Goal: Task Accomplishment & Management: Manage account settings

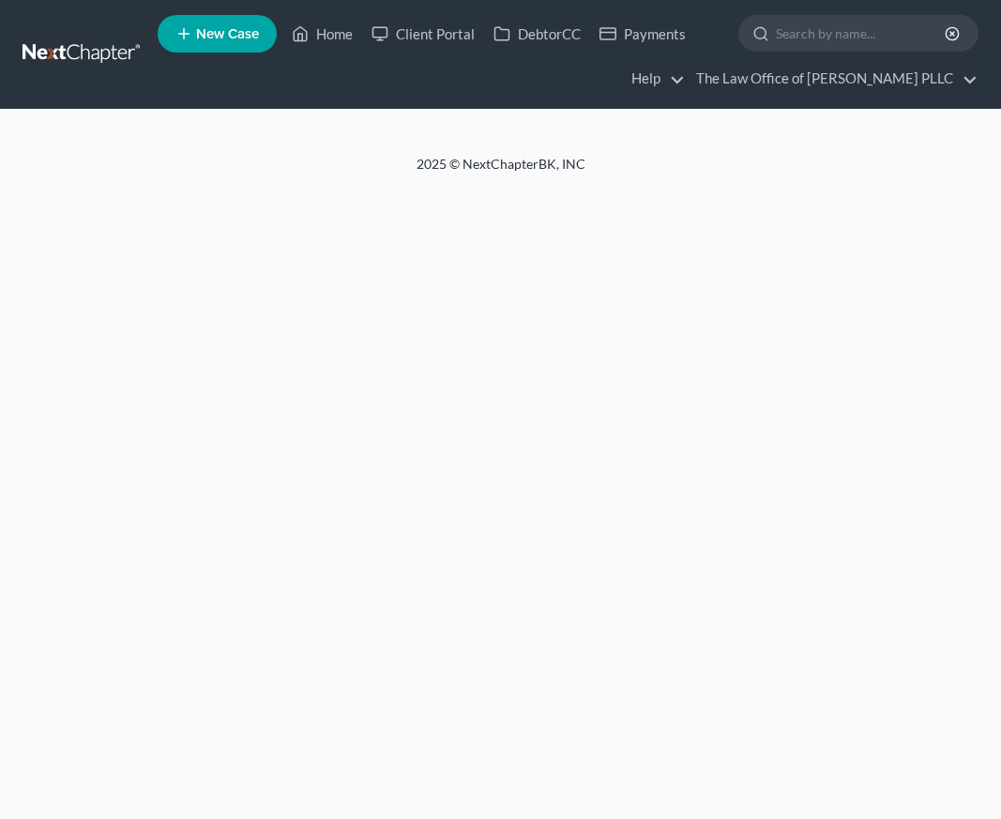
select select "0"
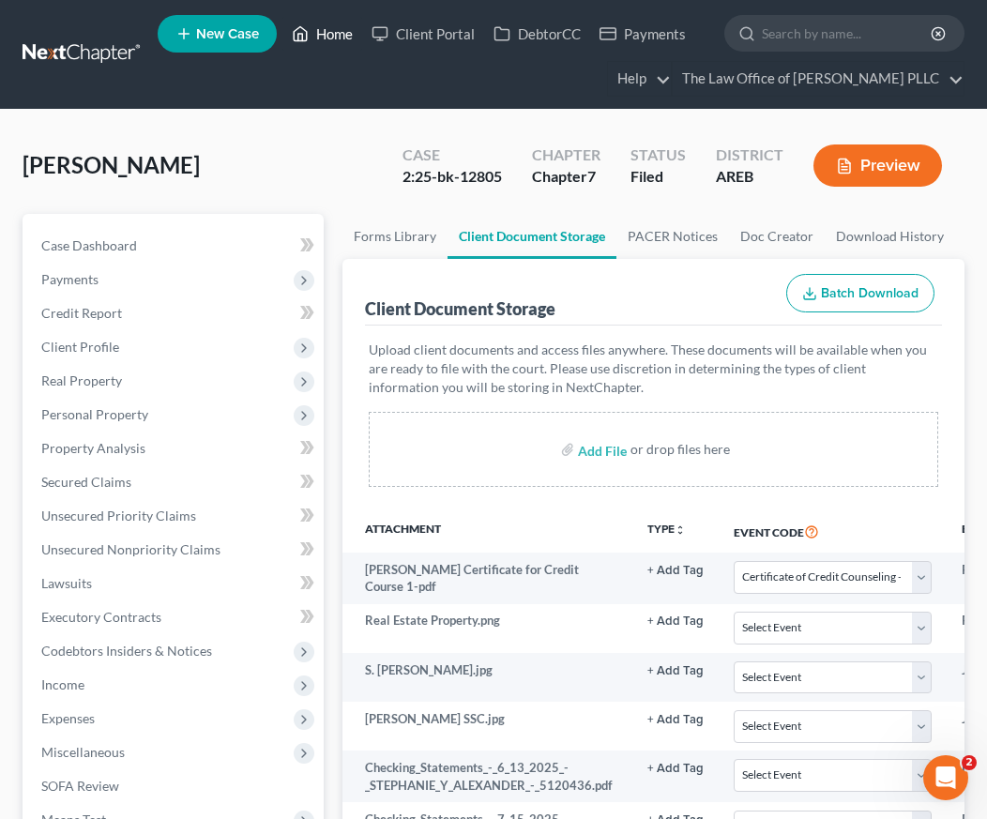
drag, startPoint x: 351, startPoint y: 77, endPoint x: 332, endPoint y: 31, distance: 49.6
click at [351, 77] on ul "New Case Home Client Portal DebtorCC Payments - No Result - See all results Or …" at bounding box center [561, 54] width 807 height 90
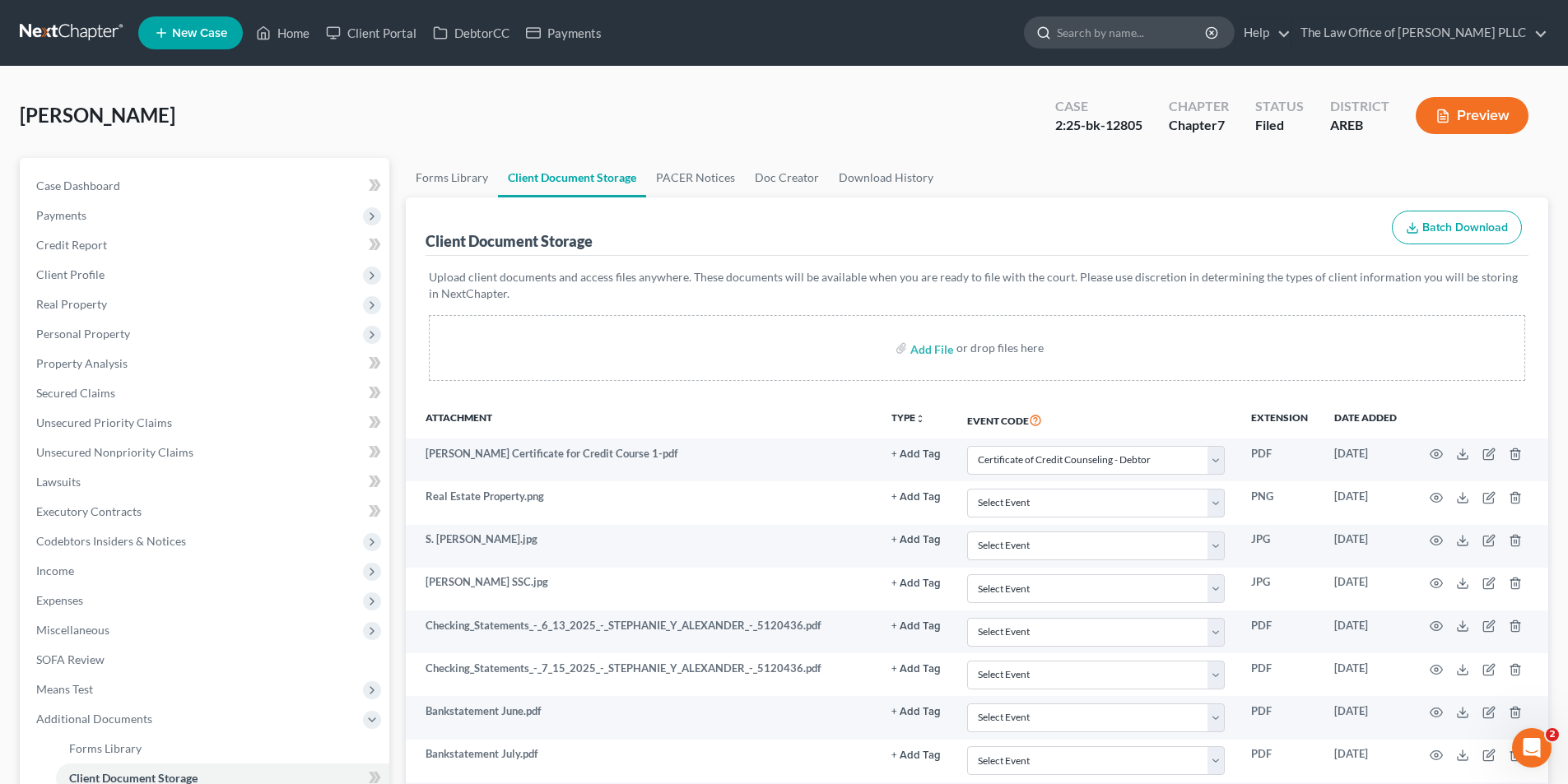
click at [877, 30] on input "search" at bounding box center [1132, 32] width 151 height 31
type input "RAINERY"
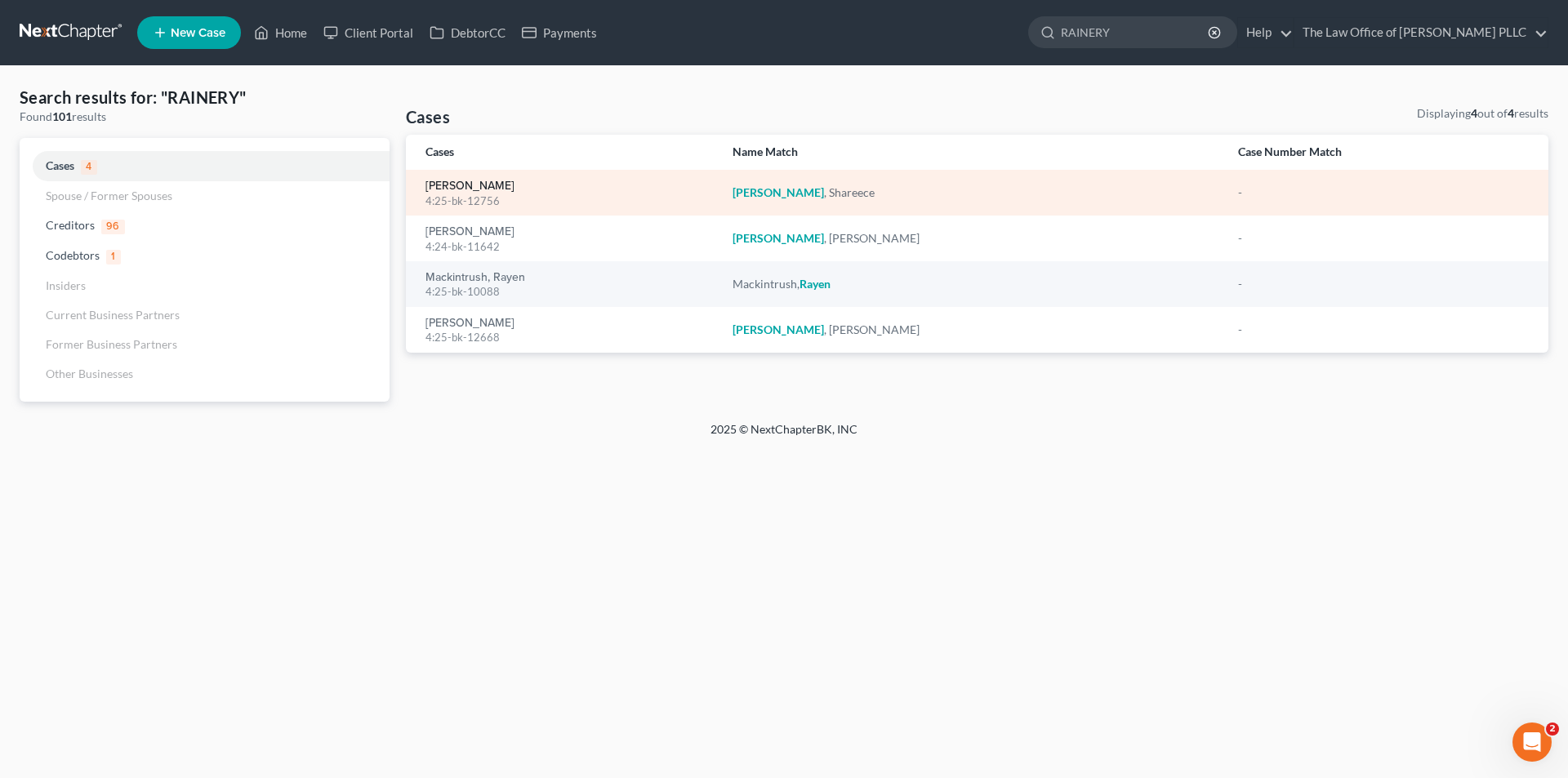
click at [468, 183] on link "[PERSON_NAME]" at bounding box center [470, 185] width 89 height 11
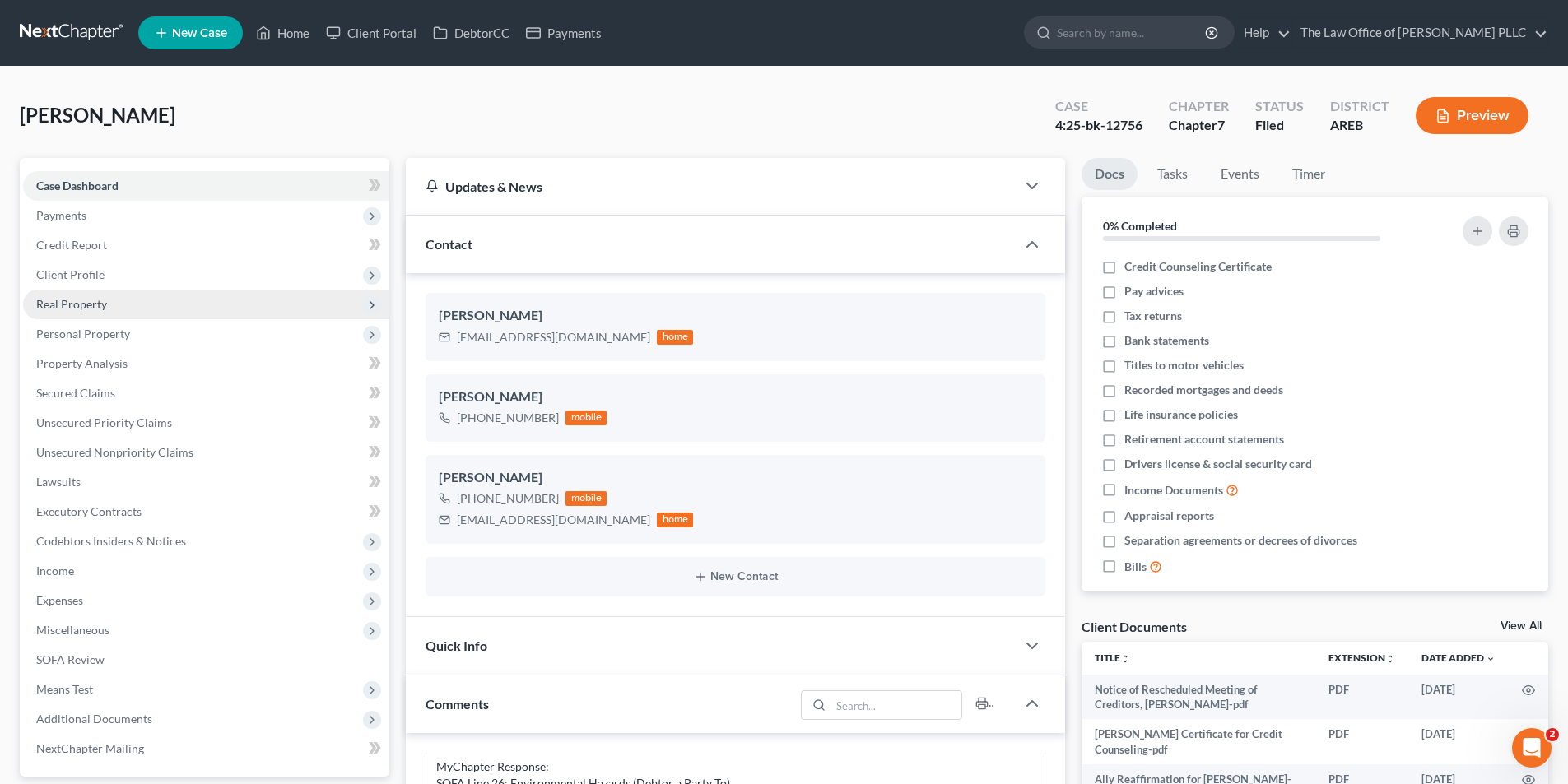
scroll to position [1841, 0]
click at [82, 272] on span "Client Profile" at bounding box center [70, 274] width 68 height 14
click at [149, 309] on span "Filing Information" at bounding box center [116, 304] width 93 height 14
select select "1"
select select "0"
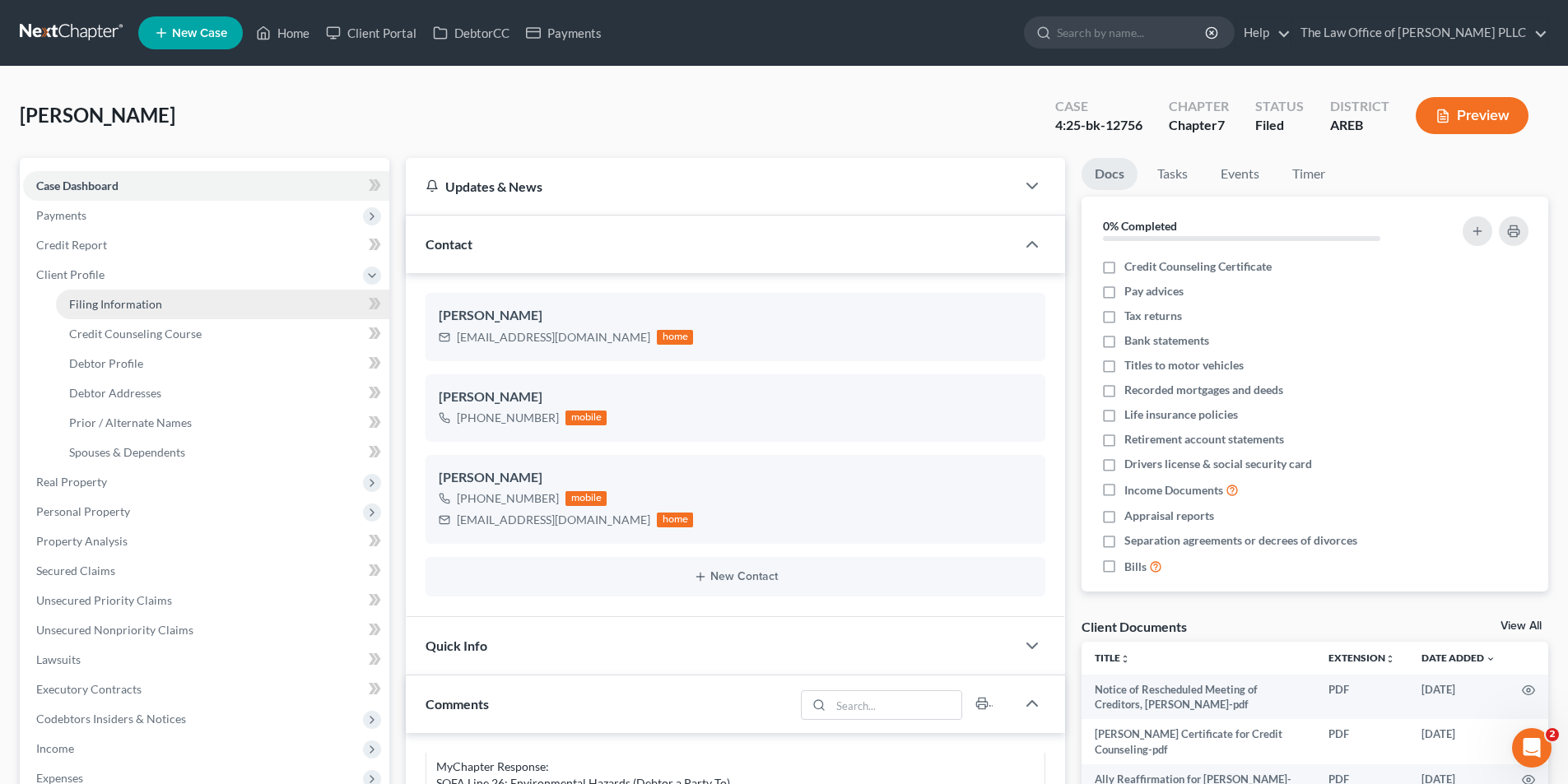
select select "0"
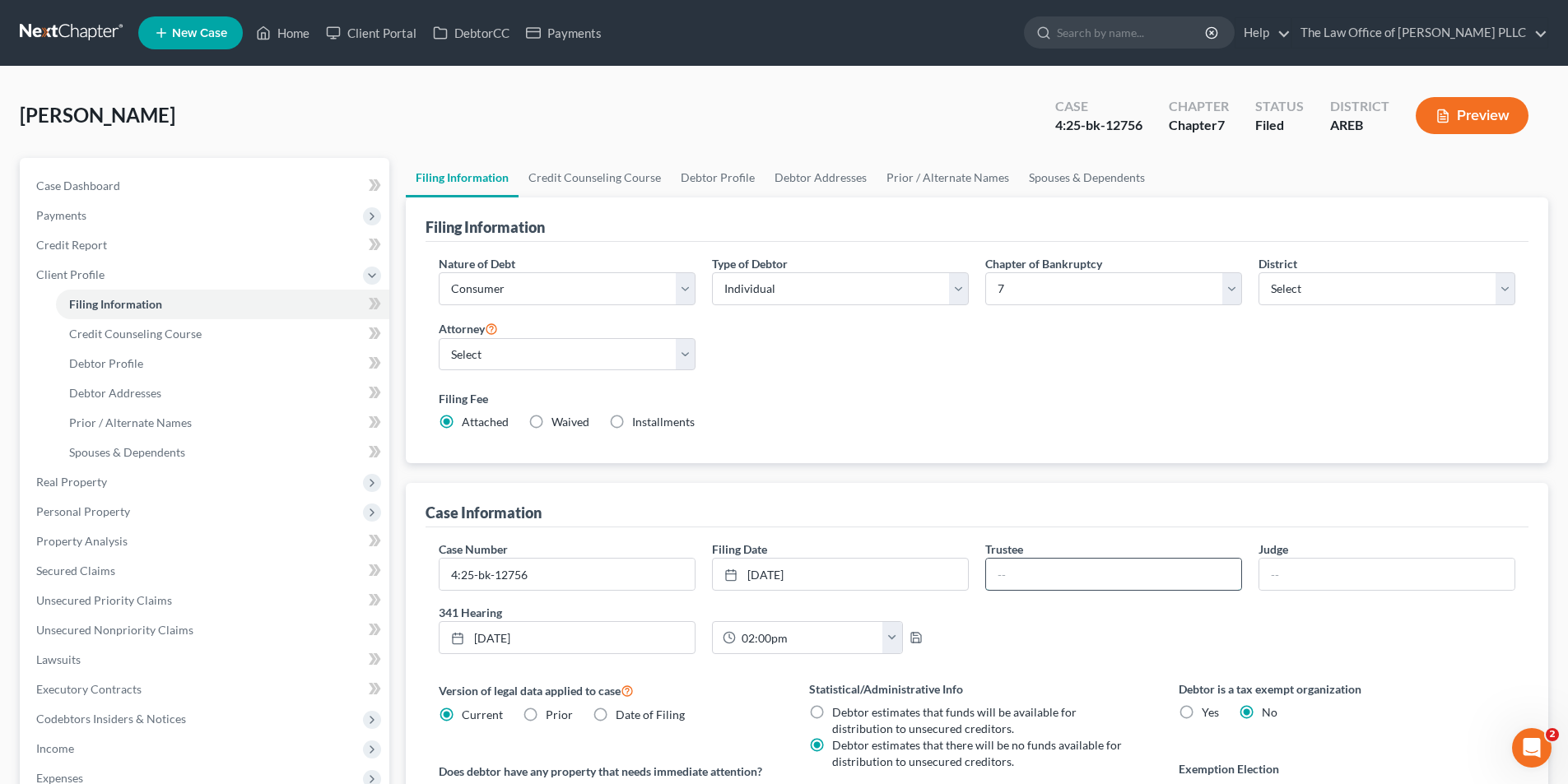
click at [877, 583] on input "text" at bounding box center [1113, 574] width 255 height 32
type input "m"
type input "[PERSON_NAME]"
click at [158, 342] on link "Credit Counseling Course" at bounding box center [223, 334] width 333 height 30
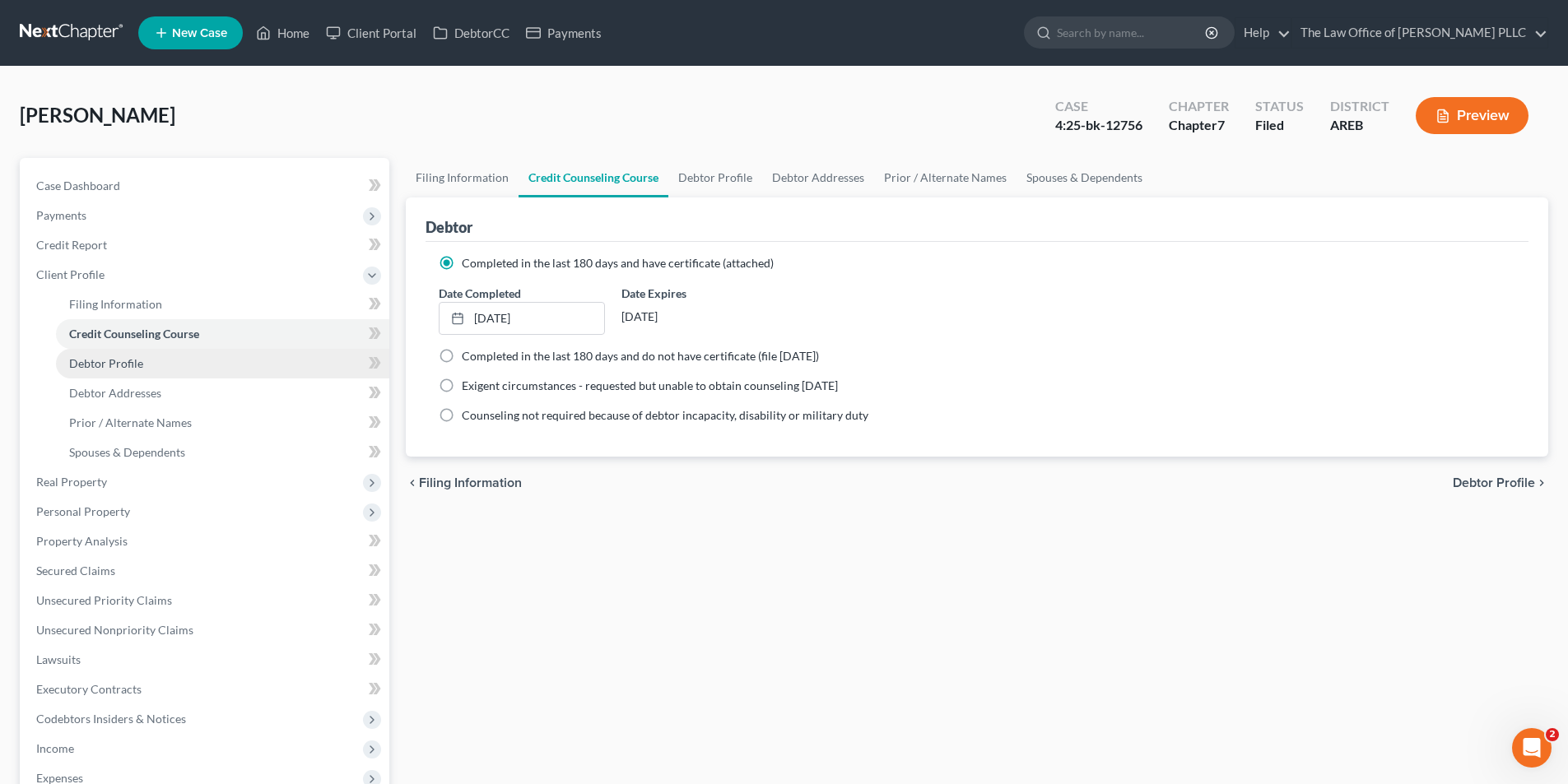
click at [132, 369] on span "Debtor Profile" at bounding box center [106, 363] width 74 height 14
select select "1"
select select "3"
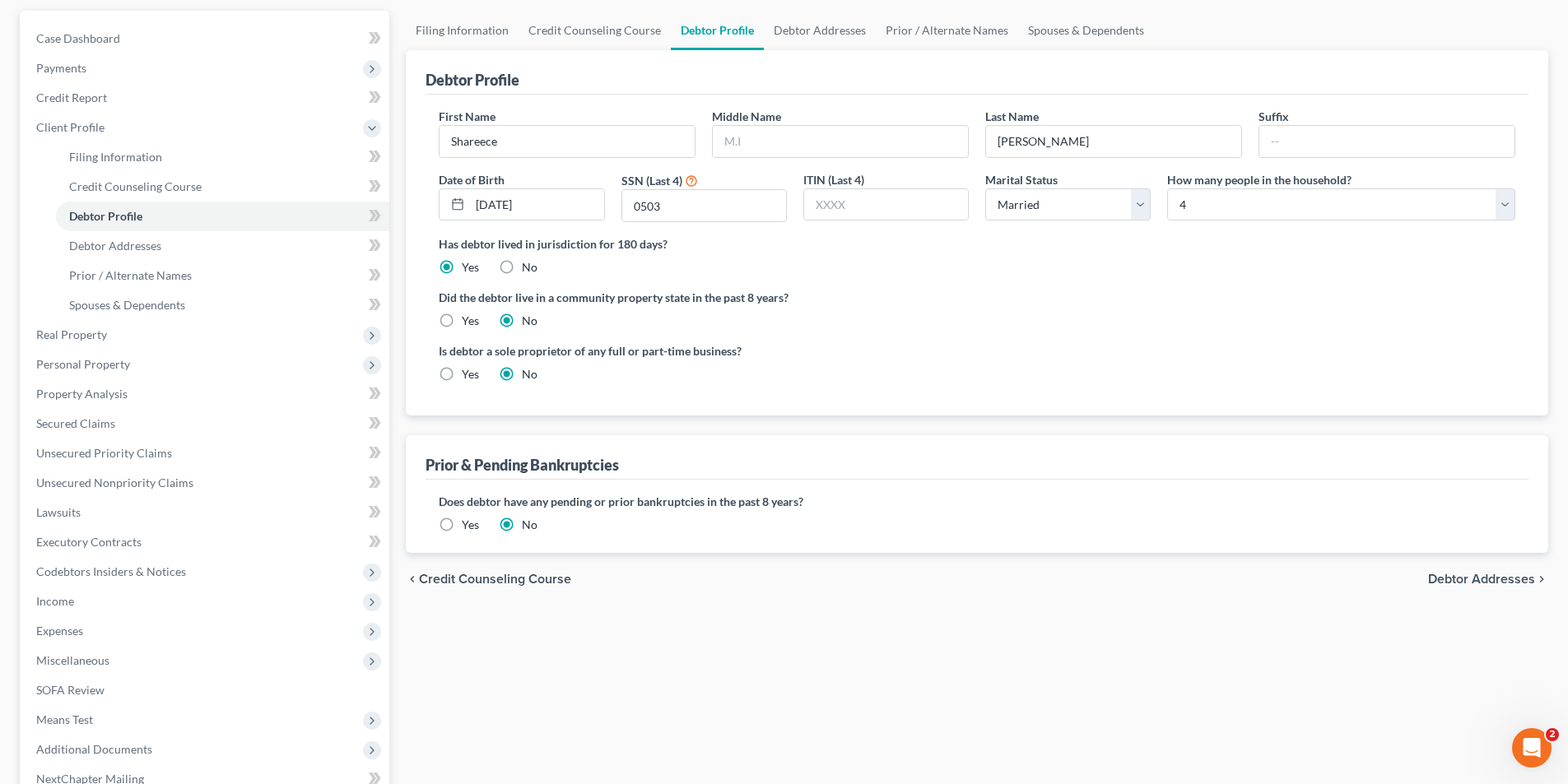
scroll to position [327, 0]
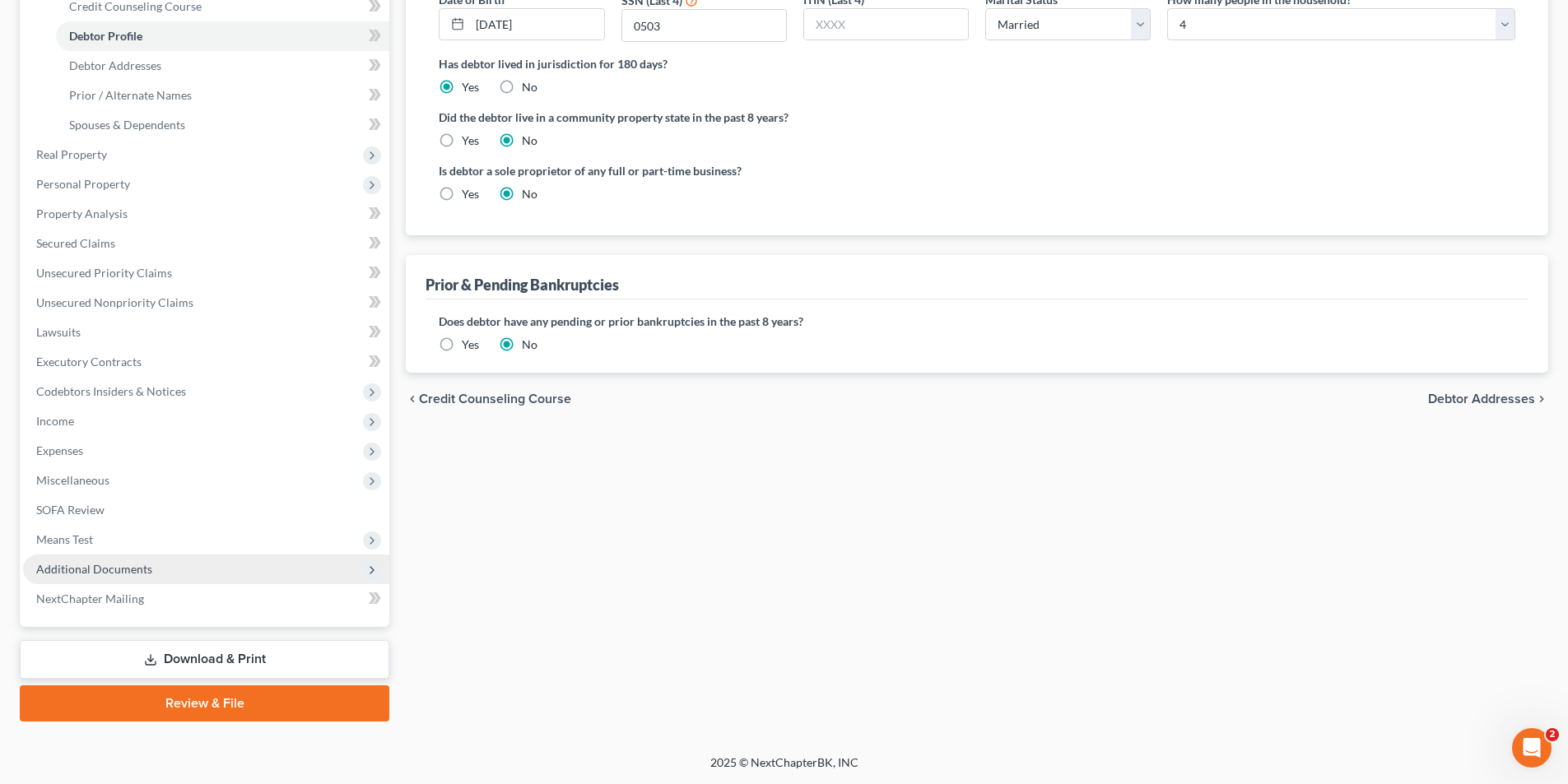
click at [75, 575] on span "Additional Documents" at bounding box center [94, 569] width 116 height 14
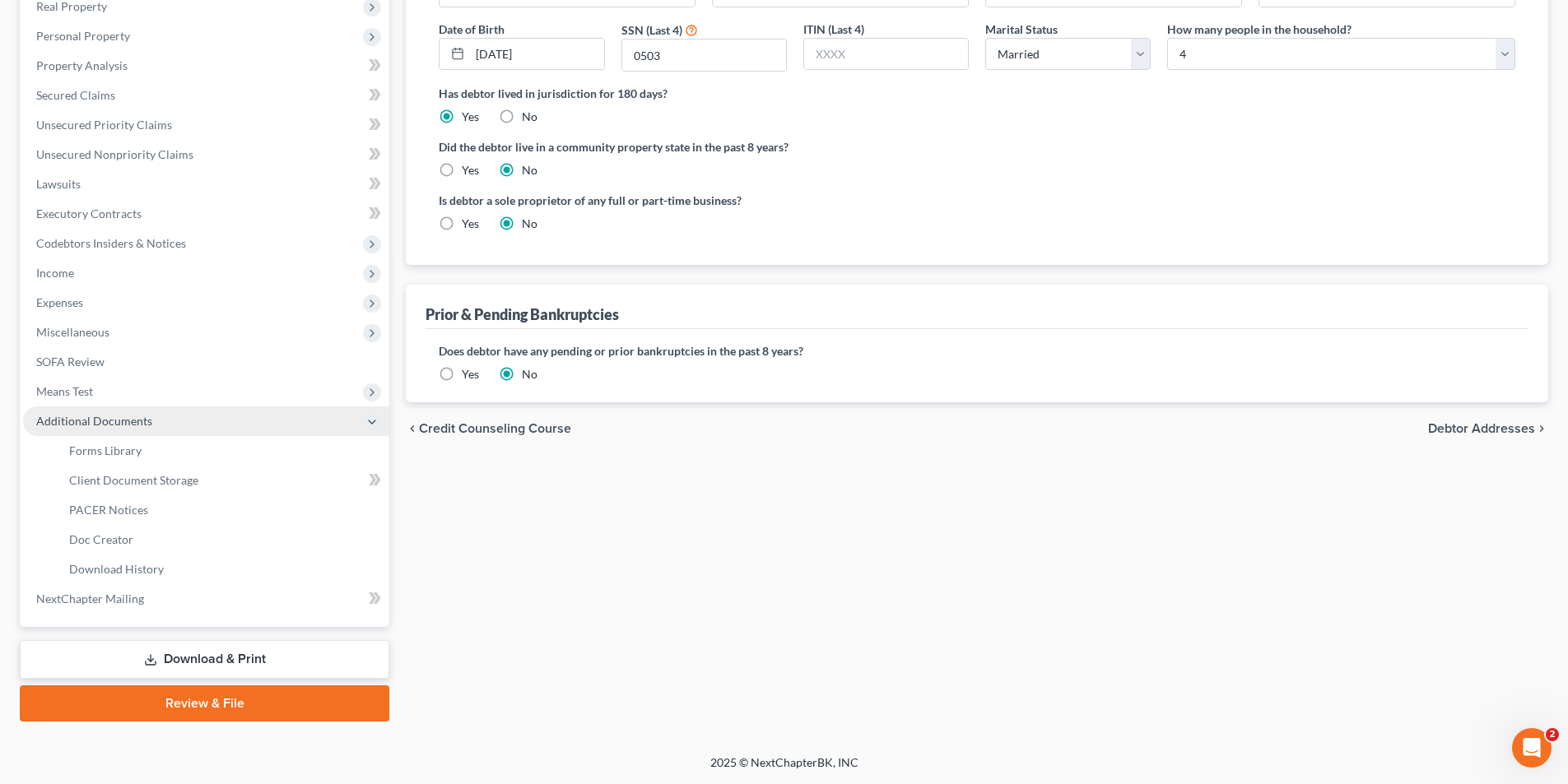
scroll to position [298, 0]
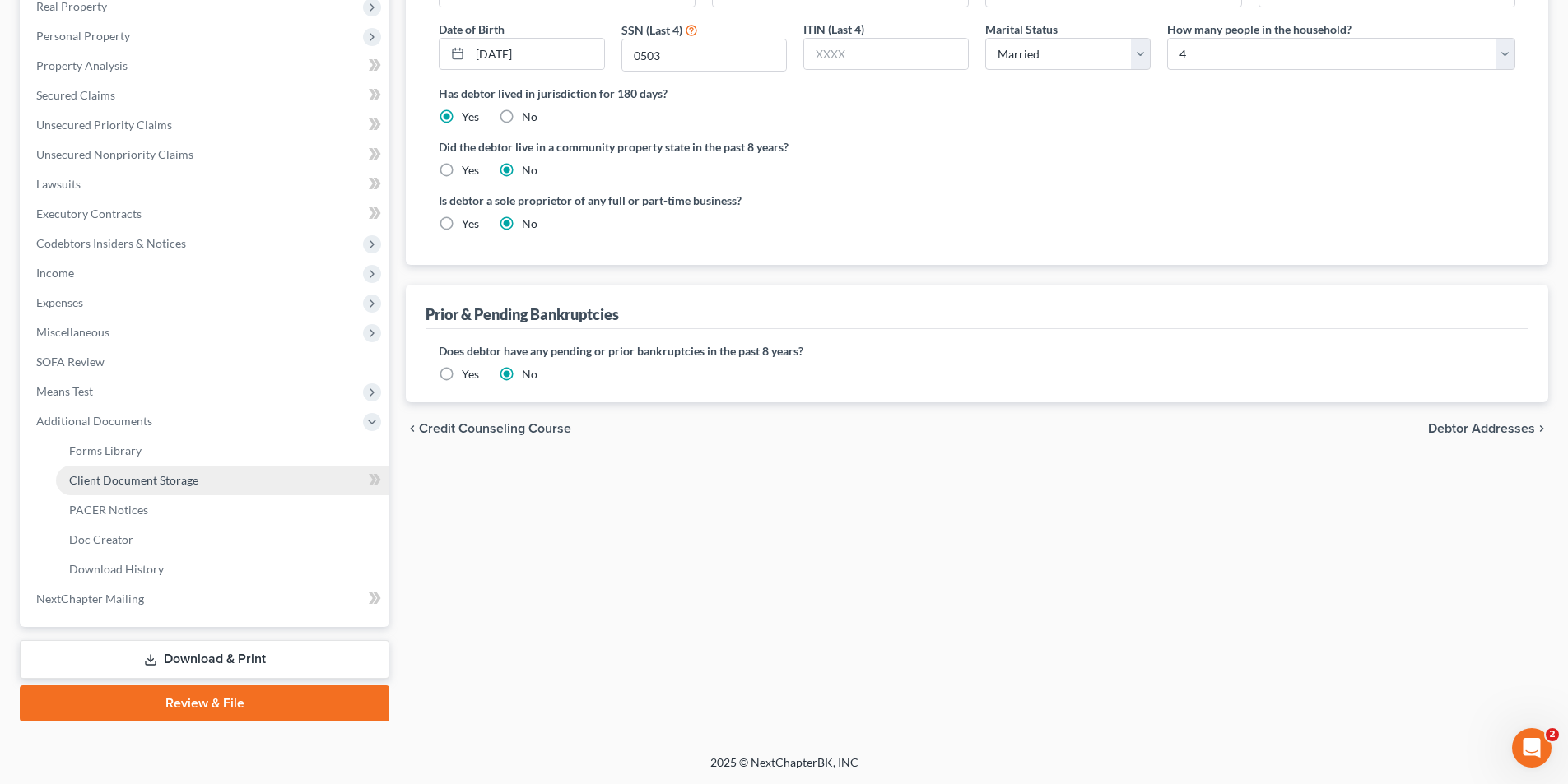
click at [99, 466] on link "Client Document Storage" at bounding box center [223, 481] width 333 height 30
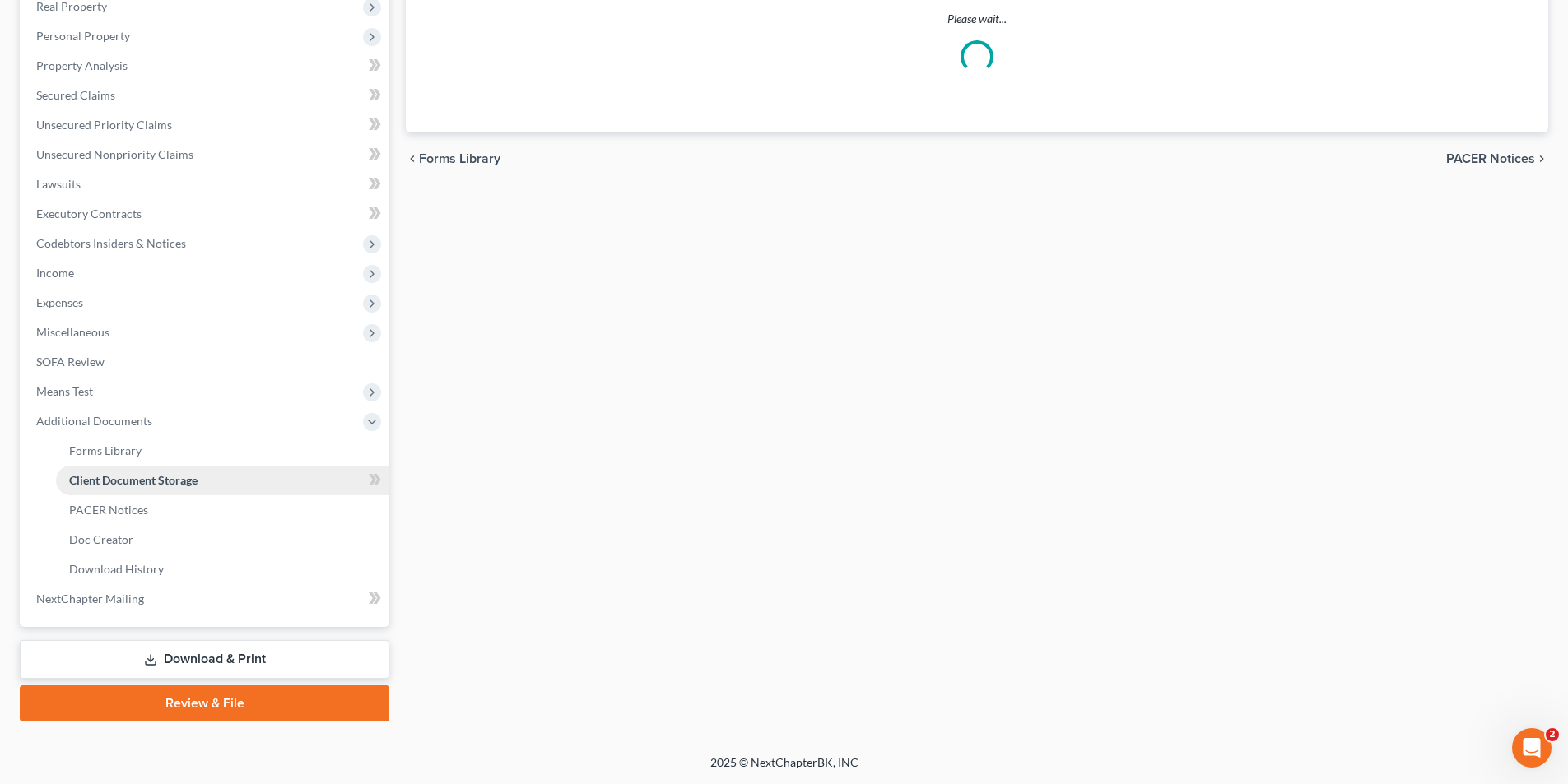
scroll to position [85, 0]
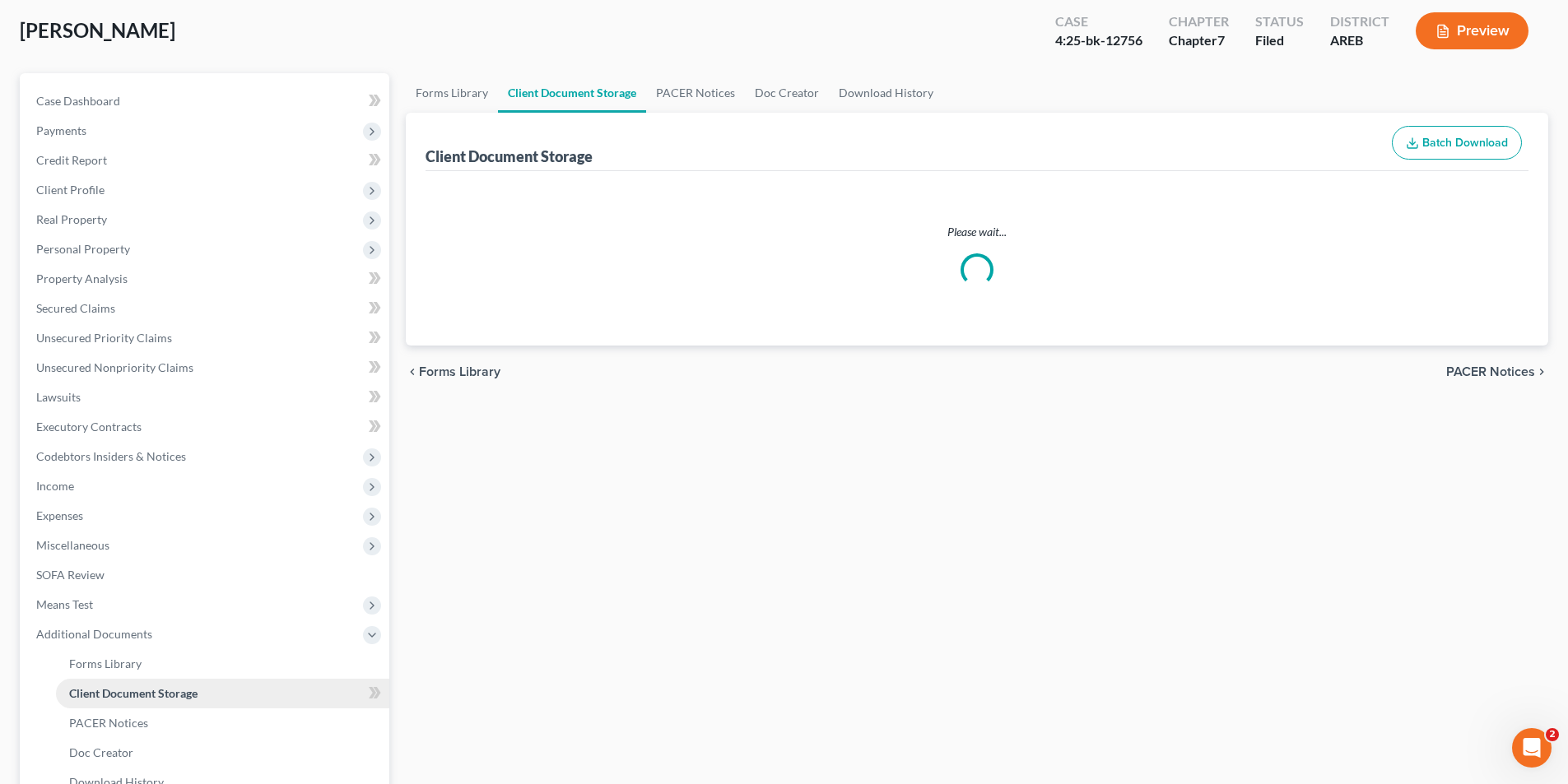
select select "0"
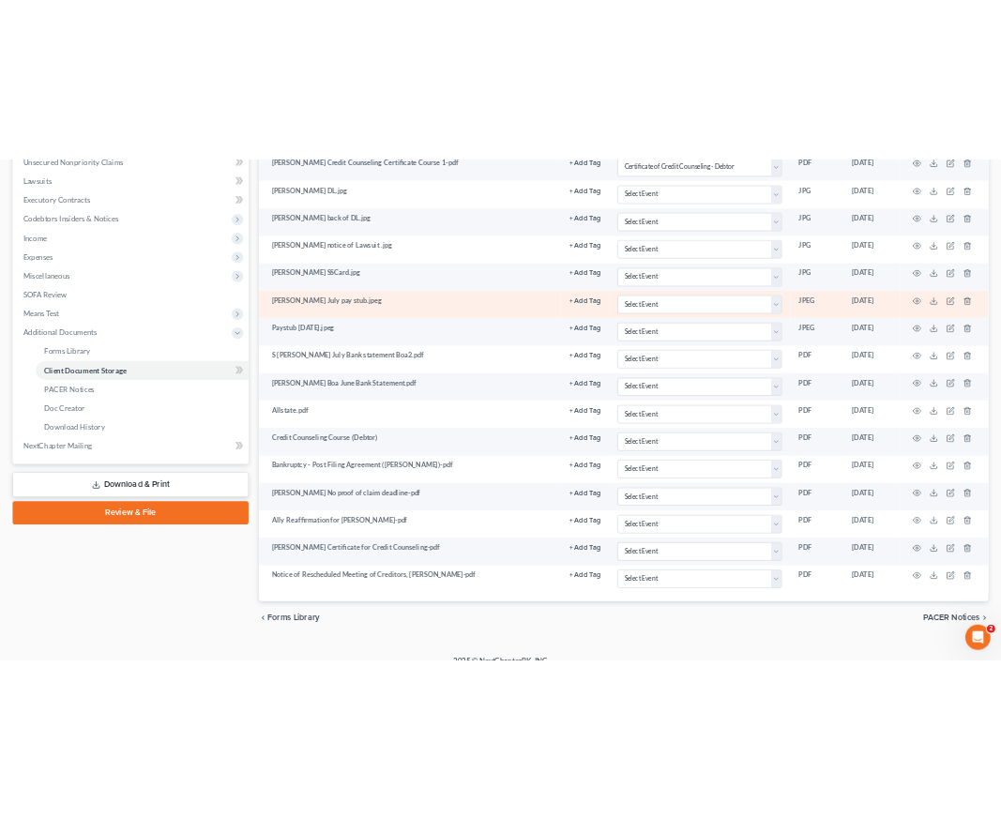
scroll to position [537, 0]
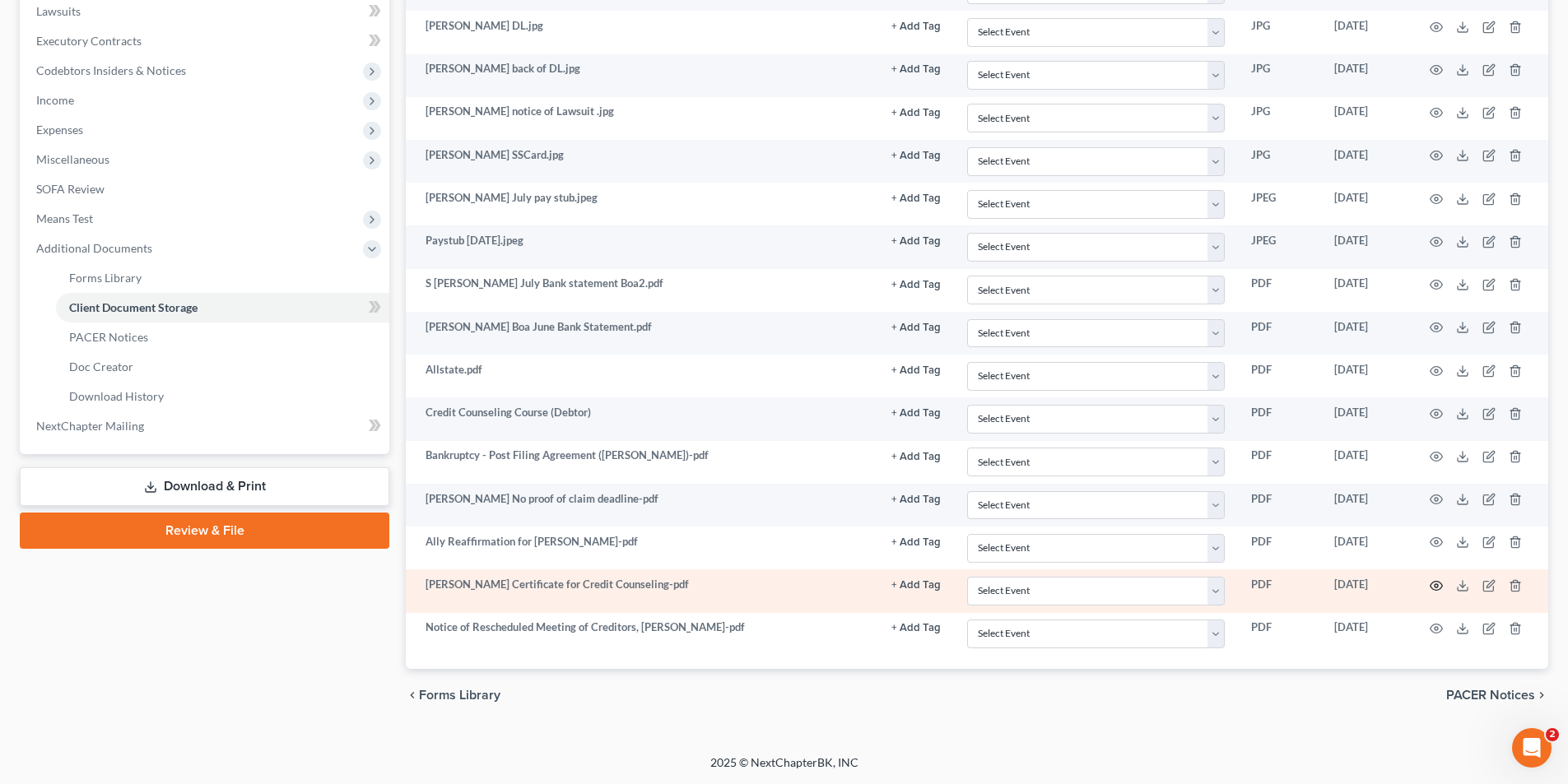
click at [877, 585] on icon "button" at bounding box center [1436, 585] width 13 height 13
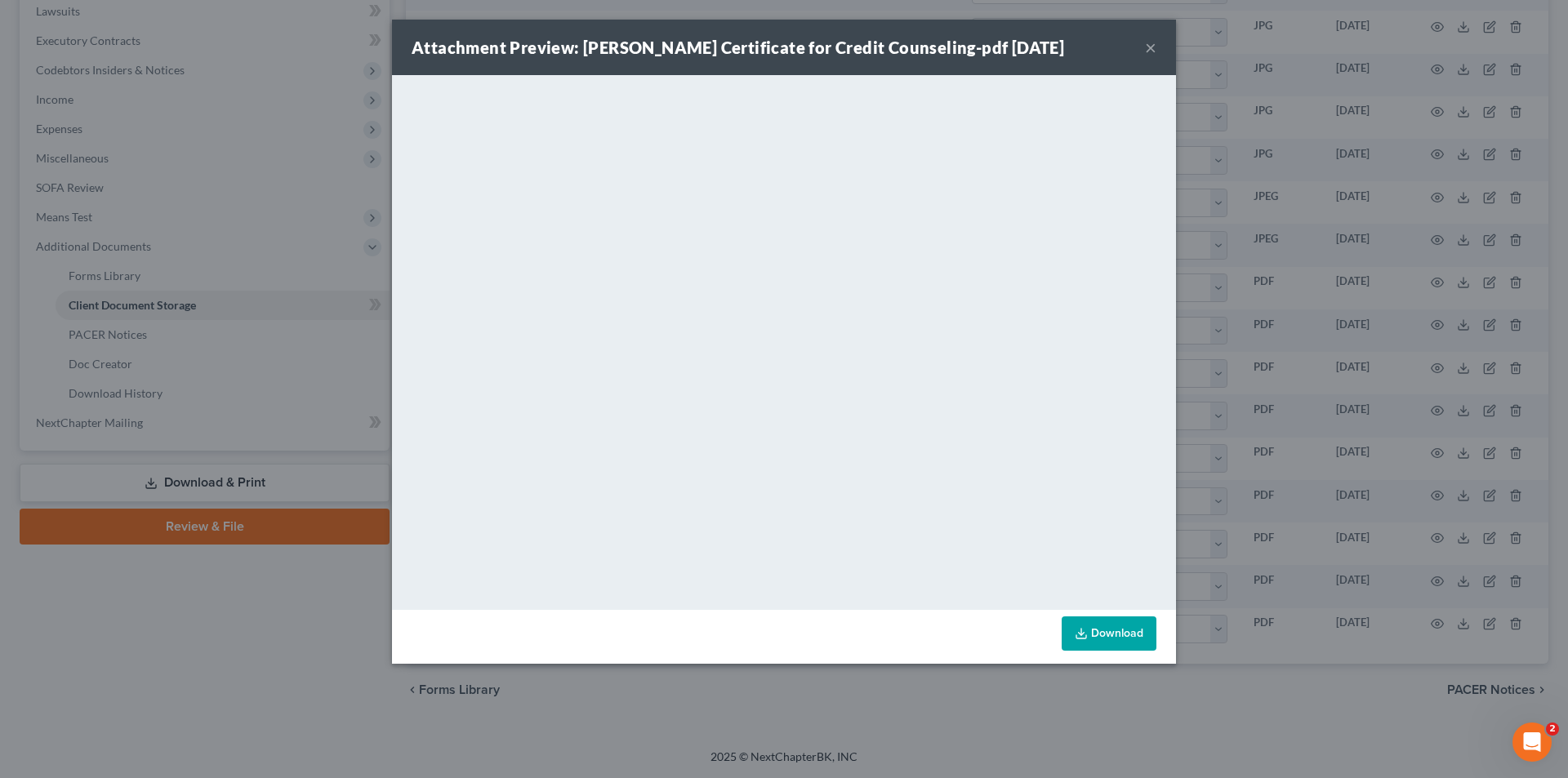
click at [871, 40] on button "×" at bounding box center [1150, 47] width 11 height 20
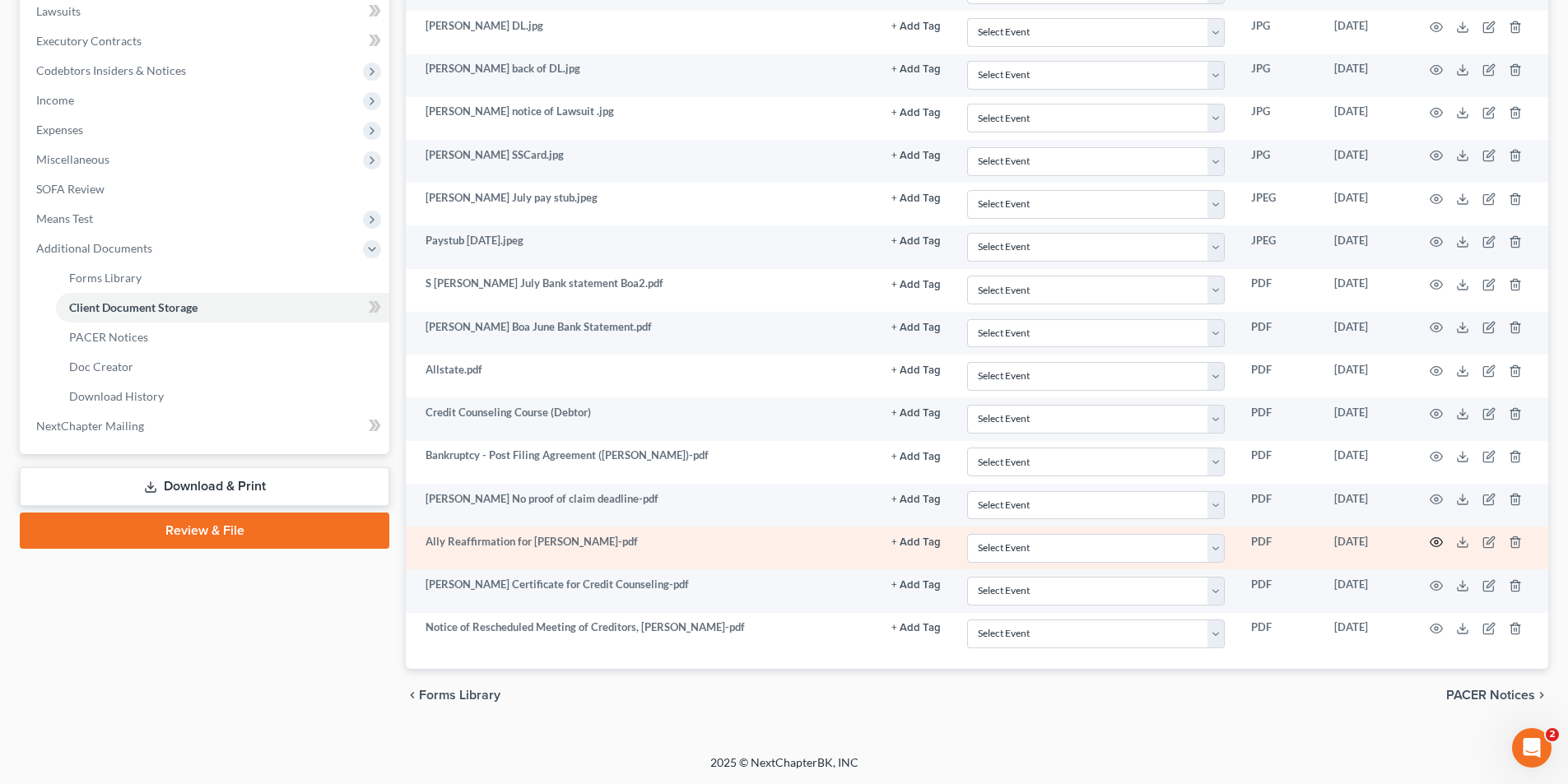
click at [877, 539] on icon "button" at bounding box center [1436, 542] width 13 height 13
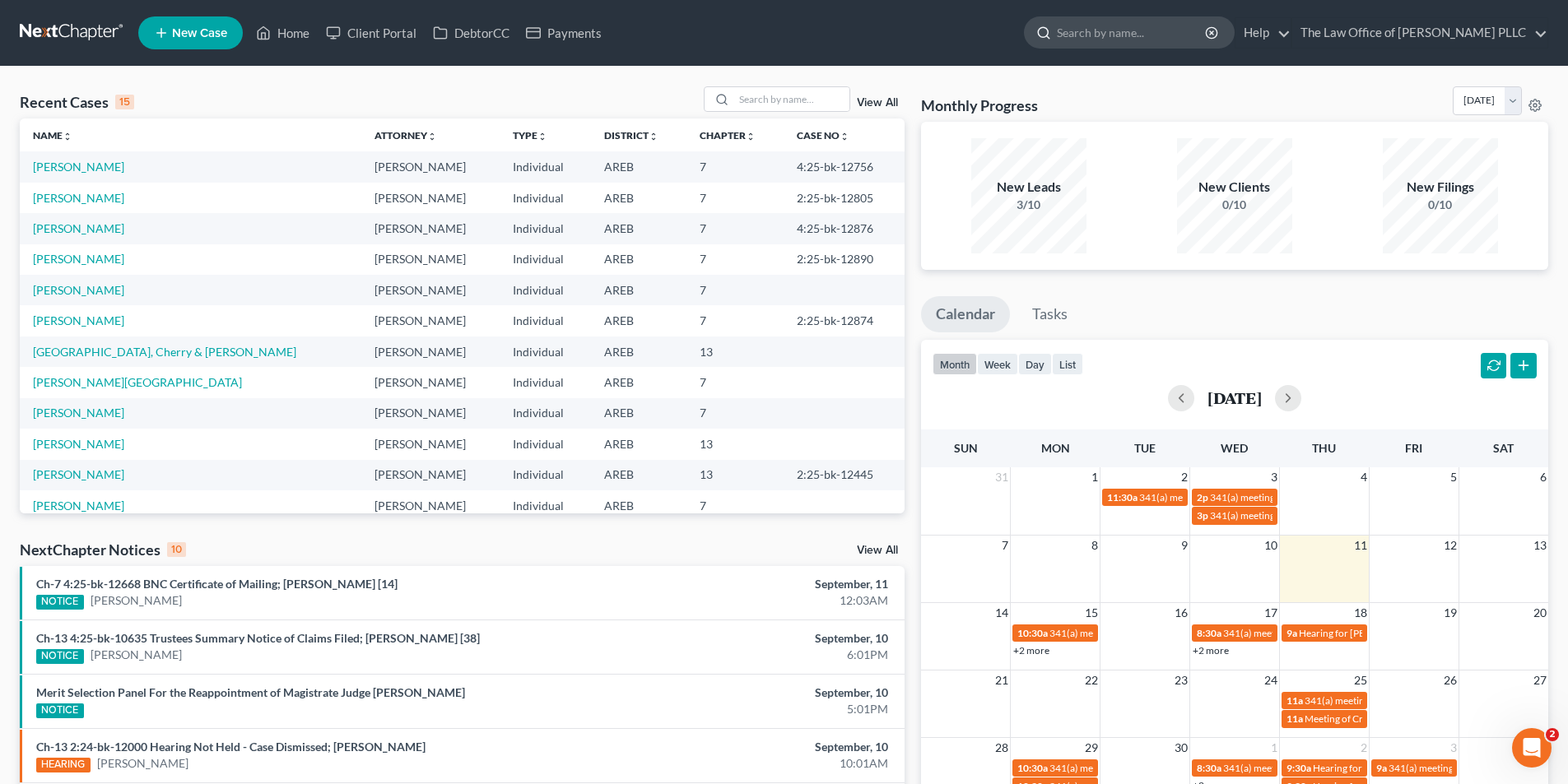
click at [1086, 32] on input "search" at bounding box center [1132, 32] width 151 height 31
click at [1094, 28] on input "search" at bounding box center [1132, 32] width 151 height 31
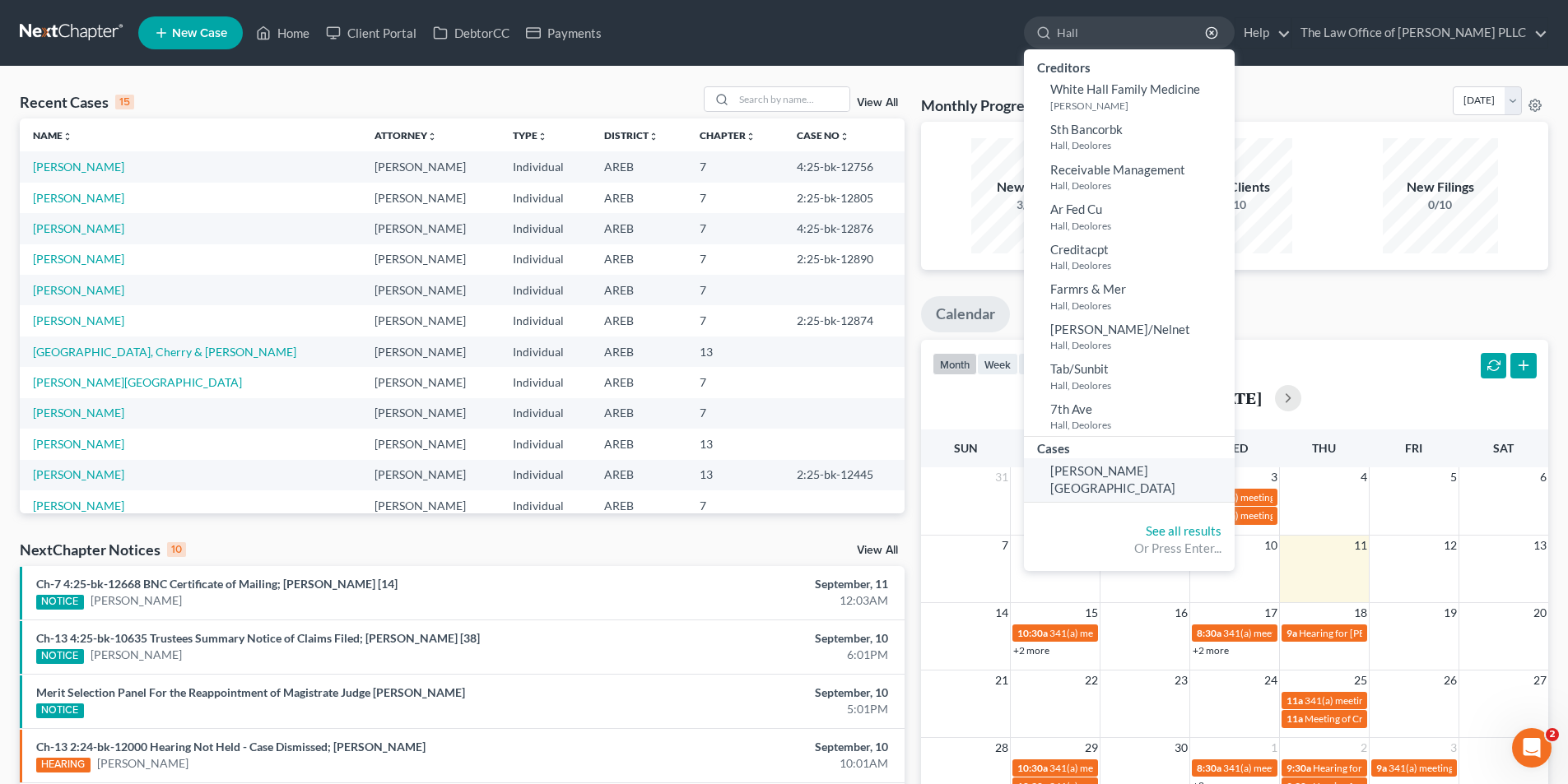
type input "Hall"
click at [1140, 474] on link "Hall, Dolores" at bounding box center [1129, 480] width 211 height 44
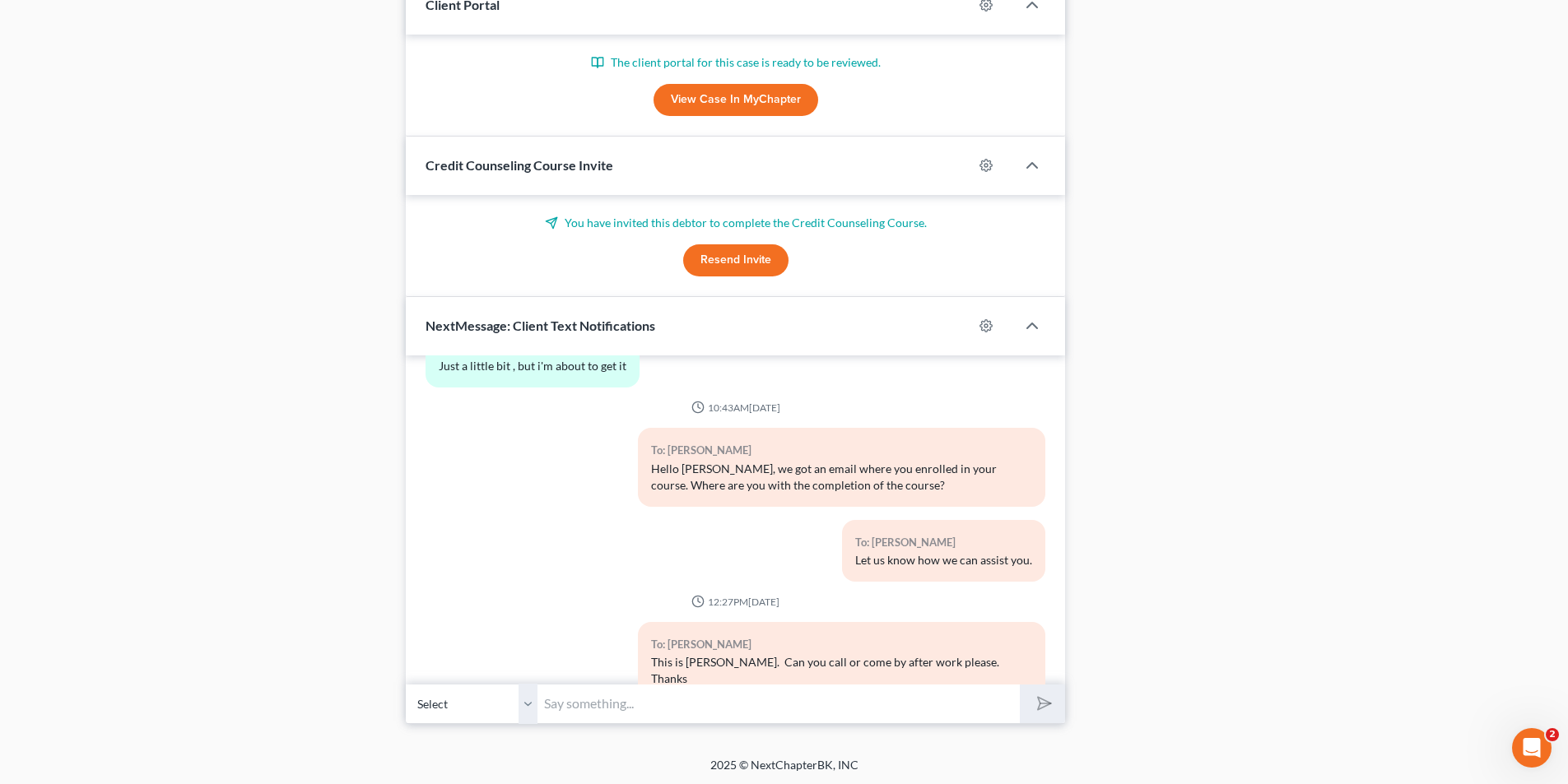
scroll to position [1080, 0]
click at [649, 701] on input "text" at bounding box center [778, 702] width 483 height 40
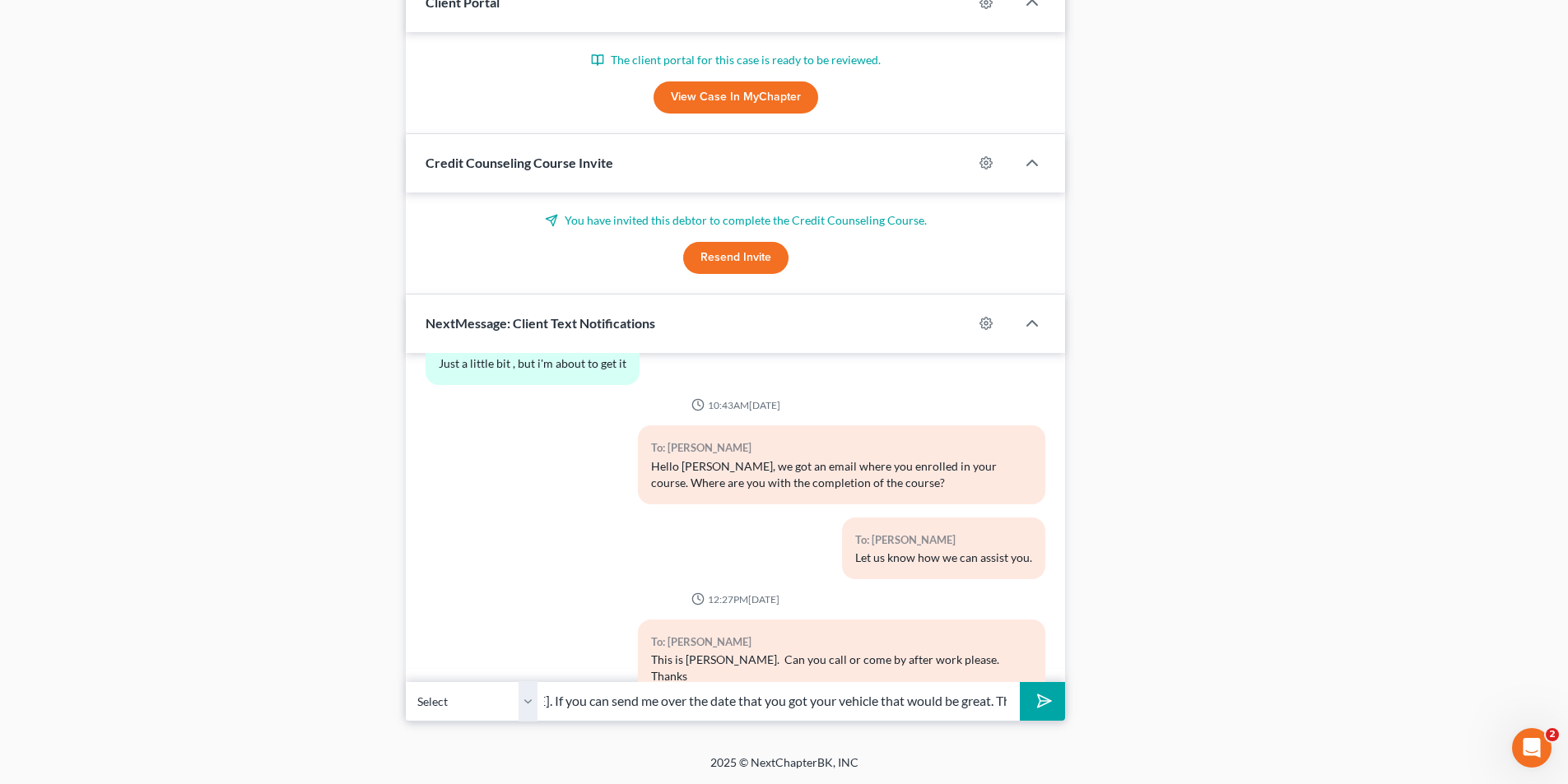
scroll to position [0, 261]
type input "This is the number to text to Ms. Hall. If you can send me over the date that y…"
click at [1020, 682] on button "submit" at bounding box center [1042, 702] width 46 height 39
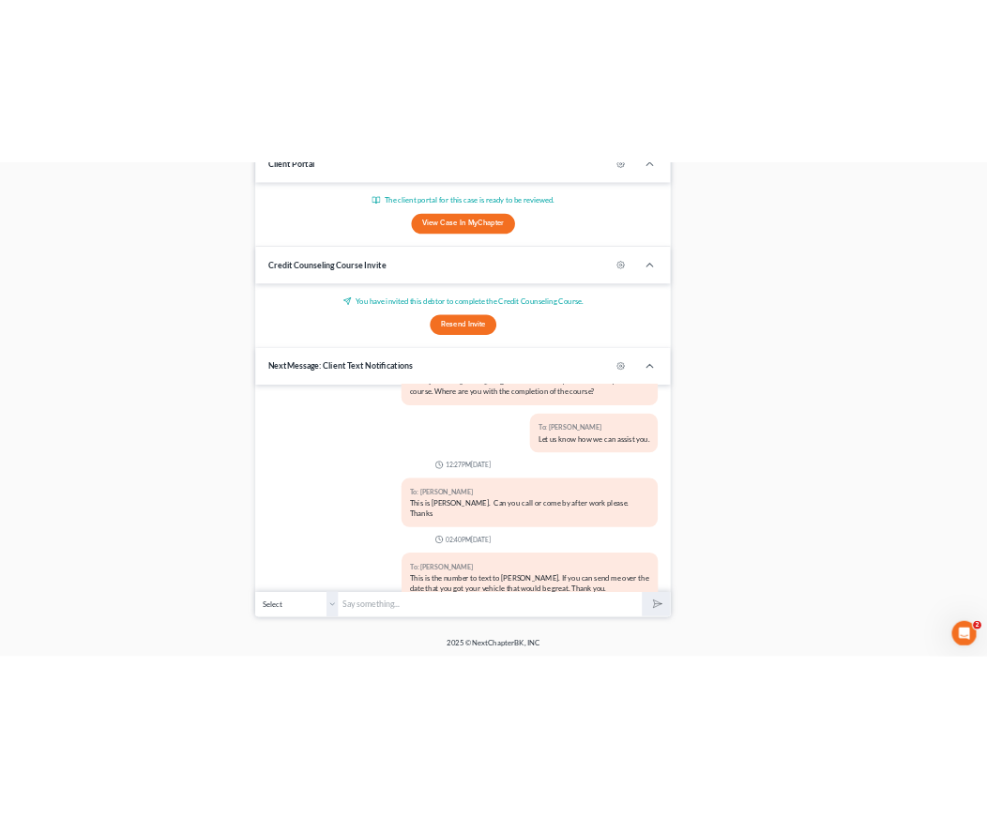
scroll to position [809, 0]
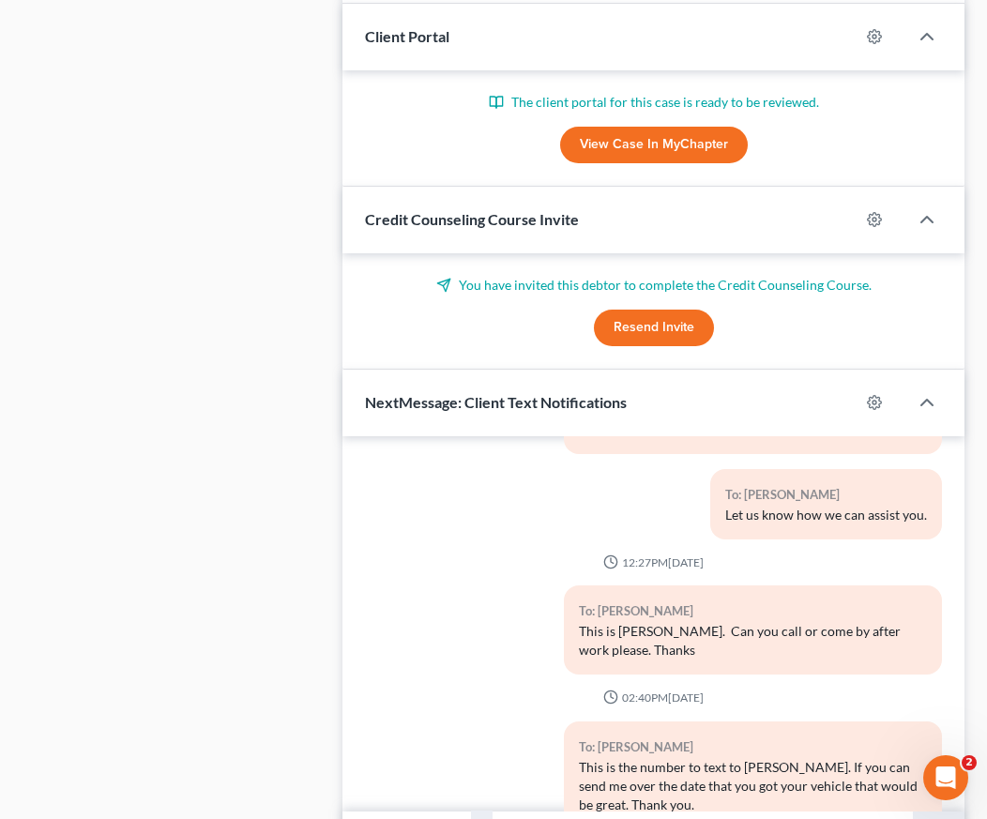
click at [169, 333] on div "Case Dashboard Payments Invoices Payments Payments Credit Report Client Profile" at bounding box center [173, 408] width 320 height 2853
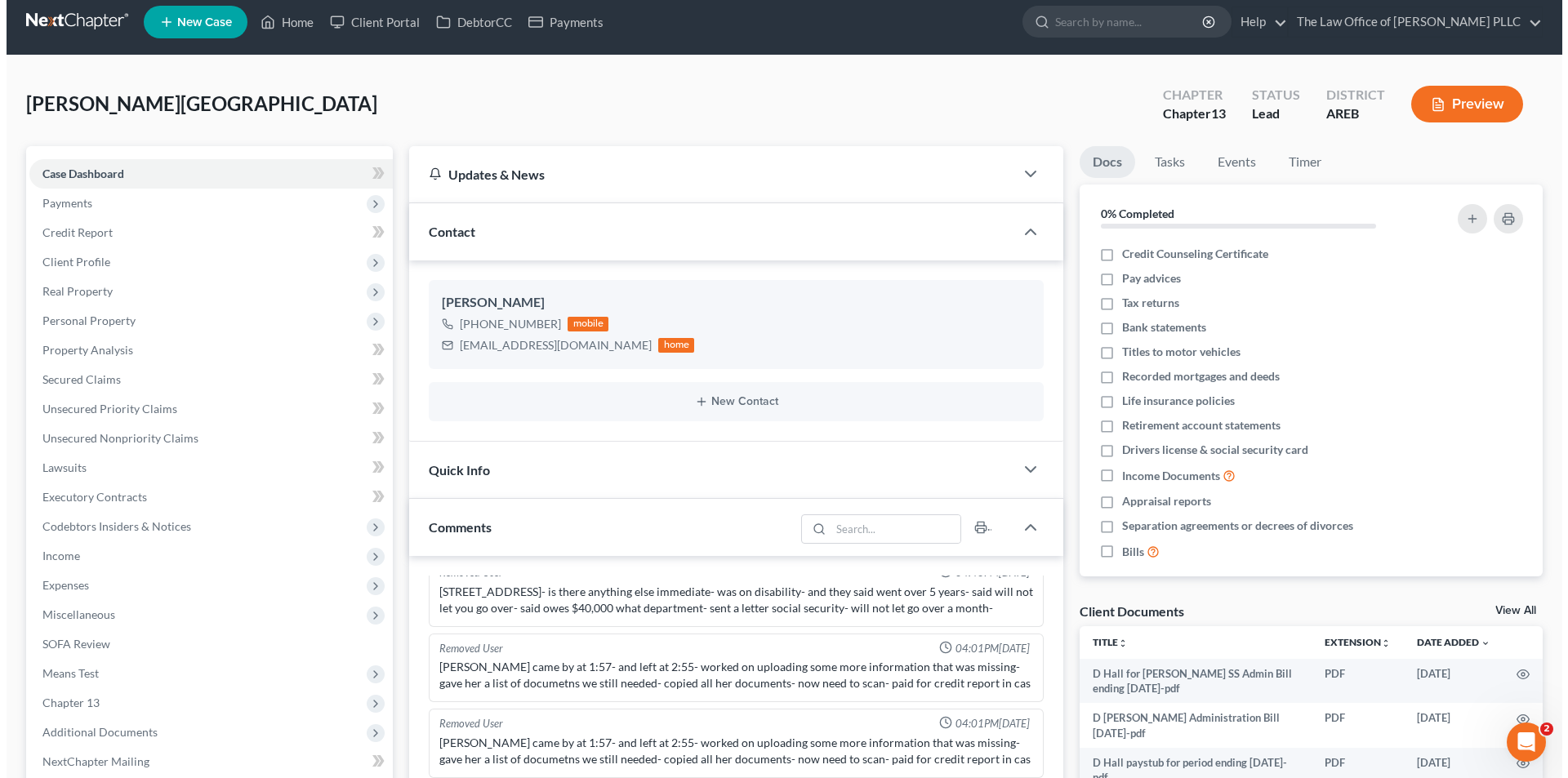
scroll to position [0, 0]
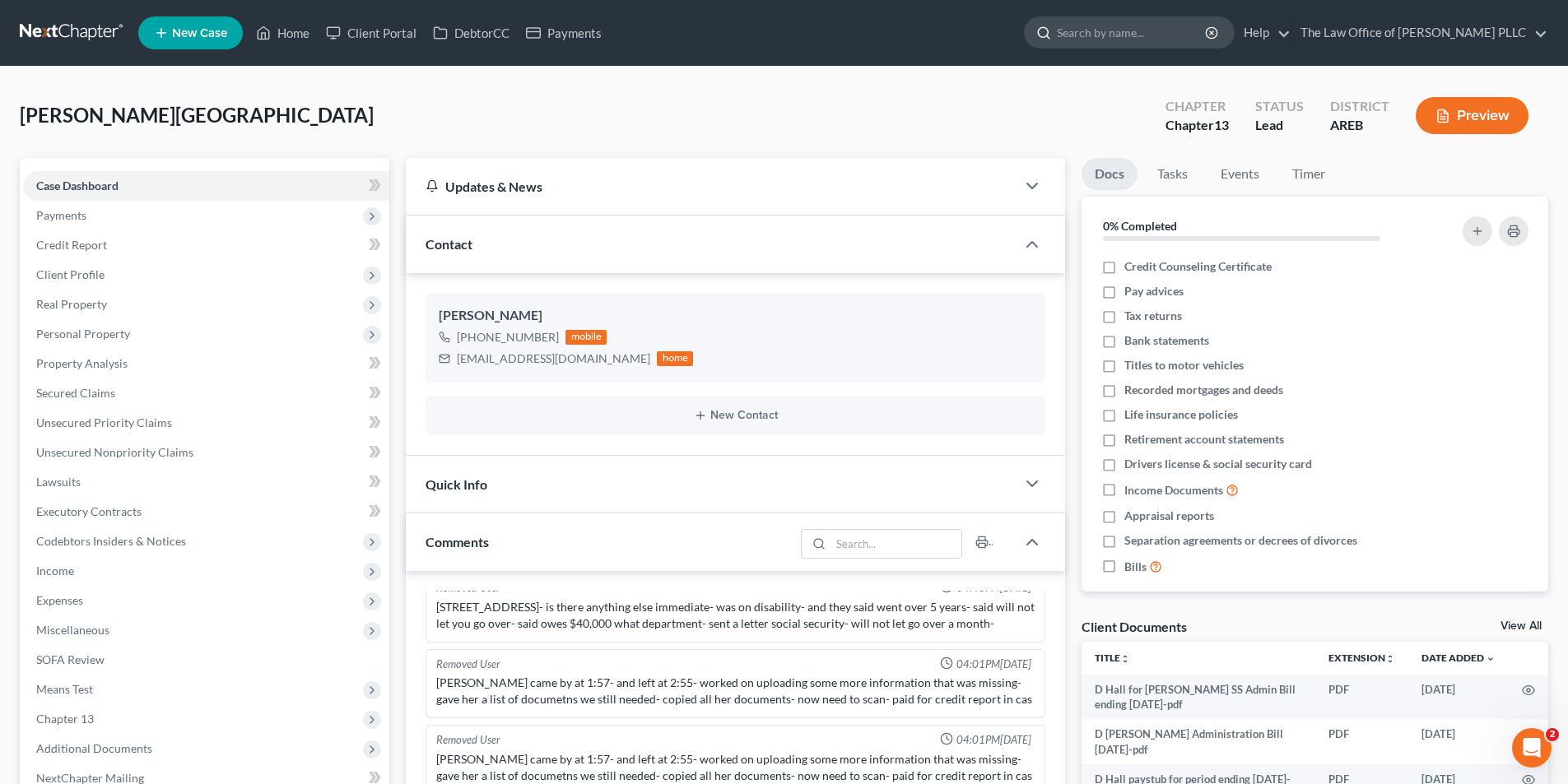
click at [1086, 38] on input "search" at bounding box center [1132, 32] width 151 height 31
type input "block"
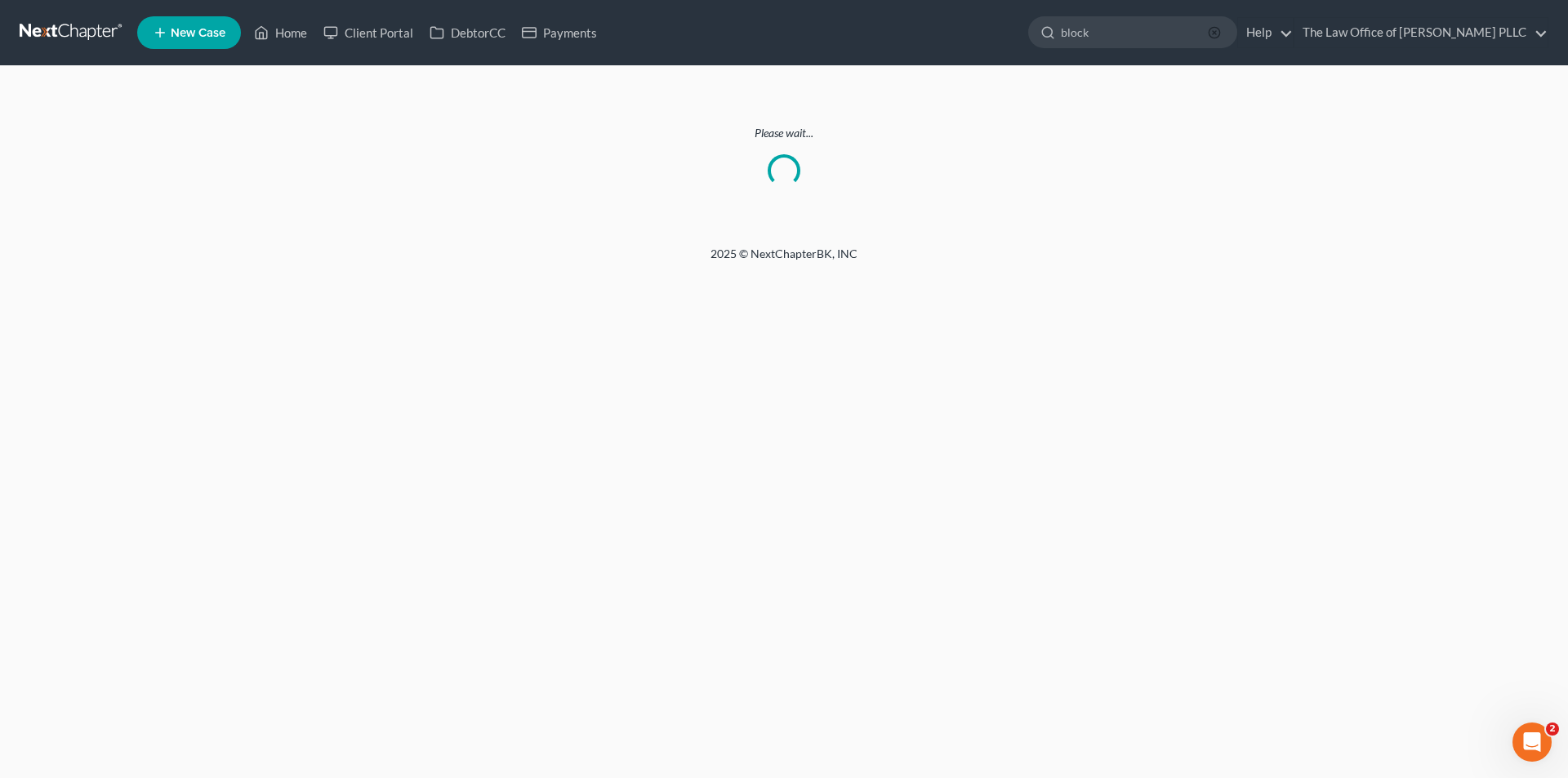
click at [1217, 30] on icon "button" at bounding box center [1214, 32] width 13 height 13
click at [74, 36] on link at bounding box center [72, 33] width 104 height 30
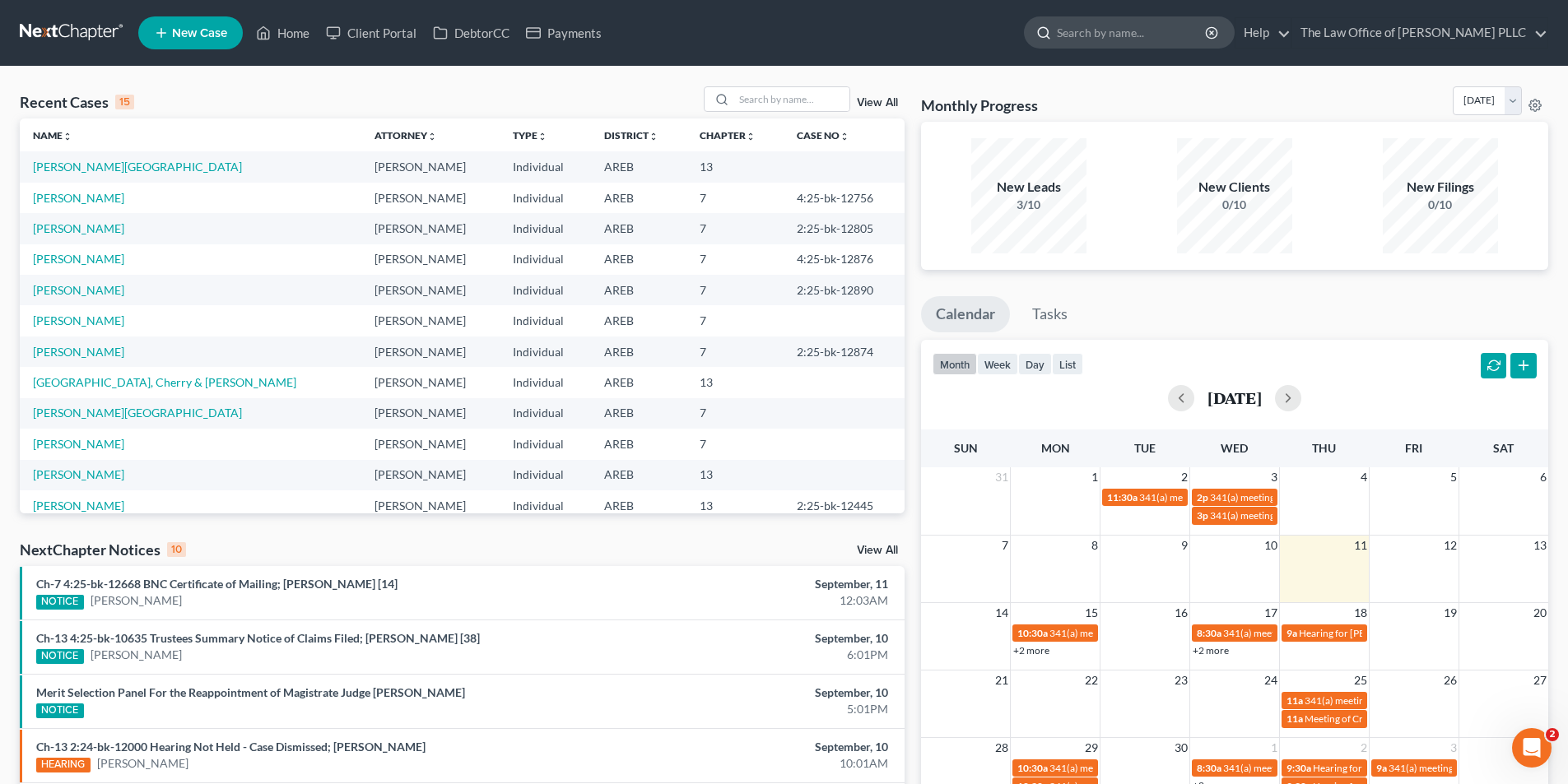
click at [1102, 38] on input "search" at bounding box center [1132, 32] width 151 height 31
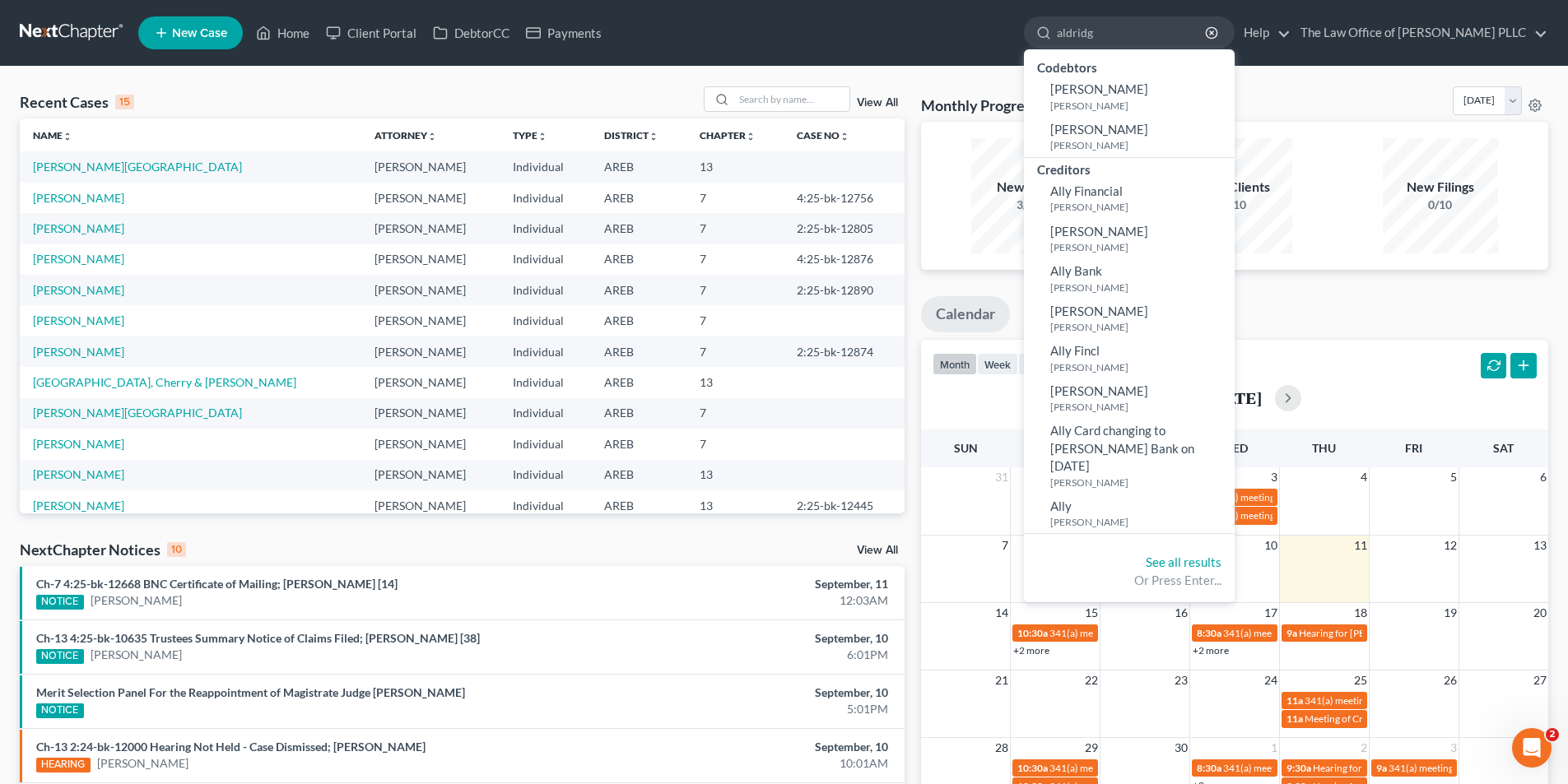
type input "[PERSON_NAME]"
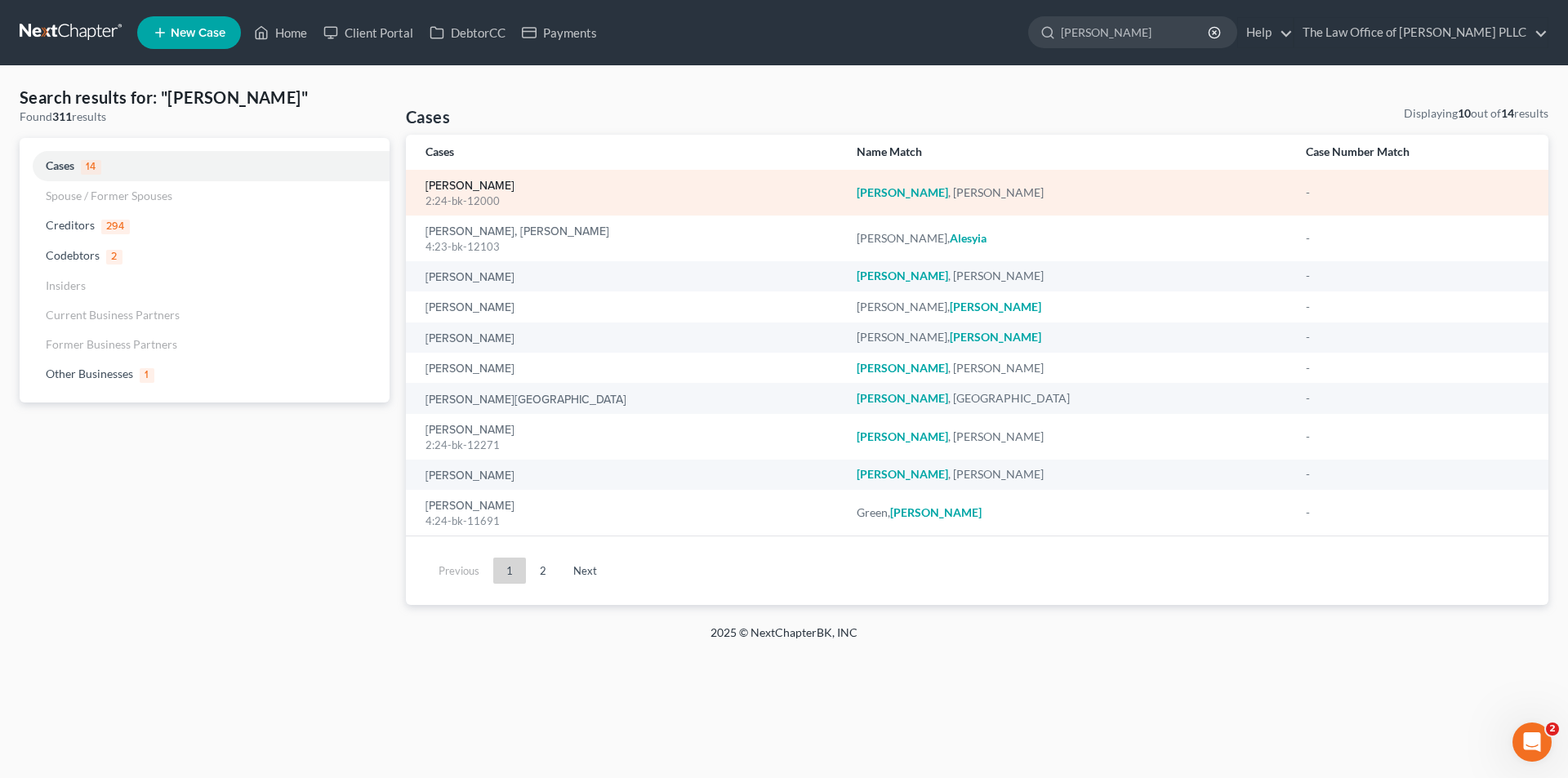
click at [479, 184] on link "[PERSON_NAME]" at bounding box center [470, 185] width 89 height 11
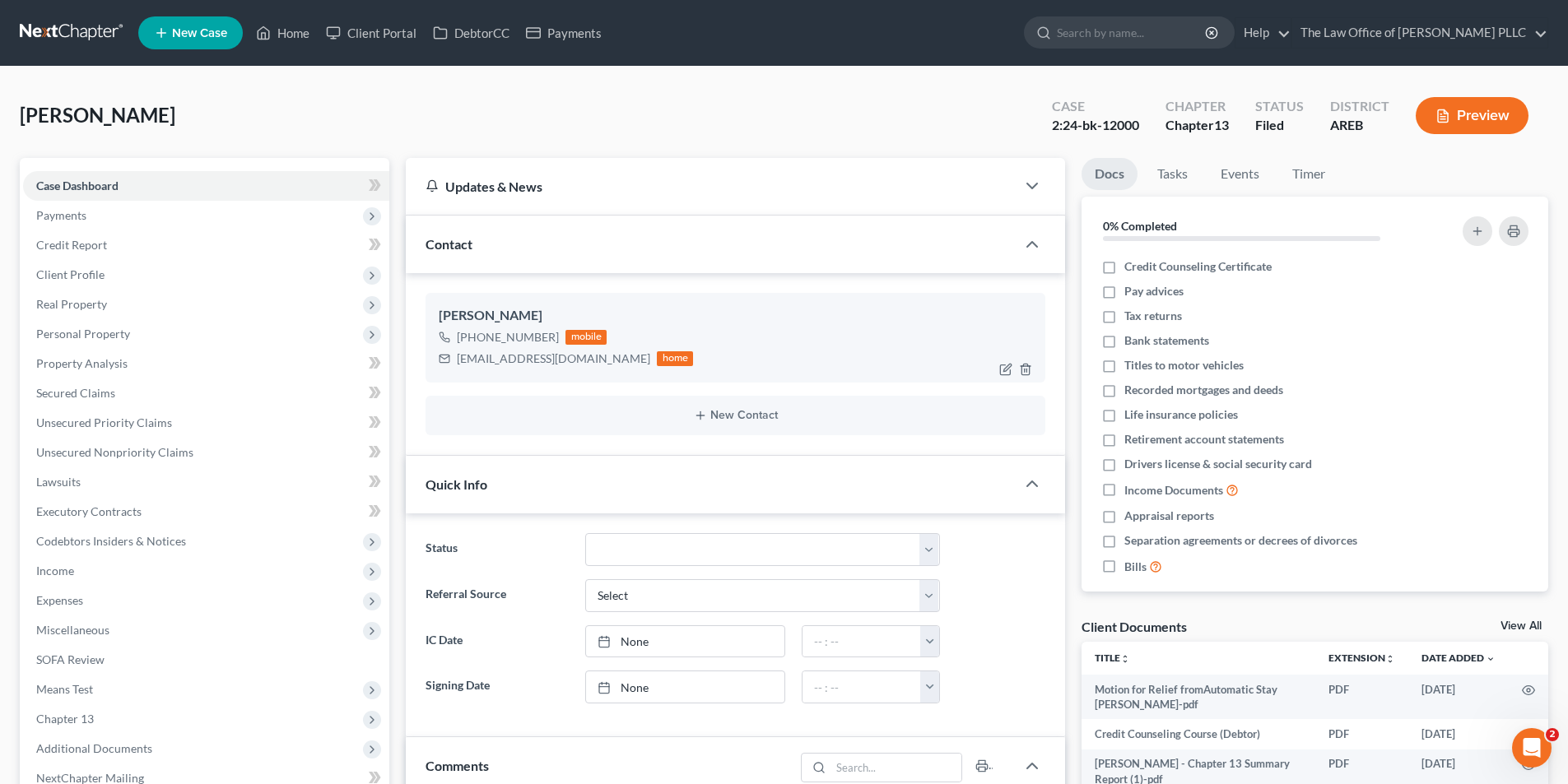
scroll to position [9663, 0]
click at [72, 246] on span "Credit Report" at bounding box center [71, 245] width 71 height 14
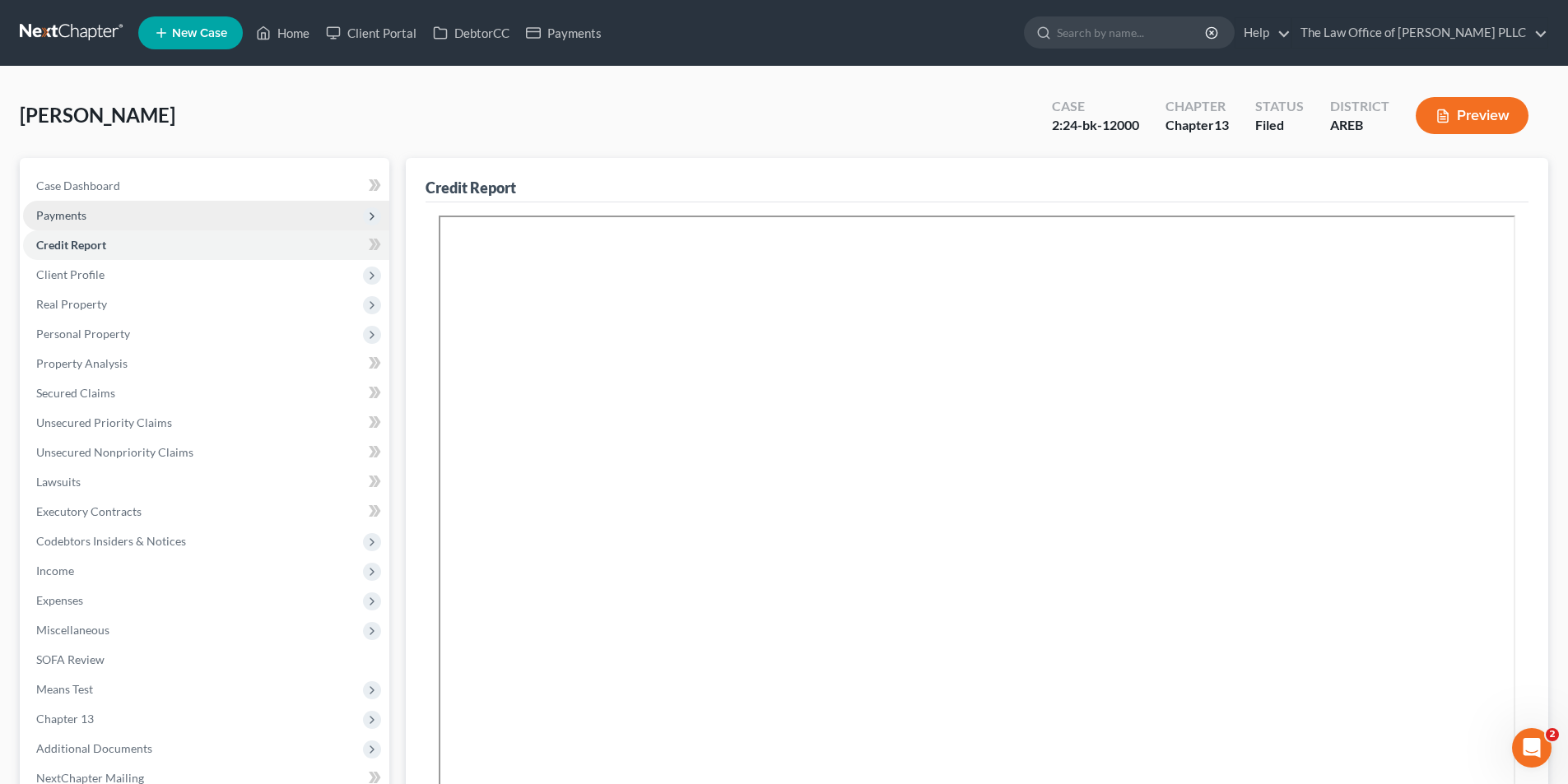
click at [80, 221] on span "Payments" at bounding box center [205, 216] width 366 height 30
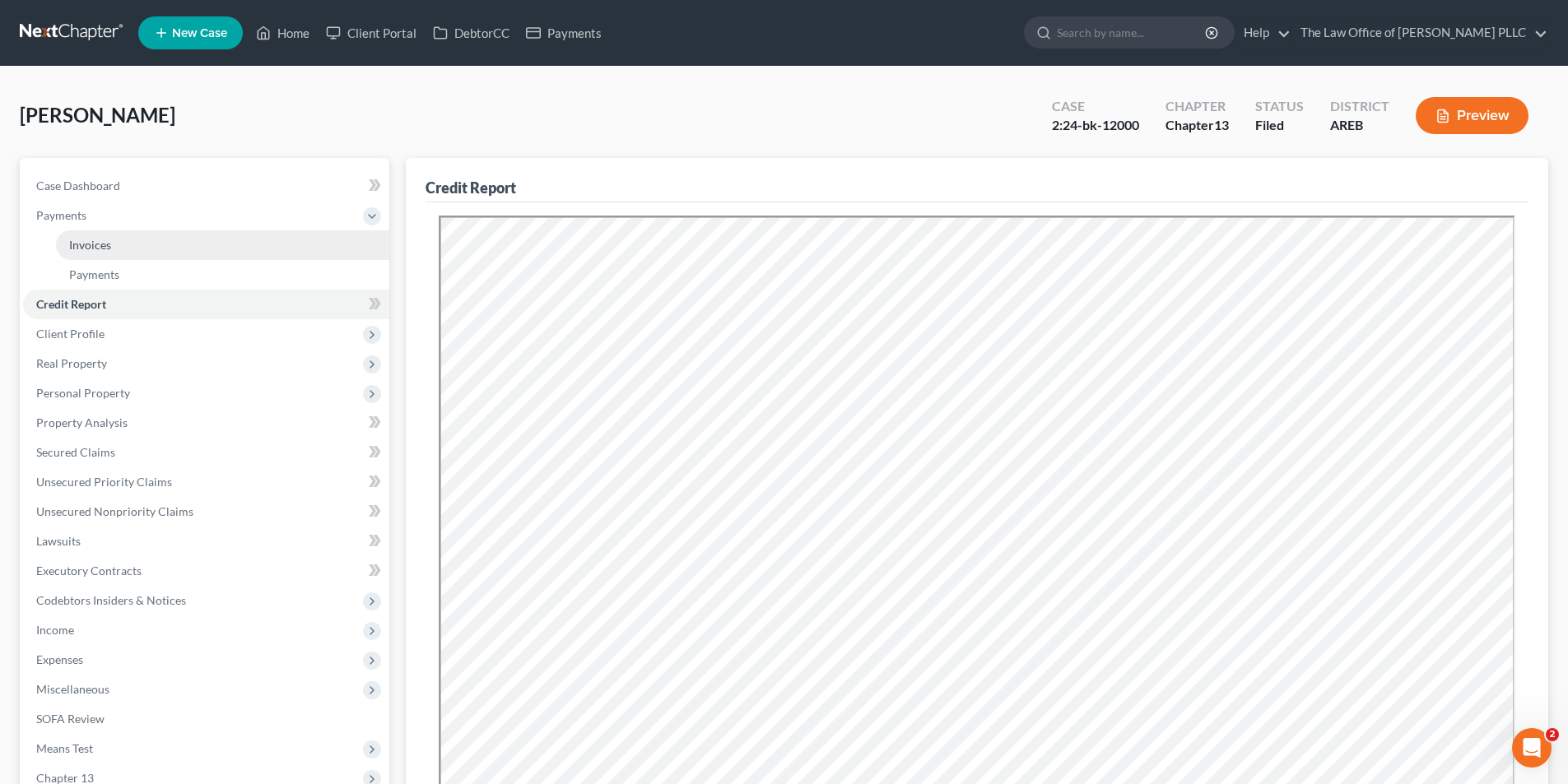
click at [92, 238] on span "Invoices" at bounding box center [90, 245] width 42 height 14
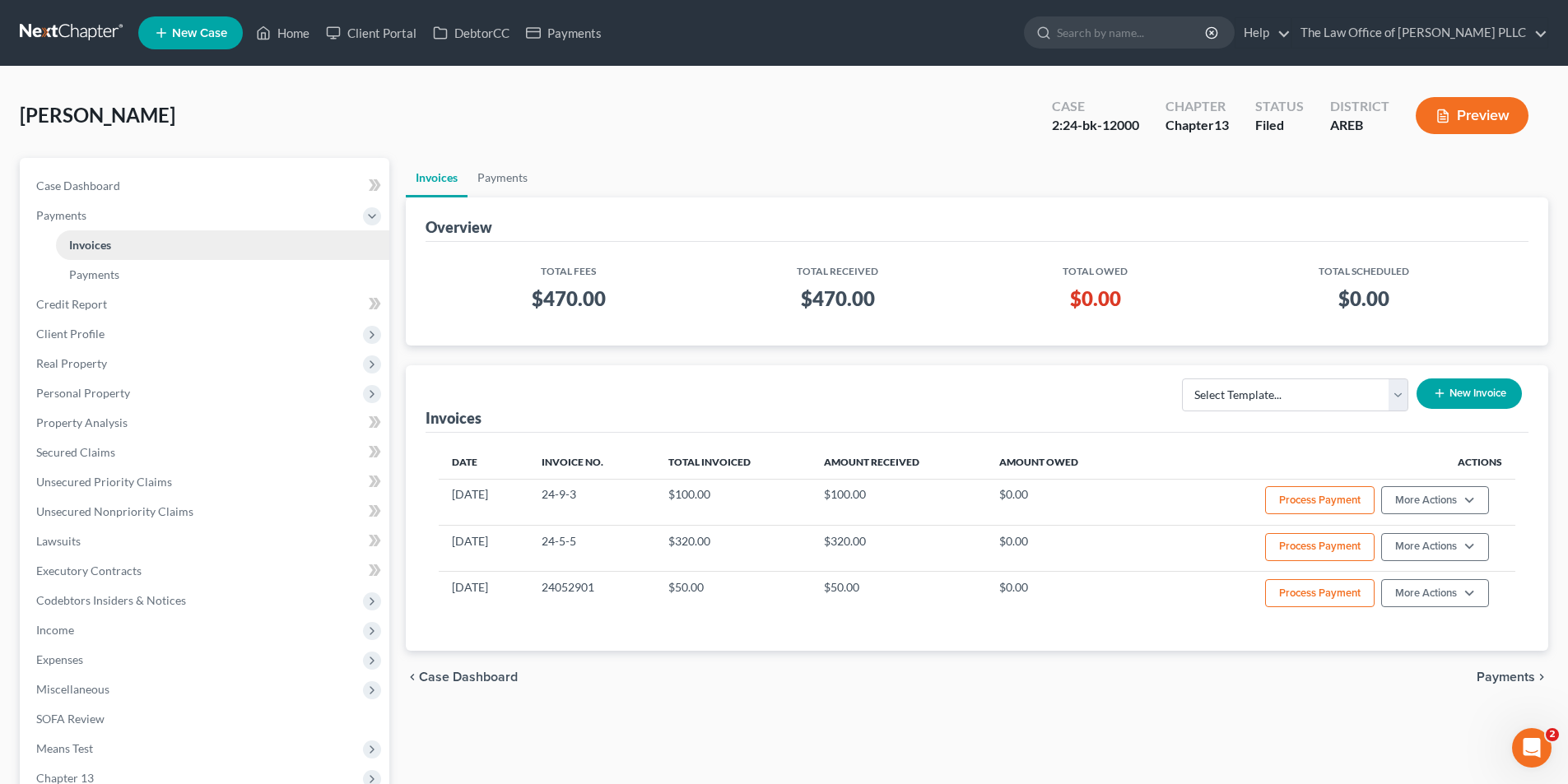
click at [76, 249] on span "Invoices" at bounding box center [90, 245] width 42 height 14
click at [1307, 395] on select "Select Template... Credit Report Fee Chapter 7 Filing and Processing Fee Chapte…" at bounding box center [1295, 395] width 226 height 33
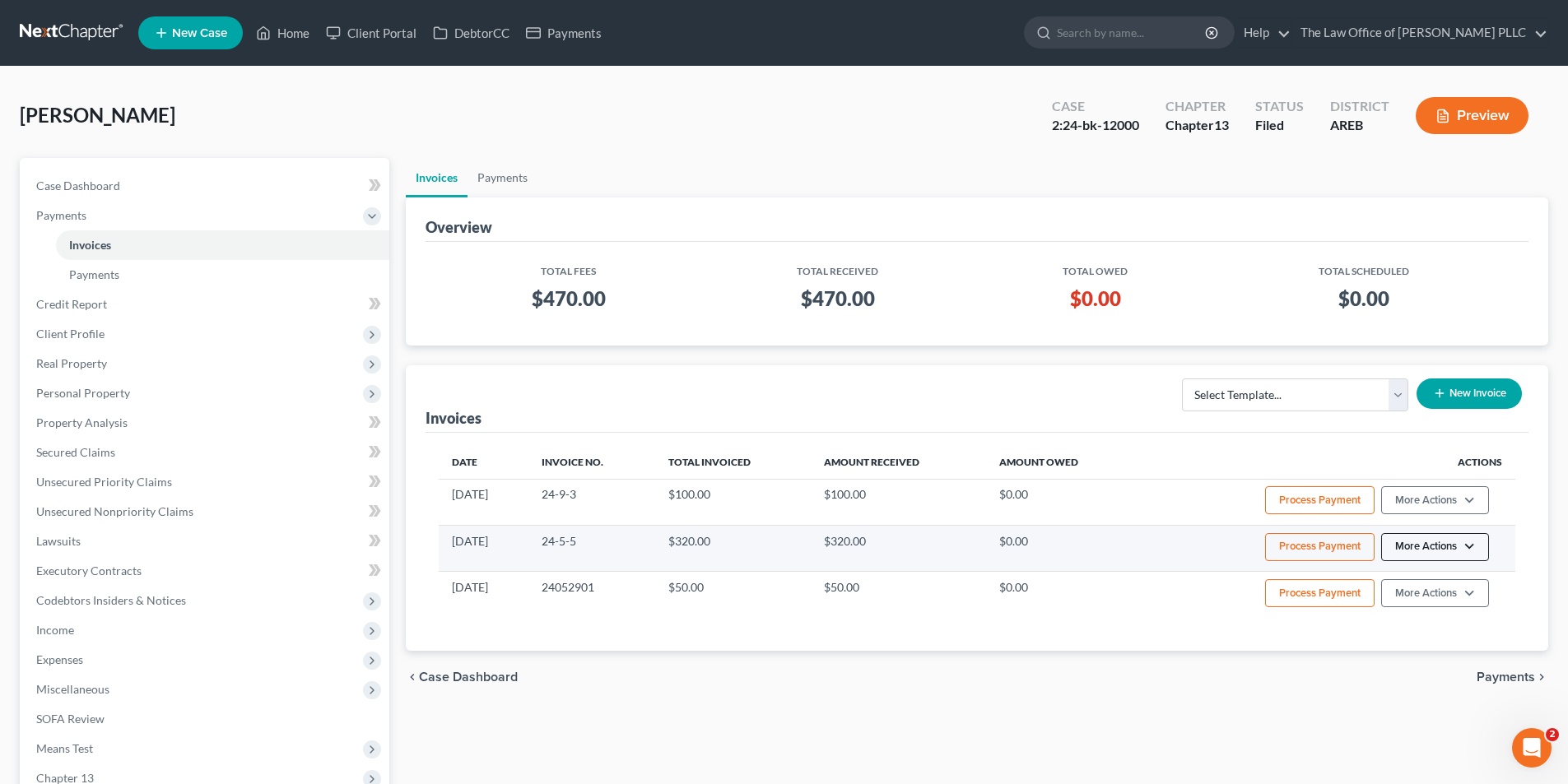
click at [1424, 543] on button "More Actions" at bounding box center [1435, 547] width 108 height 28
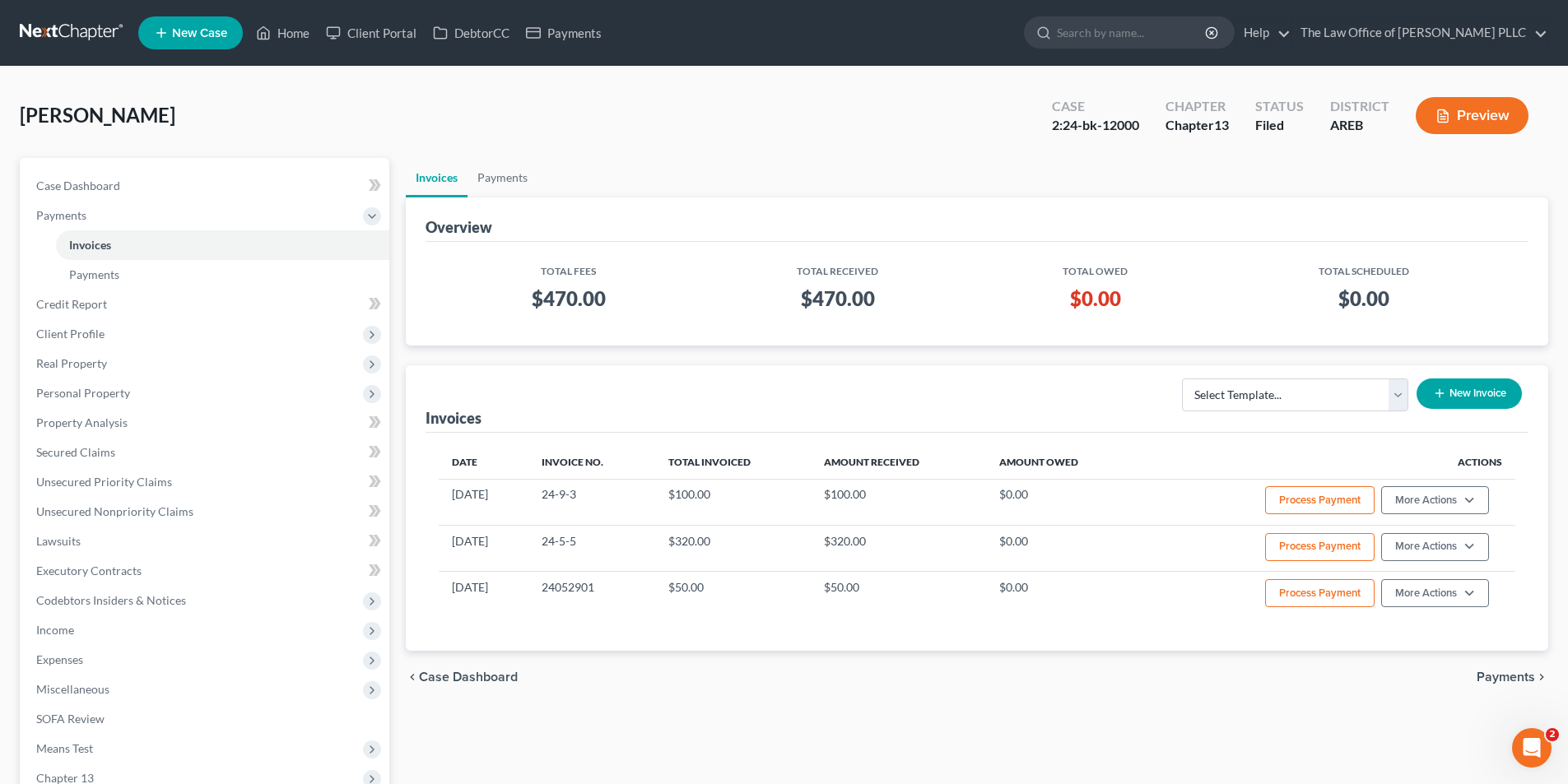
click at [74, 118] on span "[PERSON_NAME]" at bounding box center [97, 114] width 155 height 24
click at [57, 43] on link at bounding box center [73, 33] width 105 height 30
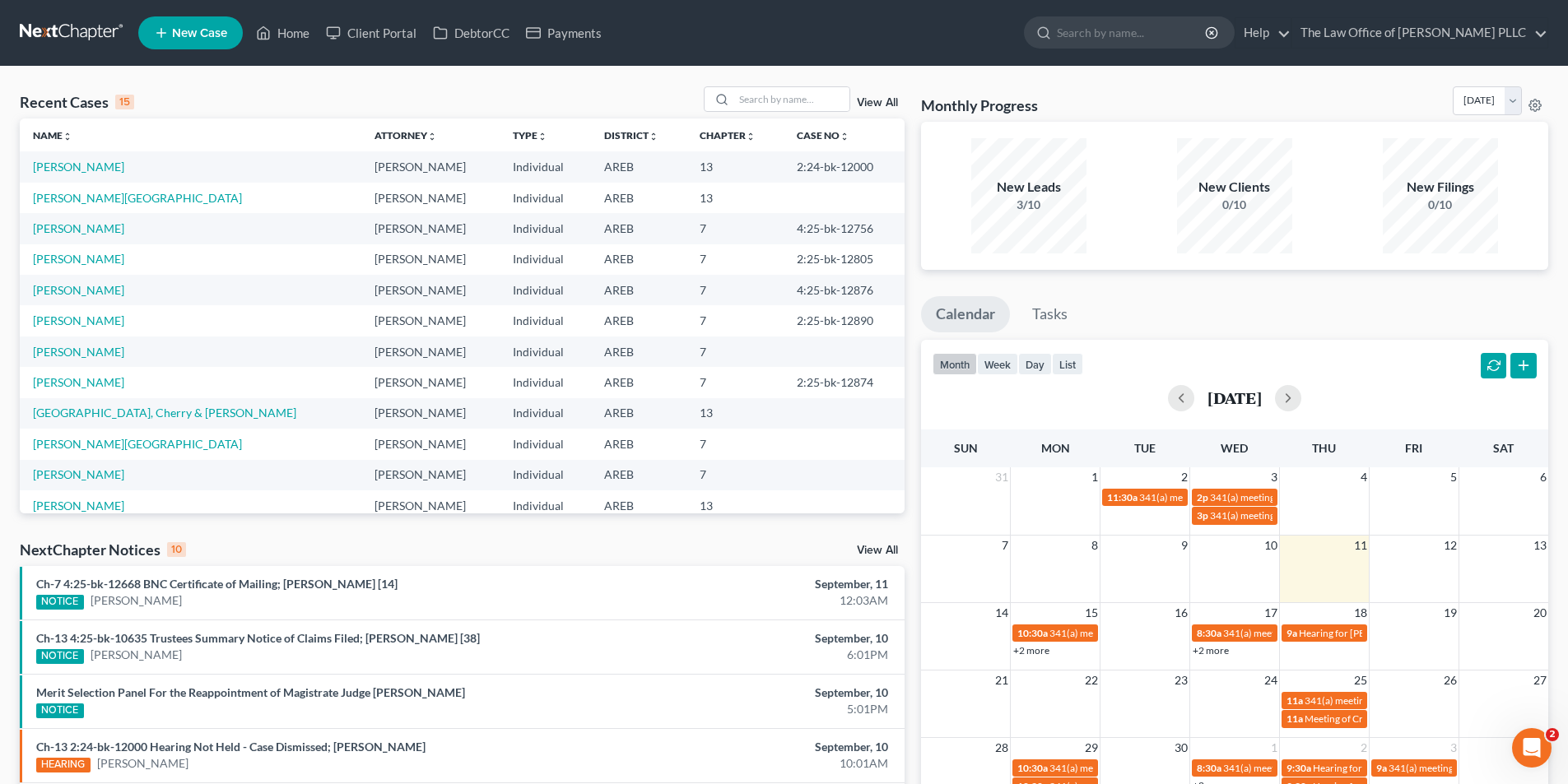
click at [882, 101] on link "View All" at bounding box center [877, 103] width 41 height 11
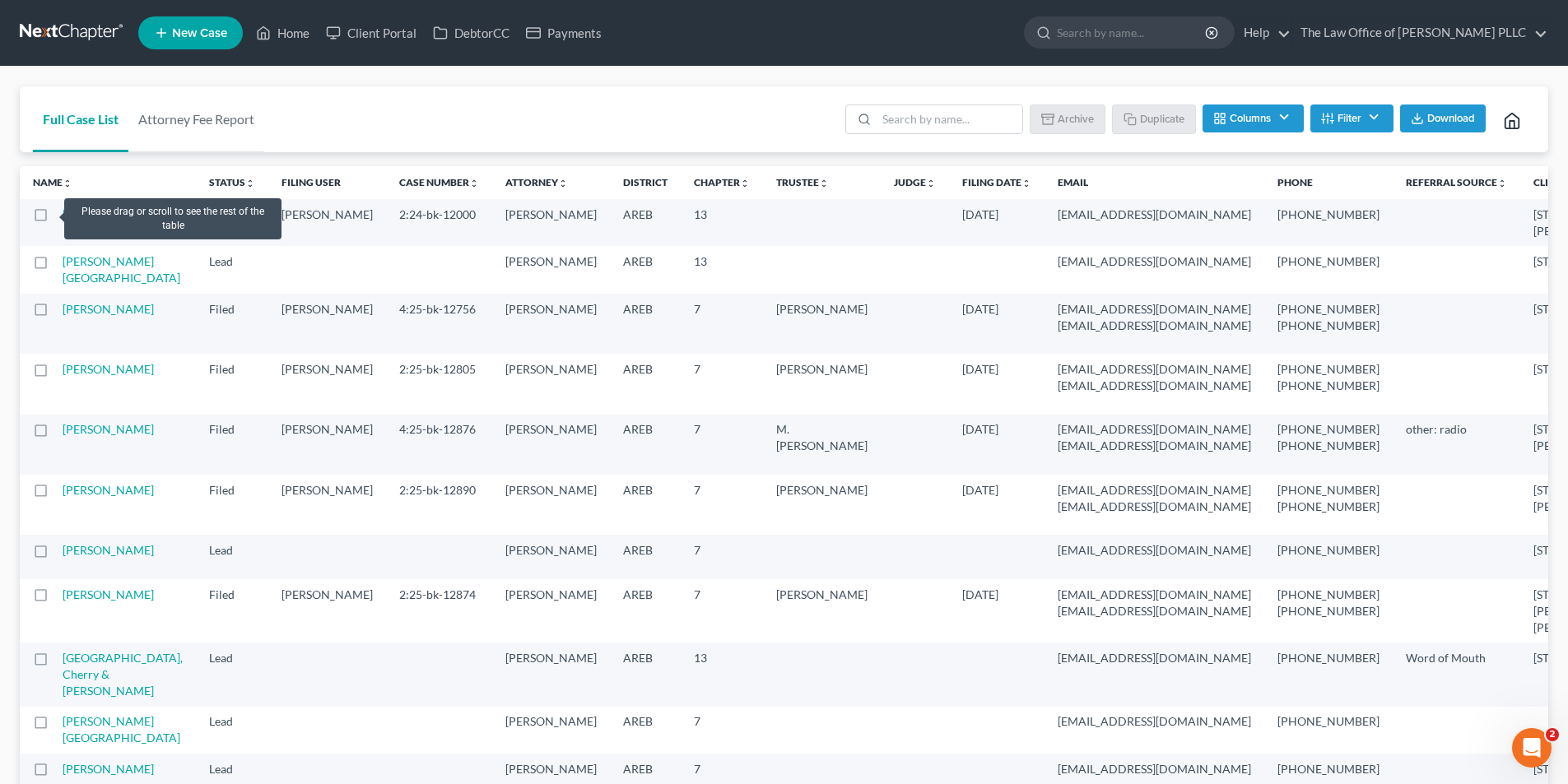
click at [56, 218] on label at bounding box center [56, 218] width 0 height 0
click at [62, 211] on input "checkbox" at bounding box center [68, 211] width 11 height 11
checkbox input "true"
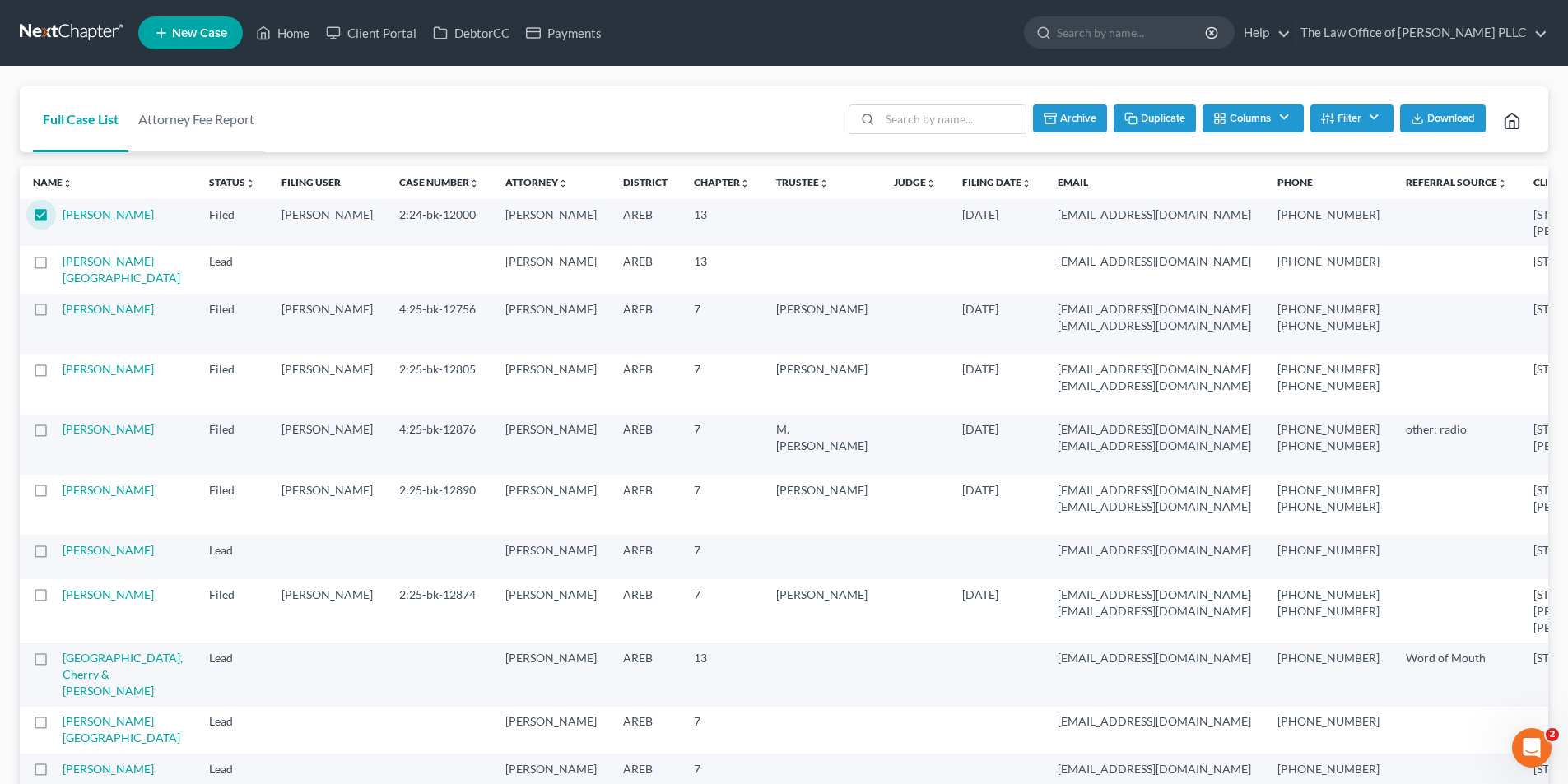
click at [1161, 120] on button "Duplicate" at bounding box center [1155, 118] width 82 height 28
drag, startPoint x: 924, startPoint y: 126, endPoint x: 908, endPoint y: 132, distance: 17.1
click at [909, 130] on input "search" at bounding box center [951, 119] width 146 height 28
type input "b"
type input "aldridge"
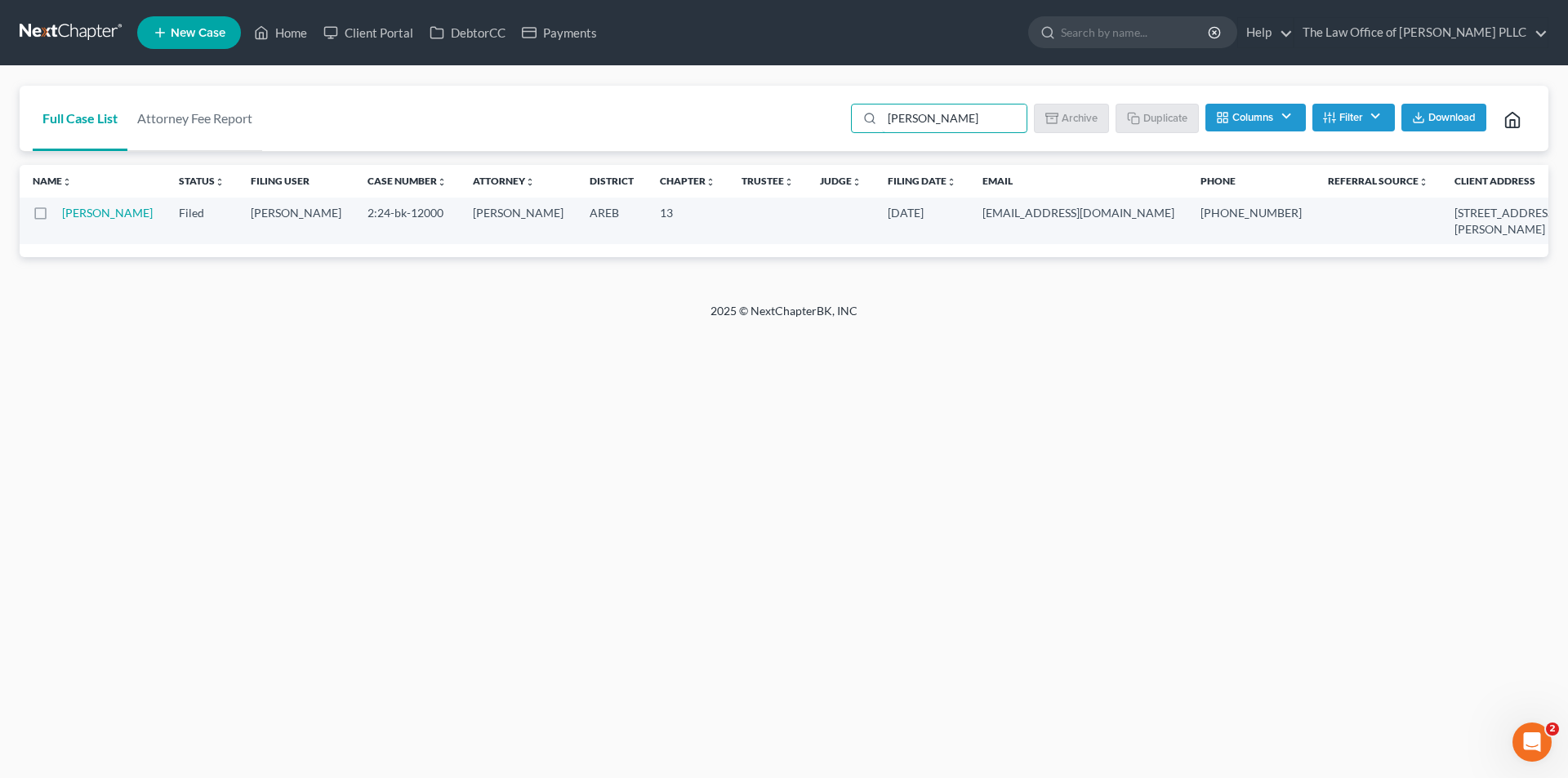
drag, startPoint x: 947, startPoint y: 117, endPoint x: 648, endPoint y: 93, distance: 300.0
click at [648, 93] on div "Full Case List Attorney Fee Report aldridge Batch Download Archive Un-archive D…" at bounding box center [784, 118] width 1529 height 66
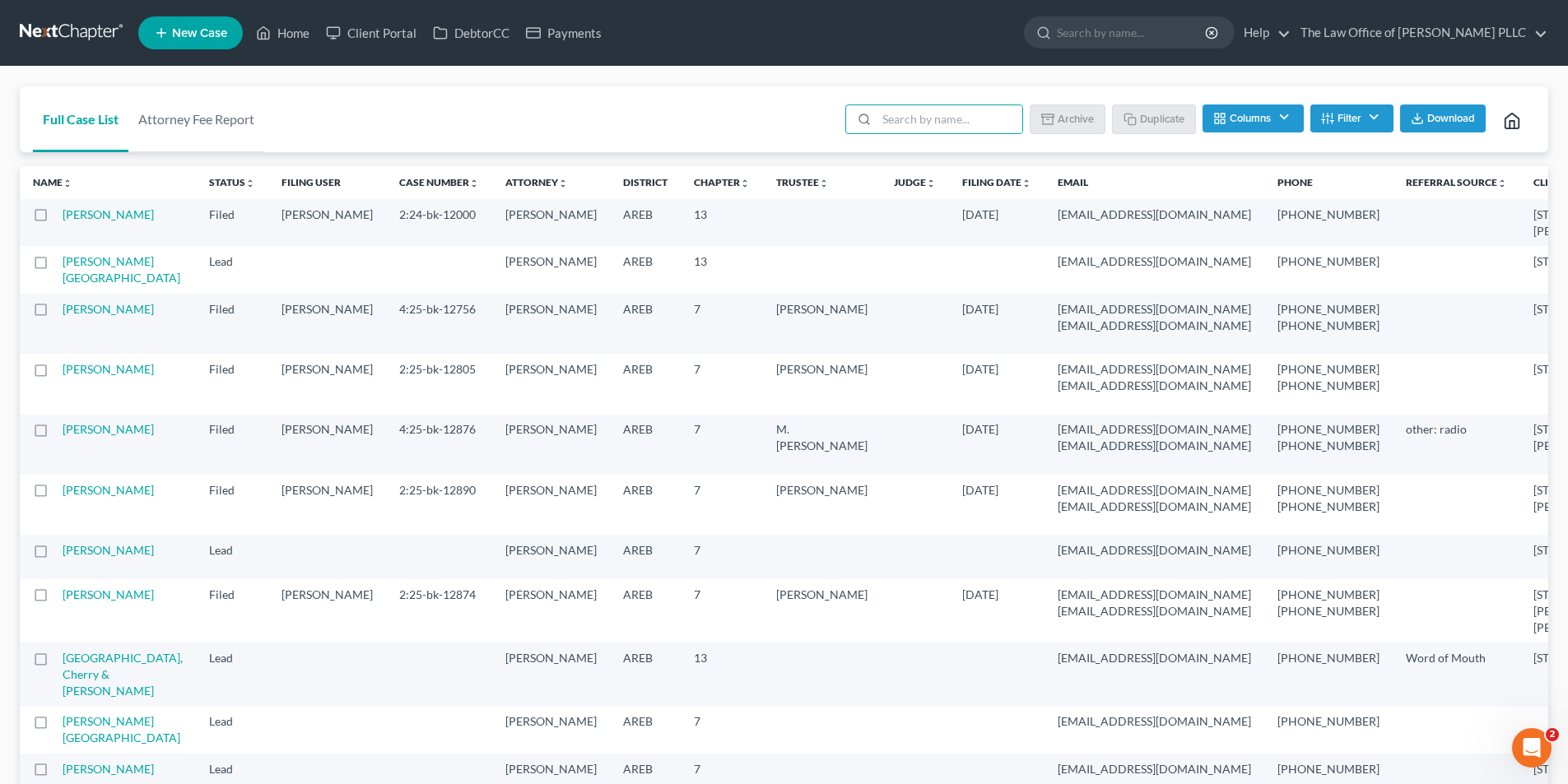
click at [80, 18] on nav "Home New Case Client Portal DebtorCC Payments The Law Office of Furonda Brasfie…" at bounding box center [784, 32] width 1568 height 66
click at [1135, 24] on input "search" at bounding box center [1132, 32] width 151 height 31
type input "lacy"
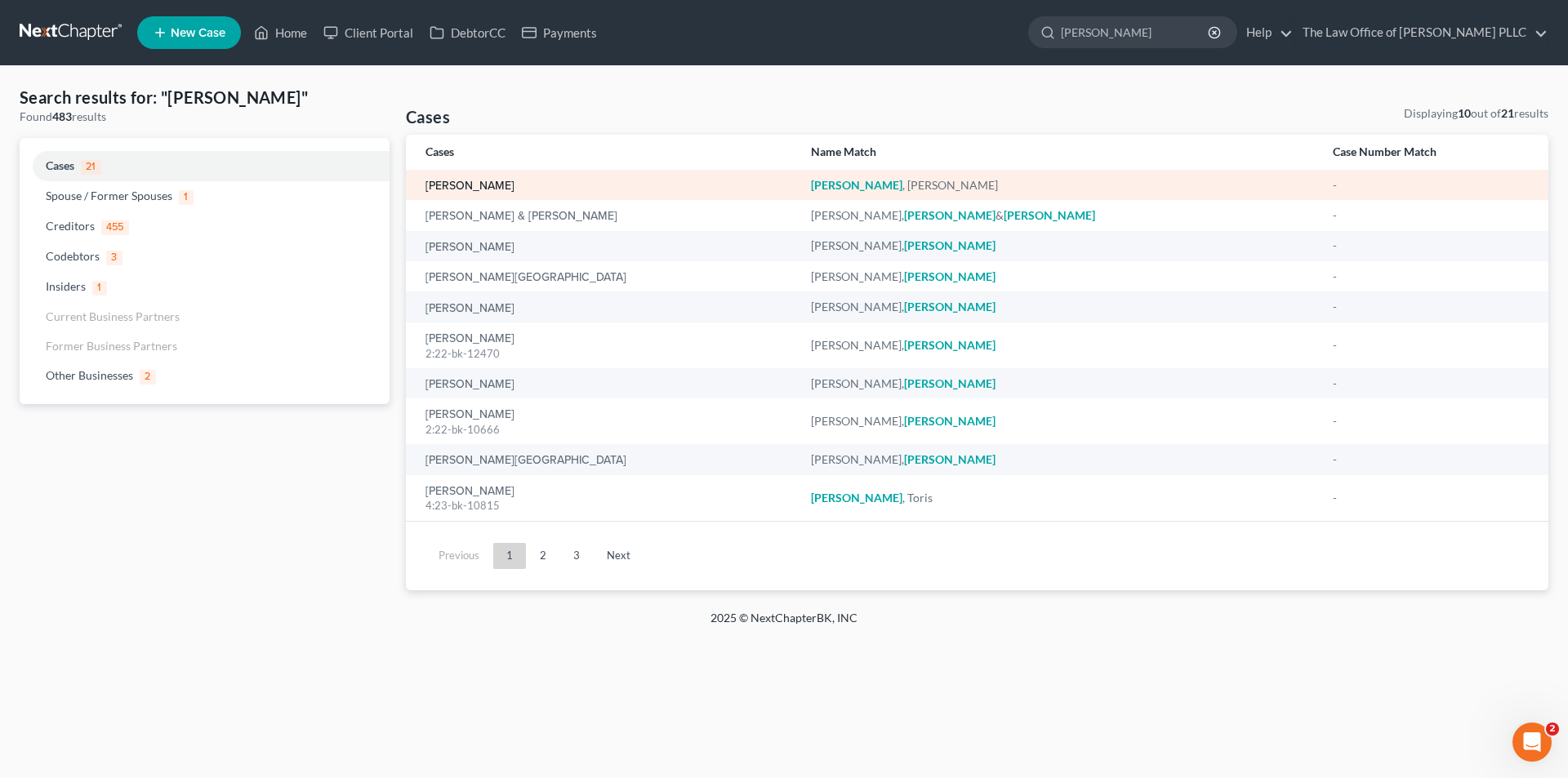
click at [477, 180] on link "[PERSON_NAME]" at bounding box center [470, 185] width 89 height 11
select select "4"
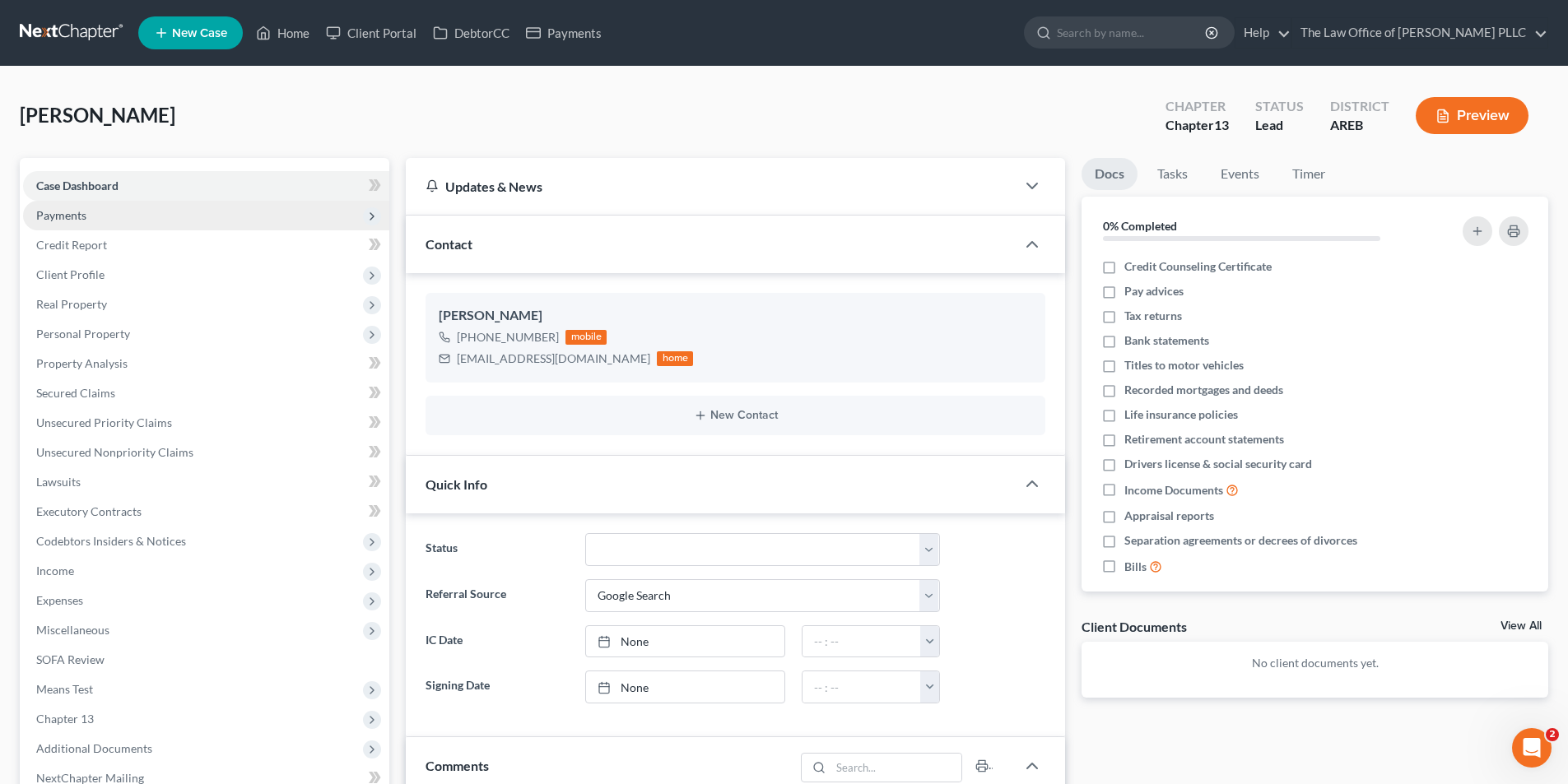
click at [83, 214] on span "Payments" at bounding box center [61, 215] width 50 height 14
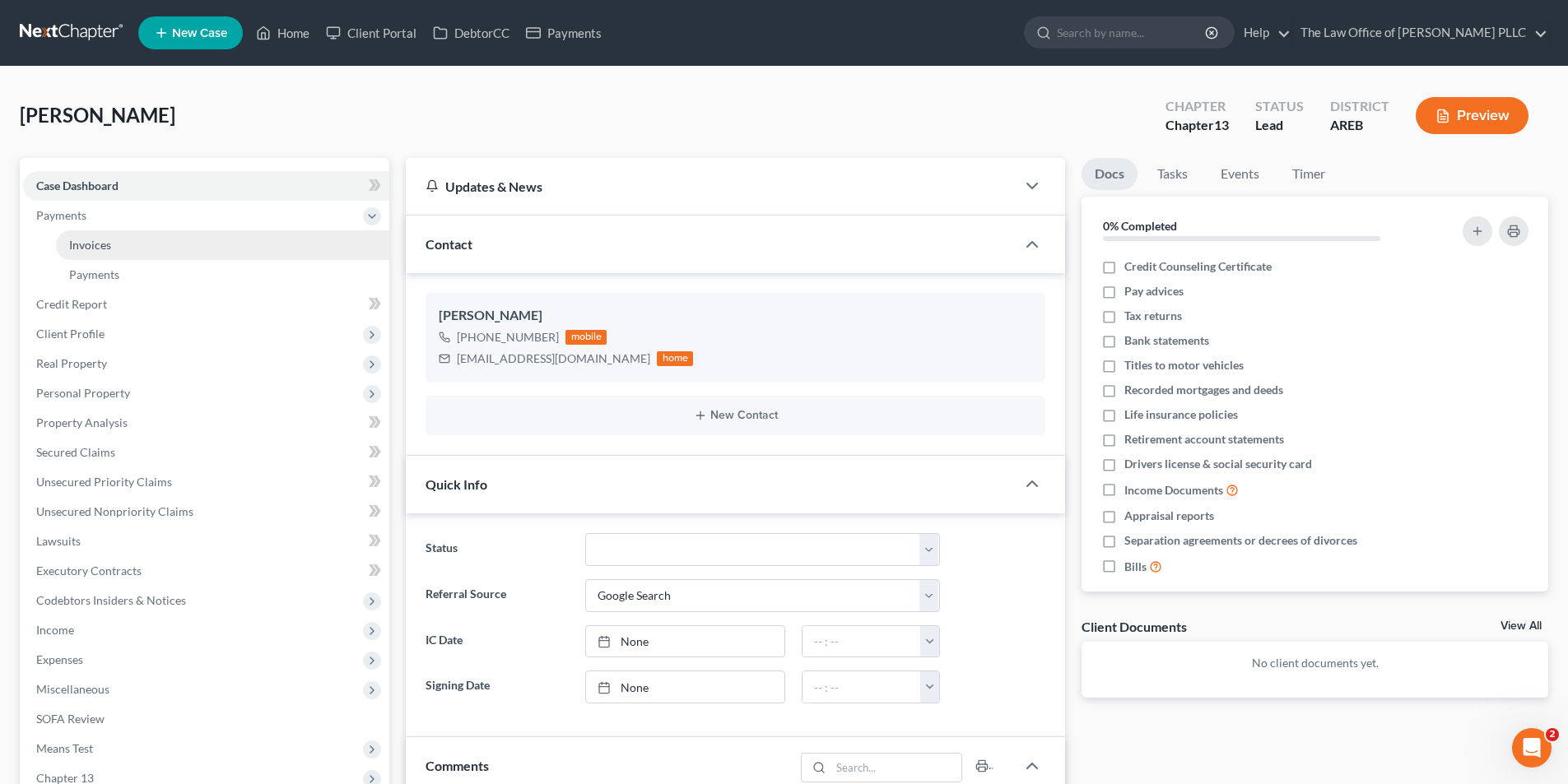
click at [92, 241] on span "Invoices" at bounding box center [90, 245] width 42 height 14
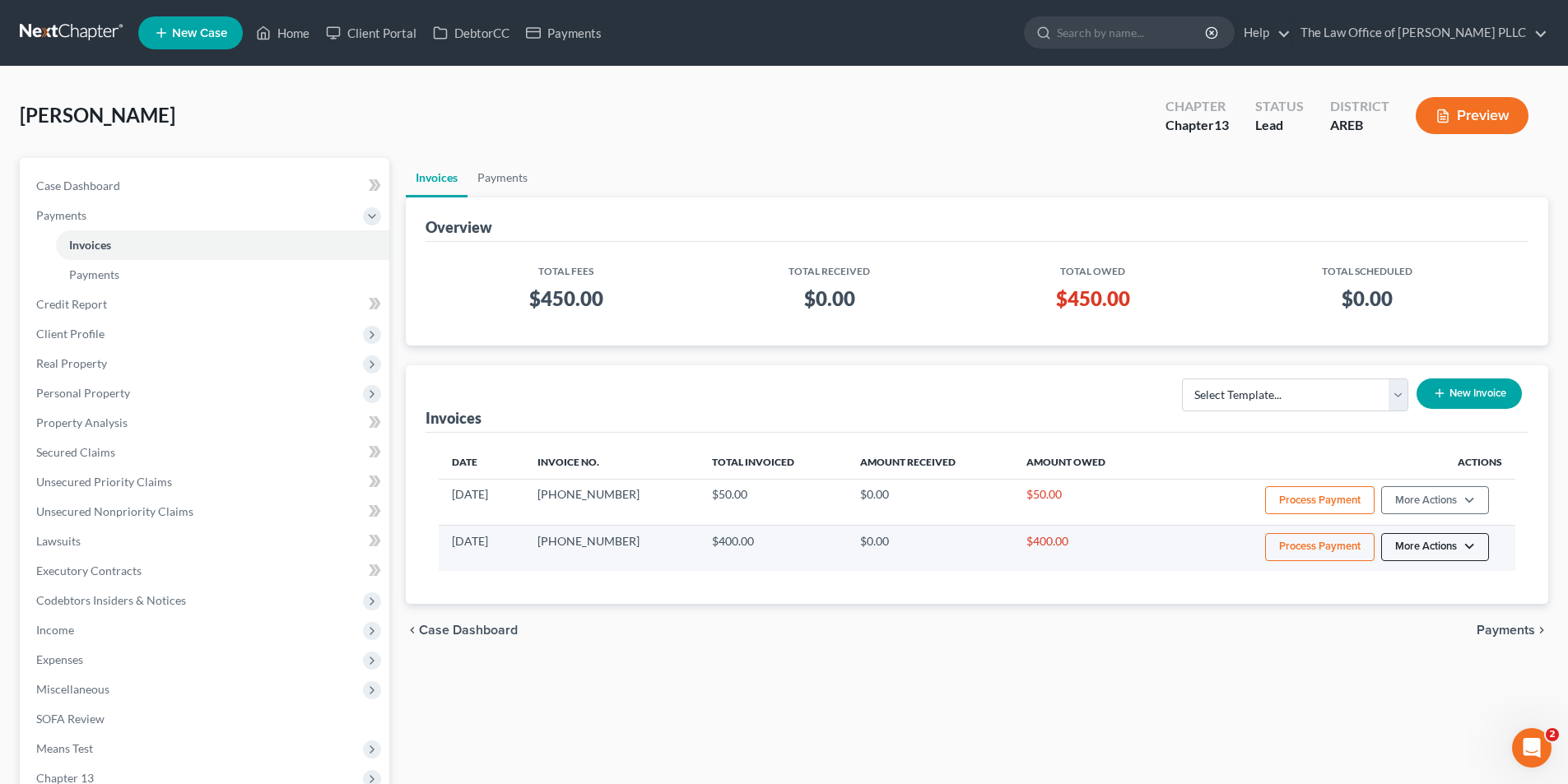
click at [1465, 544] on button "More Actions" at bounding box center [1435, 547] width 108 height 28
click at [1421, 583] on link "View/Edit" at bounding box center [1457, 581] width 192 height 28
select select "0"
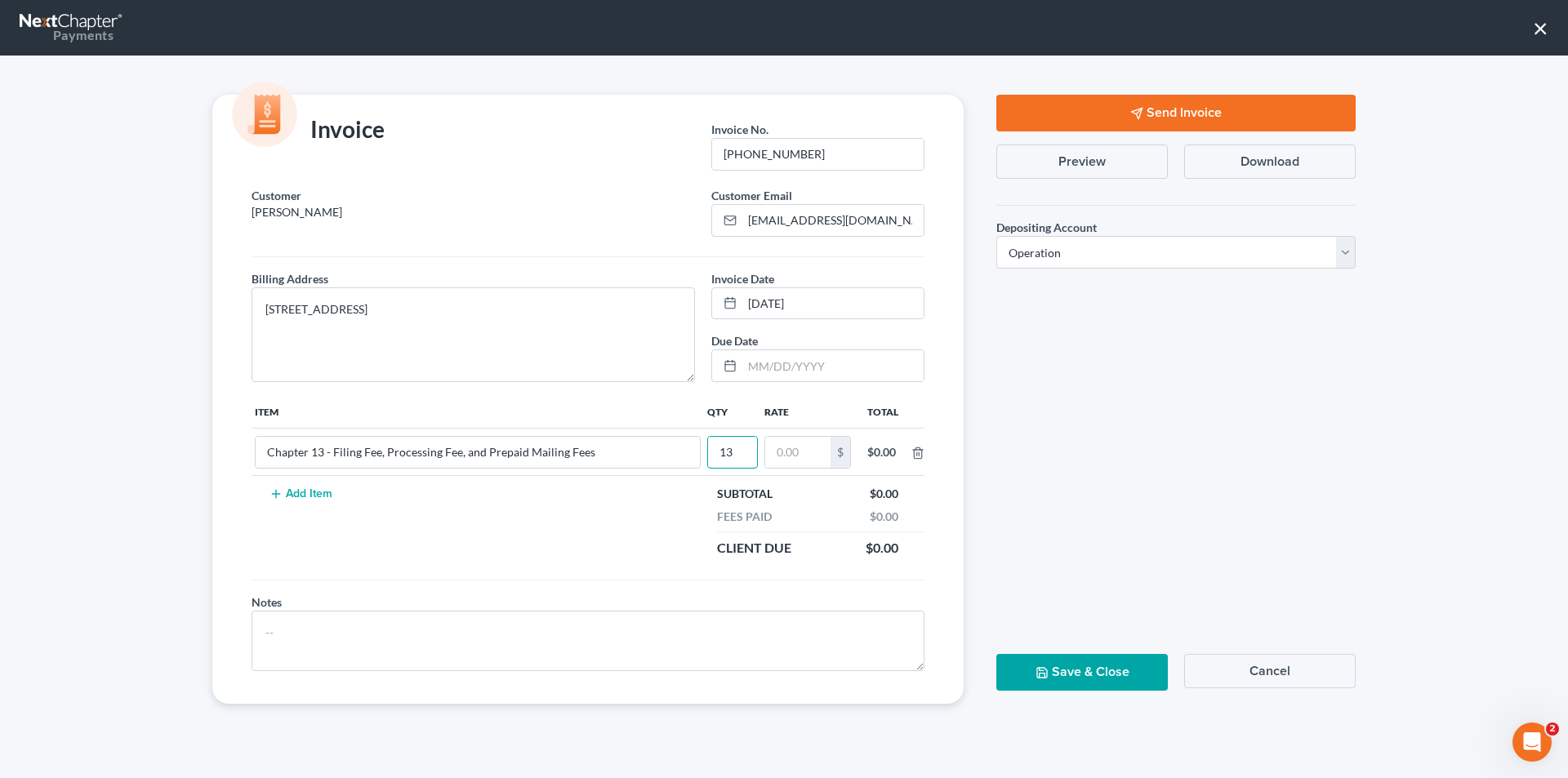
type input "1"
type input "320.00"
click at [538, 627] on textarea at bounding box center [588, 641] width 673 height 60
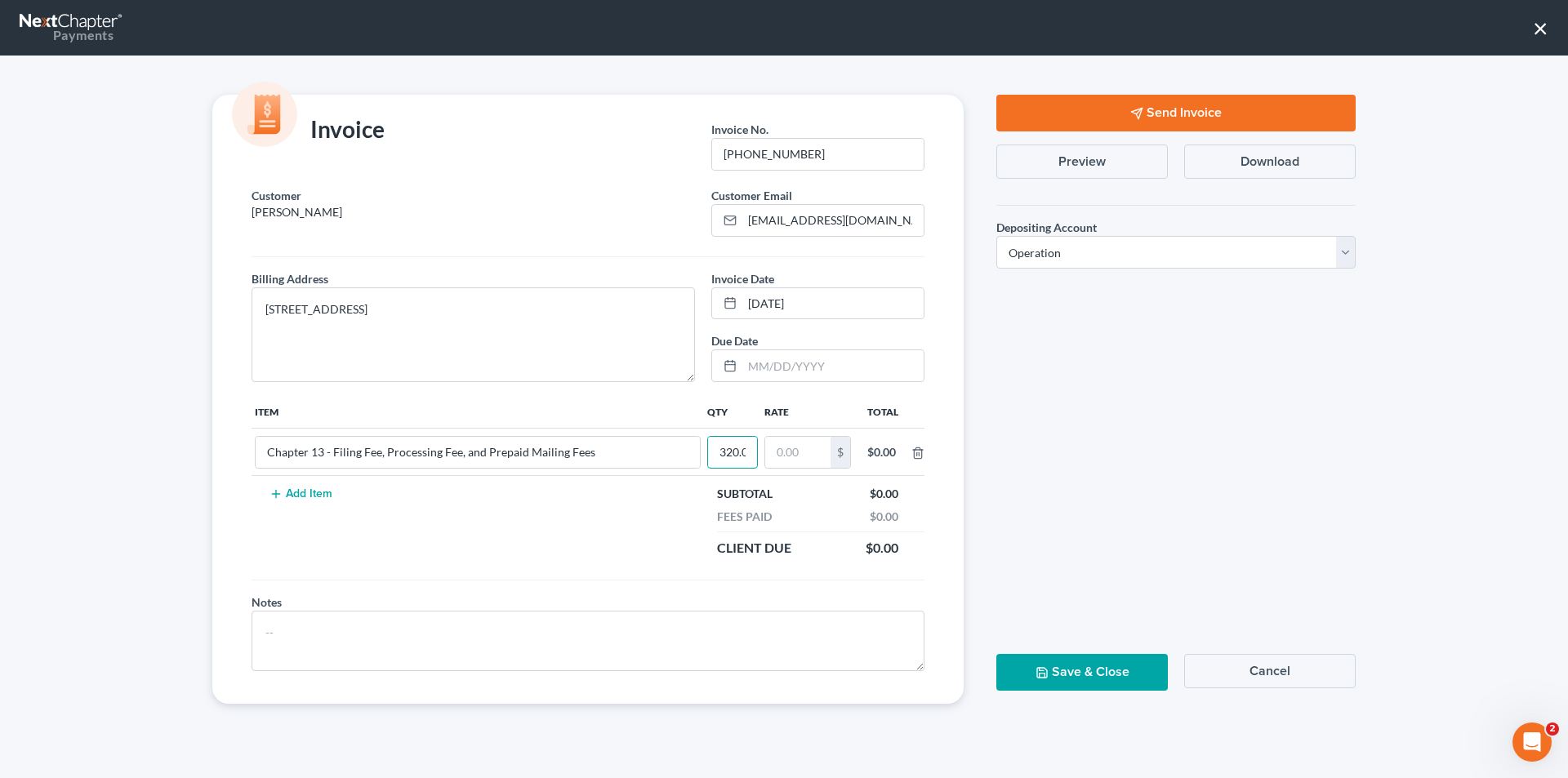
scroll to position [0, 10]
drag, startPoint x: 716, startPoint y: 453, endPoint x: 789, endPoint y: 470, distance: 75.0
click at [789, 470] on tr "Chapter 13 - Filing Fee, Processing Fee, and Prepaid Mailing Fees 320.00 $ $0.00" at bounding box center [588, 452] width 673 height 47
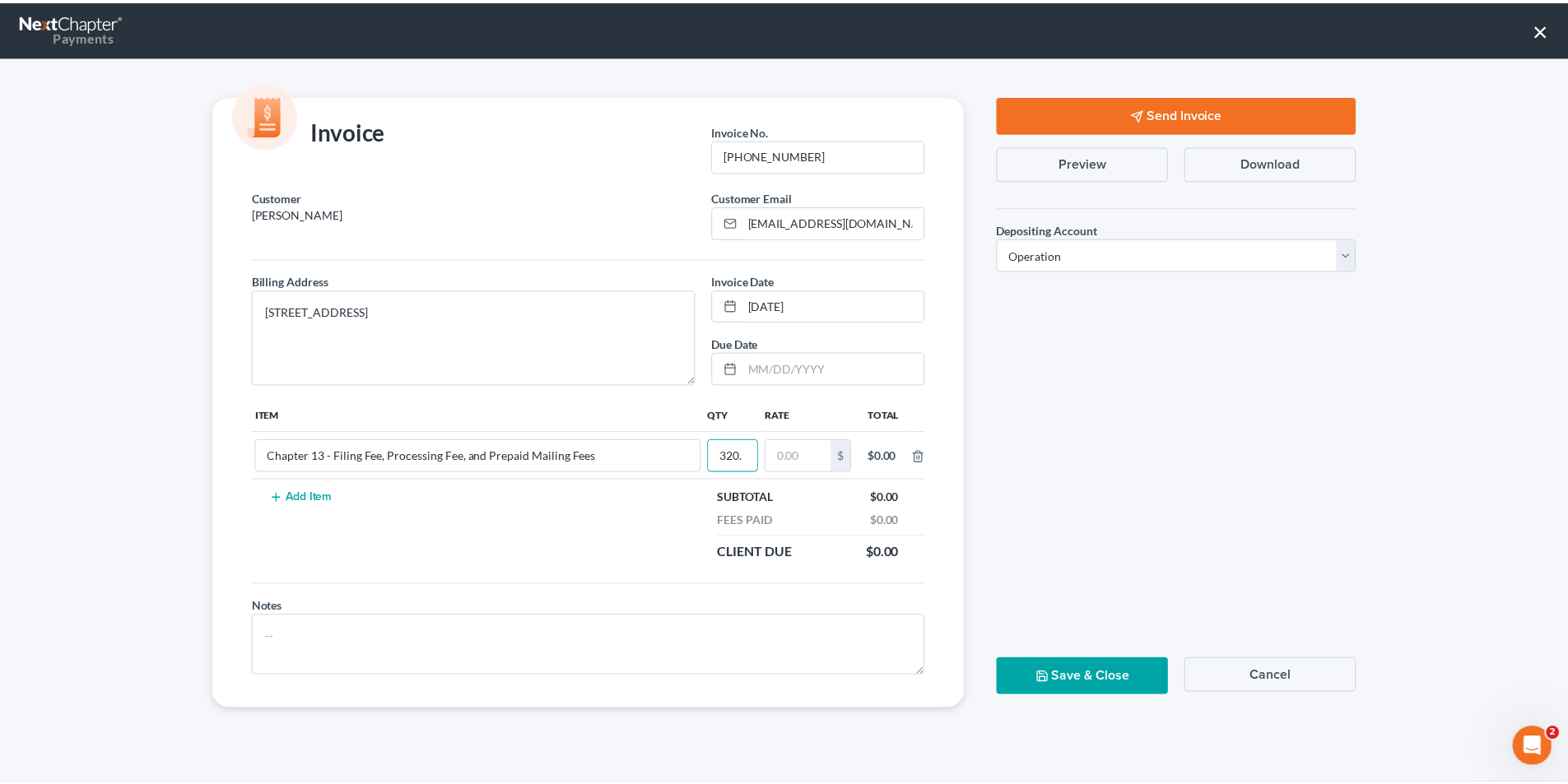
scroll to position [0, 0]
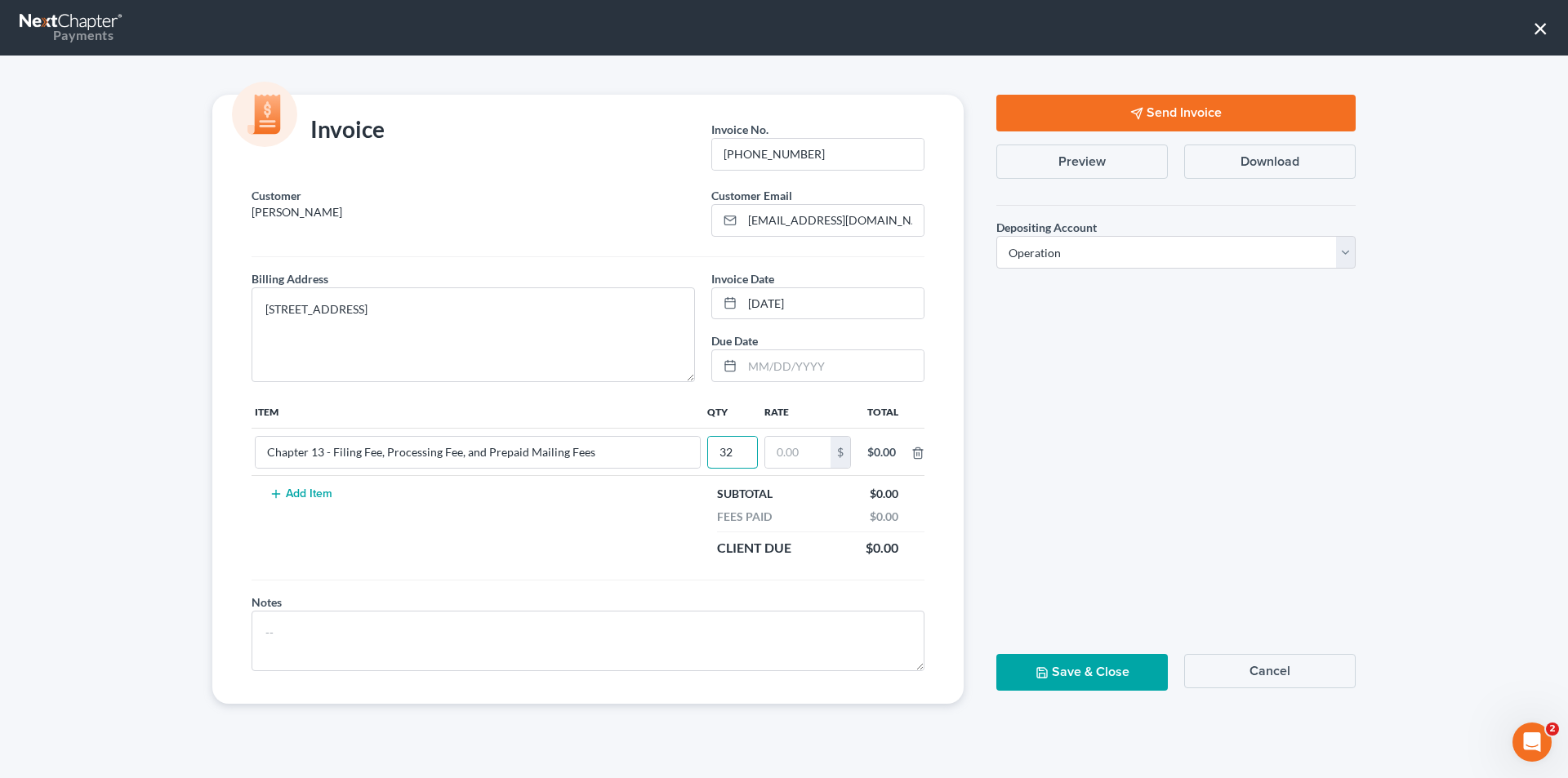
type input "3"
type input "1"
type input "320"
click at [1092, 160] on button "Preview" at bounding box center [1081, 161] width 172 height 34
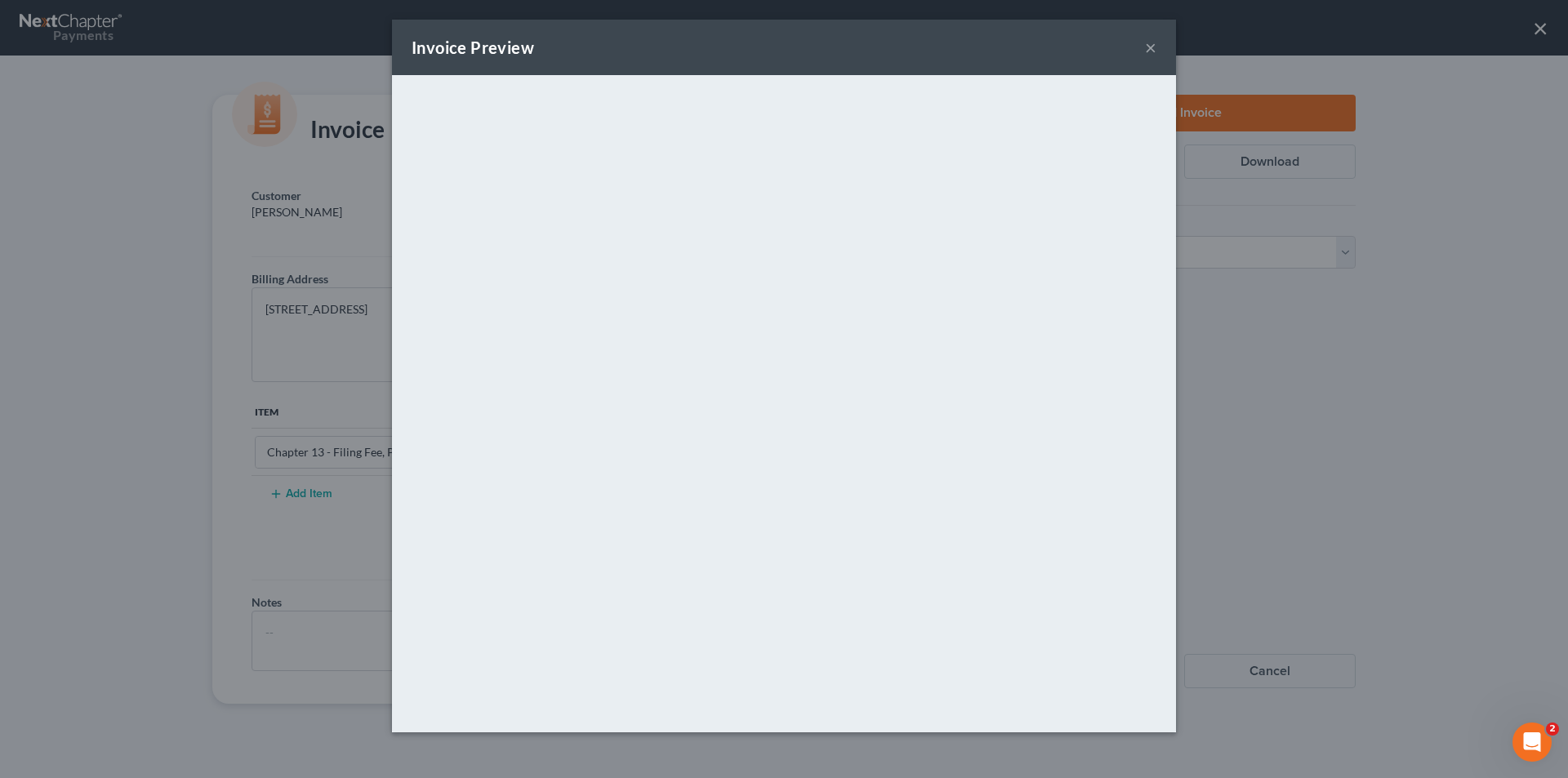
click at [1152, 46] on button "×" at bounding box center [1150, 47] width 11 height 20
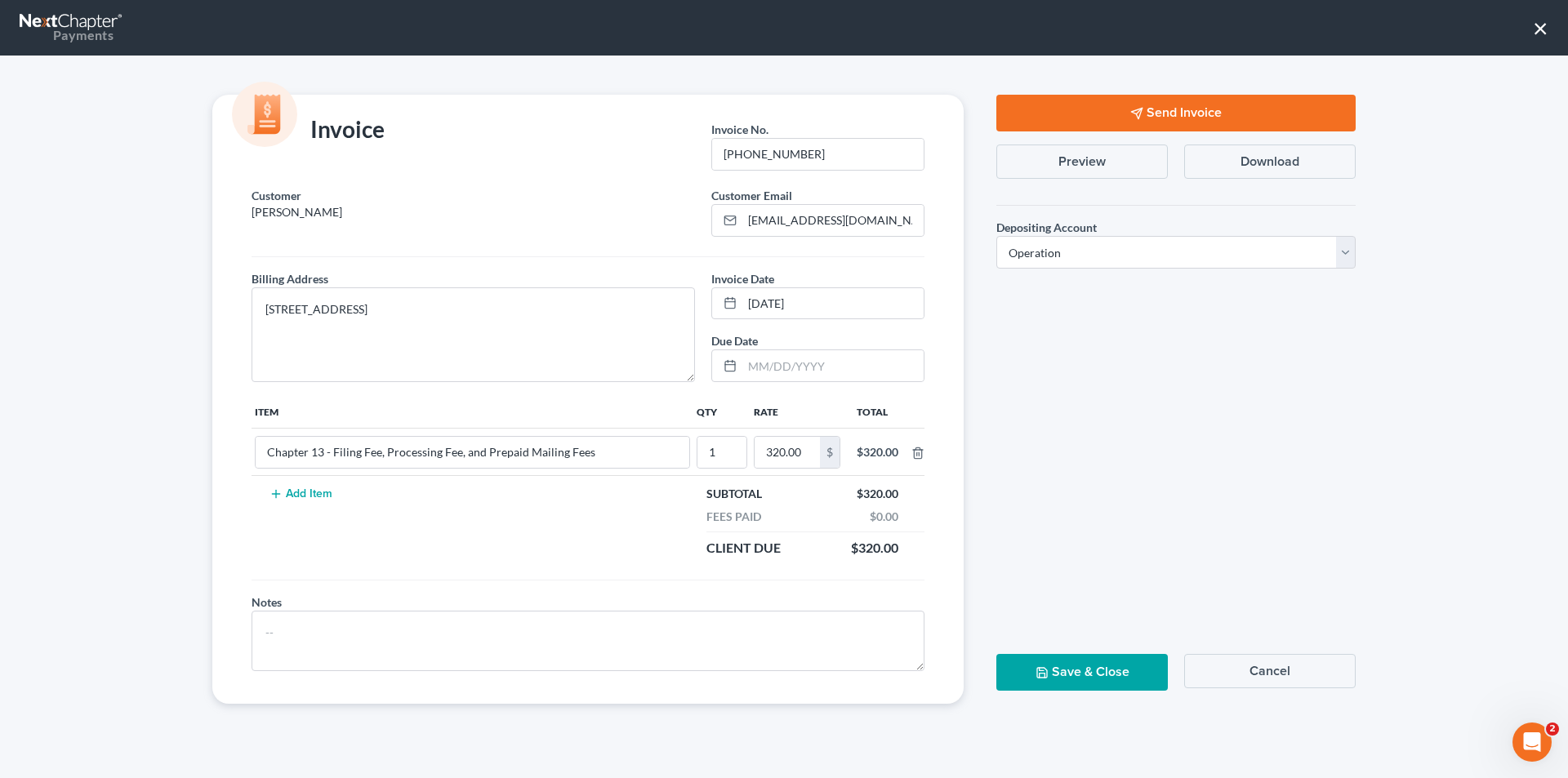
click at [1159, 98] on button "Send Invoice" at bounding box center [1175, 113] width 360 height 37
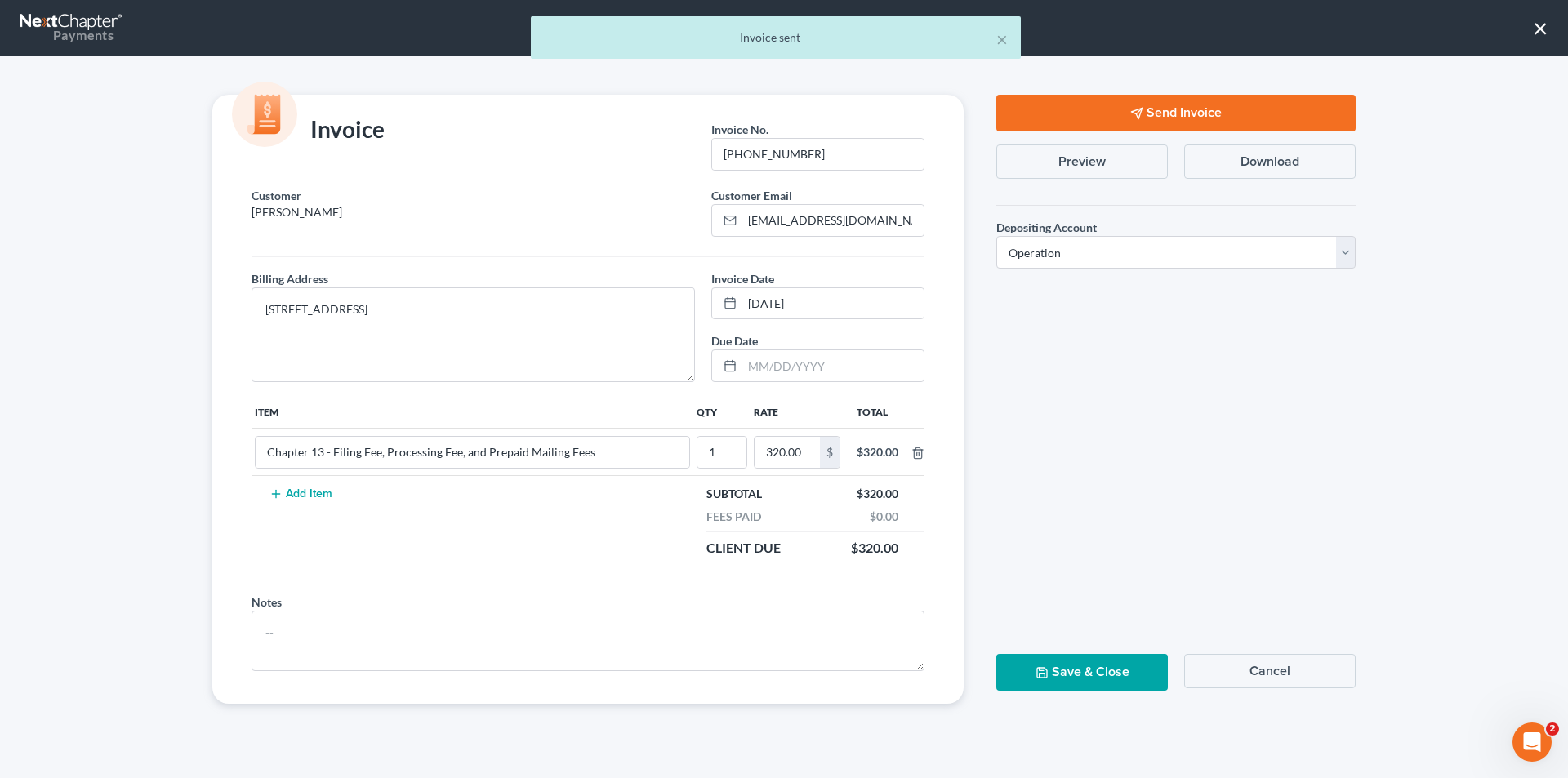
click at [1034, 664] on button "Save & Close" at bounding box center [1081, 672] width 172 height 37
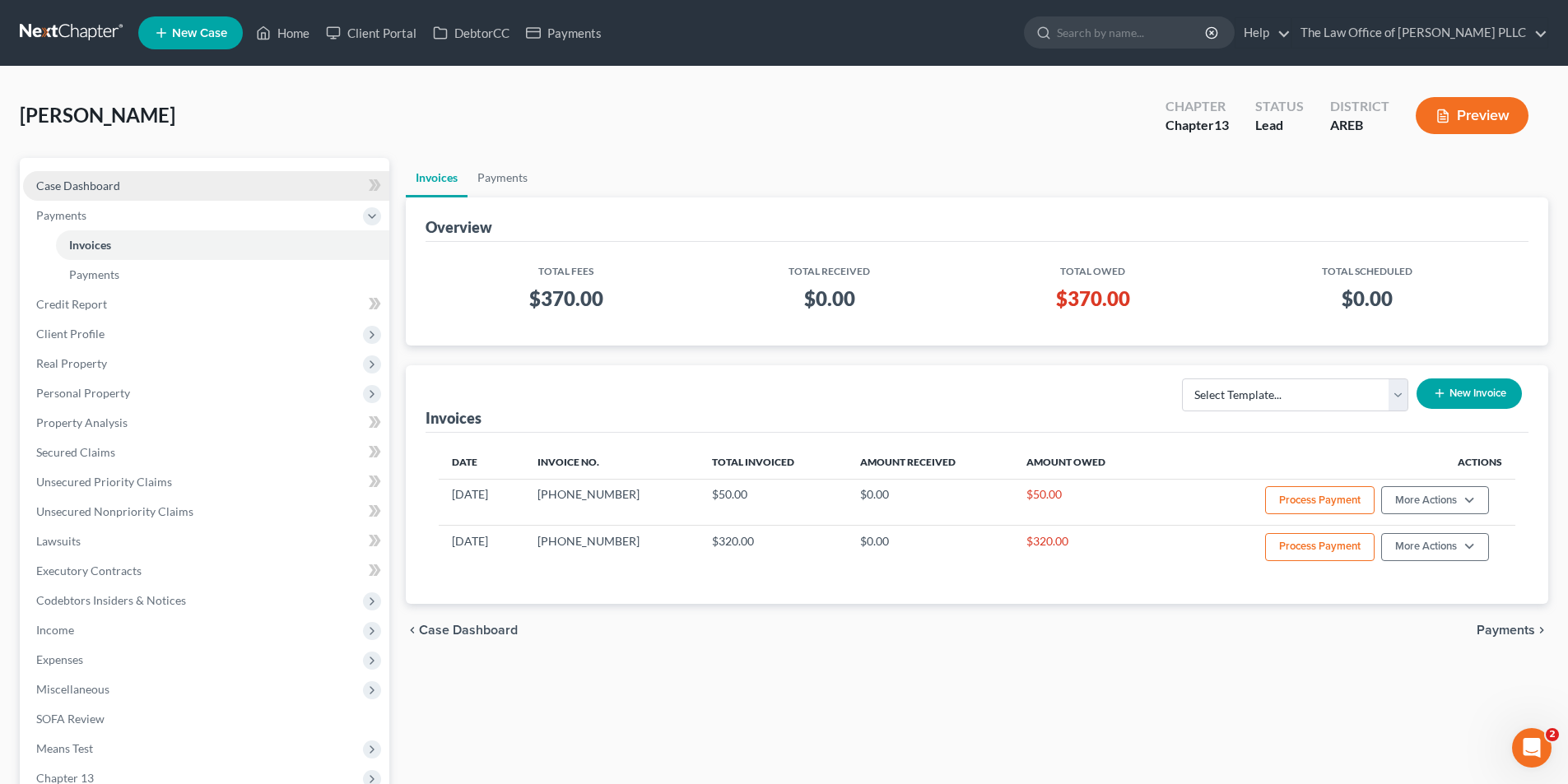
drag, startPoint x: 88, startPoint y: 173, endPoint x: 99, endPoint y: 181, distance: 13.6
click at [89, 172] on link "Case Dashboard" at bounding box center [205, 186] width 366 height 30
select select "4"
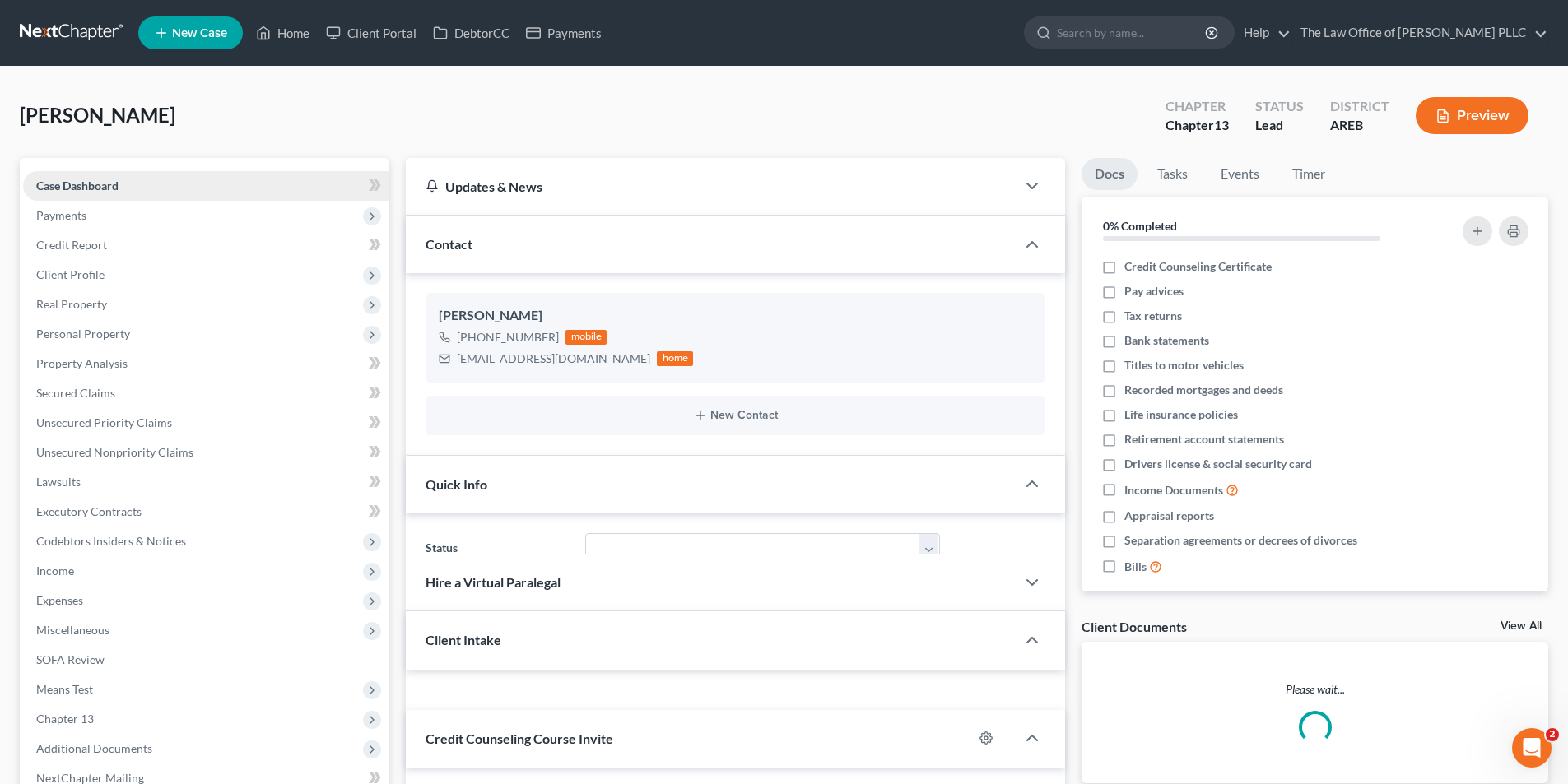
click at [100, 181] on span "Case Dashboard" at bounding box center [77, 186] width 82 height 14
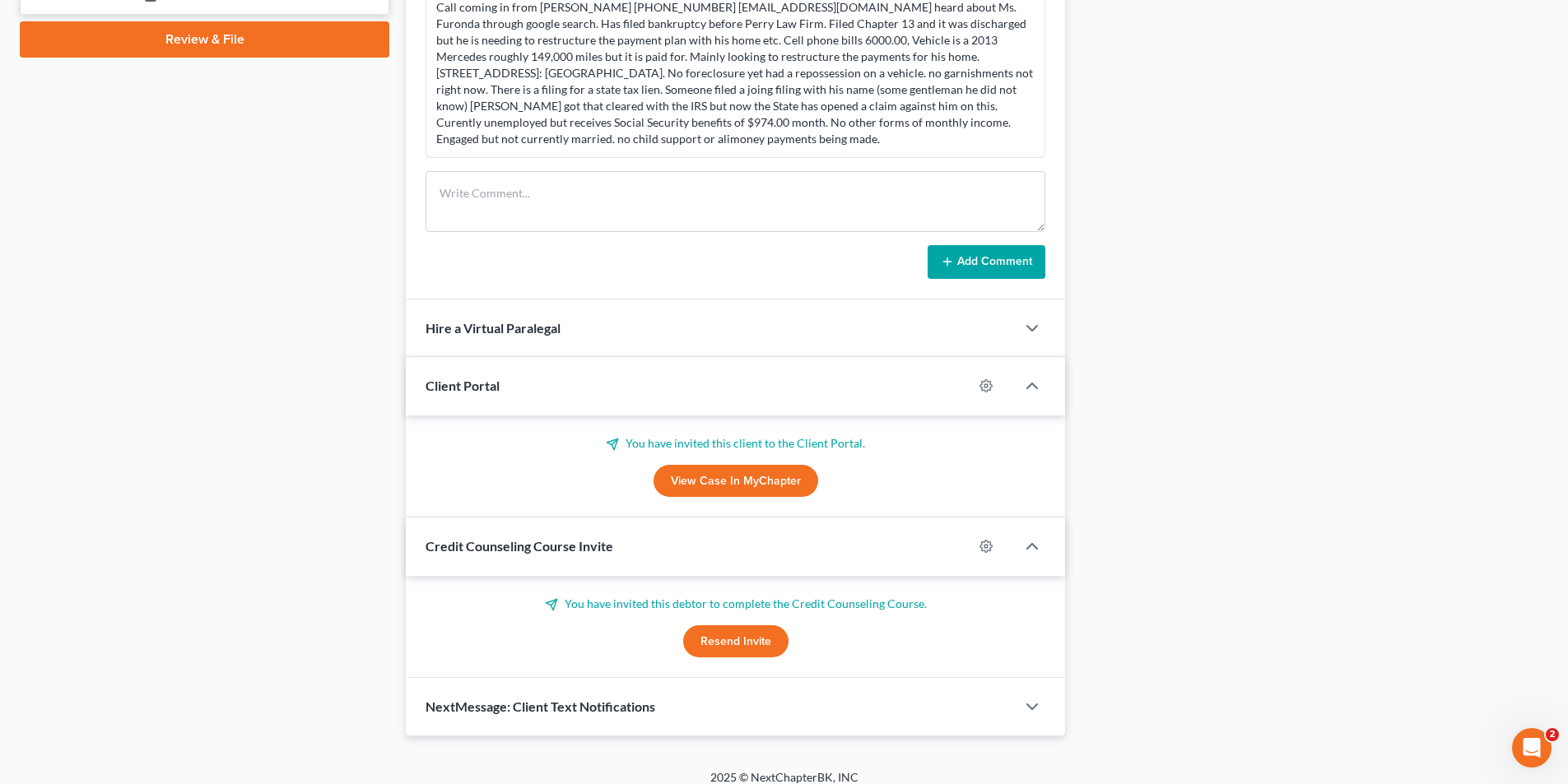
scroll to position [858, 0]
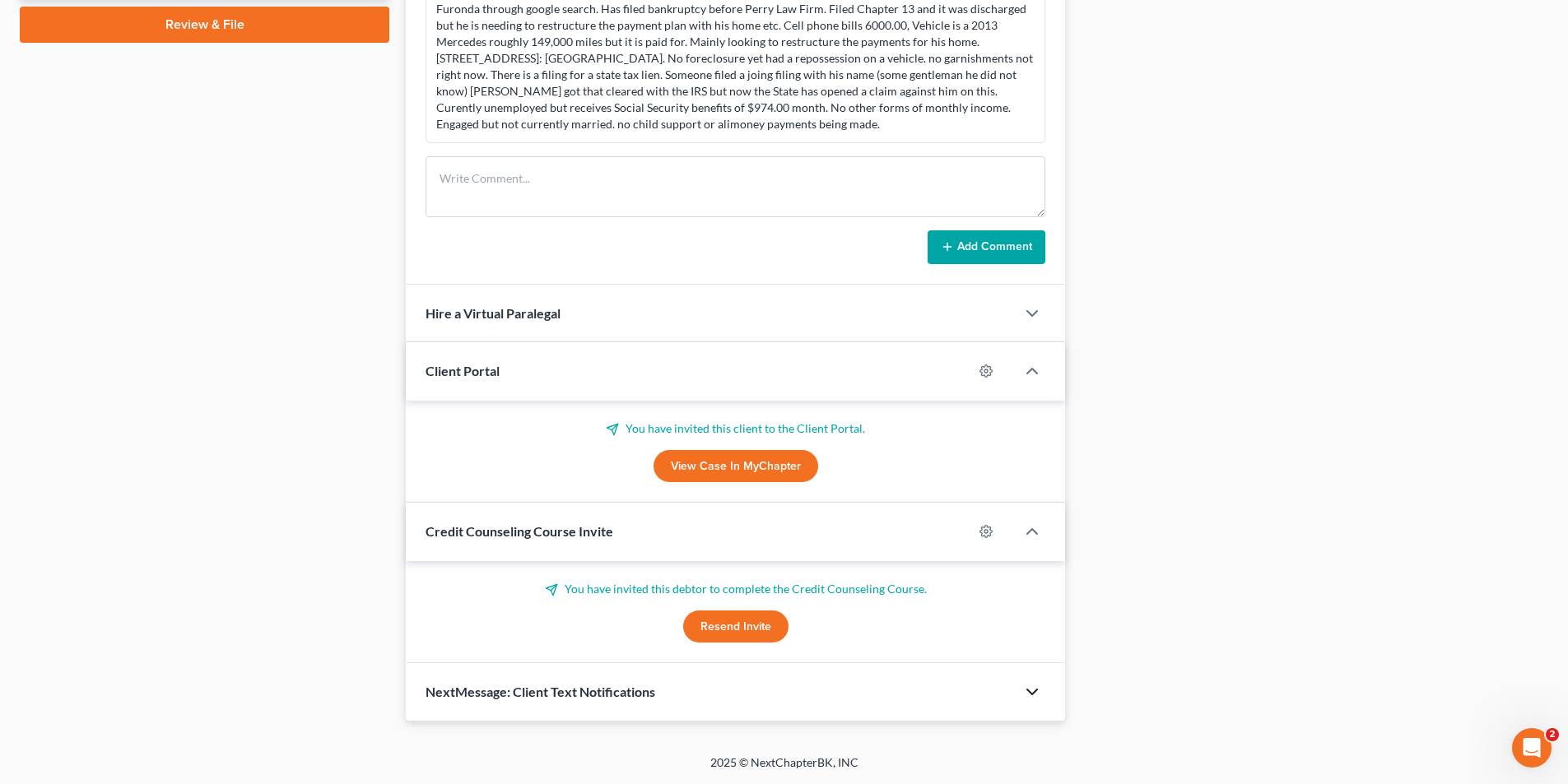
click at [1029, 695] on icon "button" at bounding box center [1032, 692] width 20 height 20
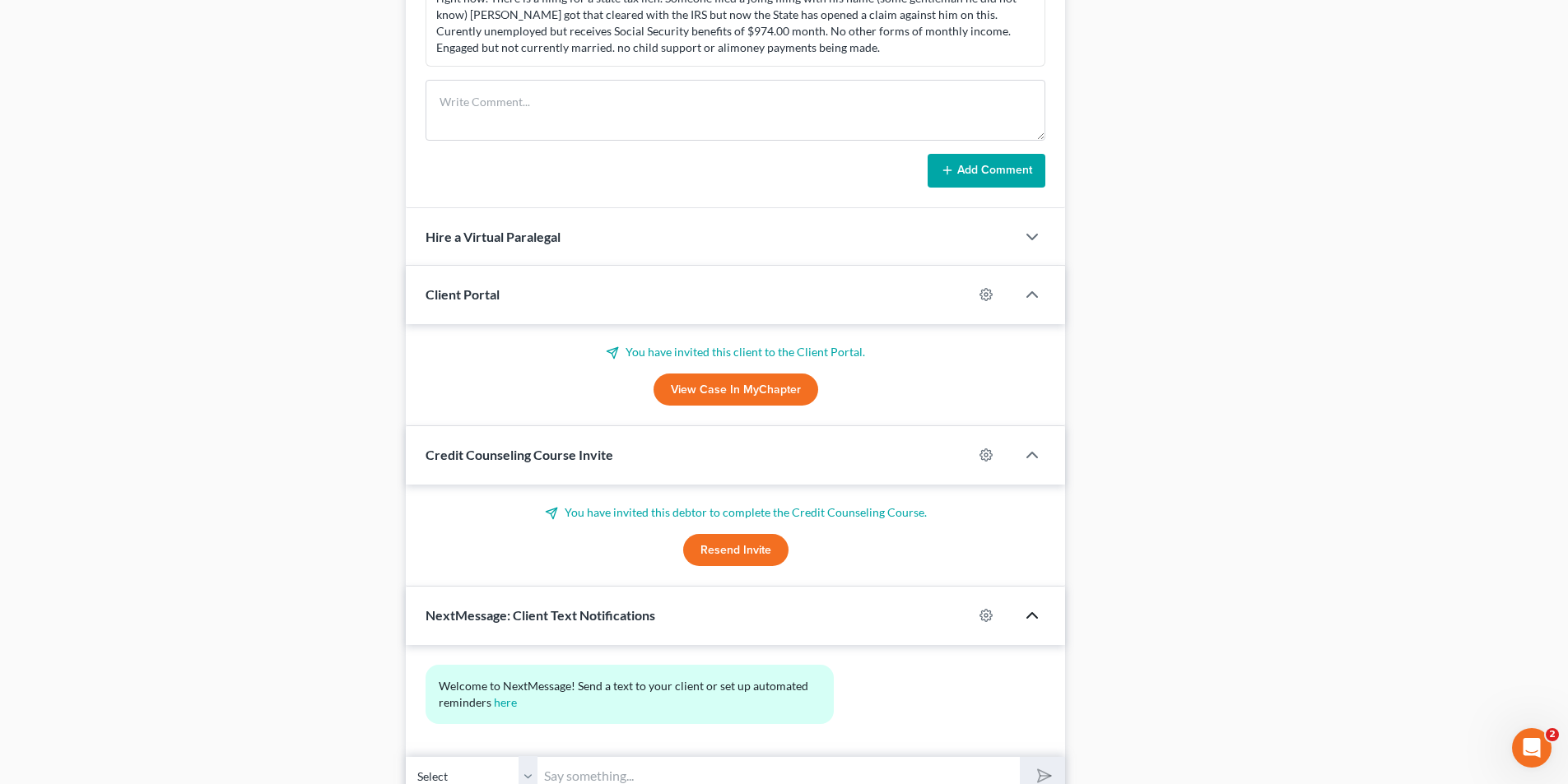
scroll to position [1009, 0]
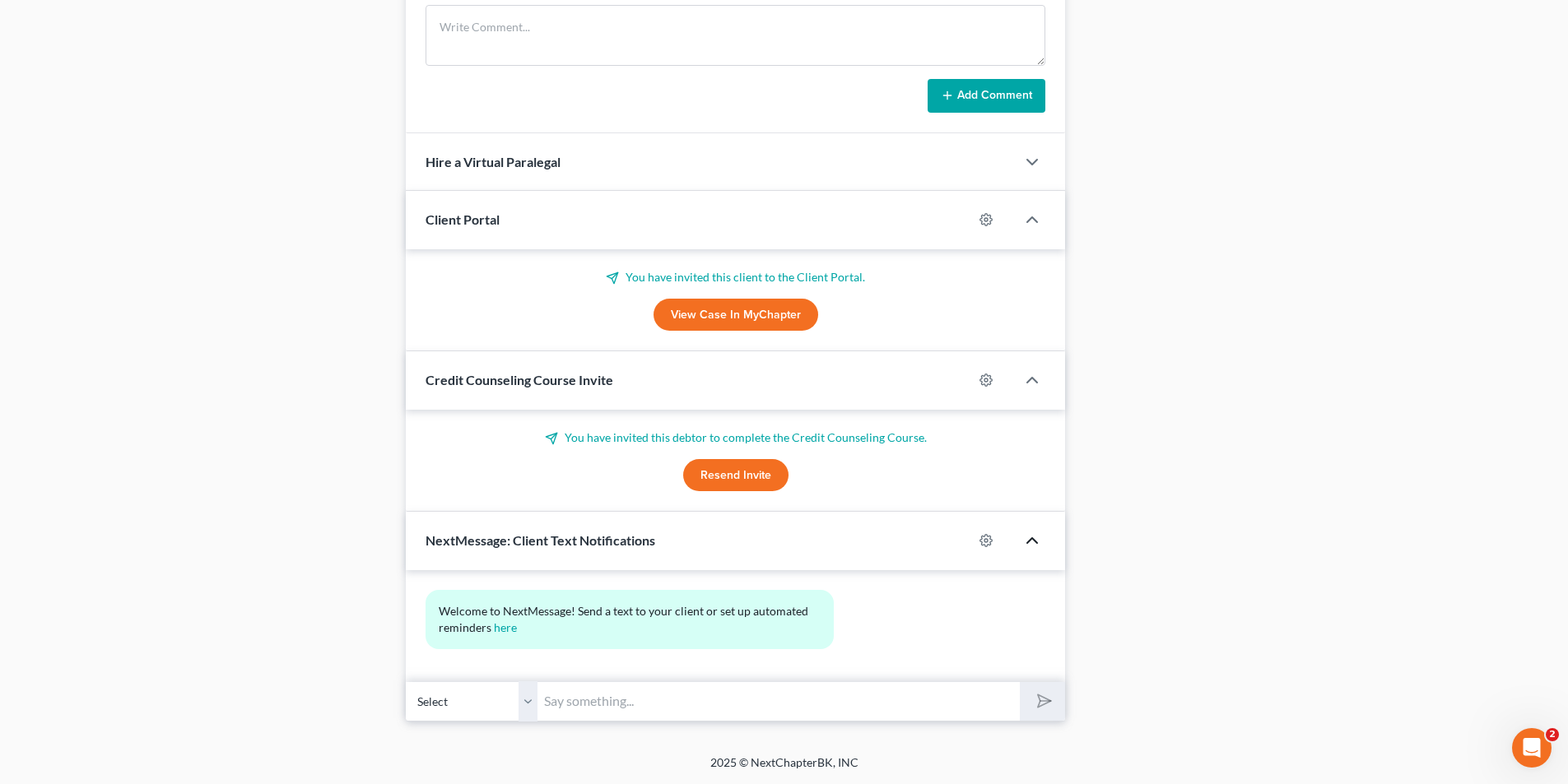
click at [602, 702] on input "text" at bounding box center [778, 702] width 483 height 40
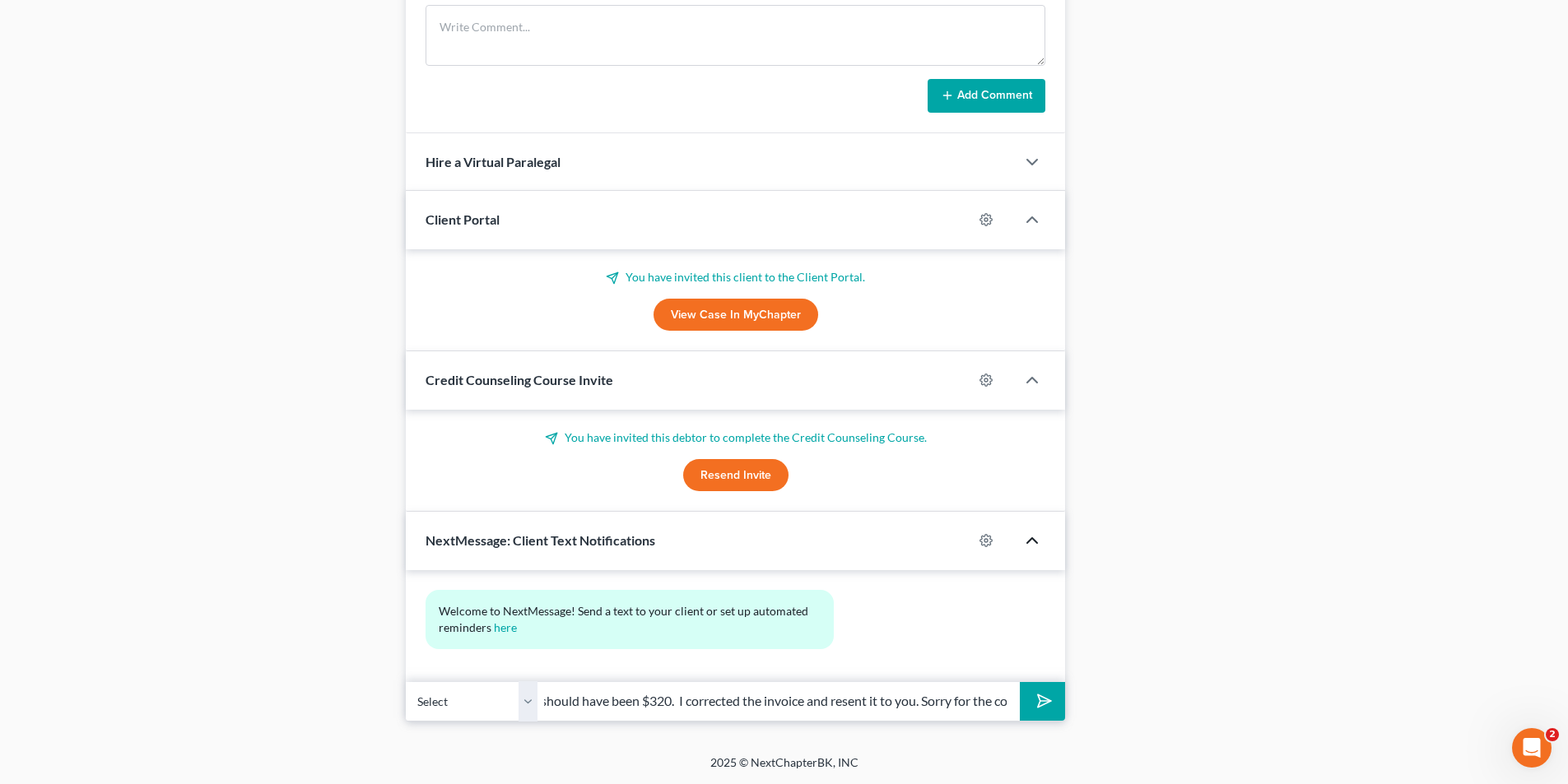
scroll to position [0, 354]
type input "Mr. Lacy: I spoke with Ms. Furonda and the filing fee should have been $320. I …"
click at [1048, 698] on icon "submit" at bounding box center [1041, 701] width 23 height 23
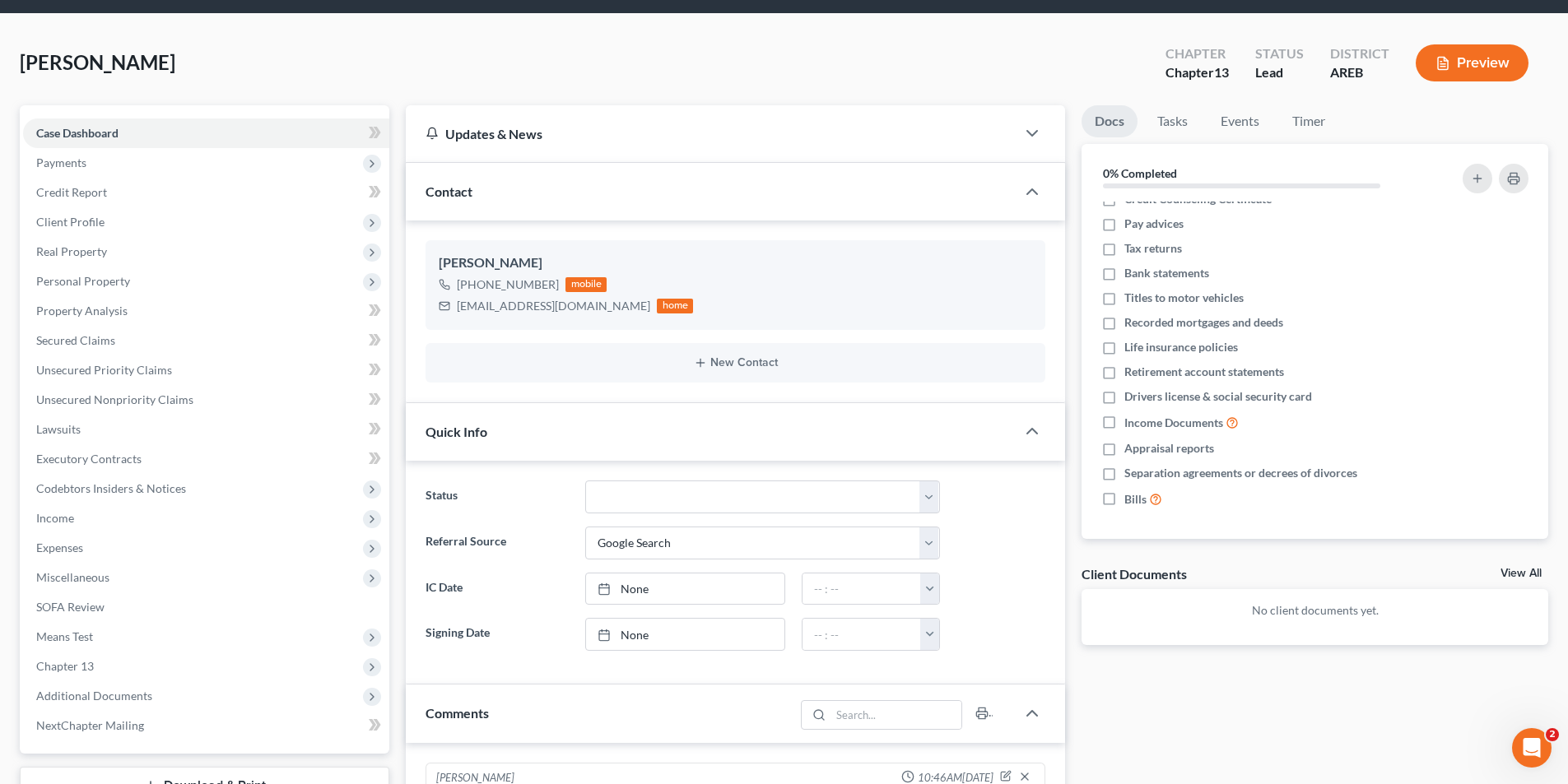
scroll to position [0, 0]
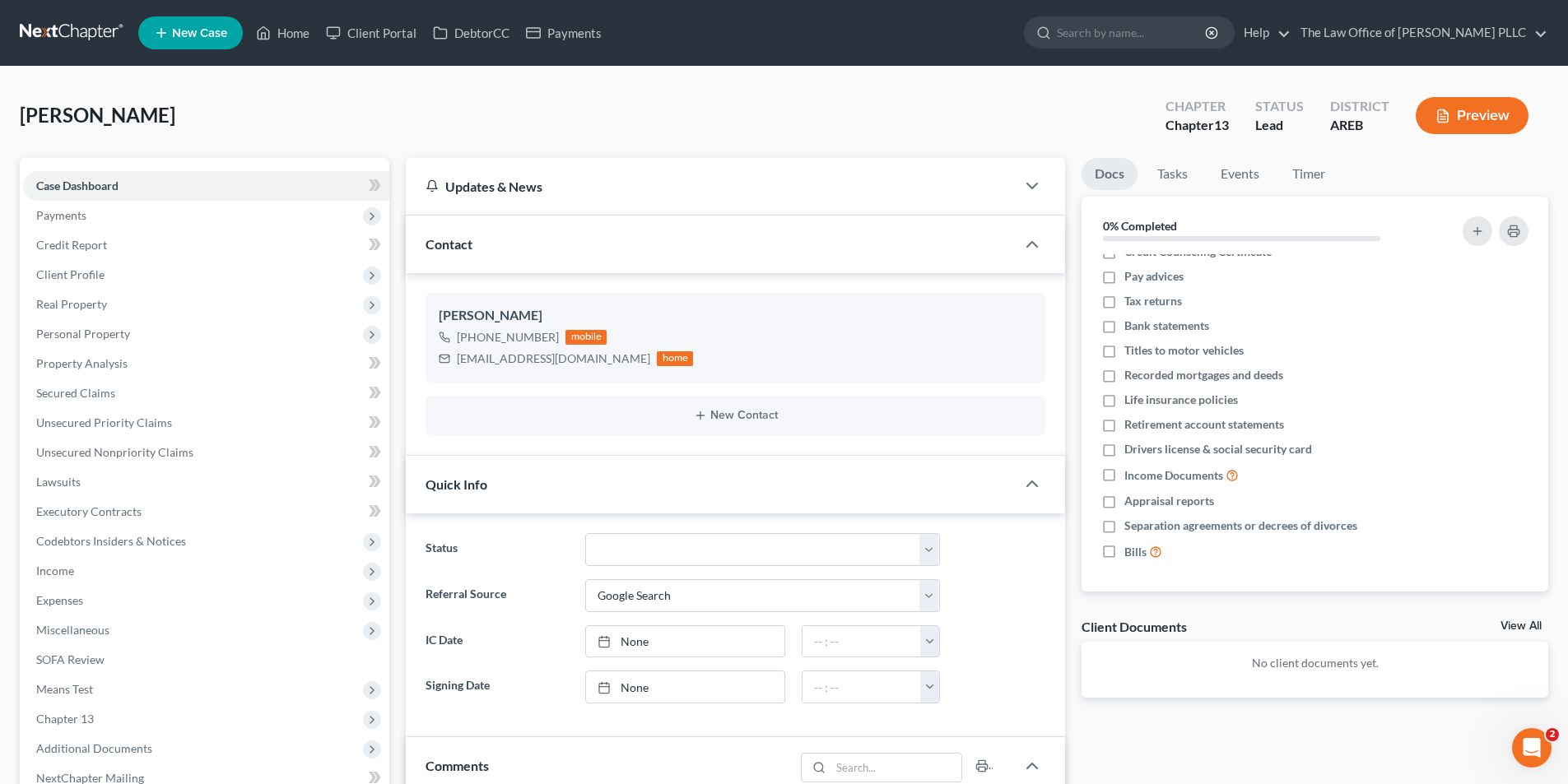
click at [50, 32] on link at bounding box center [73, 33] width 105 height 30
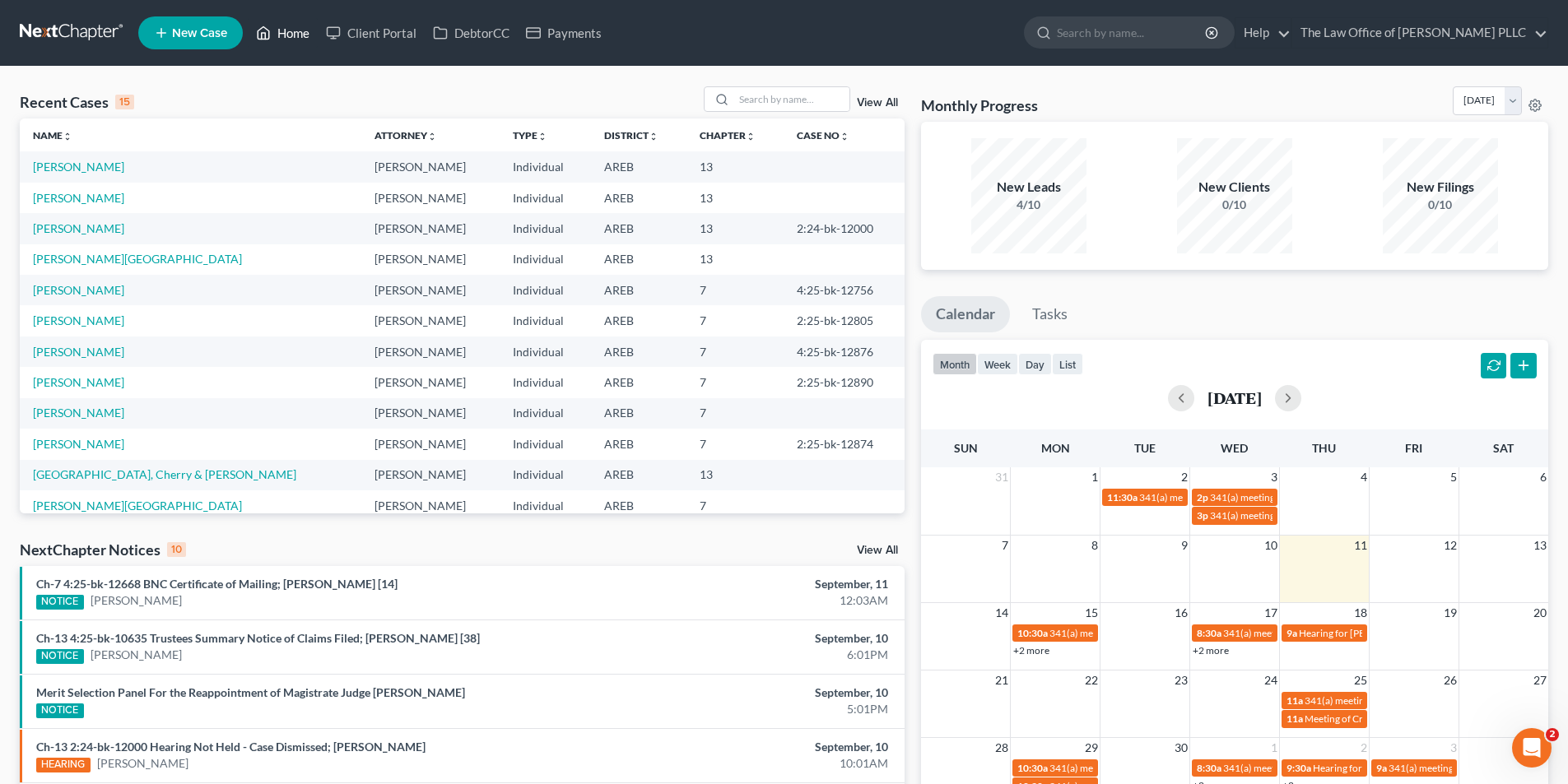
click at [276, 37] on link "Home" at bounding box center [283, 33] width 70 height 30
click at [77, 174] on link "[PERSON_NAME]" at bounding box center [79, 167] width 91 height 14
select select "10"
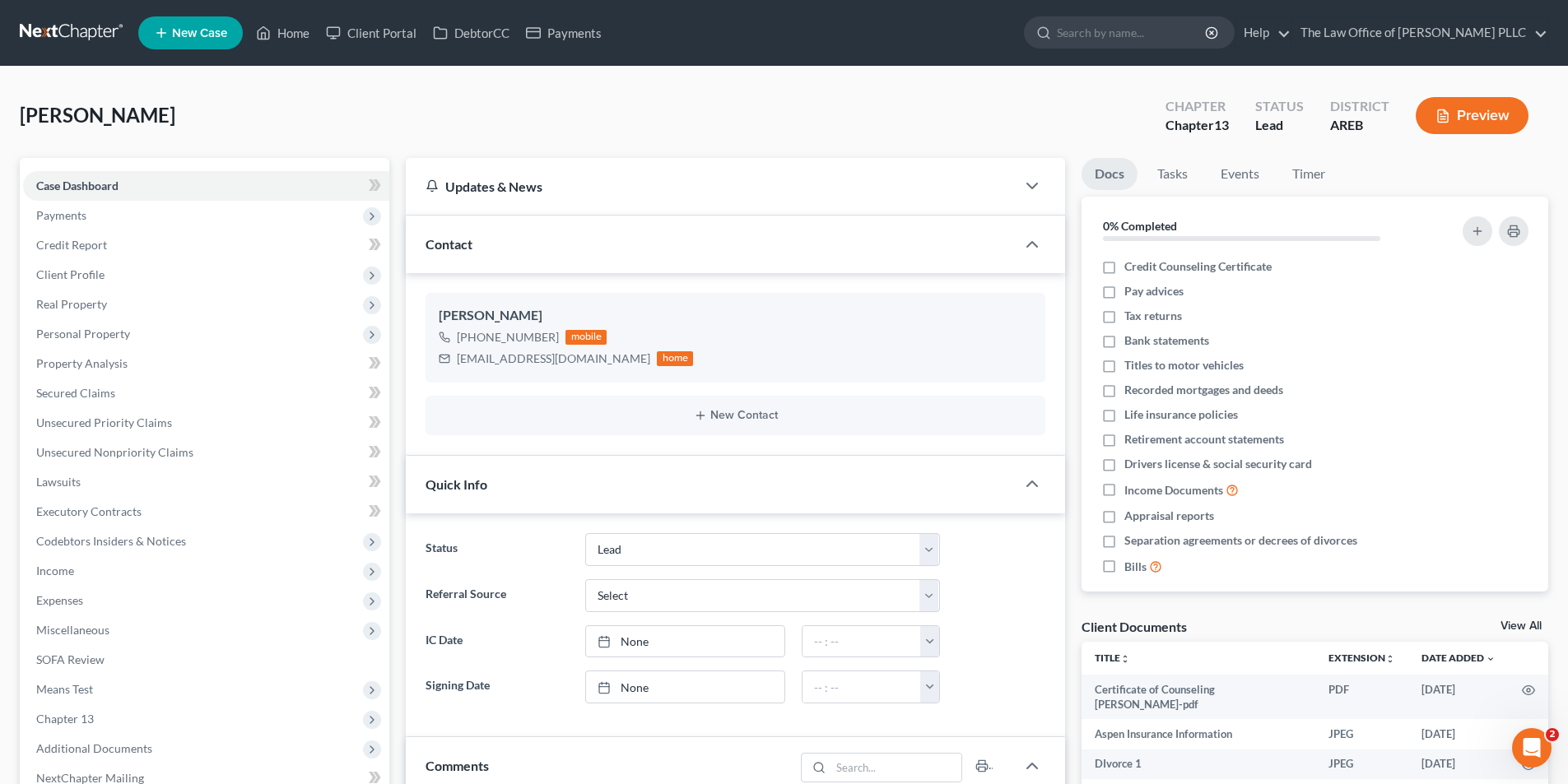
scroll to position [9746, 0]
click at [1309, 25] on link "The Law Office of [PERSON_NAME] PLLC" at bounding box center [1420, 33] width 255 height 30
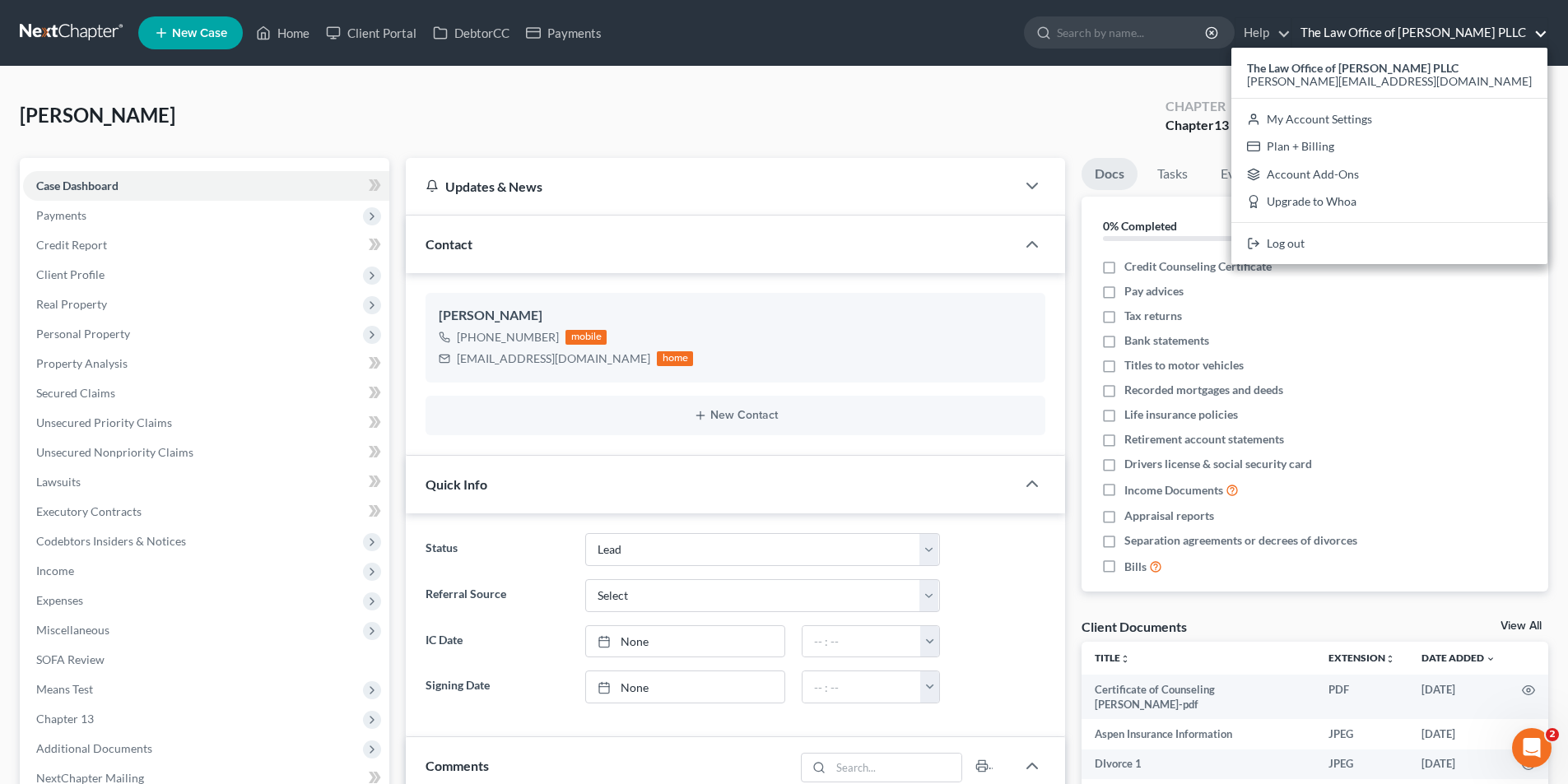
click at [1393, 15] on ul "New Case Home Client Portal DebtorCC Payments - No Result - See all results Or …" at bounding box center [843, 32] width 1410 height 43
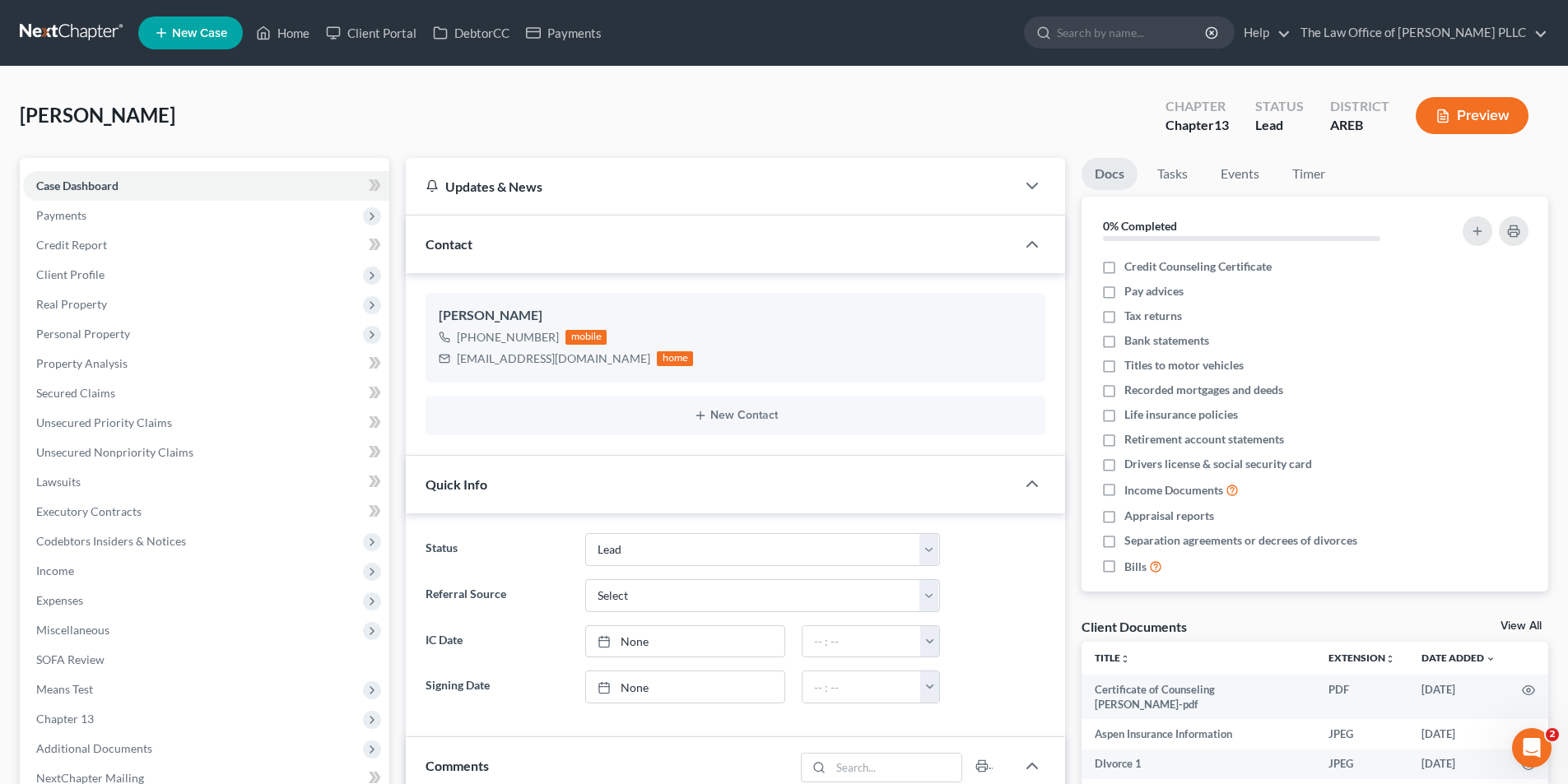
click at [805, 51] on ul "New Case Home Client Portal DebtorCC Payments - No Result - See all results Or …" at bounding box center [843, 32] width 1410 height 43
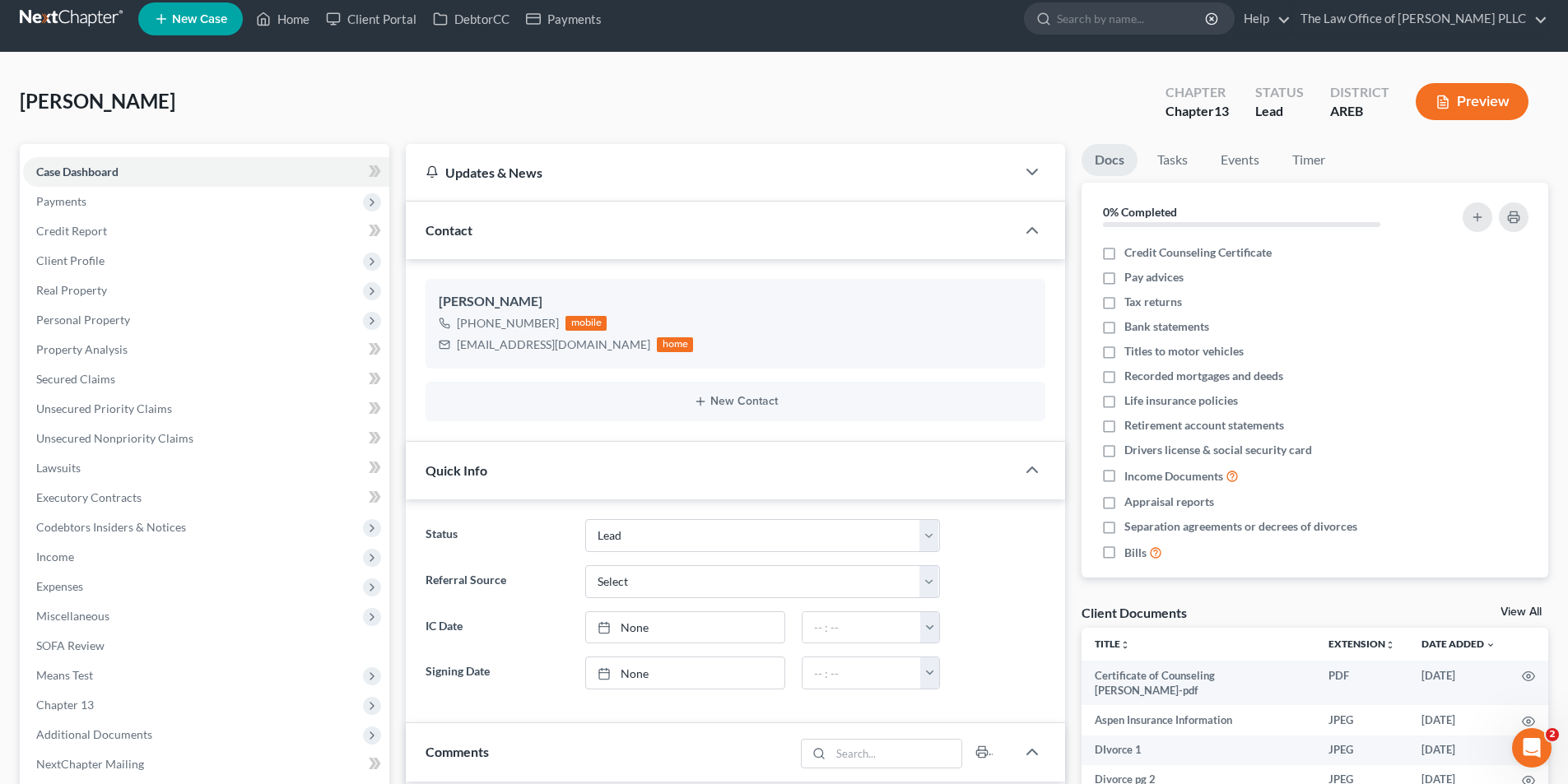
scroll to position [0, 0]
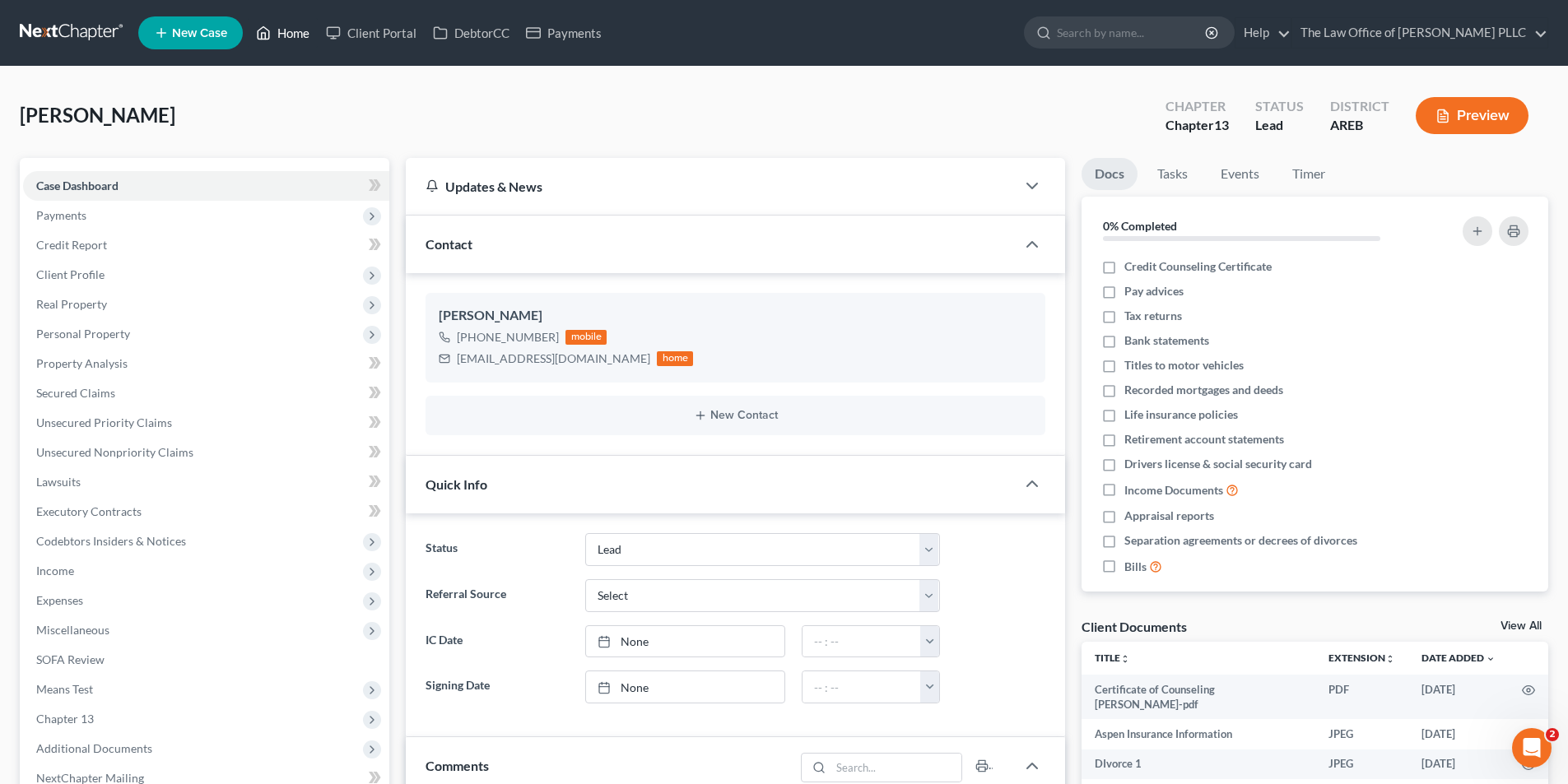
click at [273, 33] on link "Home" at bounding box center [283, 33] width 70 height 30
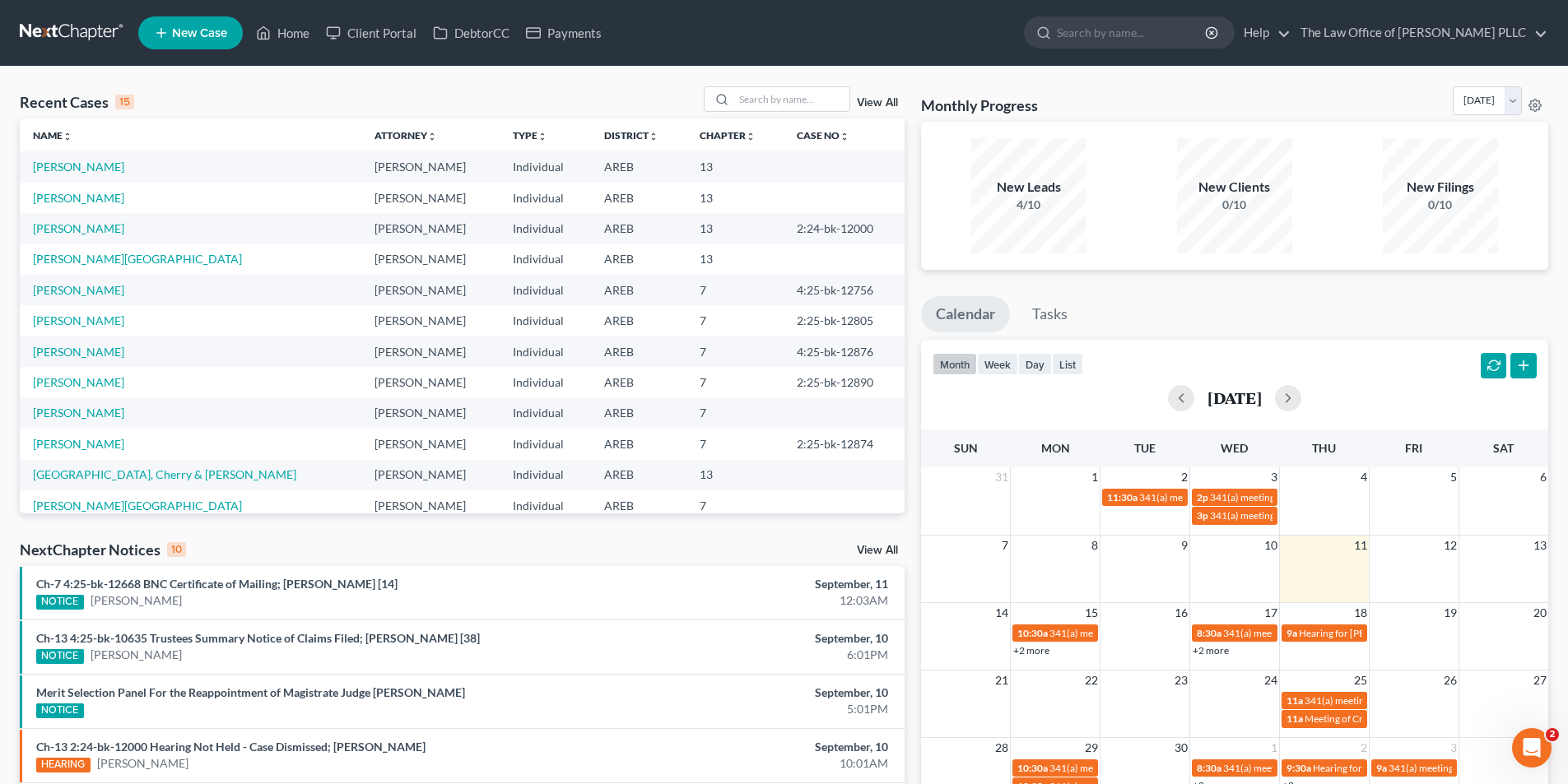
click at [48, 33] on link at bounding box center [73, 33] width 105 height 30
click at [86, 160] on link "[PERSON_NAME]" at bounding box center [79, 167] width 91 height 14
select select "10"
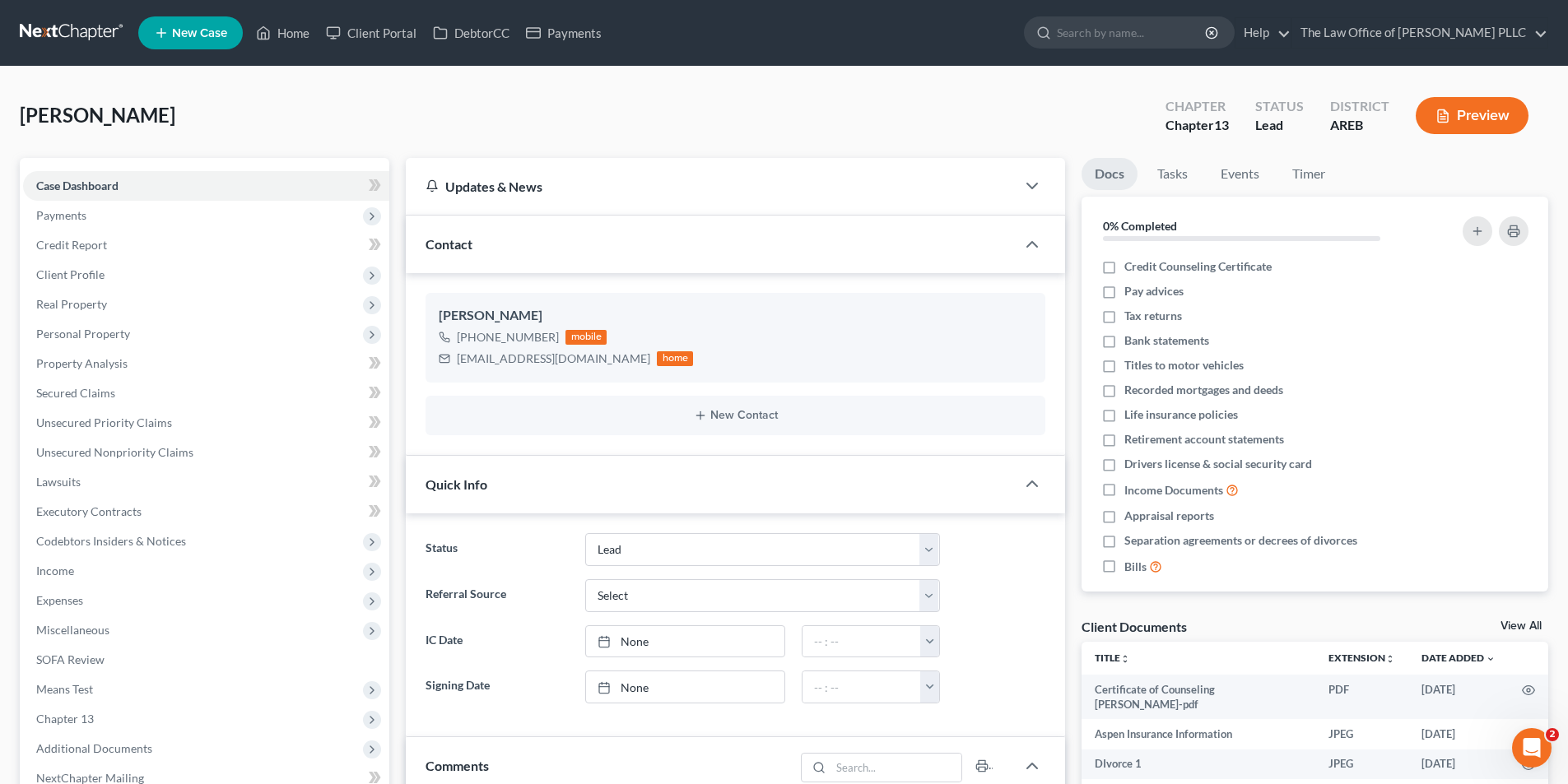
scroll to position [9746, 0]
click at [76, 217] on span "Payments" at bounding box center [61, 215] width 50 height 14
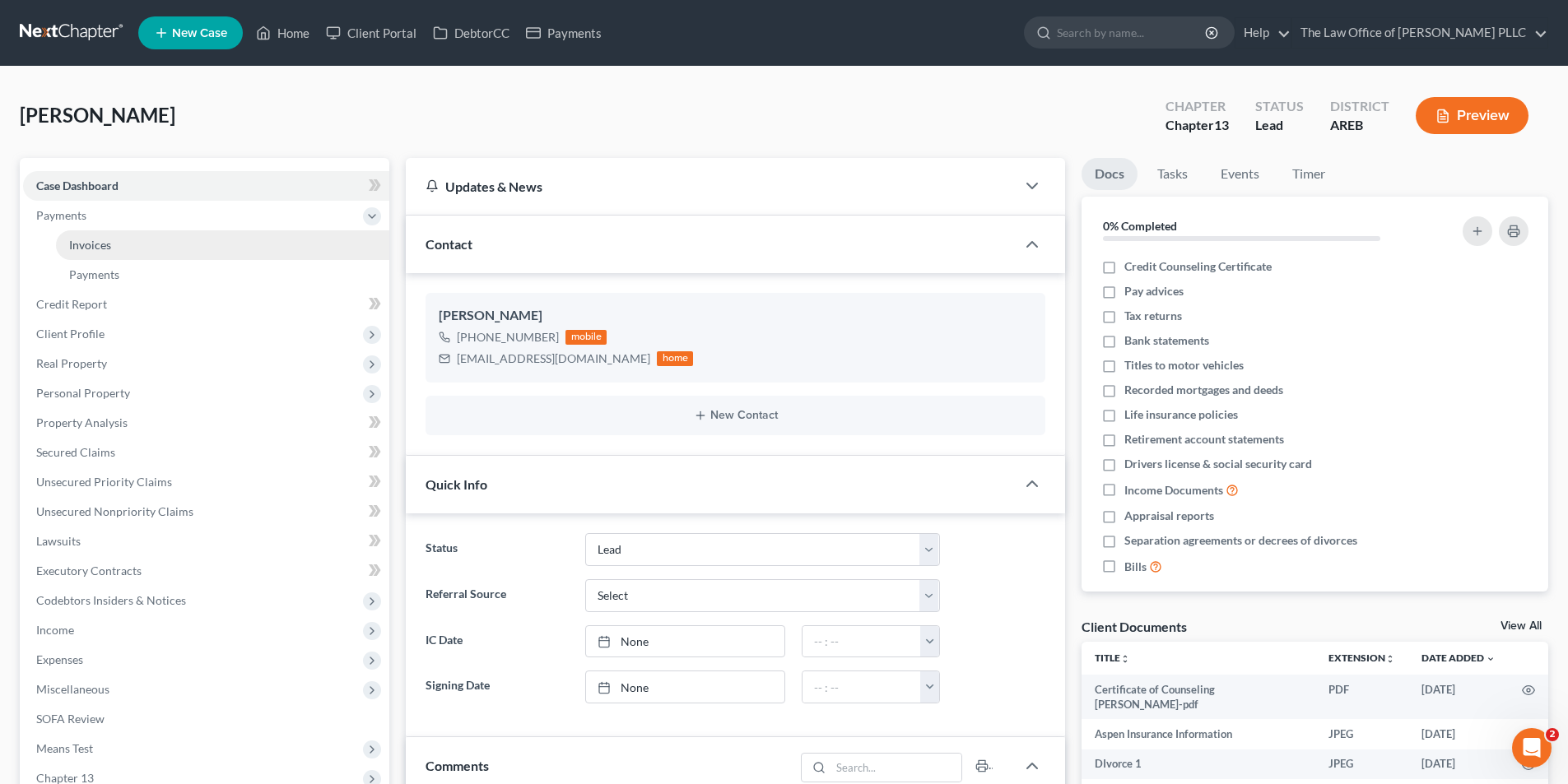
click at [87, 244] on span "Invoices" at bounding box center [90, 245] width 42 height 14
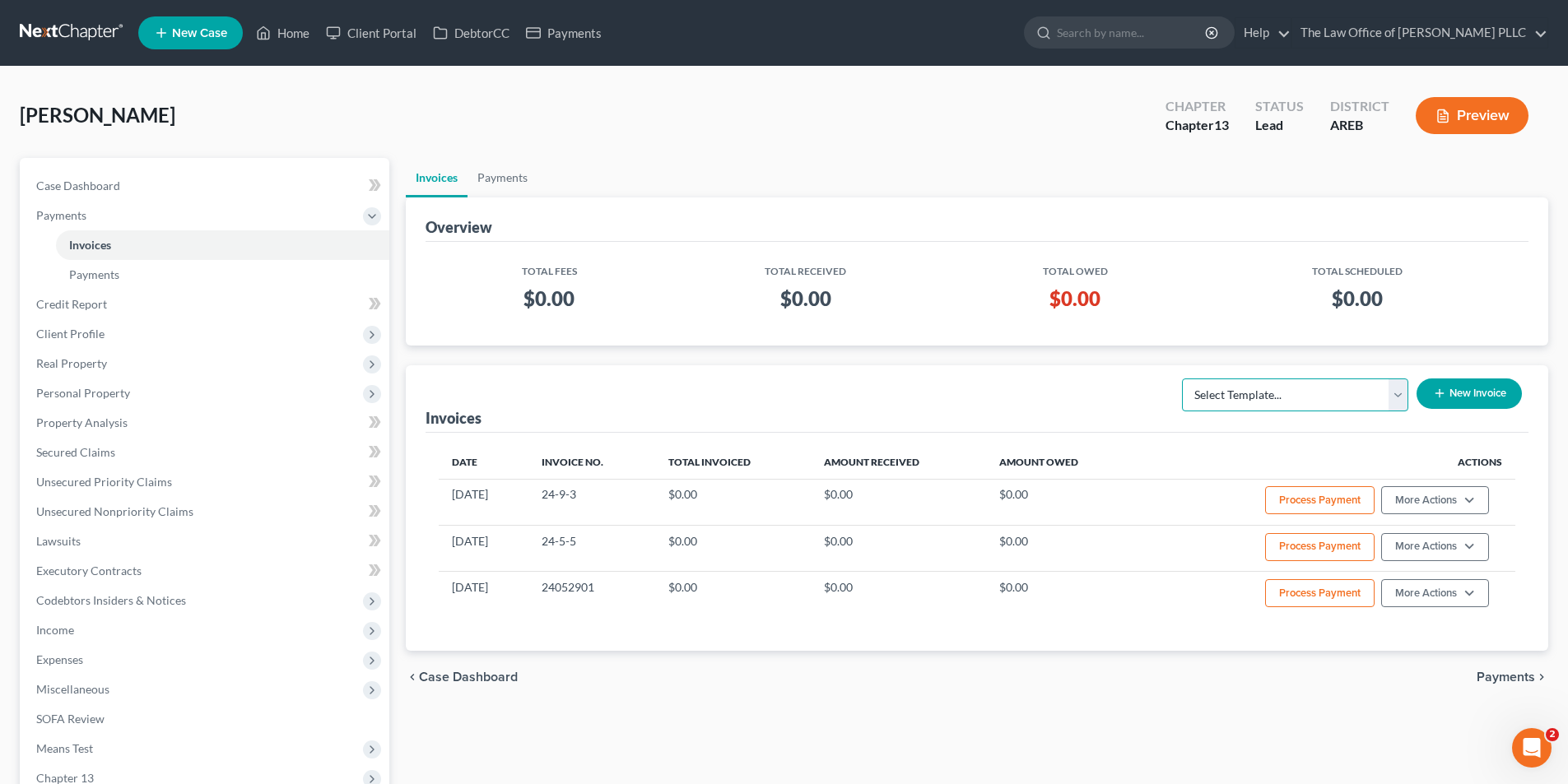
click at [1221, 394] on select "Select Template... Credit Report Fee Chapter 7 Filing and Processing Fee Chapte…" at bounding box center [1295, 395] width 226 height 33
select select "2"
click at [1184, 378] on select "Select Template... Credit Report Fee Chapter 7 Filing and Processing Fee Chapte…" at bounding box center [1295, 395] width 226 height 33
click at [1475, 386] on button "New Invoice" at bounding box center [1469, 393] width 105 height 31
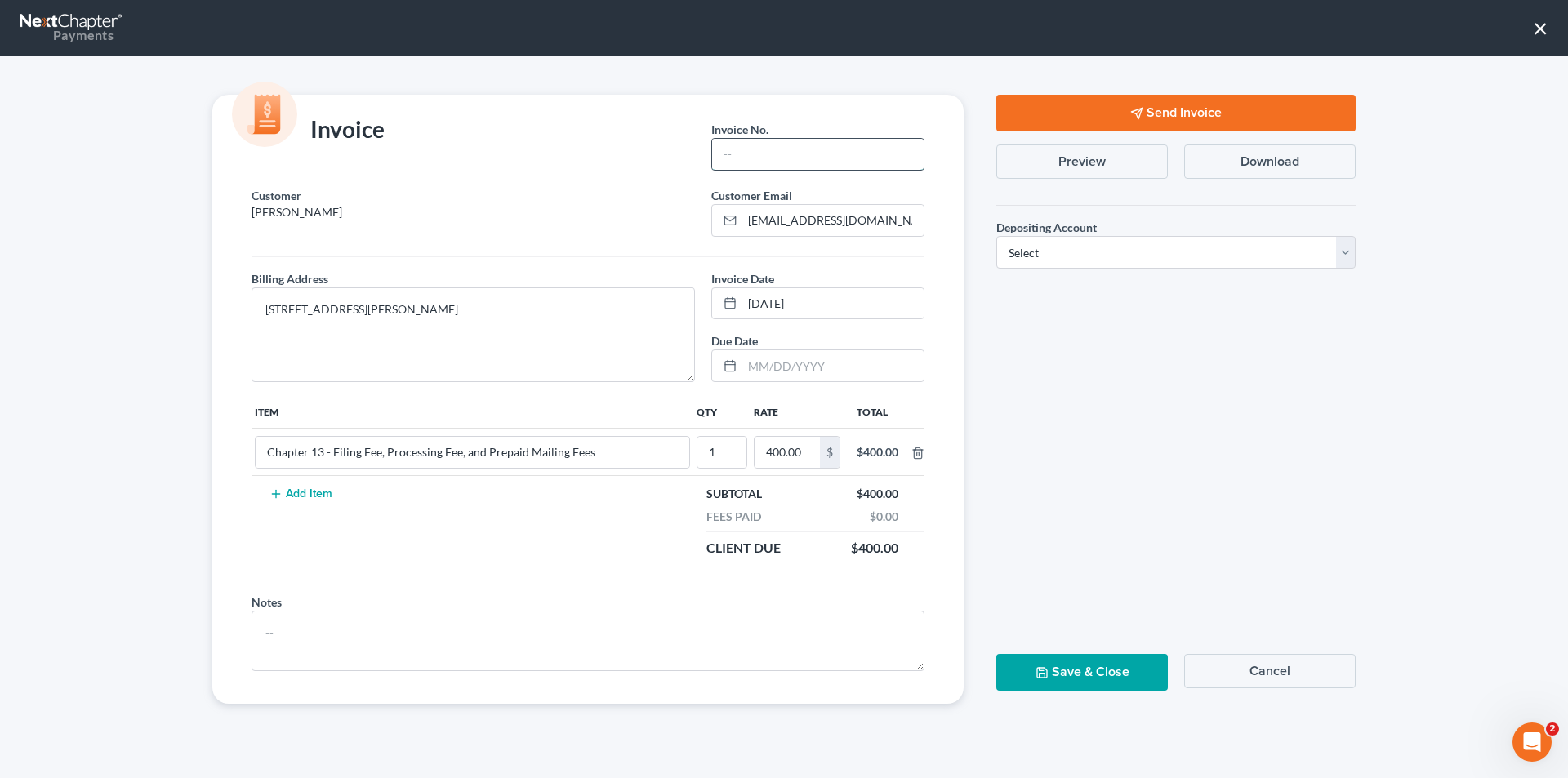
click at [798, 146] on input "text" at bounding box center [818, 154] width 212 height 31
type input "[PHONE_NUMBER]"
type input "320"
click at [1048, 252] on select "Select Operation Trust" at bounding box center [1175, 252] width 360 height 33
select select "0"
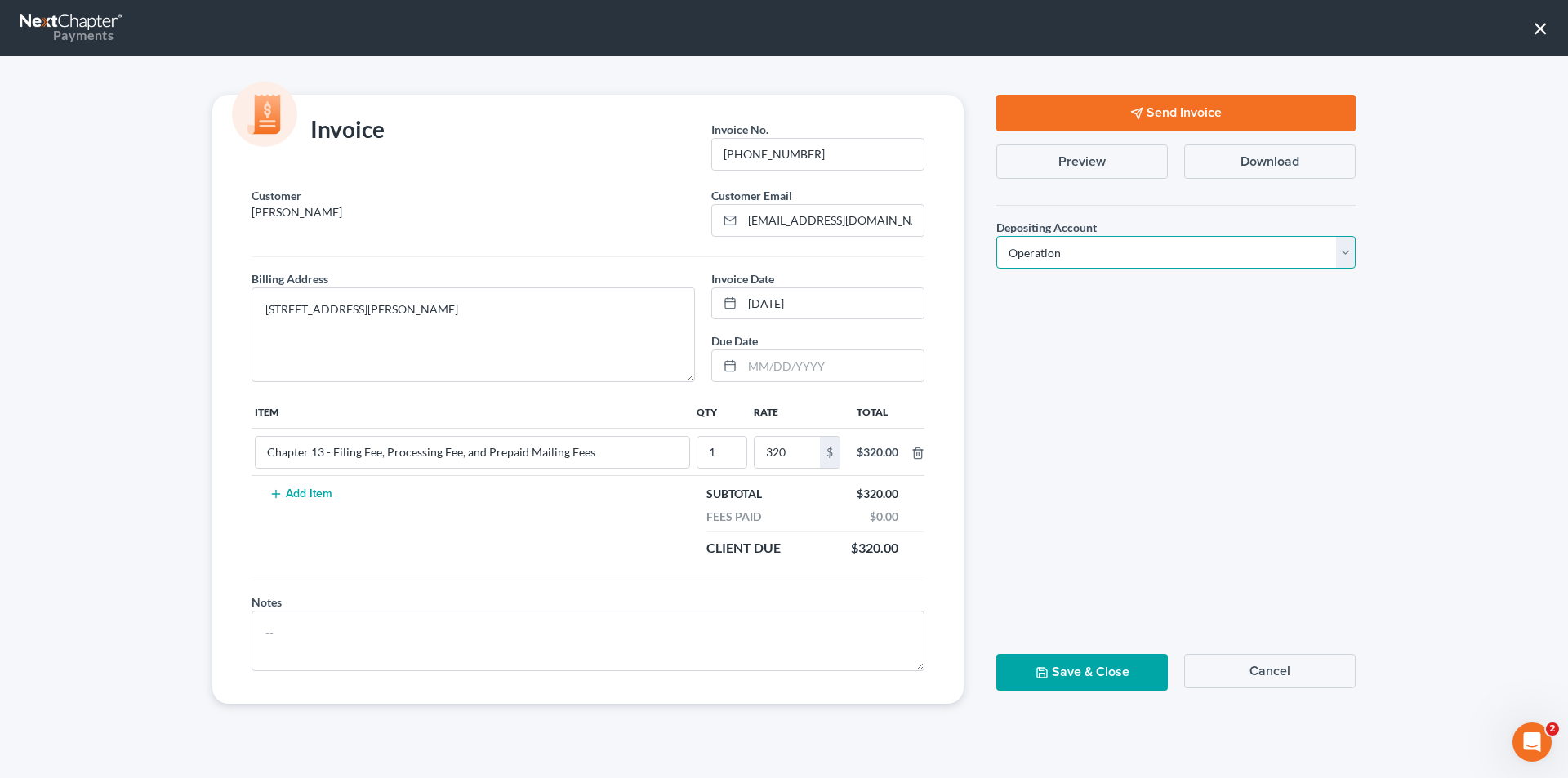
click at [996, 236] on select "Select Operation Trust" at bounding box center [1175, 252] width 360 height 33
click at [1091, 107] on button "Send Invoice" at bounding box center [1175, 113] width 360 height 37
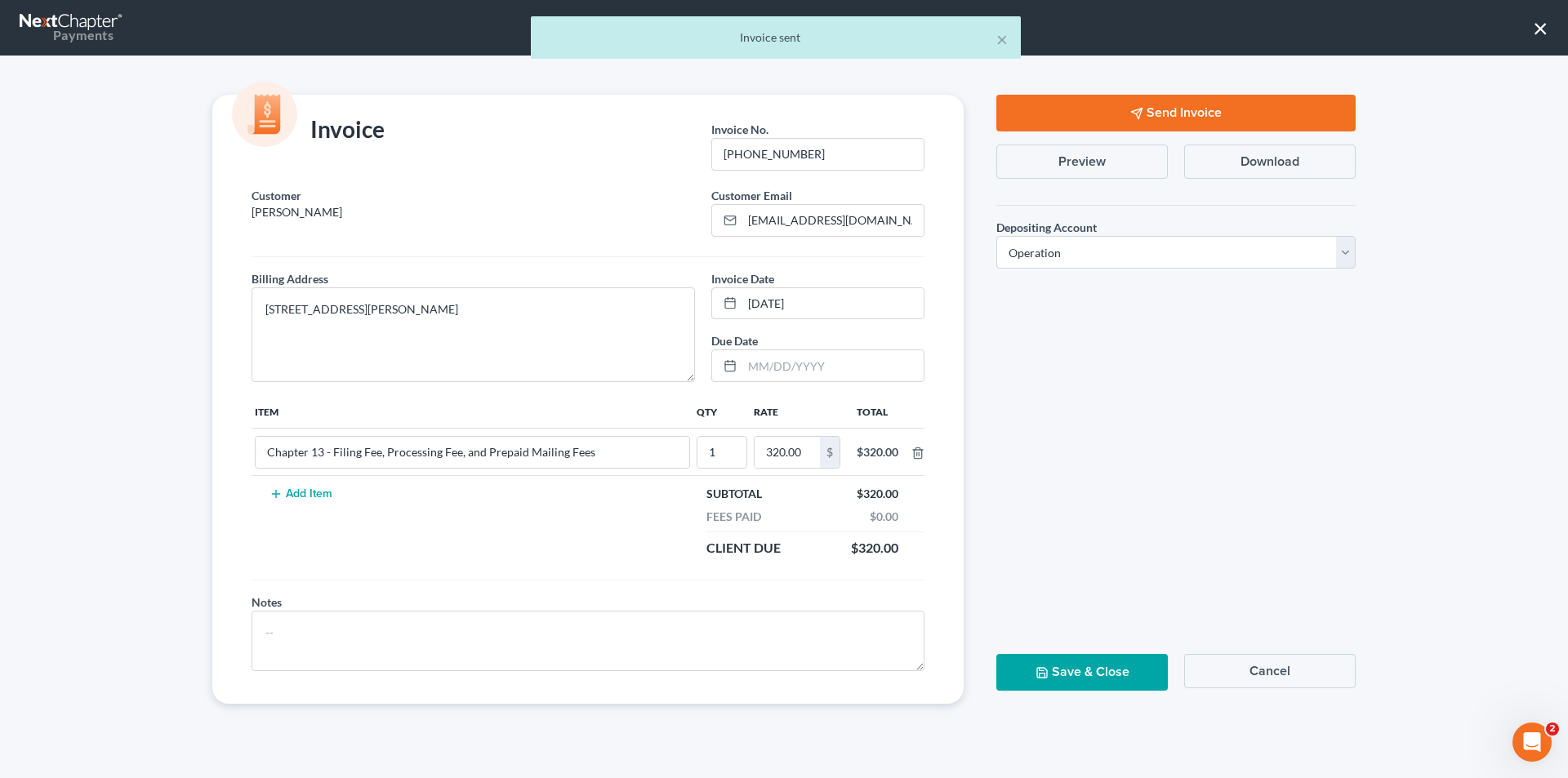
click at [1075, 678] on button "Save & Close" at bounding box center [1081, 672] width 172 height 37
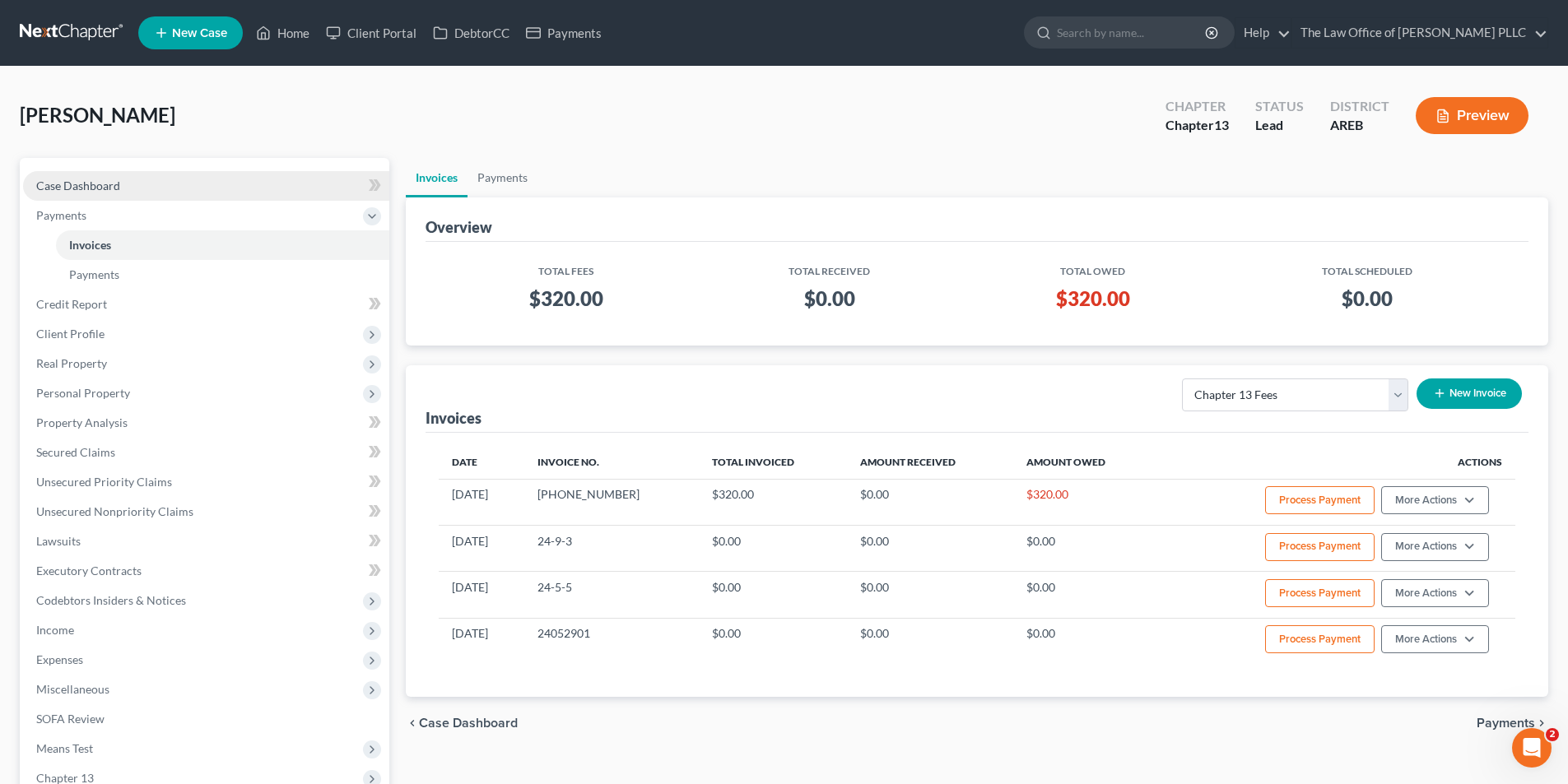
click at [73, 189] on span "Case Dashboard" at bounding box center [78, 186] width 84 height 14
select select "10"
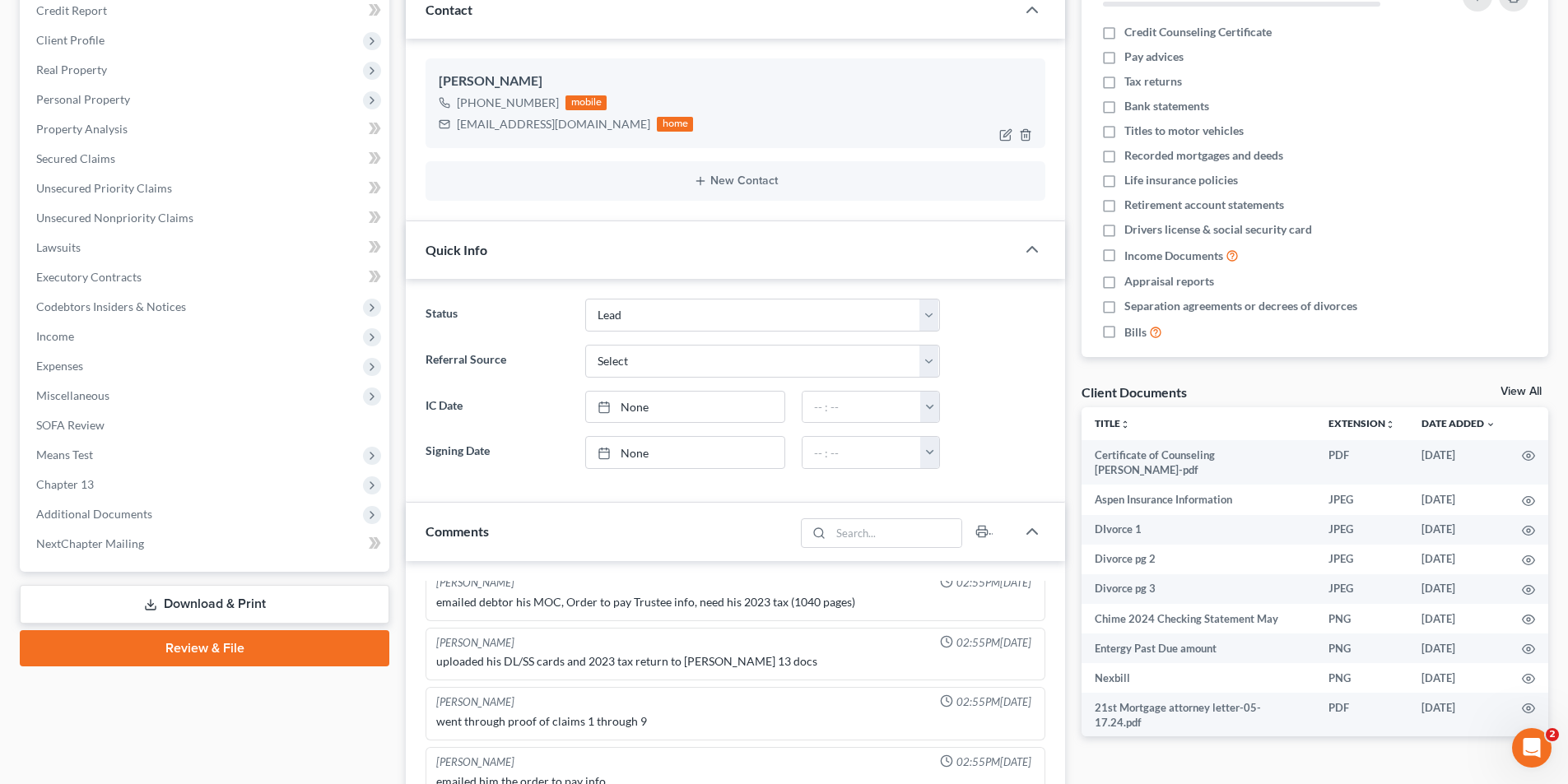
scroll to position [165, 0]
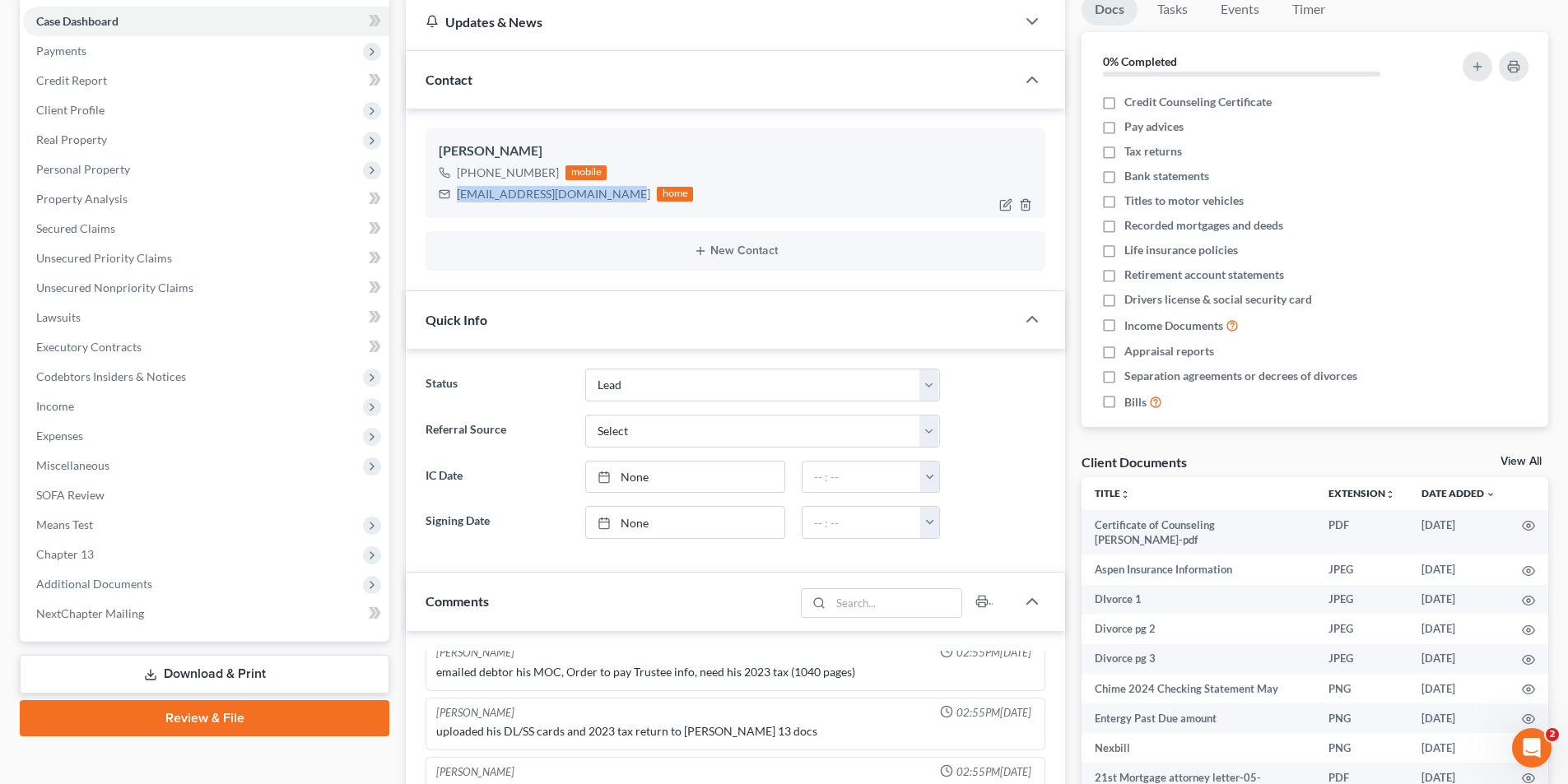
drag, startPoint x: 458, startPoint y: 194, endPoint x: 615, endPoint y: 196, distance: 157.0
click at [615, 196] on div "[EMAIL_ADDRESS][DOMAIN_NAME]" at bounding box center [554, 194] width 193 height 17
copy div "[EMAIL_ADDRESS][DOMAIN_NAME]"
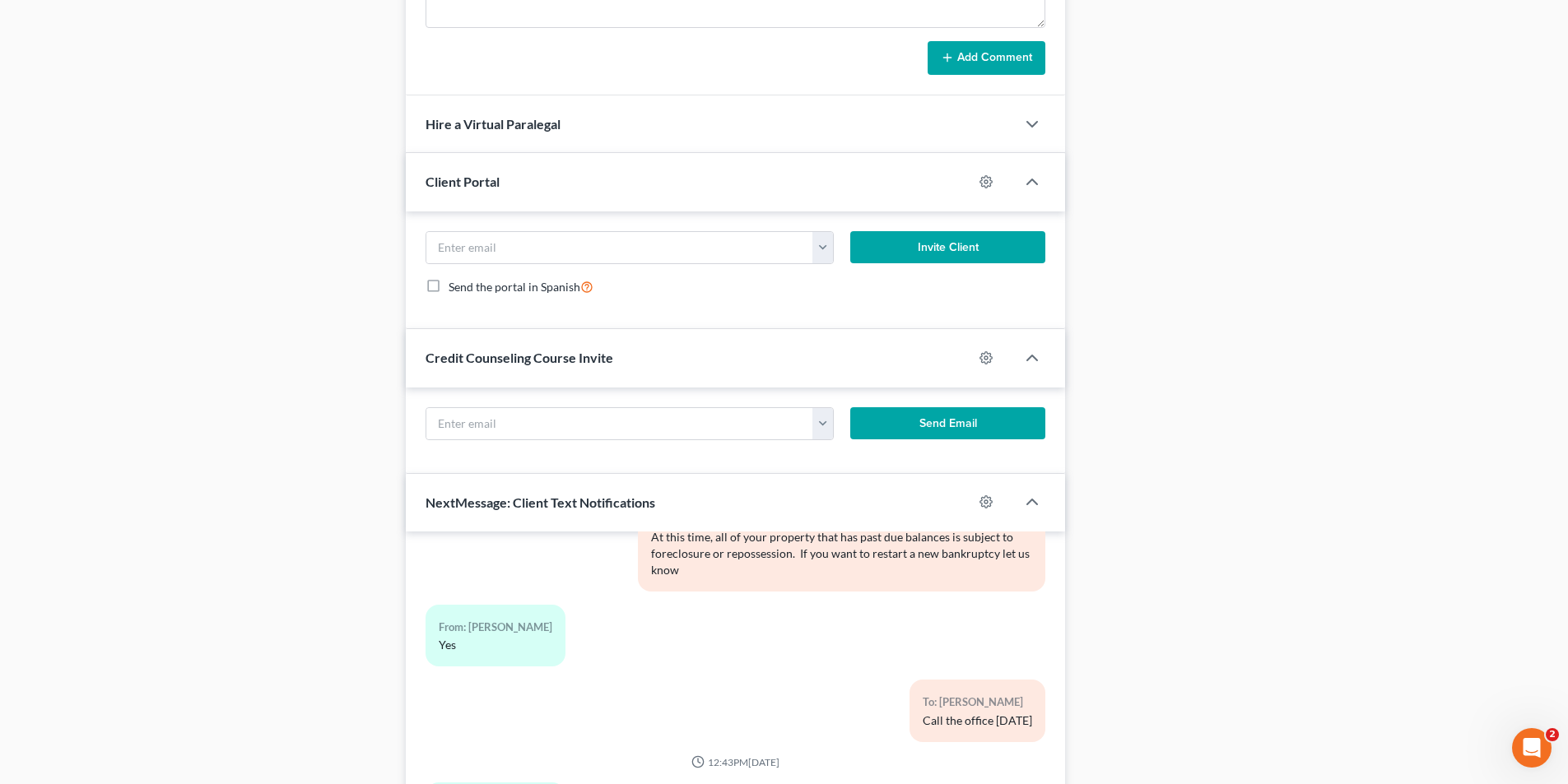
scroll to position [1303, 0]
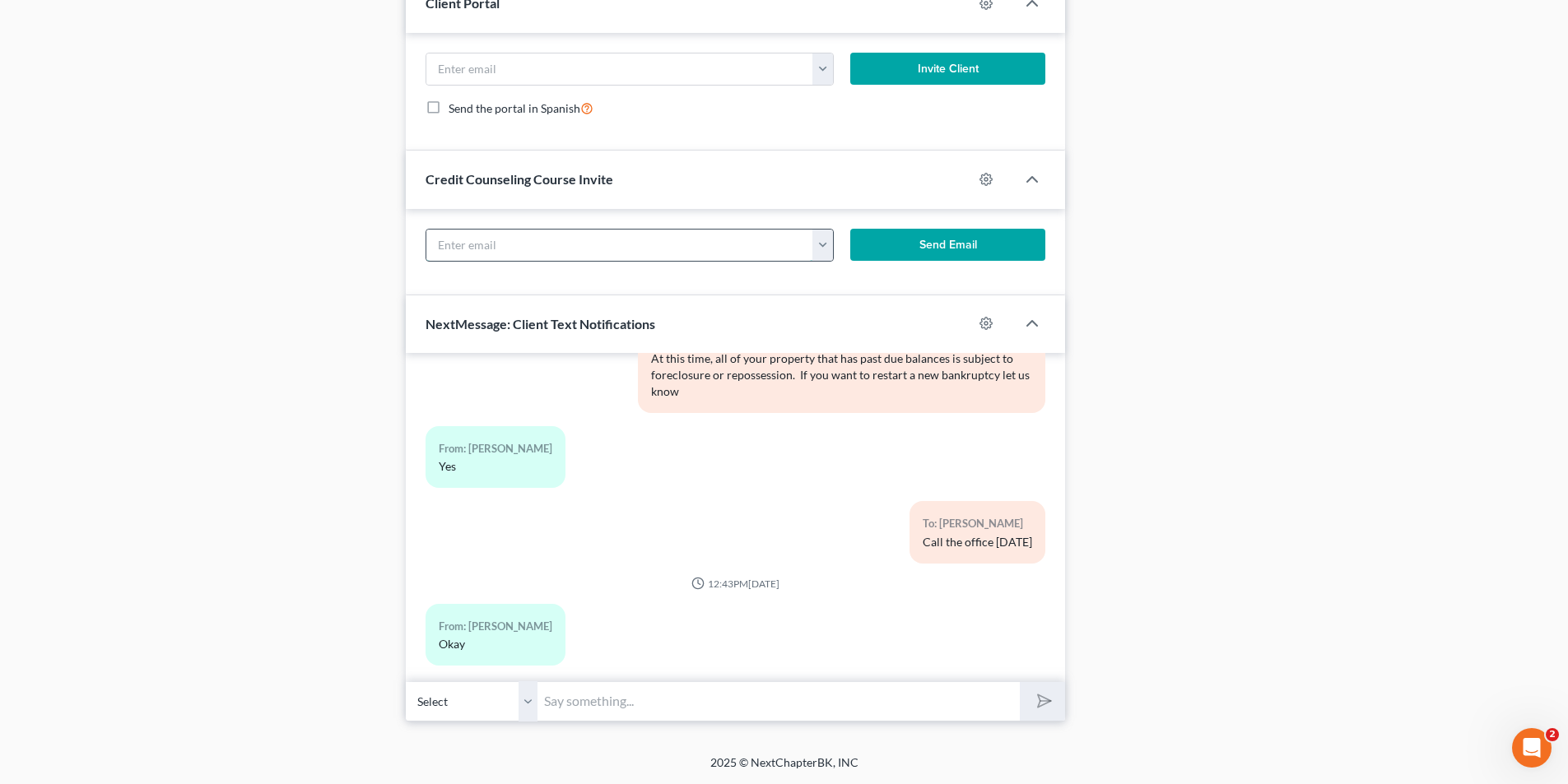
click at [469, 238] on input "text" at bounding box center [619, 246] width 387 height 32
paste input "[EMAIL_ADDRESS][DOMAIN_NAME]"
type input "[EMAIL_ADDRESS][DOMAIN_NAME]"
click at [963, 244] on button "Send Email" at bounding box center [948, 246] width 196 height 33
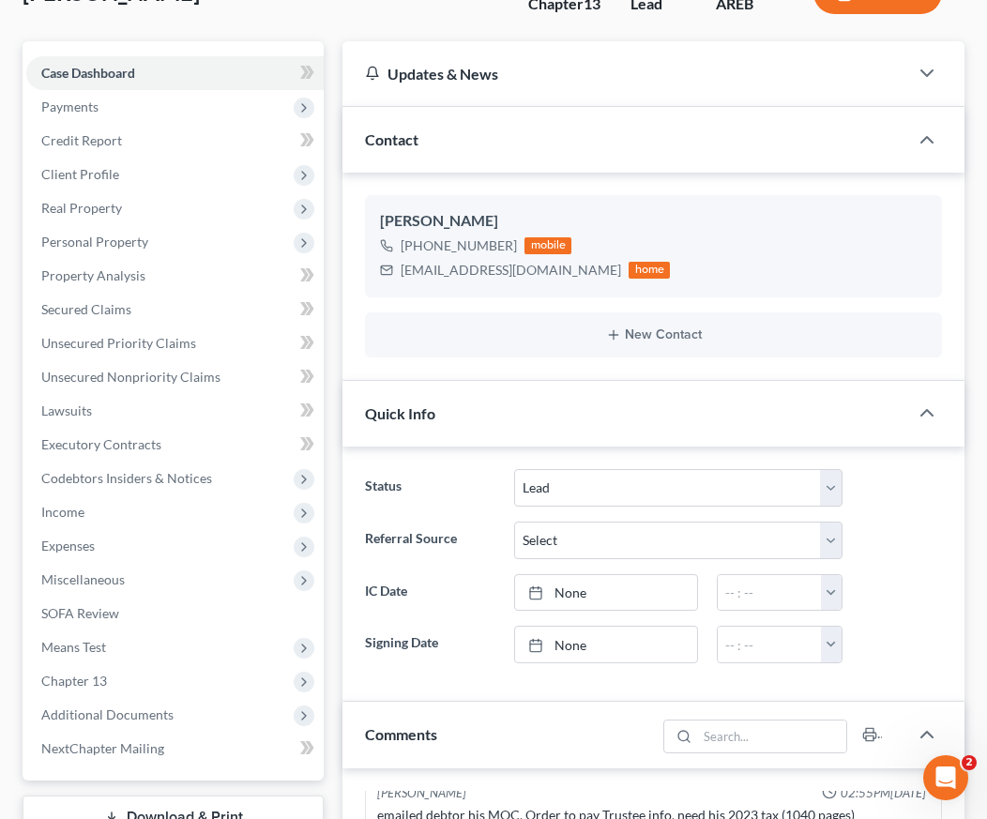
scroll to position [11544, 0]
click at [521, 381] on div "Quick Info" at bounding box center [625, 413] width 566 height 65
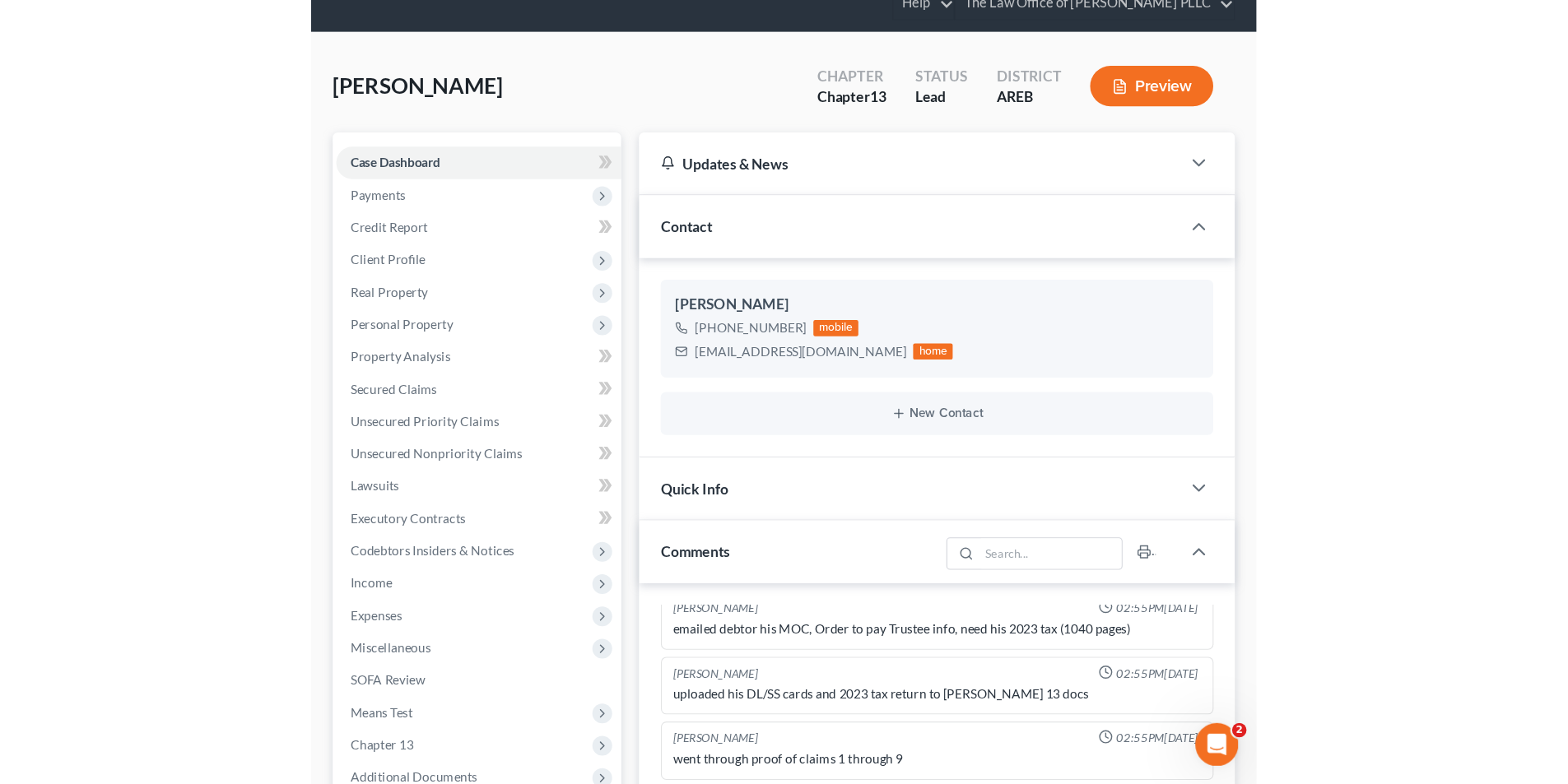
scroll to position [0, 0]
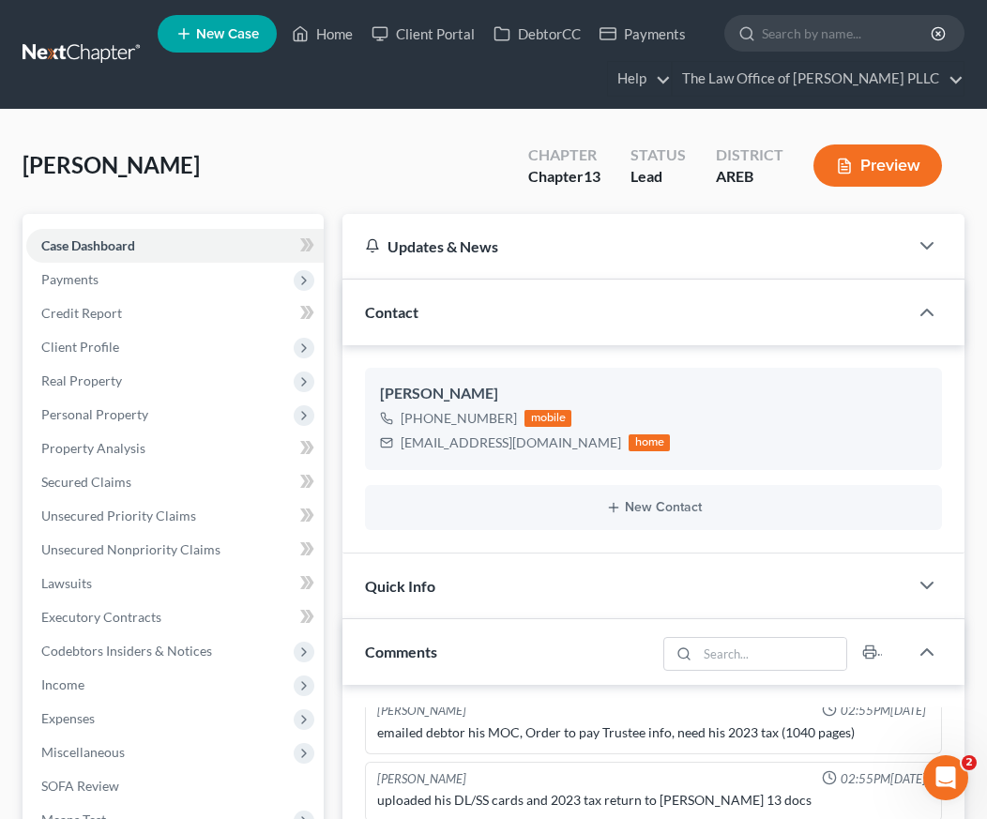
click at [662, 329] on div "Contact" at bounding box center [625, 312] width 566 height 65
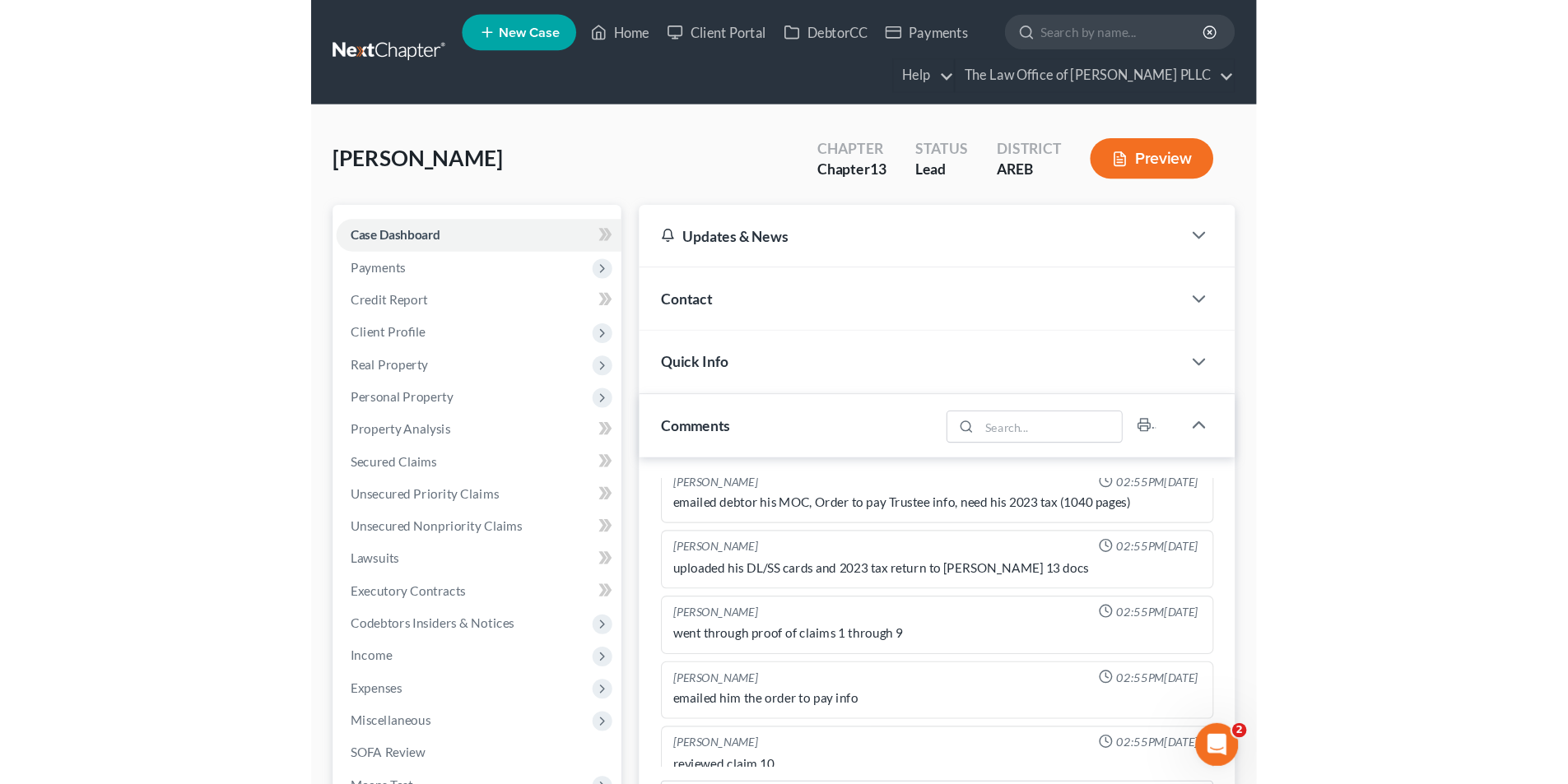
scroll to position [9746, 0]
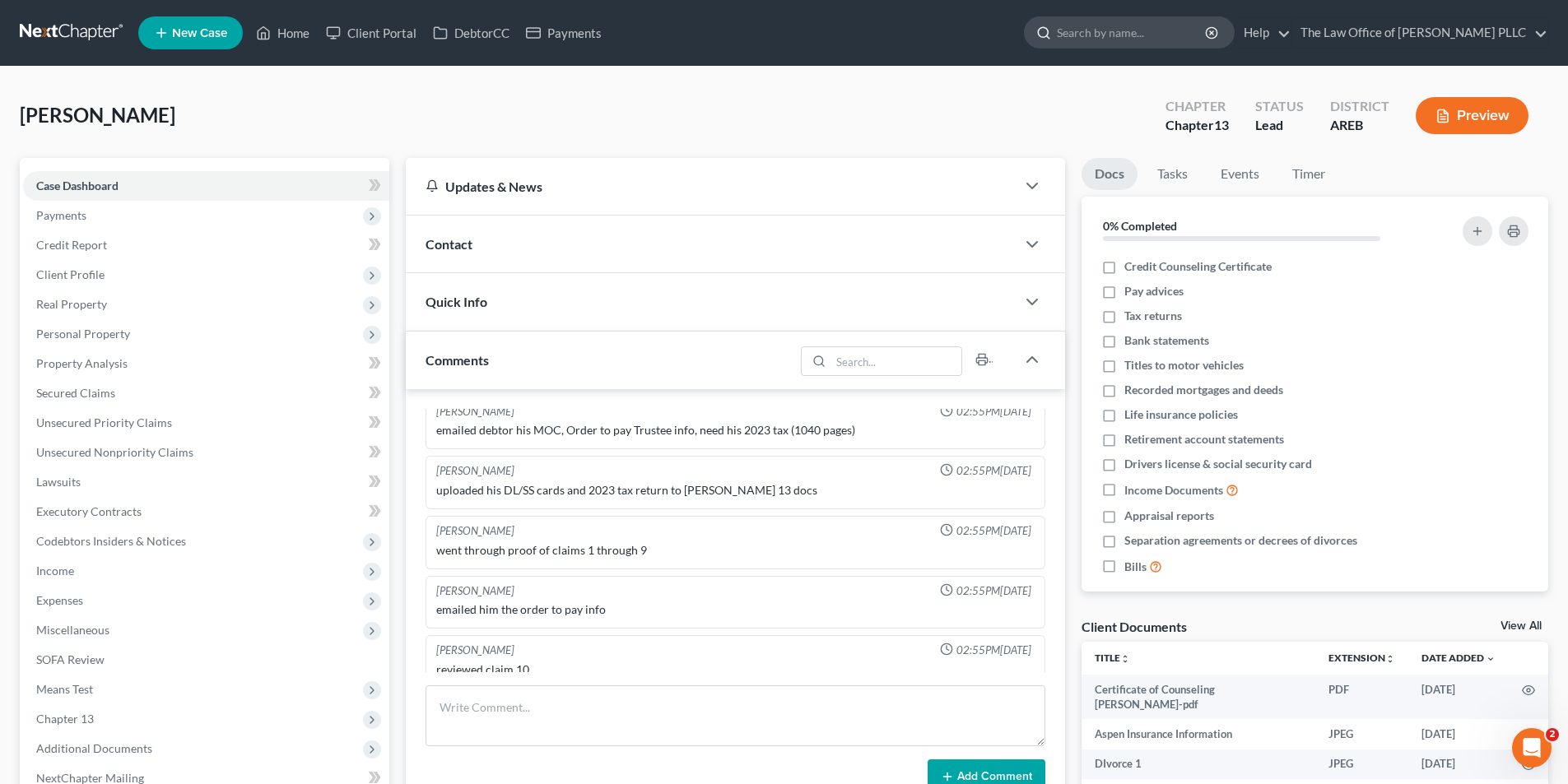
click at [1103, 37] on input "search" at bounding box center [1132, 32] width 151 height 31
type input "block"
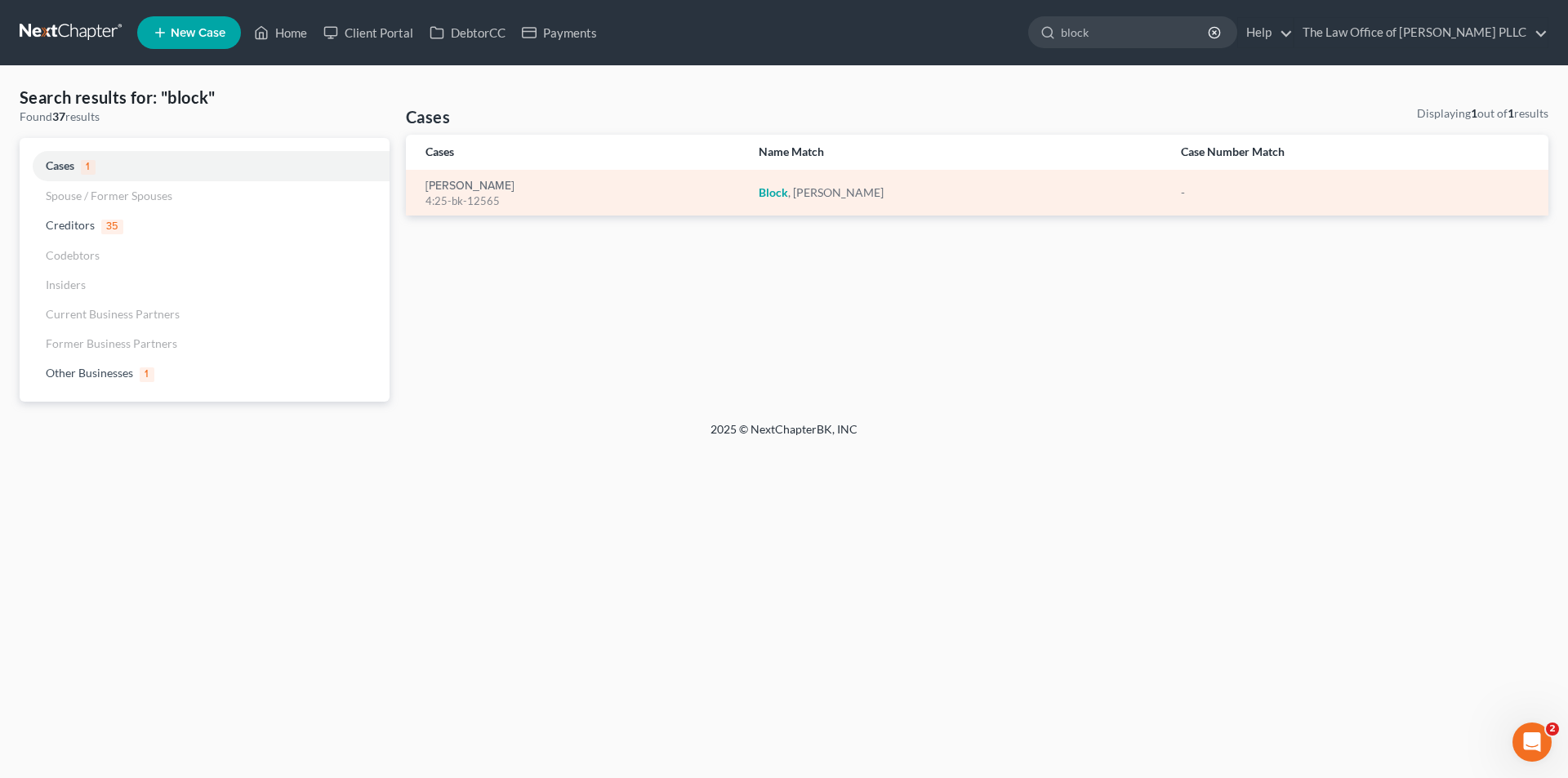
click at [448, 175] on td "[PERSON_NAME] 4:25-bk-12565" at bounding box center [575, 192] width 340 height 46
click at [451, 180] on link "[PERSON_NAME]" at bounding box center [470, 185] width 89 height 11
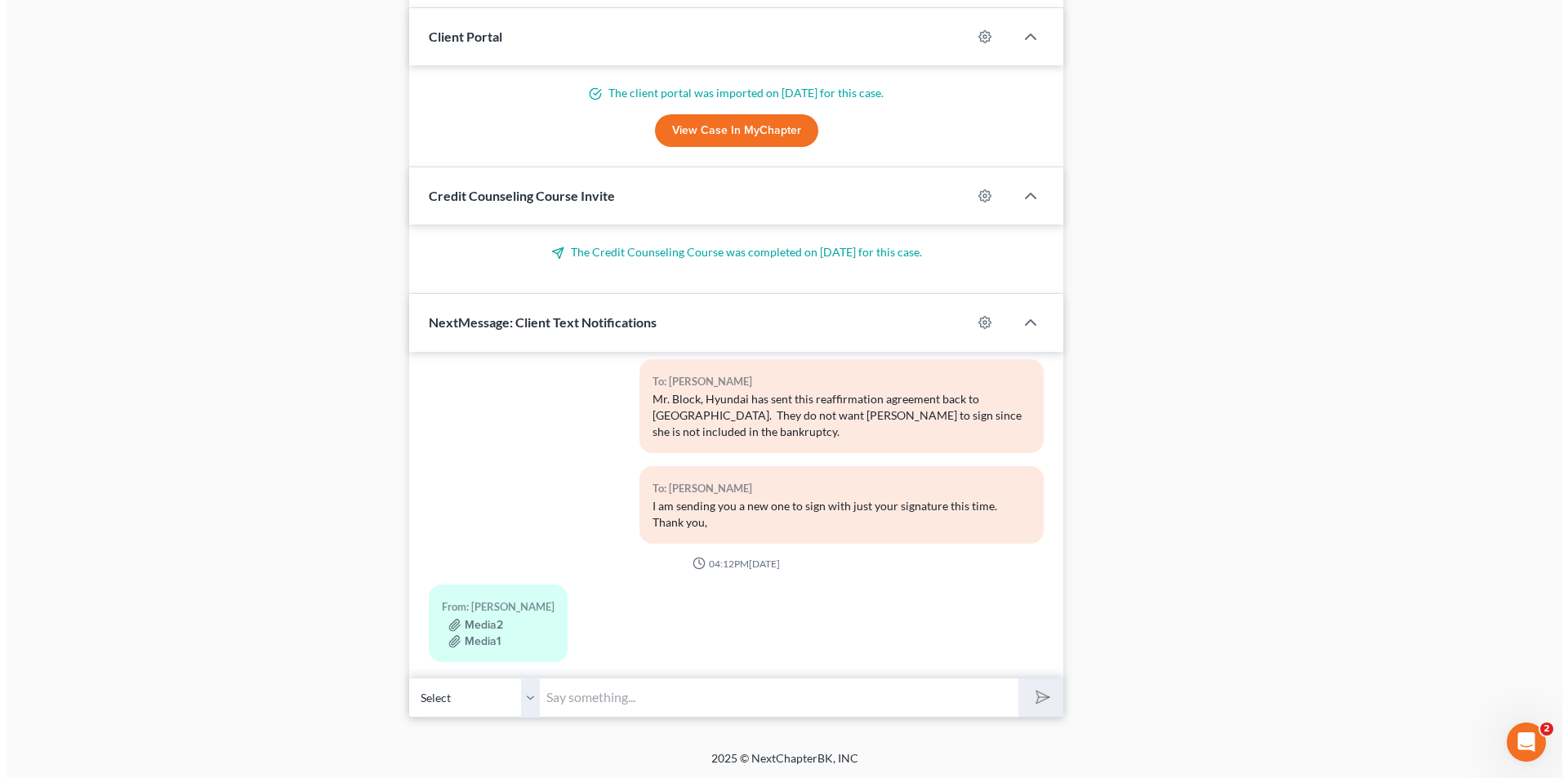
scroll to position [1200, 0]
click at [470, 617] on button "Media2" at bounding box center [468, 623] width 55 height 13
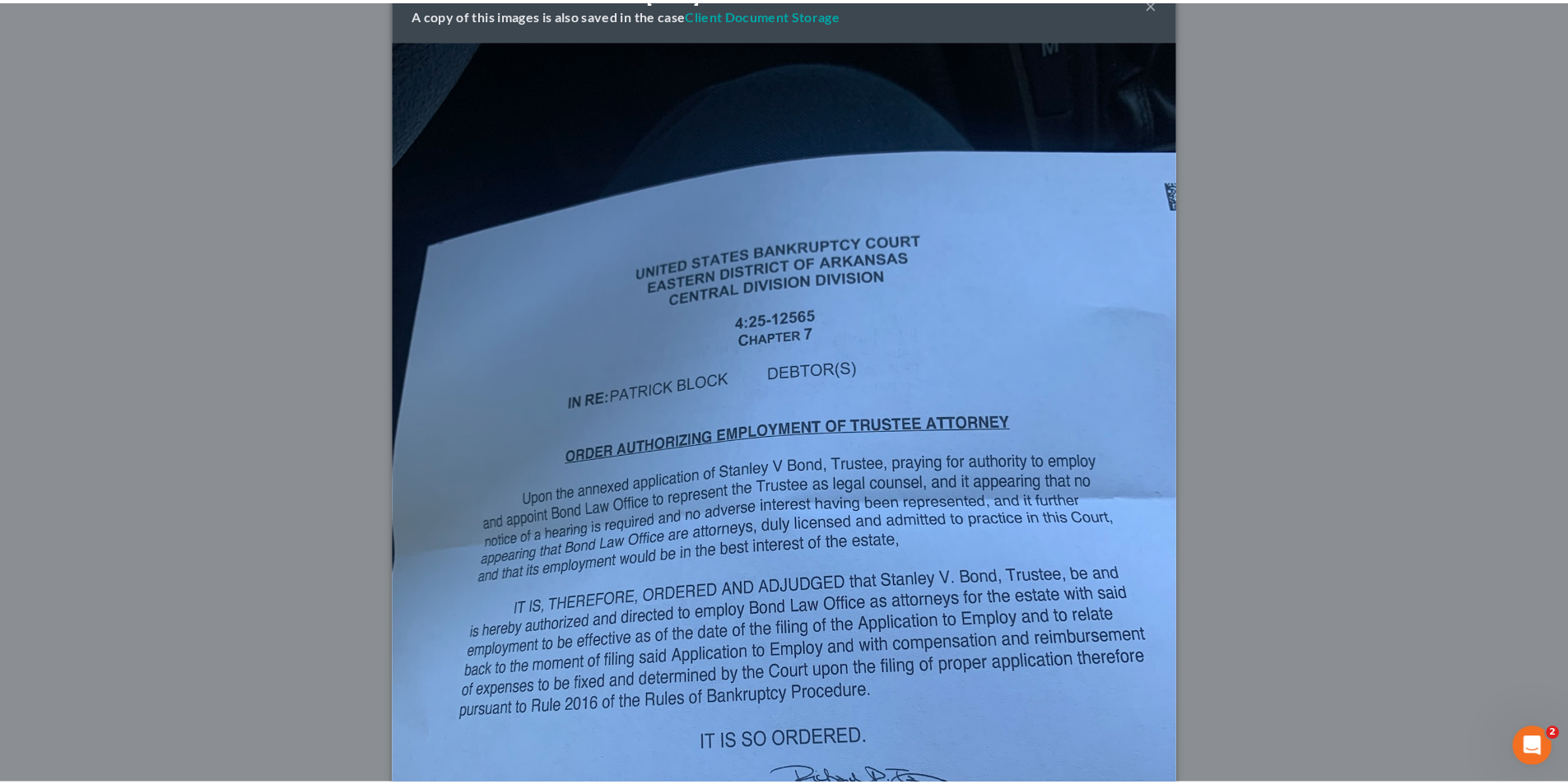
scroll to position [0, 0]
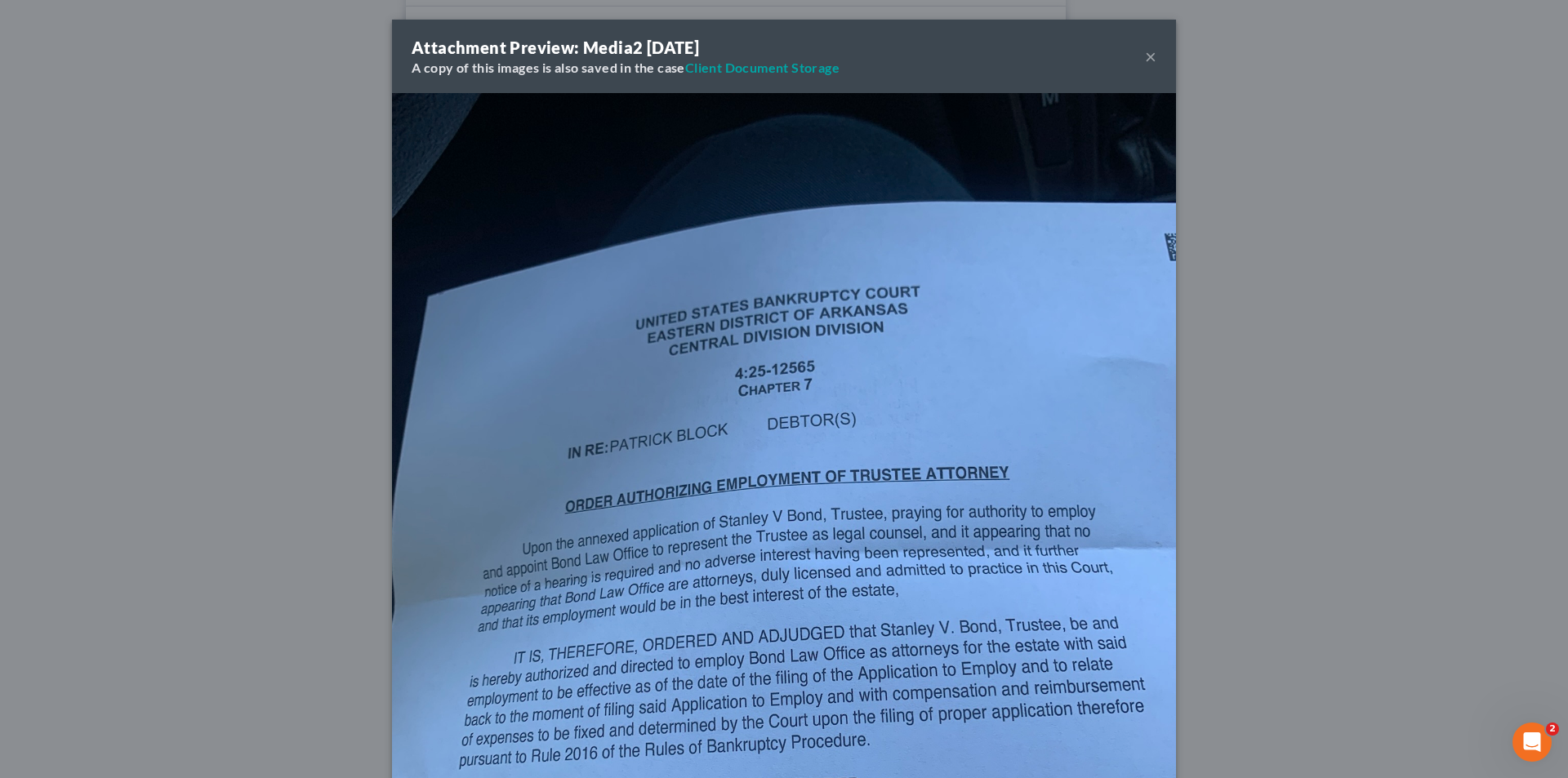
click at [1149, 46] on button "×" at bounding box center [1150, 56] width 11 height 20
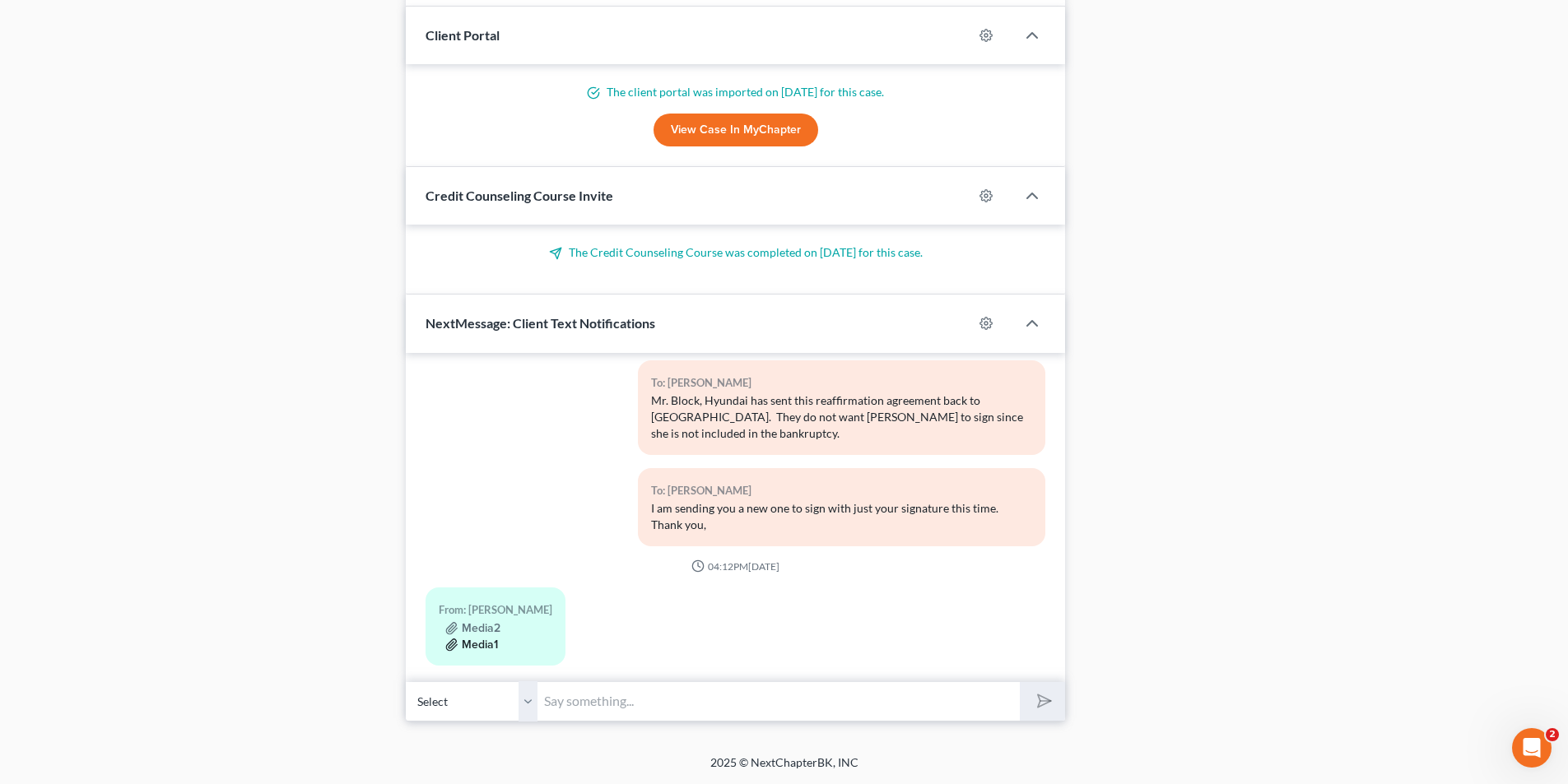
click at [489, 638] on button "Media1" at bounding box center [471, 645] width 53 height 13
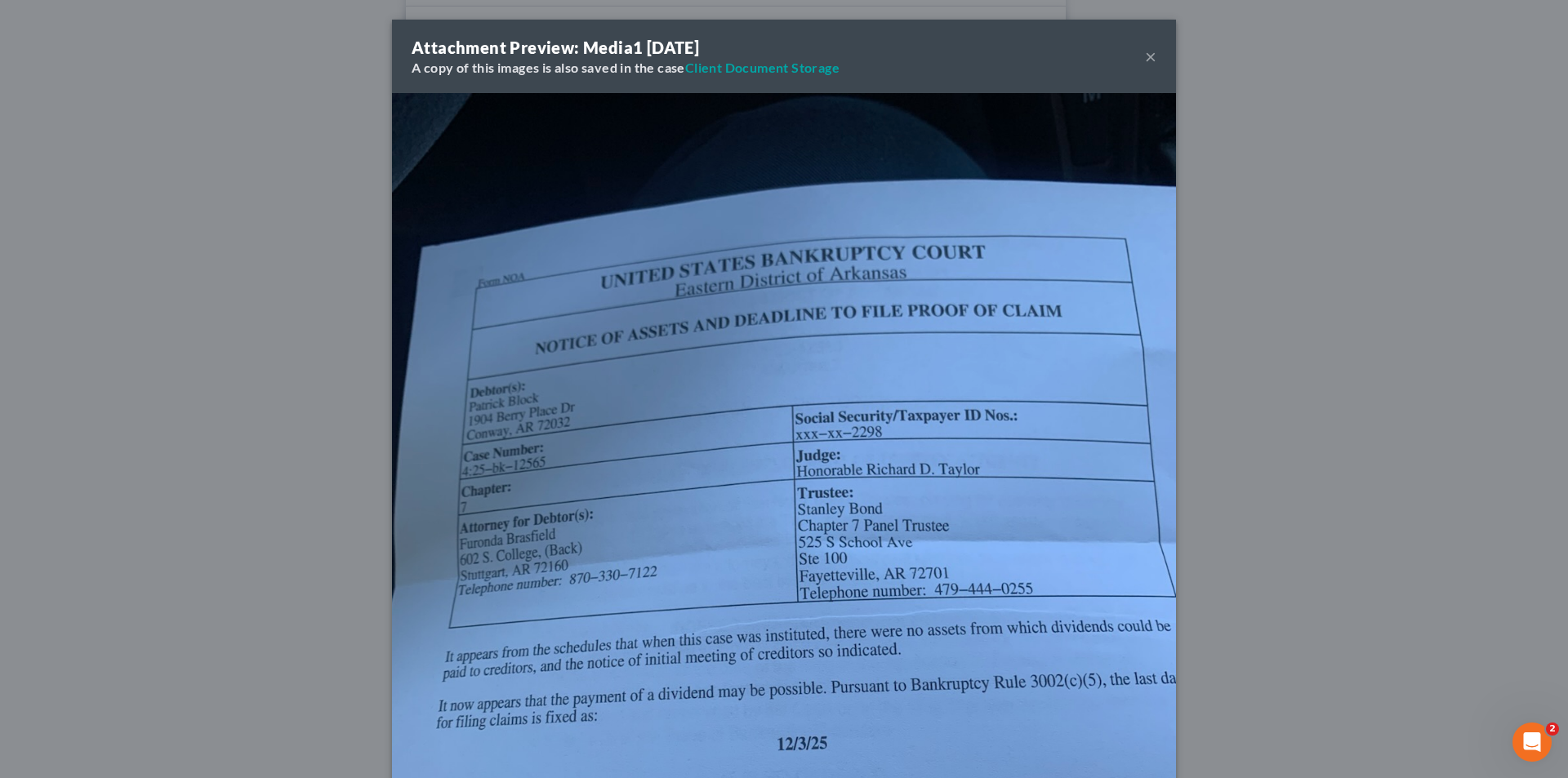
click at [1145, 49] on button "×" at bounding box center [1150, 56] width 11 height 20
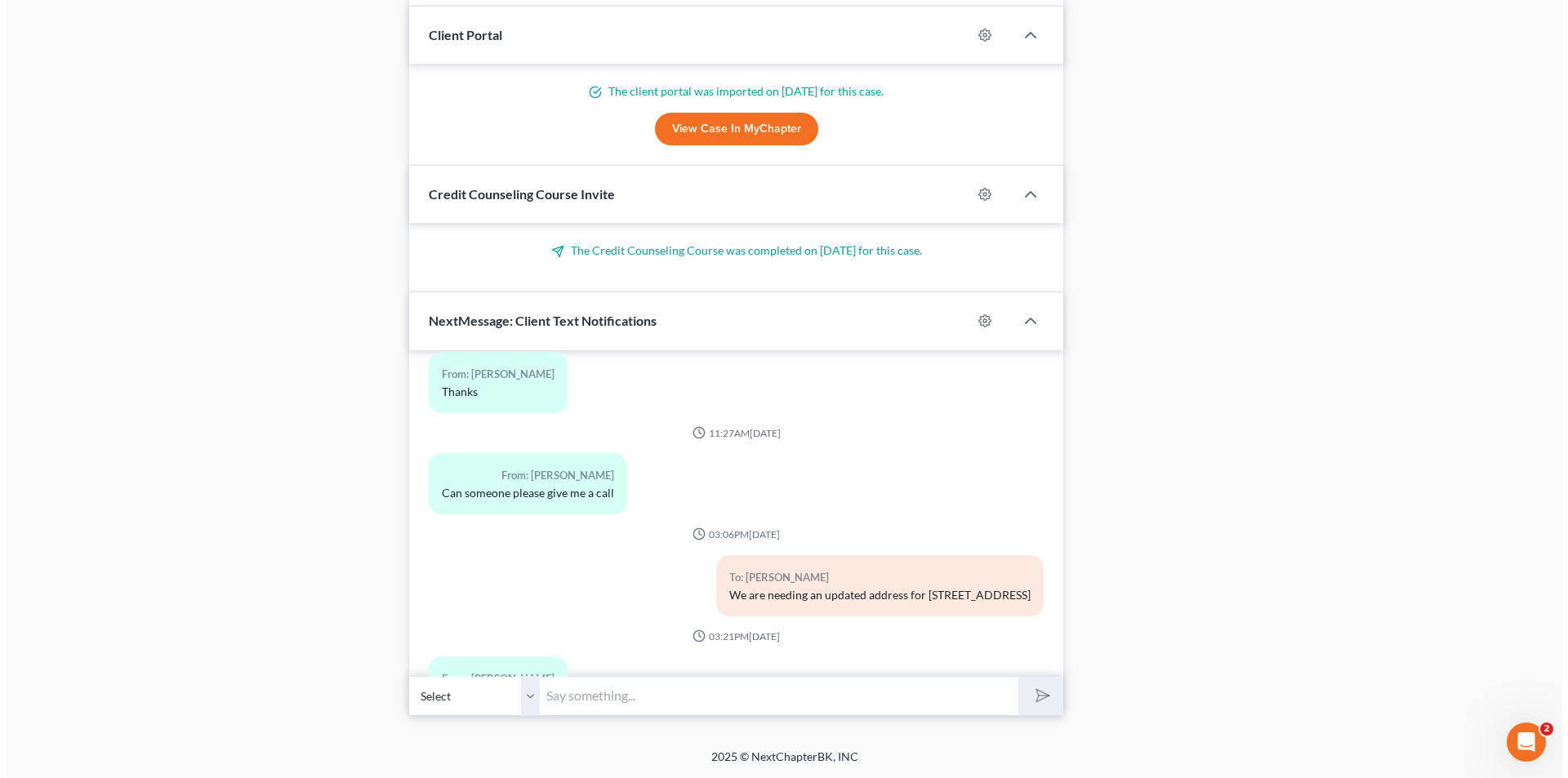
scroll to position [3285, 0]
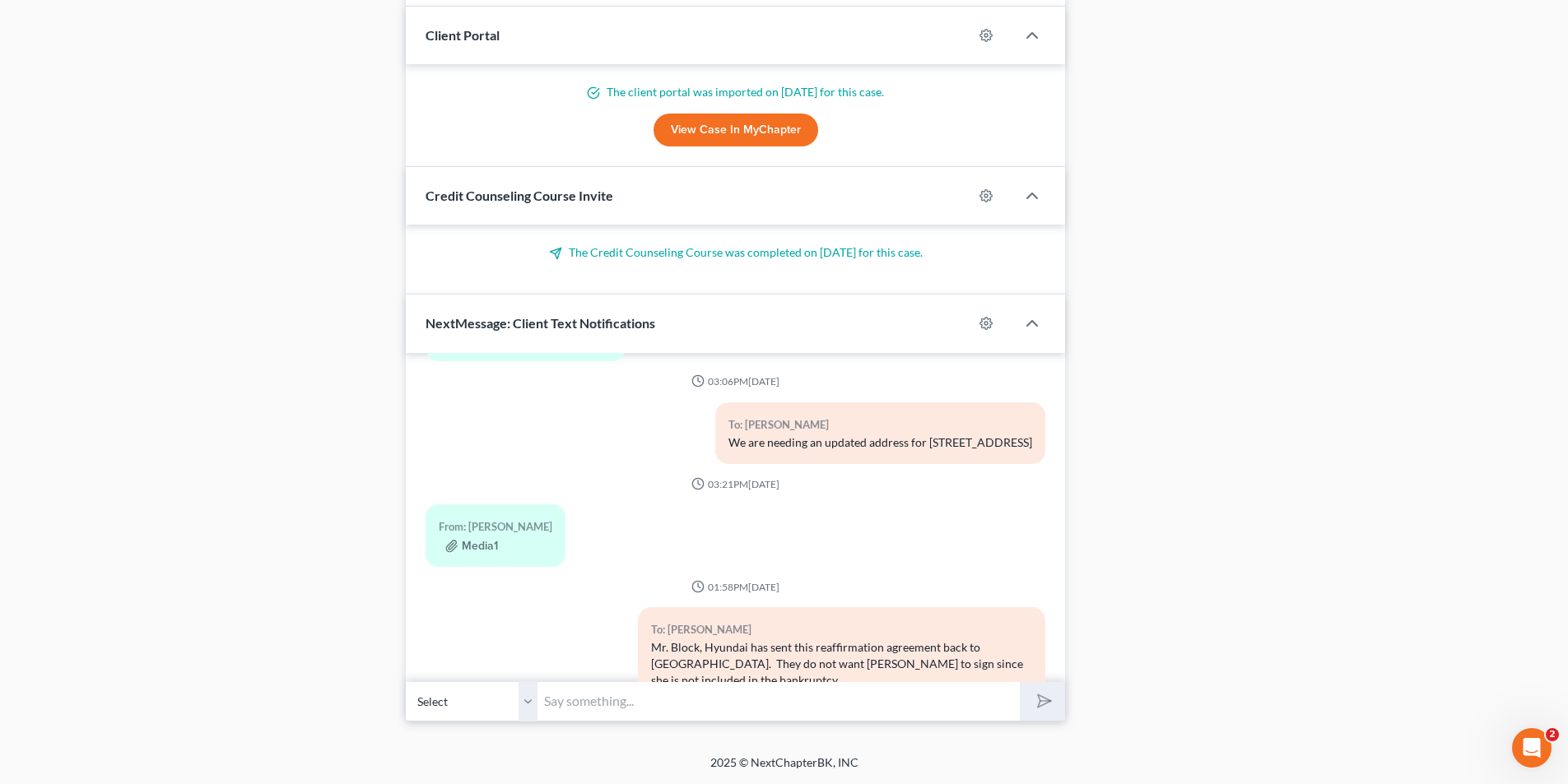
click at [511, 533] on div "From: Patrick Block" at bounding box center [495, 527] width 113 height 19
click at [478, 550] on button "Media1" at bounding box center [471, 545] width 53 height 13
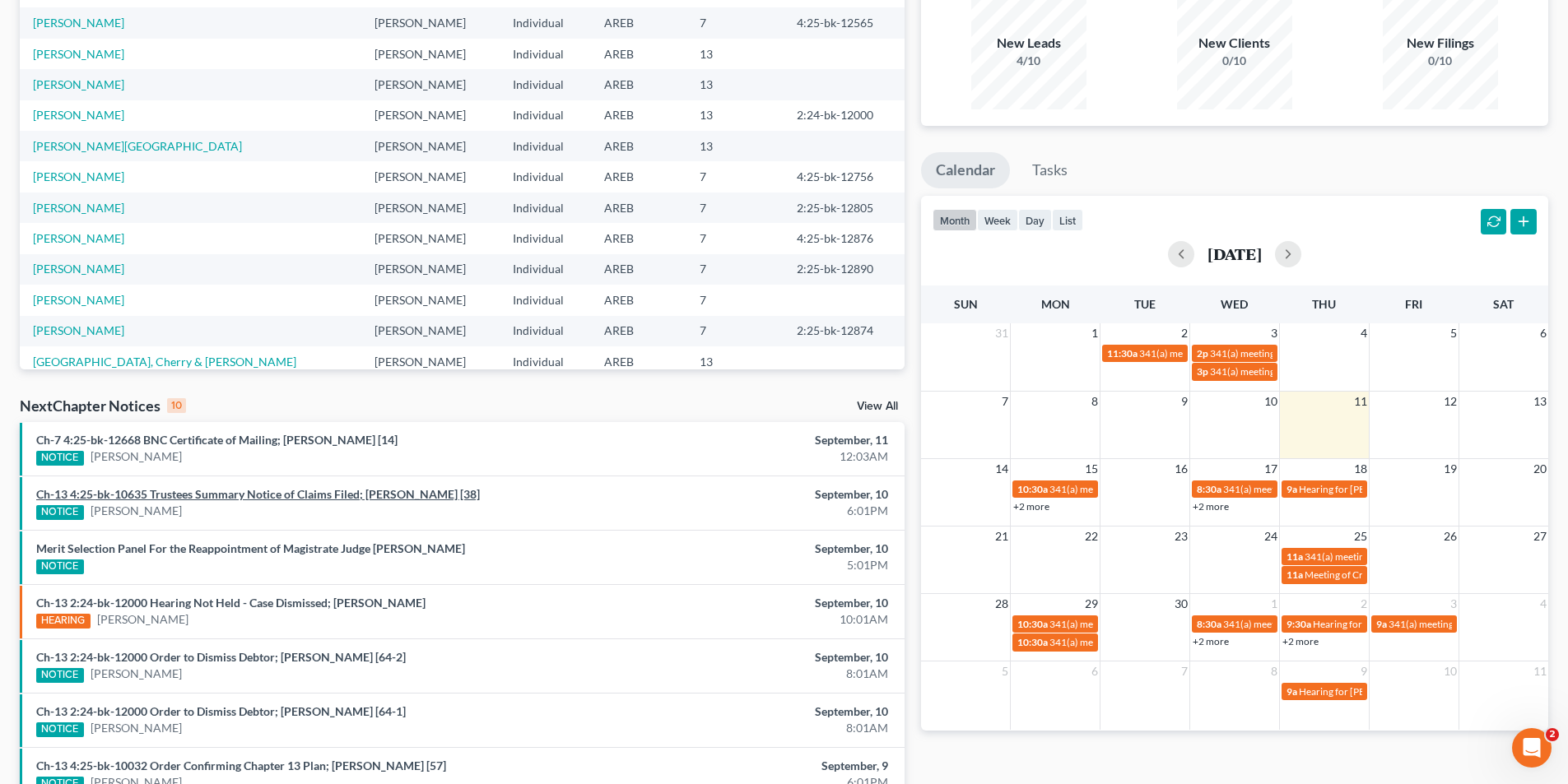
scroll to position [246, 0]
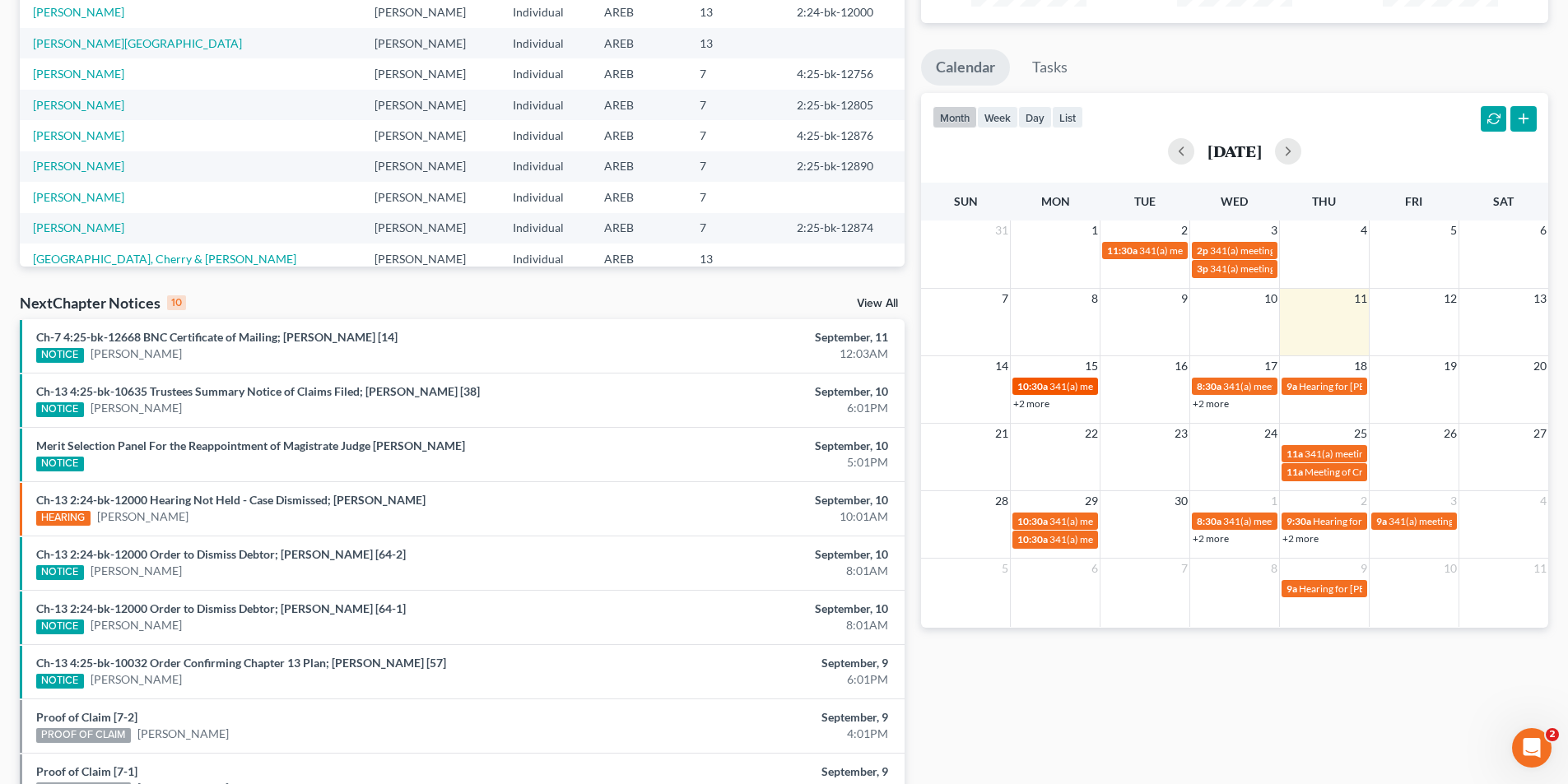
click at [1074, 394] on link "10:30a 341(a) meeting for [PERSON_NAME]" at bounding box center [1056, 387] width 86 height 18
select select "Days"
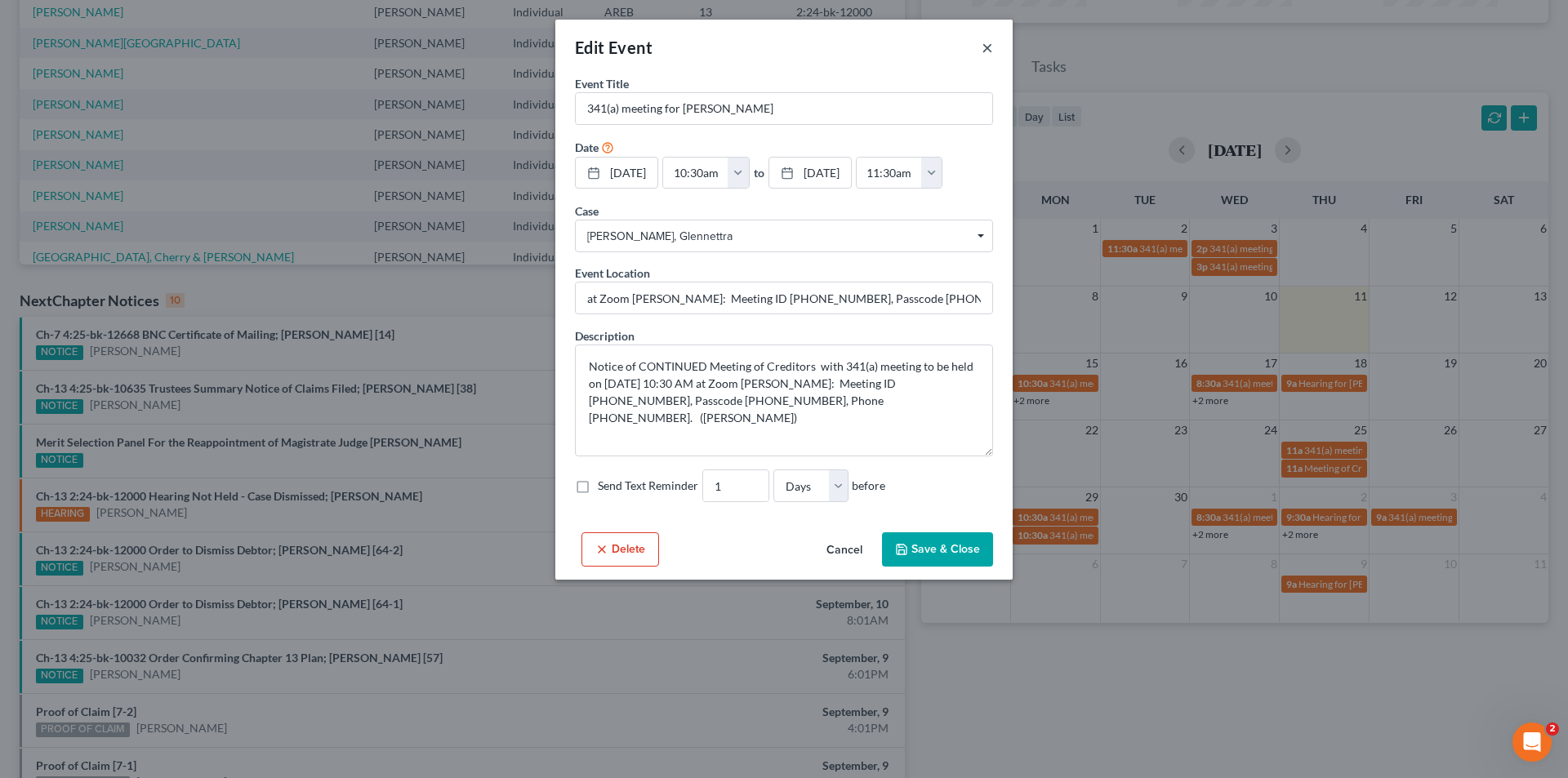
click at [989, 37] on button "×" at bounding box center [986, 47] width 11 height 20
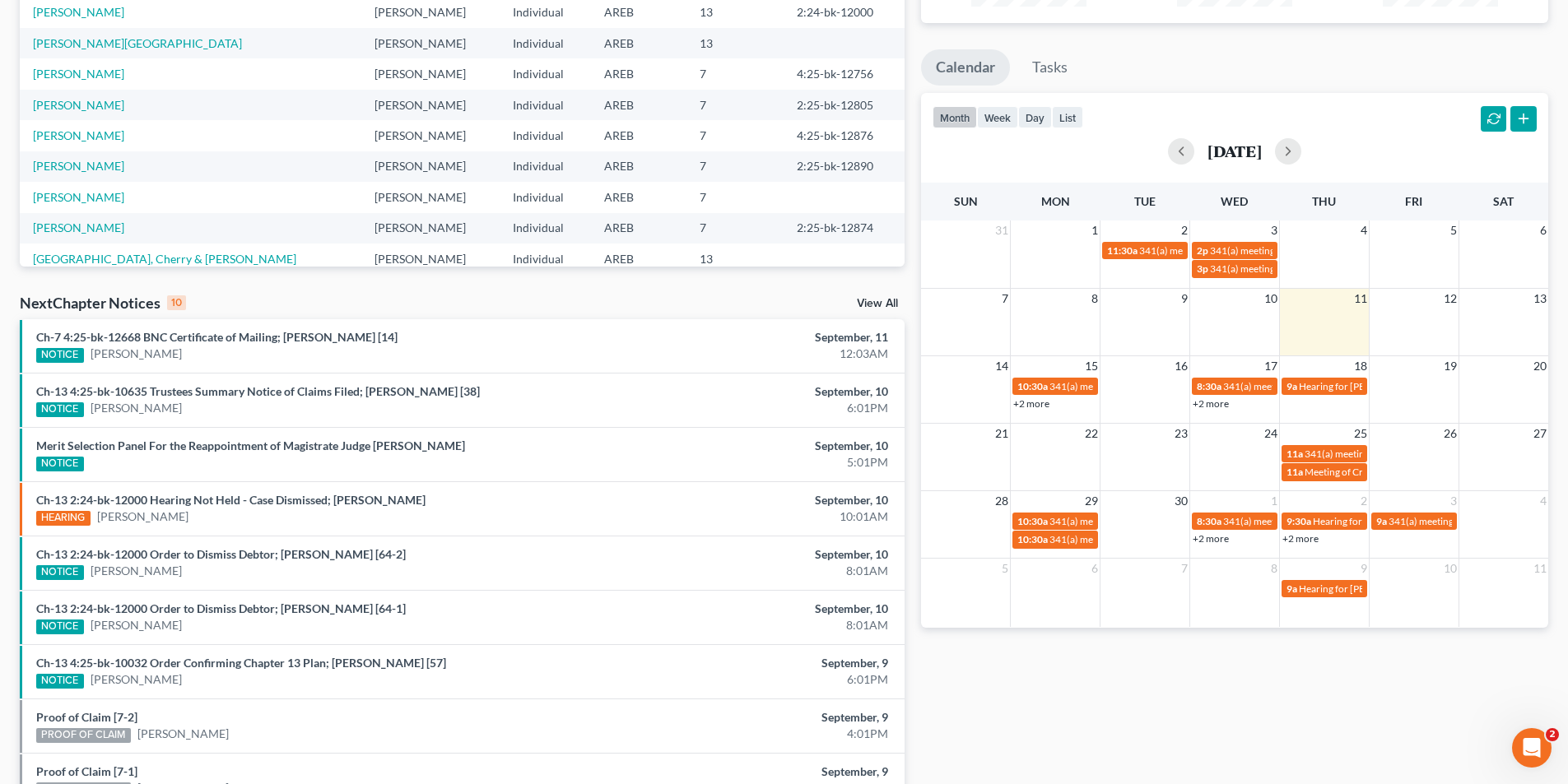
click at [1039, 404] on link "+2 more" at bounding box center [1031, 403] width 36 height 12
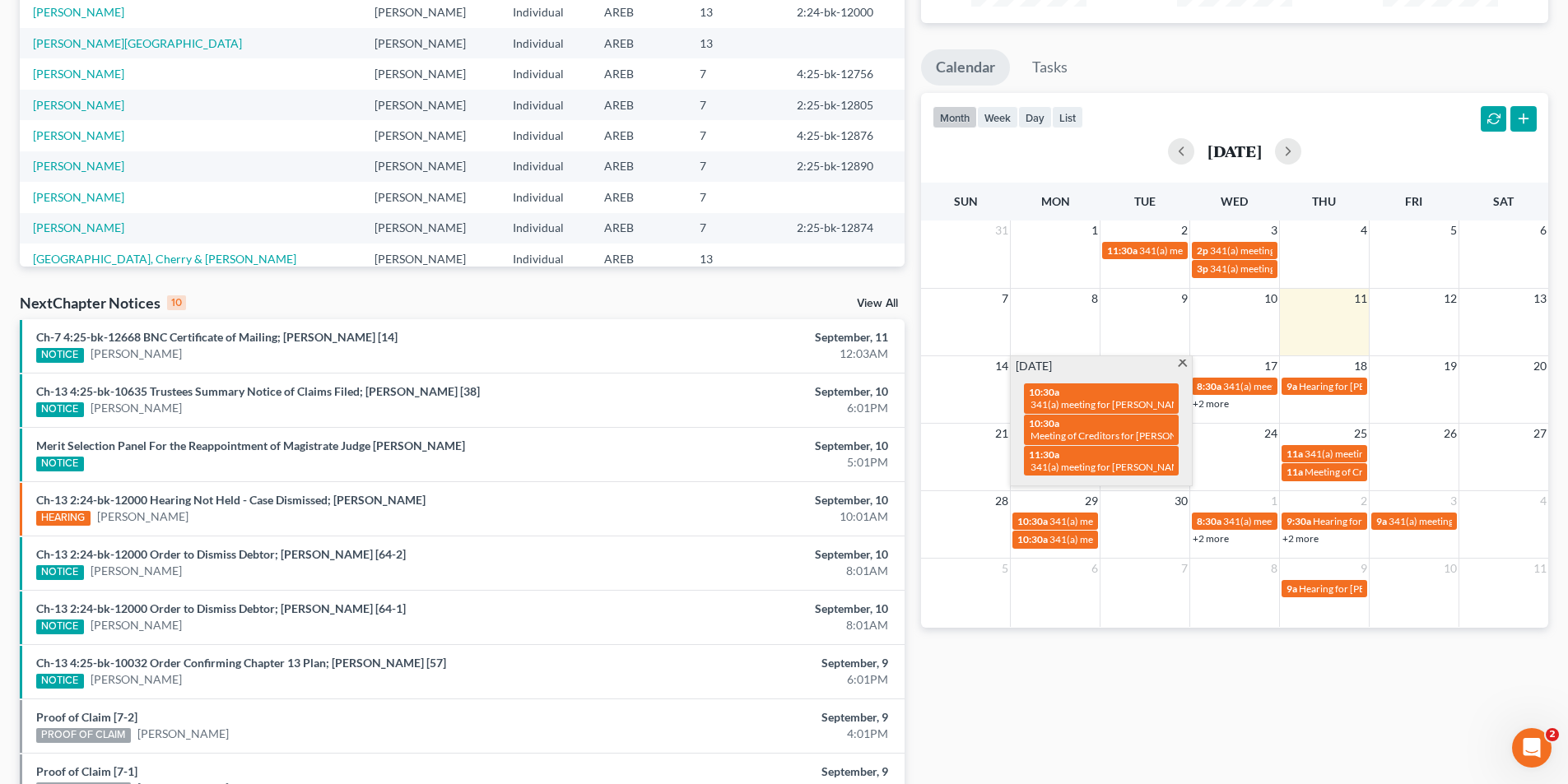
click at [1133, 319] on div "7 8 9 10 11 12 13" at bounding box center [1235, 321] width 627 height 68
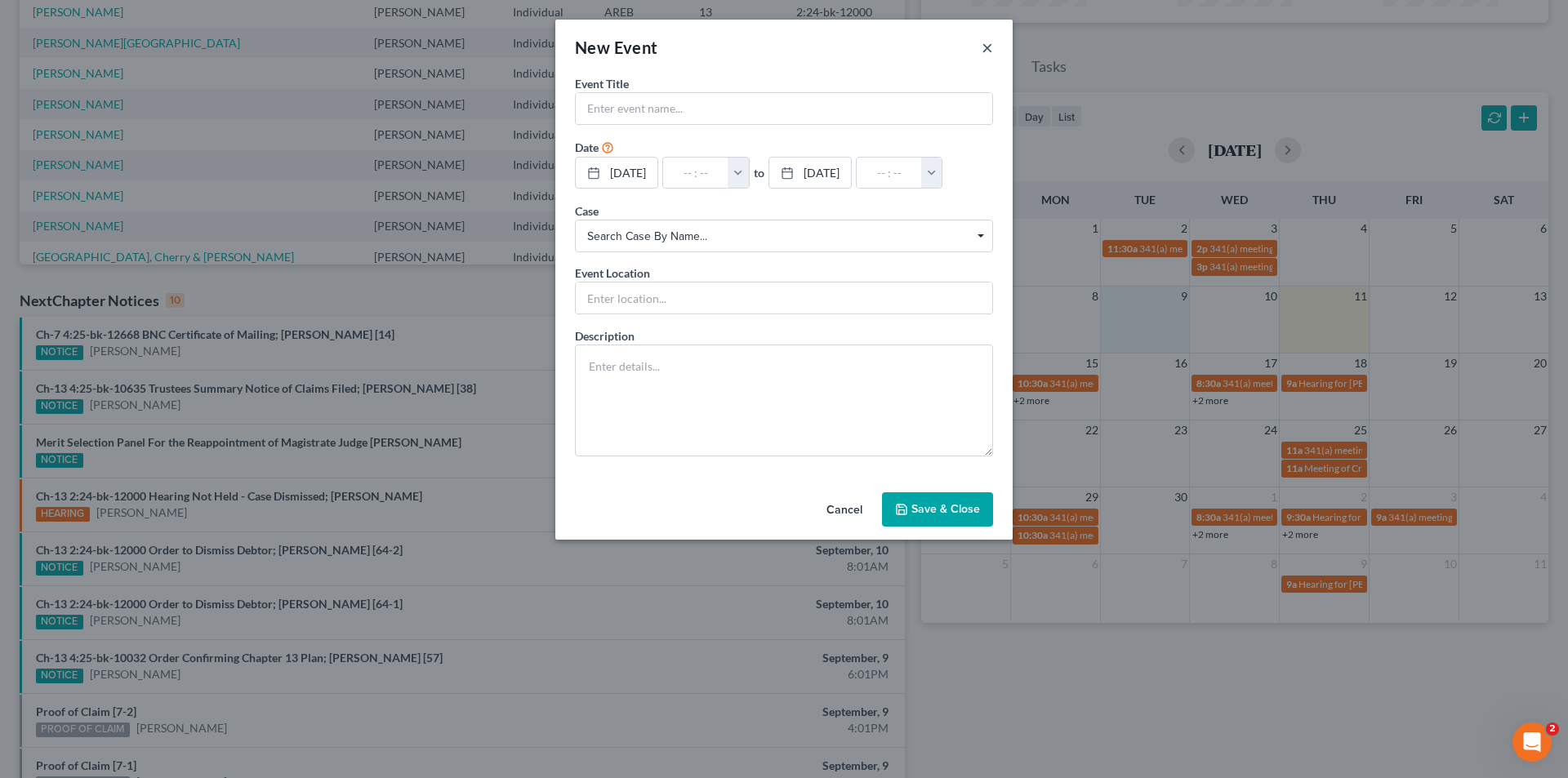
click at [985, 51] on button "×" at bounding box center [986, 47] width 11 height 20
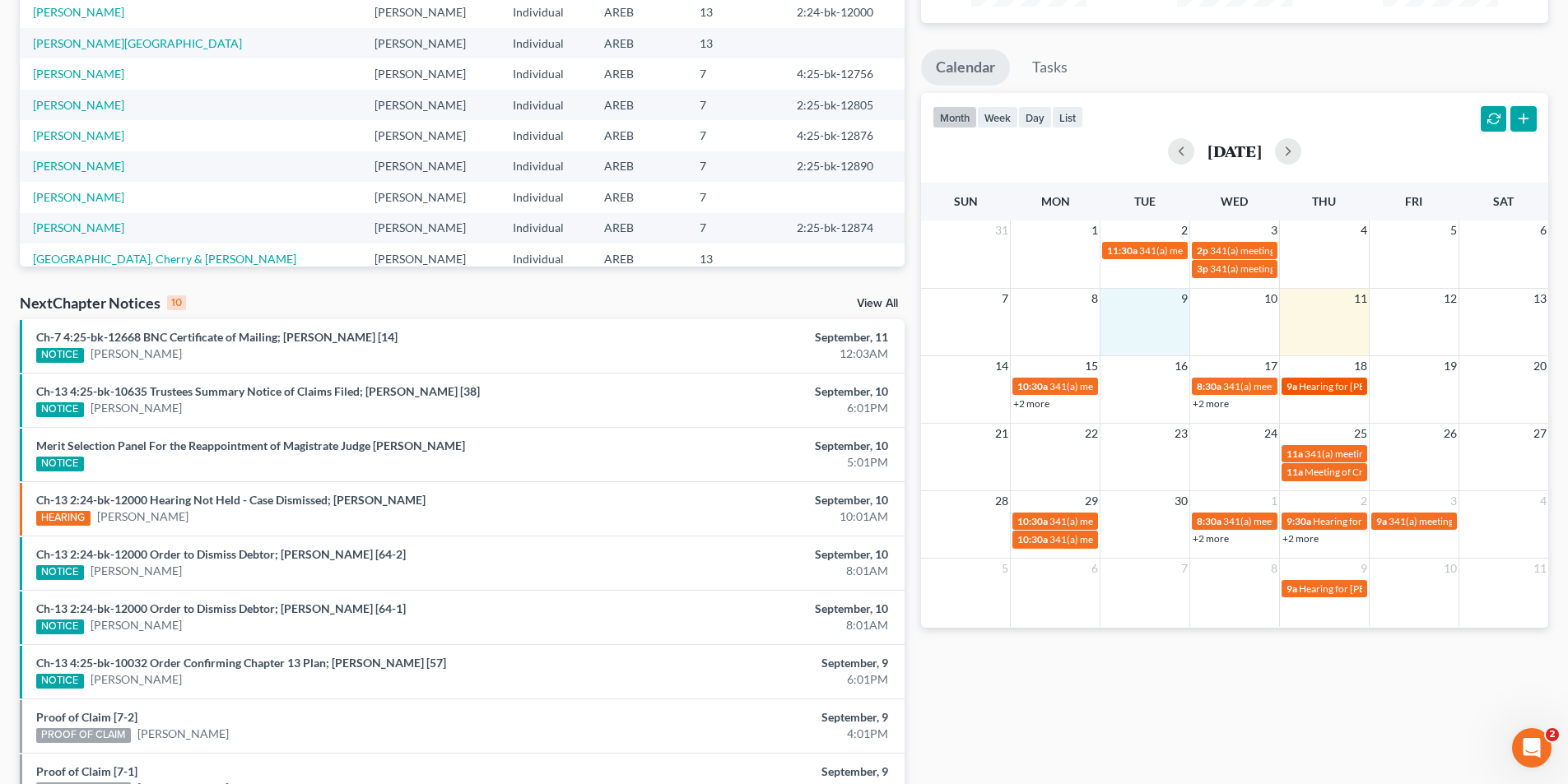
click at [1345, 395] on link "9a Hearing for [PERSON_NAME]" at bounding box center [1324, 387] width 86 height 18
select select "Days"
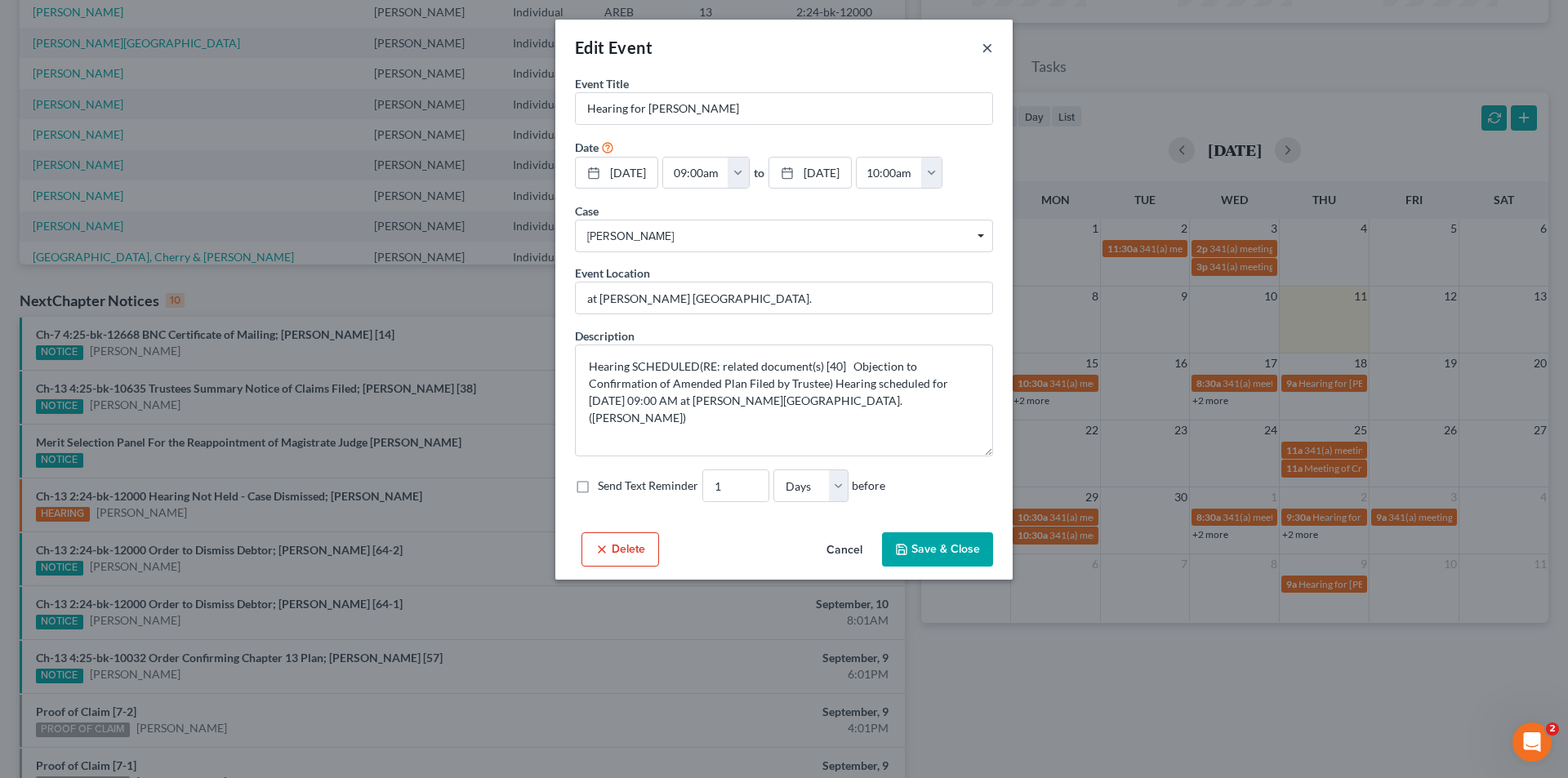
click at [987, 51] on button "×" at bounding box center [986, 47] width 11 height 20
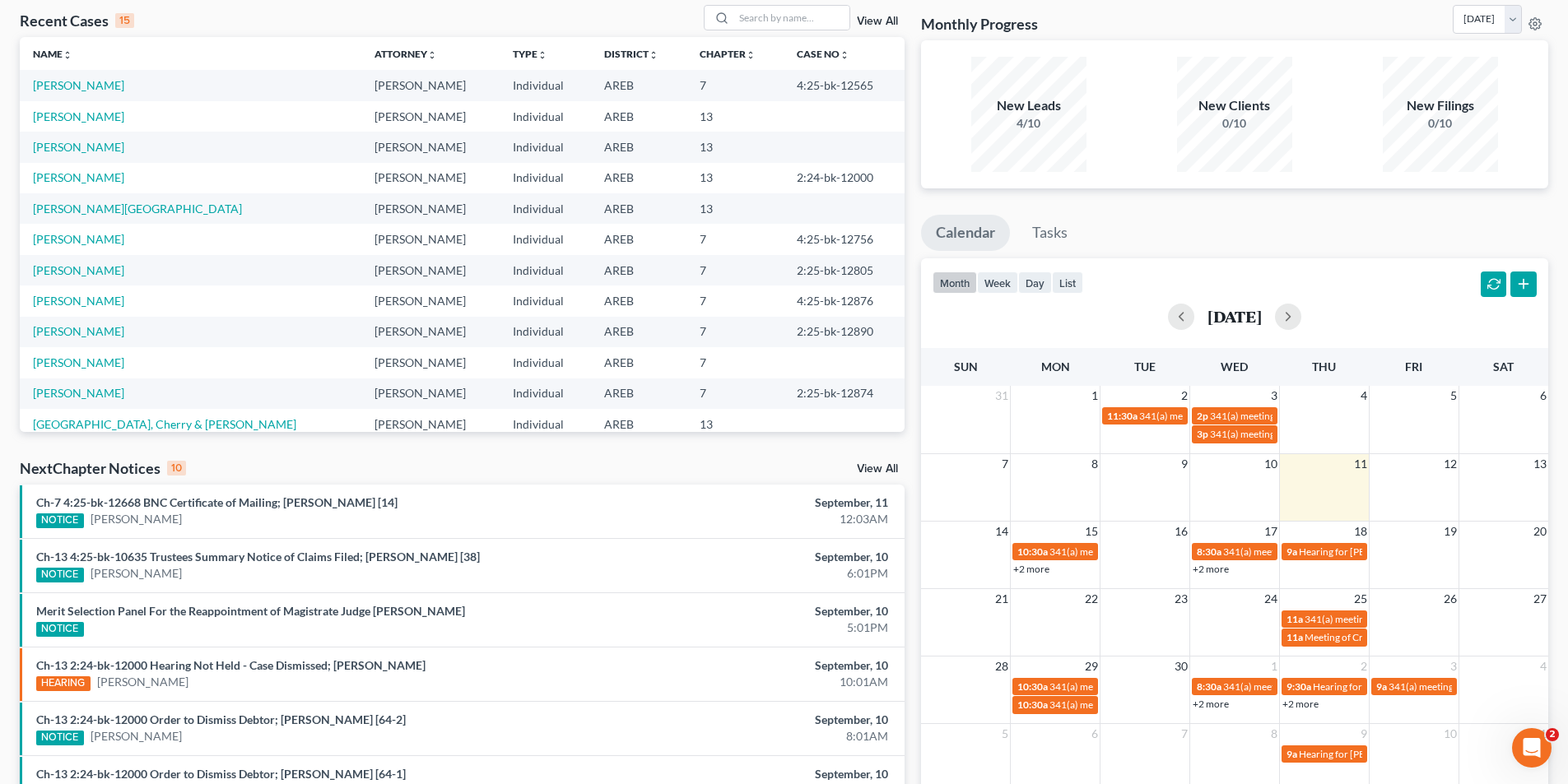
scroll to position [0, 0]
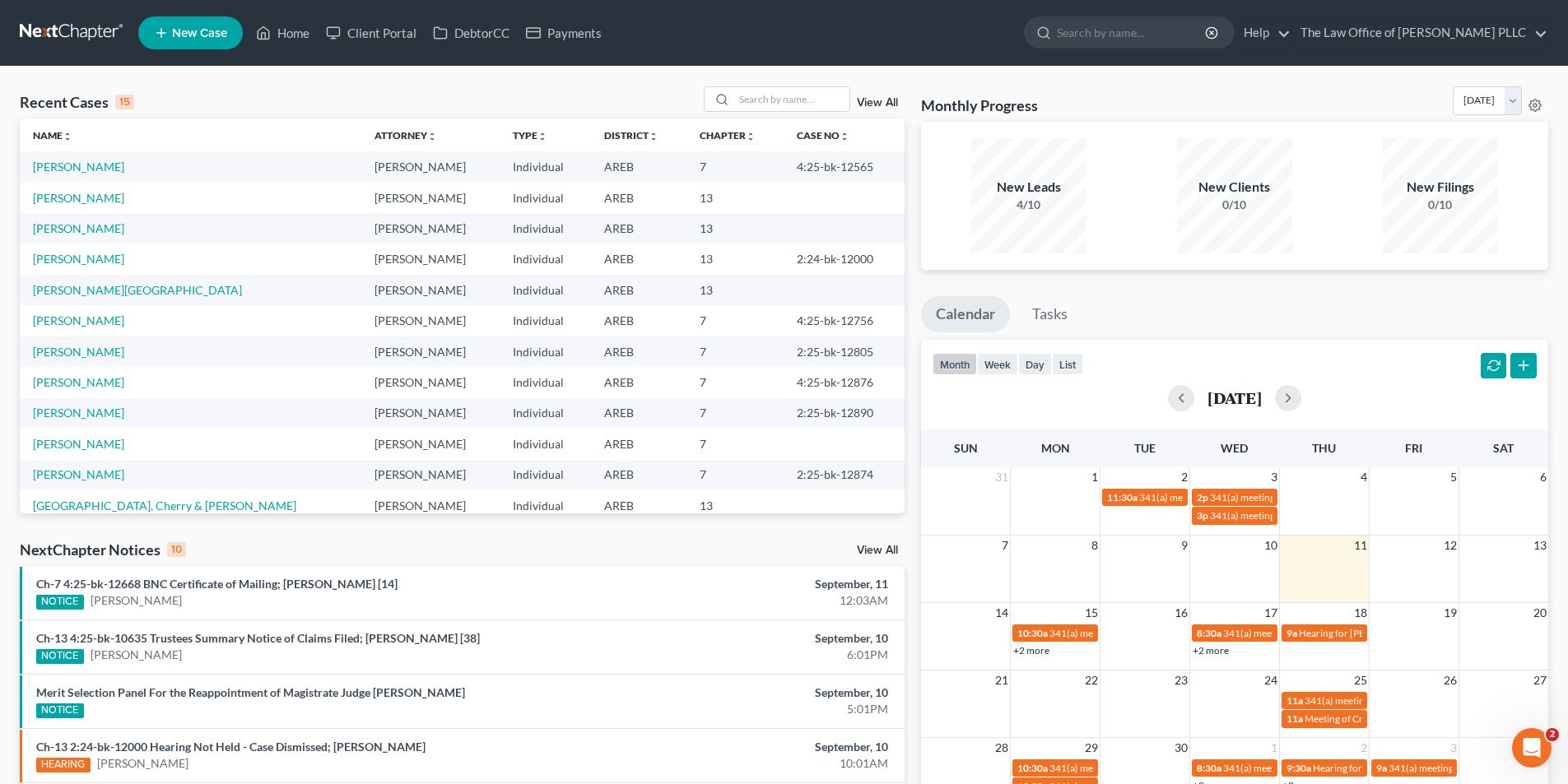
click at [757, 86] on div "Recent Cases 15 View All Name unfold_more expand_more expand_less Attorney unfo…" at bounding box center [784, 610] width 1568 height 1087
click at [757, 100] on input "search" at bounding box center [791, 98] width 115 height 24
type input "[PERSON_NAME]"
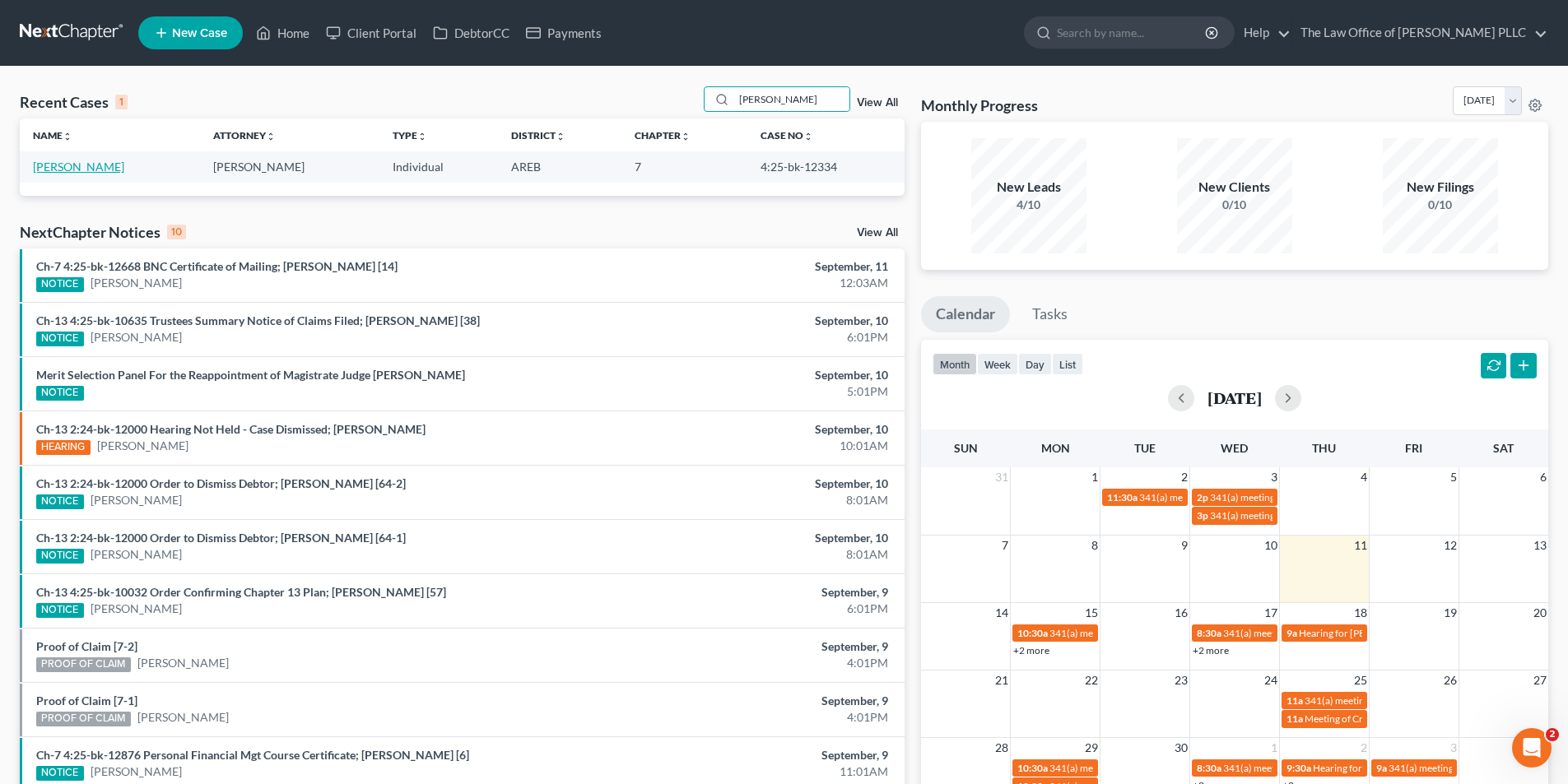
click at [89, 162] on link "[PERSON_NAME]" at bounding box center [79, 167] width 91 height 14
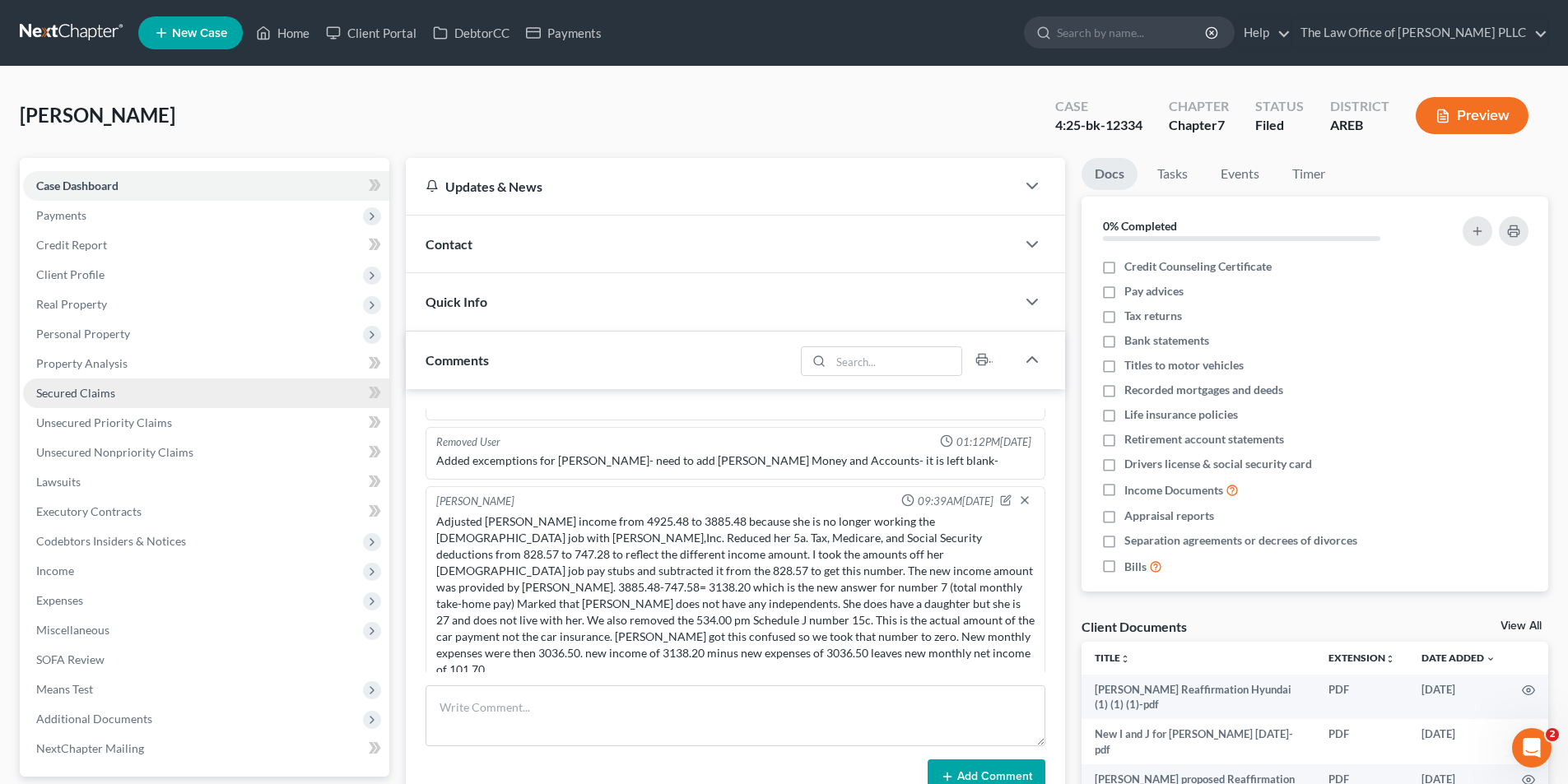
scroll to position [3872, 0]
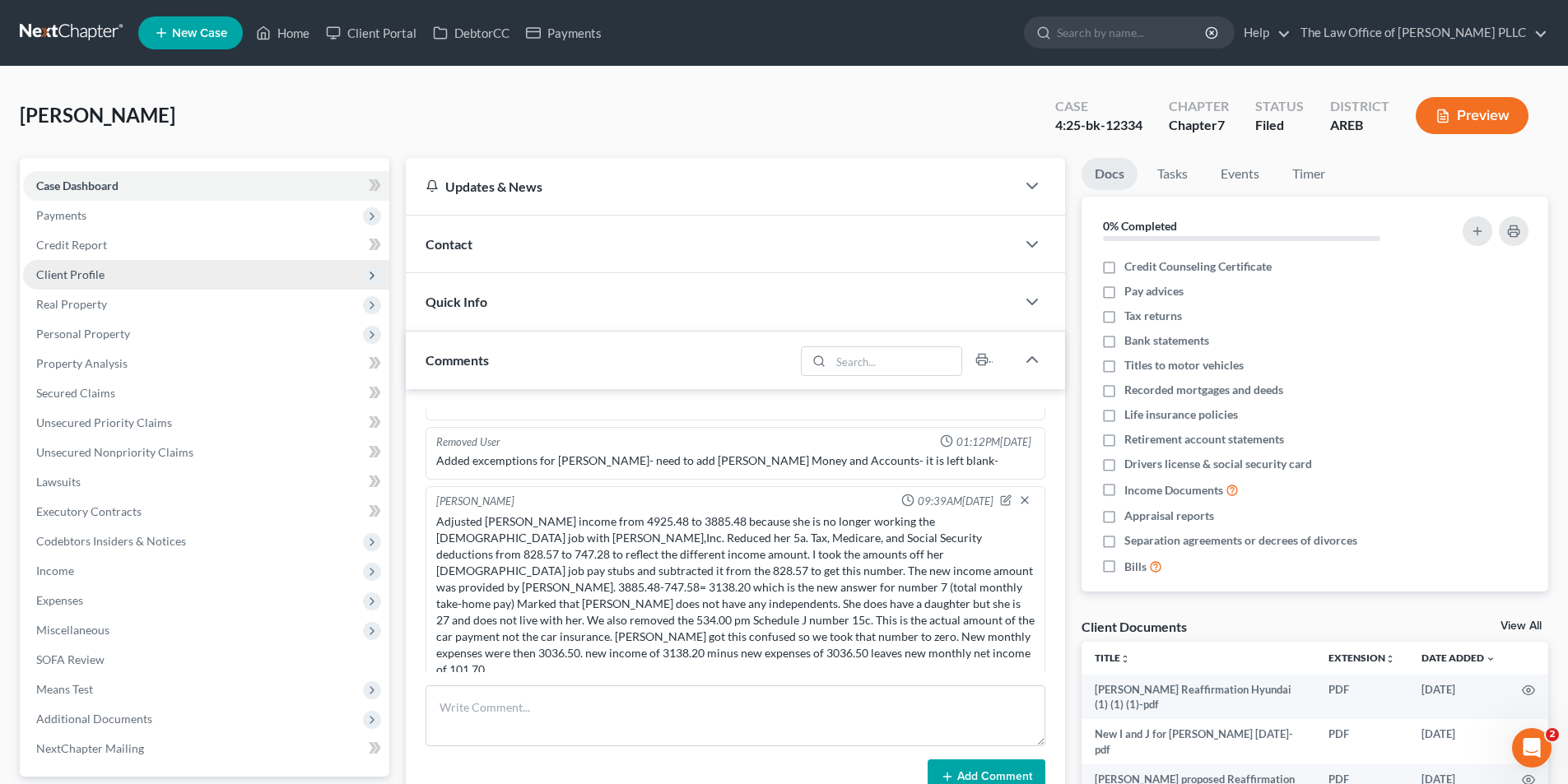
click at [73, 274] on span "Client Profile" at bounding box center [70, 274] width 68 height 14
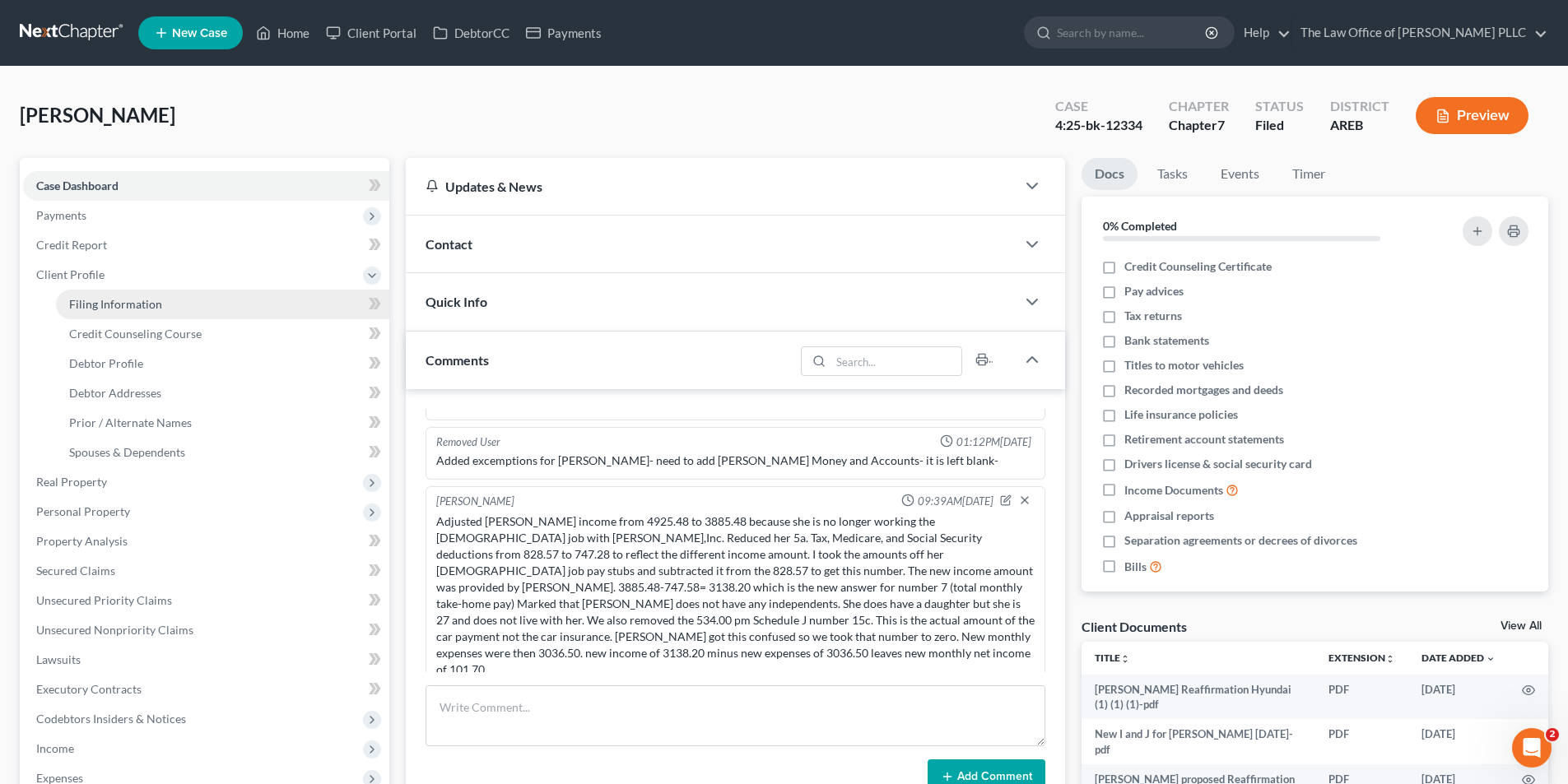
click at [87, 305] on span "Filing Information" at bounding box center [116, 304] width 93 height 14
select select "1"
select select "0"
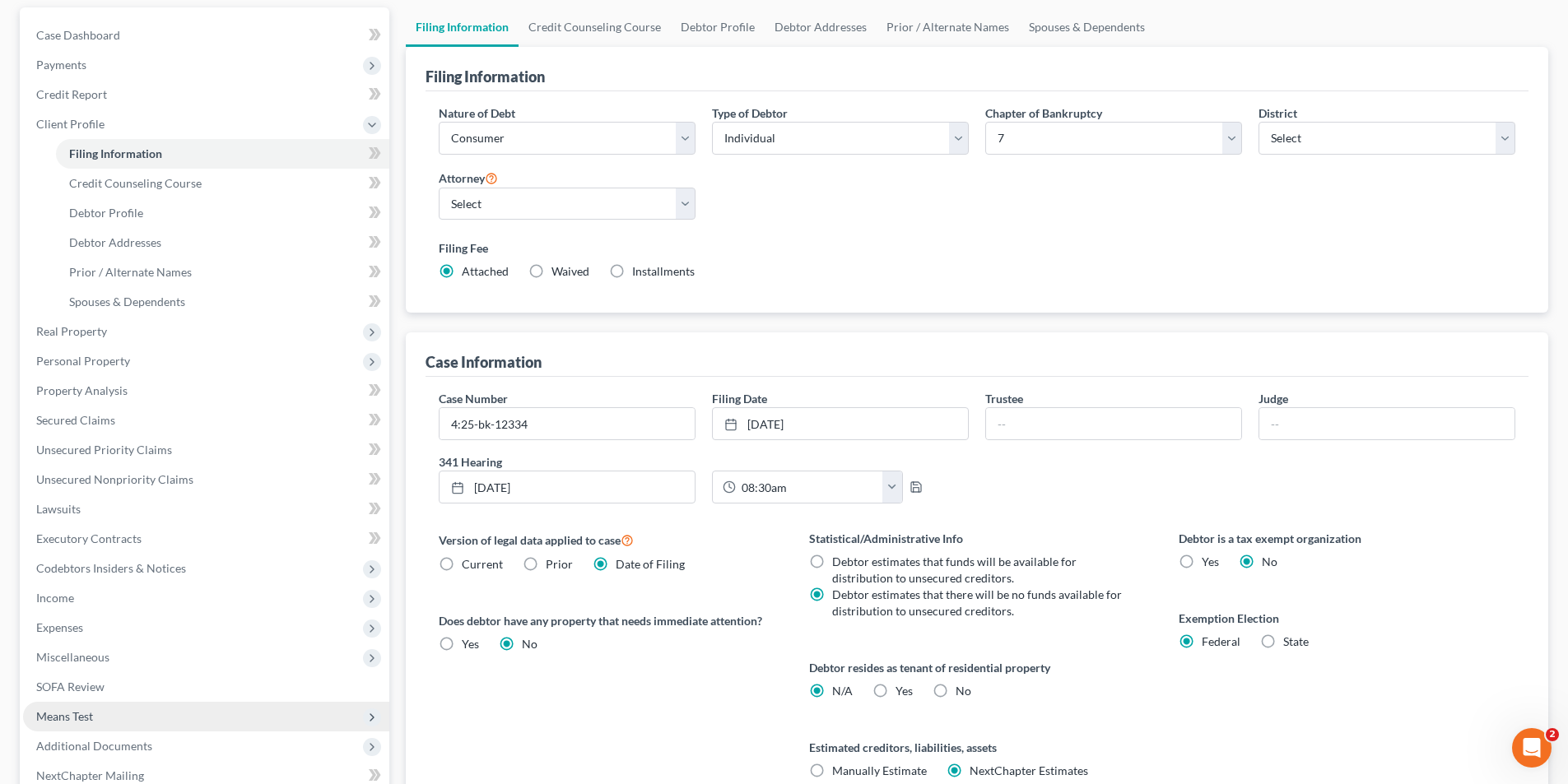
scroll to position [327, 0]
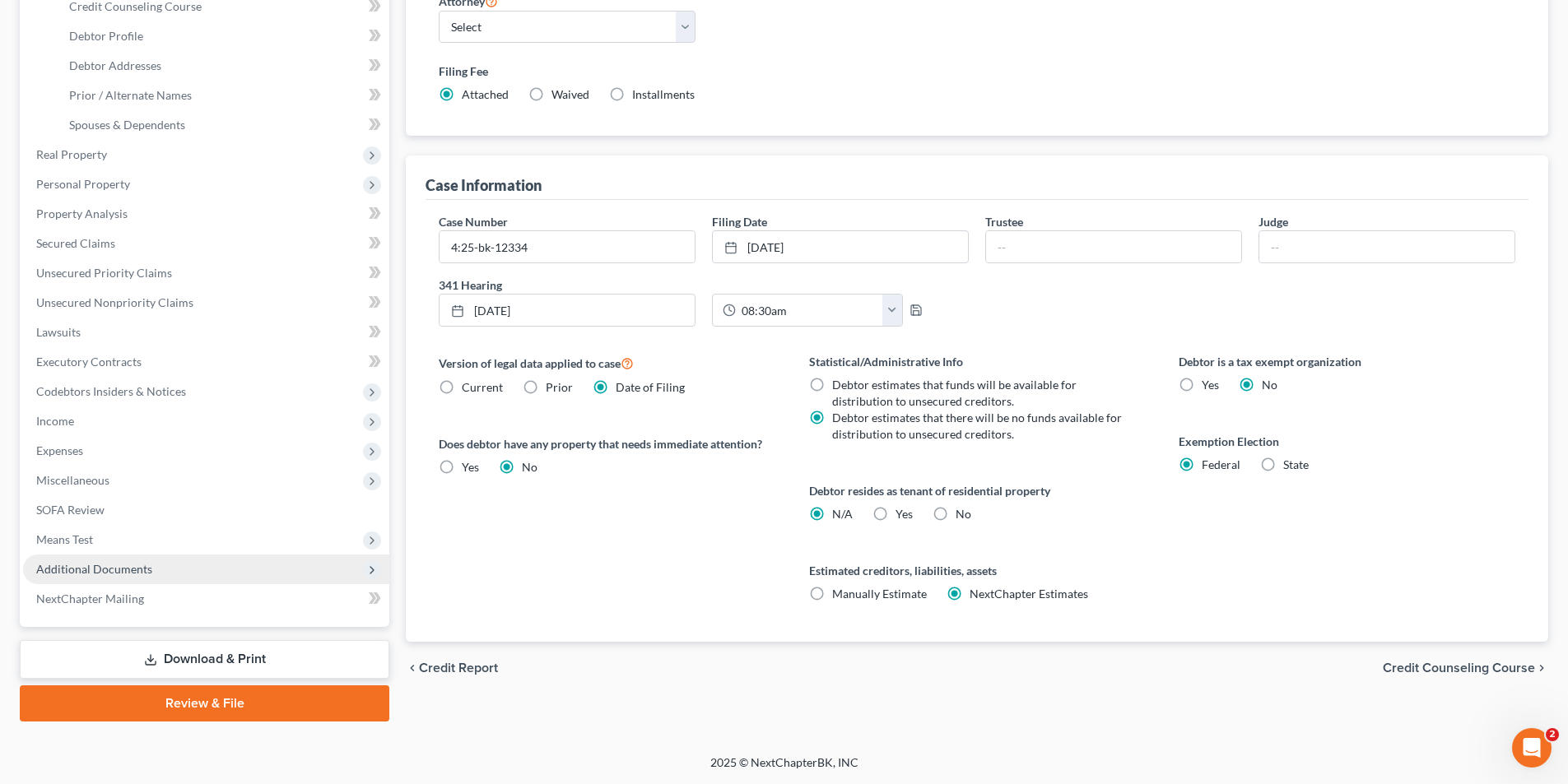
click at [96, 577] on span "Additional Documents" at bounding box center [205, 569] width 366 height 30
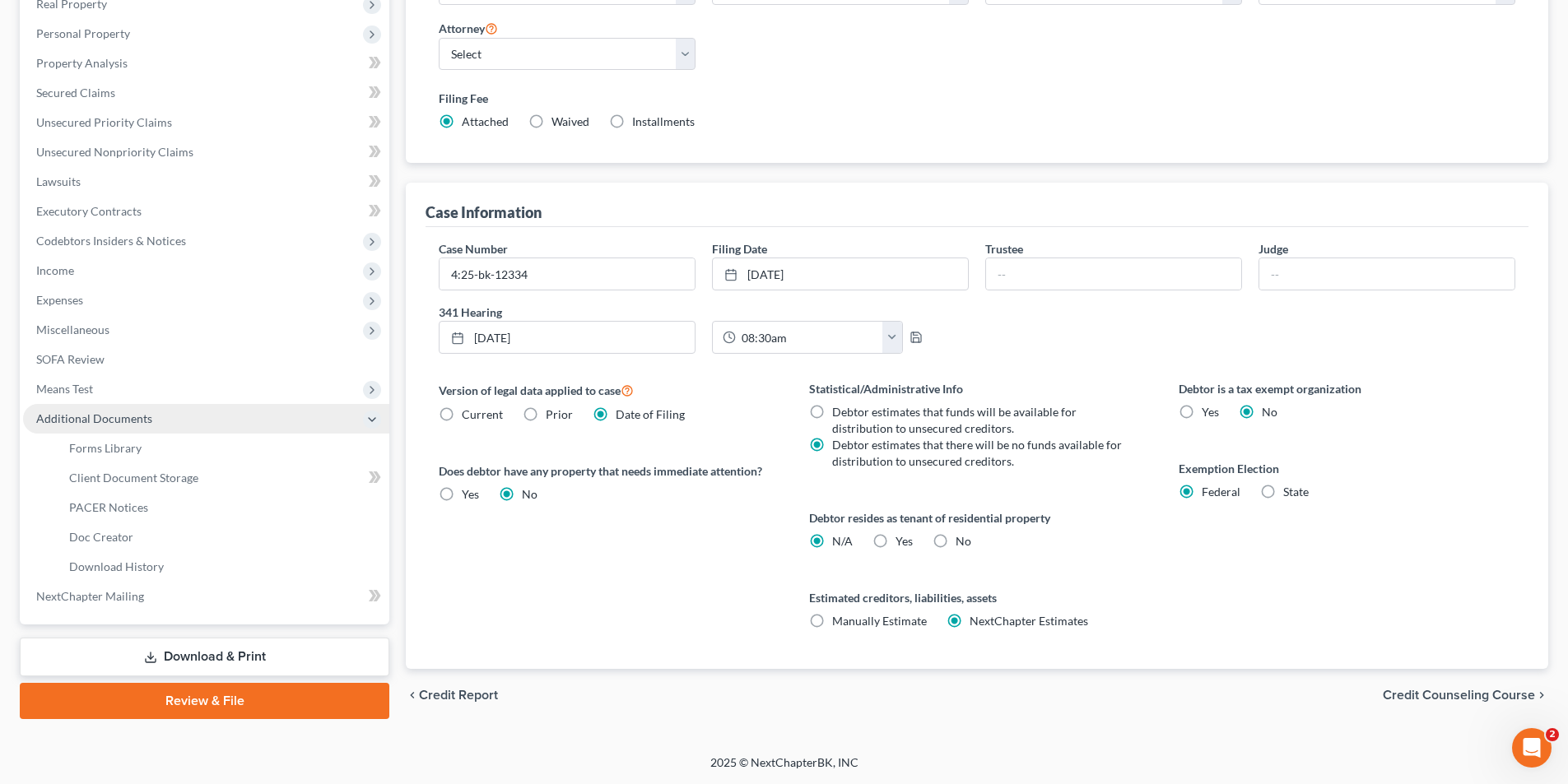
scroll to position [298, 0]
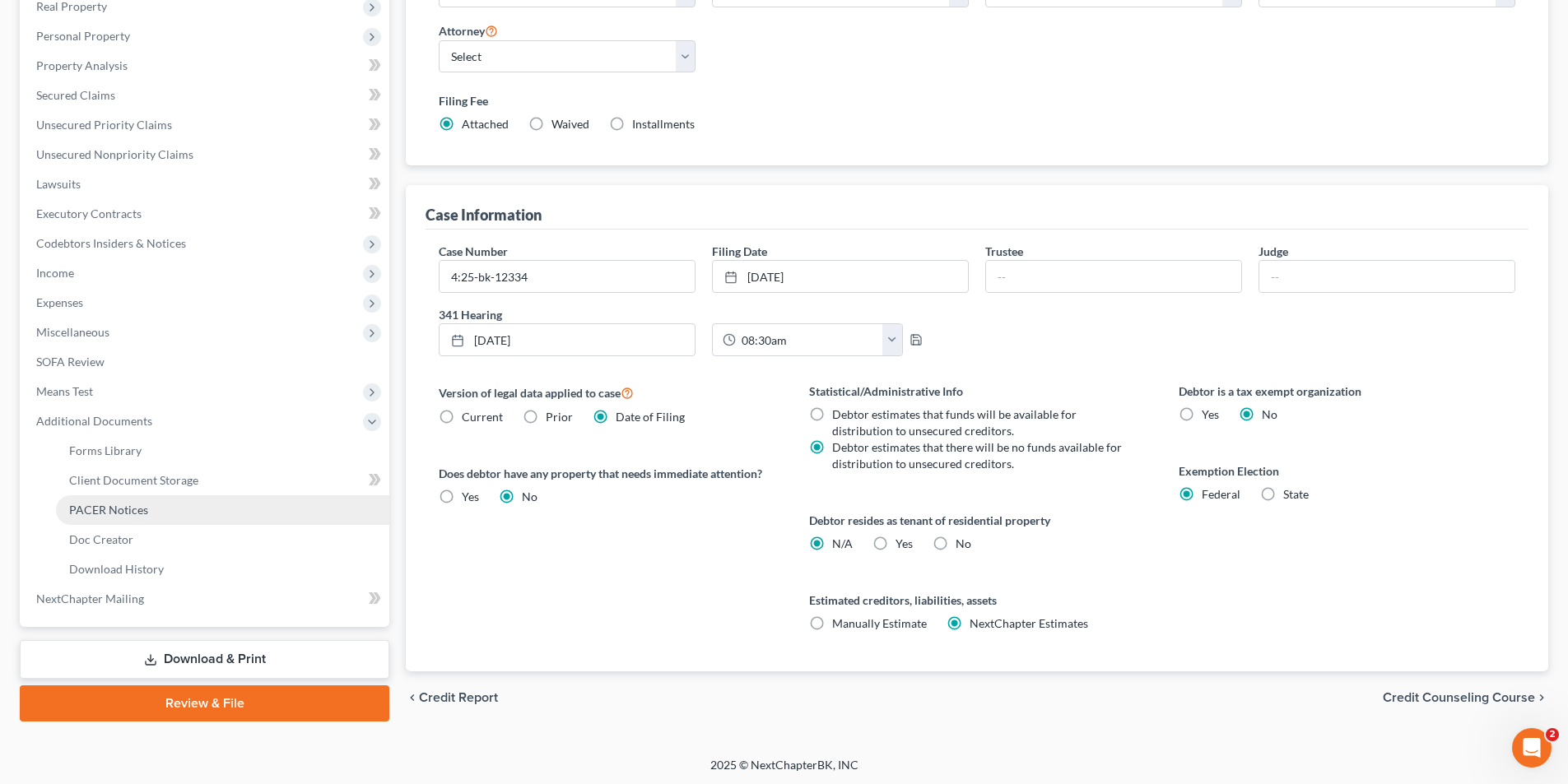
click at [125, 509] on span "PACER Notices" at bounding box center [109, 510] width 79 height 14
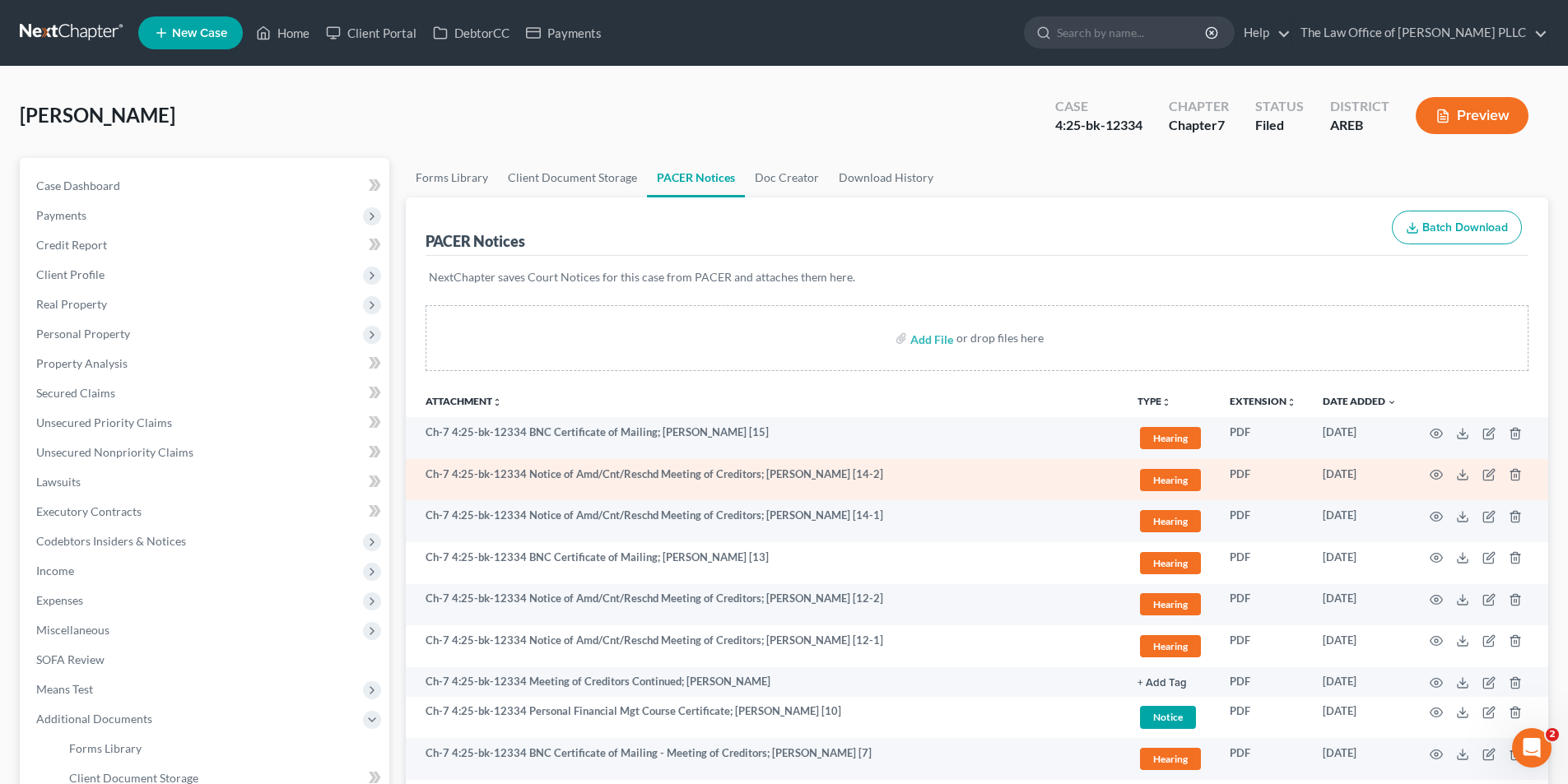
click at [634, 469] on td "Ch-7 4:25-bk-12334 Notice of Amd/Cnt/Reschd Meeting of Creditors; [PERSON_NAME]…" at bounding box center [764, 480] width 719 height 42
click at [1428, 475] on td at bounding box center [1479, 480] width 139 height 42
click at [1439, 474] on icon "button" at bounding box center [1436, 474] width 13 height 13
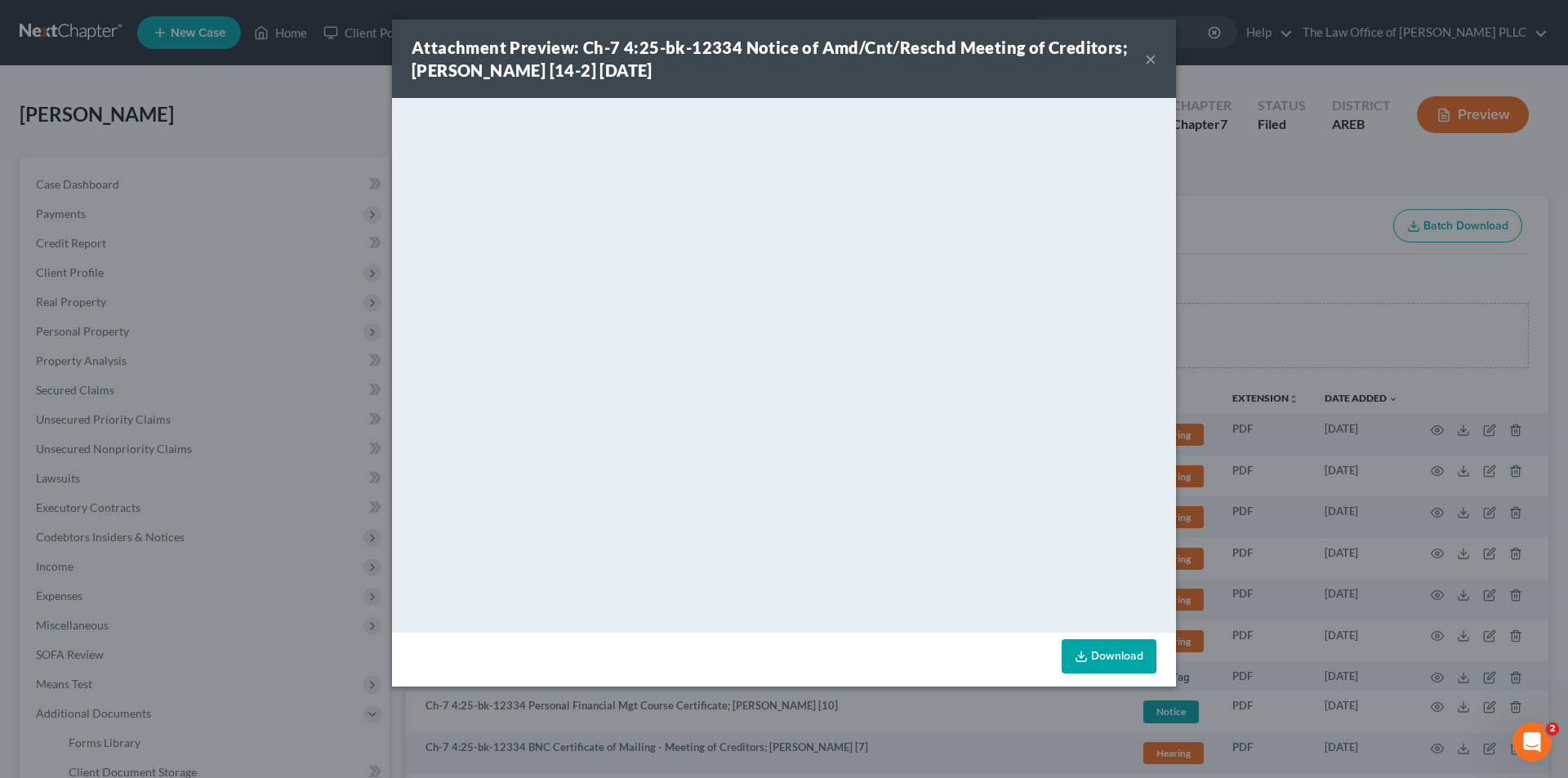
click at [1153, 50] on button "×" at bounding box center [1150, 58] width 11 height 20
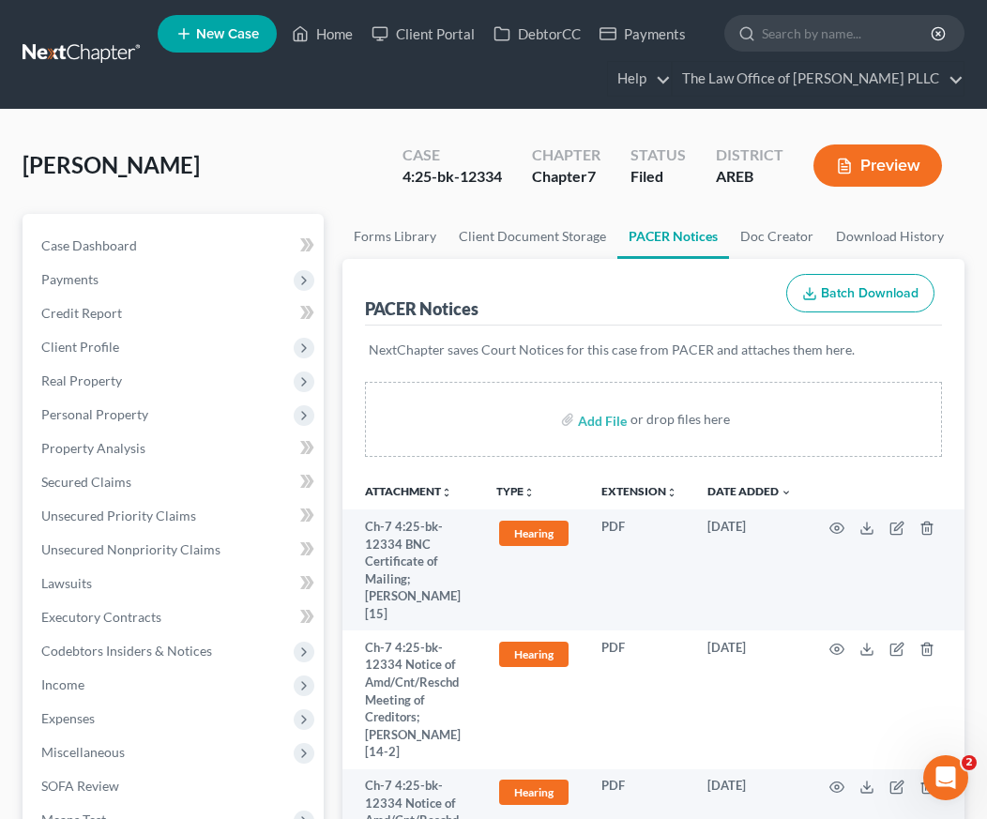
click at [337, 188] on div "Gant, Tamara Upgraded Case 4:25-bk-12334 Chapter Chapter 7 Status Filed Distric…" at bounding box center [494, 173] width 942 height 82
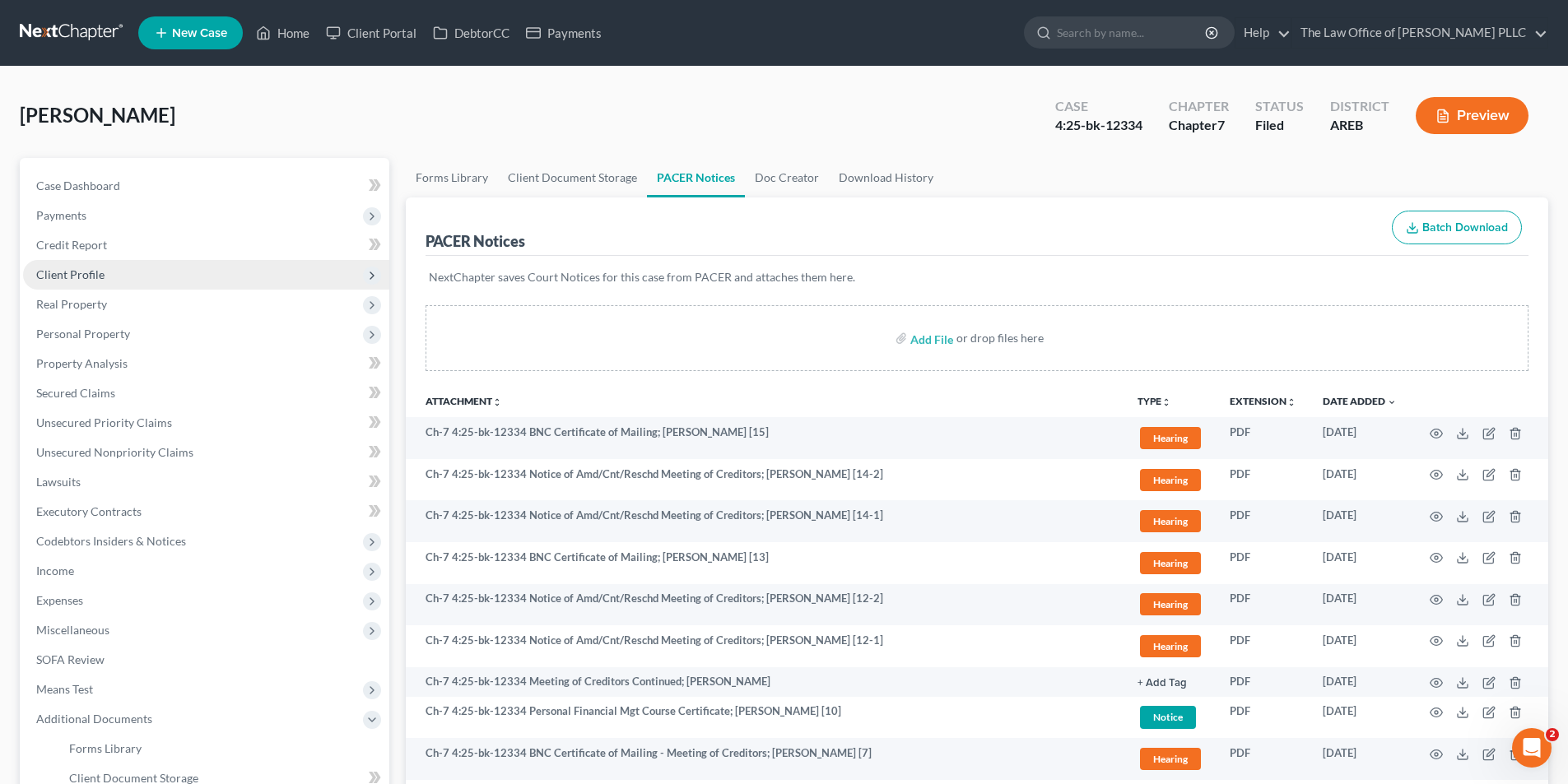
click at [102, 276] on span "Client Profile" at bounding box center [70, 274] width 68 height 14
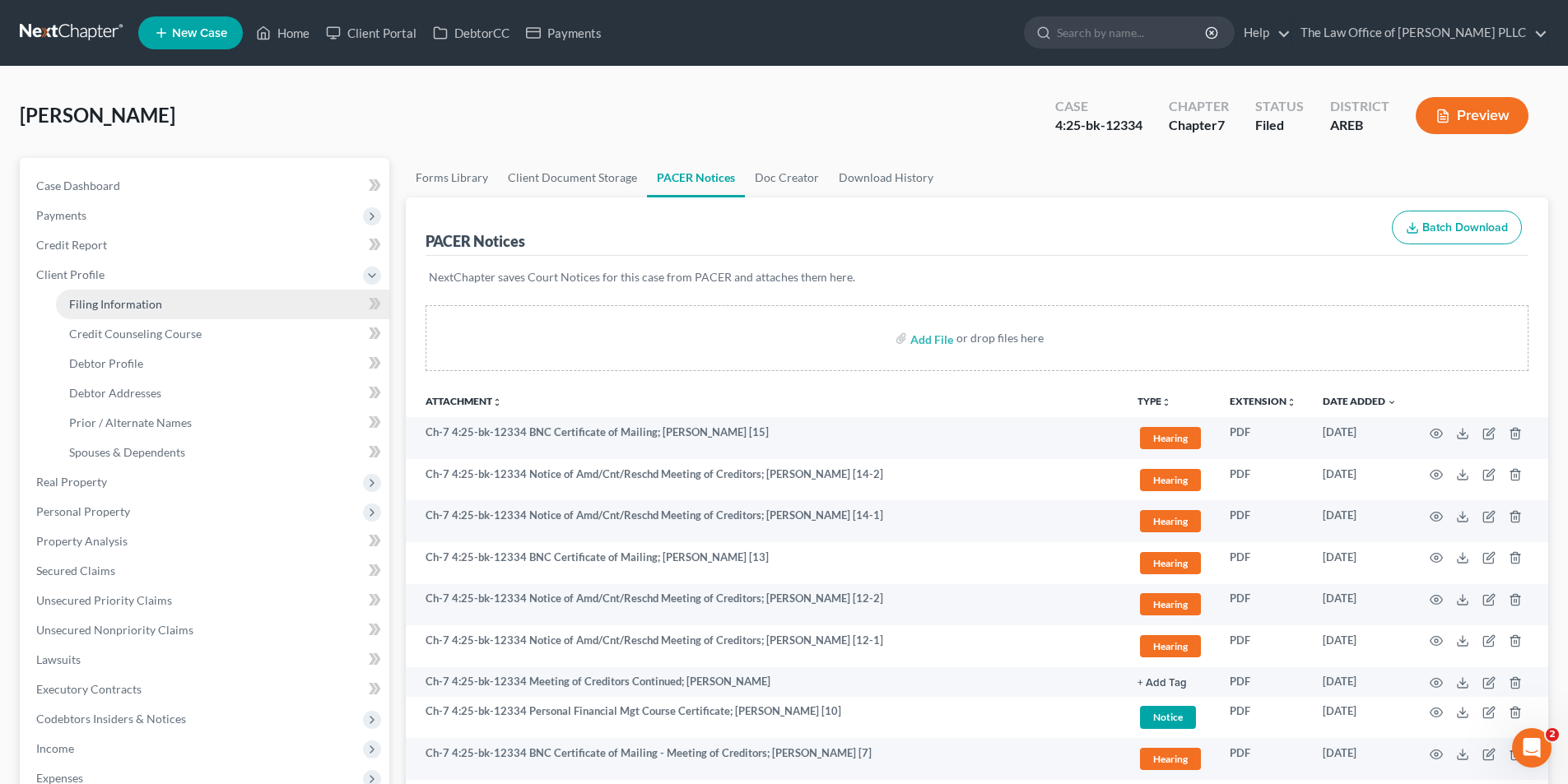
click at [111, 311] on link "Filing Information" at bounding box center [223, 304] width 333 height 30
select select "1"
select select "0"
select select "5"
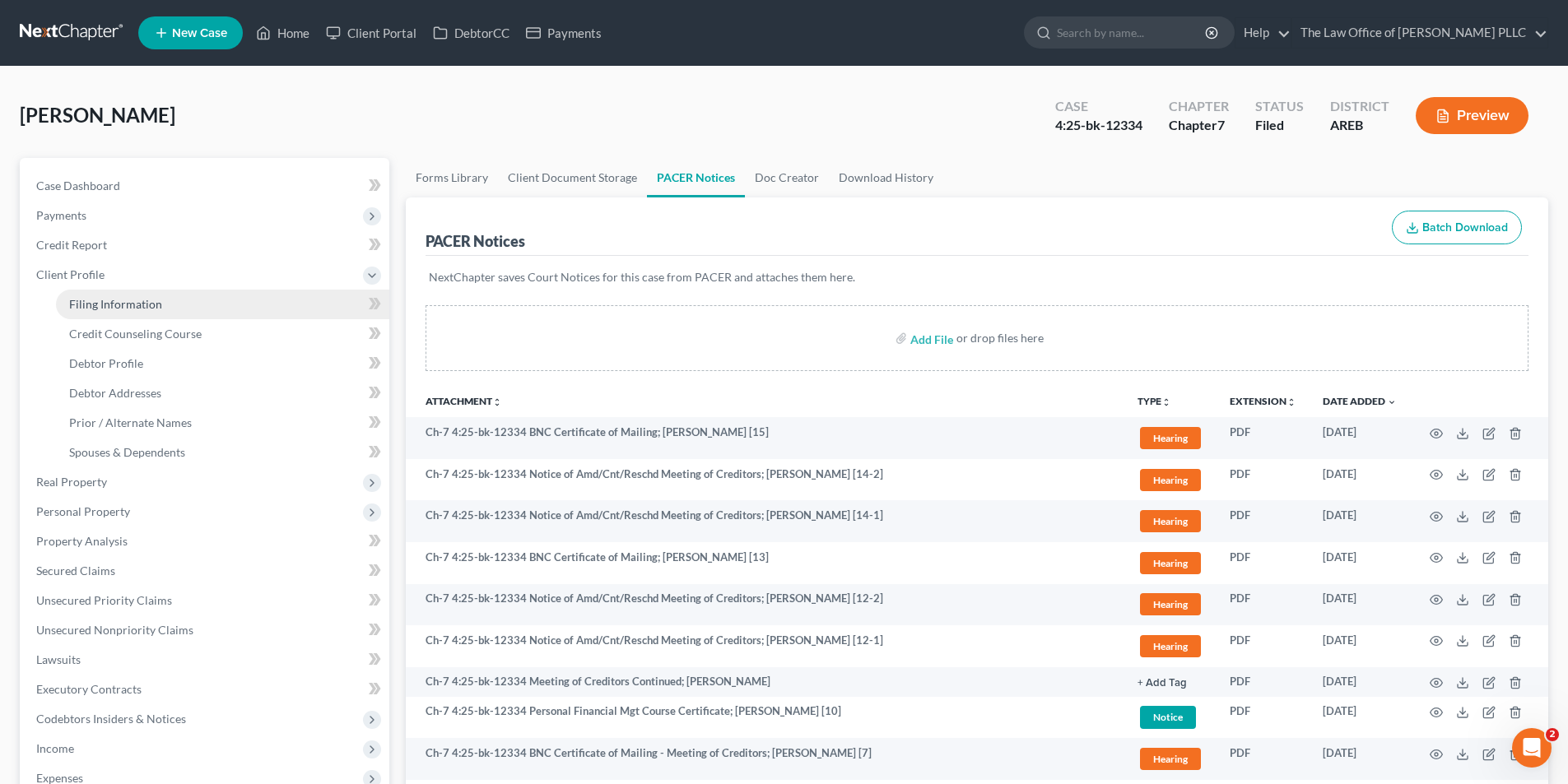
select select "0"
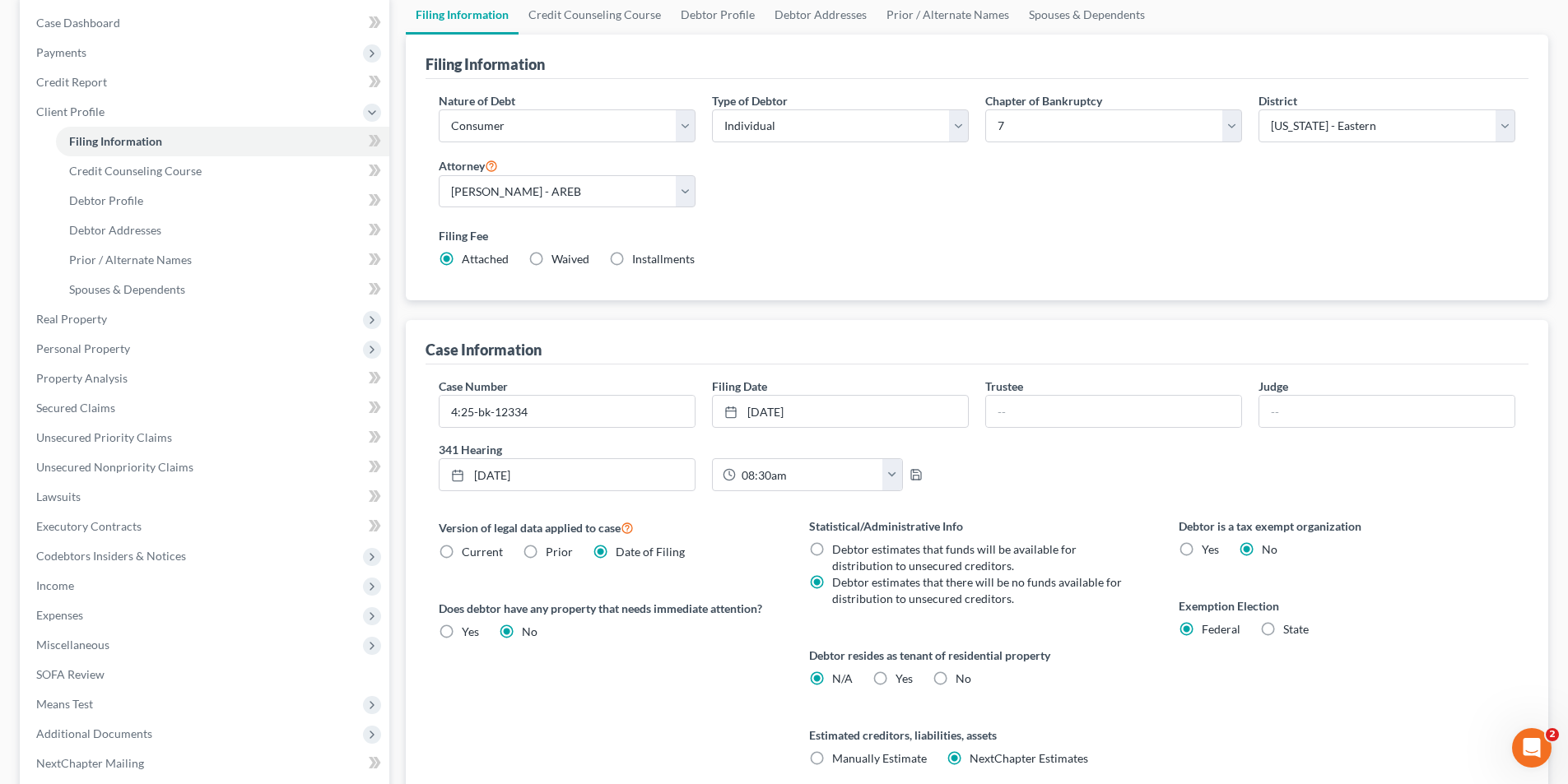
scroll to position [165, 0]
click at [1027, 418] on input "text" at bounding box center [1113, 410] width 255 height 32
type input "[PERSON_NAME]"
click at [126, 217] on link "Debtor Addresses" at bounding box center [223, 229] width 333 height 30
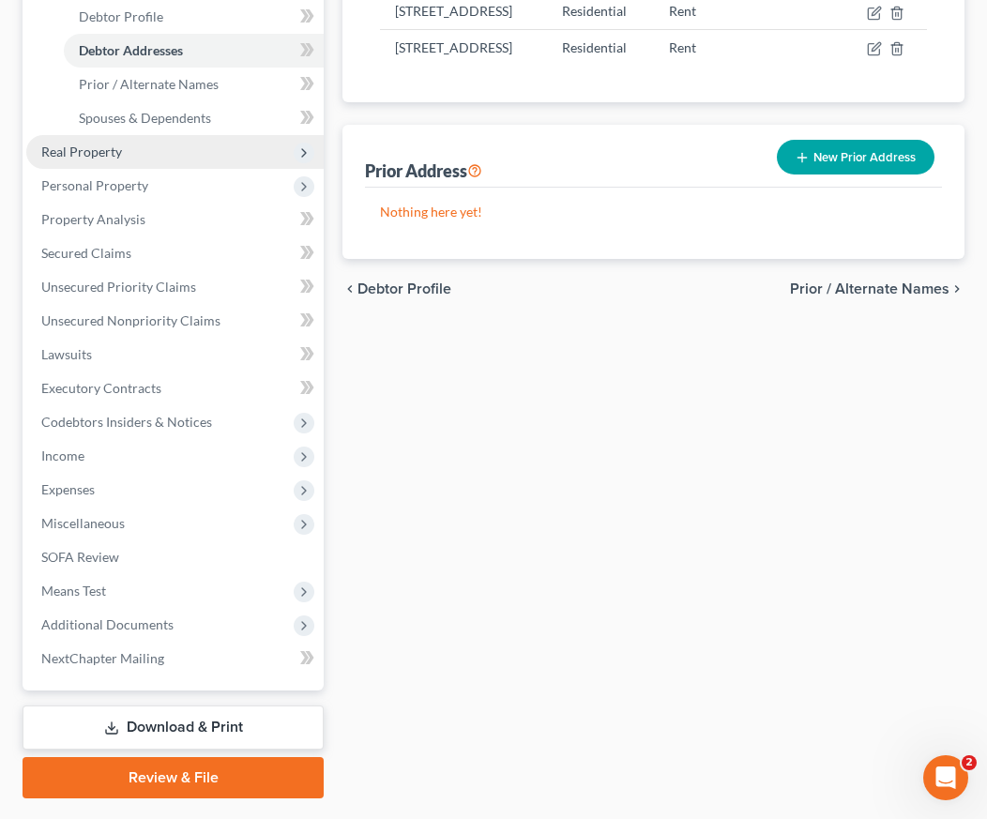
scroll to position [469, 0]
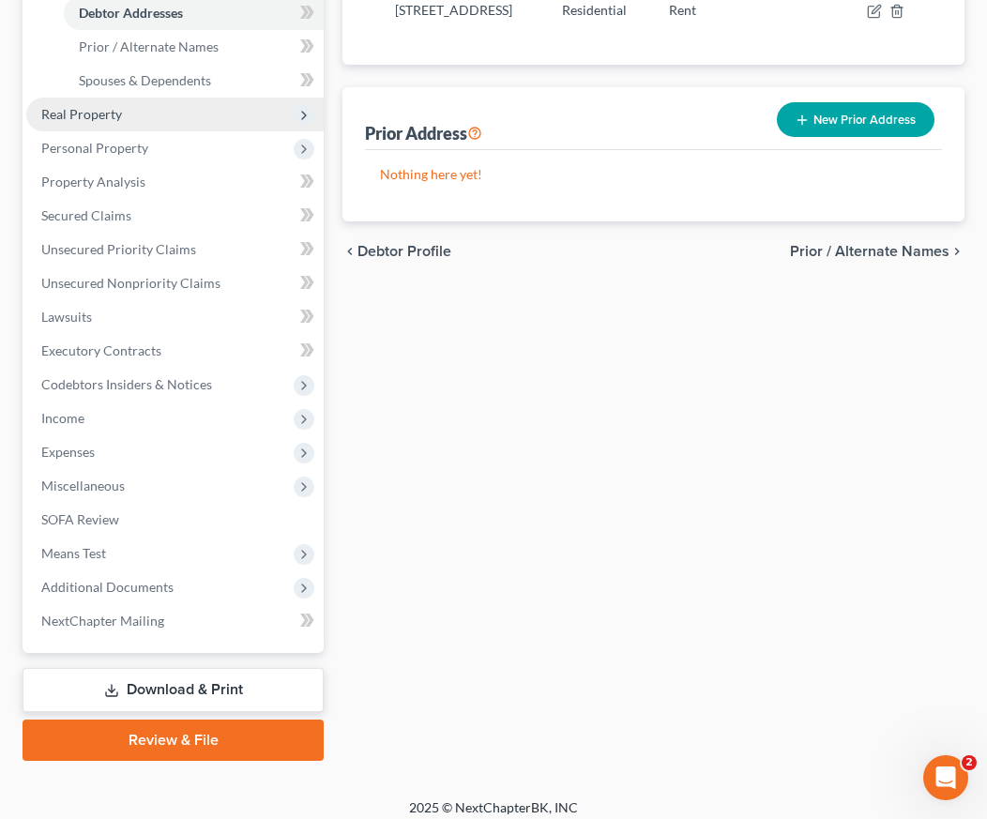
click at [129, 595] on span "Additional Documents" at bounding box center [174, 587] width 297 height 34
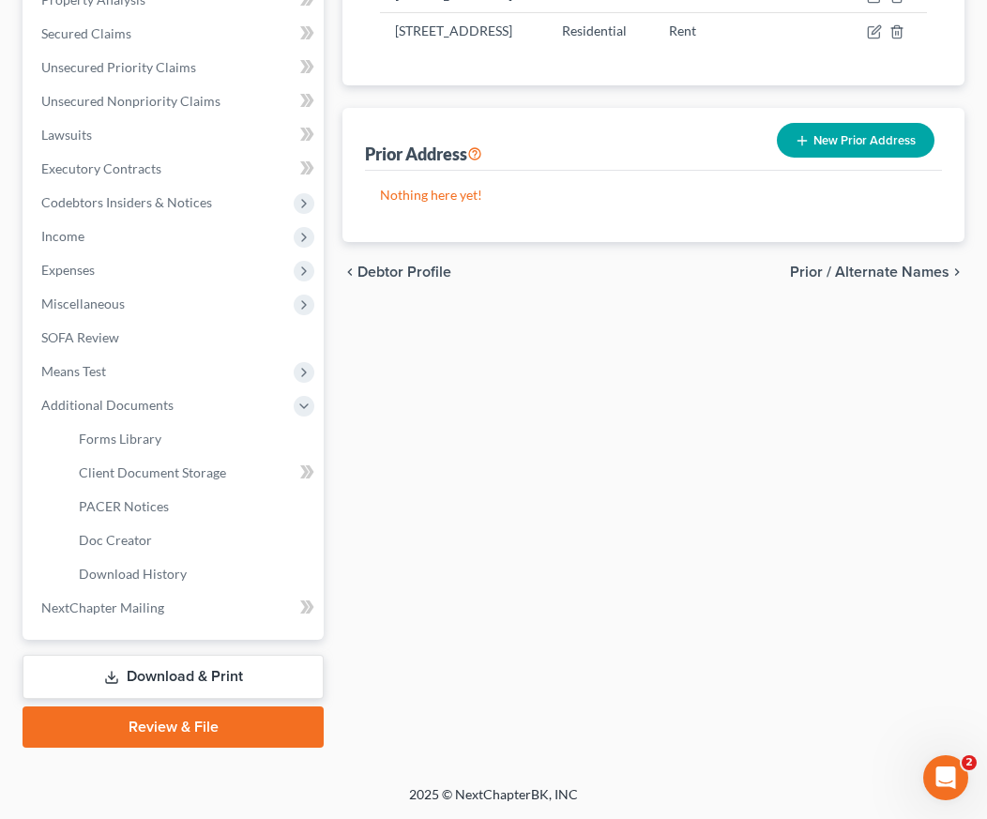
scroll to position [448, 0]
click at [162, 488] on link "Client Document Storage" at bounding box center [194, 473] width 260 height 34
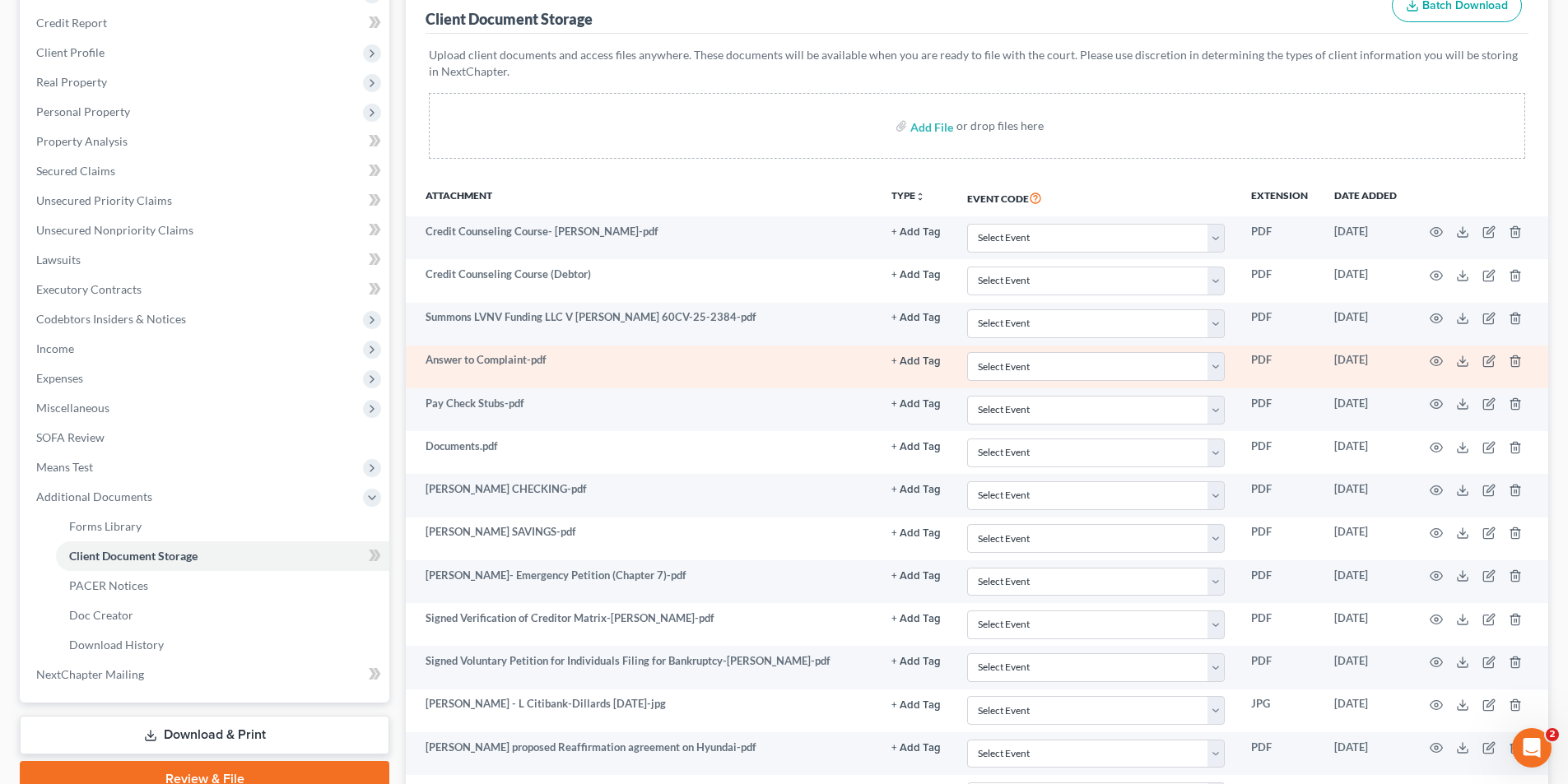
scroll to position [82, 0]
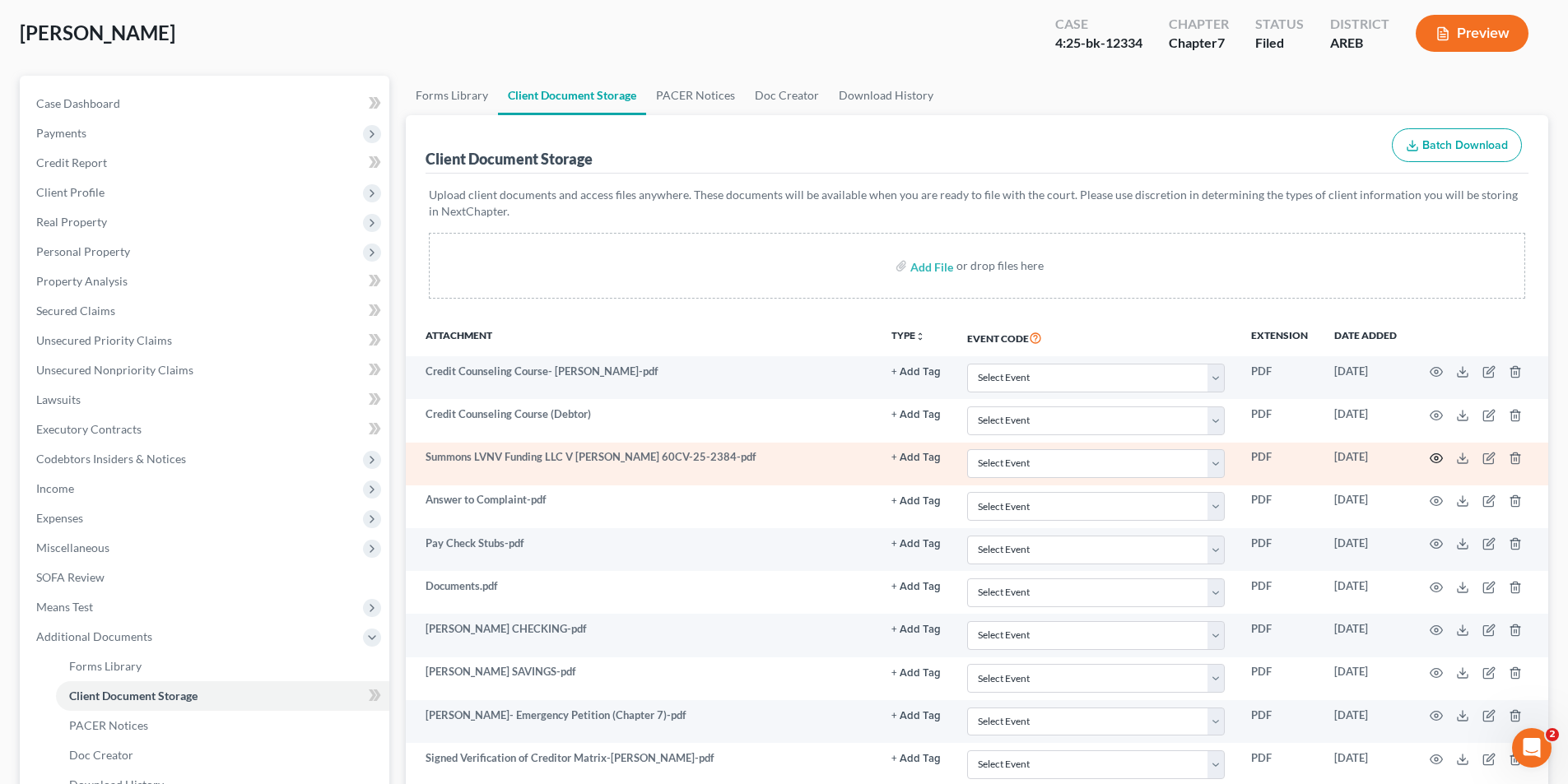
click at [1433, 456] on icon "button" at bounding box center [1436, 458] width 13 height 13
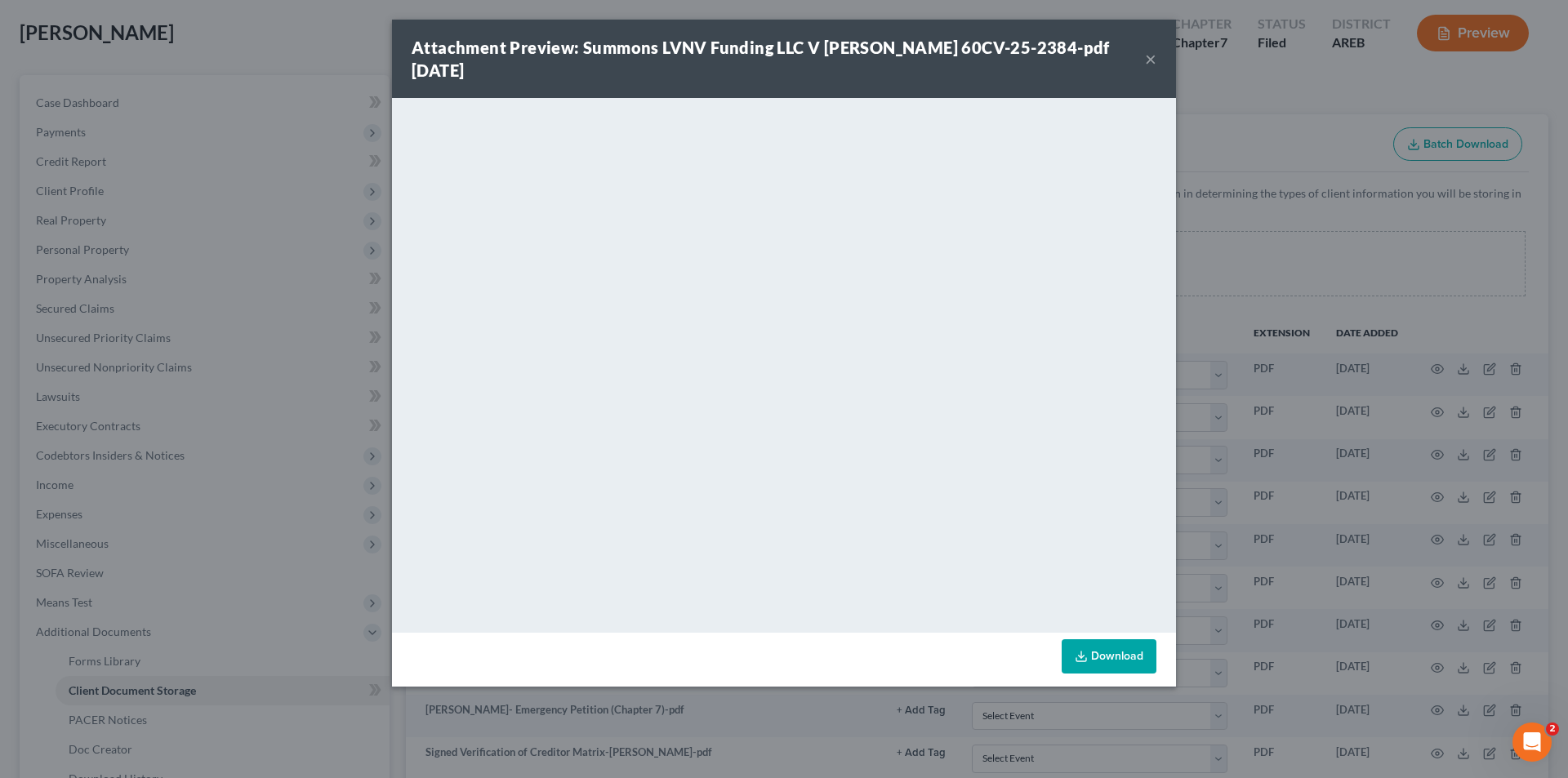
click at [1145, 59] on button "×" at bounding box center [1150, 58] width 11 height 20
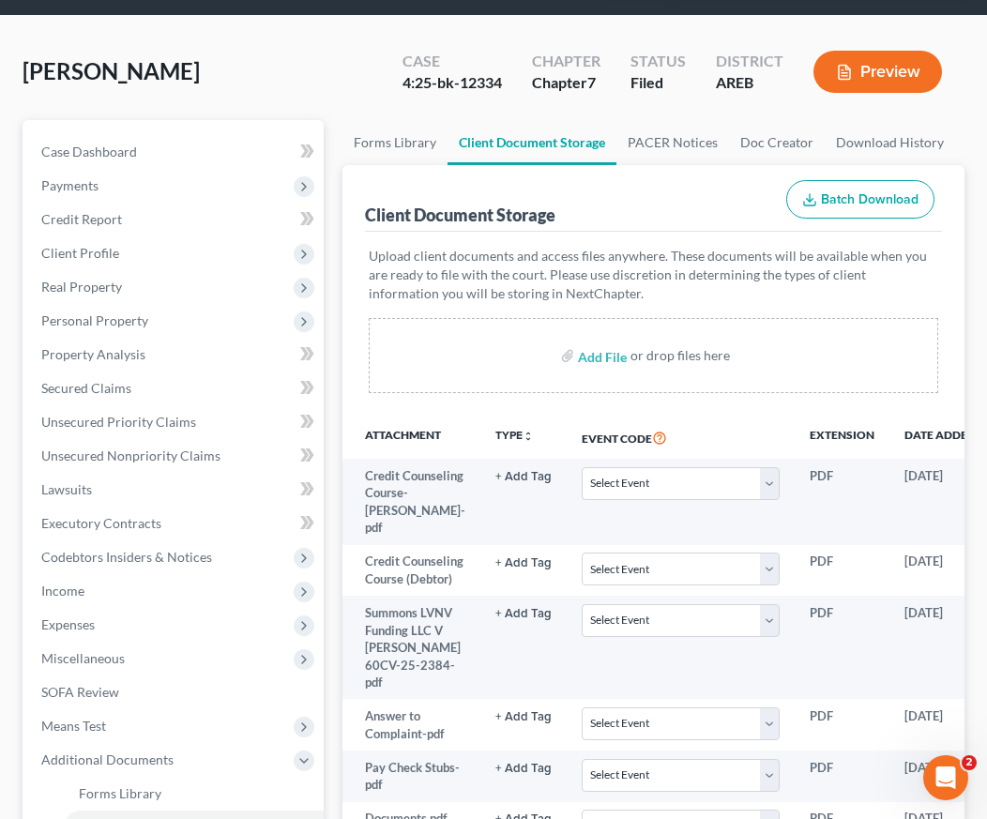
click at [461, 431] on th "Attachment" at bounding box center [411, 437] width 138 height 43
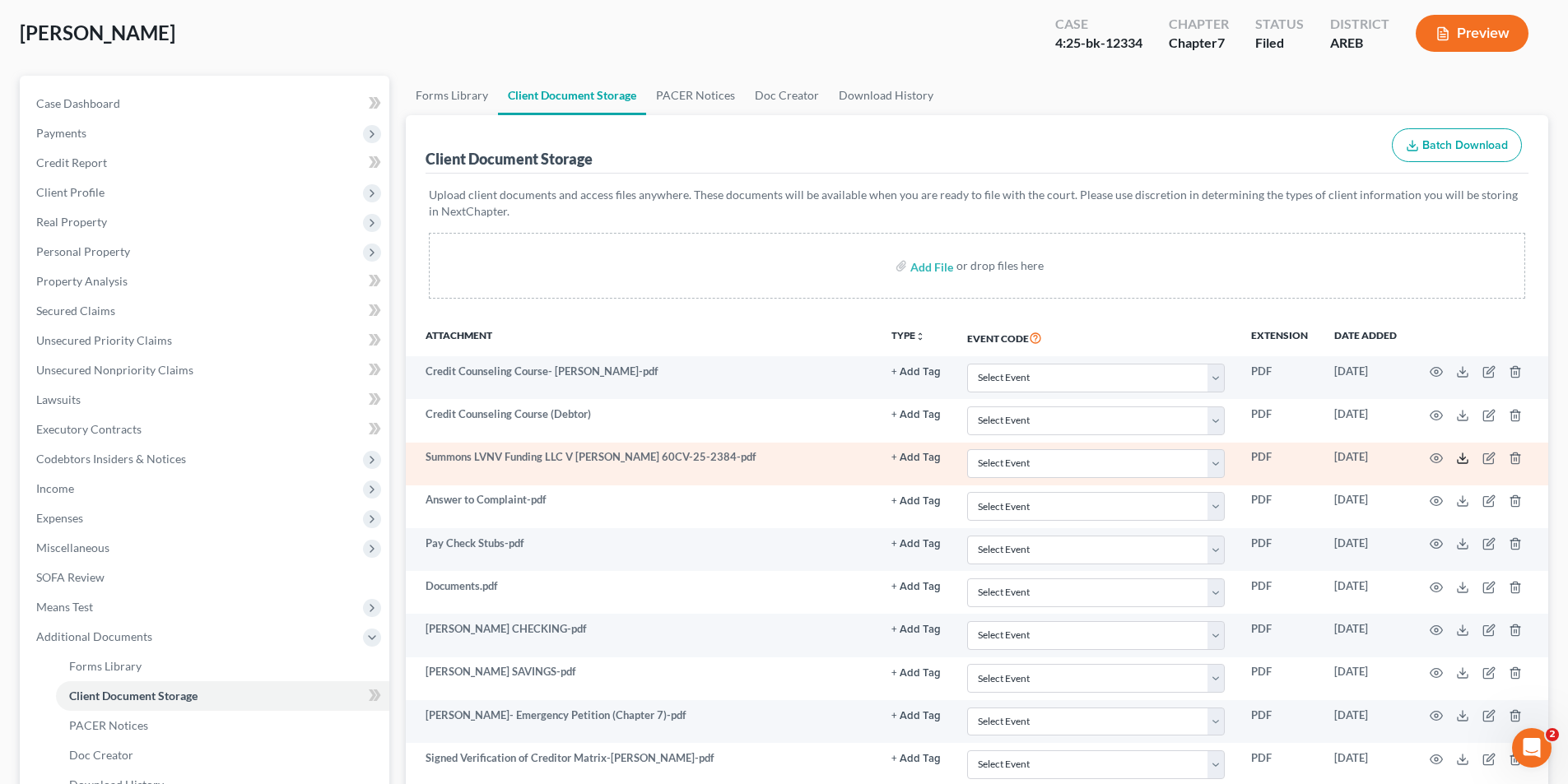
click at [1459, 462] on icon at bounding box center [1462, 458] width 13 height 13
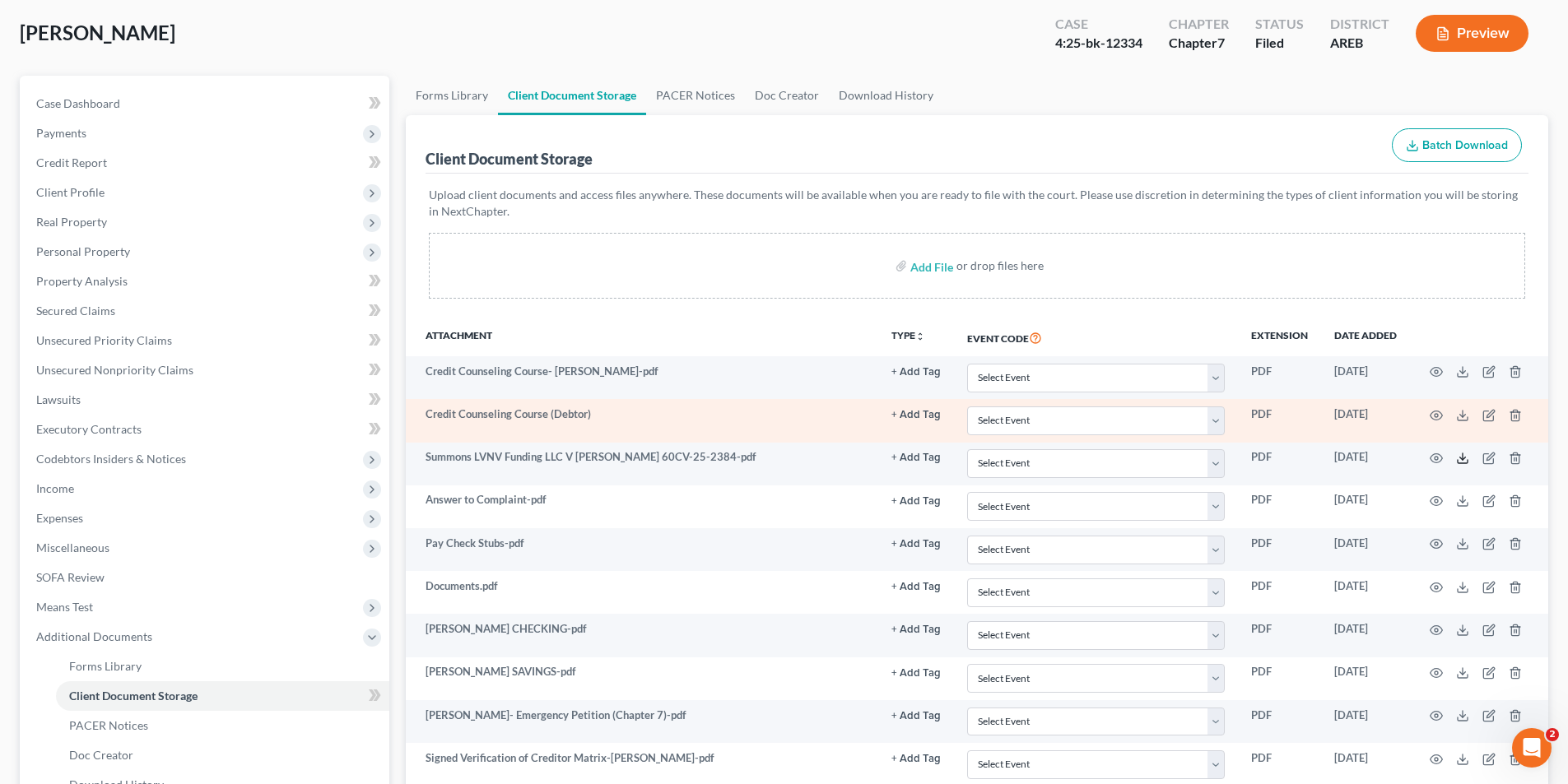
scroll to position [0, 0]
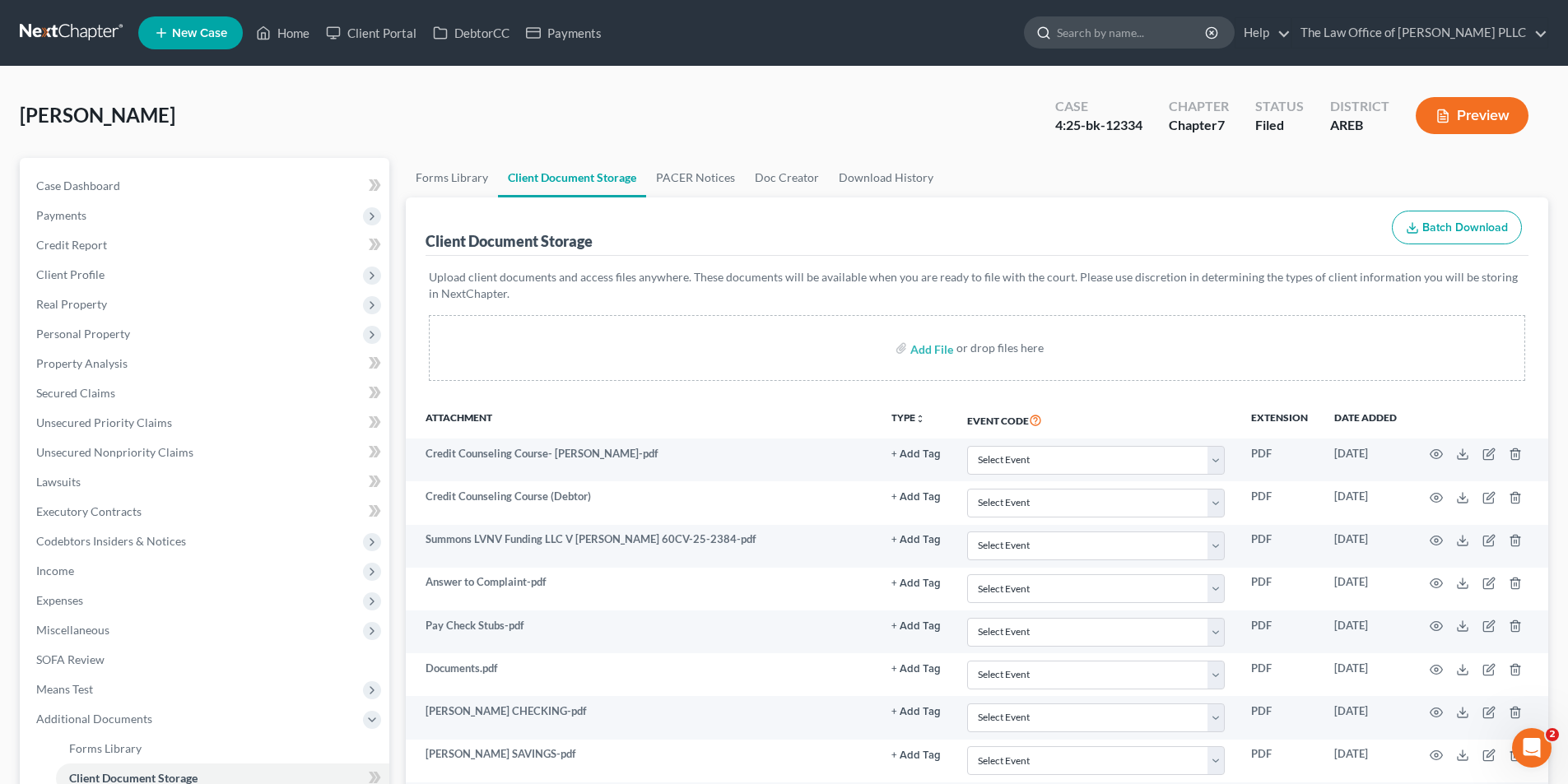
click at [1081, 32] on input "search" at bounding box center [1132, 32] width 151 height 31
type input "r"
type input "RAUNEY"
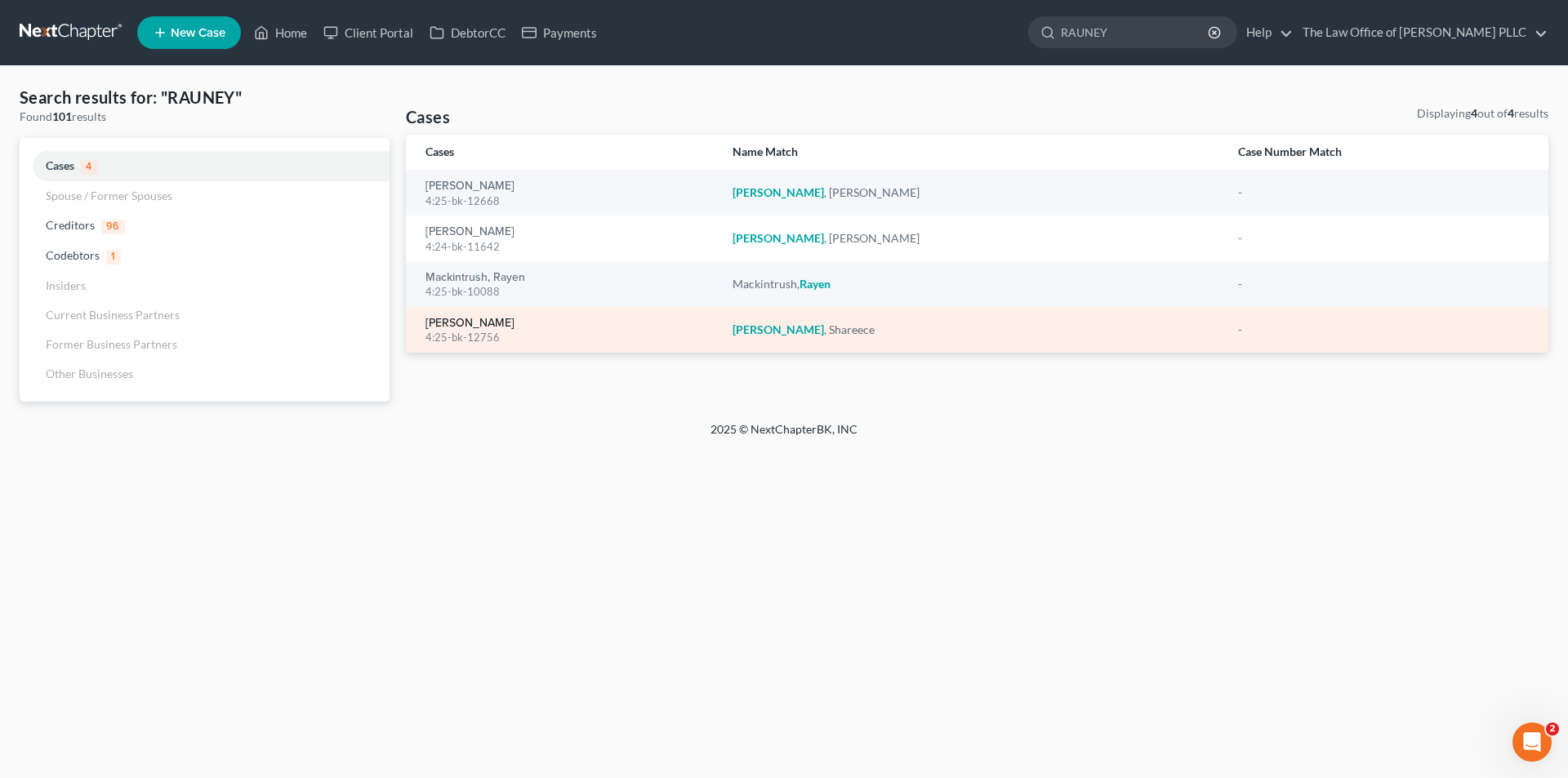
click at [462, 319] on link "[PERSON_NAME]" at bounding box center [470, 323] width 89 height 11
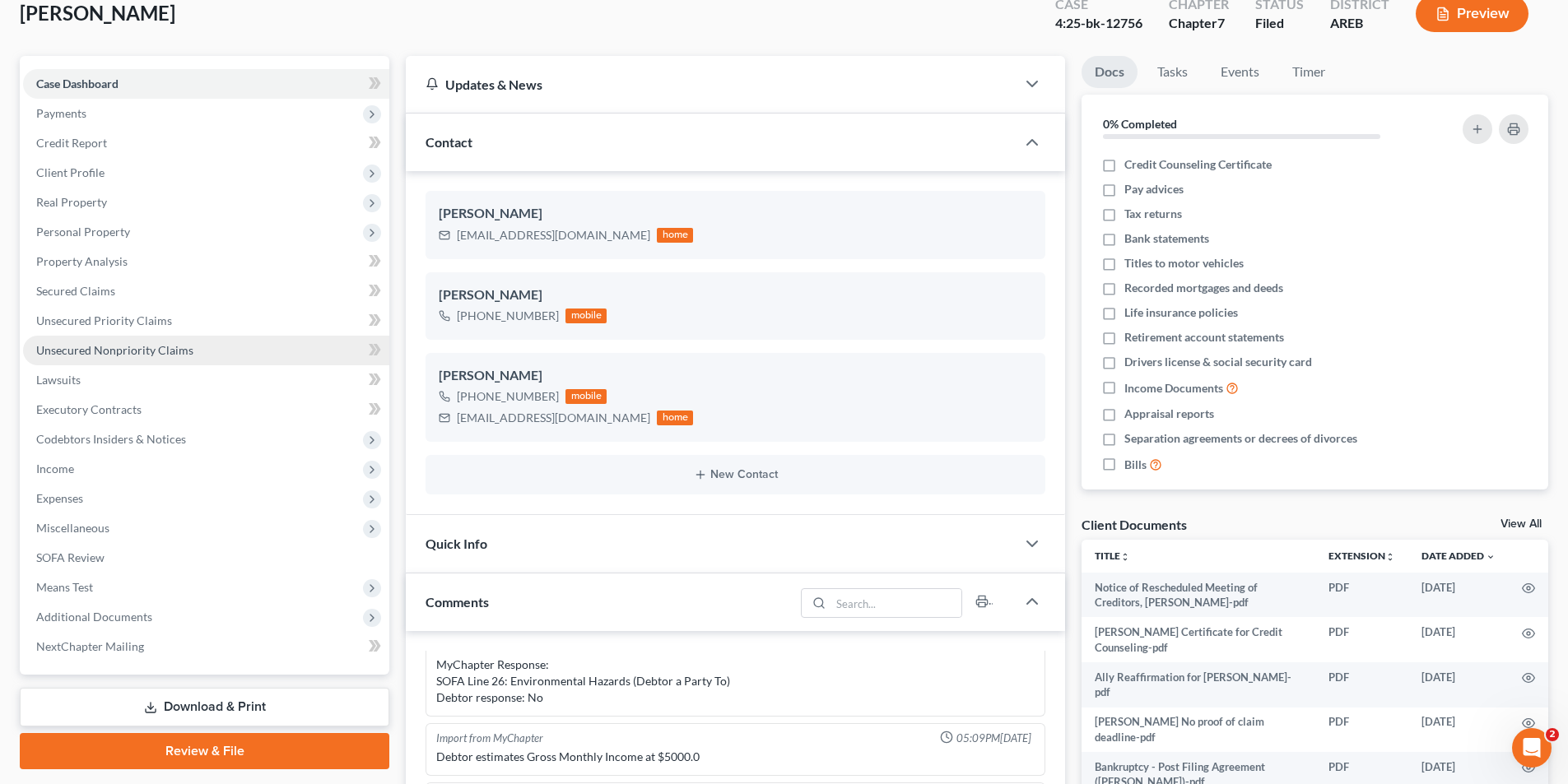
scroll to position [246, 0]
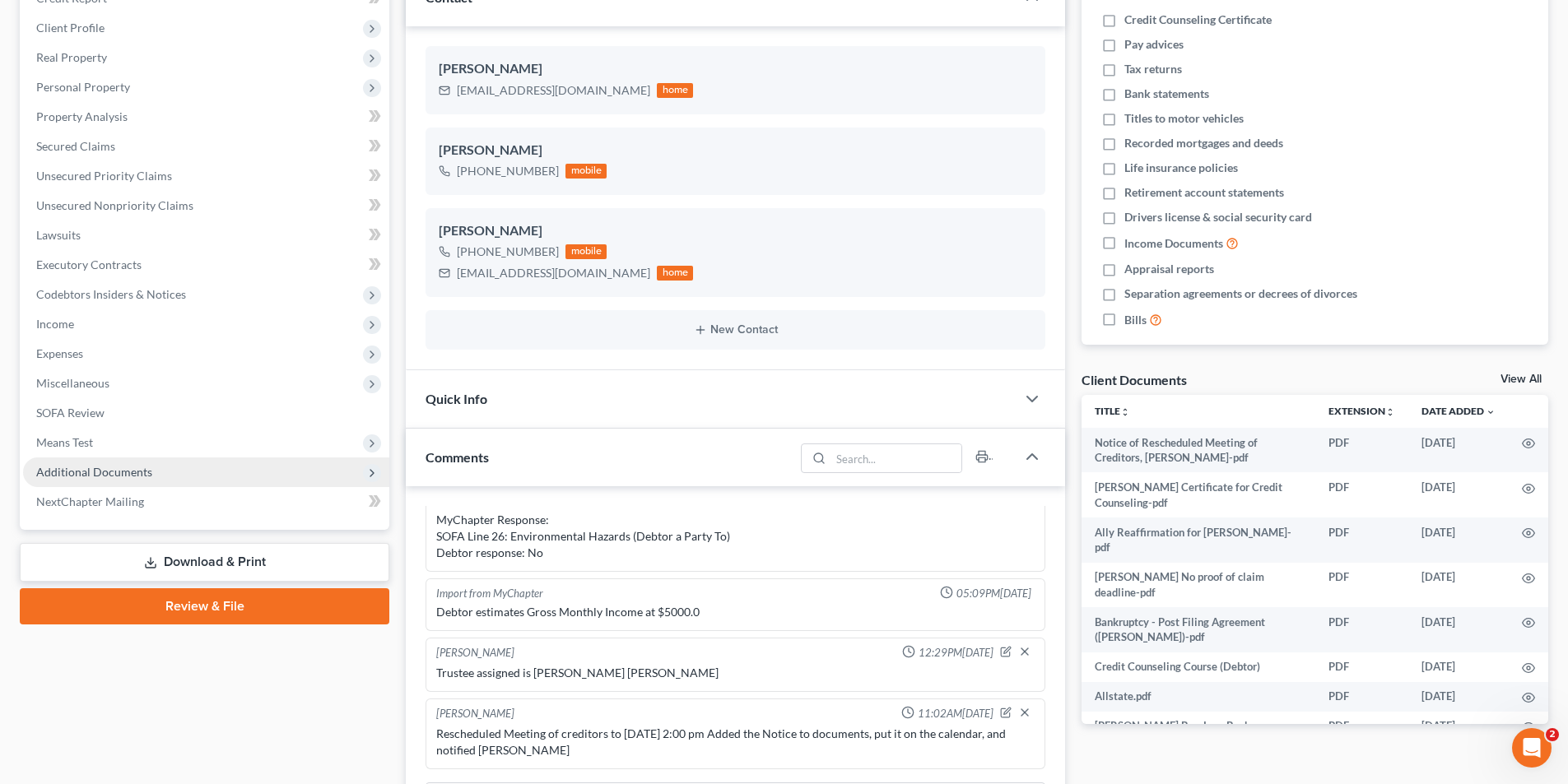
click at [100, 474] on span "Additional Documents" at bounding box center [94, 472] width 116 height 14
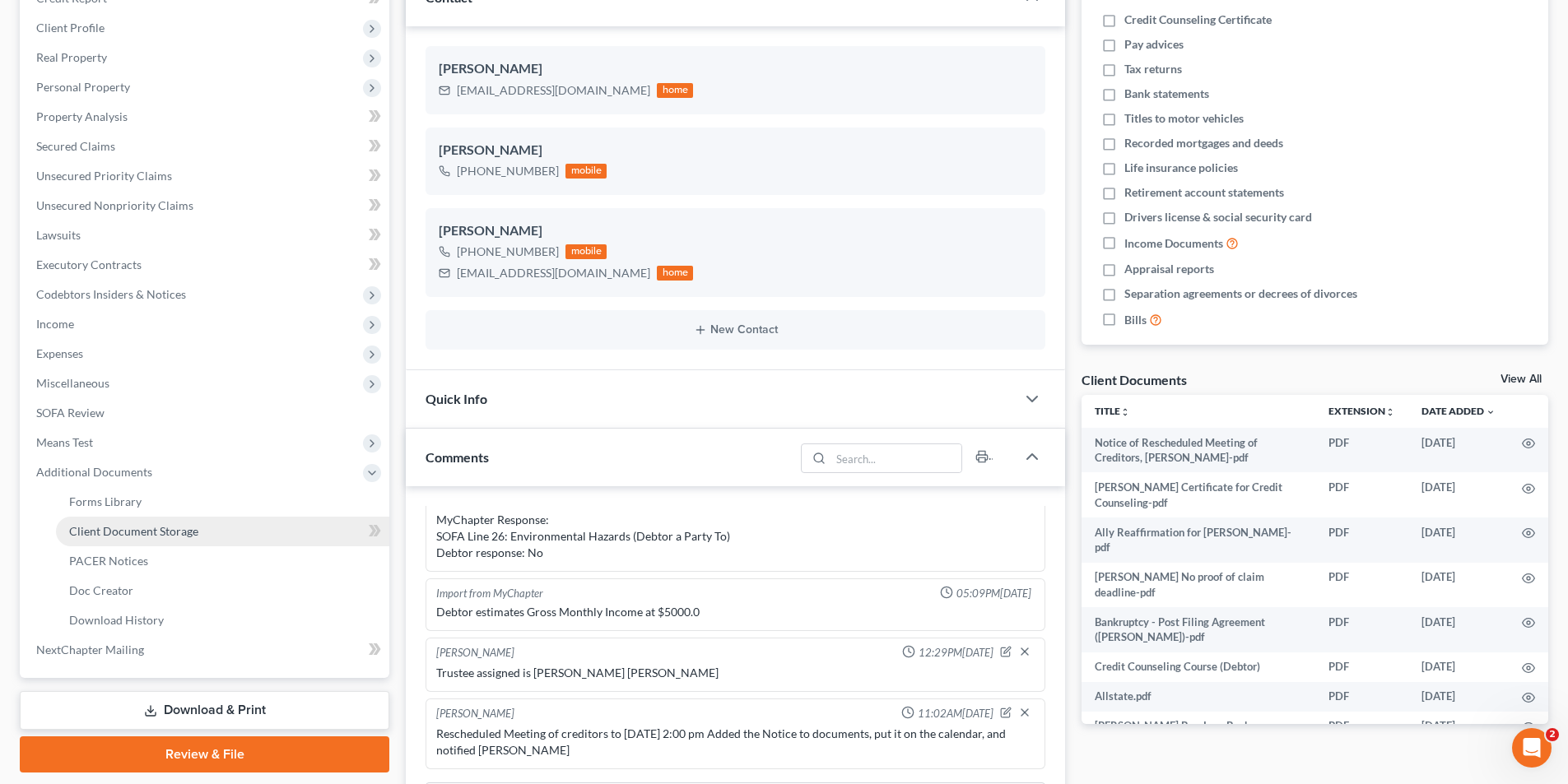
click at [112, 539] on link "Client Document Storage" at bounding box center [223, 531] width 333 height 30
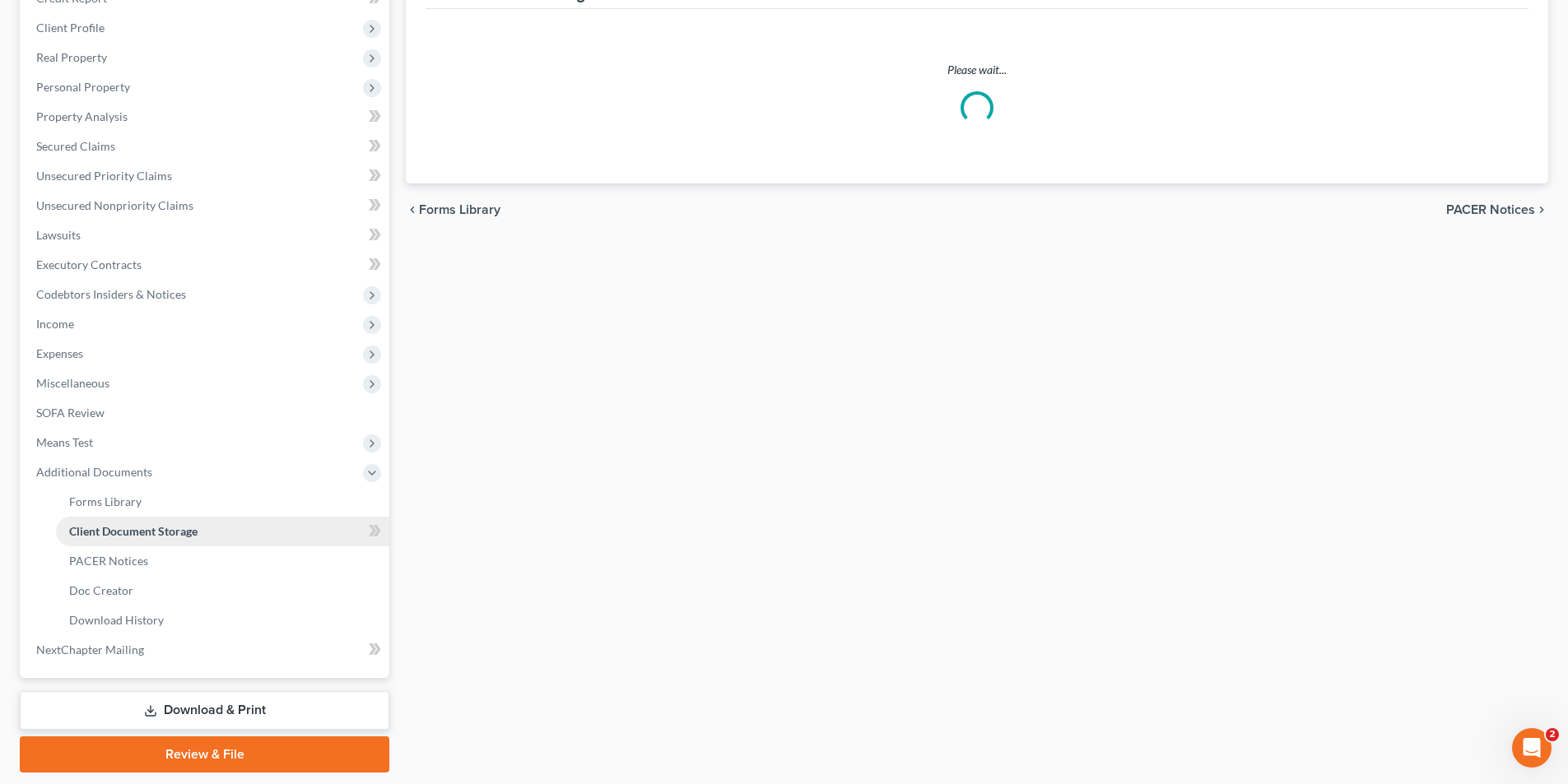
scroll to position [246, 0]
select select "0"
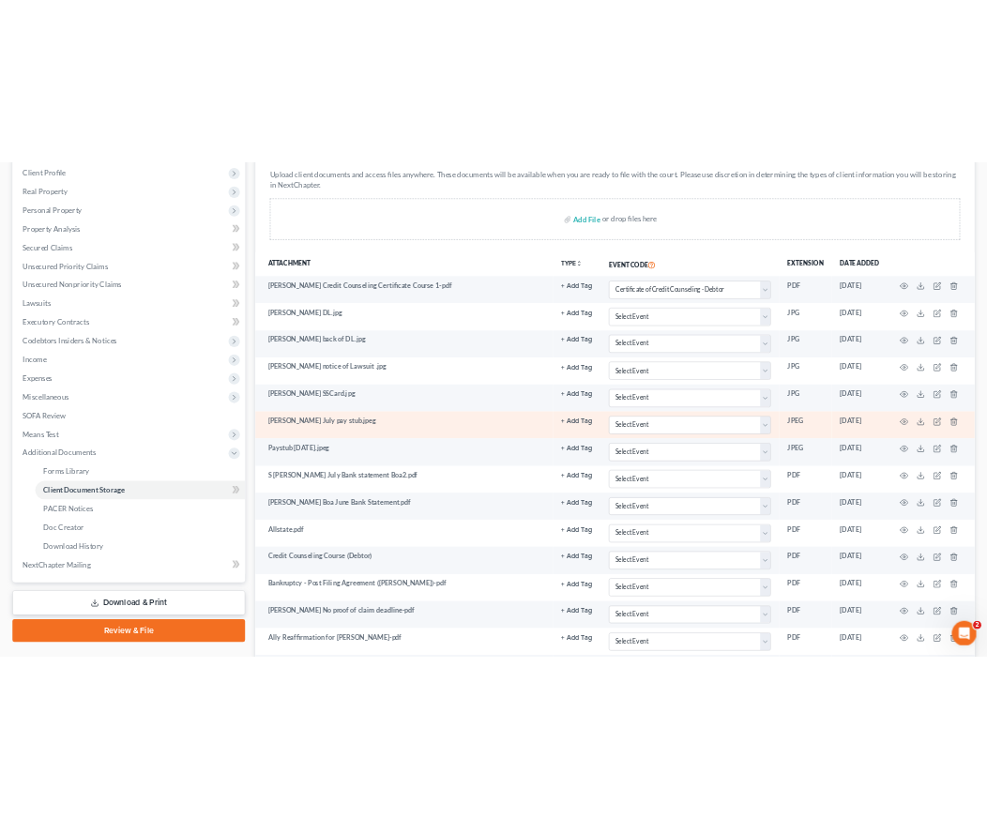
scroll to position [281, 0]
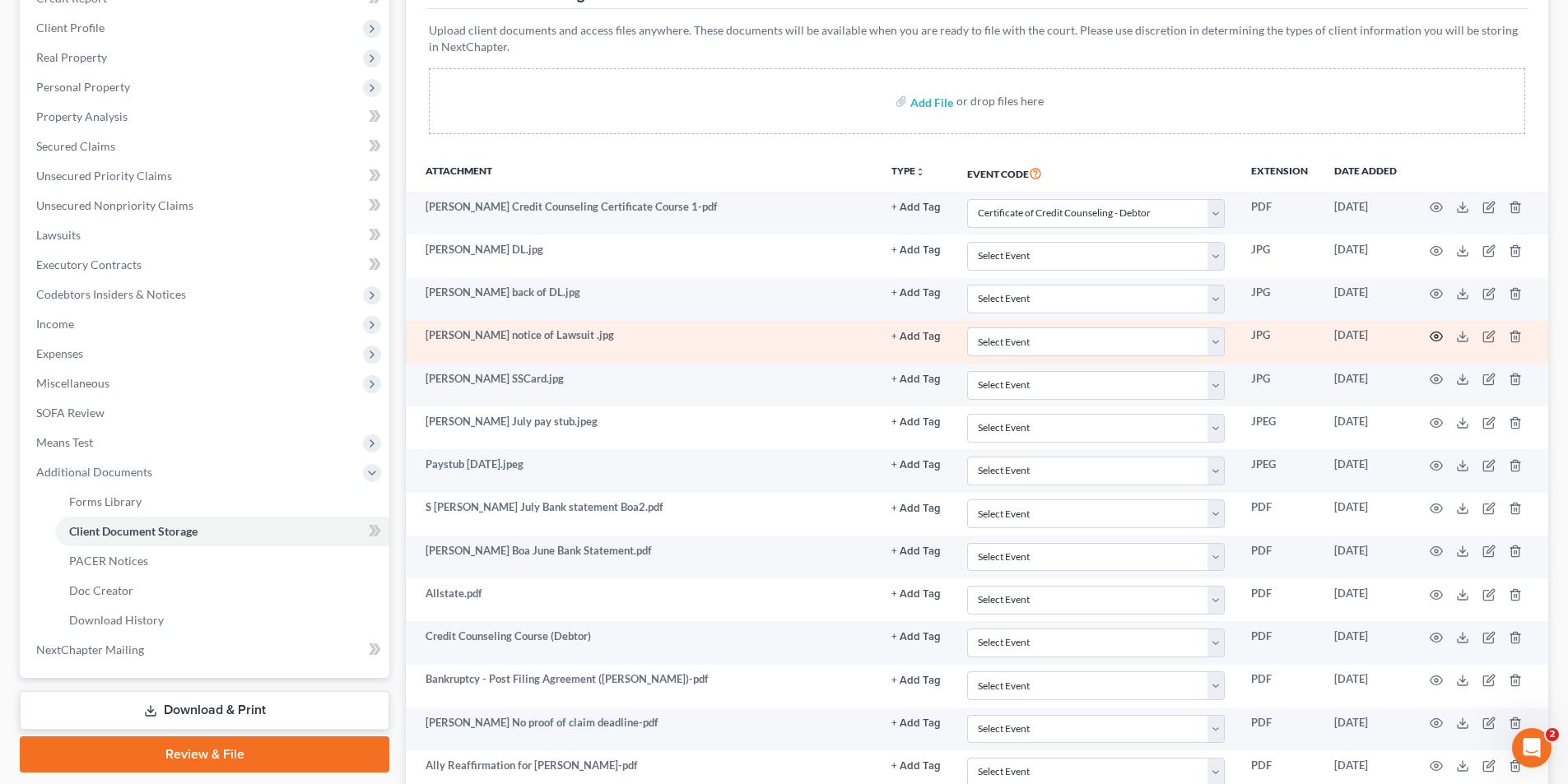
click at [1433, 332] on icon "button" at bounding box center [1436, 336] width 13 height 13
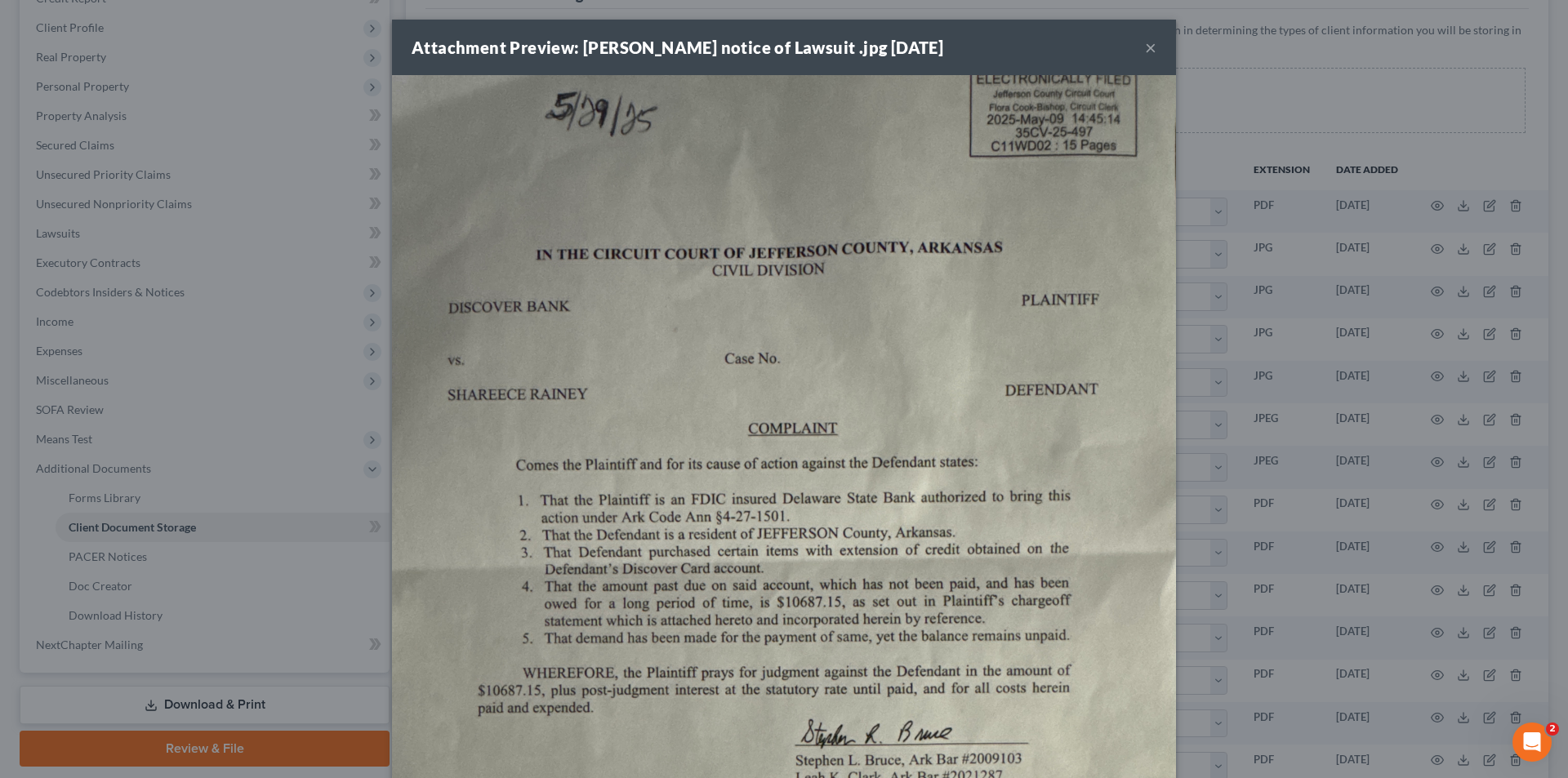
click at [1145, 49] on button "×" at bounding box center [1150, 47] width 11 height 20
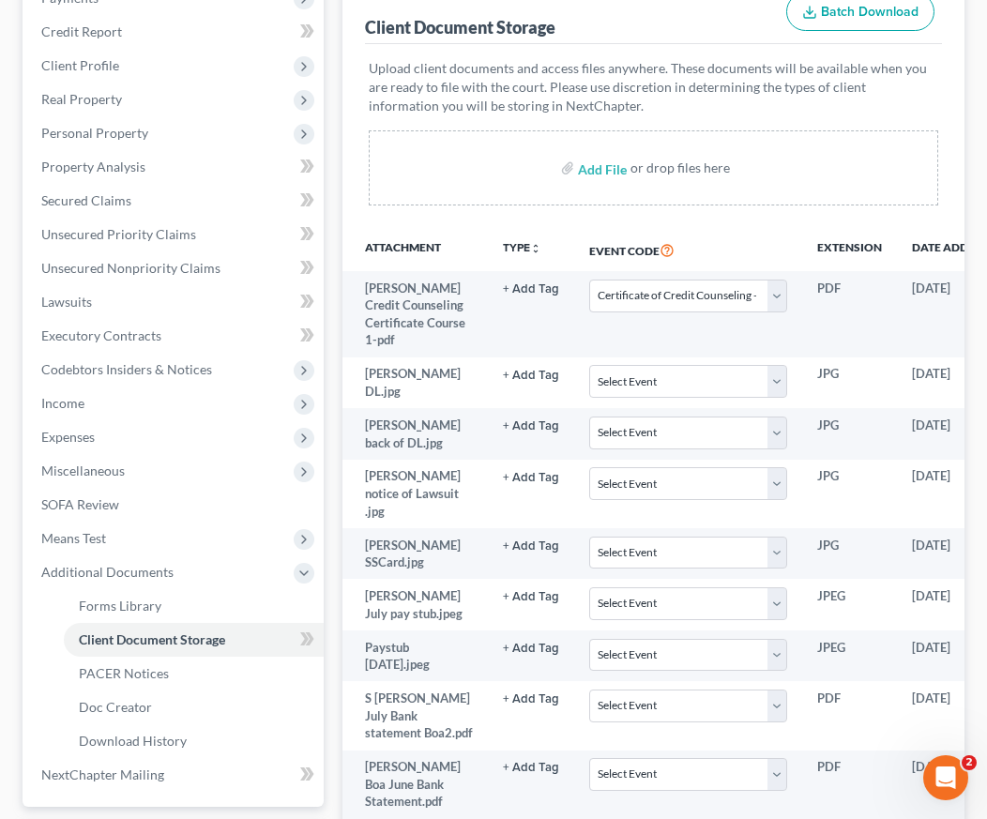
click at [377, 245] on th "Attachment" at bounding box center [414, 249] width 145 height 43
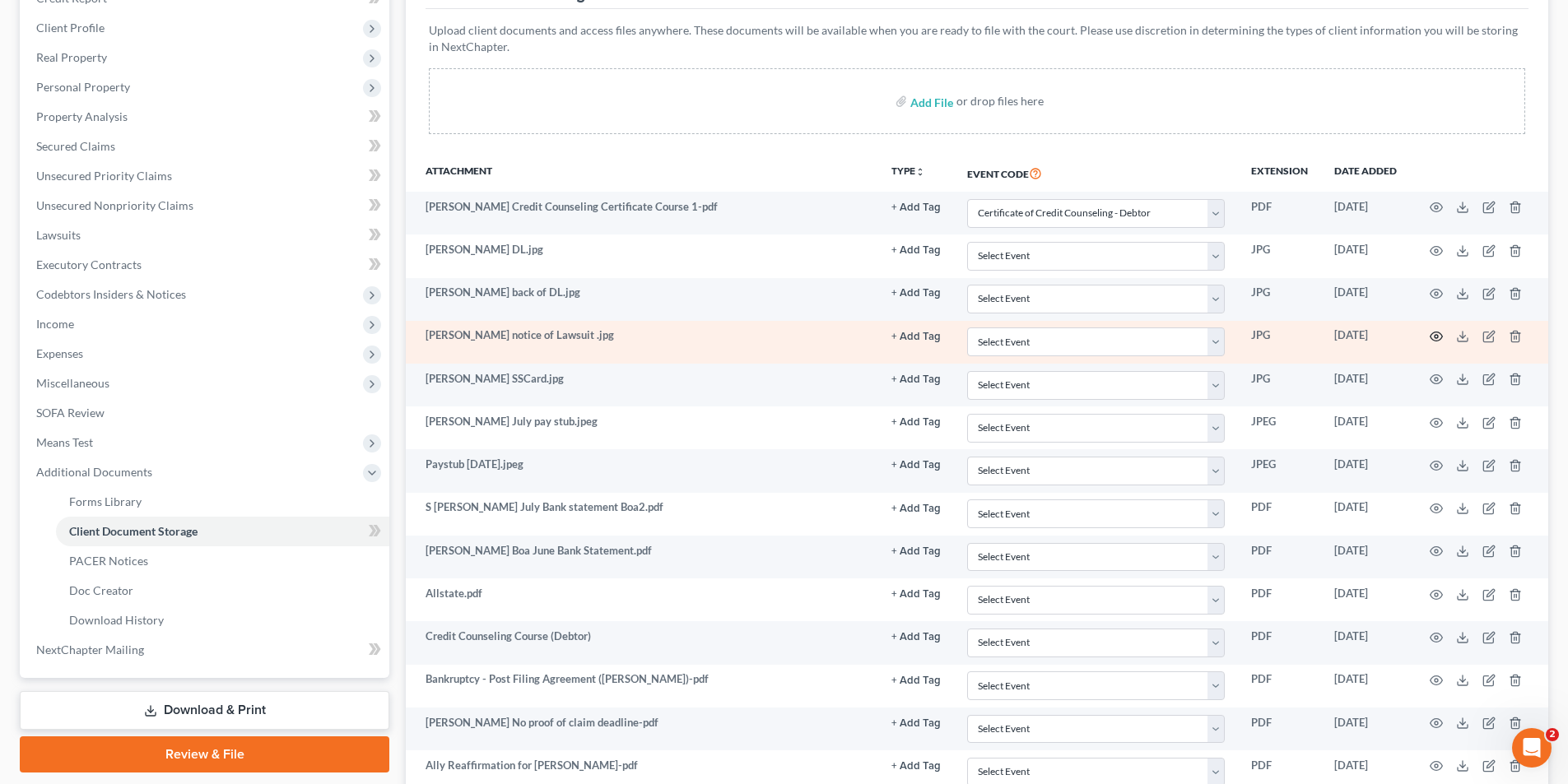
click at [1437, 338] on icon "button" at bounding box center [1436, 336] width 13 height 13
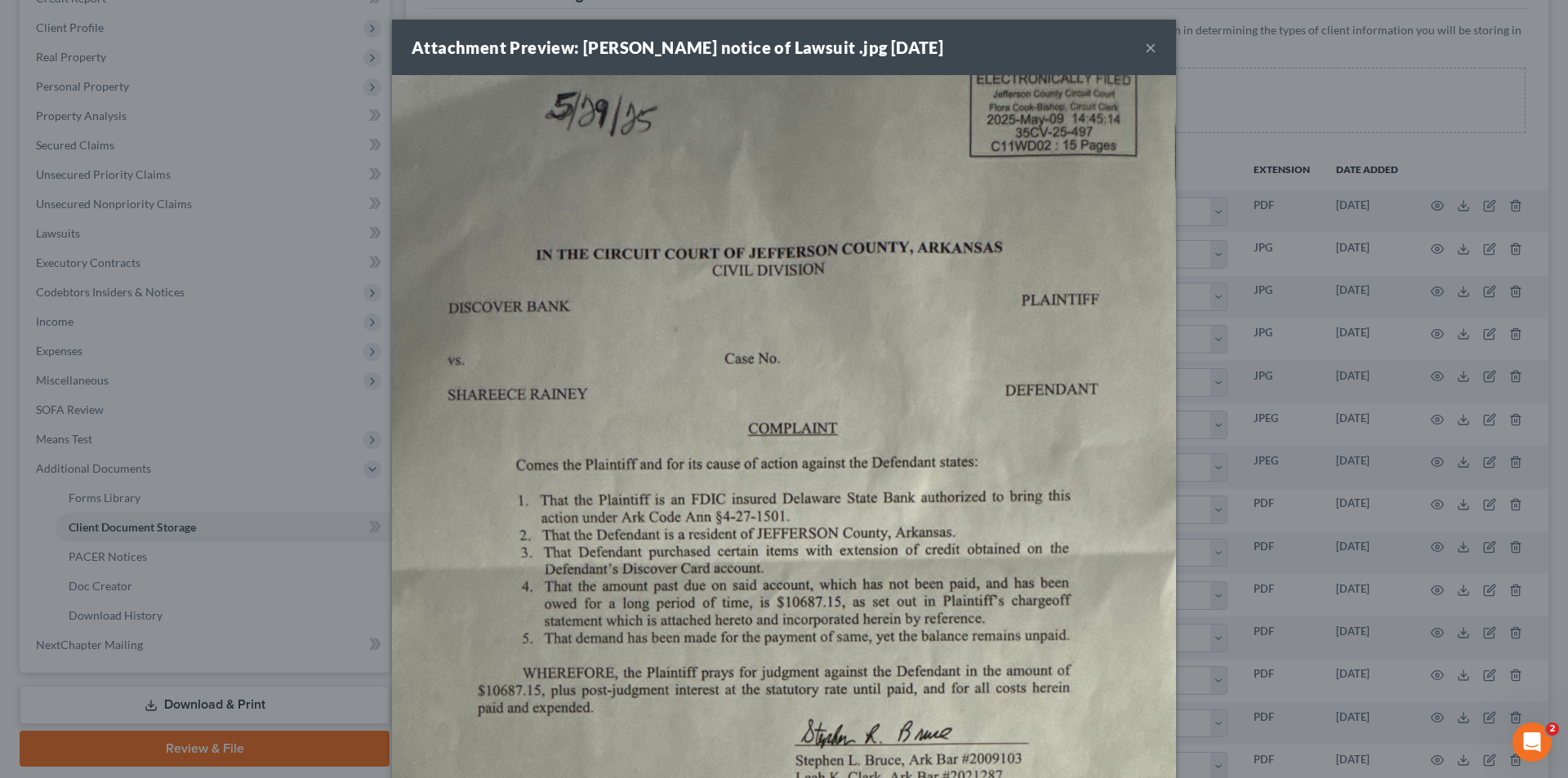
click at [1145, 50] on button "×" at bounding box center [1150, 47] width 11 height 20
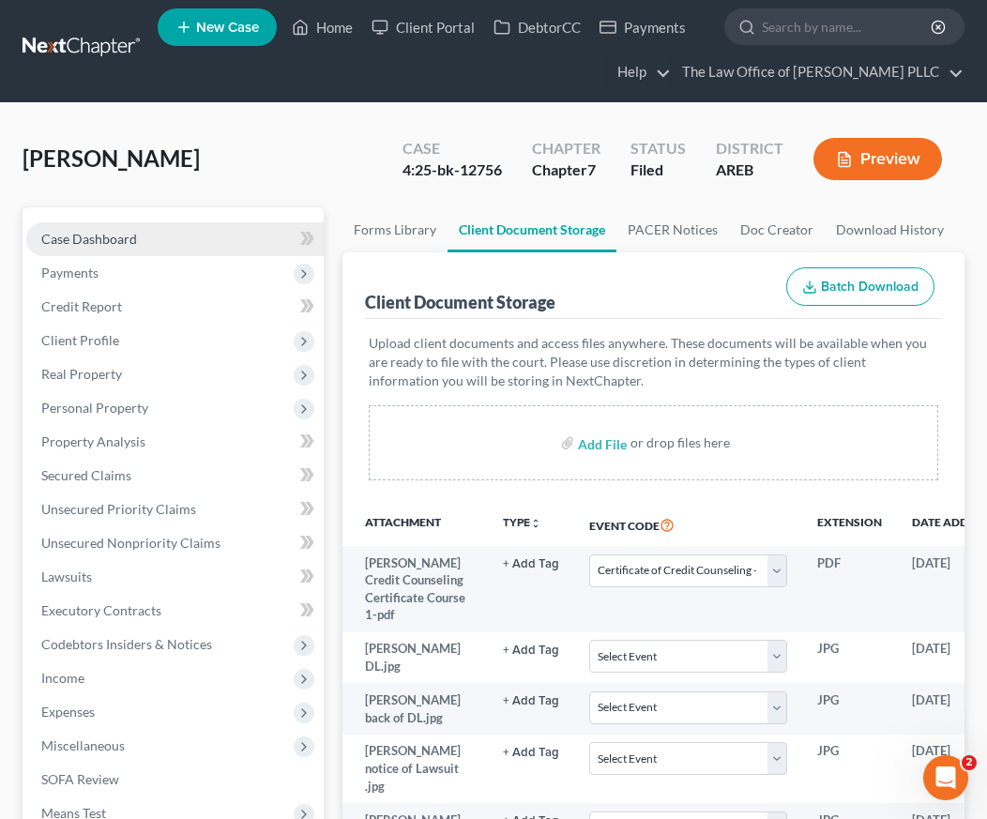
scroll to position [0, 0]
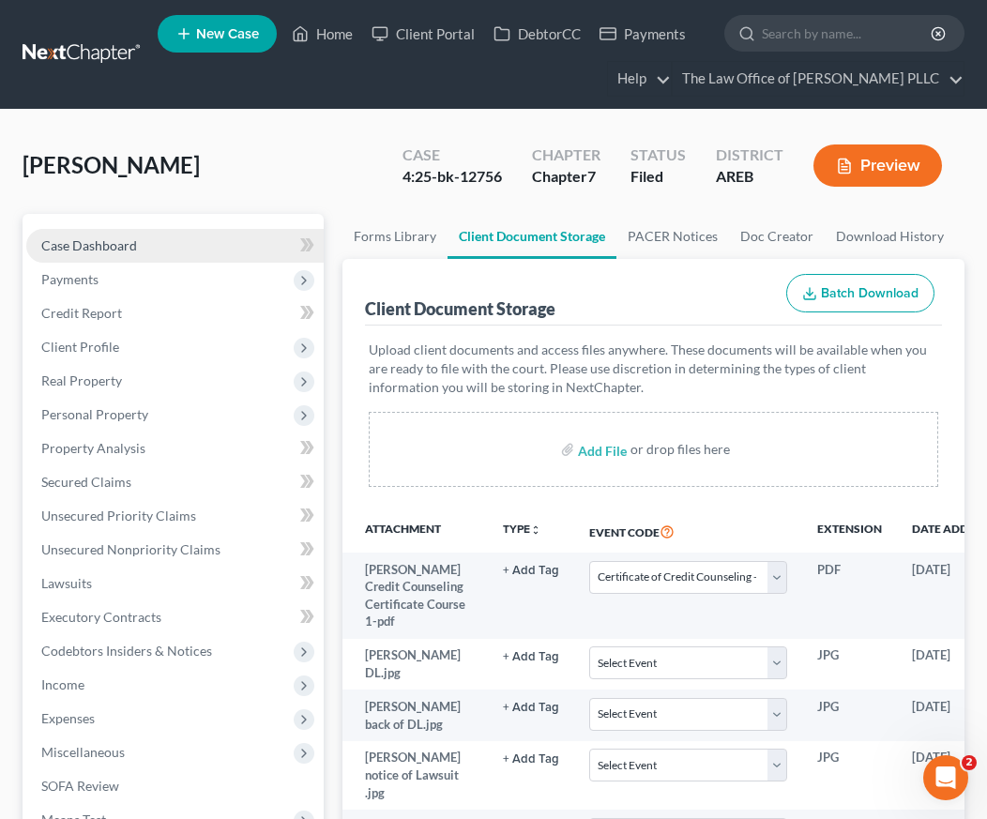
click at [53, 238] on span "Case Dashboard" at bounding box center [89, 245] width 96 height 16
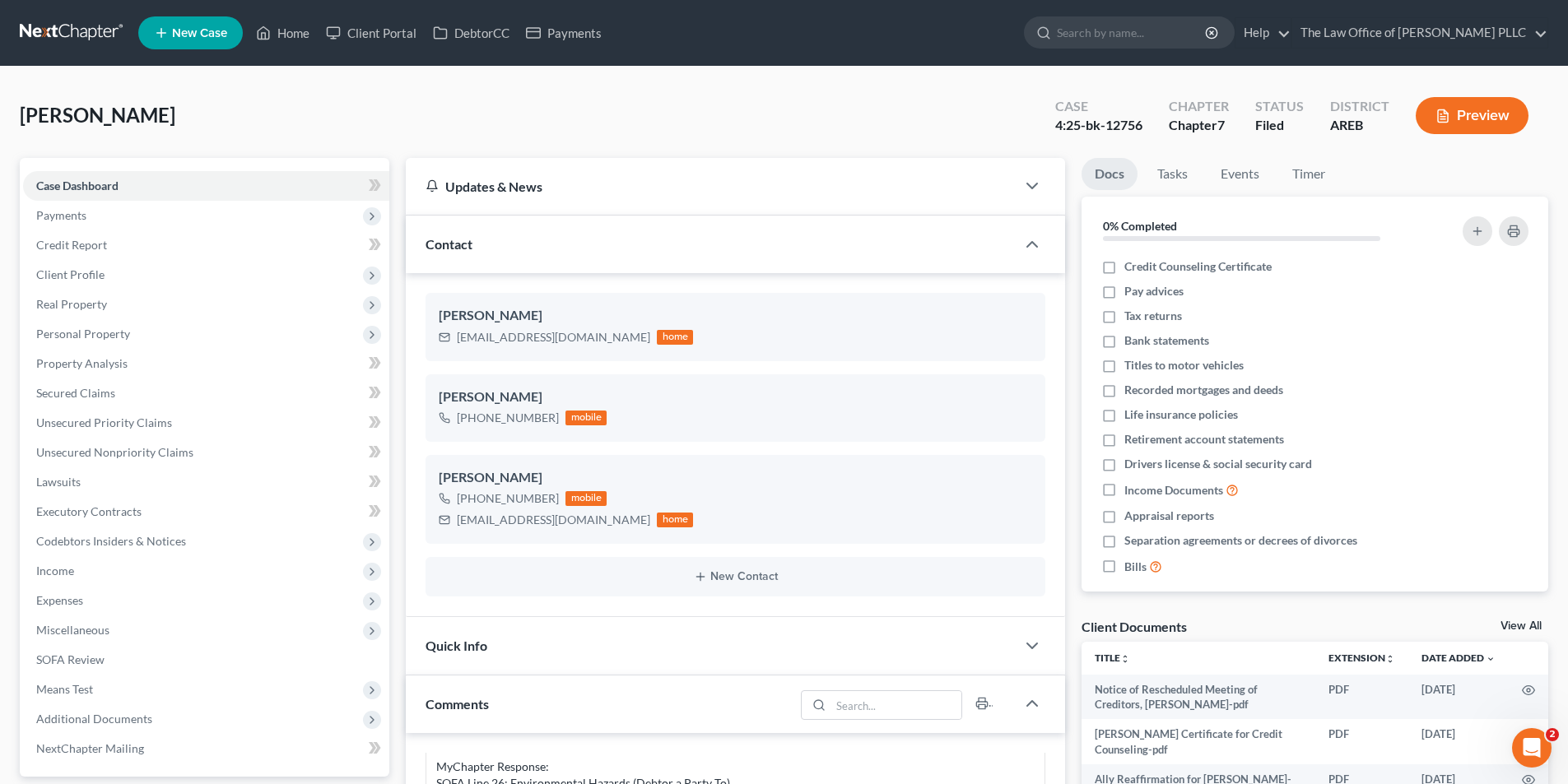
scroll to position [1841, 0]
click at [1098, 29] on input "search" at bounding box center [1132, 32] width 151 height 31
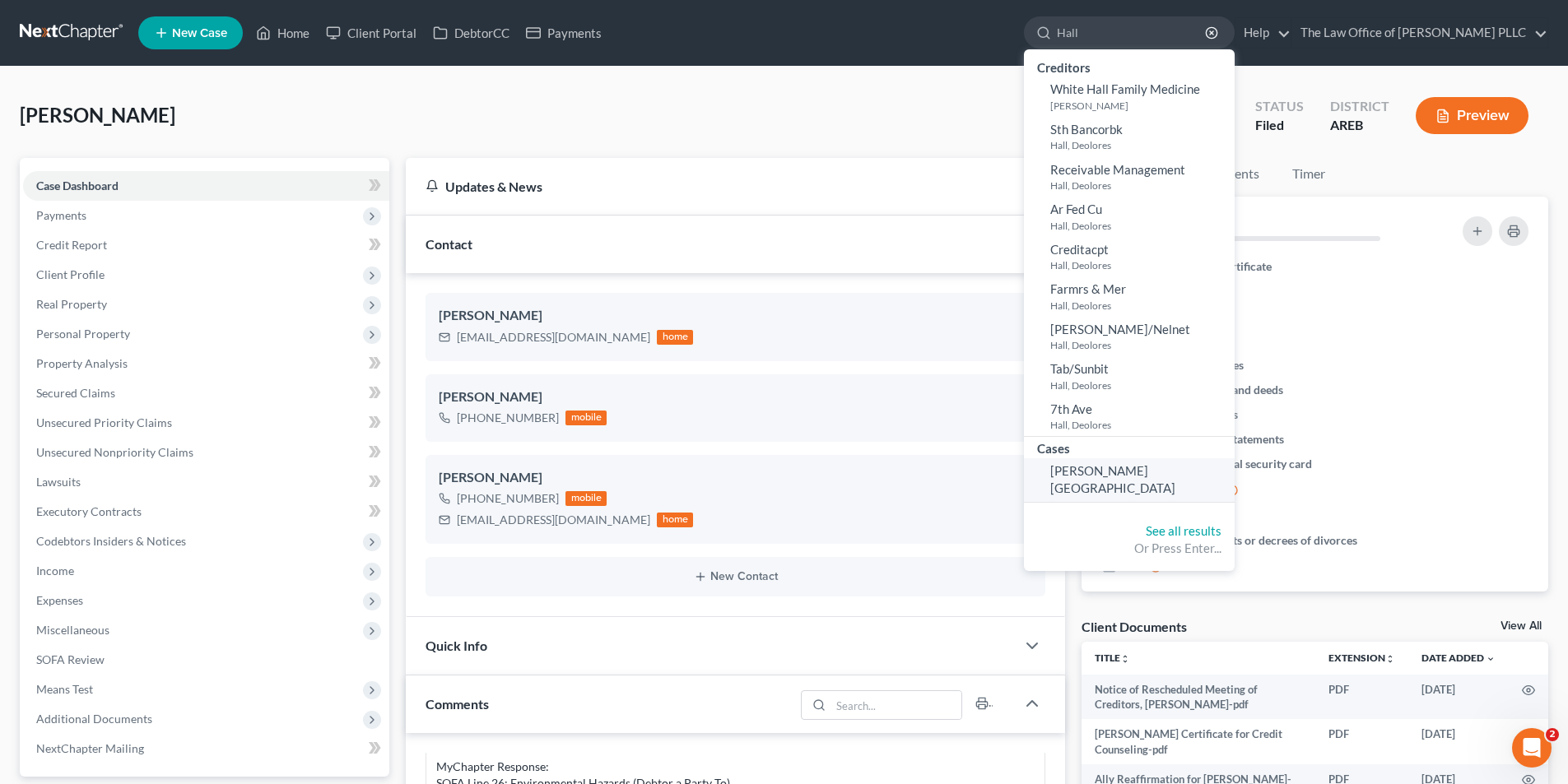
type input "Hall"
click at [1084, 467] on span "[PERSON_NAME][GEOGRAPHIC_DATA]" at bounding box center [1113, 479] width 125 height 32
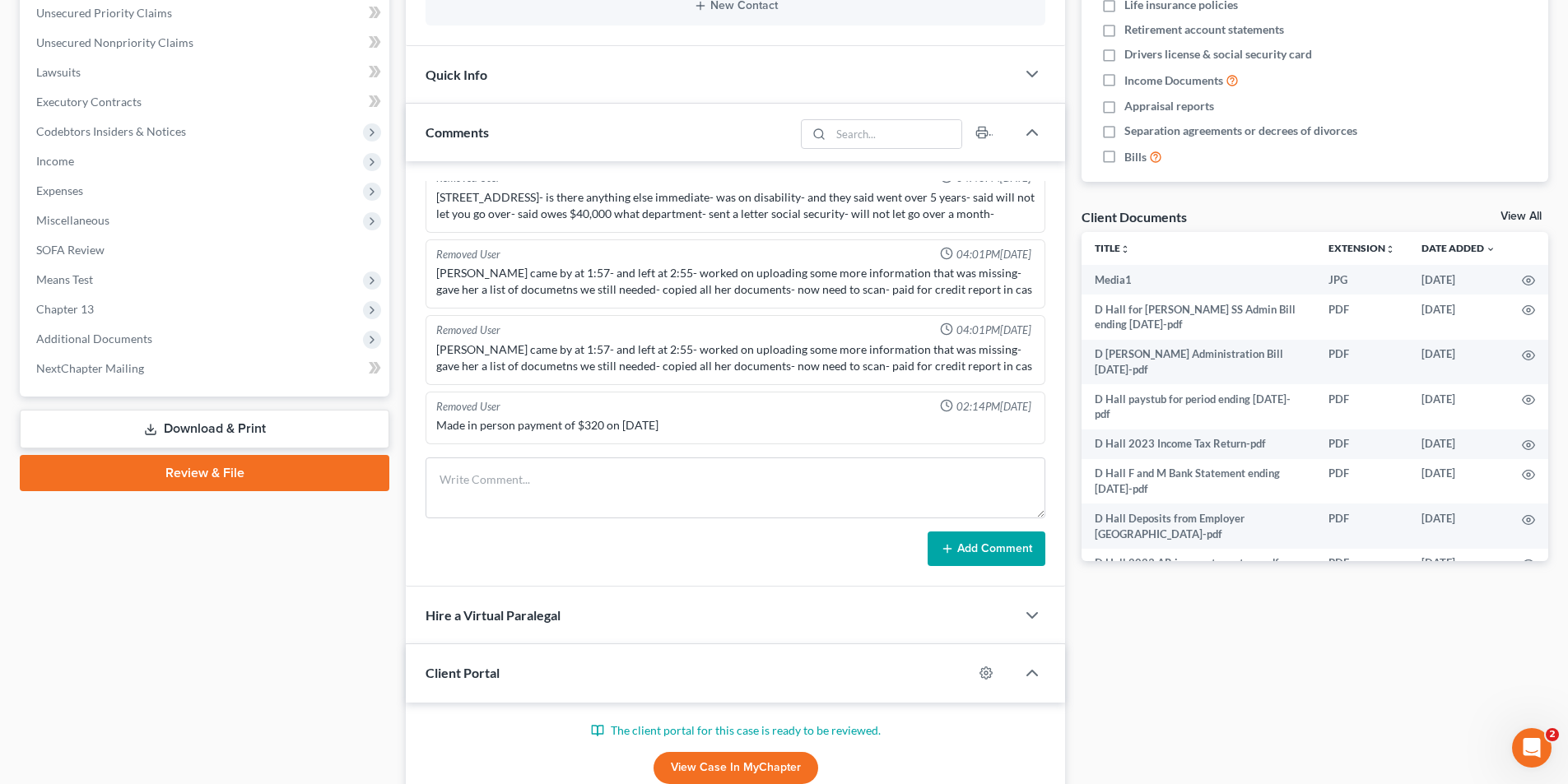
scroll to position [411, 0]
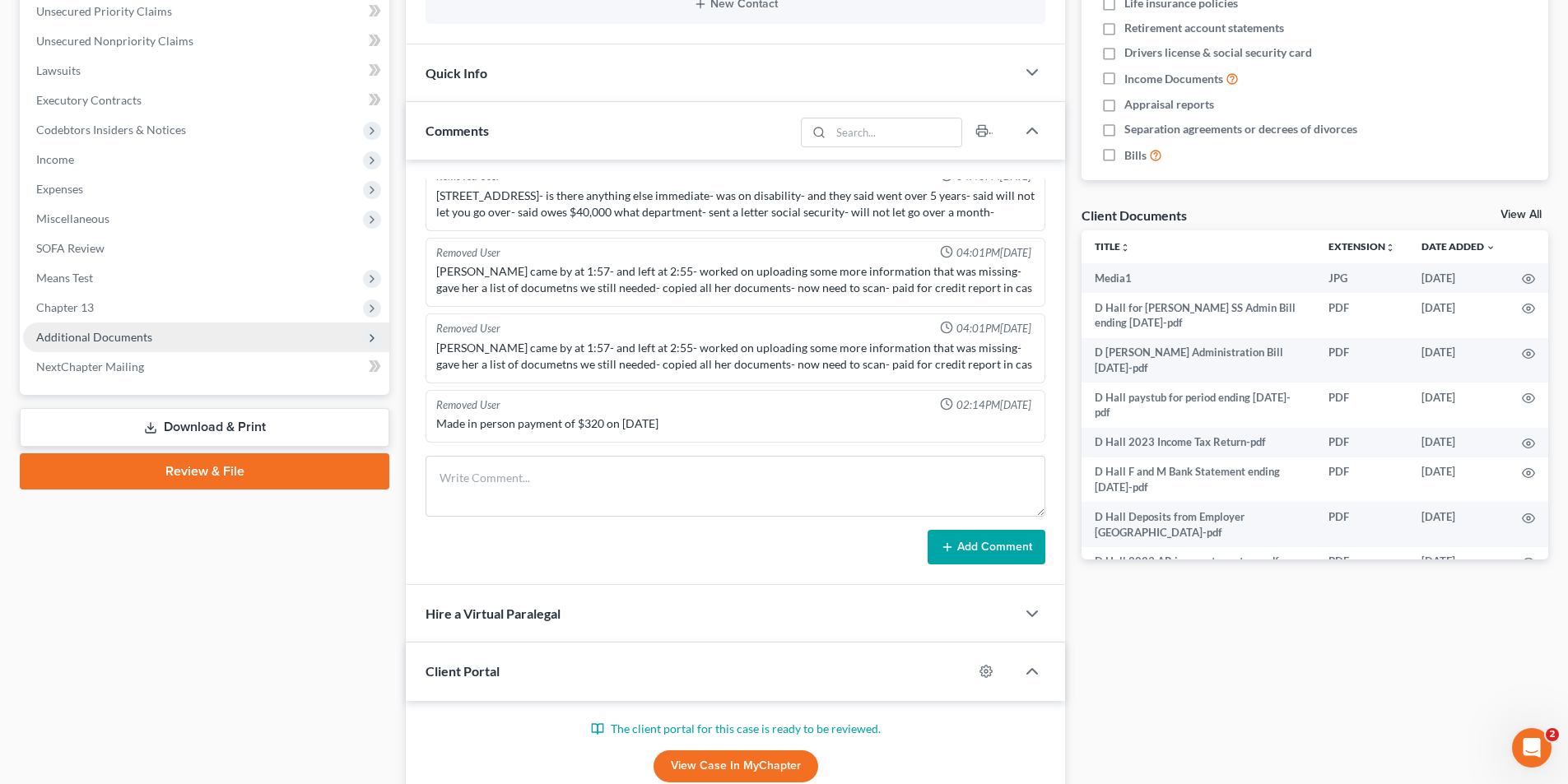
click at [76, 330] on span "Additional Documents" at bounding box center [94, 337] width 116 height 14
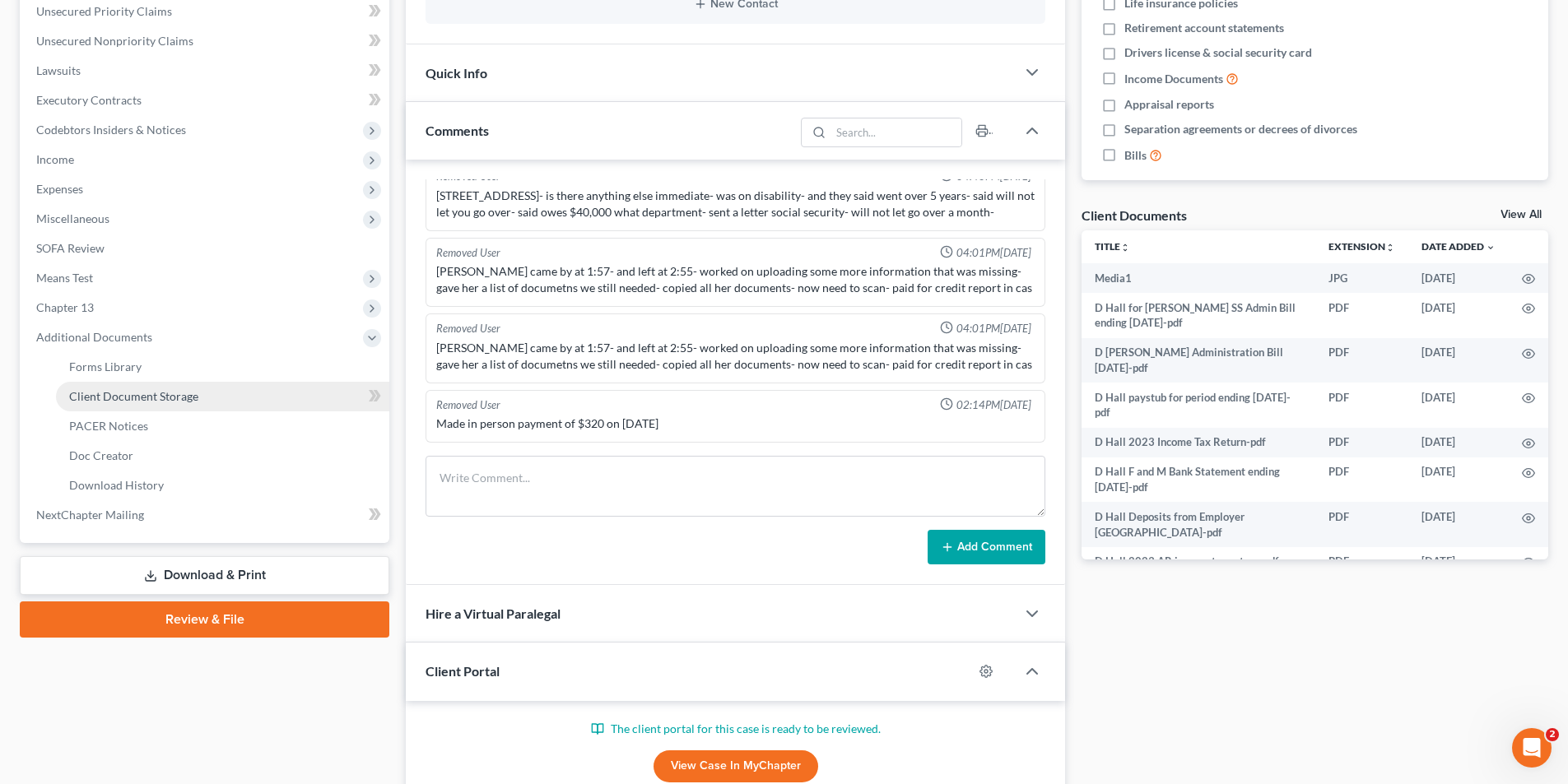
click at [126, 396] on span "Client Document Storage" at bounding box center [133, 396] width 129 height 14
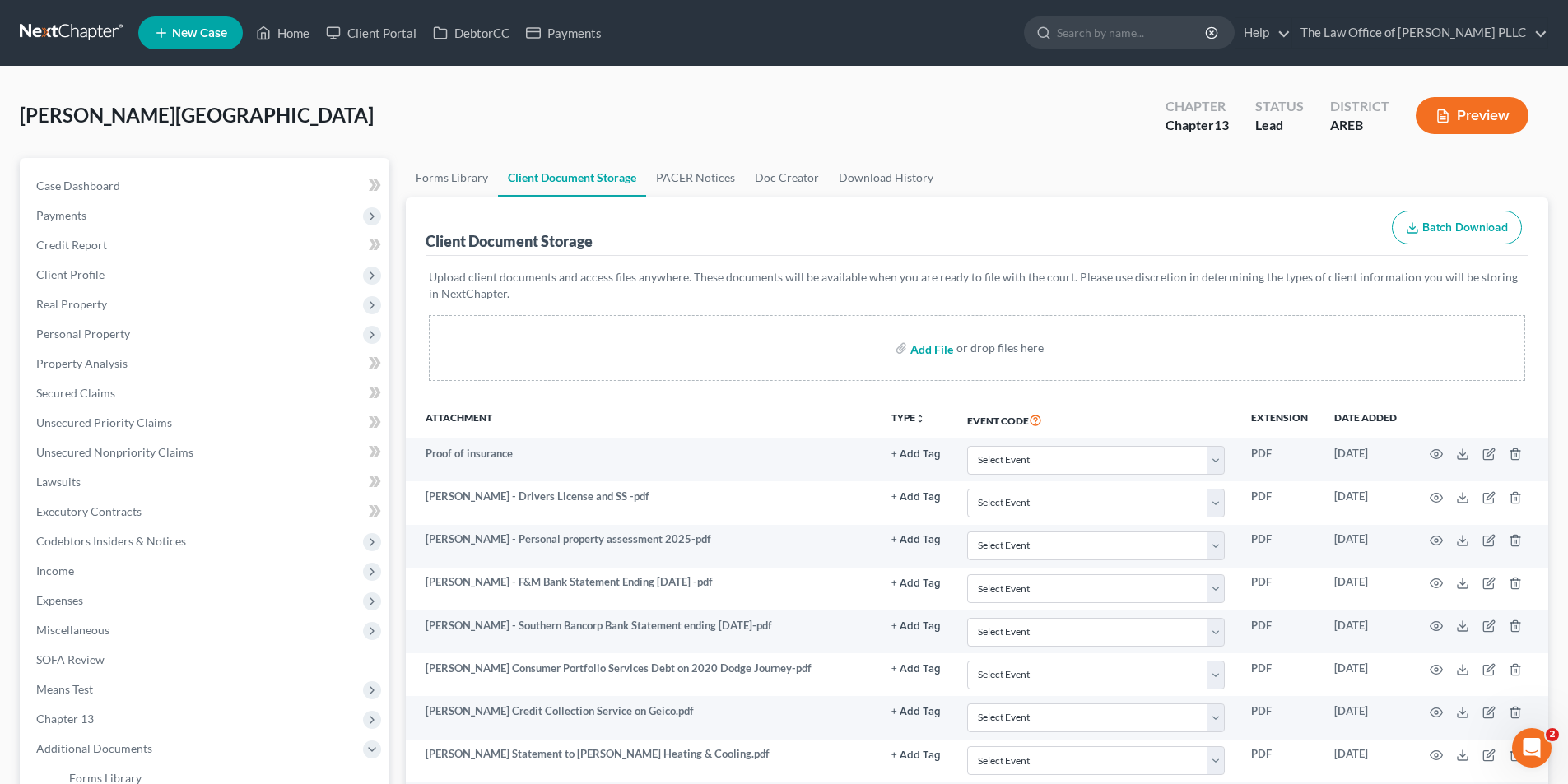
click at [937, 346] on input "file" at bounding box center [929, 348] width 39 height 30
type input "C:\fakepath\Dolores Hall date of purchase on 2020 Dodge Journey.pdf"
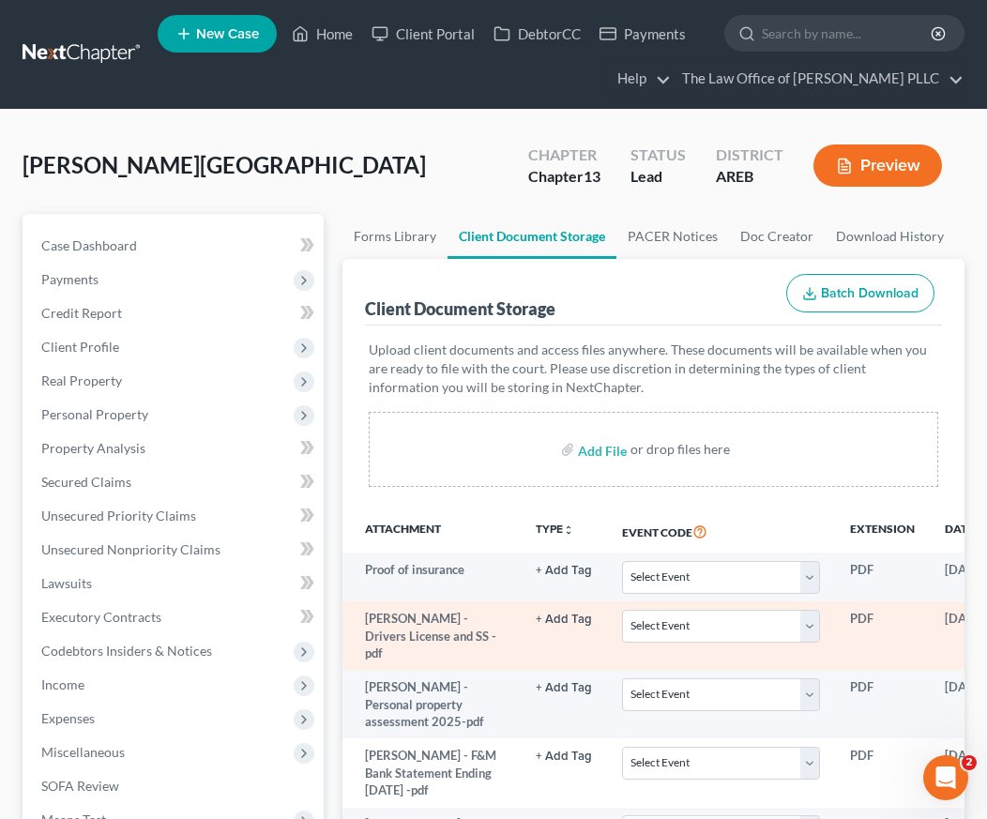
click at [536, 615] on button "+ Add Tag" at bounding box center [564, 619] width 56 height 12
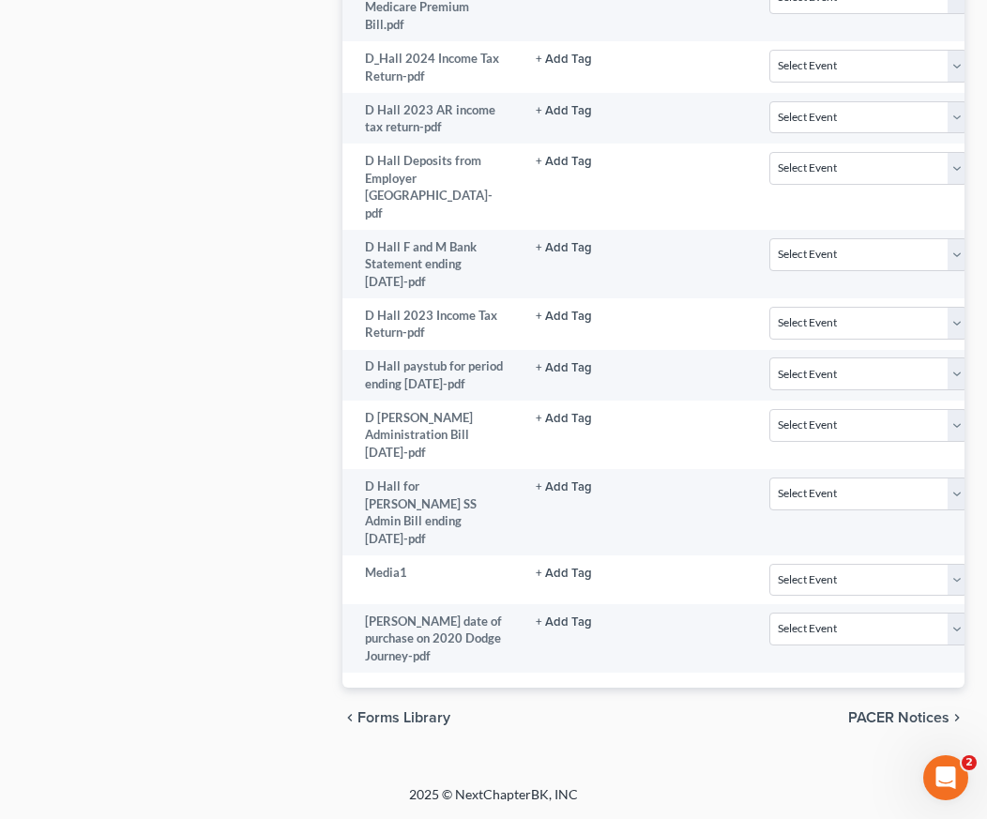
scroll to position [2522, 0]
drag, startPoint x: 261, startPoint y: 564, endPoint x: 193, endPoint y: 597, distance: 75.5
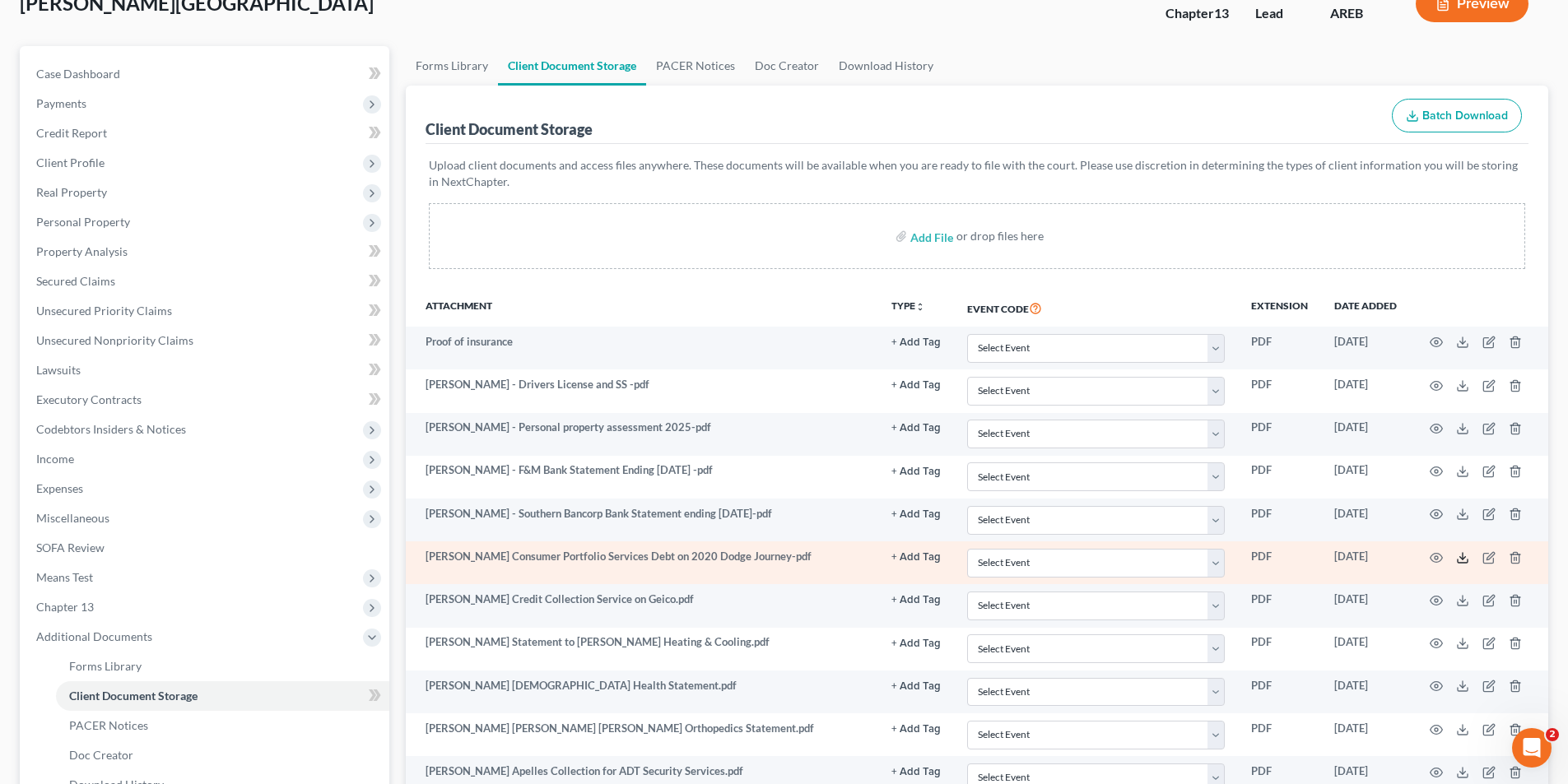
scroll to position [0, 0]
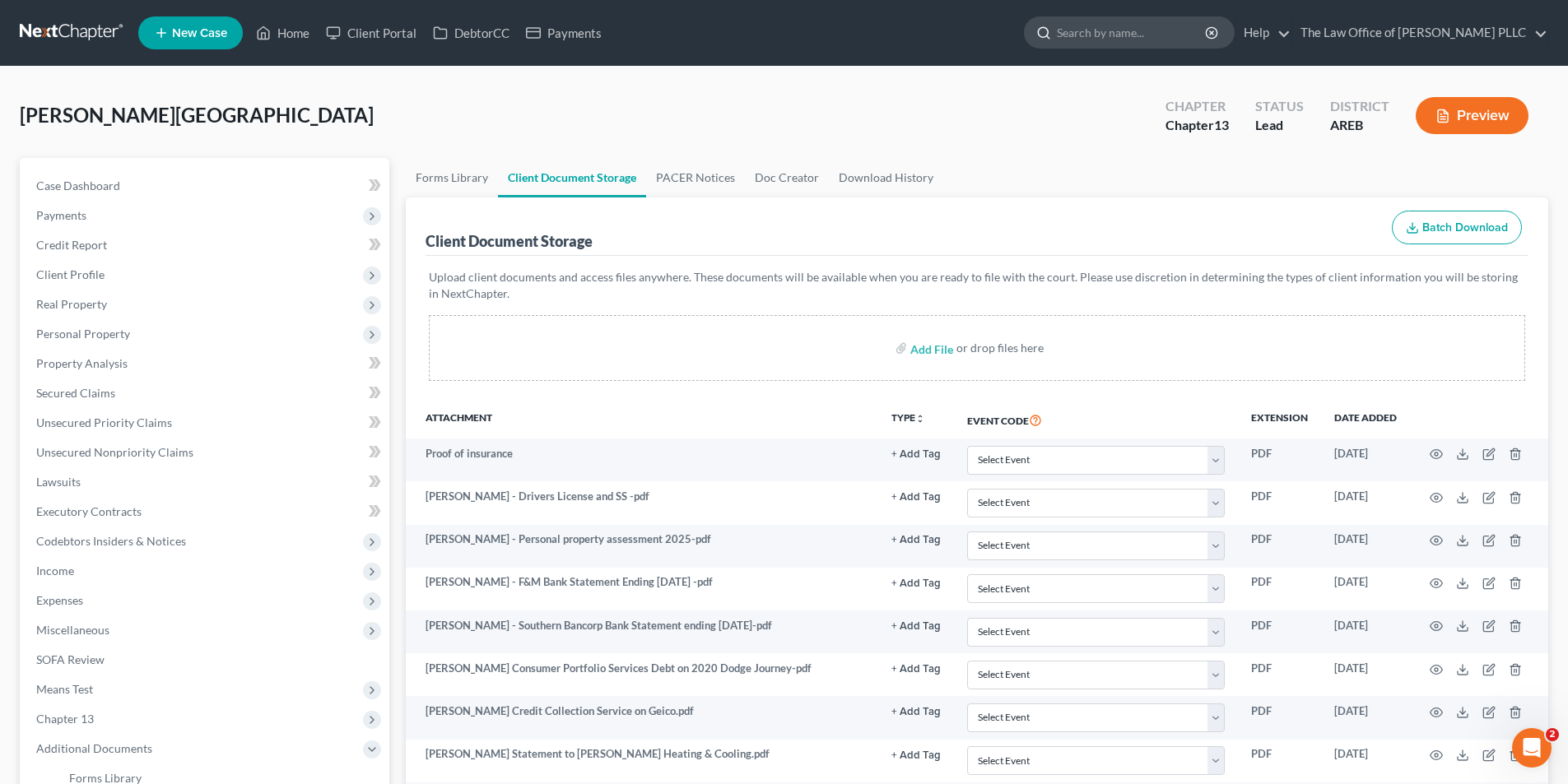
click at [1065, 25] on input "search" at bounding box center [1132, 32] width 151 height 31
type input "Green"
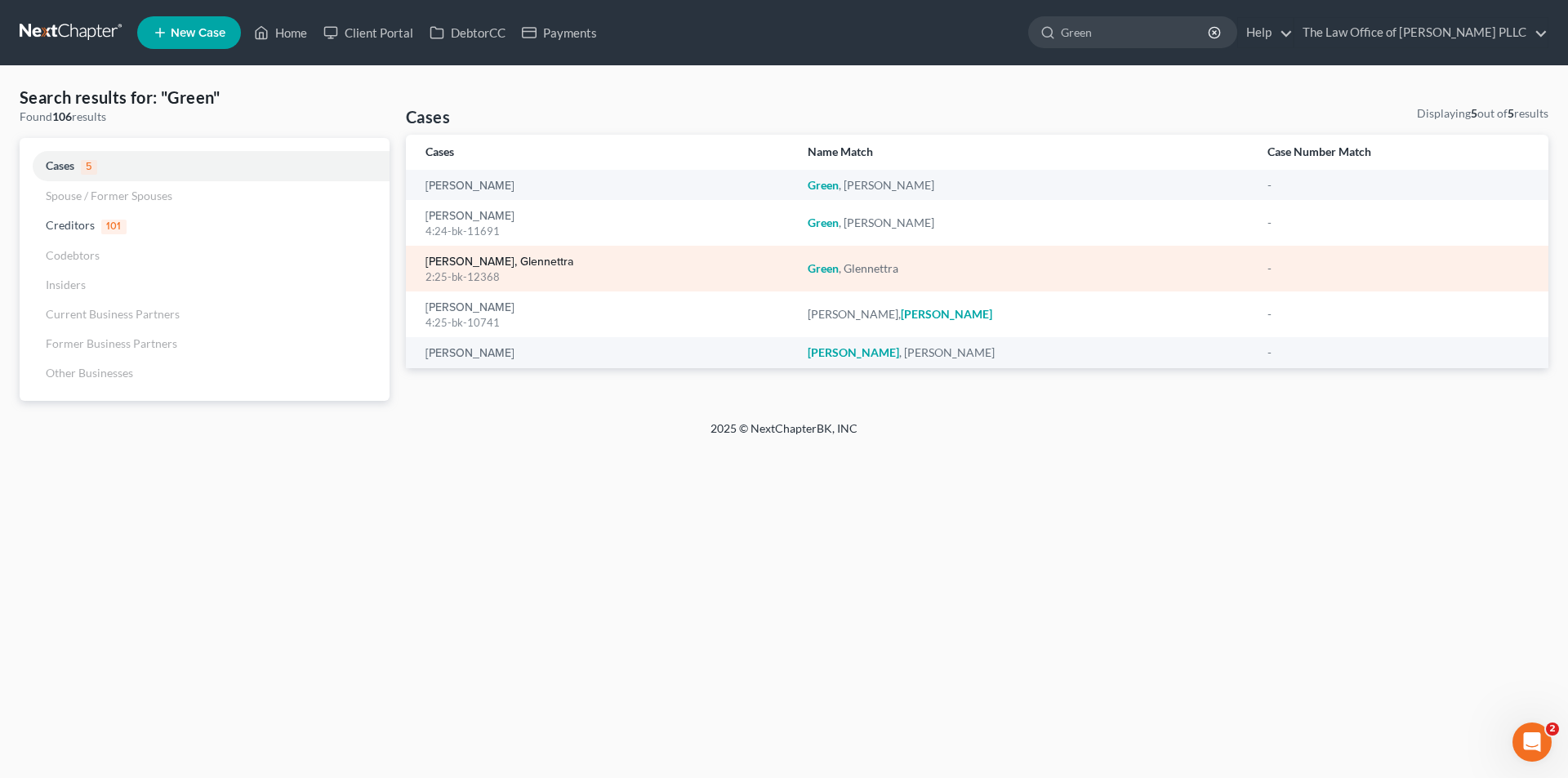
click at [469, 257] on link "[PERSON_NAME], Glennettra" at bounding box center [500, 262] width 148 height 11
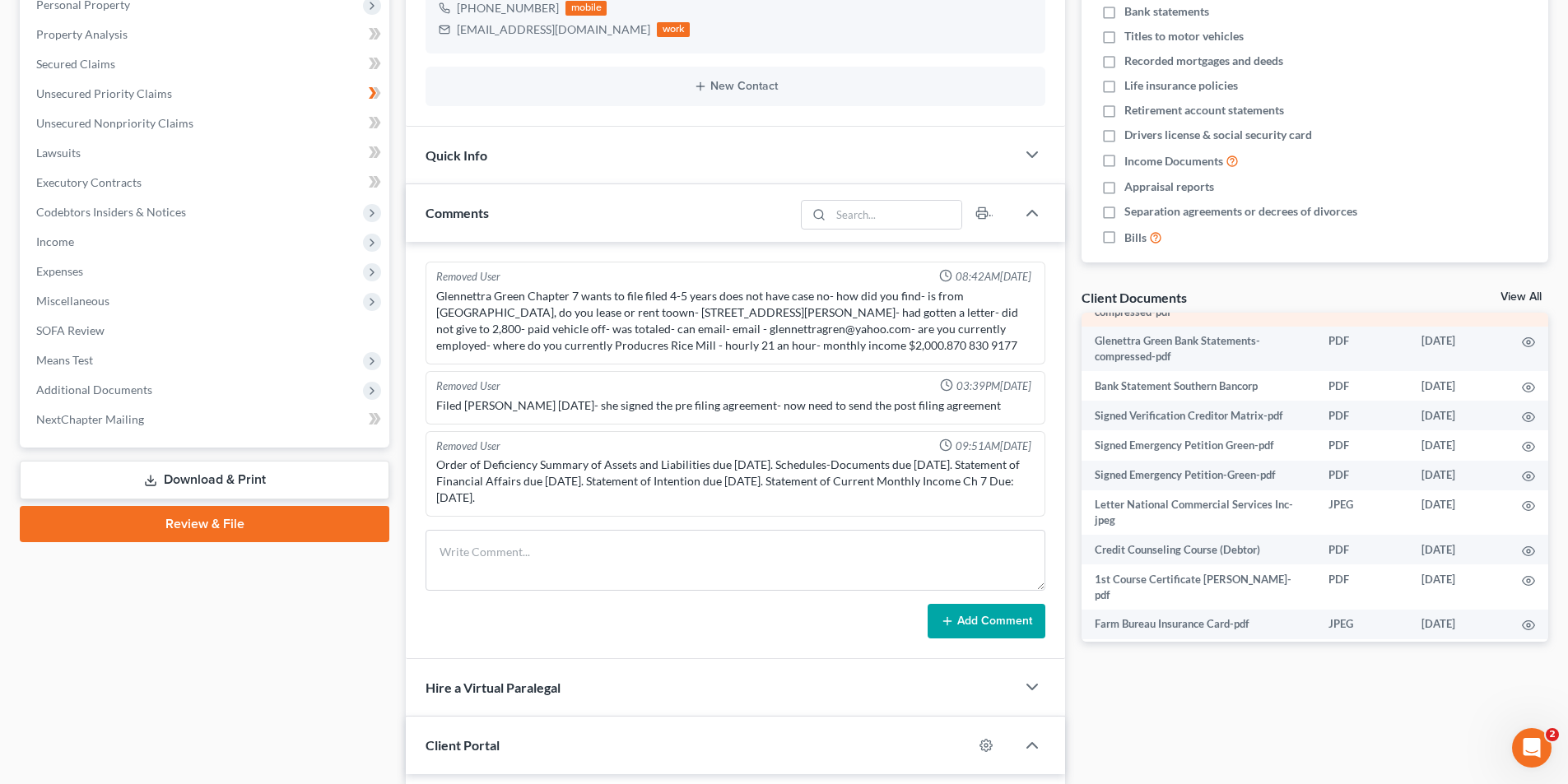
scroll to position [246, 0]
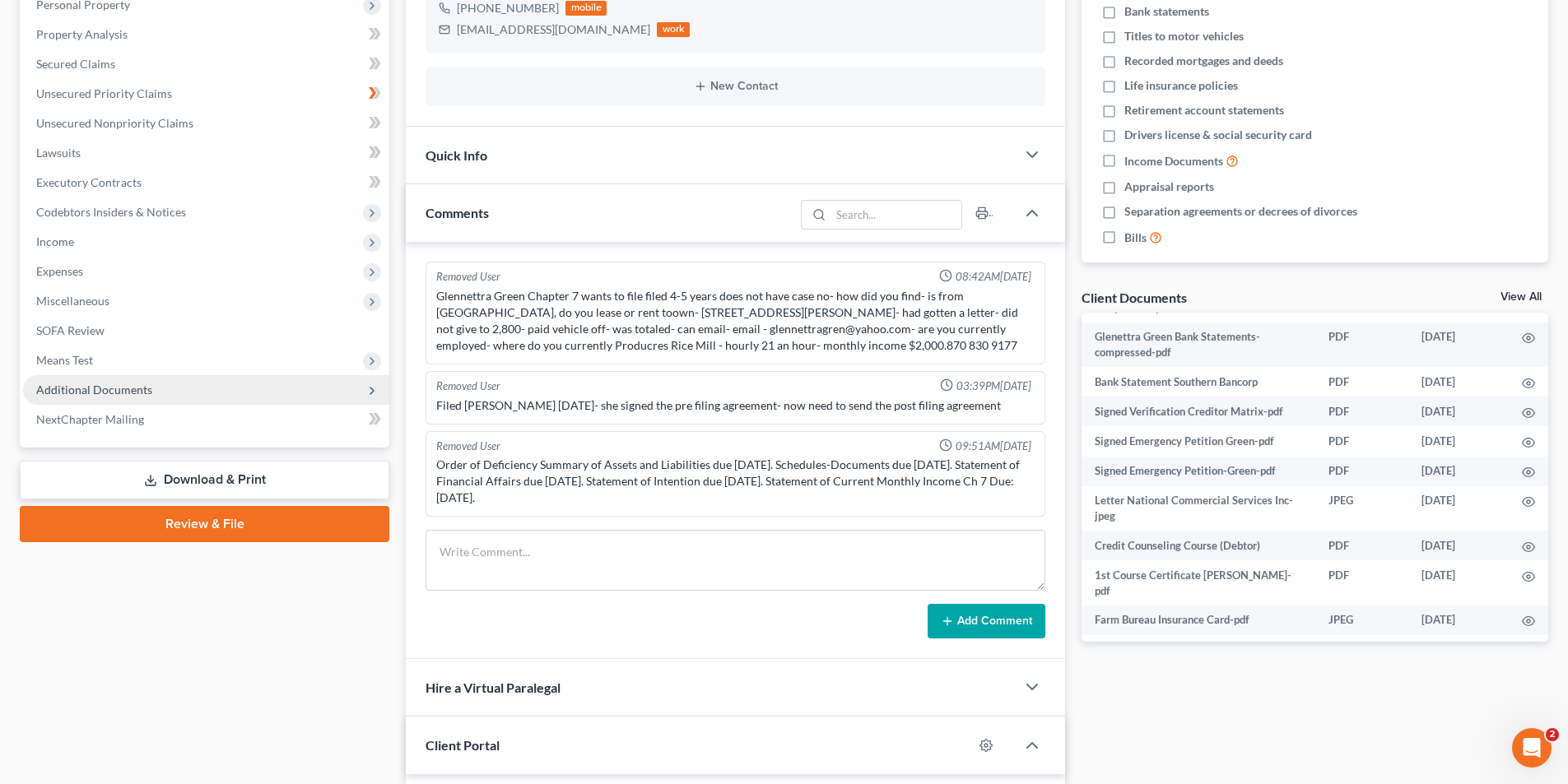
click at [102, 389] on span "Additional Documents" at bounding box center [94, 389] width 116 height 14
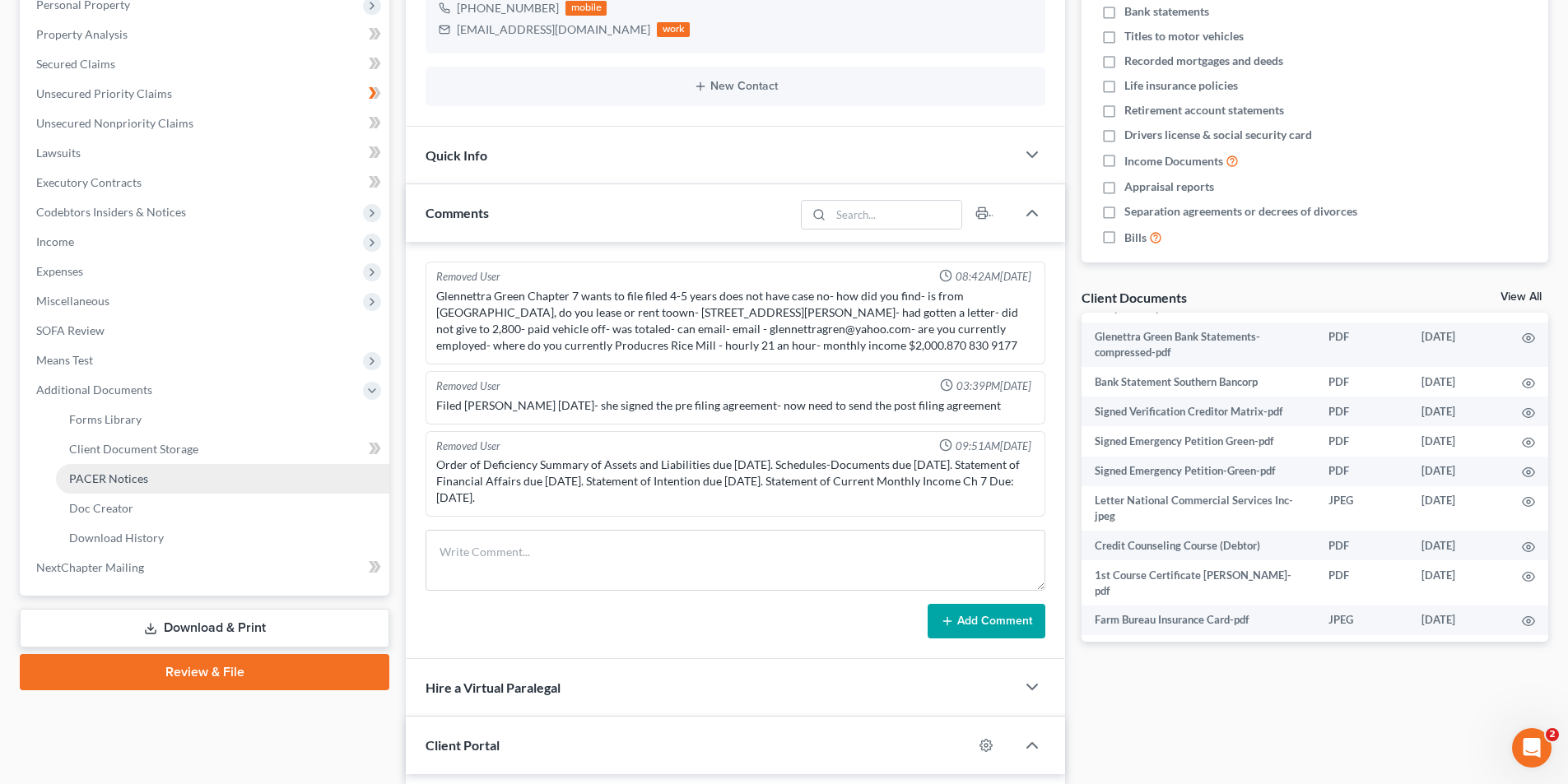
click at [104, 474] on span "PACER Notices" at bounding box center [109, 478] width 79 height 14
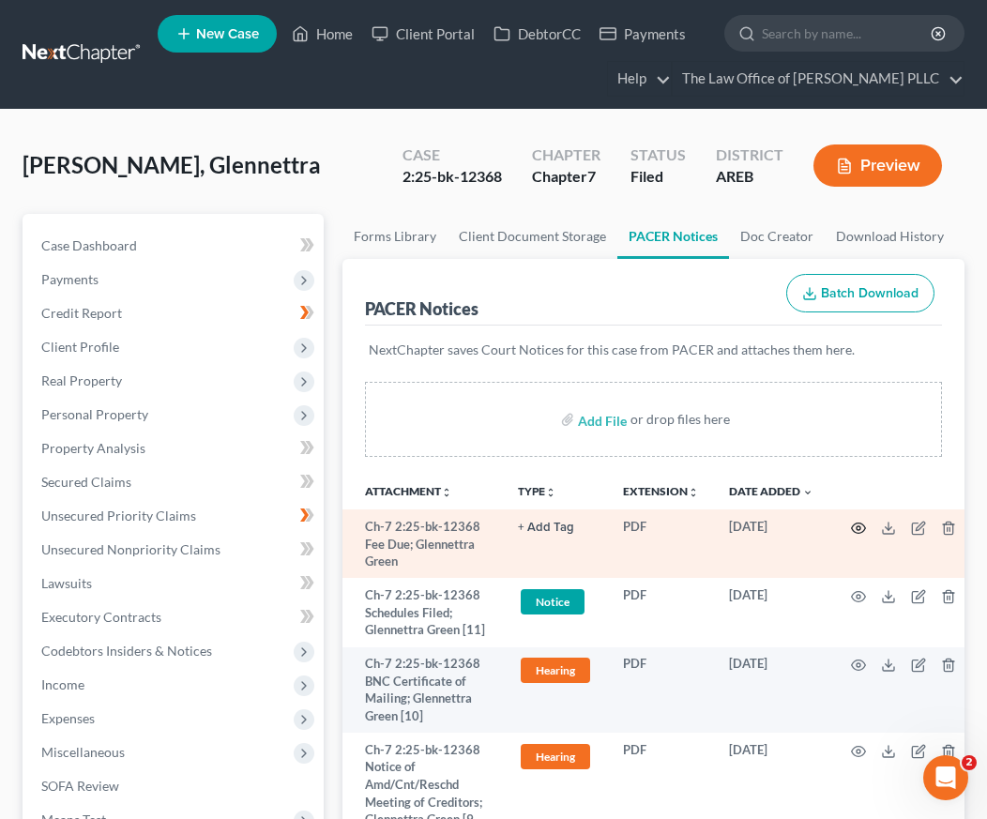
click at [856, 529] on circle "button" at bounding box center [858, 528] width 4 height 4
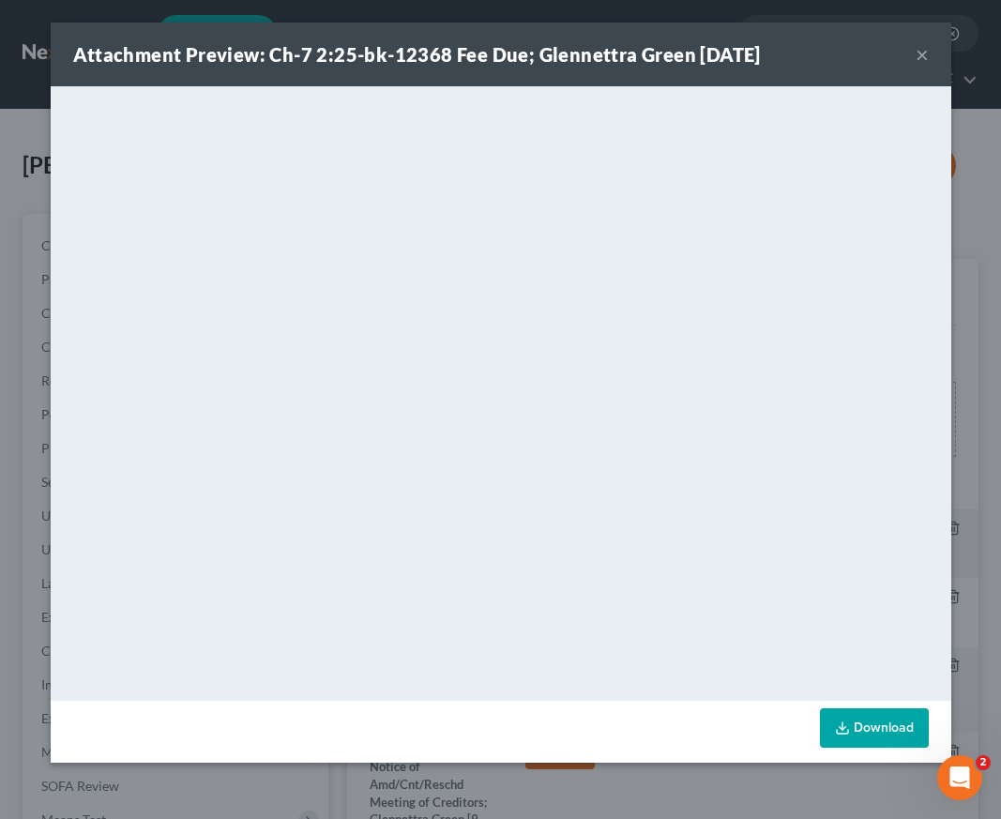
click at [918, 45] on button "×" at bounding box center [921, 54] width 13 height 23
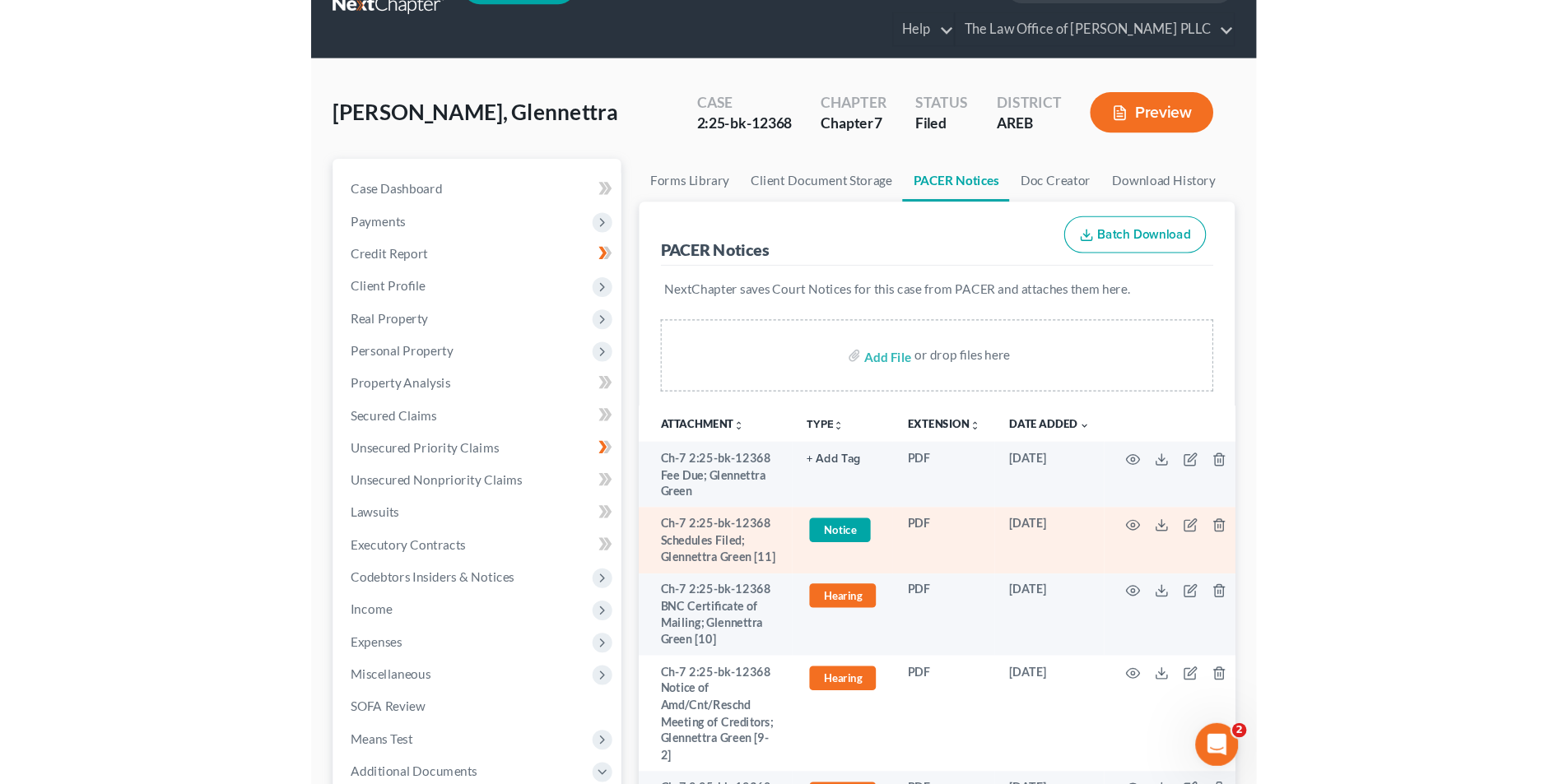
scroll to position [82, 0]
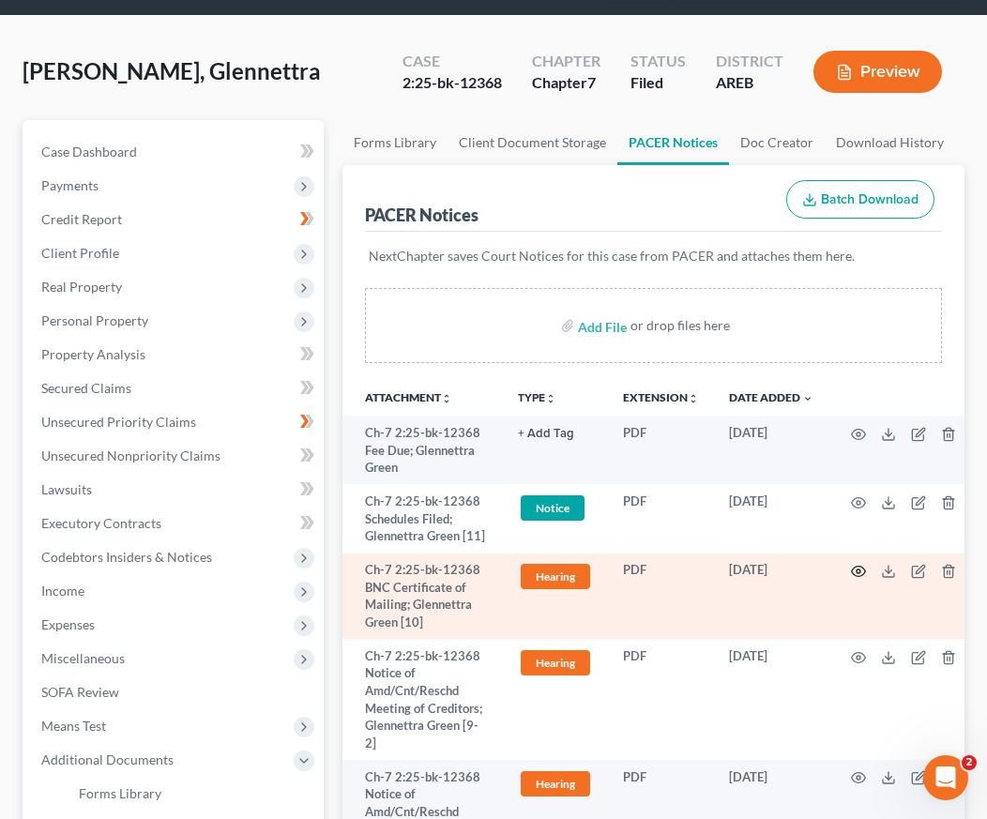
click at [856, 573] on circle "button" at bounding box center [858, 571] width 4 height 4
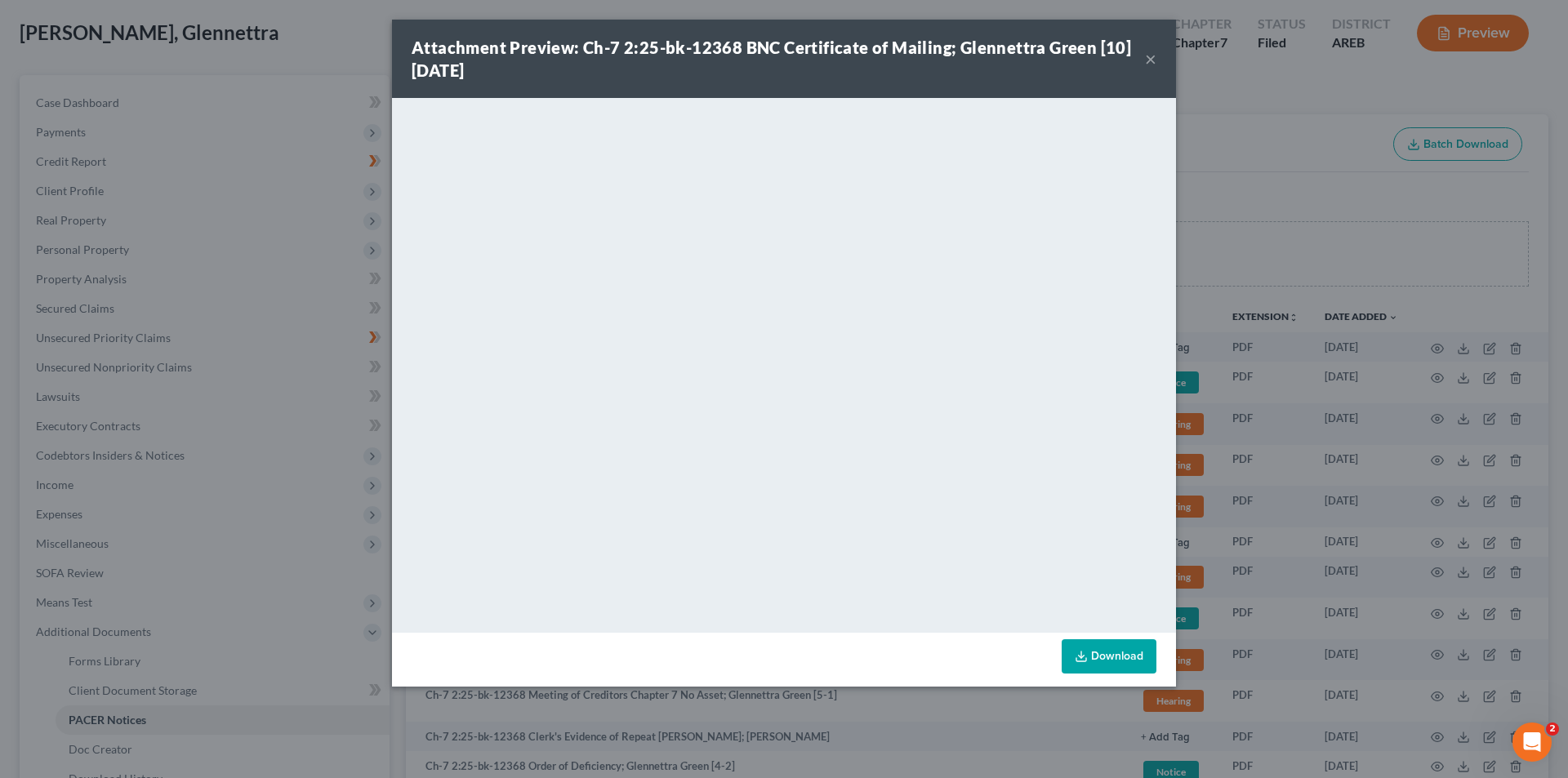
click at [1151, 59] on button "×" at bounding box center [1150, 58] width 11 height 20
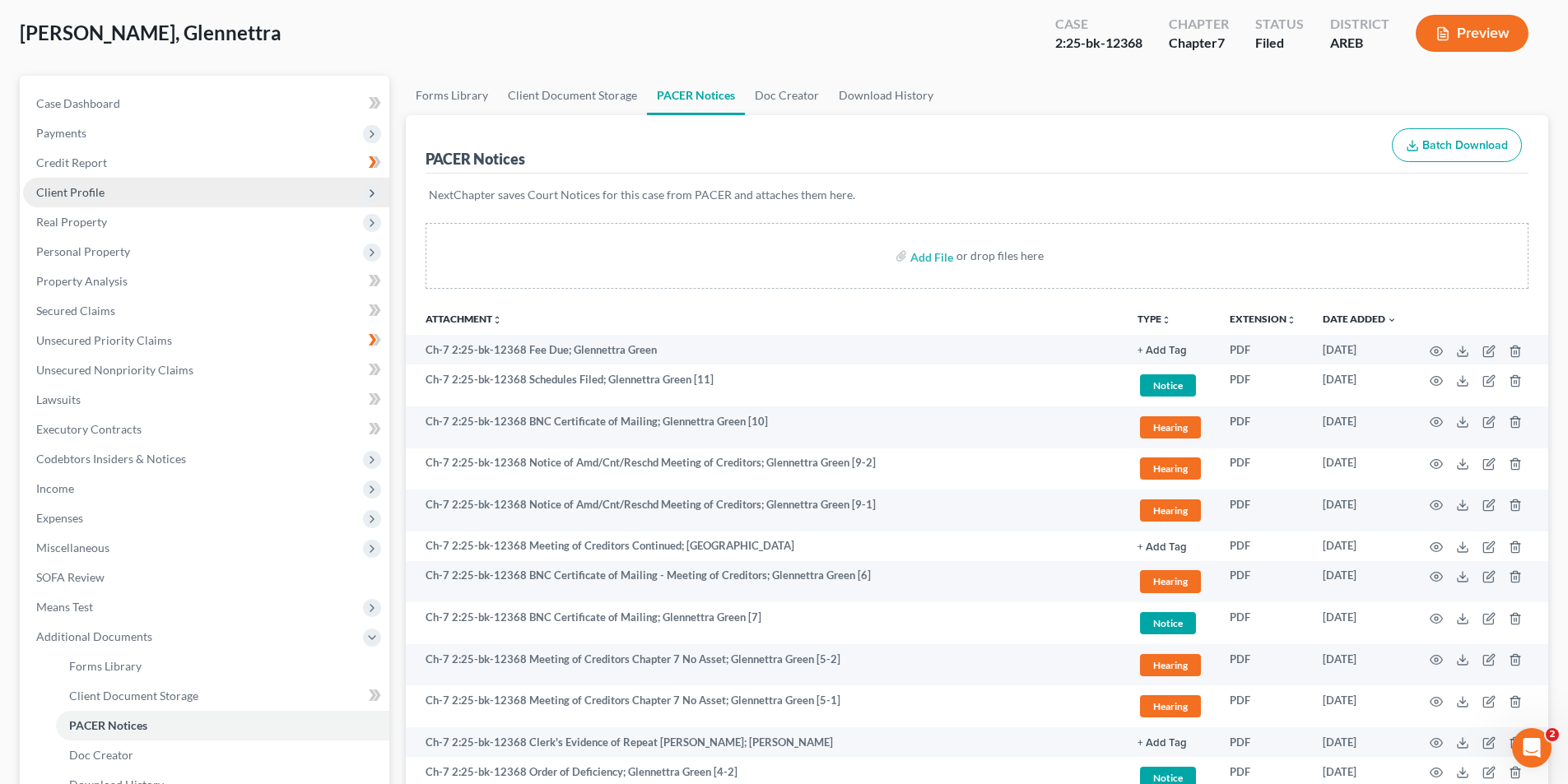
click at [88, 195] on span "Client Profile" at bounding box center [70, 192] width 68 height 14
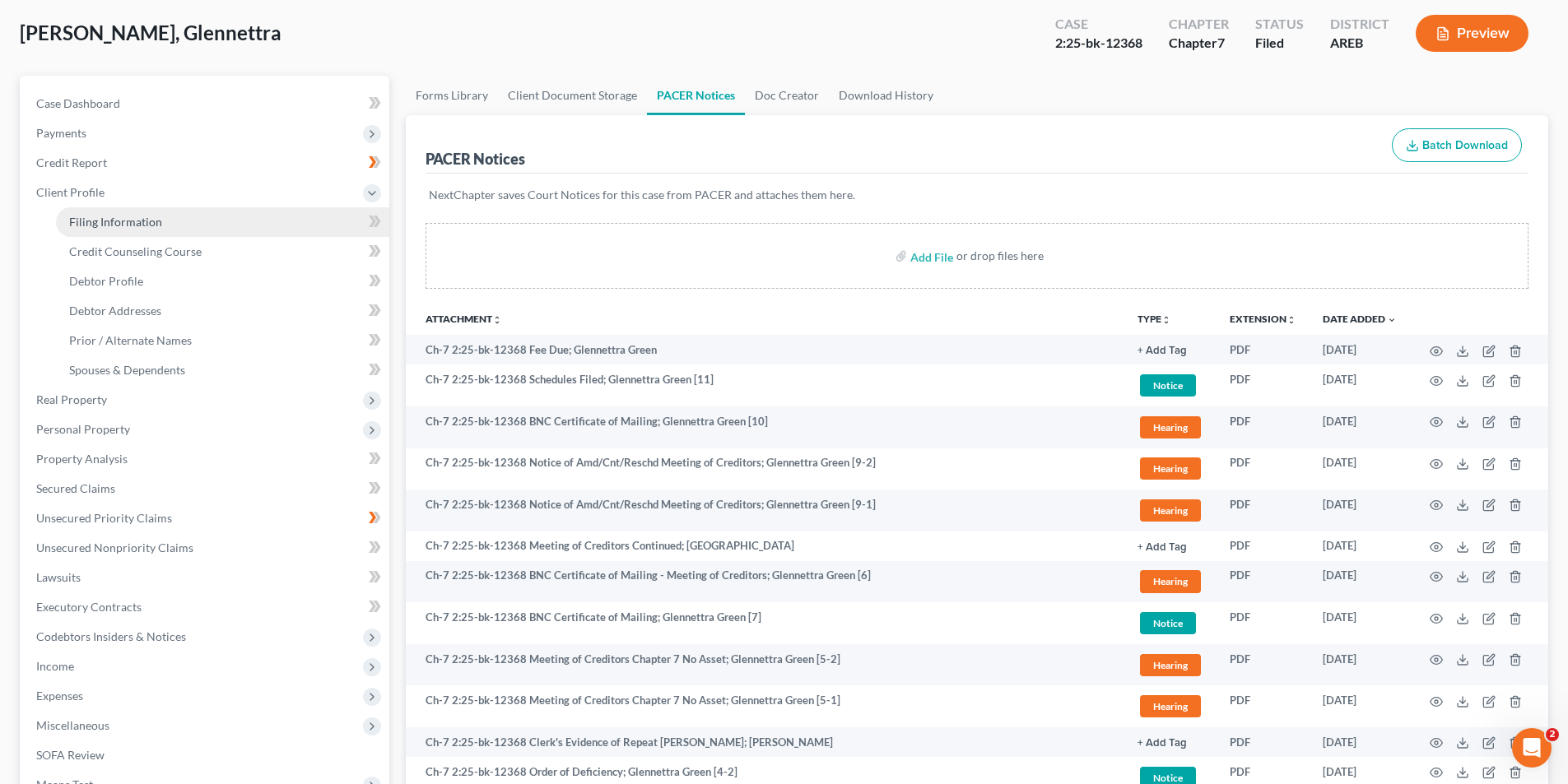
click at [89, 220] on span "Filing Information" at bounding box center [116, 222] width 93 height 14
select select "1"
select select "0"
select select "5"
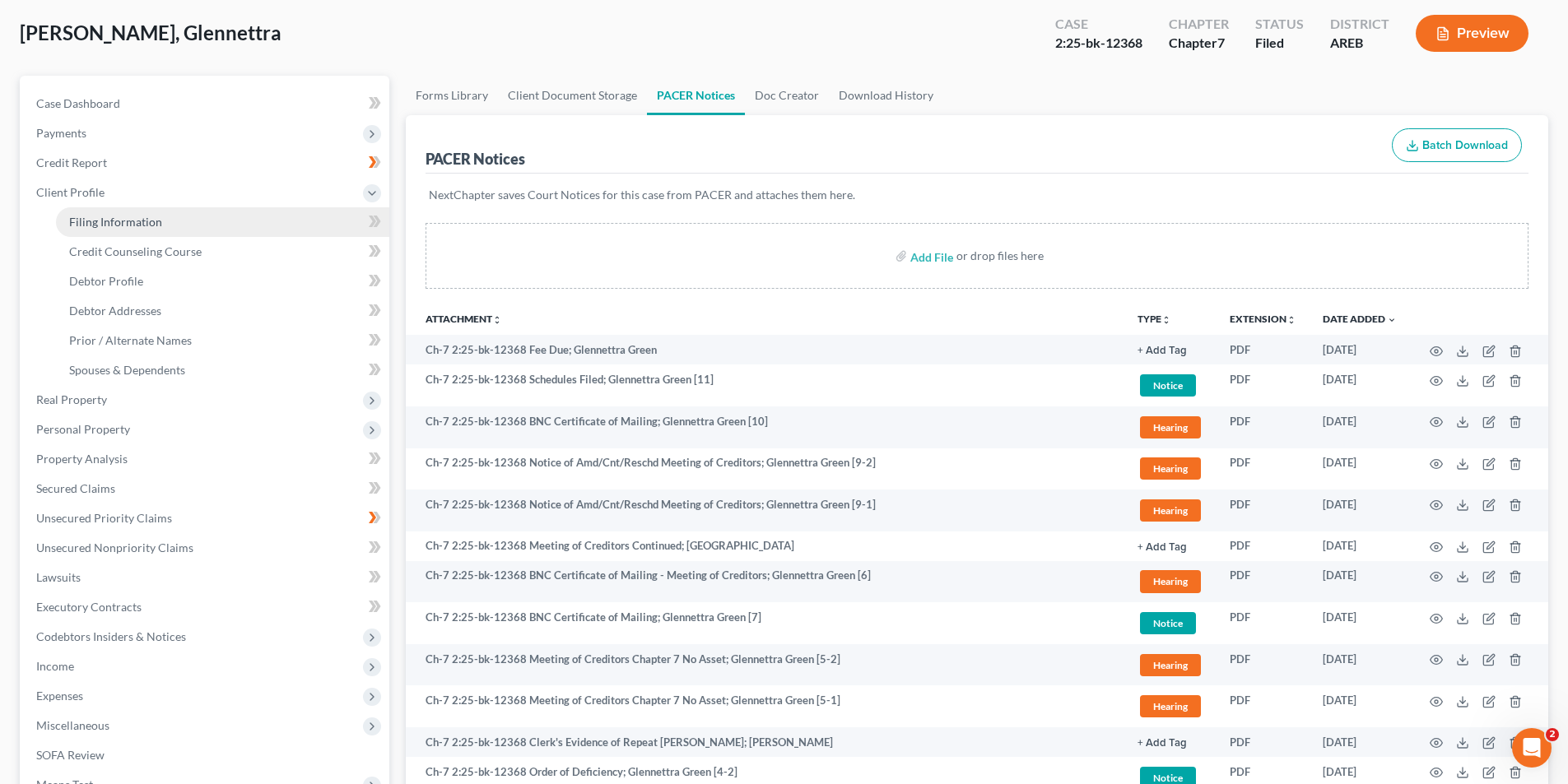
select select "0"
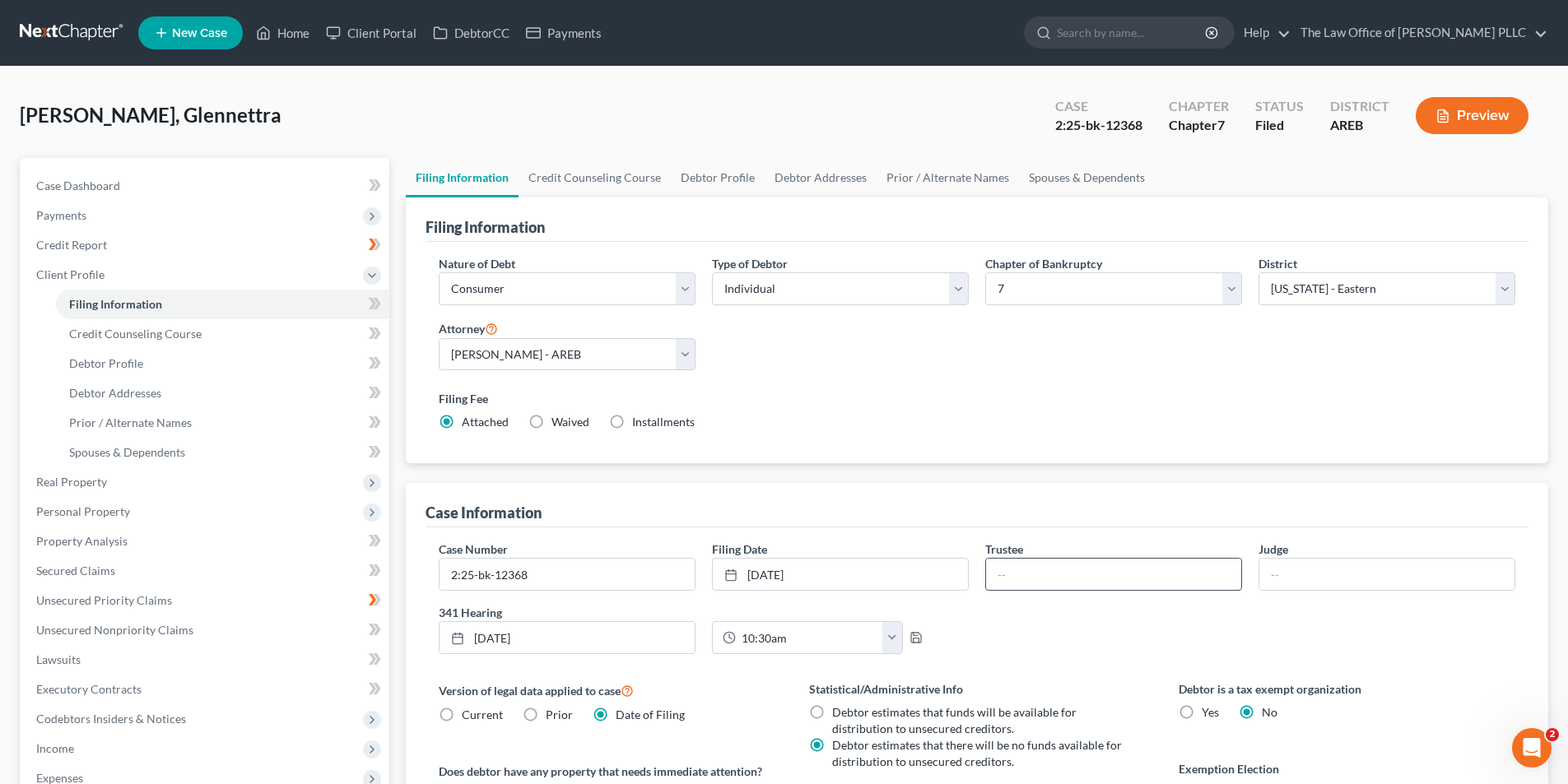
click at [1034, 575] on input "text" at bounding box center [1113, 574] width 255 height 32
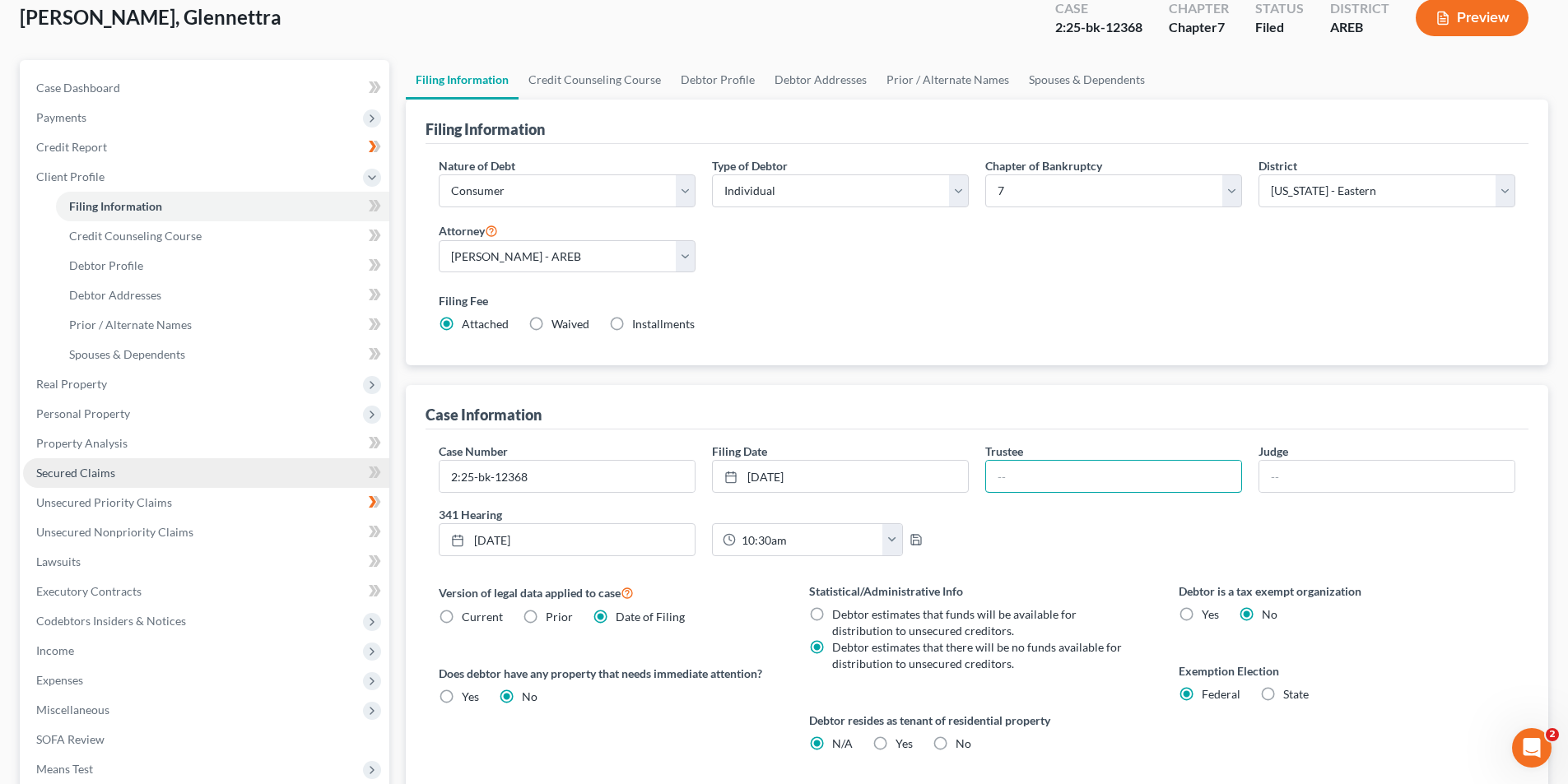
scroll to position [327, 0]
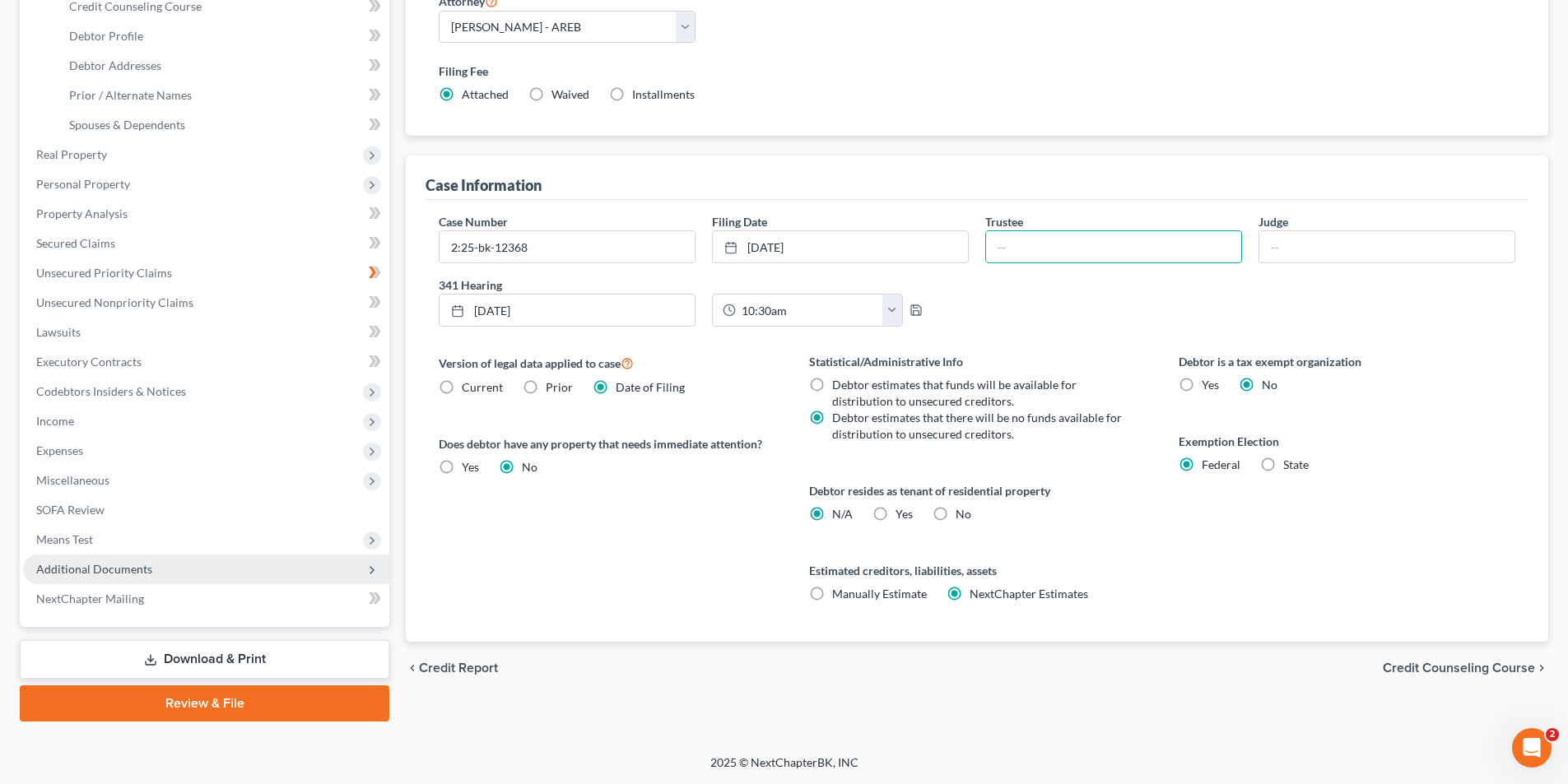
click at [88, 572] on span "Additional Documents" at bounding box center [94, 569] width 116 height 14
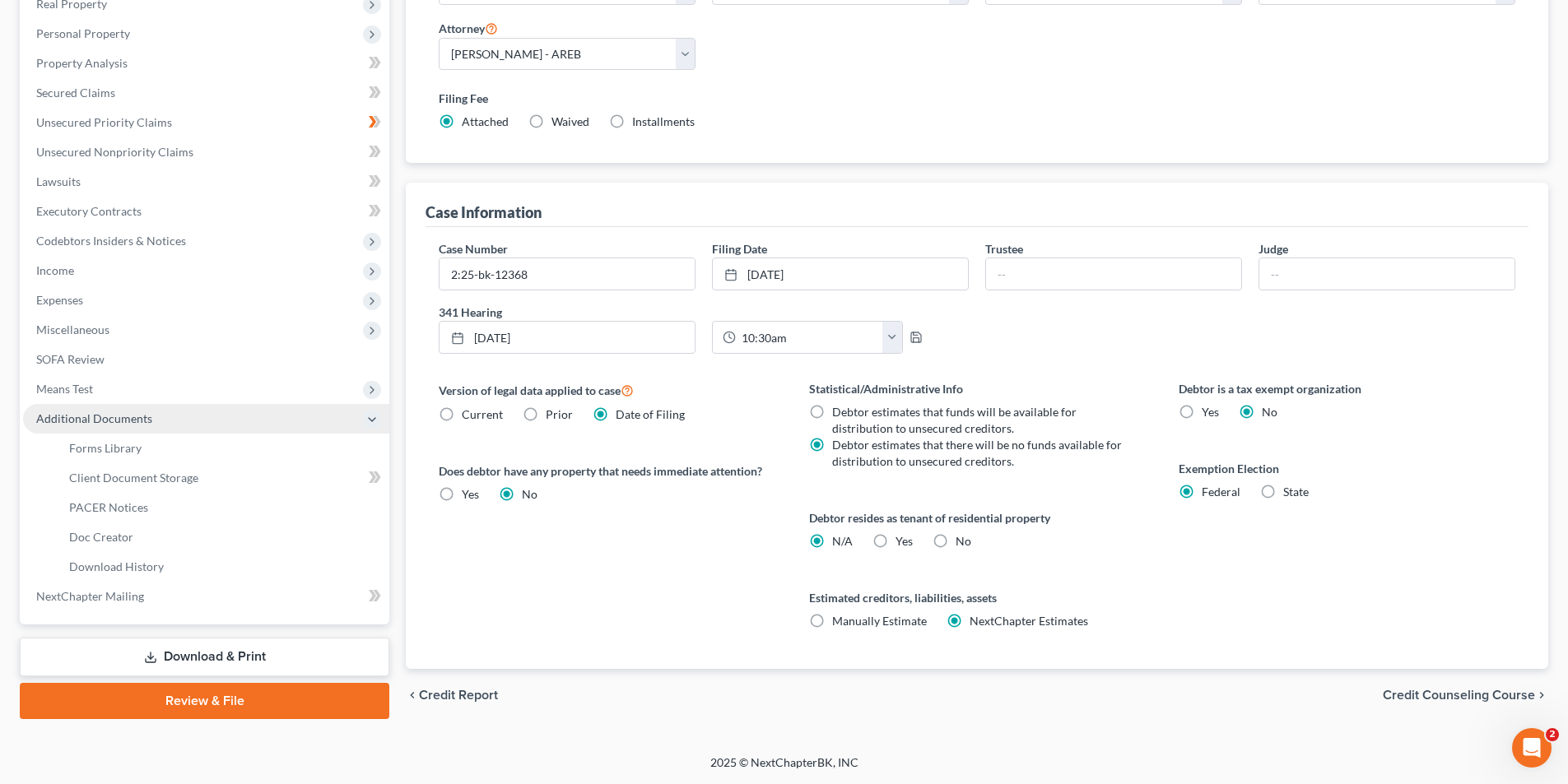
scroll to position [298, 0]
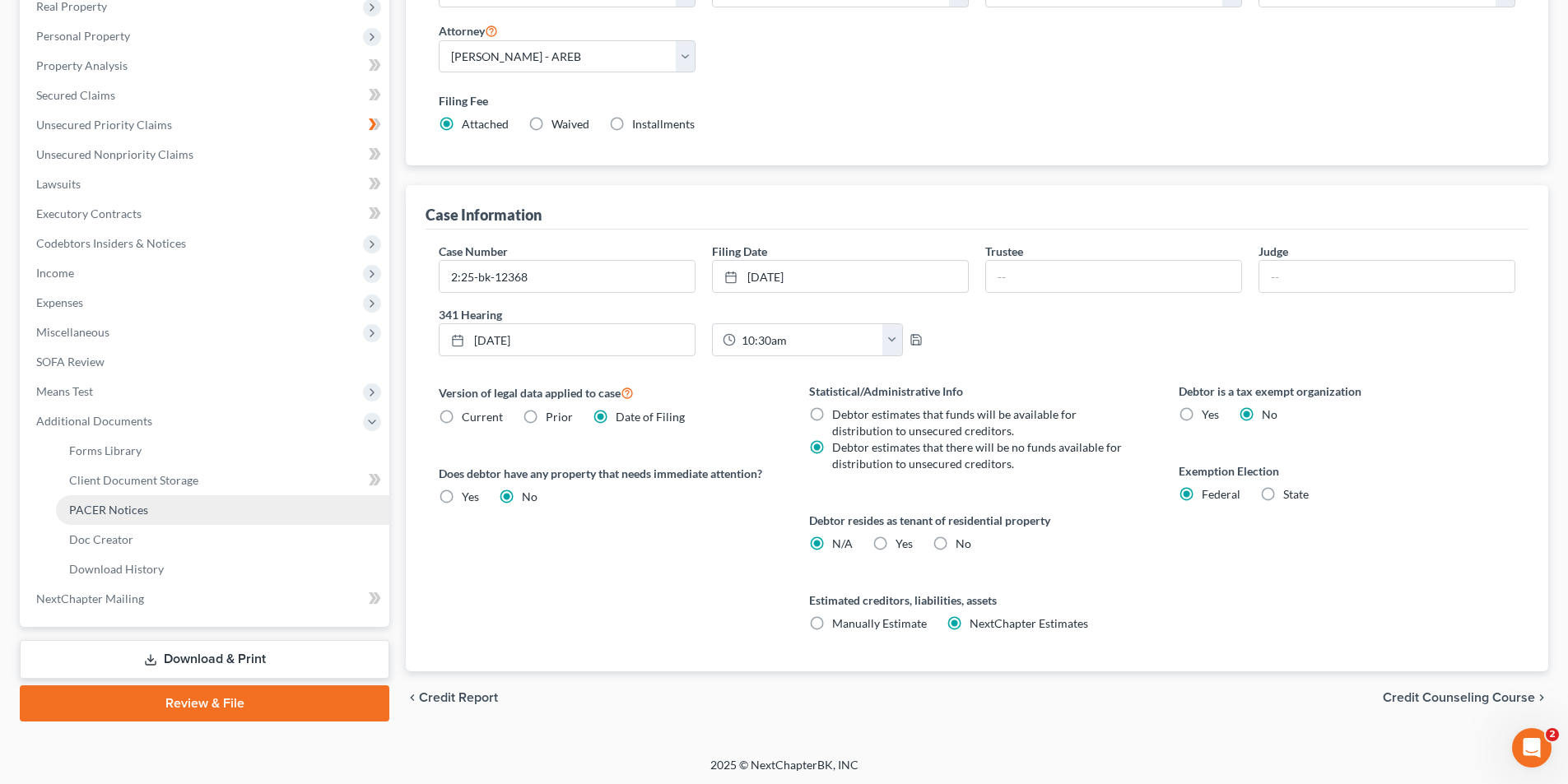
click at [130, 518] on link "PACER Notices" at bounding box center [223, 510] width 333 height 30
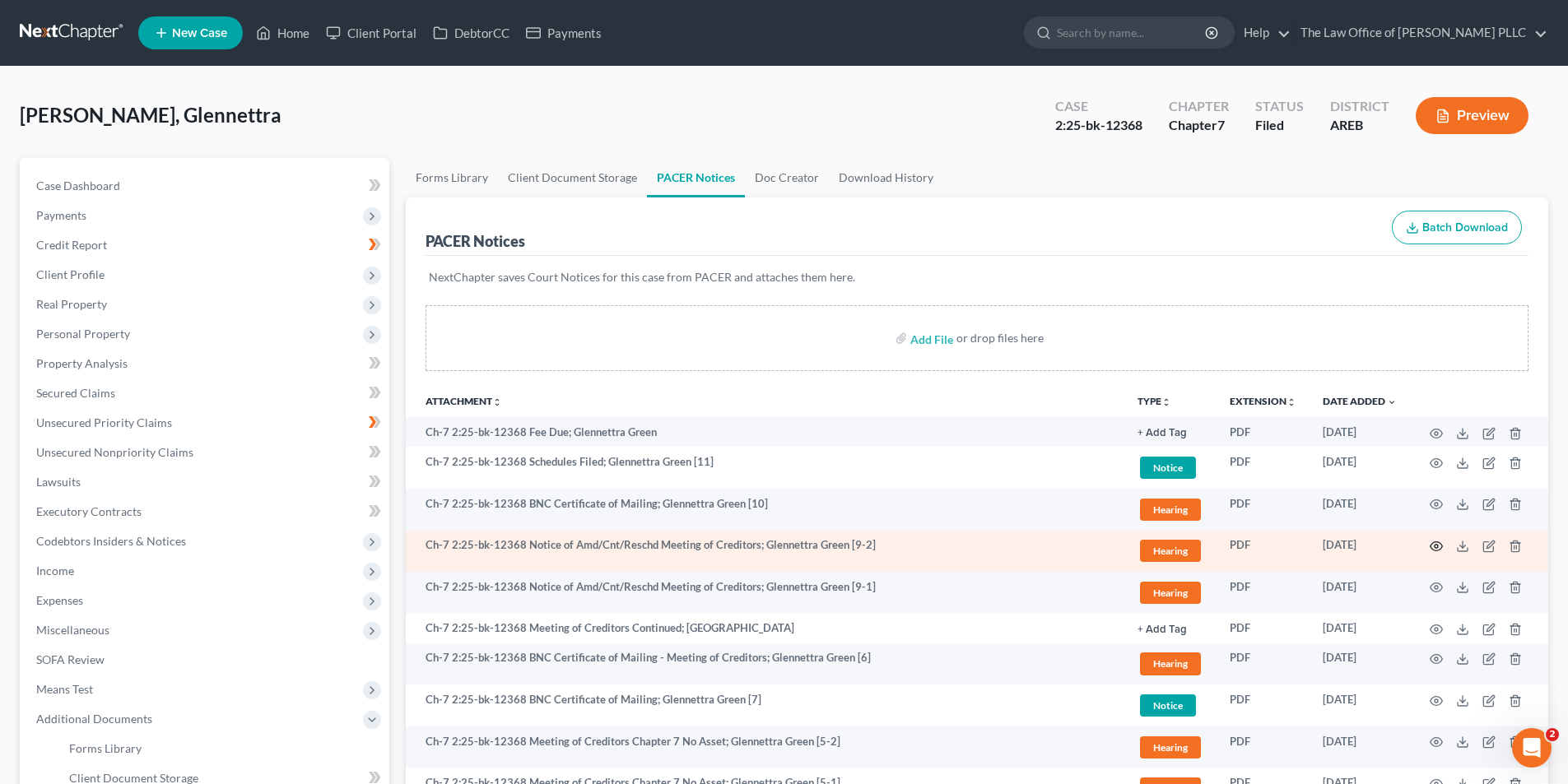
click at [1432, 545] on icon "button" at bounding box center [1436, 545] width 13 height 13
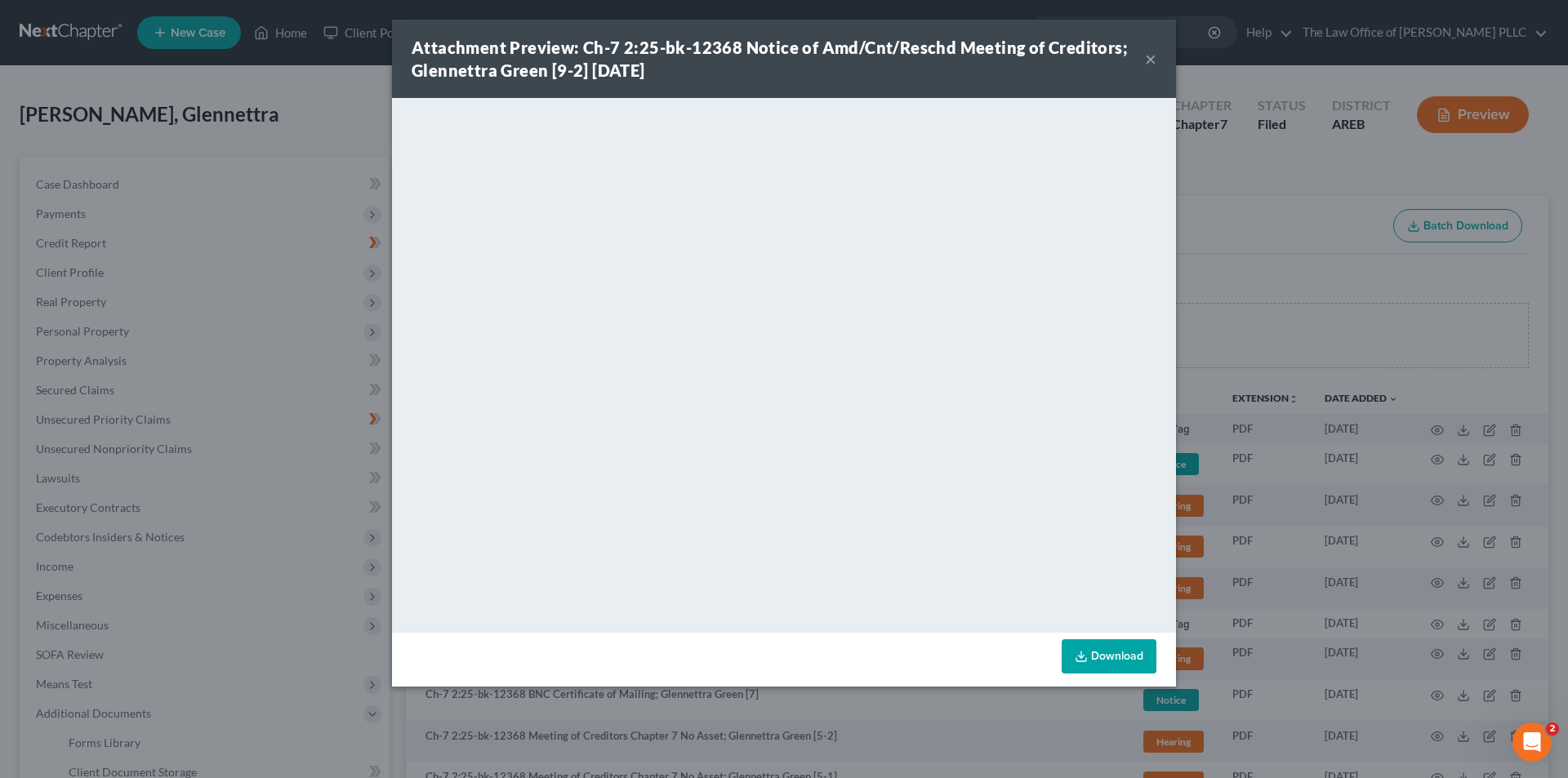
click at [1148, 55] on button "×" at bounding box center [1150, 58] width 11 height 20
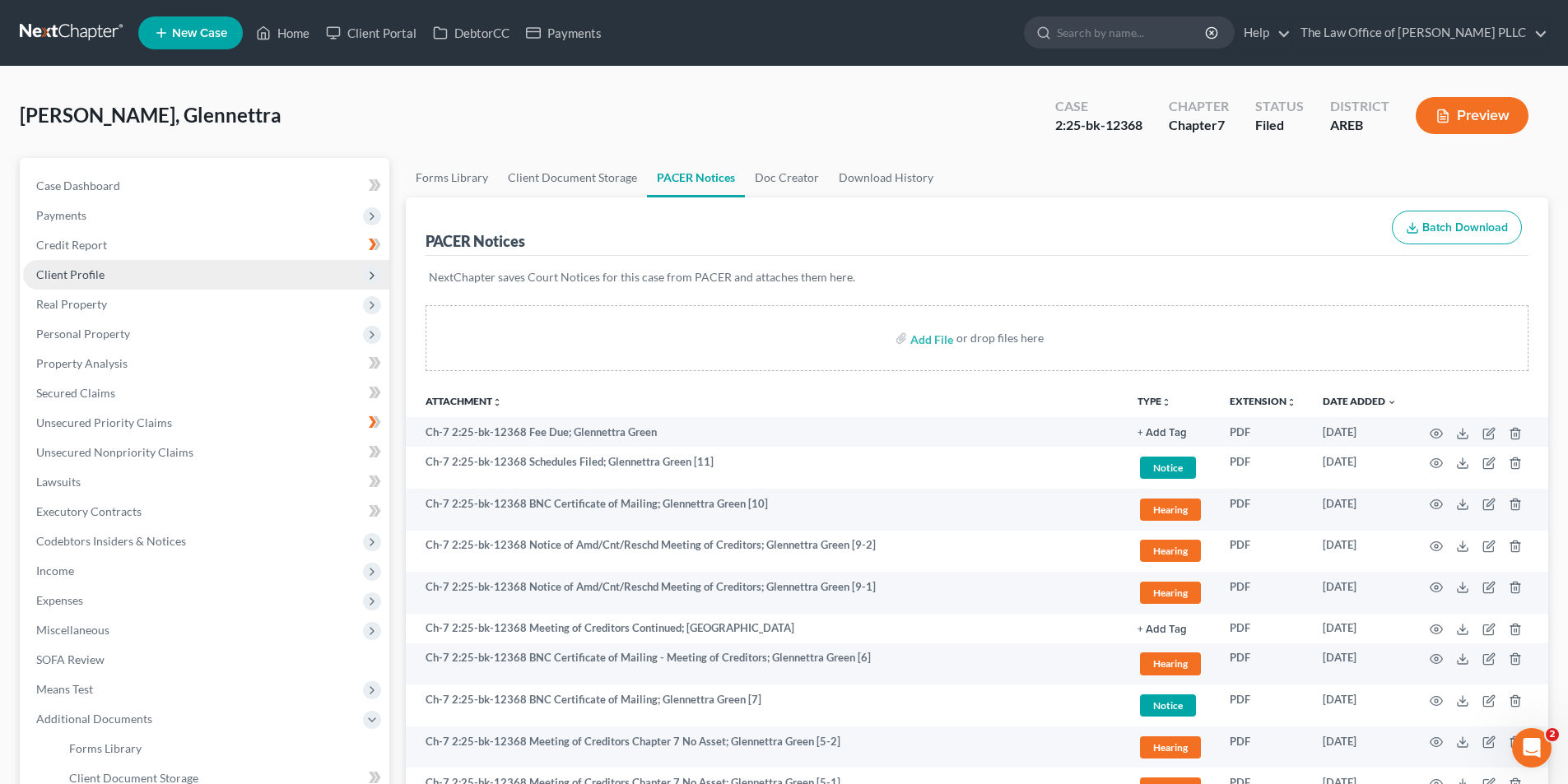
click at [68, 285] on span "Client Profile" at bounding box center [205, 274] width 366 height 30
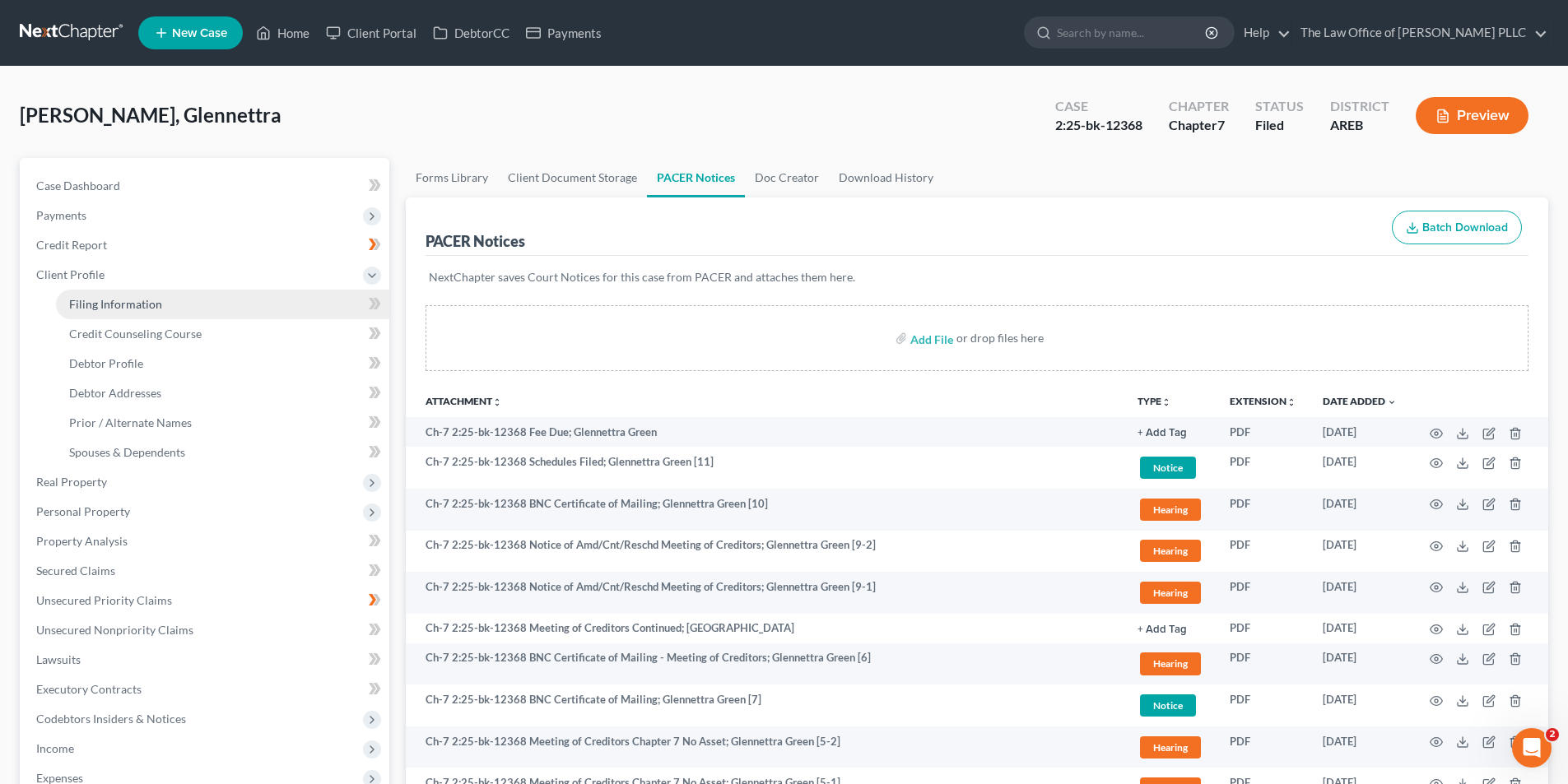
click at [138, 303] on span "Filing Information" at bounding box center [116, 304] width 93 height 14
select select "1"
select select "0"
select select "5"
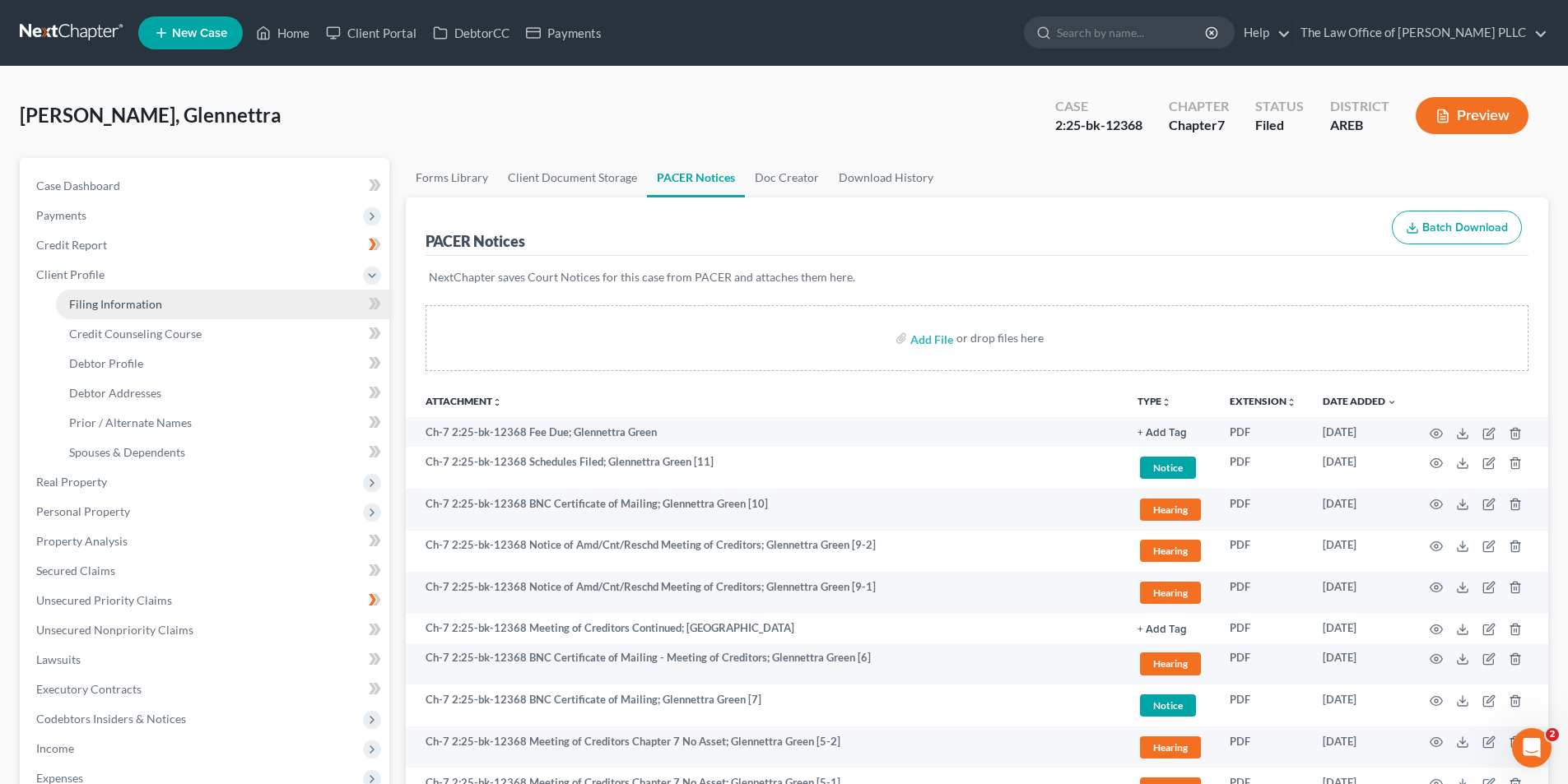
select select "0"
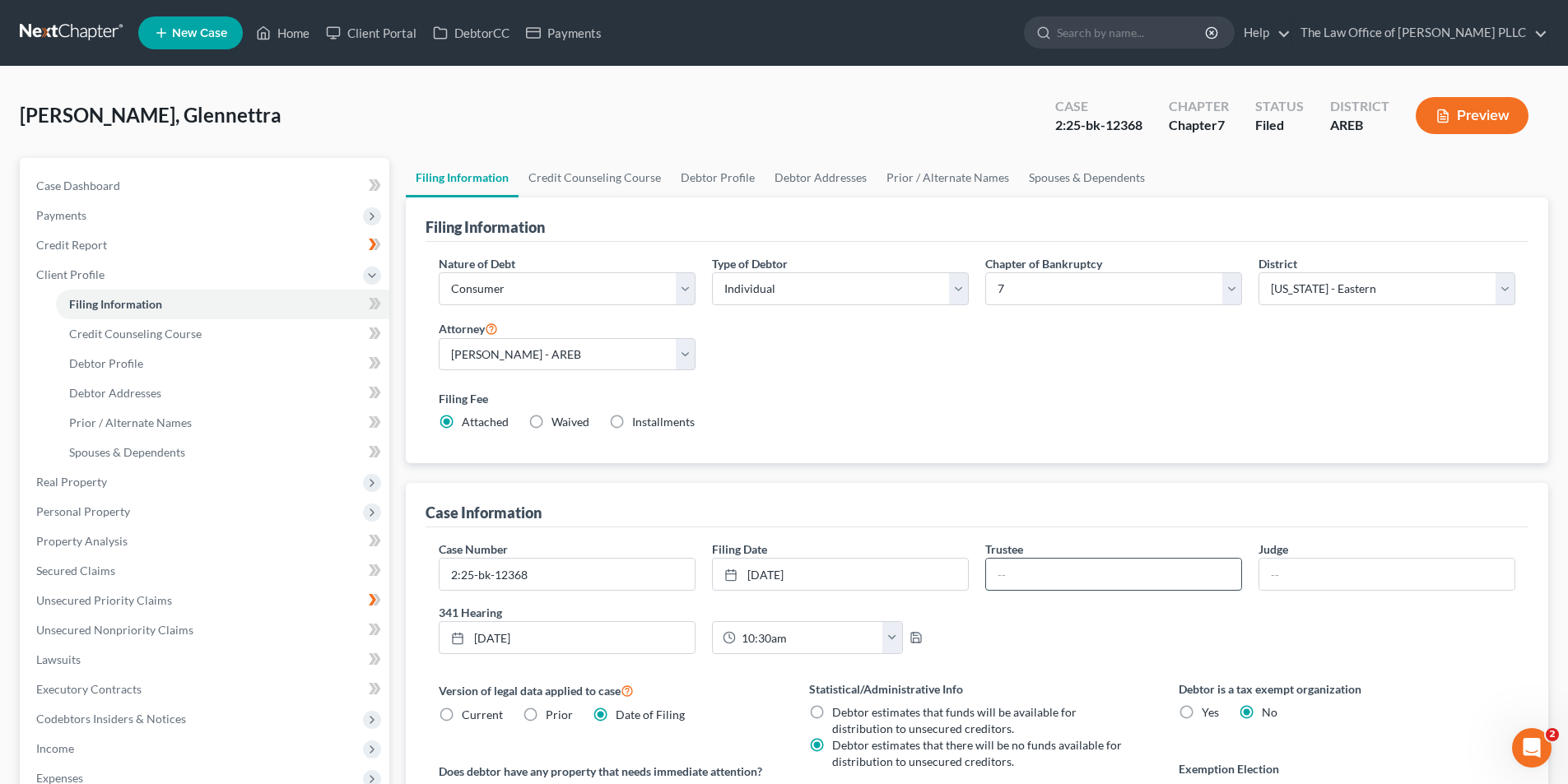
click at [1051, 578] on input "text" at bounding box center [1113, 574] width 255 height 32
type input "Lance Owens"
click at [106, 338] on span "Credit Counseling Course" at bounding box center [135, 333] width 132 height 14
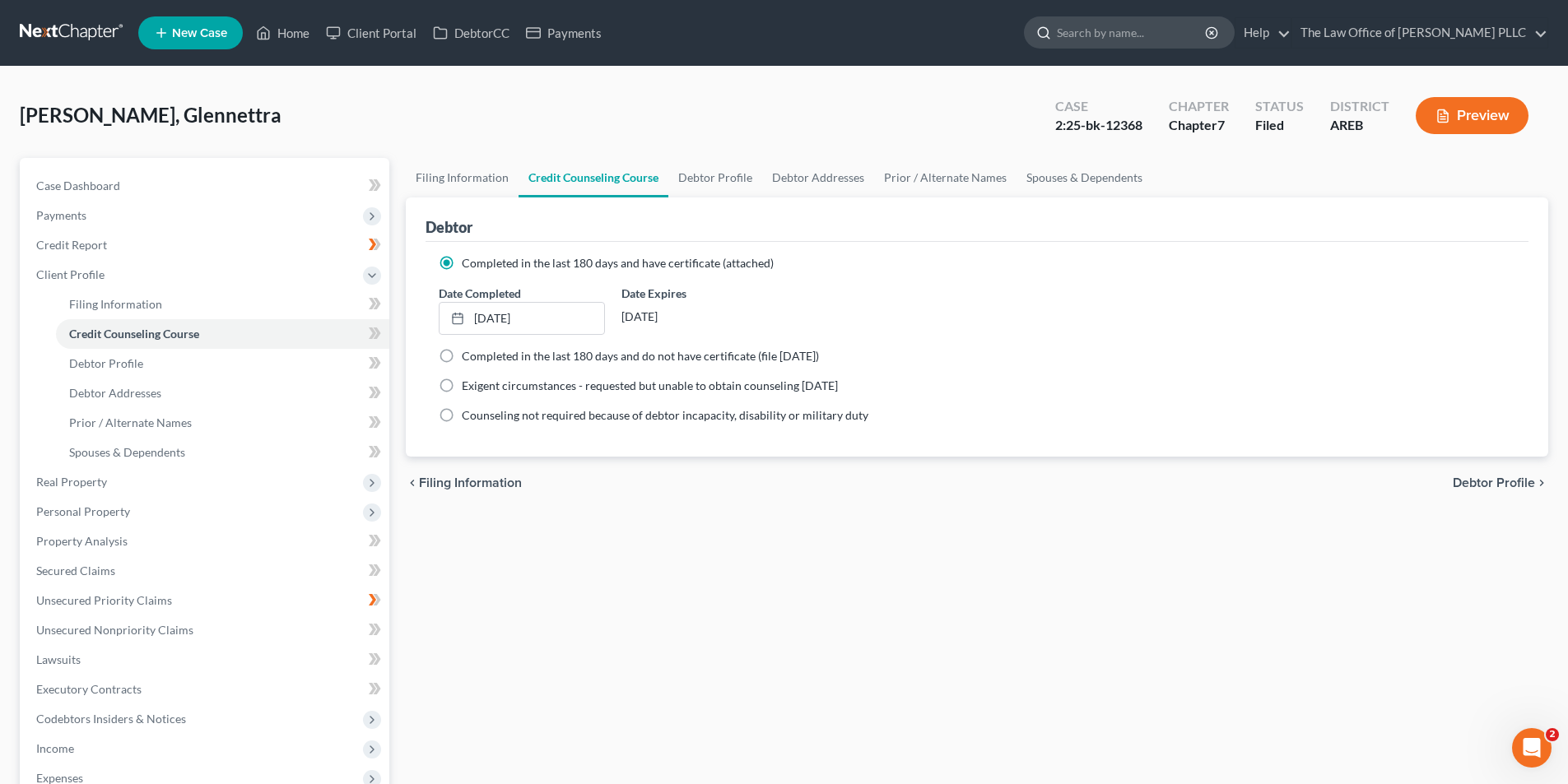
click at [1103, 30] on input "search" at bounding box center [1132, 32] width 151 height 31
type input "[PERSON_NAME]"
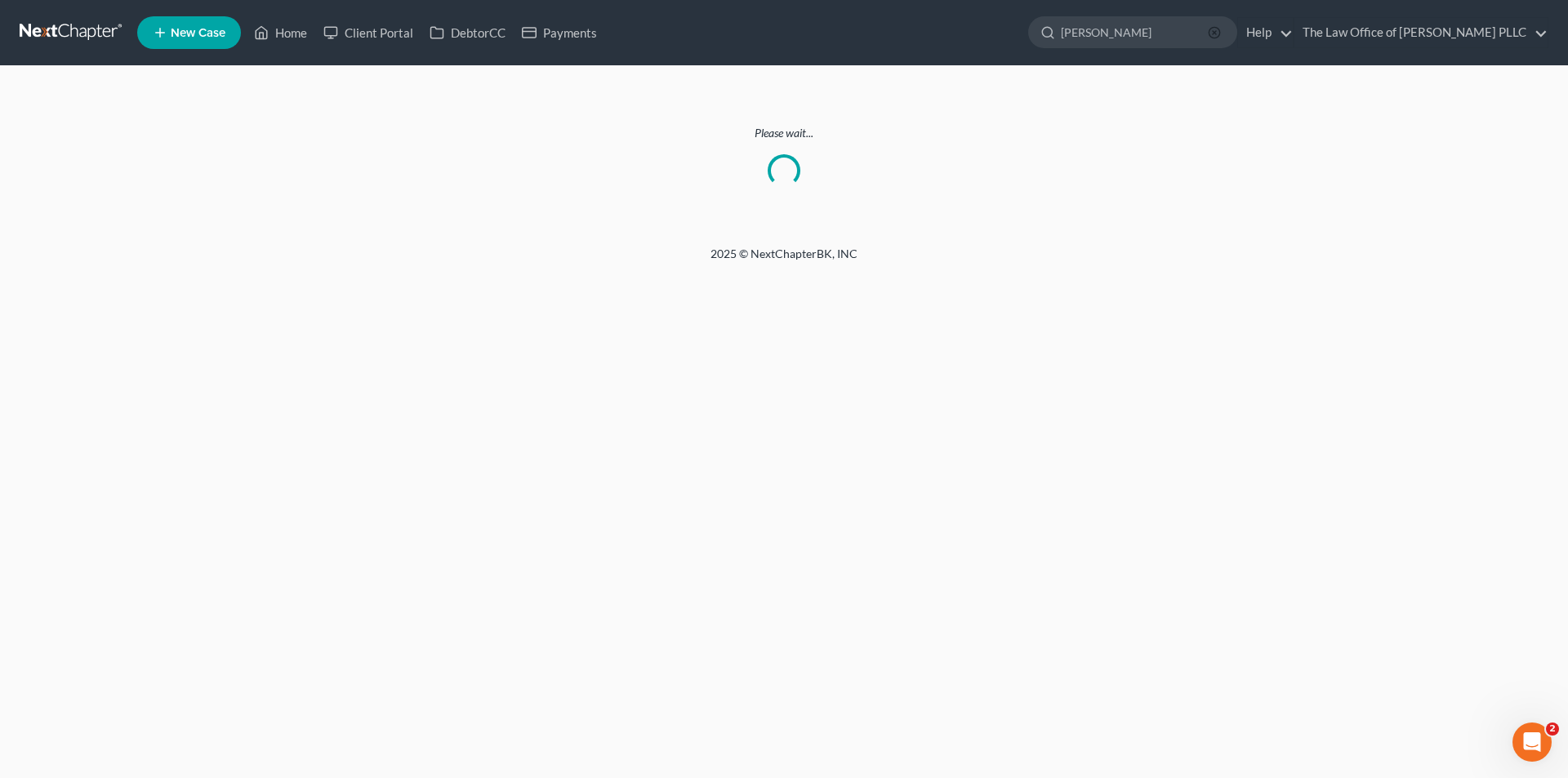
click at [1219, 28] on circle "button" at bounding box center [1214, 32] width 10 height 10
click at [86, 29] on link at bounding box center [72, 33] width 104 height 30
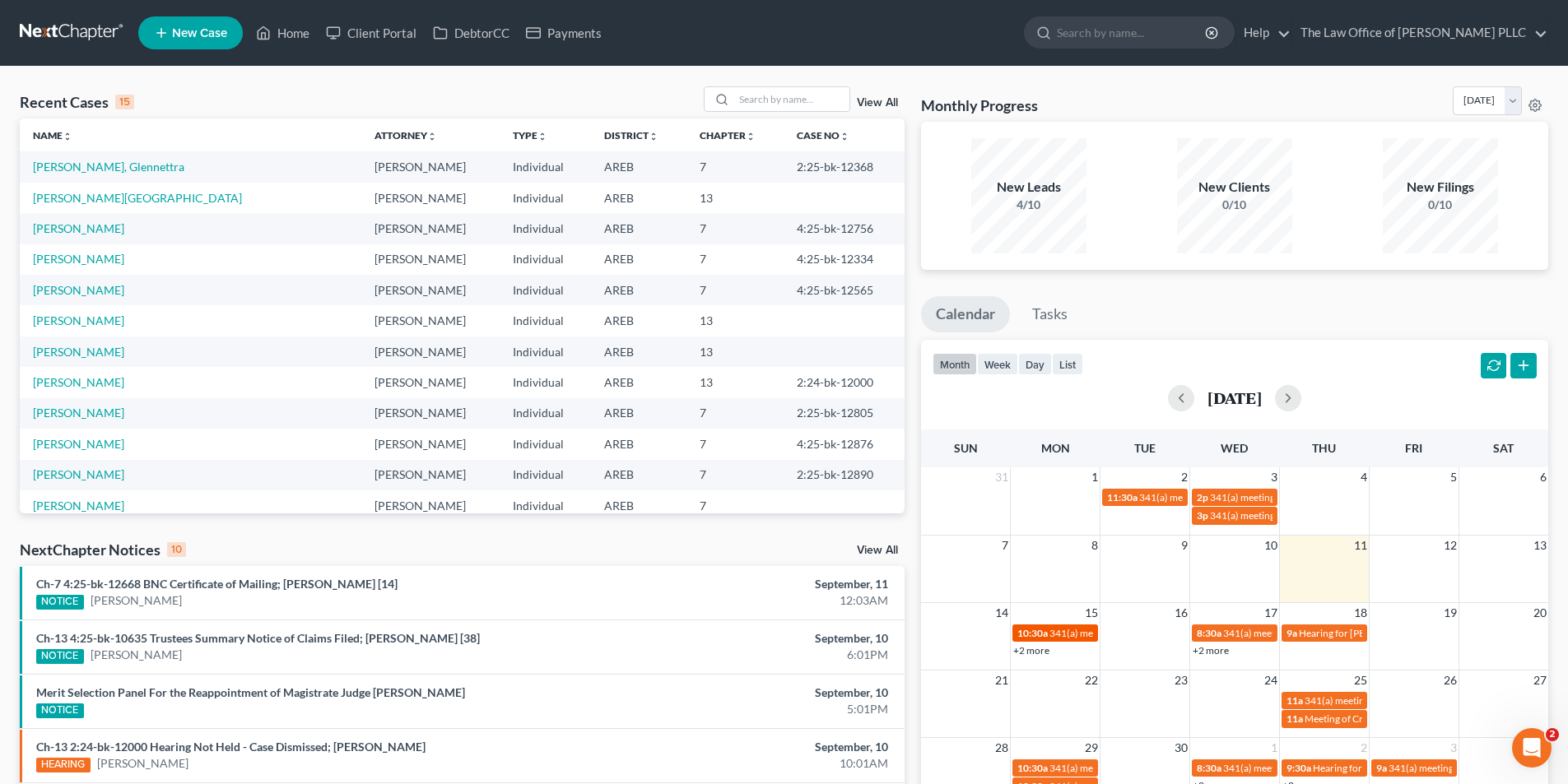
click at [1081, 638] on span "341(a) meeting for [PERSON_NAME]" at bounding box center [1128, 633] width 159 height 12
select select "Days"
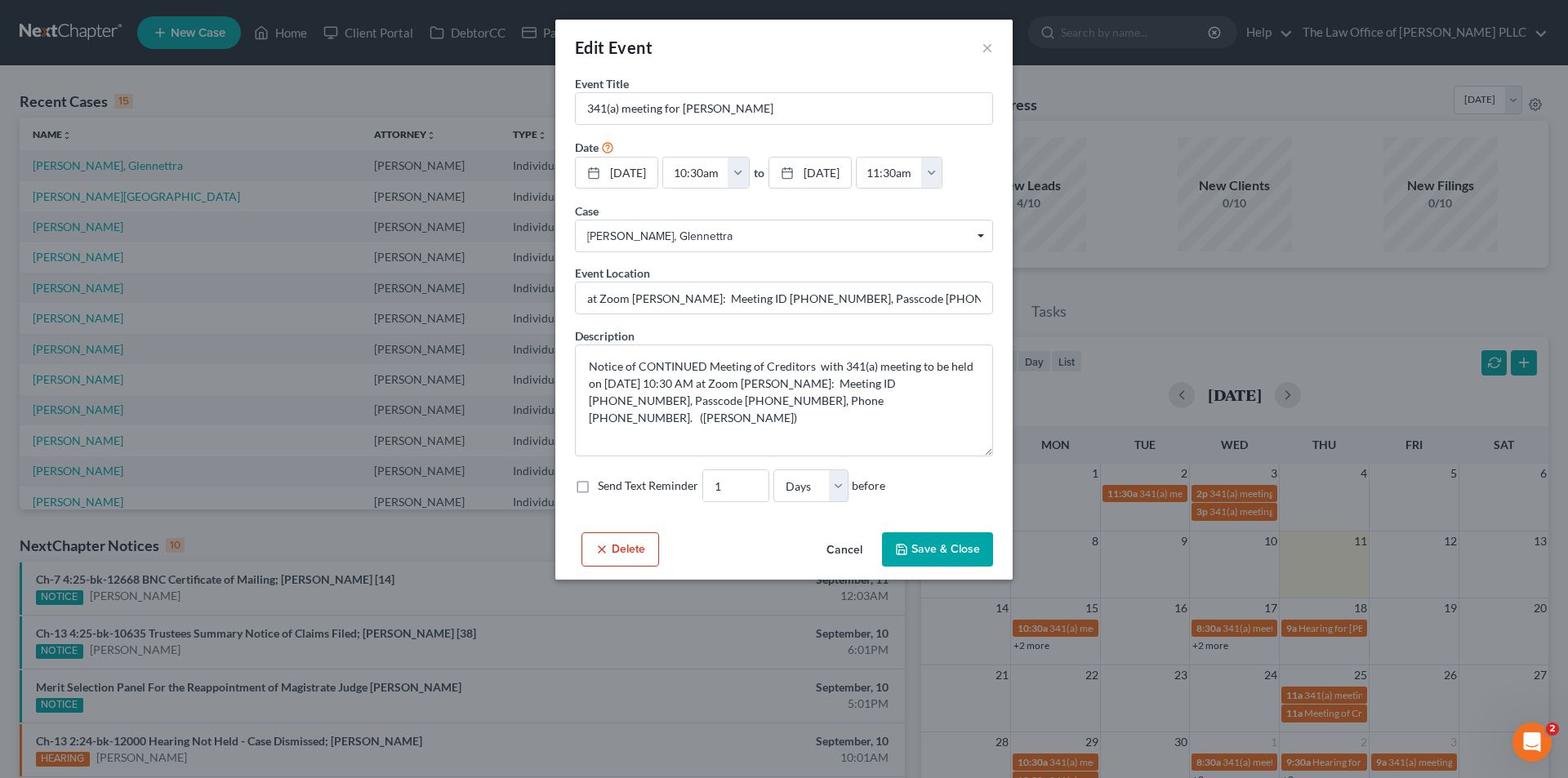
click at [998, 37] on div "Edit Event ×" at bounding box center [784, 48] width 457 height 56
click at [981, 51] on button "×" at bounding box center [986, 47] width 11 height 20
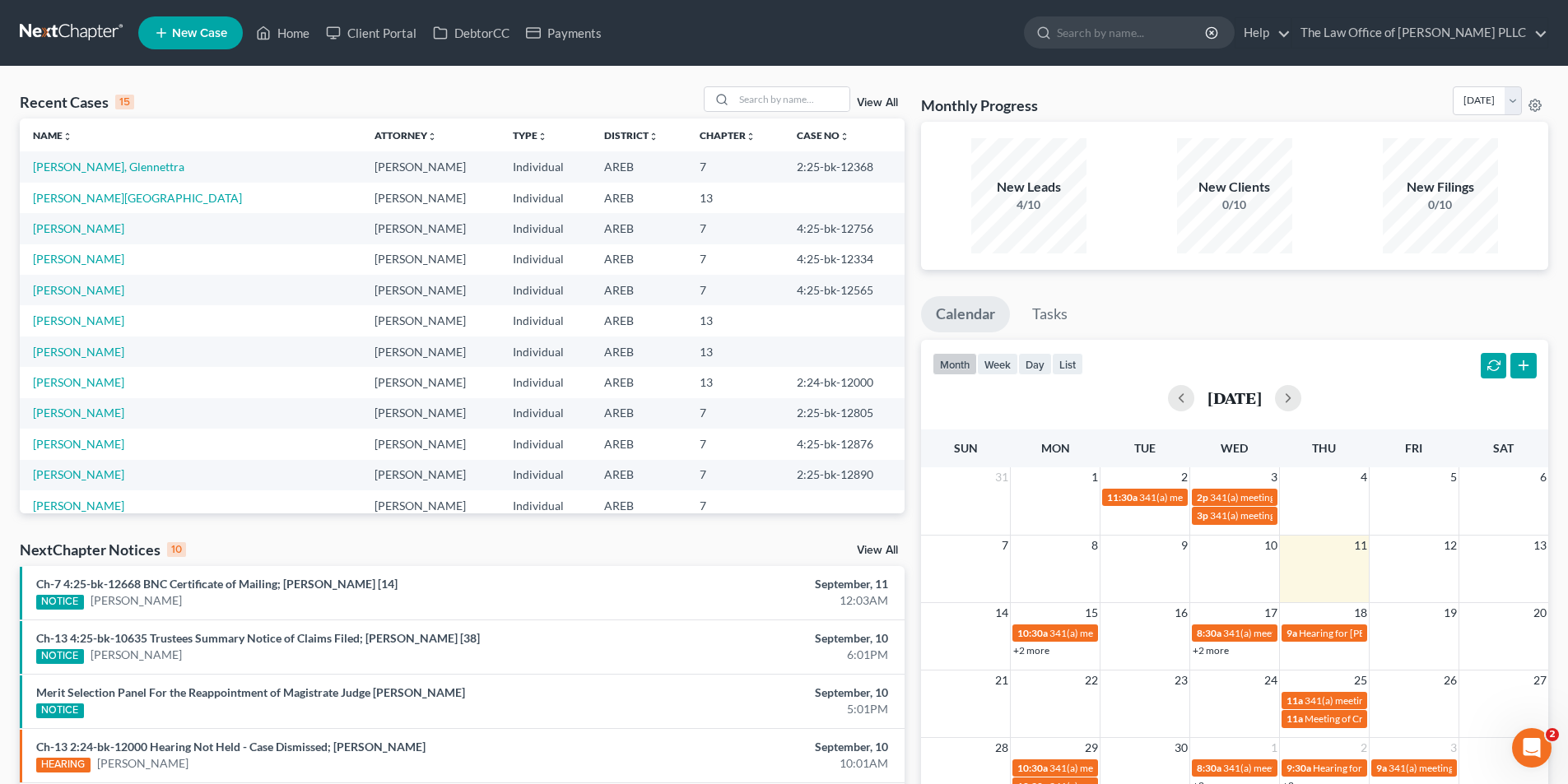
click at [1214, 656] on link "+2 more" at bounding box center [1210, 650] width 36 height 12
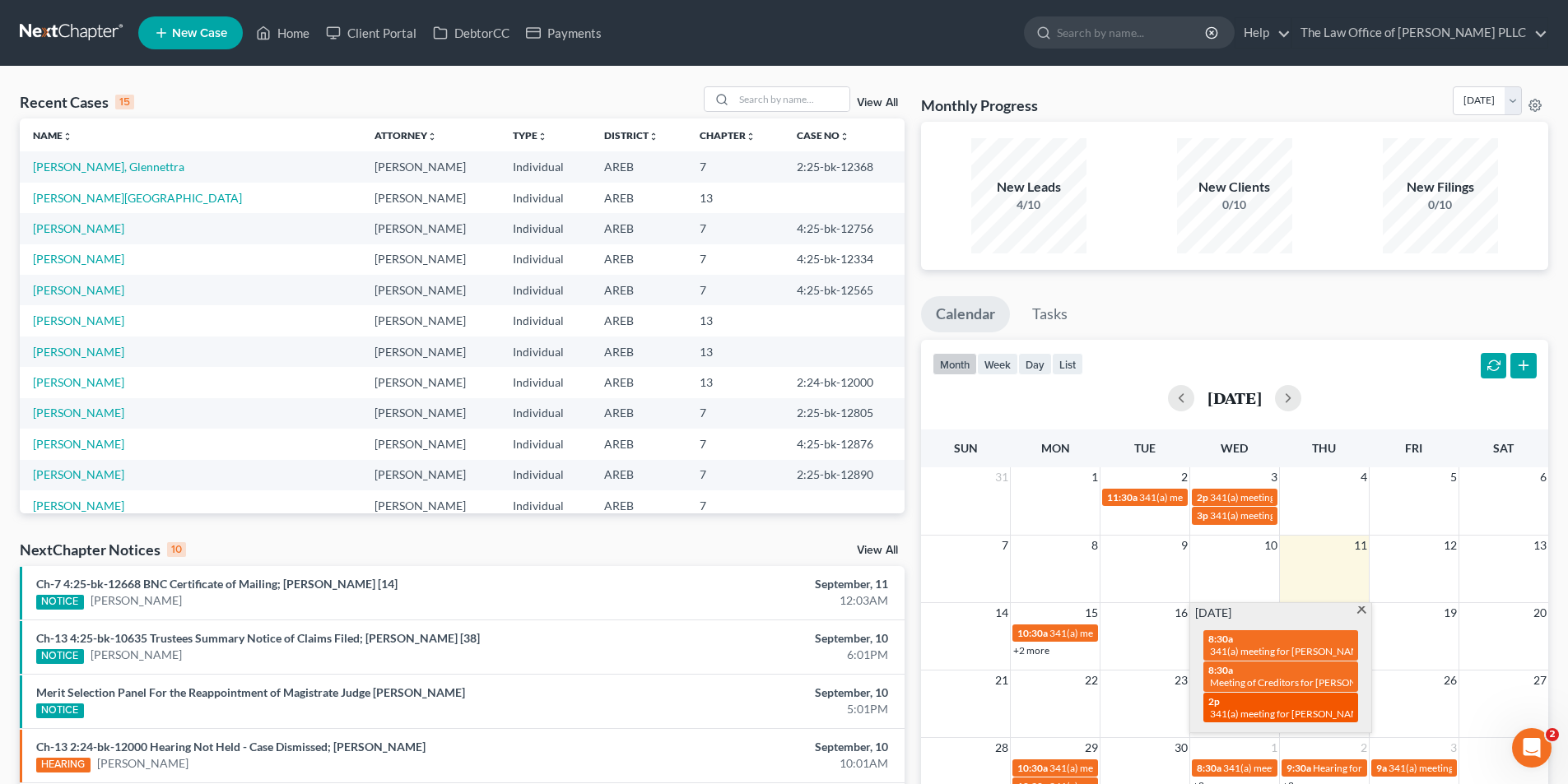
click at [1270, 710] on span "341(a) meeting for [PERSON_NAME]" at bounding box center [1289, 714] width 159 height 12
select select "Days"
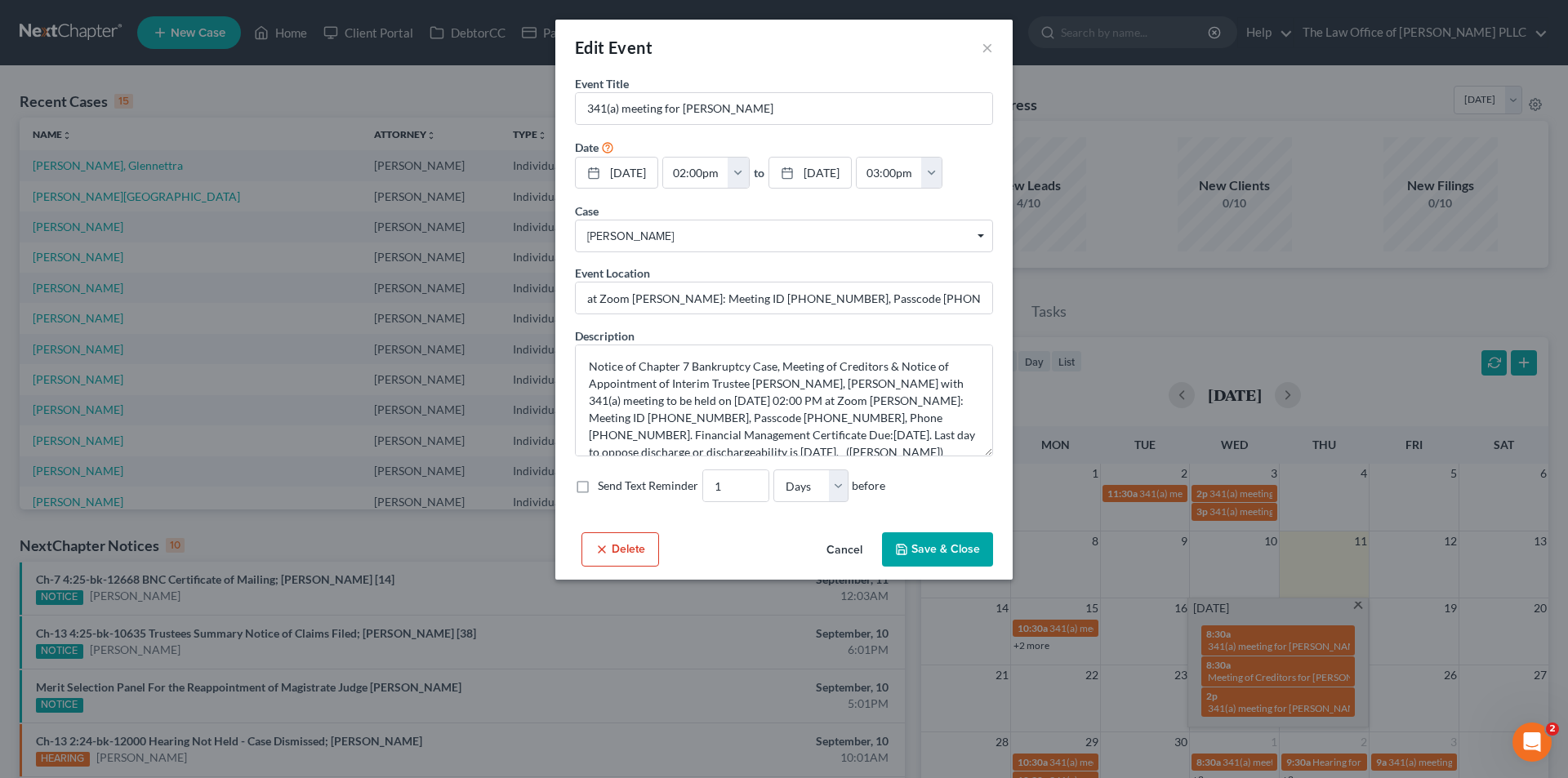
click at [632, 553] on button "Delete" at bounding box center [620, 549] width 77 height 34
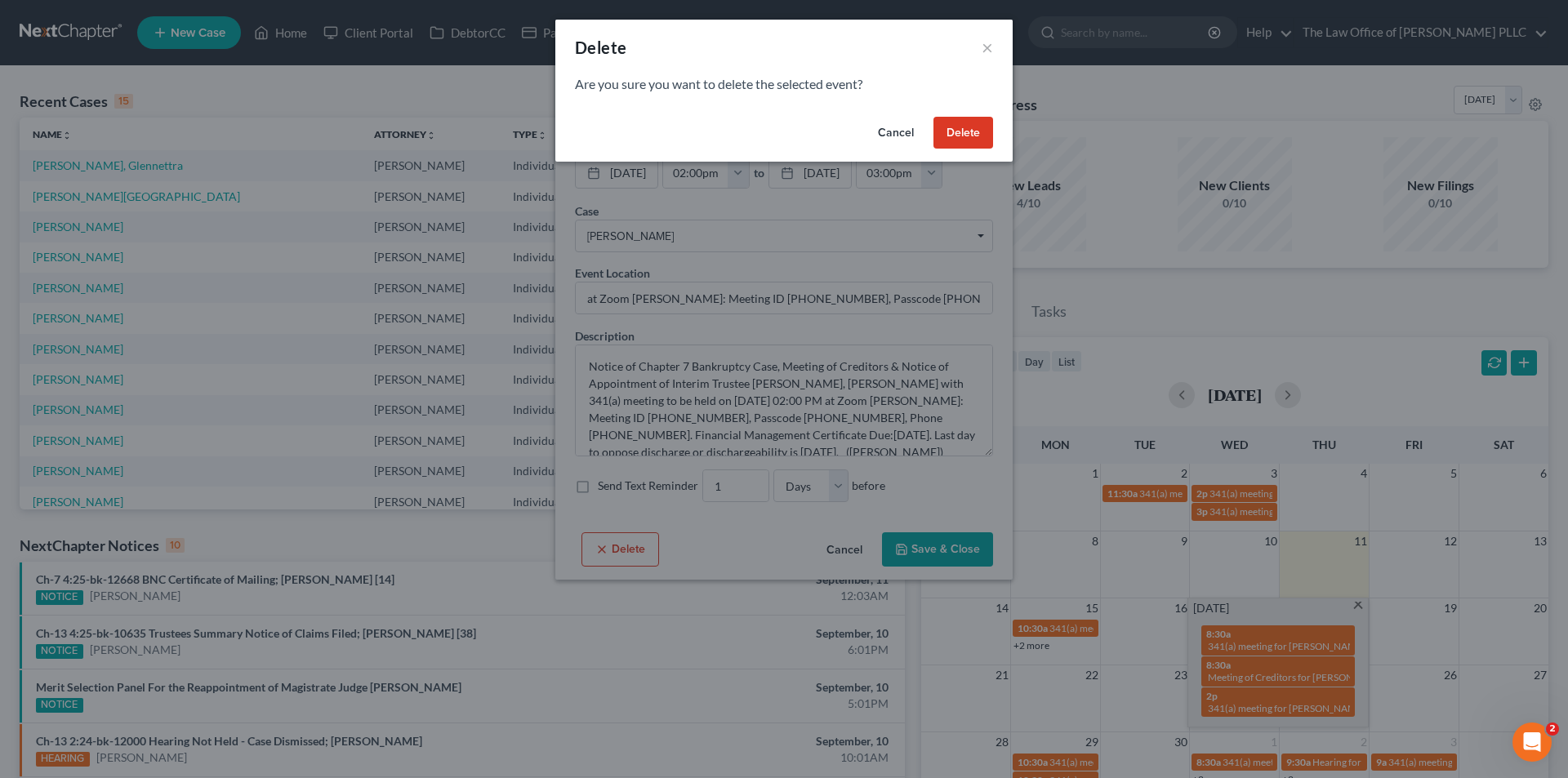
click at [972, 139] on button "Delete" at bounding box center [963, 133] width 59 height 33
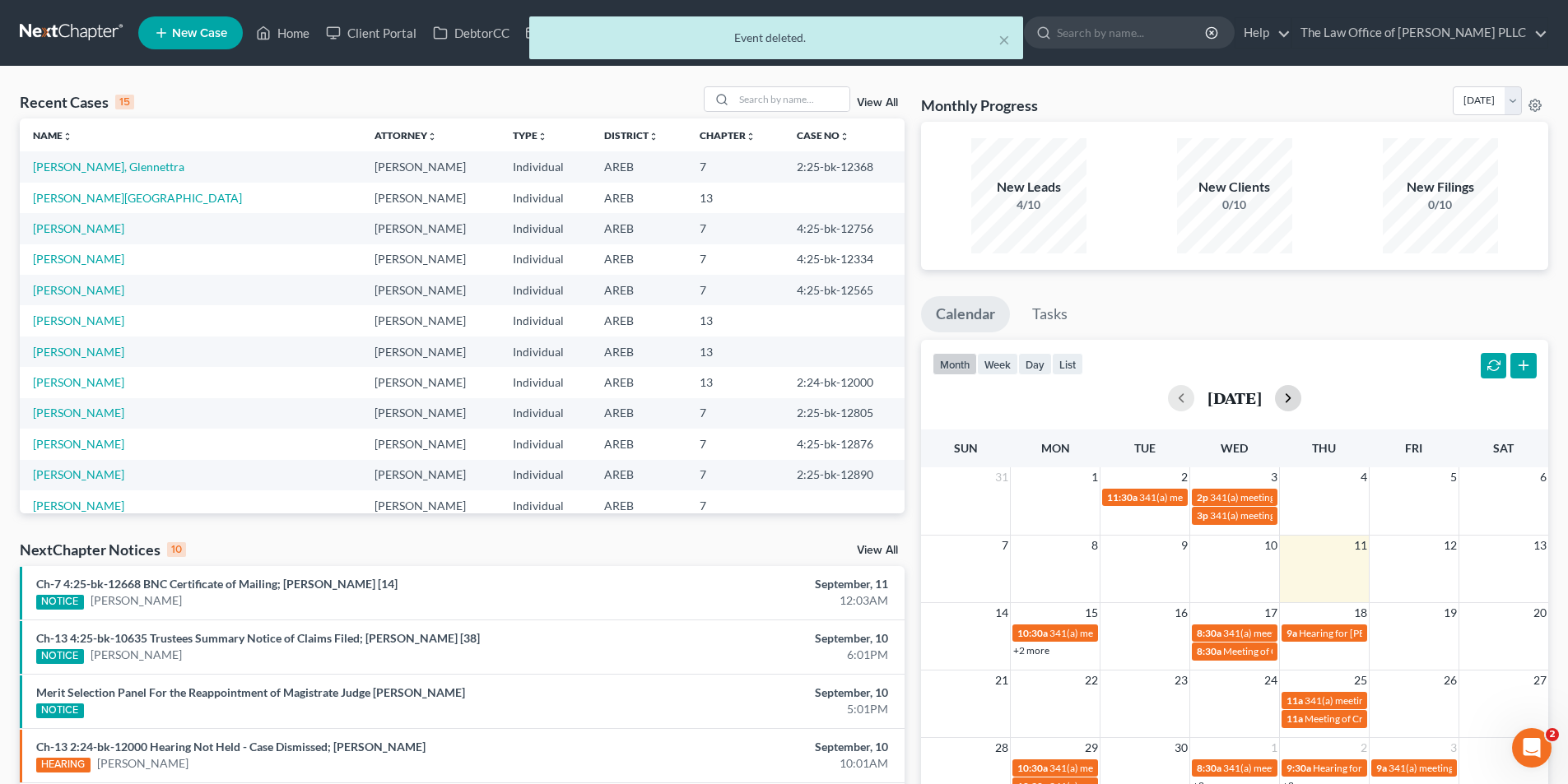
click at [1301, 398] on button "button" at bounding box center [1288, 398] width 26 height 26
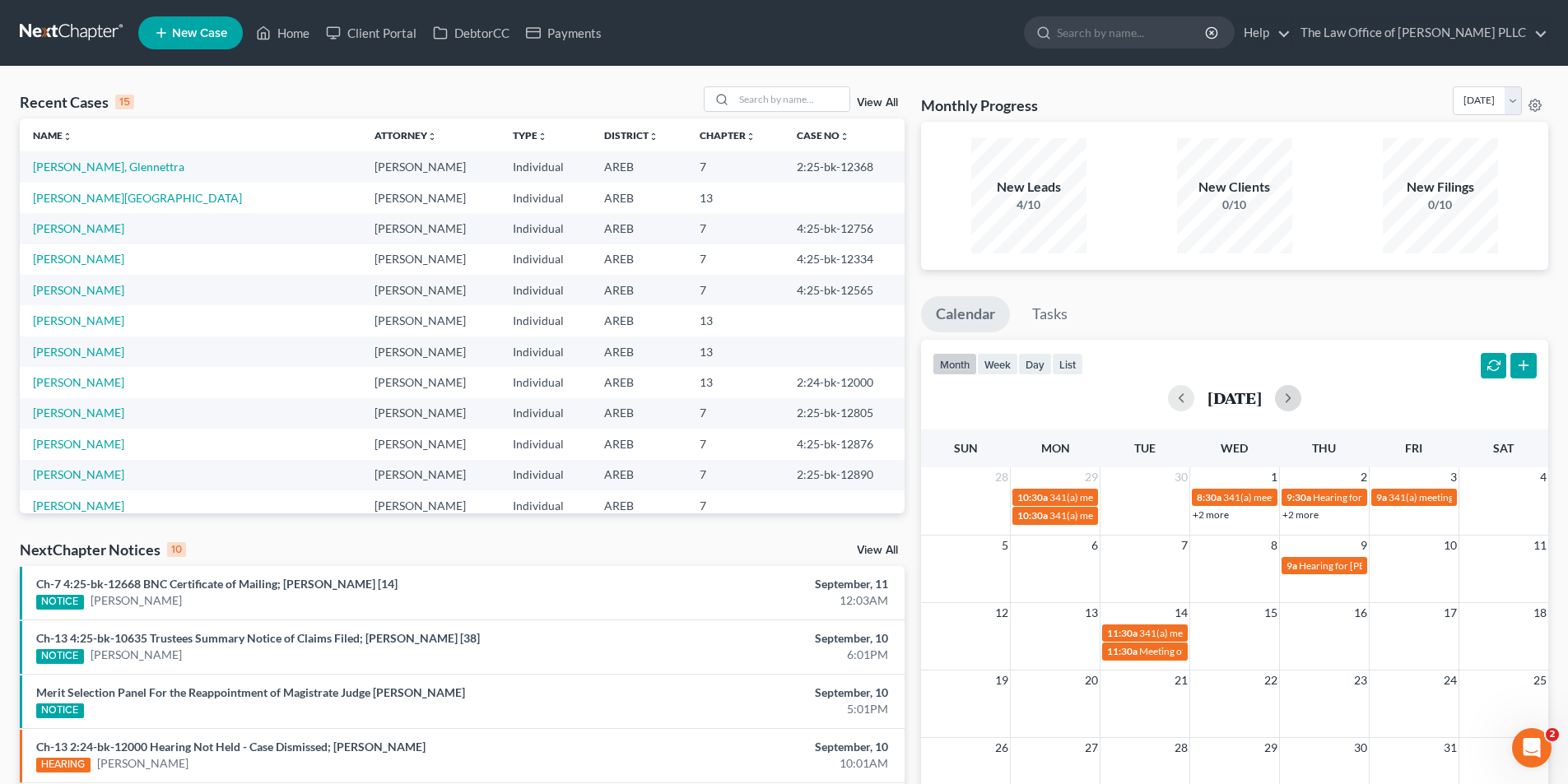
click at [1240, 525] on div "28 29 30 1 2 3 4 10:30a 341(a) meeting for [PERSON_NAME] 8:30a 341(a) meeting f…" at bounding box center [1235, 497] width 627 height 60
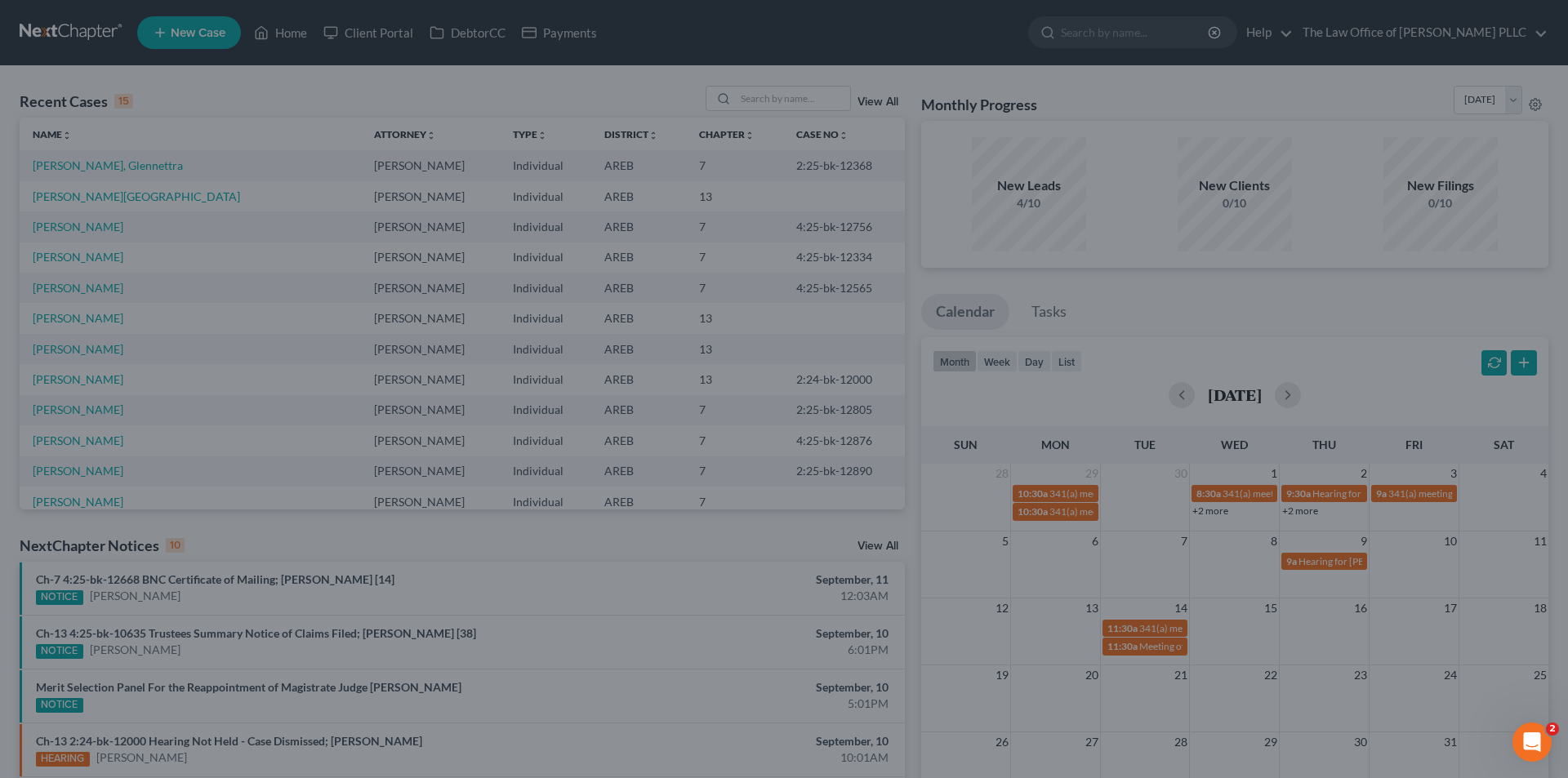
click at [1205, 506] on div "New Event × Event Title * Date [DATE] close Date [DATE] Time 12:00 AM chevron_l…" at bounding box center [784, 389] width 1568 height 778
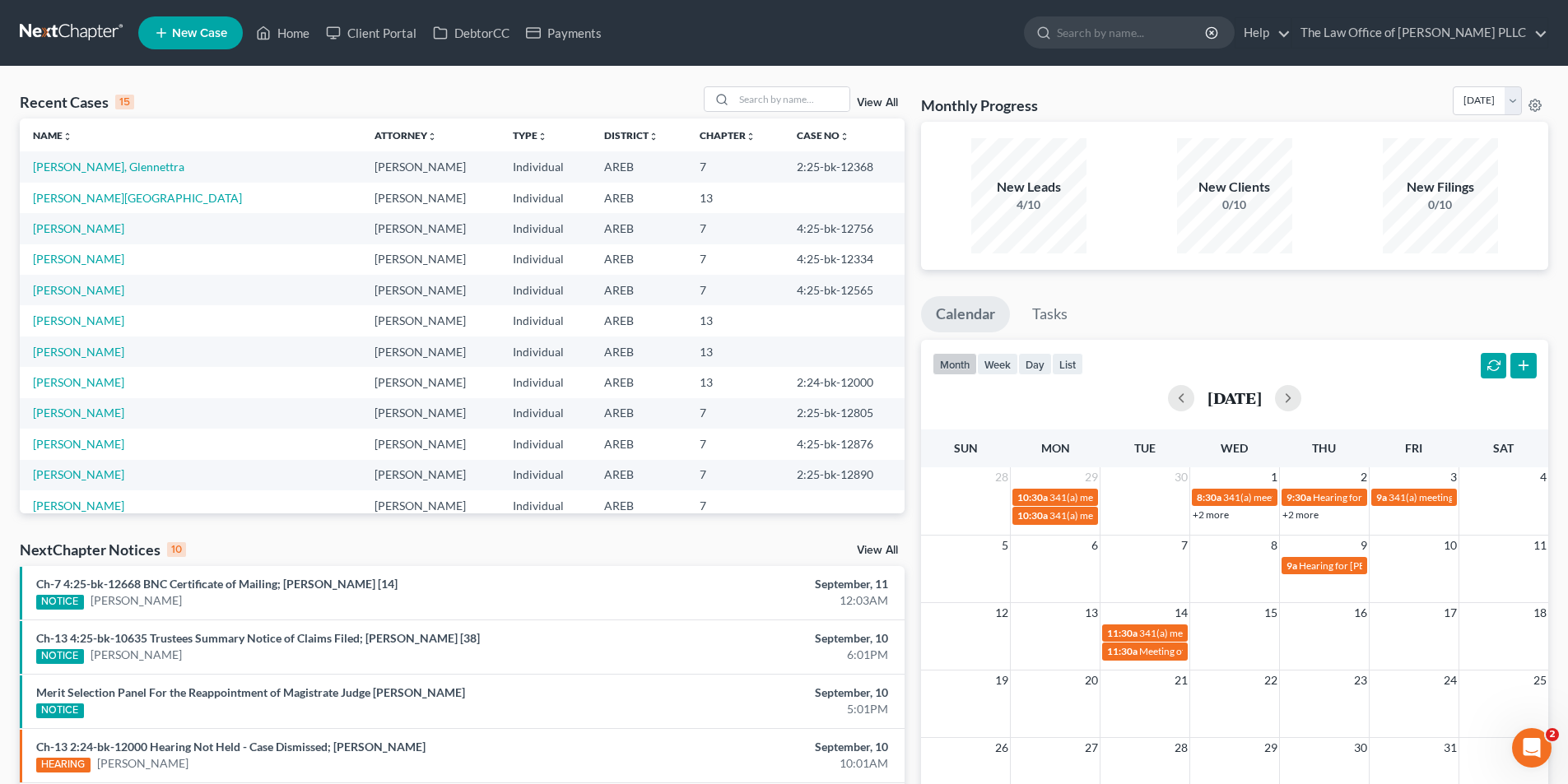
click at [1208, 513] on link "+2 more" at bounding box center [1210, 515] width 36 height 12
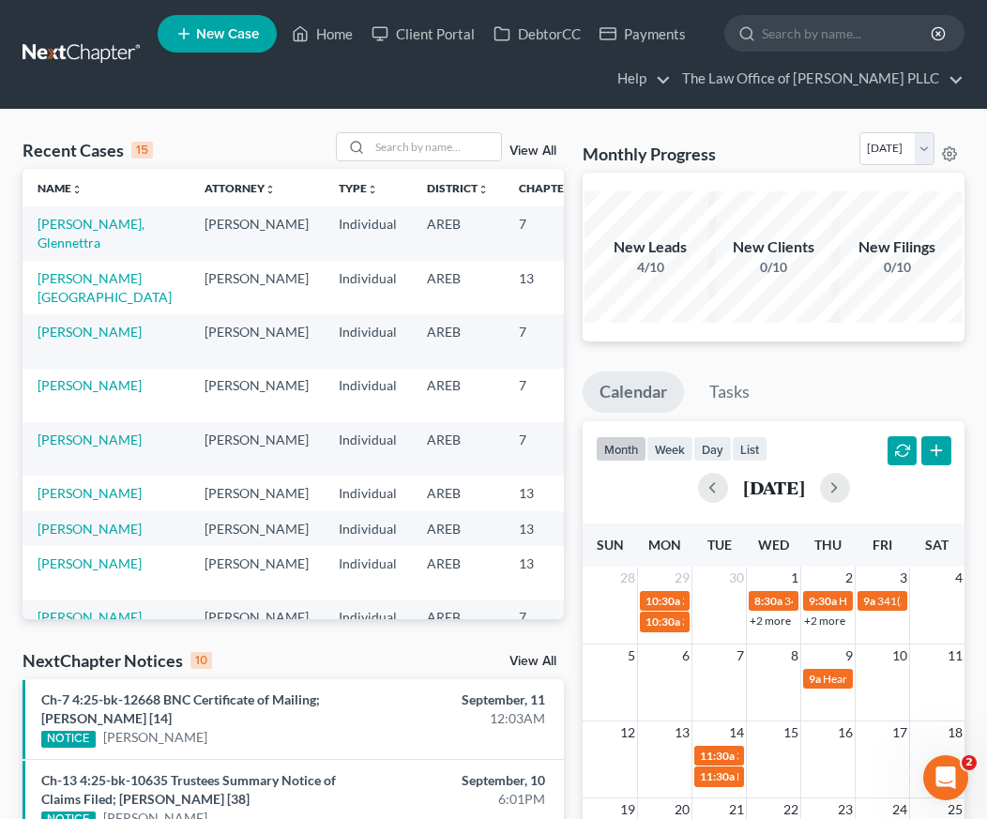
click at [600, 119] on div "Recent Cases 15 View All Name unfold_more expand_more expand_less Attorney unfo…" at bounding box center [493, 805] width 987 height 1390
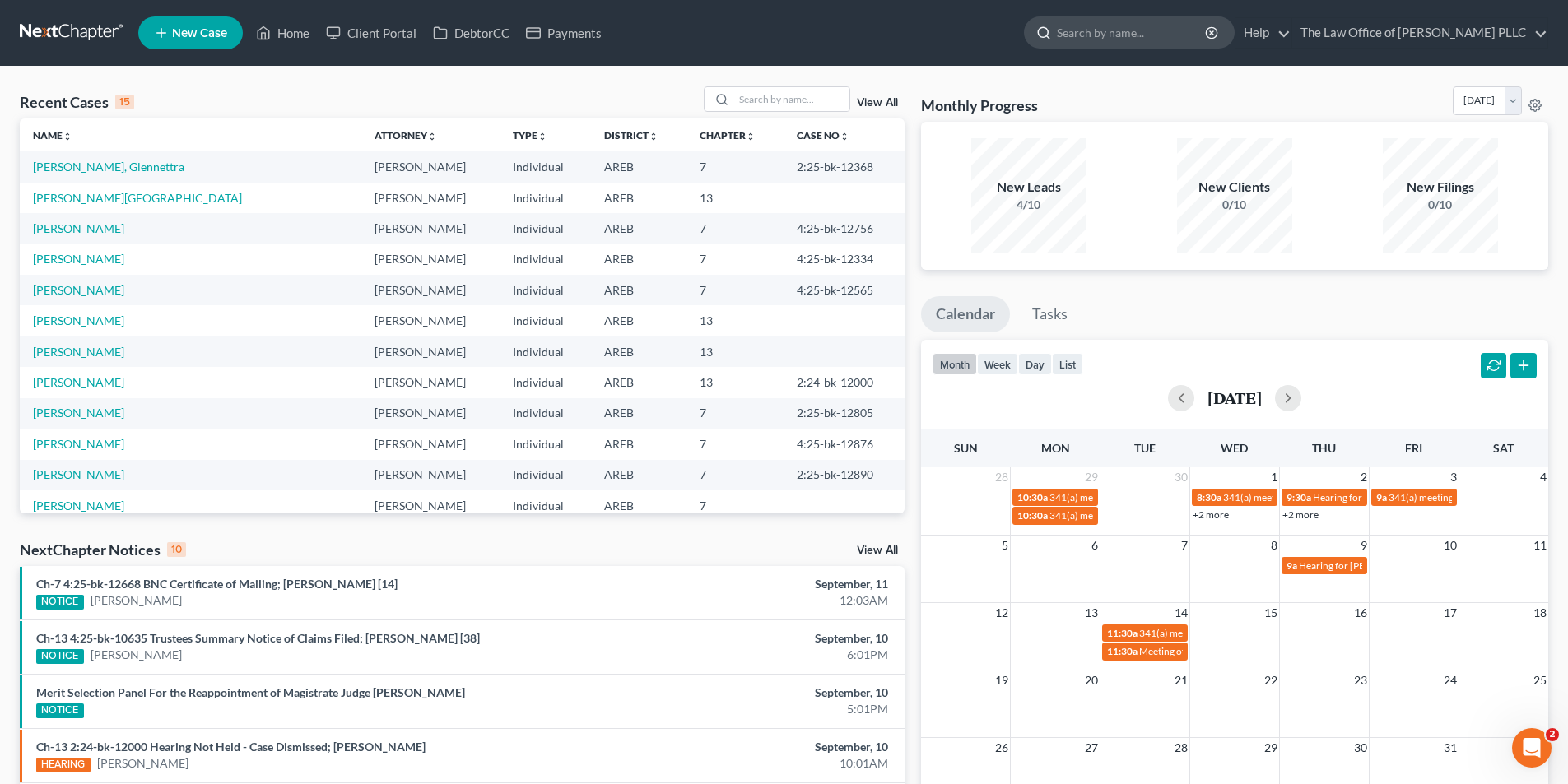
click at [1090, 32] on input "search" at bounding box center [1132, 32] width 151 height 31
type input "[PERSON_NAME]"
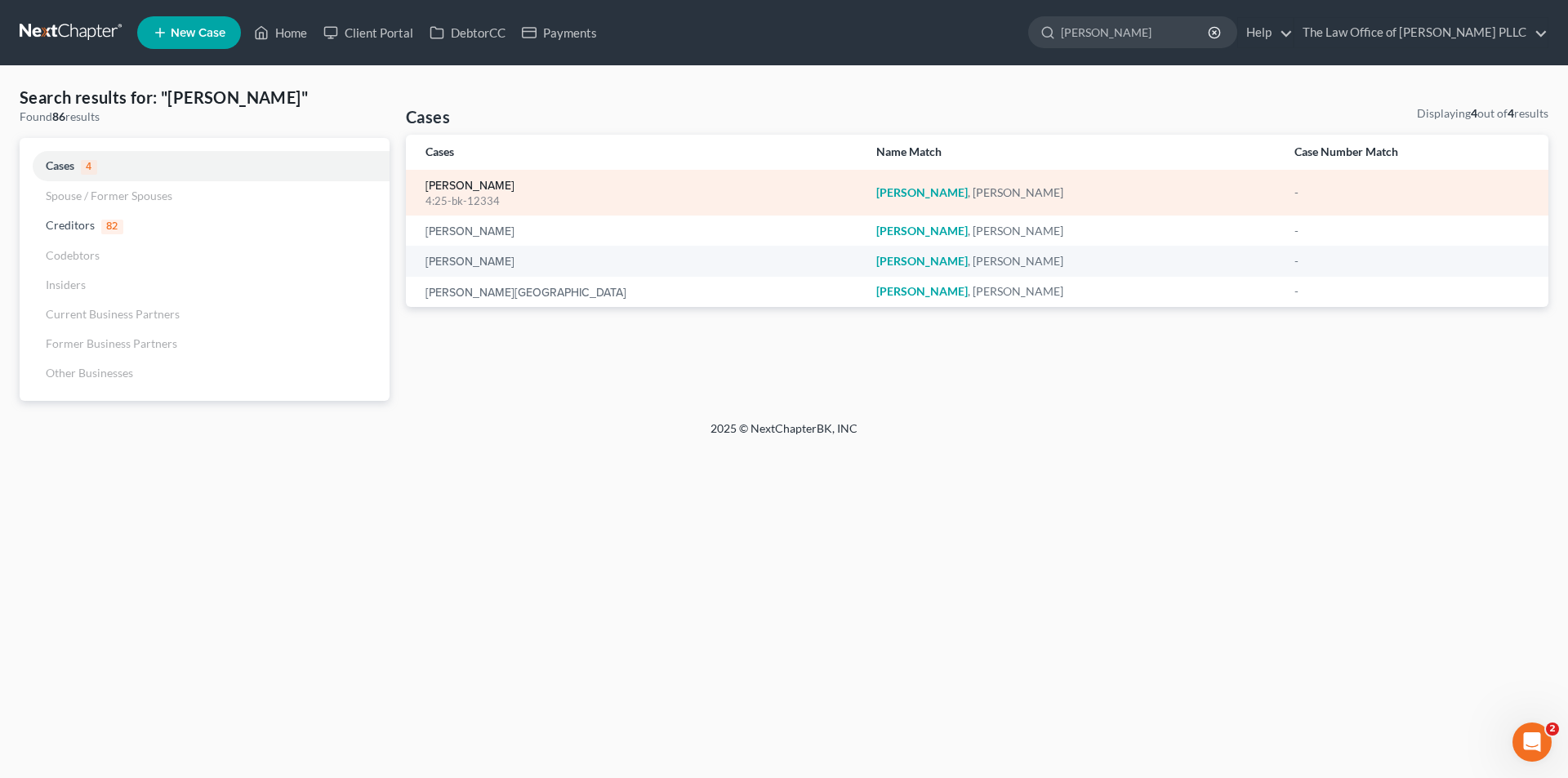
click at [434, 186] on link "[PERSON_NAME]" at bounding box center [470, 185] width 89 height 11
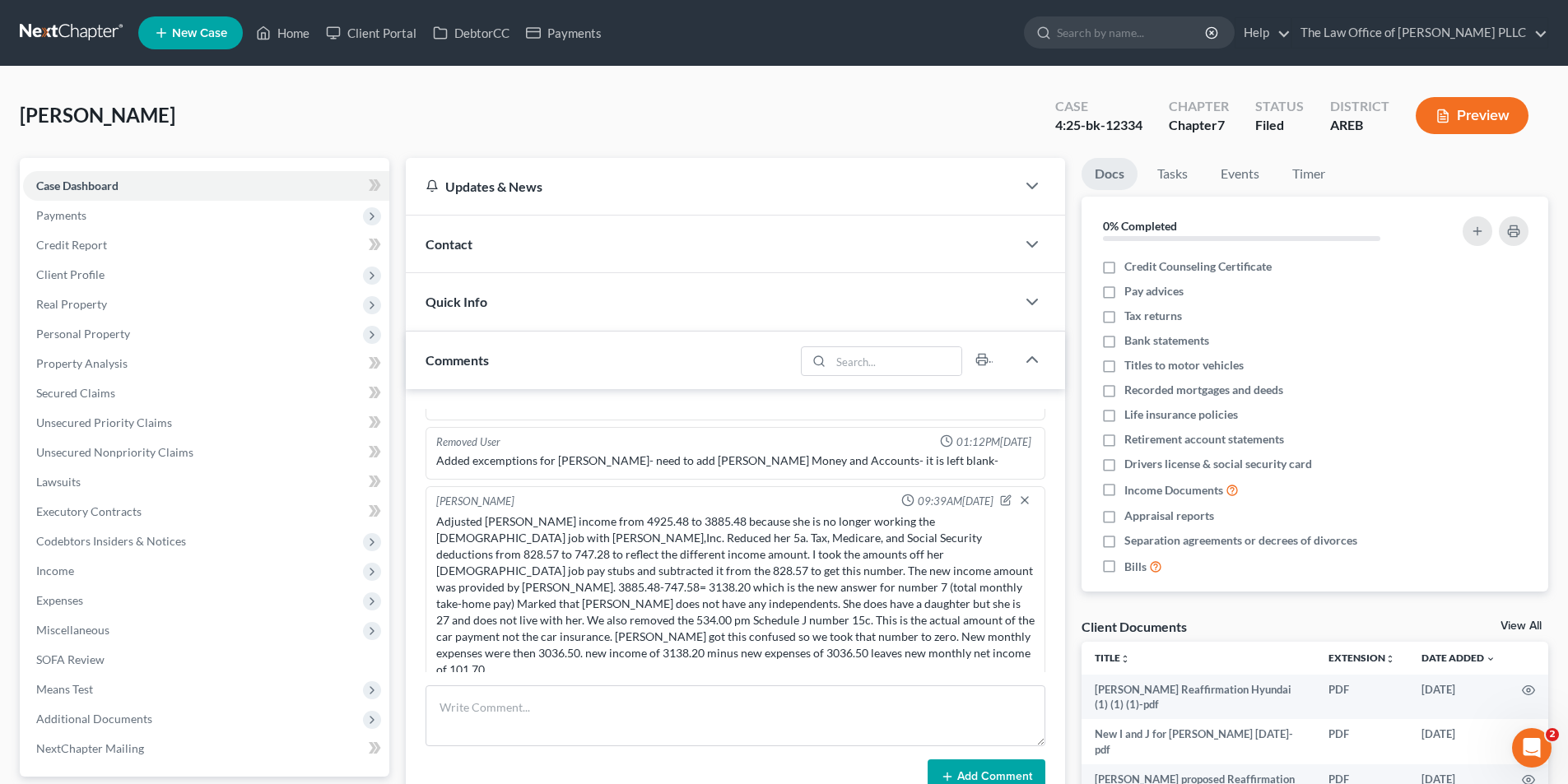
scroll to position [3872, 0]
click at [62, 272] on span "Client Profile" at bounding box center [70, 274] width 68 height 14
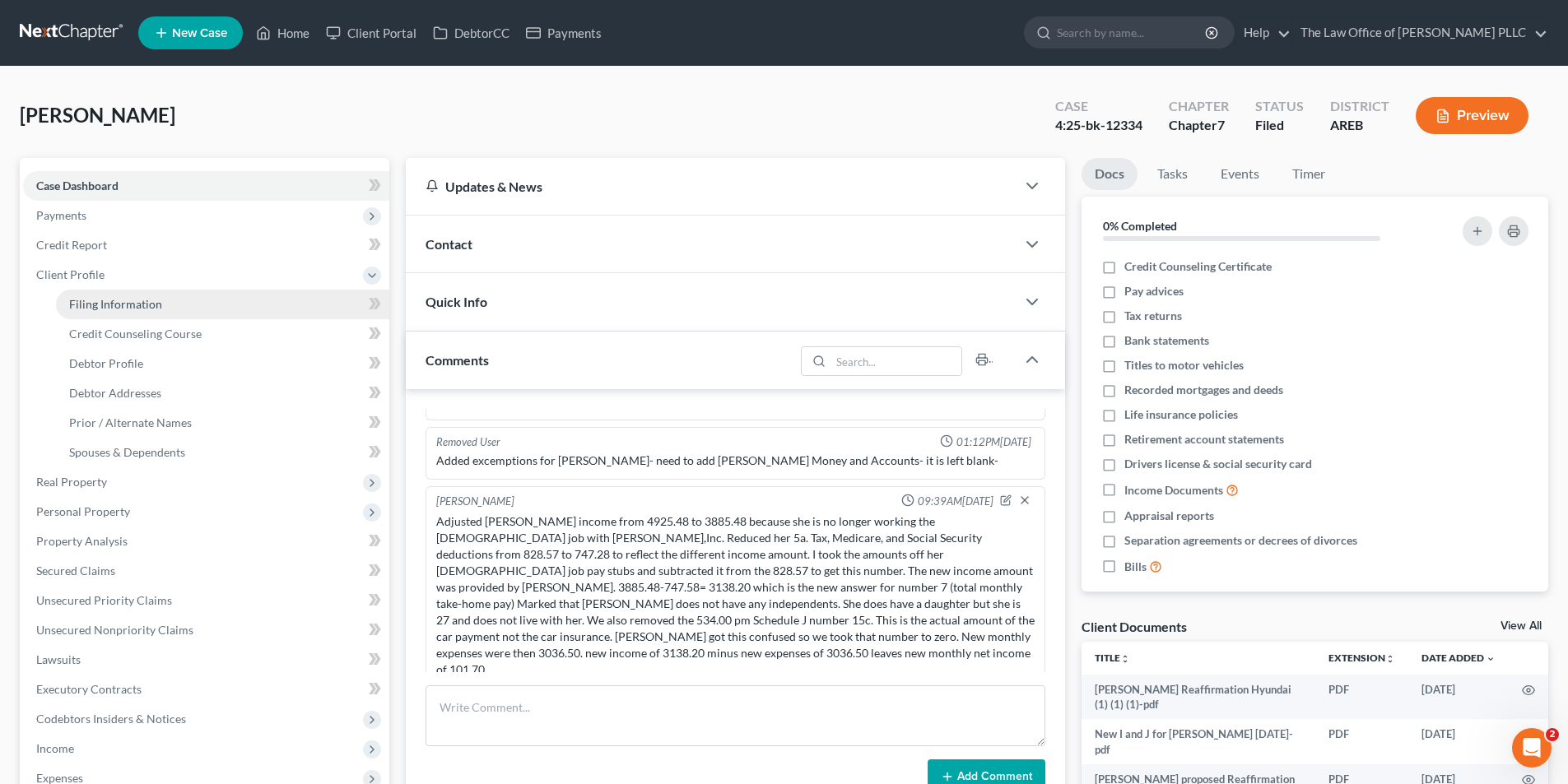
click at [112, 315] on link "Filing Information" at bounding box center [223, 304] width 333 height 30
select select "1"
select select "0"
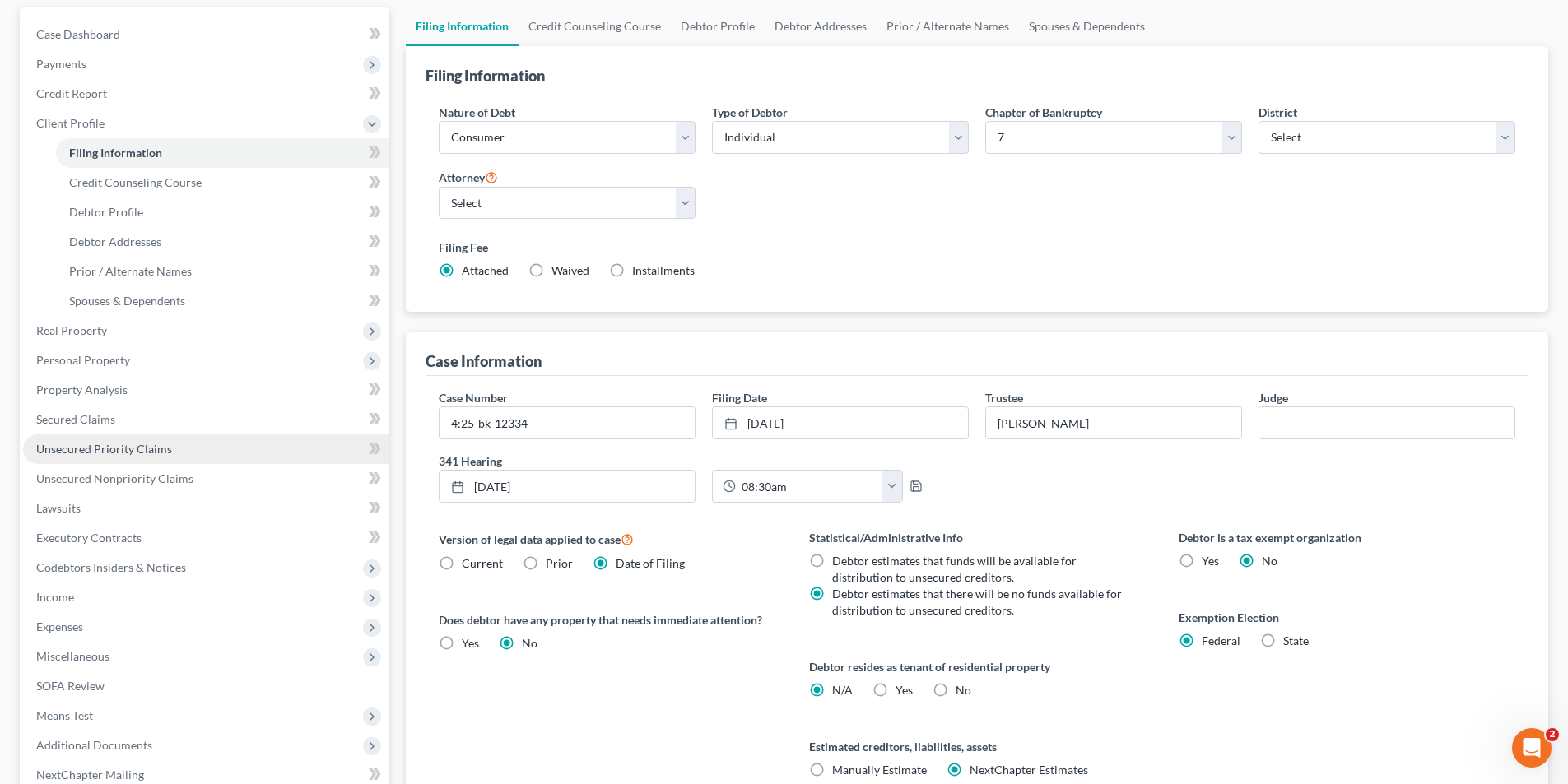
scroll to position [327, 0]
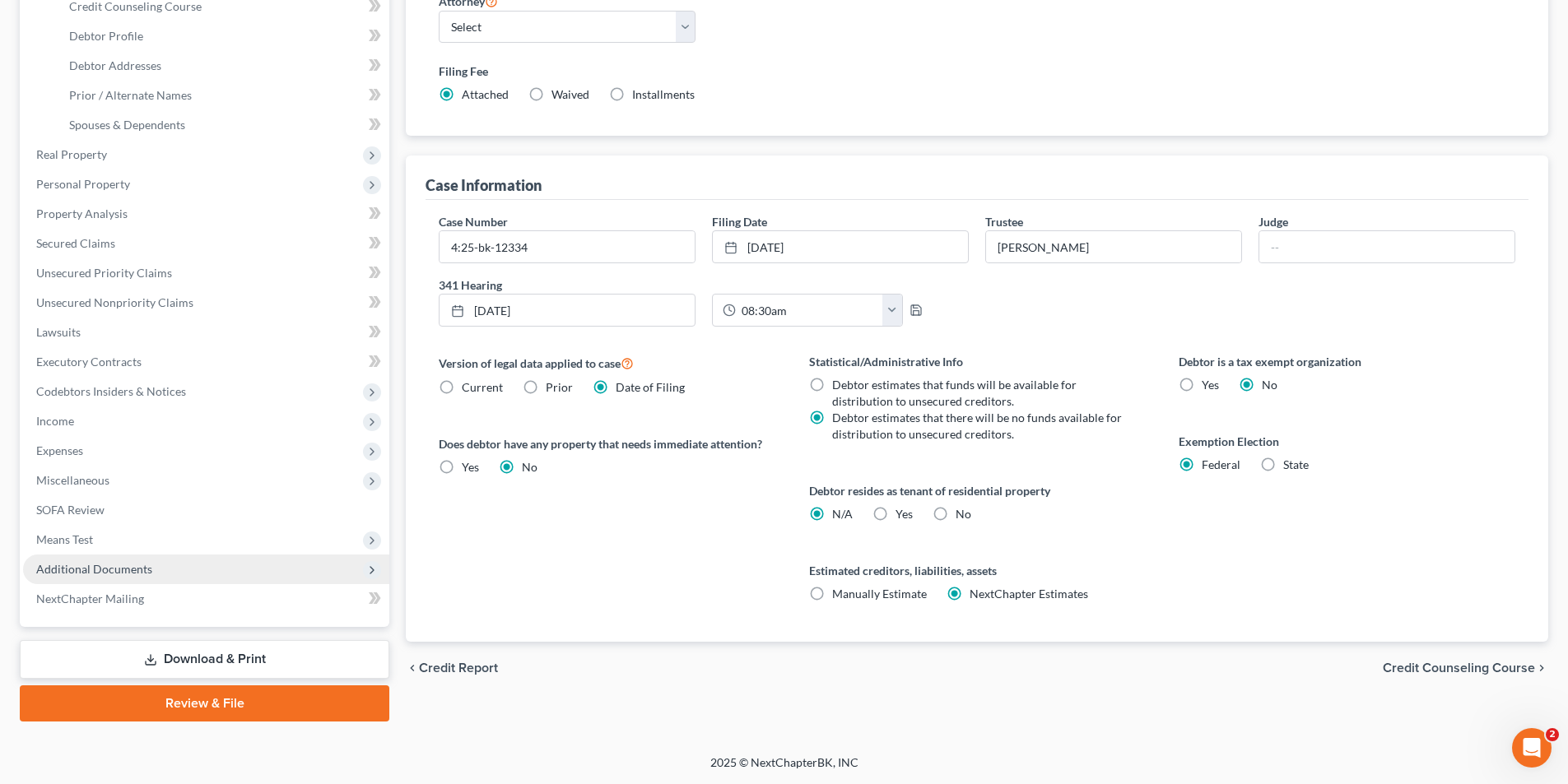
click at [100, 569] on span "Additional Documents" at bounding box center [94, 569] width 116 height 14
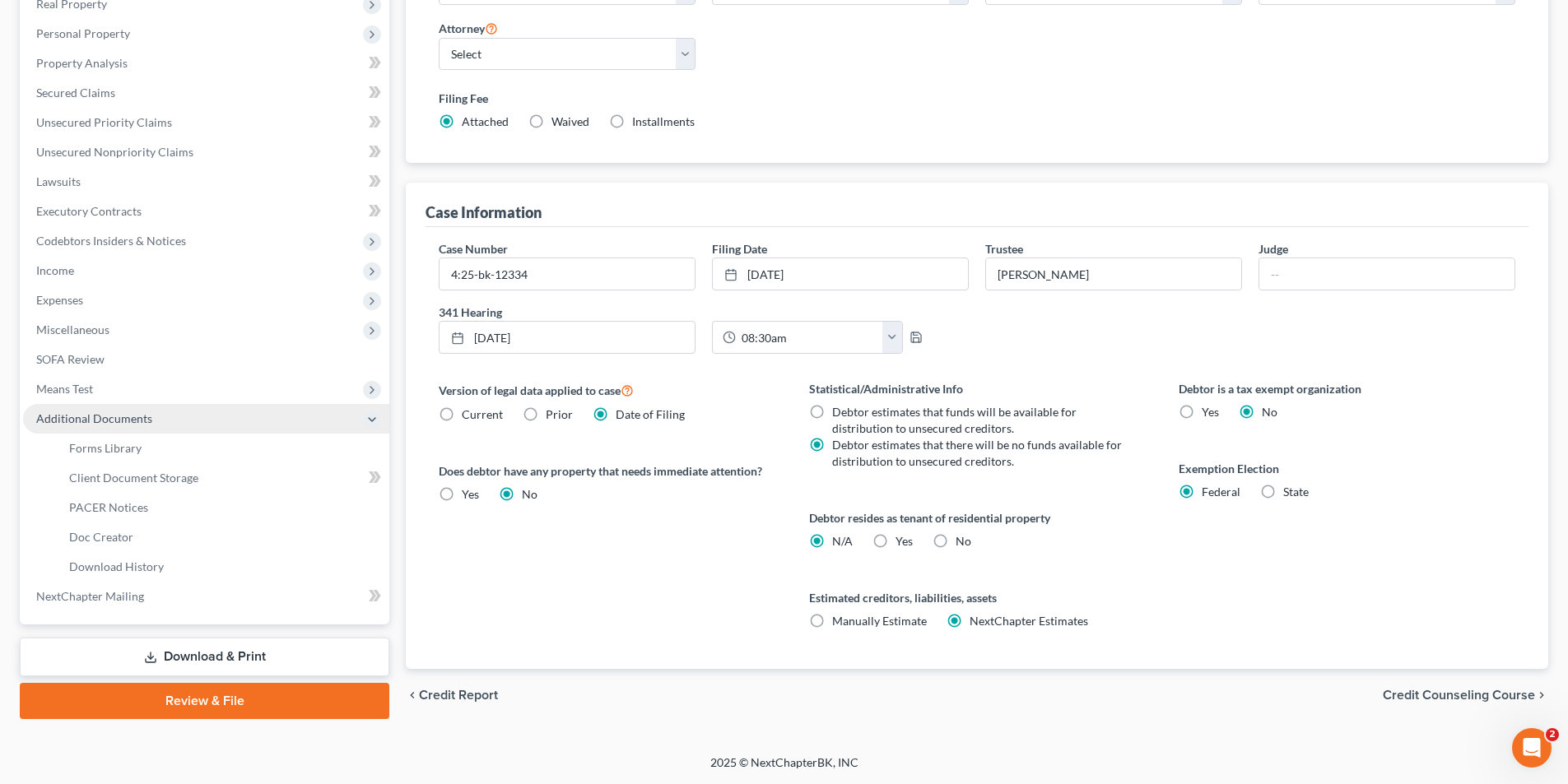
scroll to position [298, 0]
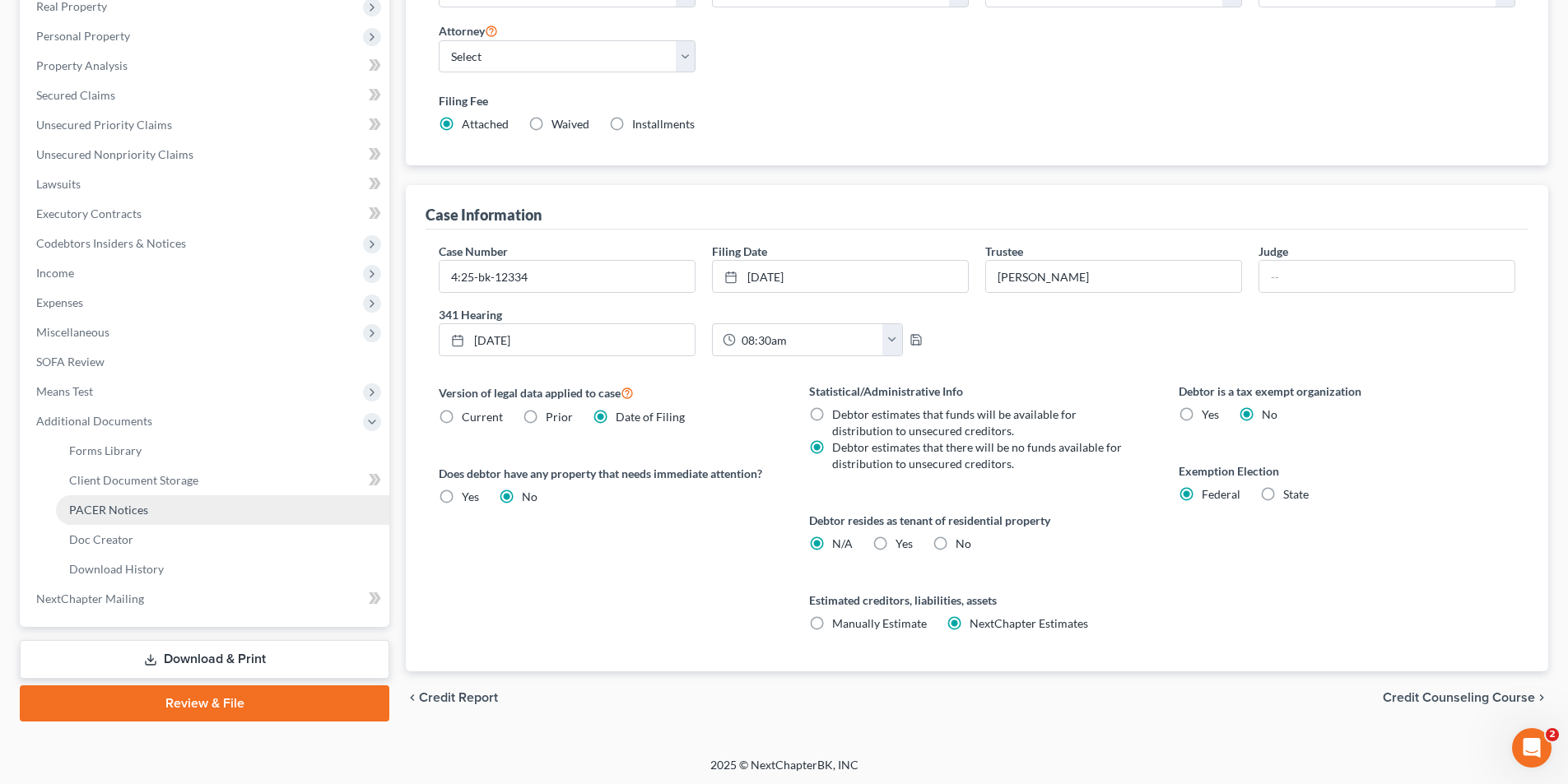
click at [123, 500] on link "PACER Notices" at bounding box center [223, 510] width 333 height 30
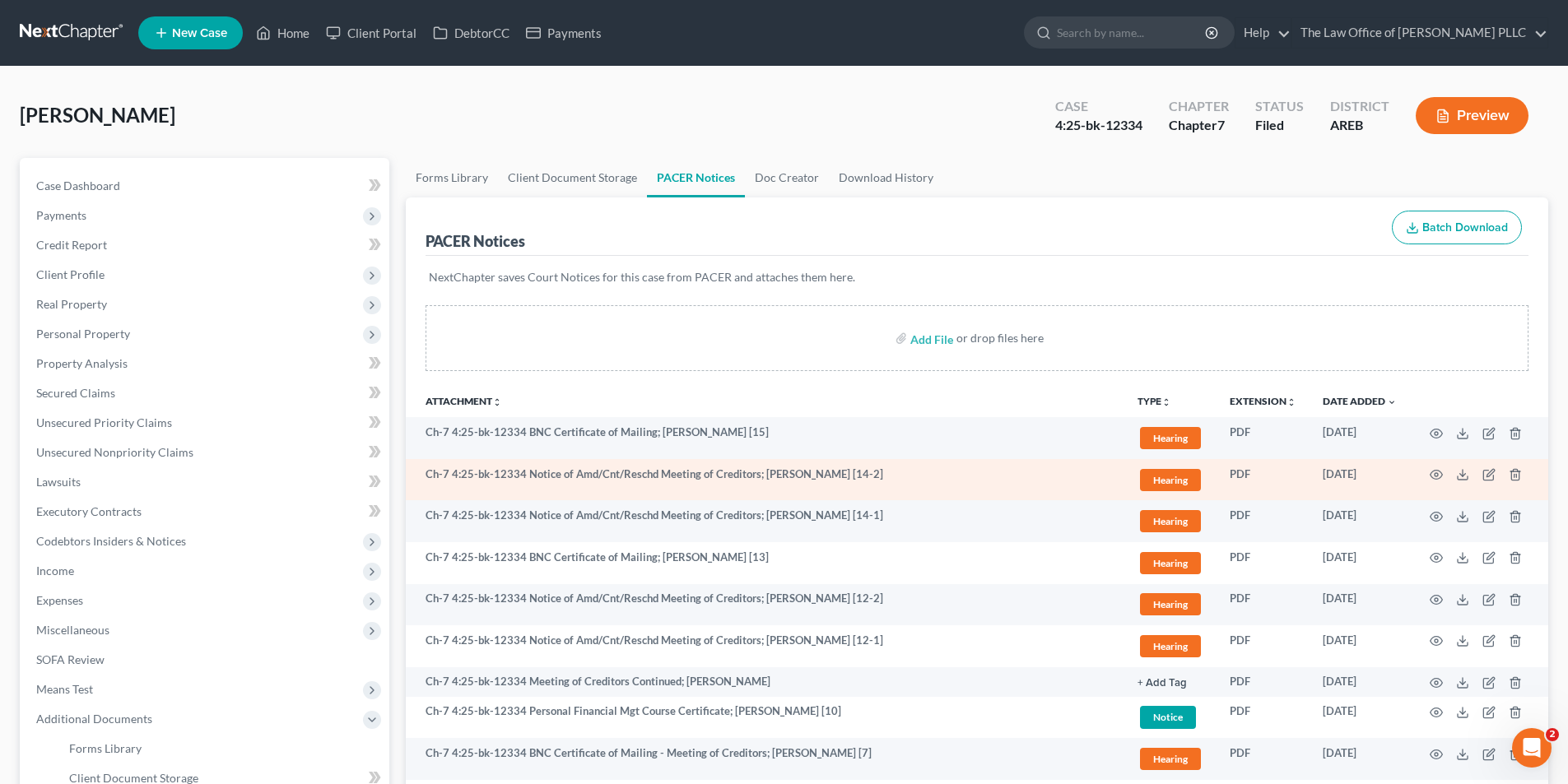
click at [1430, 467] on td at bounding box center [1479, 480] width 139 height 42
click at [1440, 476] on icon "button" at bounding box center [1436, 474] width 13 height 13
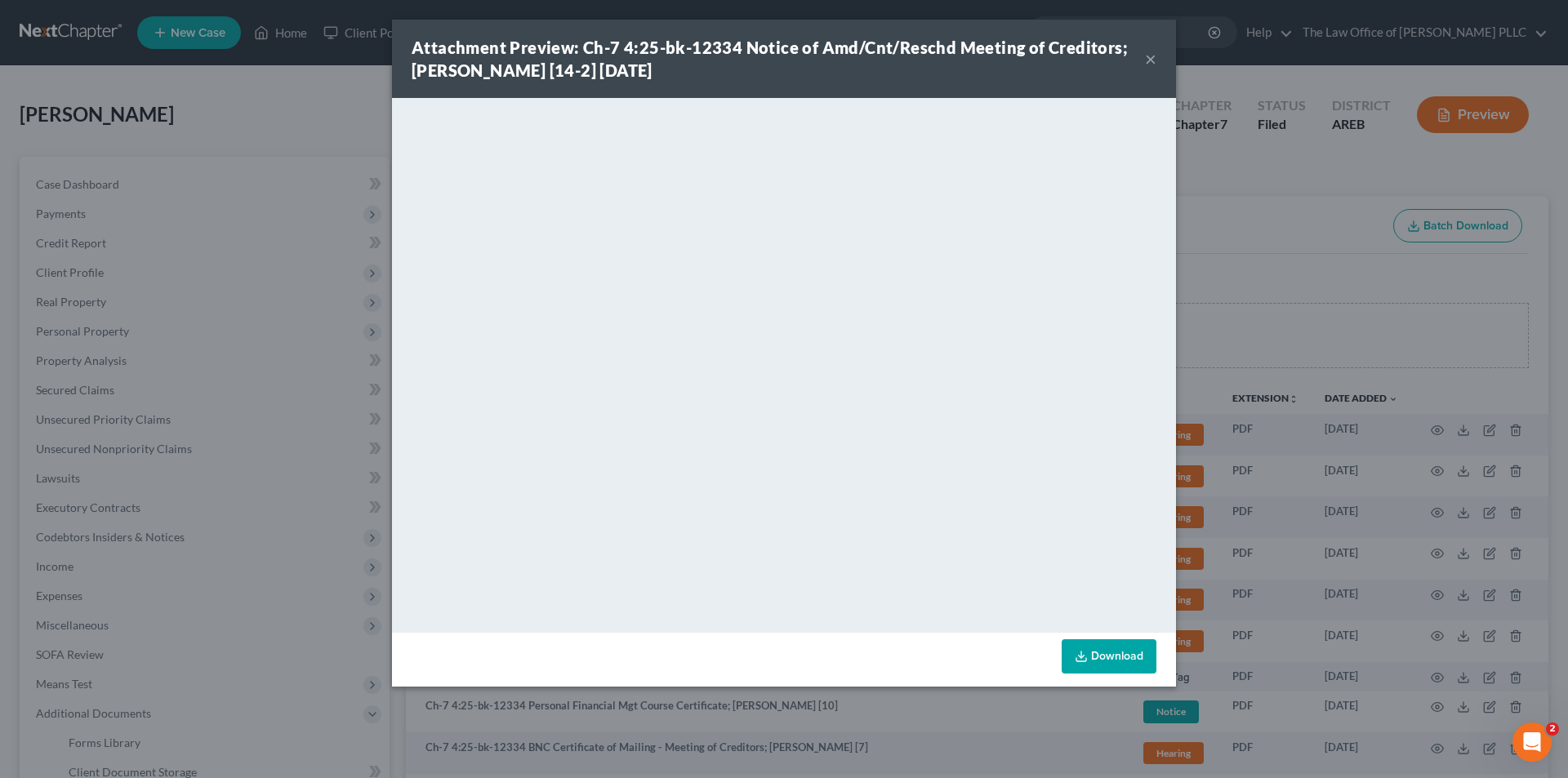
click at [1146, 57] on button "×" at bounding box center [1150, 58] width 11 height 20
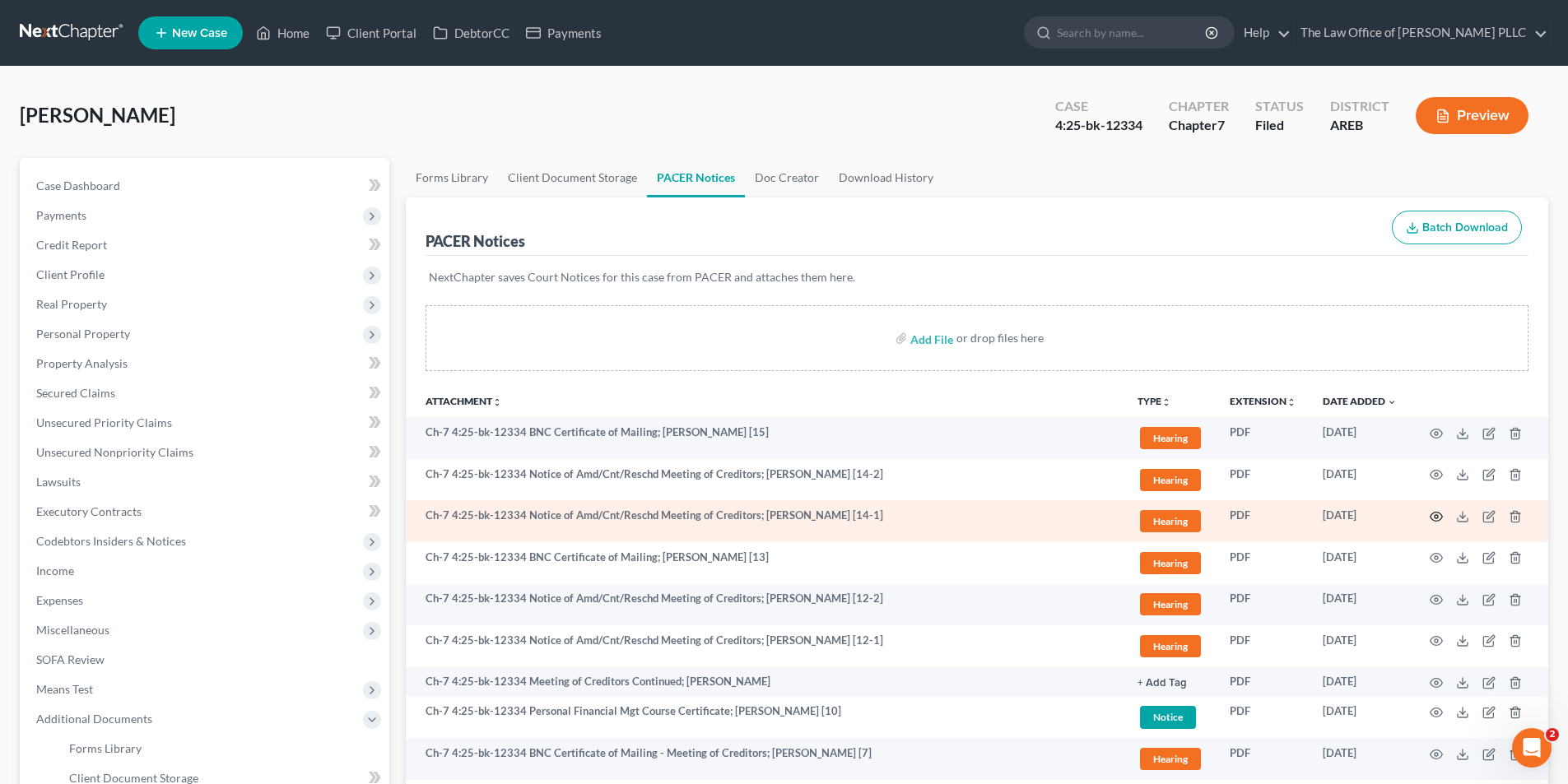
click at [1436, 518] on circle "button" at bounding box center [1436, 517] width 4 height 4
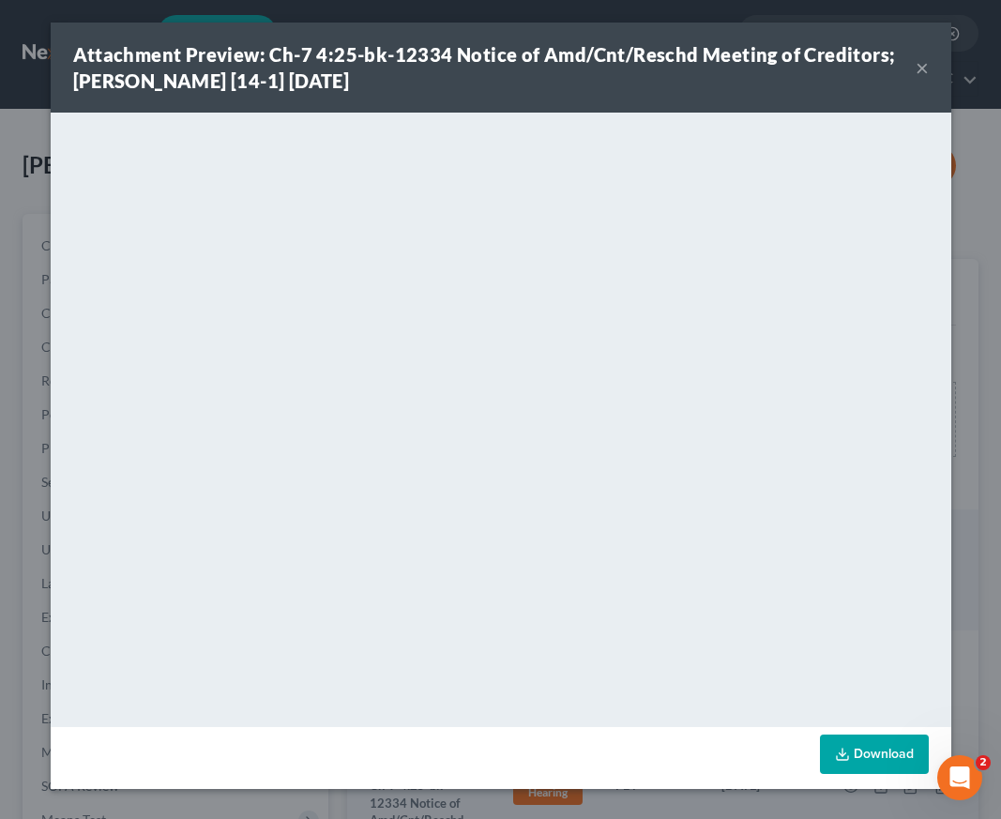
click at [921, 74] on button "×" at bounding box center [921, 67] width 13 height 23
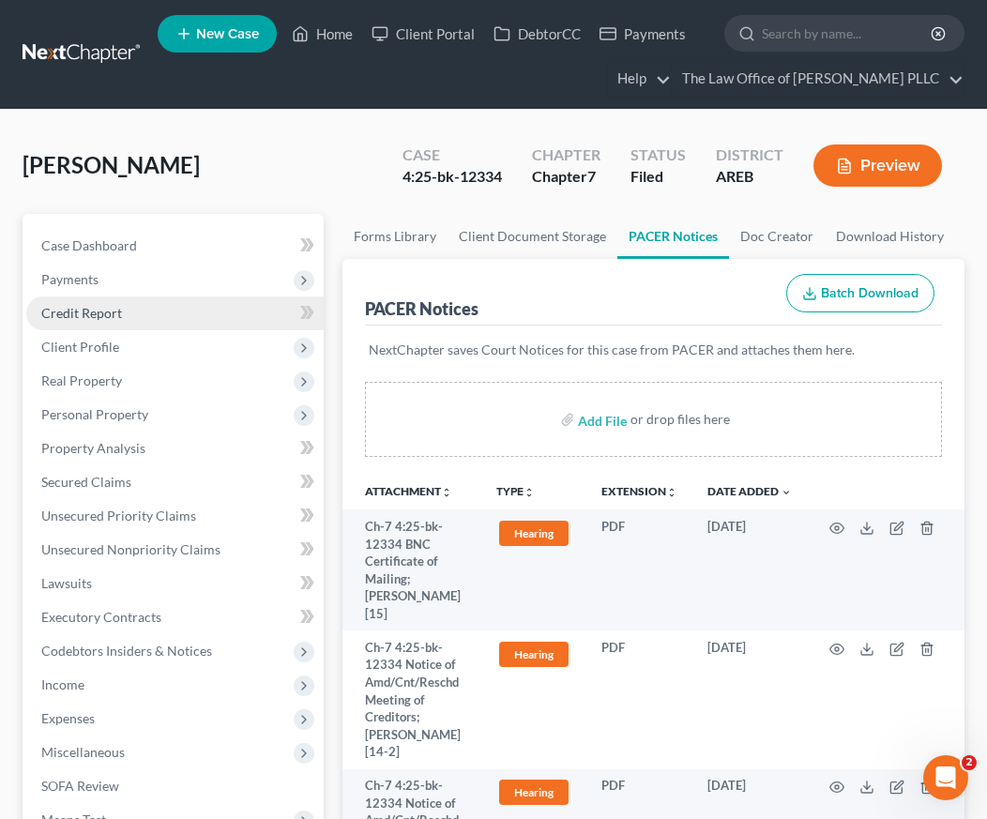
click at [87, 314] on span "Credit Report" at bounding box center [81, 313] width 81 height 16
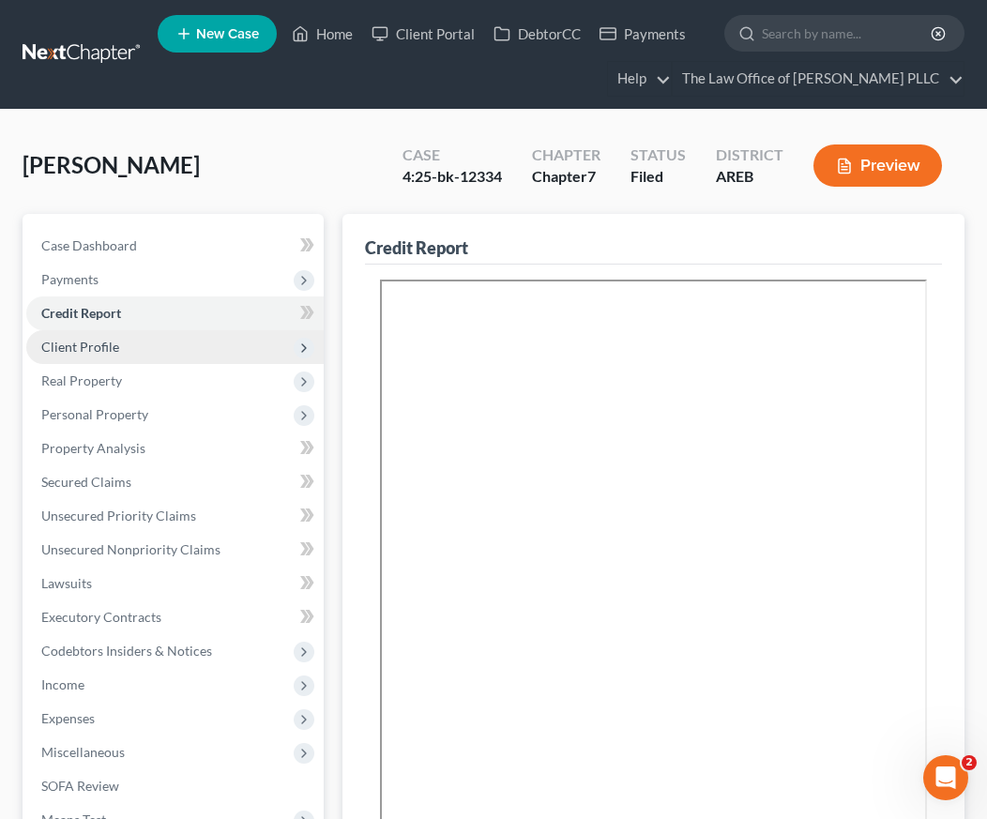
click at [103, 336] on span "Client Profile" at bounding box center [174, 347] width 297 height 34
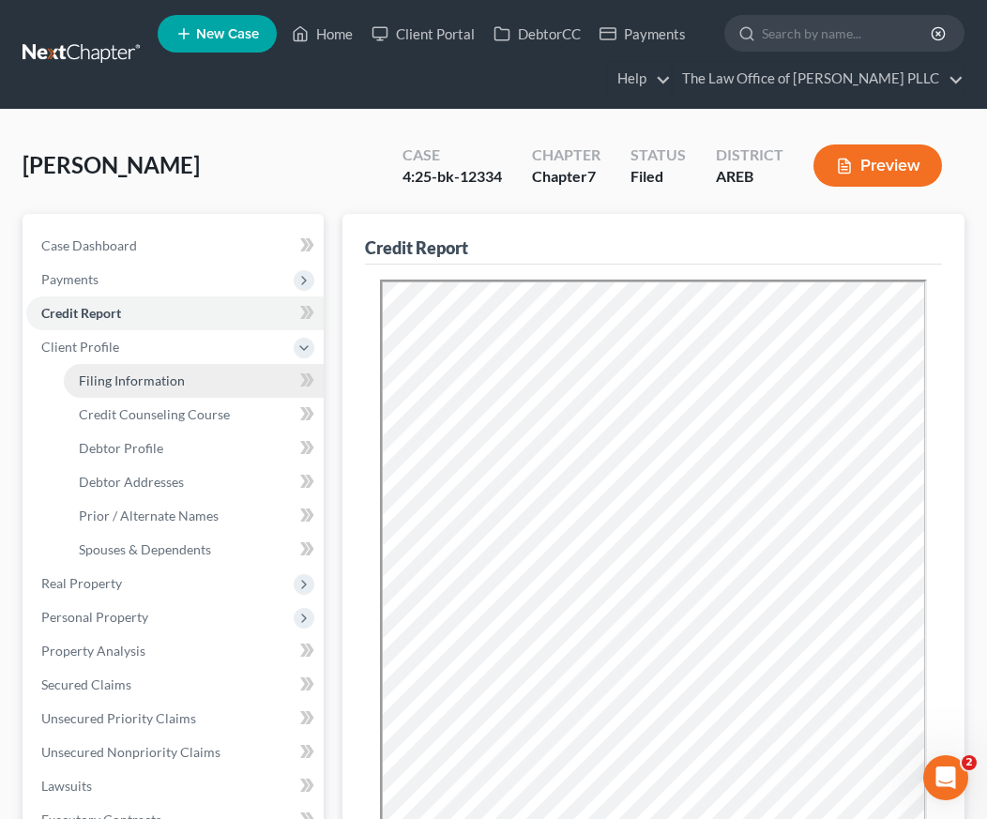
click at [138, 382] on span "Filing Information" at bounding box center [132, 380] width 106 height 16
select select "1"
select select "0"
select select "5"
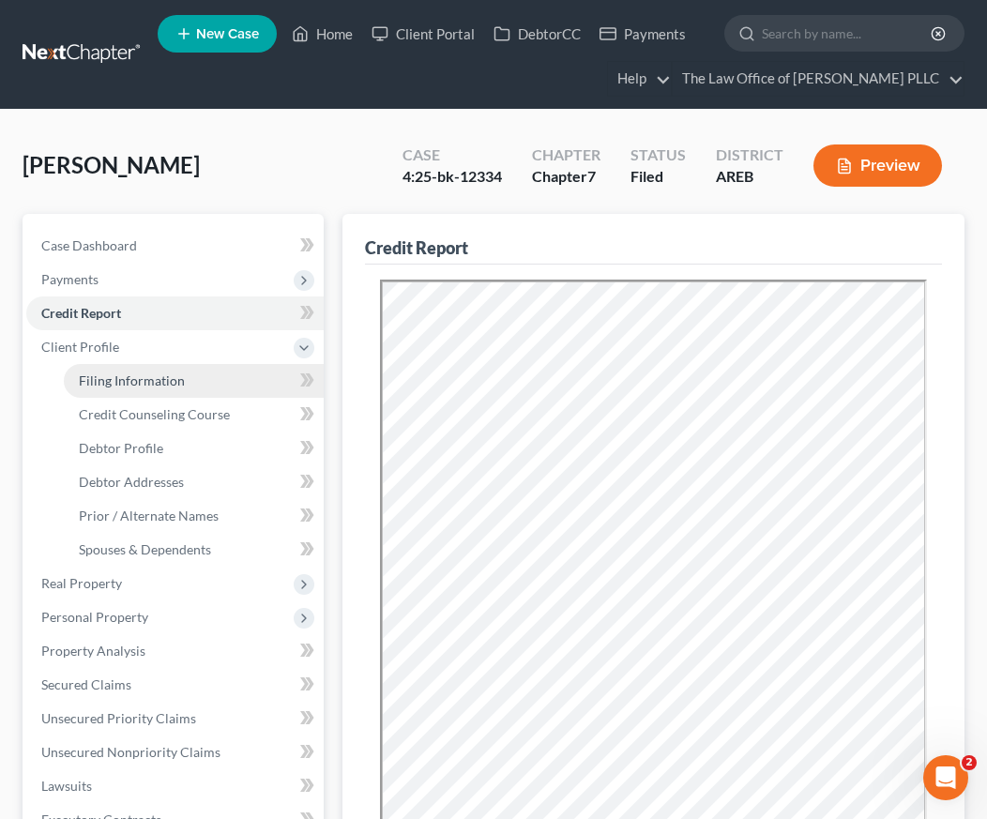
select select "0"
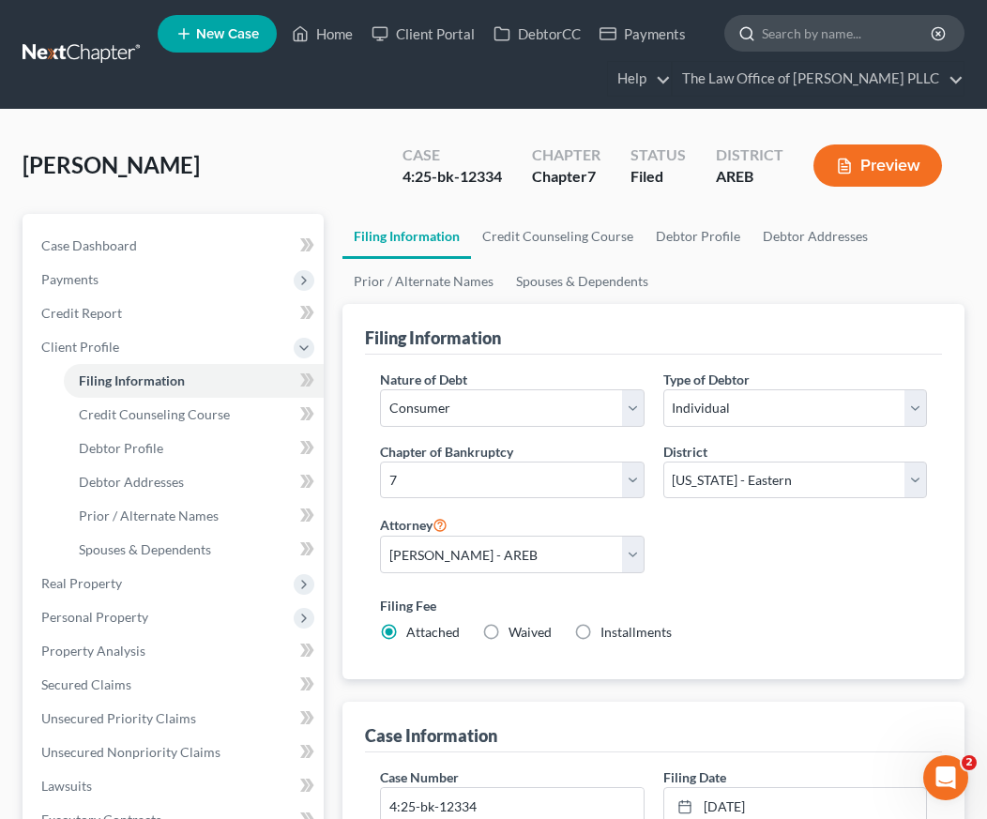
click at [833, 27] on input "search" at bounding box center [848, 33] width 172 height 35
type input "[PERSON_NAME]"
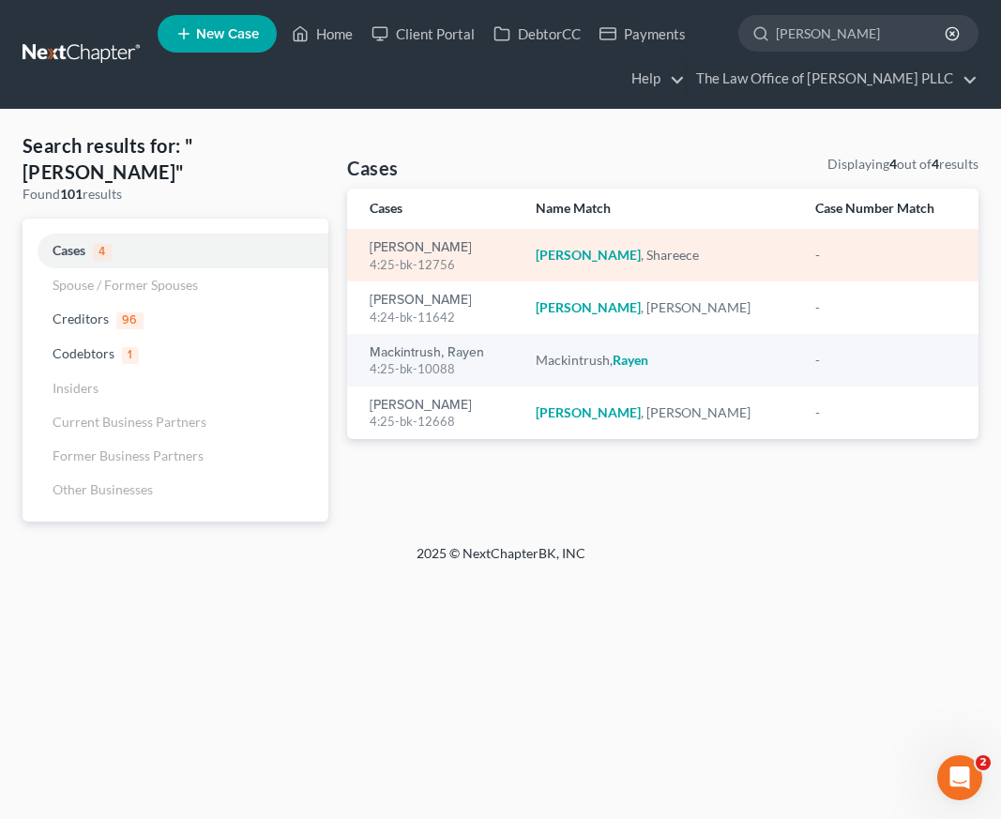
click at [446, 261] on div "4:25-bk-12756" at bounding box center [438, 265] width 136 height 18
click at [445, 241] on link "[PERSON_NAME]" at bounding box center [421, 247] width 102 height 13
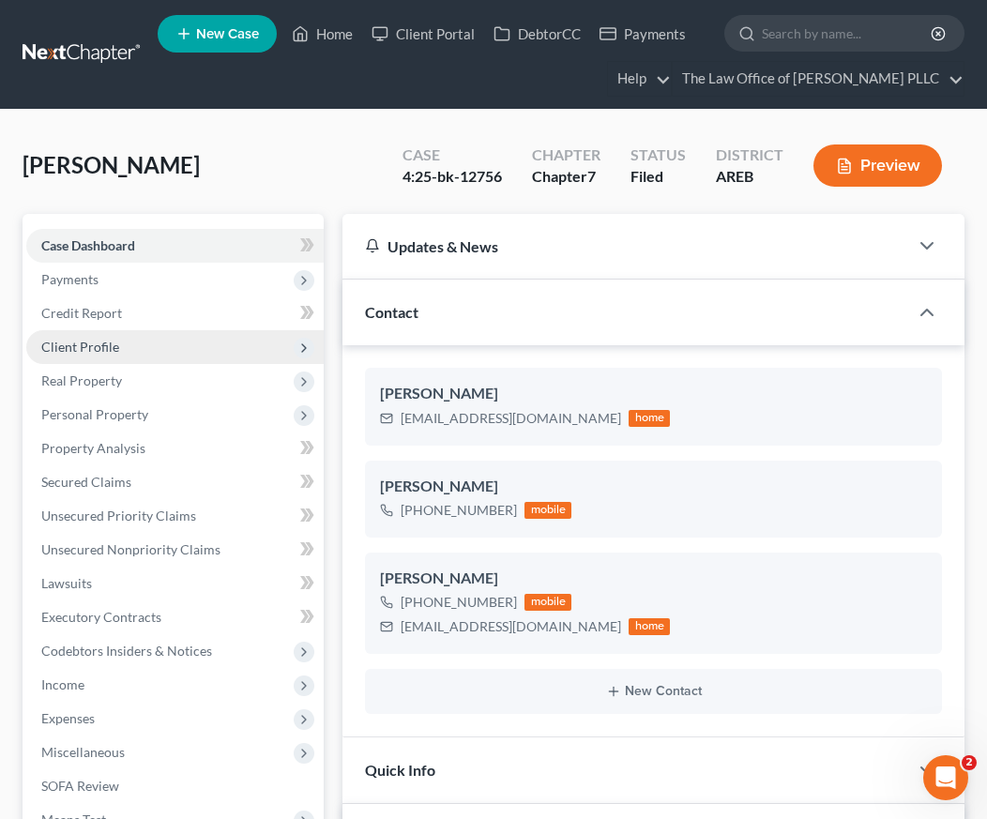
scroll to position [2174, 0]
click at [94, 349] on span "Client Profile" at bounding box center [80, 347] width 78 height 16
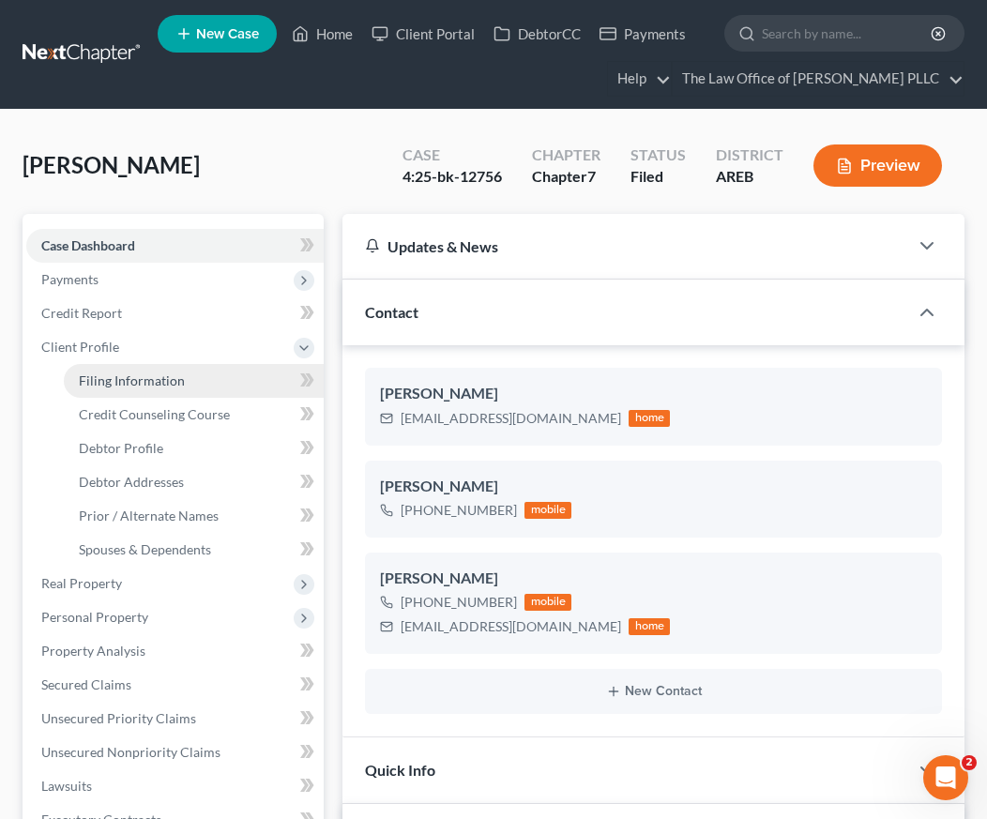
click at [116, 372] on span "Filing Information" at bounding box center [132, 380] width 106 height 16
select select "1"
select select "0"
select select "5"
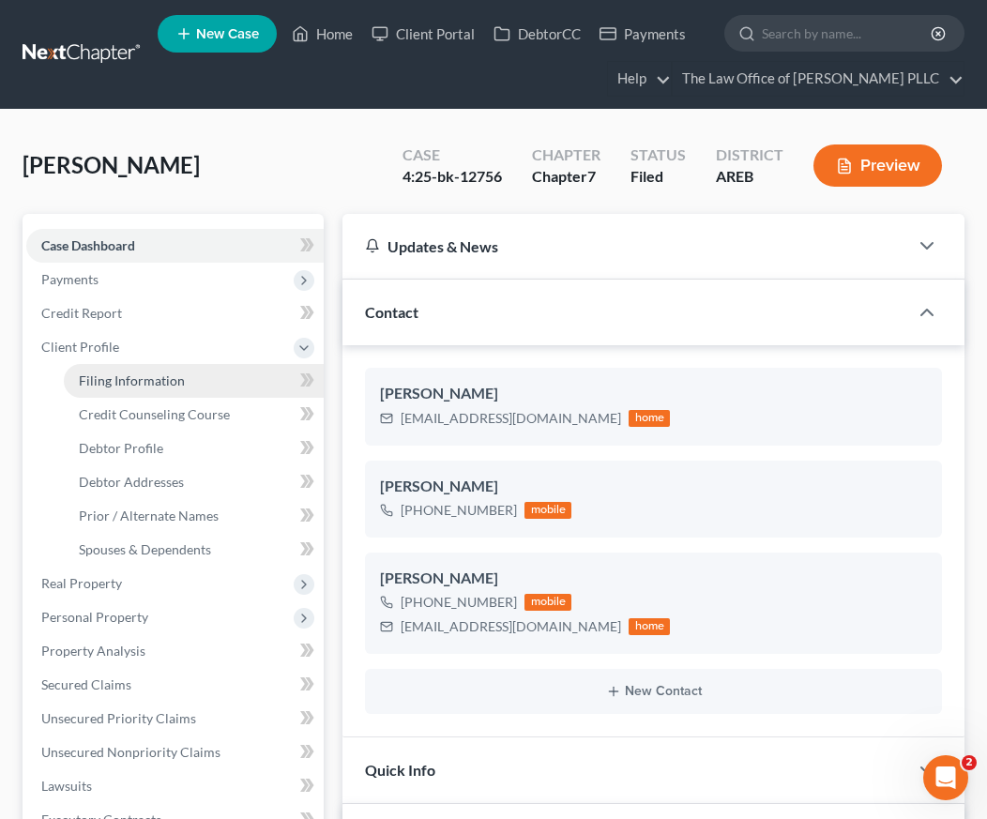
select select "0"
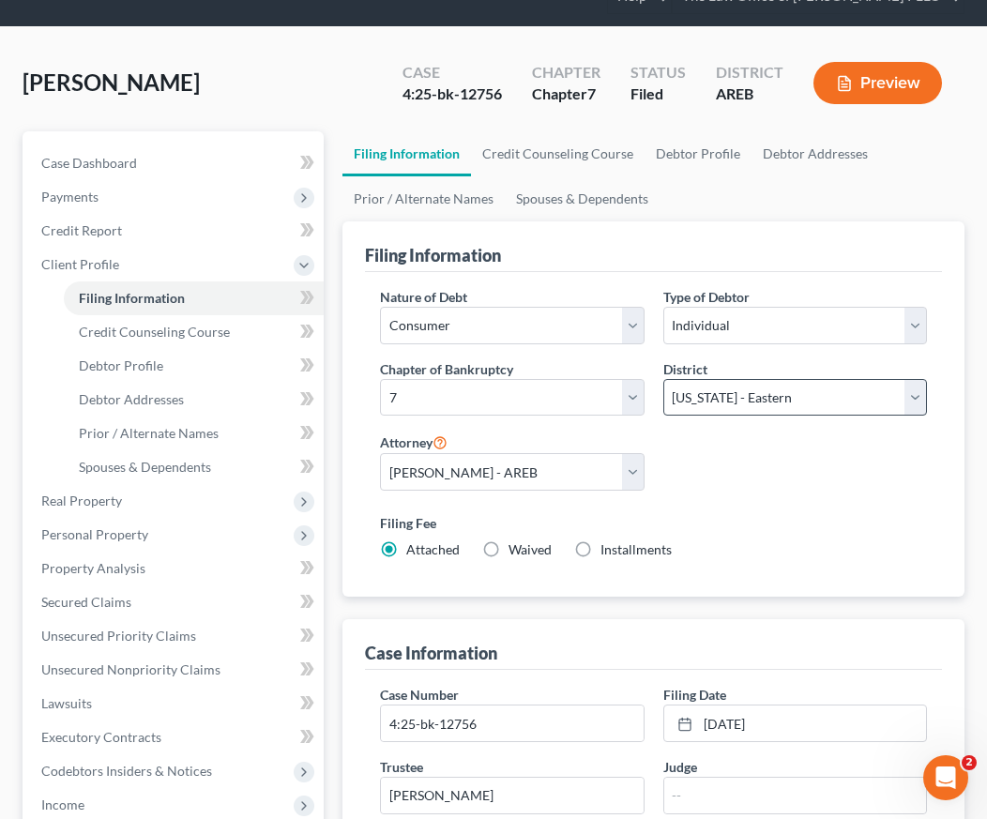
scroll to position [188, 0]
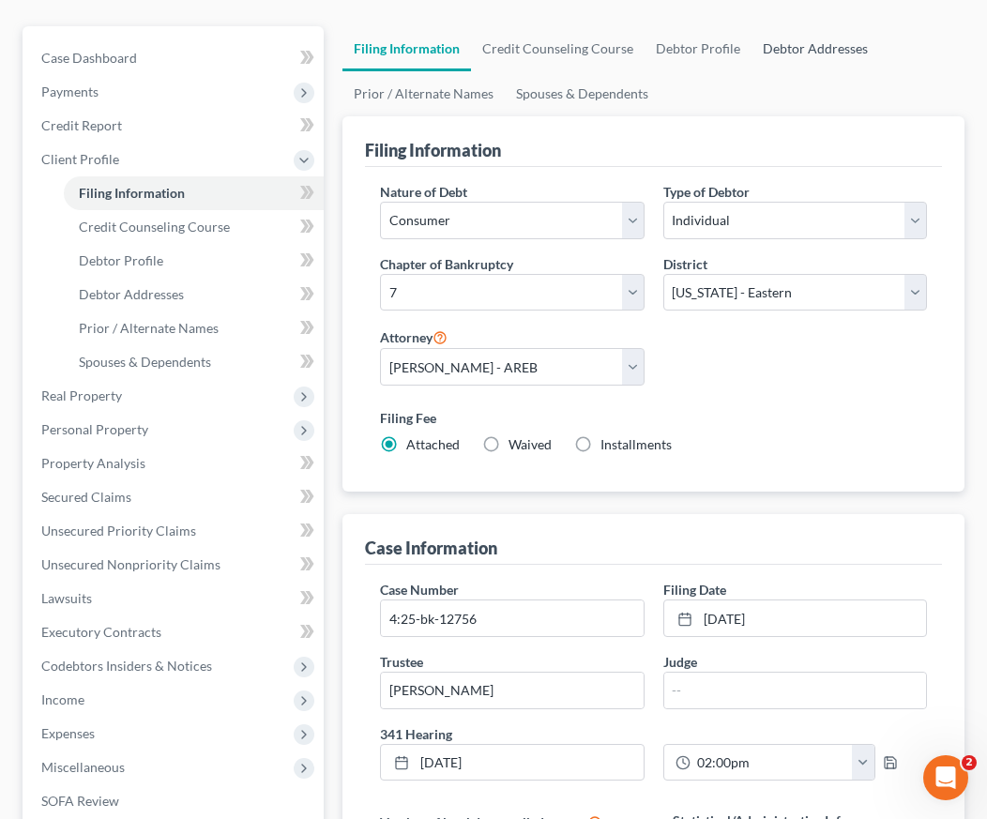
click at [864, 65] on link "Debtor Addresses" at bounding box center [815, 48] width 128 height 45
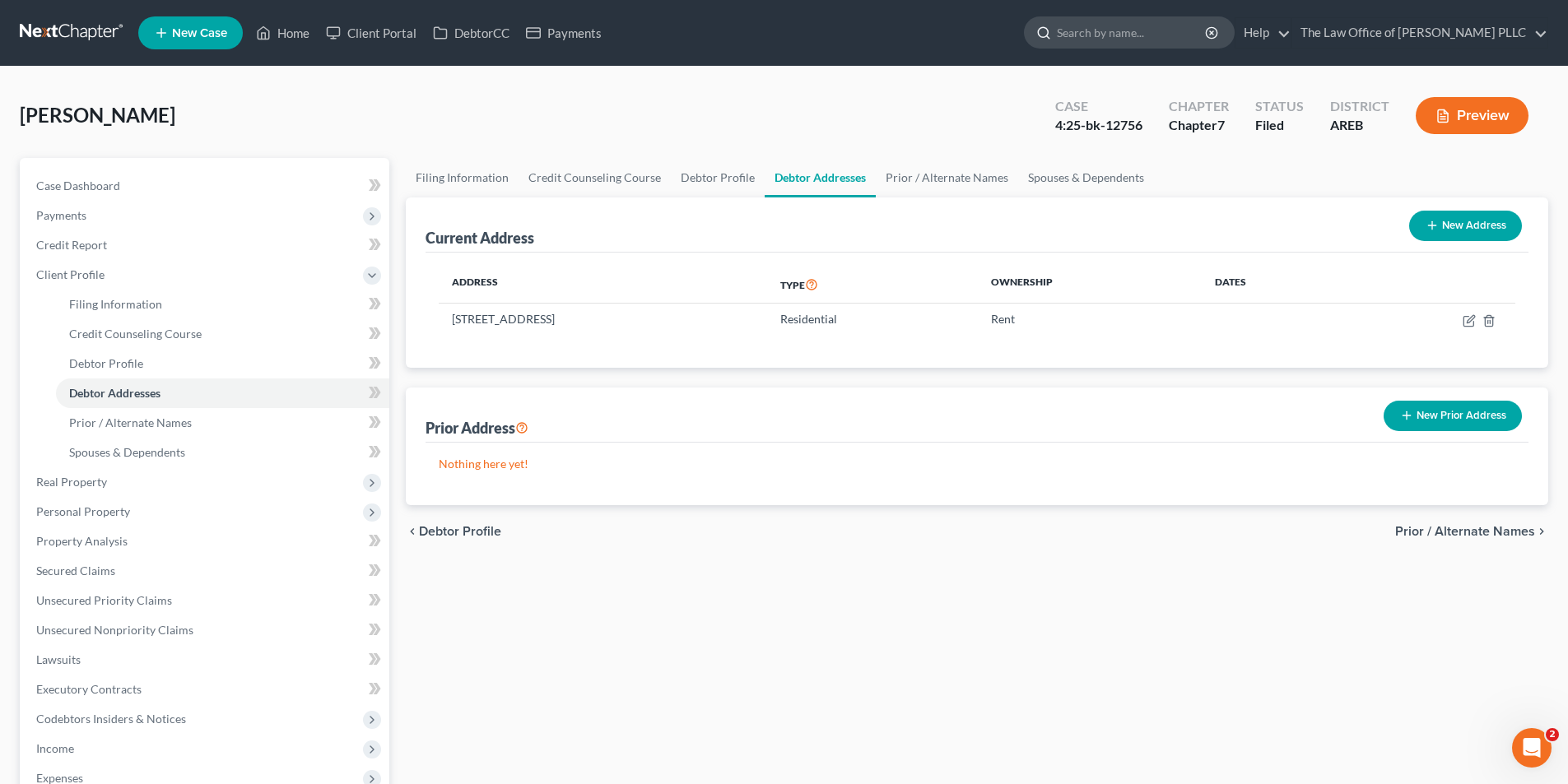
click at [1094, 30] on input "search" at bounding box center [1132, 32] width 151 height 31
type input "C"
type input "[PERSON_NAME]"
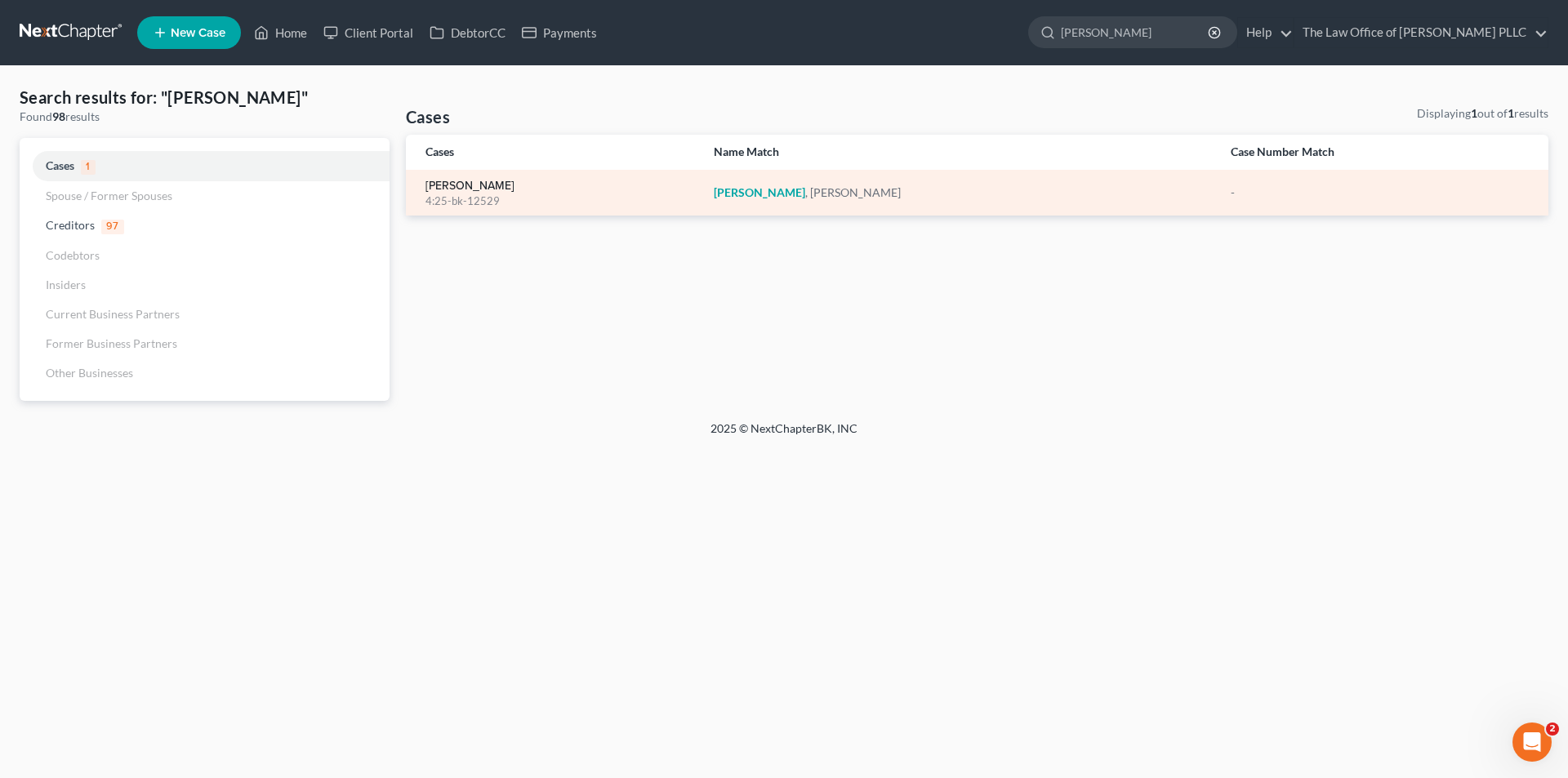
click at [468, 183] on link "[PERSON_NAME]" at bounding box center [470, 185] width 89 height 11
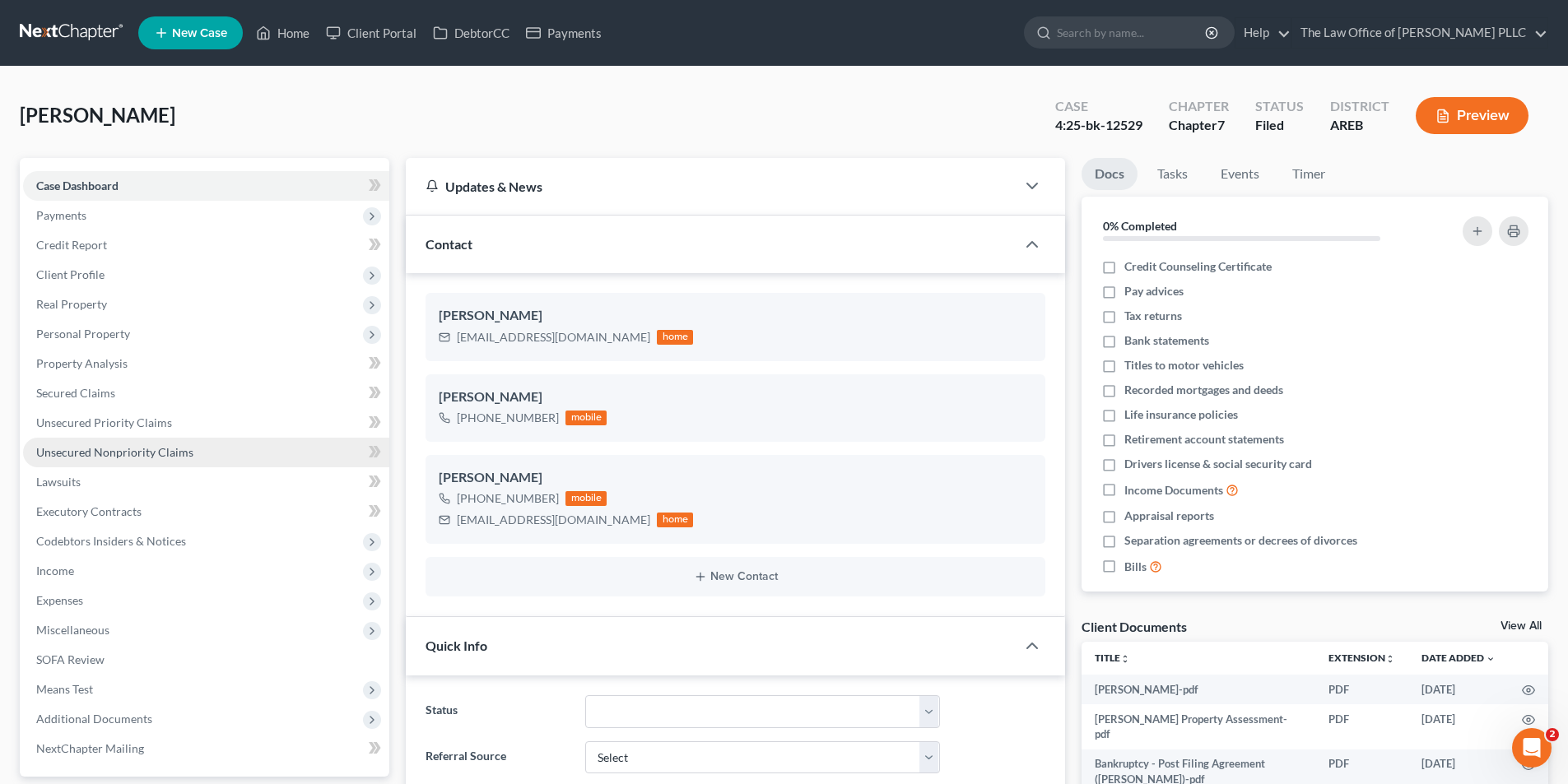
scroll to position [2262, 0]
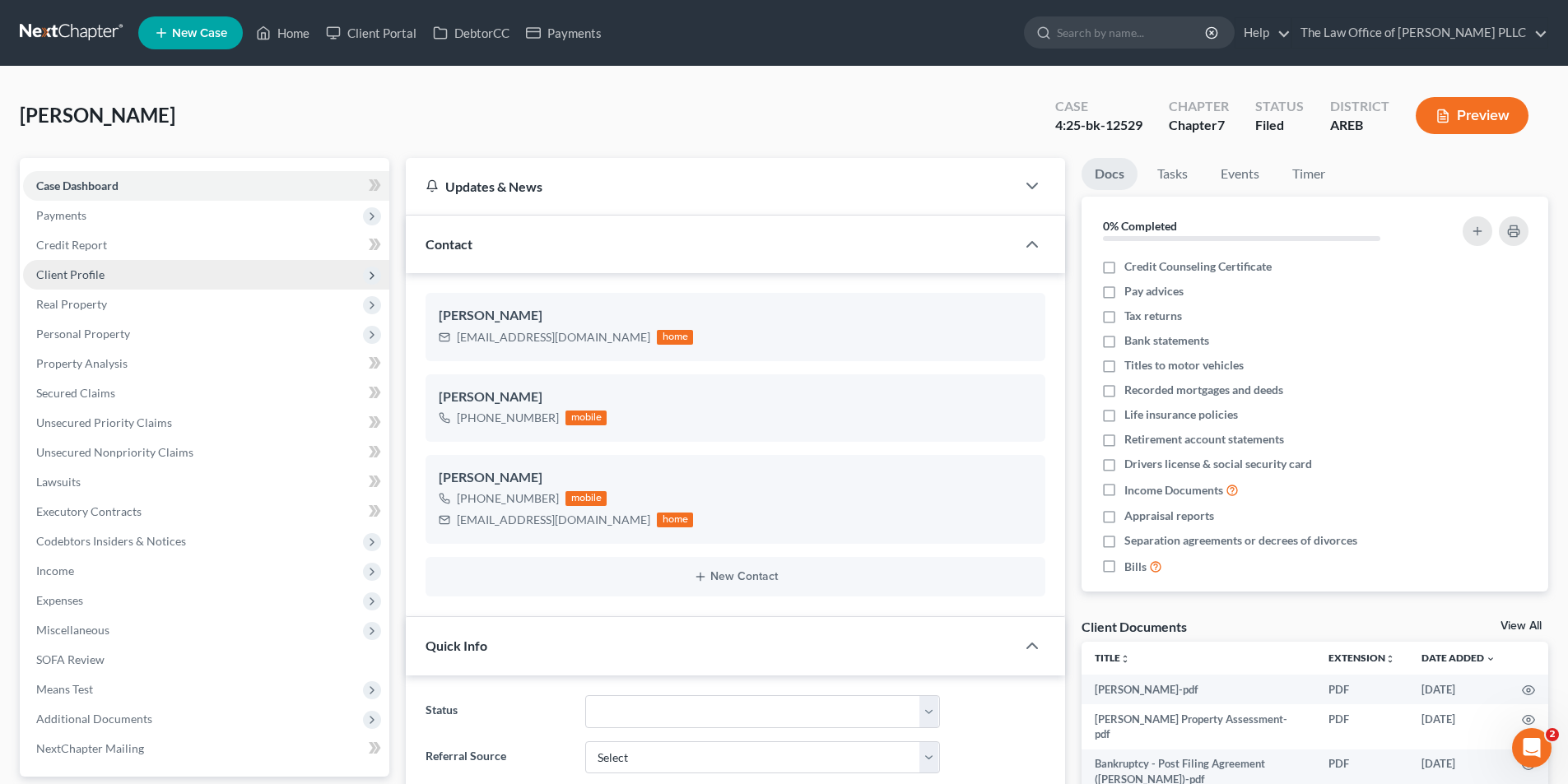
click at [71, 274] on span "Client Profile" at bounding box center [70, 274] width 68 height 14
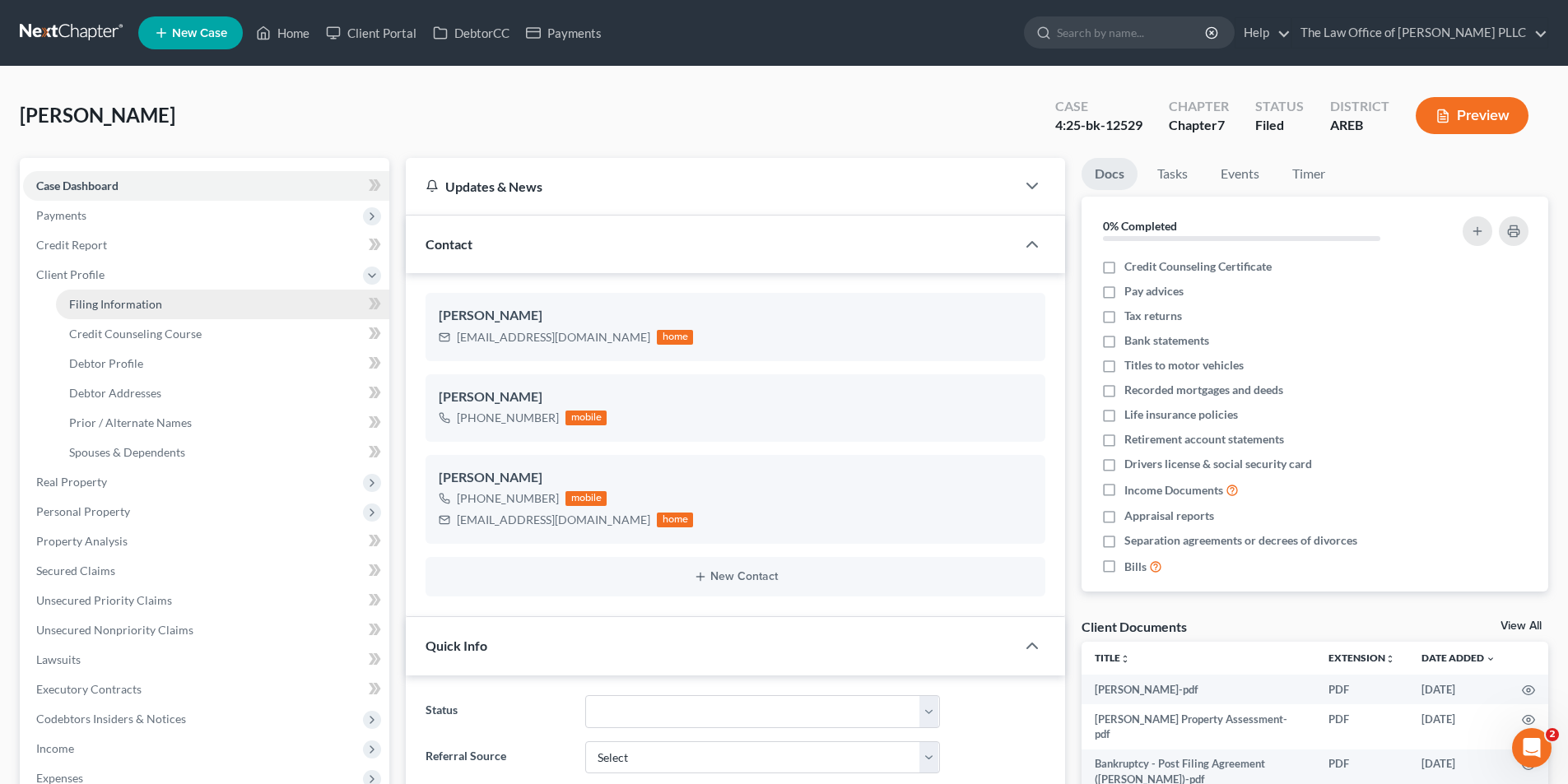
click at [141, 309] on span "Filing Information" at bounding box center [116, 304] width 93 height 14
select select "1"
select select "0"
select select "5"
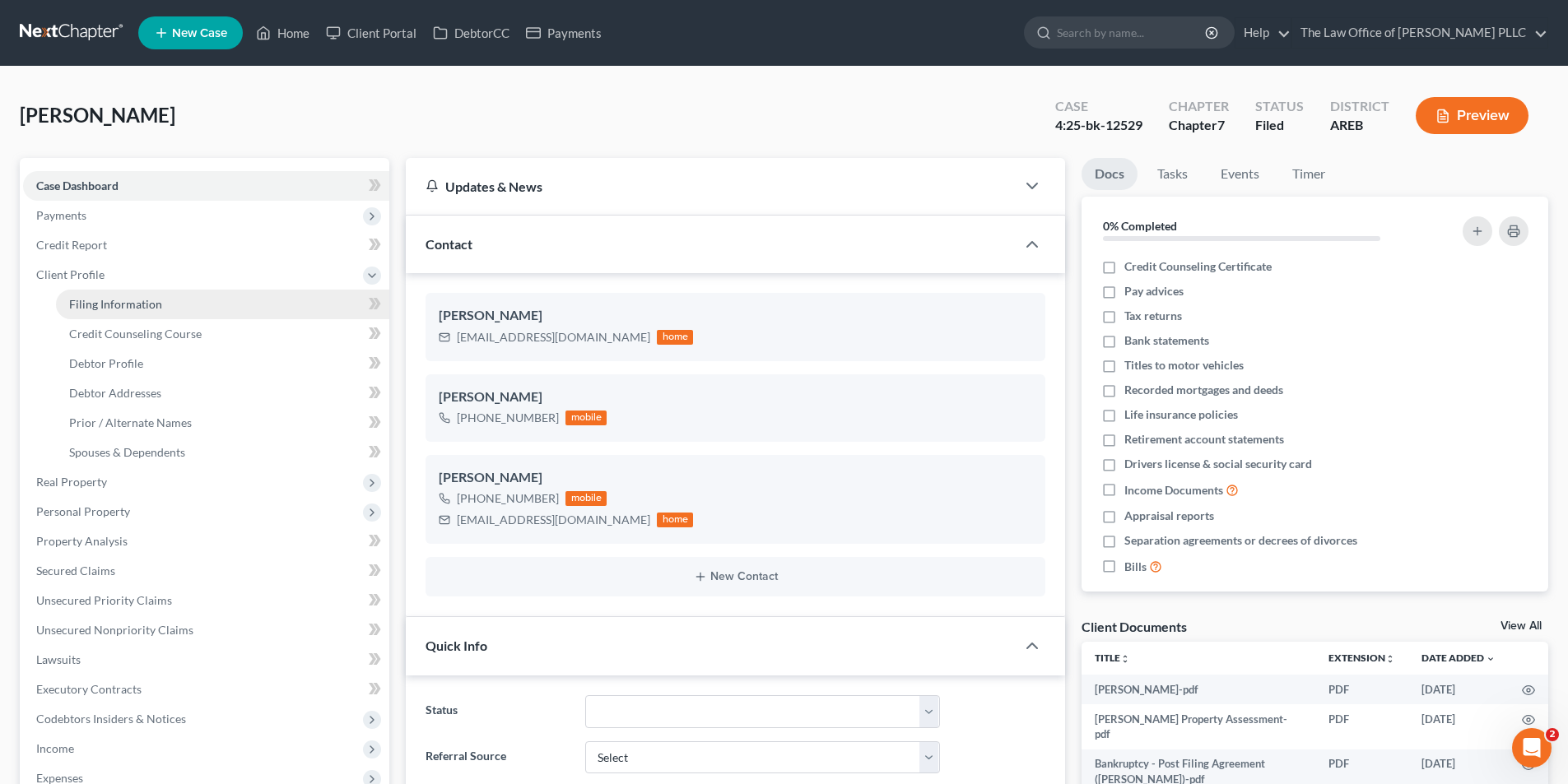
select select "0"
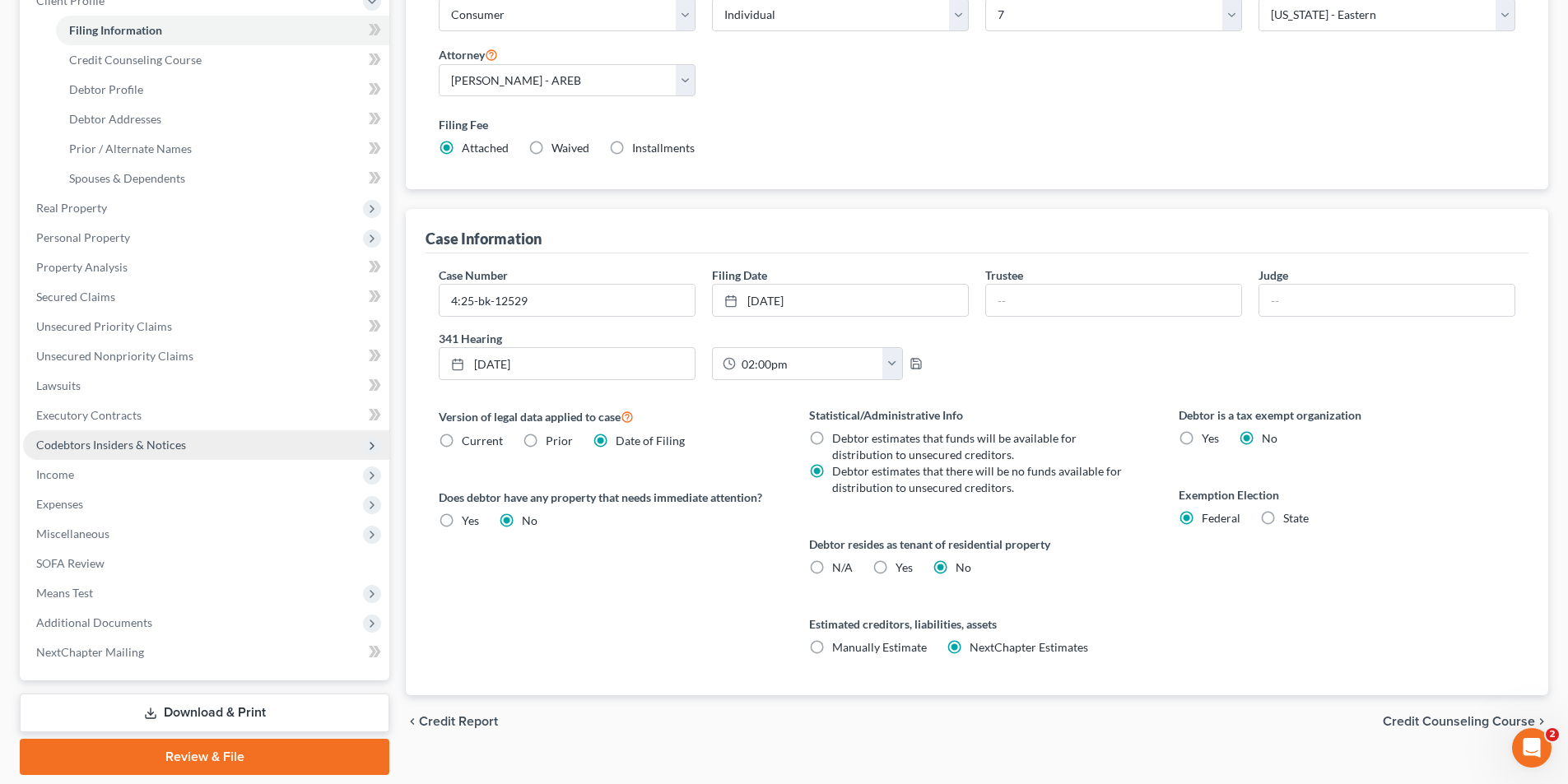
scroll to position [327, 0]
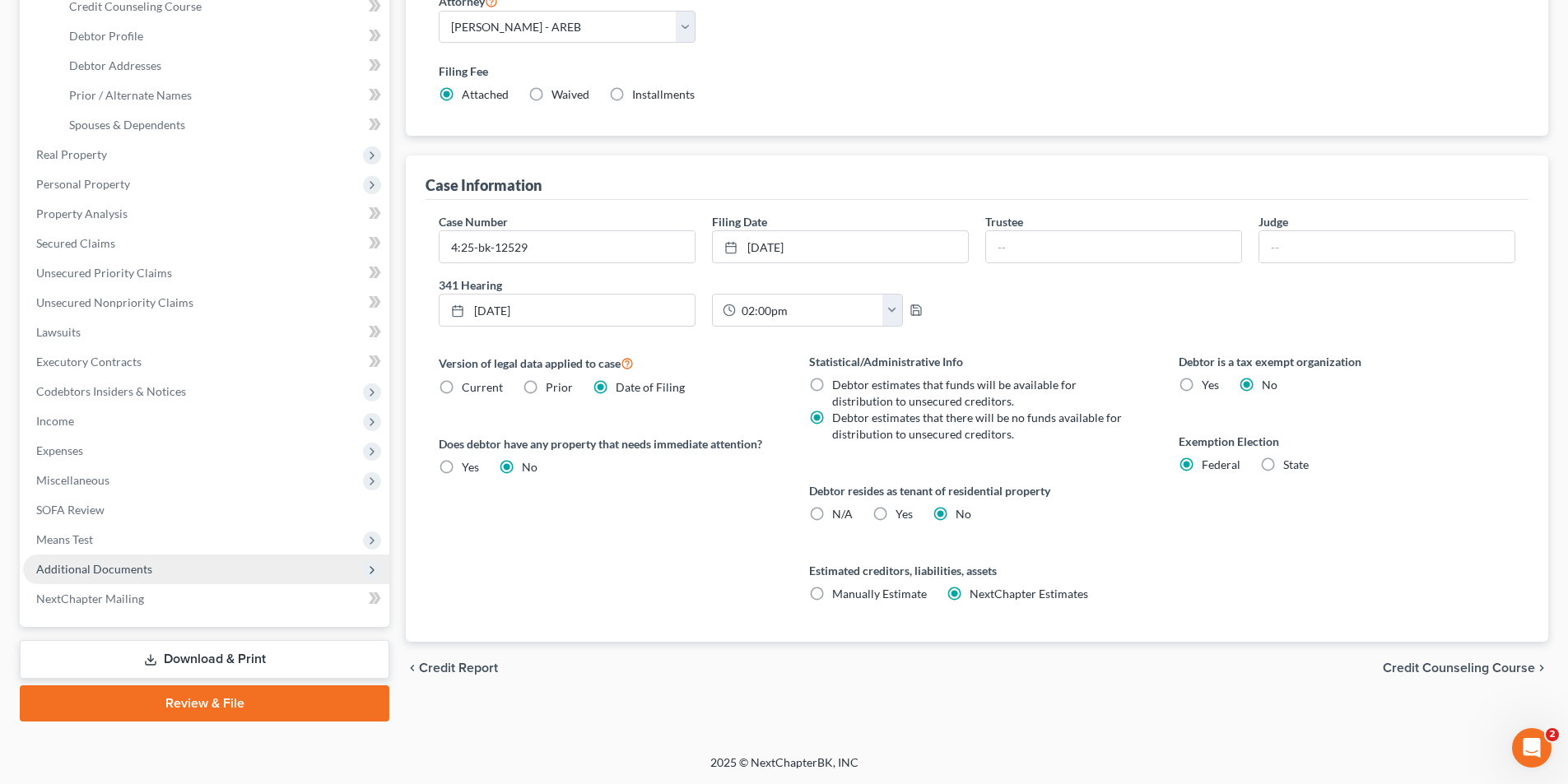
click at [94, 565] on span "Additional Documents" at bounding box center [94, 569] width 116 height 14
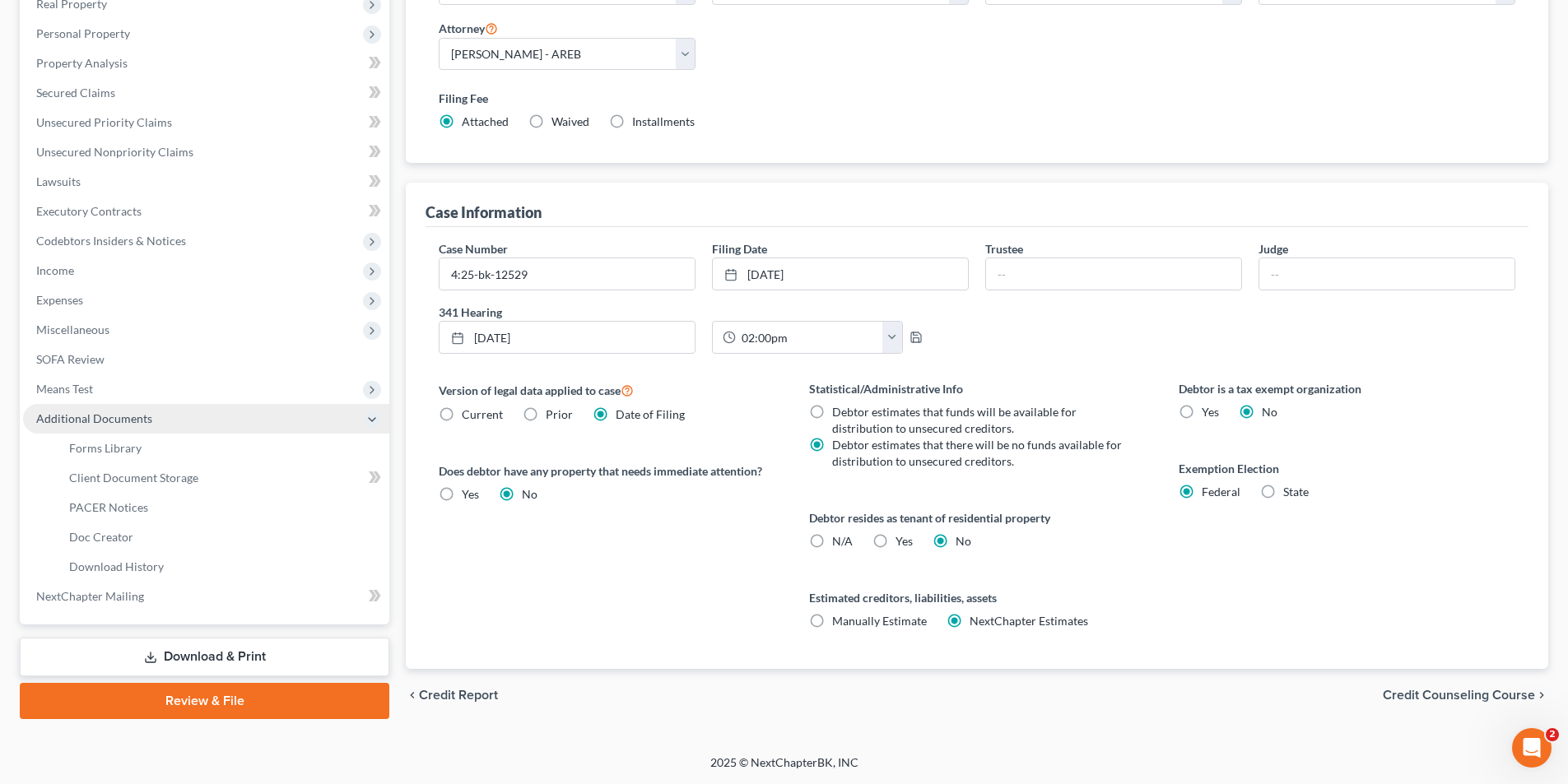
scroll to position [298, 0]
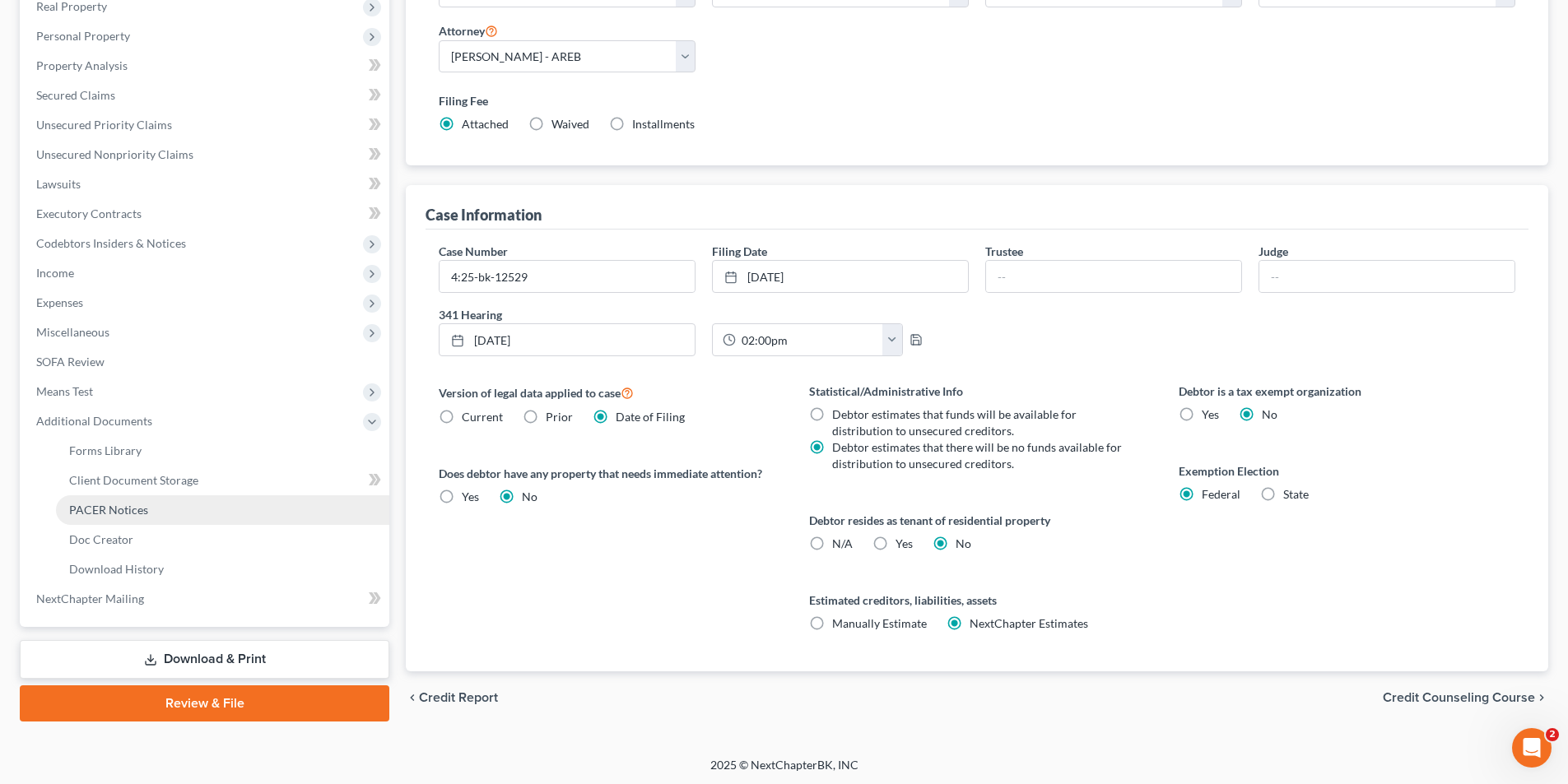
click at [125, 501] on link "PACER Notices" at bounding box center [223, 510] width 333 height 30
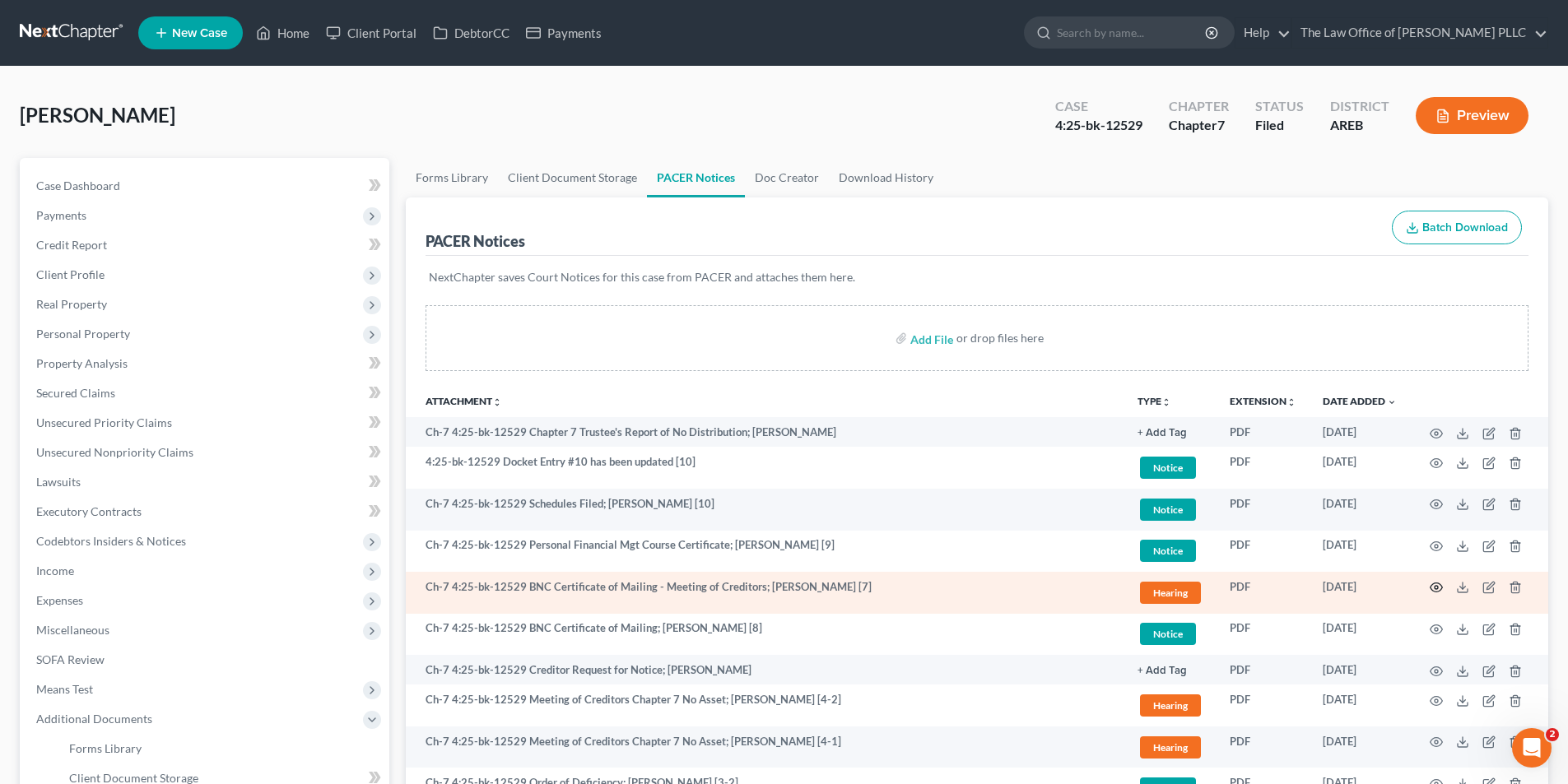
click at [1435, 590] on icon "button" at bounding box center [1436, 587] width 13 height 13
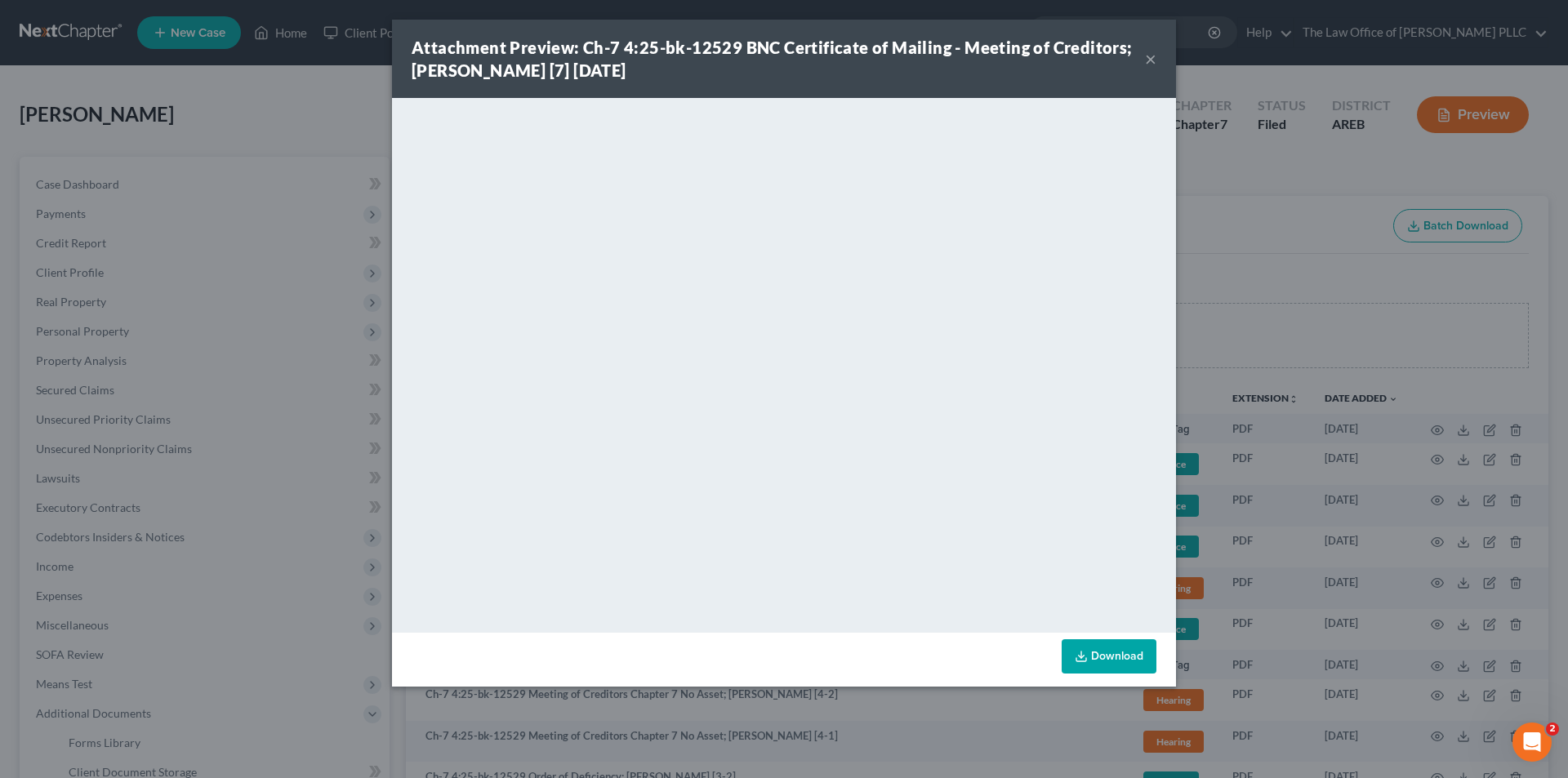
click at [1147, 61] on button "×" at bounding box center [1150, 58] width 11 height 20
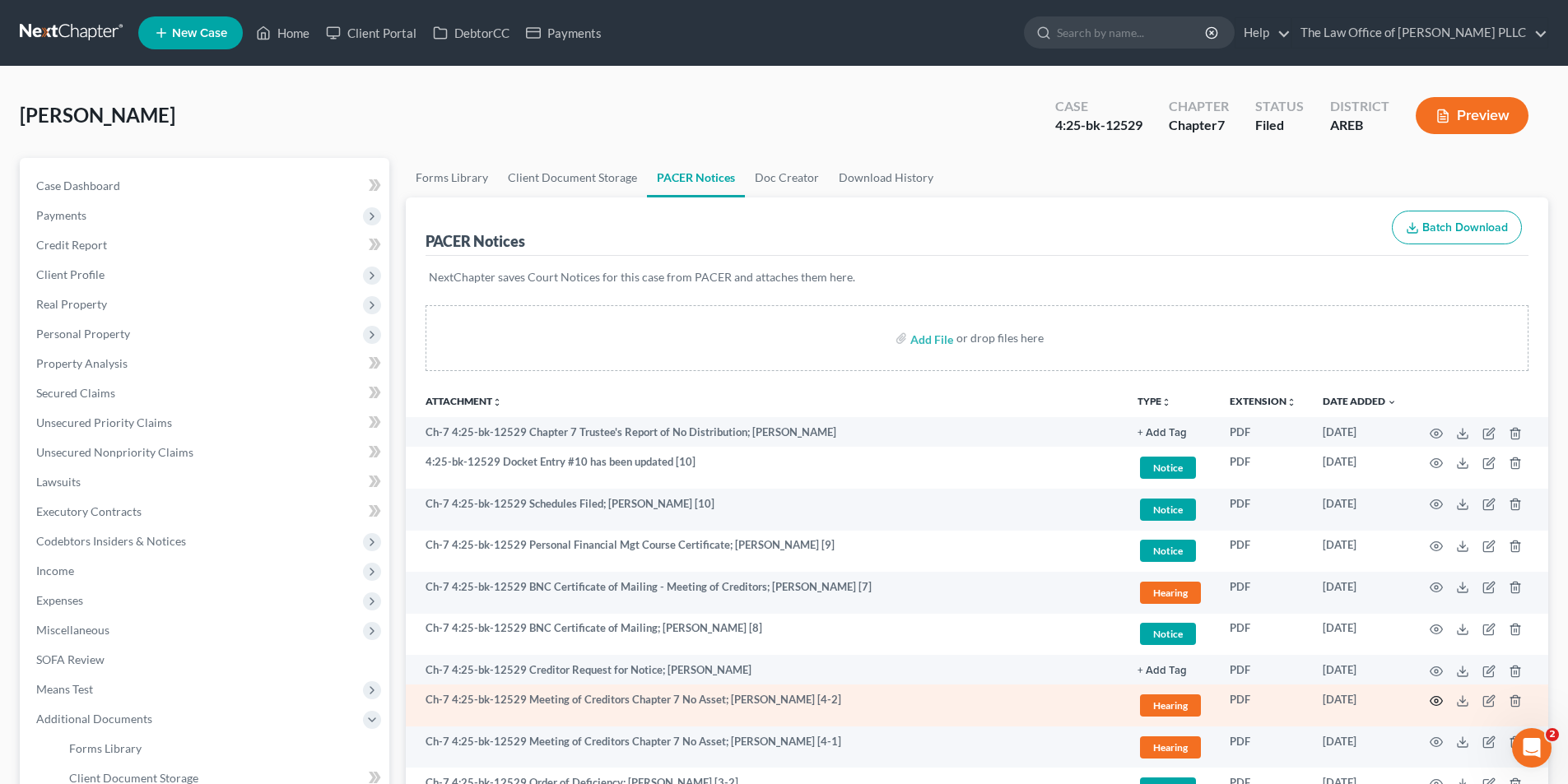
click at [1434, 705] on icon "button" at bounding box center [1436, 701] width 12 height 9
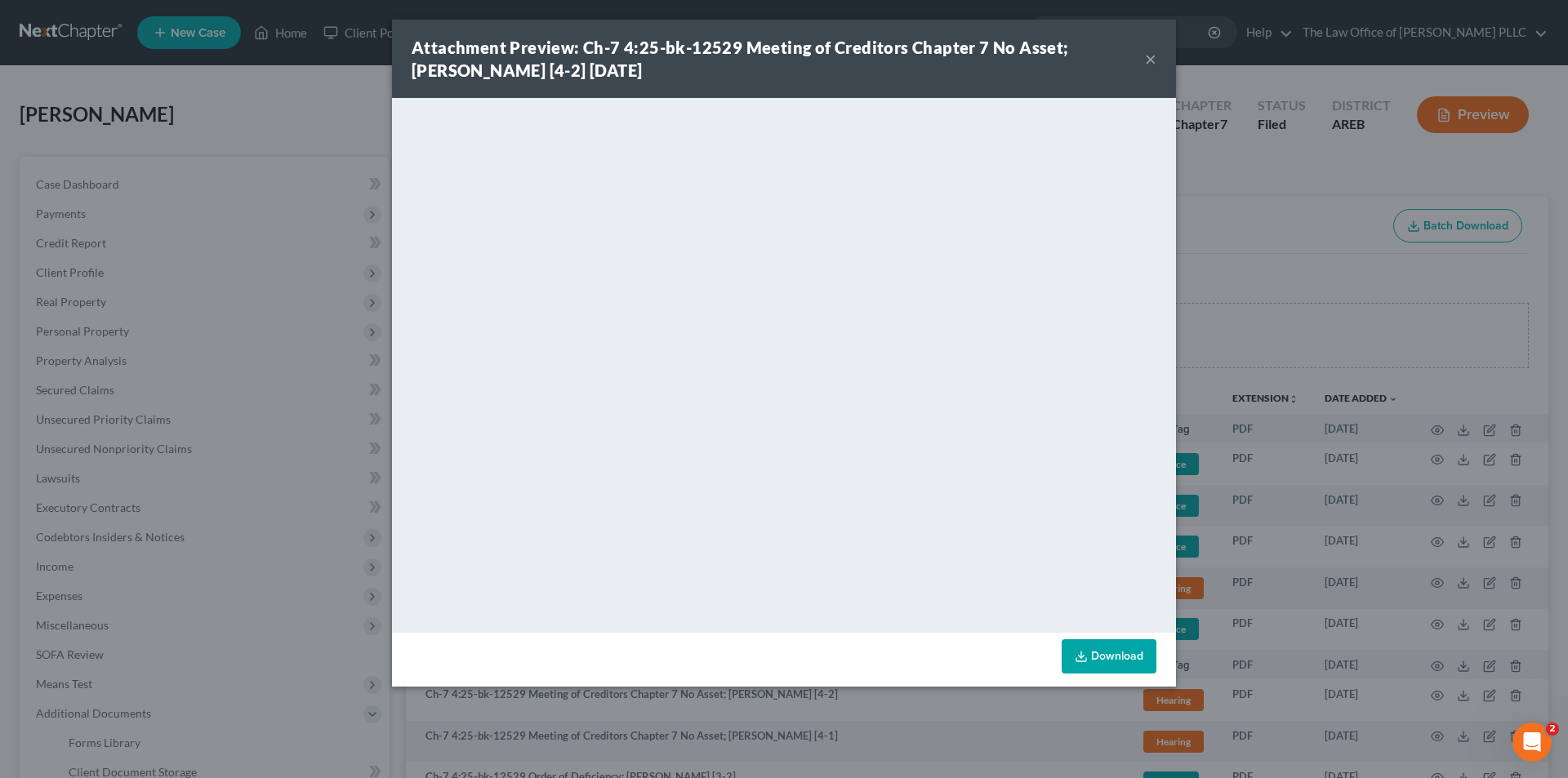
drag, startPoint x: 222, startPoint y: 135, endPoint x: 202, endPoint y: 158, distance: 30.5
click at [224, 134] on div "Attachment Preview: Ch-7 4:25-bk-12529 Meeting of Creditors Chapter 7 No Asset;…" at bounding box center [784, 389] width 1568 height 778
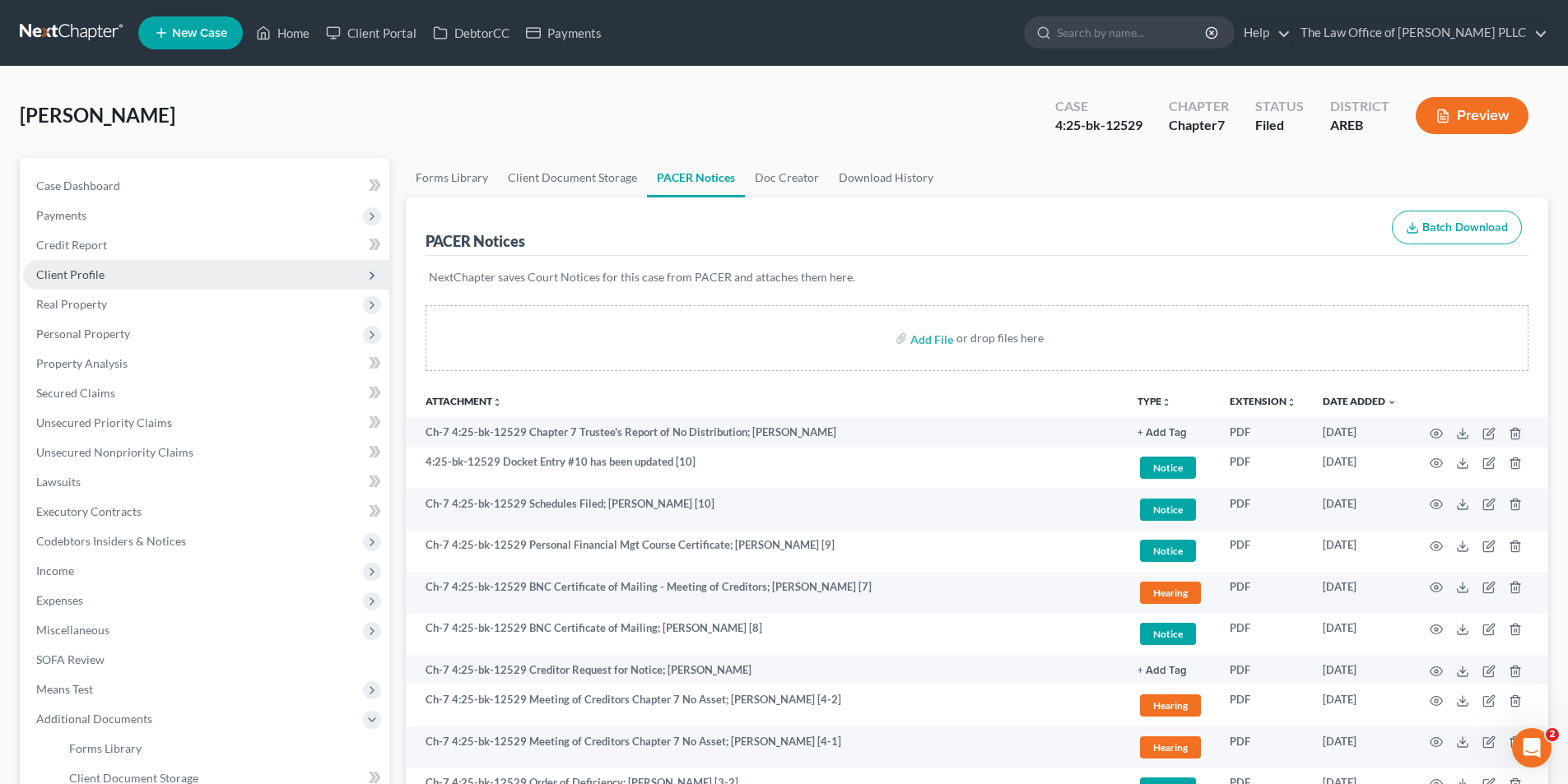
click at [101, 269] on span "Client Profile" at bounding box center [70, 274] width 68 height 14
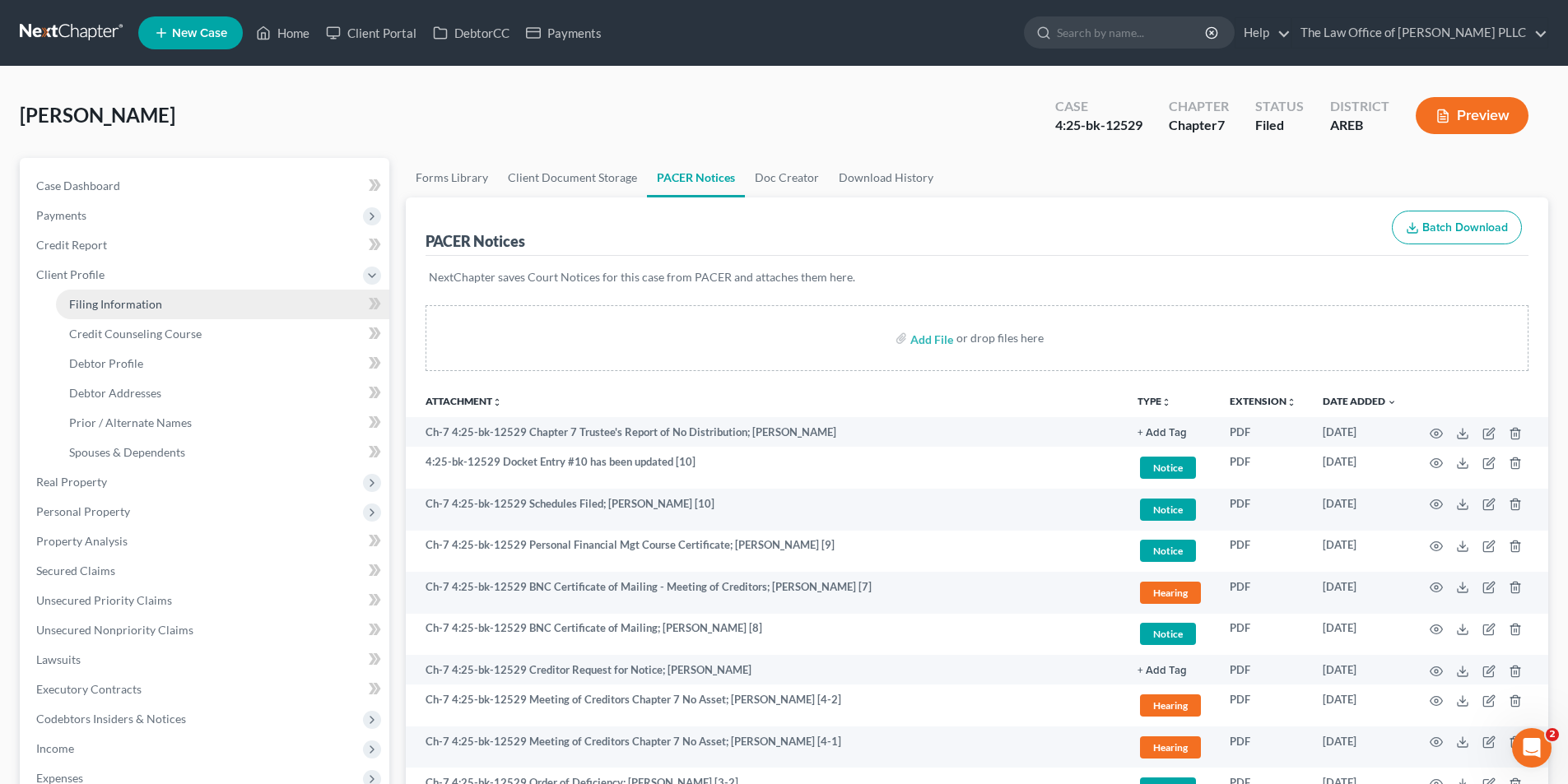
click at [132, 301] on span "Filing Information" at bounding box center [116, 304] width 93 height 14
select select "1"
select select "0"
select select "5"
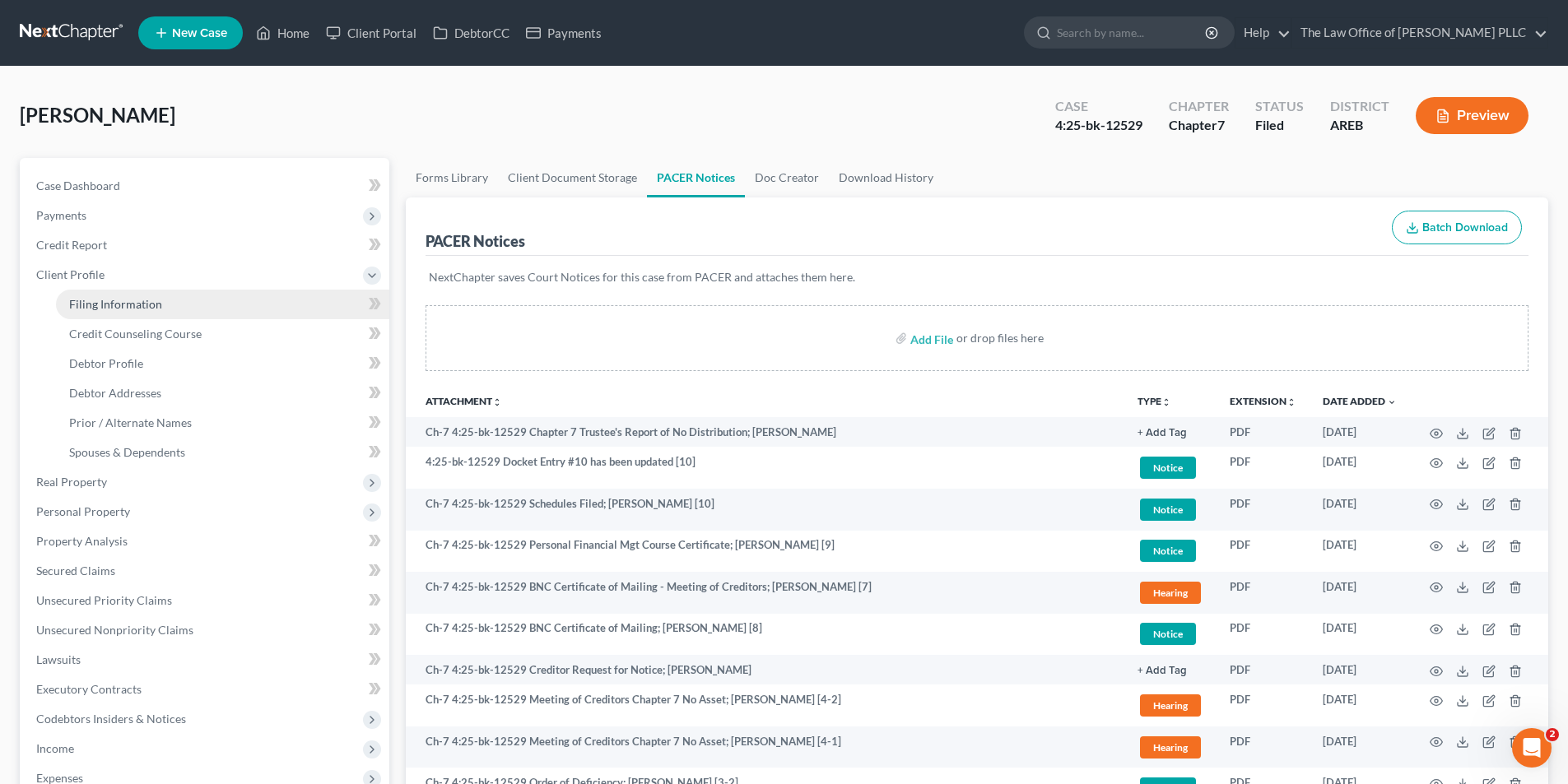
select select "0"
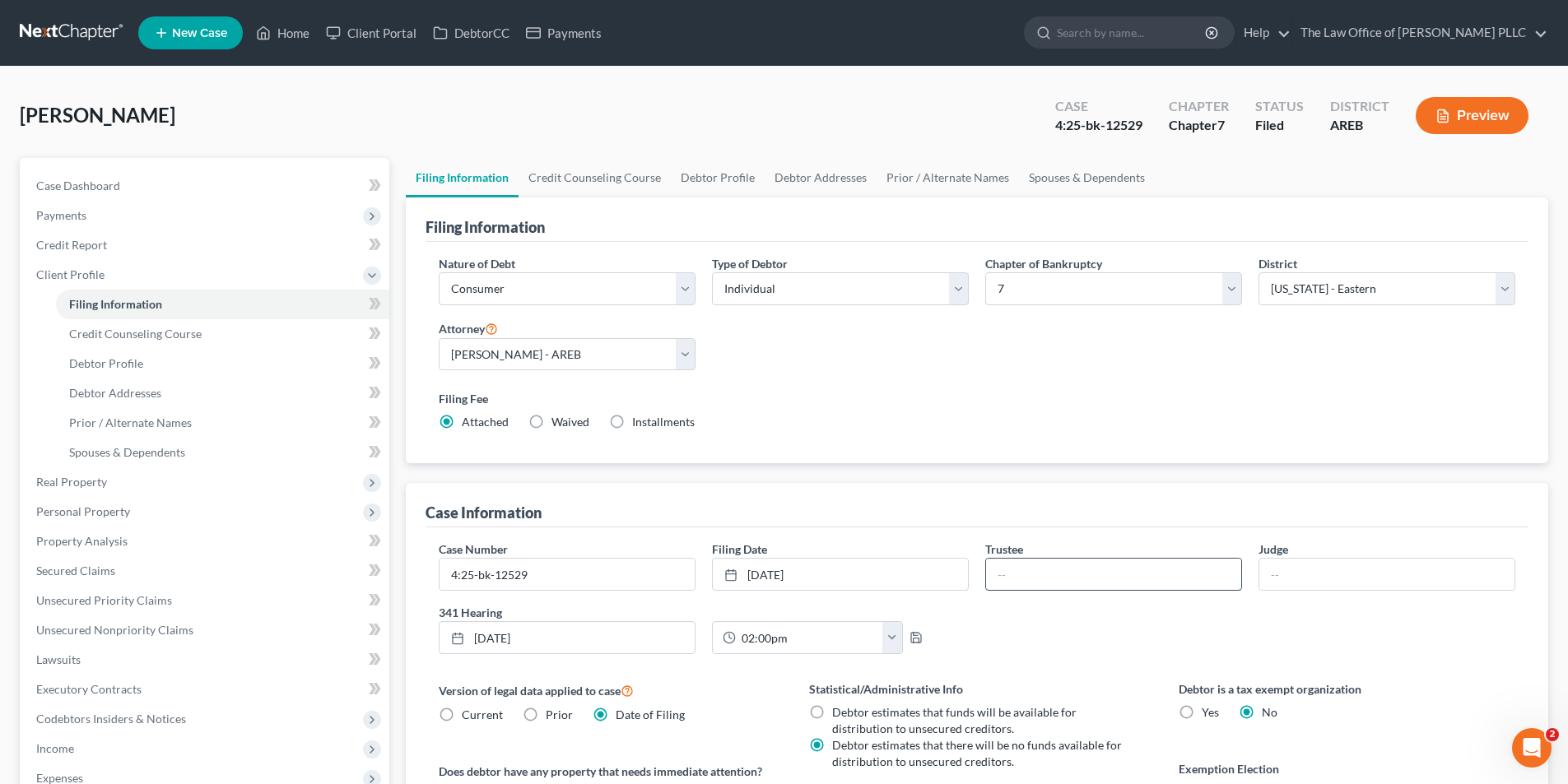
drag, startPoint x: 1039, startPoint y: 569, endPoint x: 1058, endPoint y: 569, distance: 19.0
click at [1039, 569] on input "text" at bounding box center [1113, 574] width 255 height 32
type input "[PERSON_NAME]"
click at [50, 609] on link "Unsecured Priority Claims" at bounding box center [205, 601] width 366 height 30
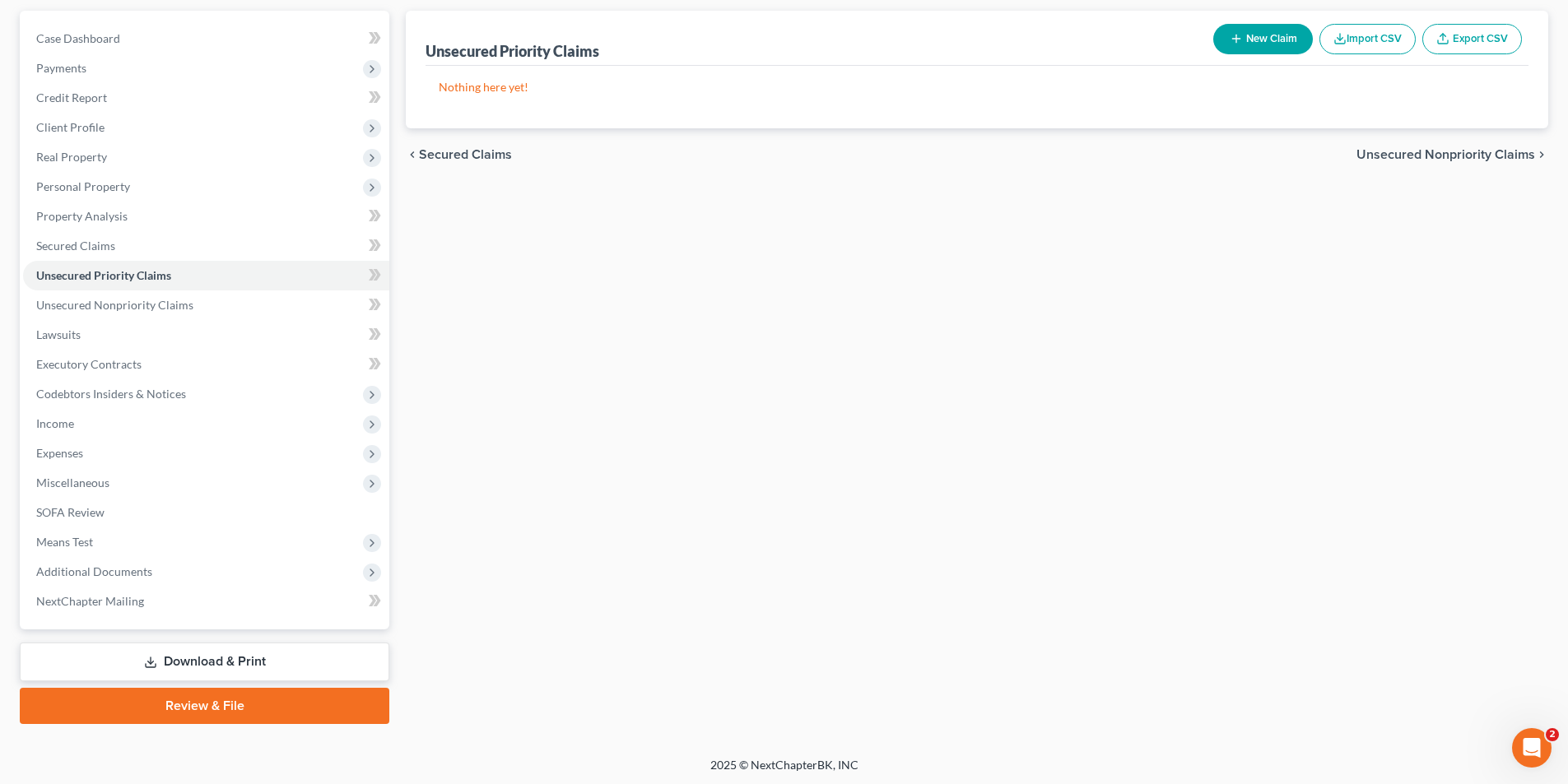
scroll to position [150, 0]
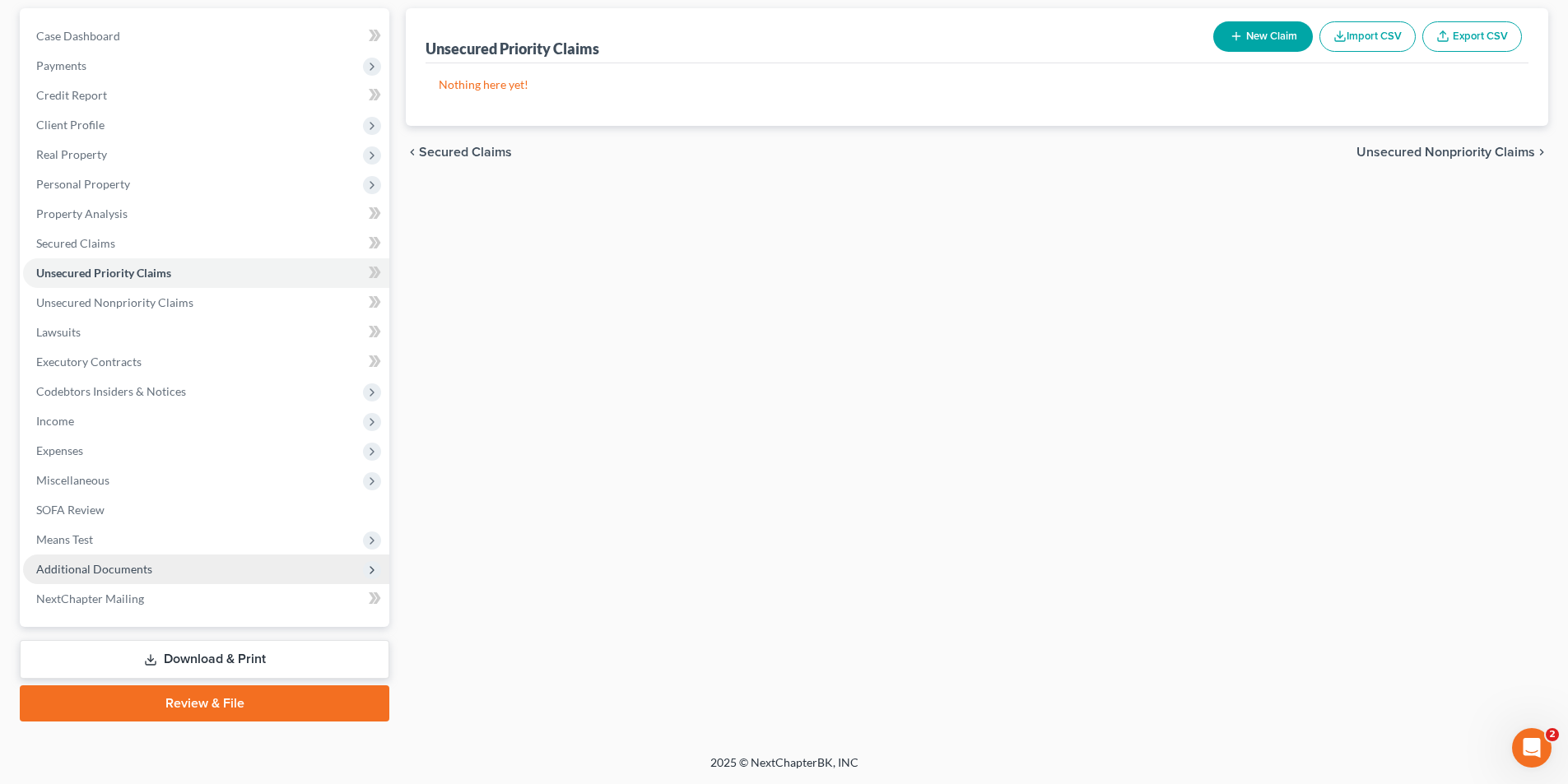
click at [70, 572] on span "Additional Documents" at bounding box center [94, 569] width 116 height 14
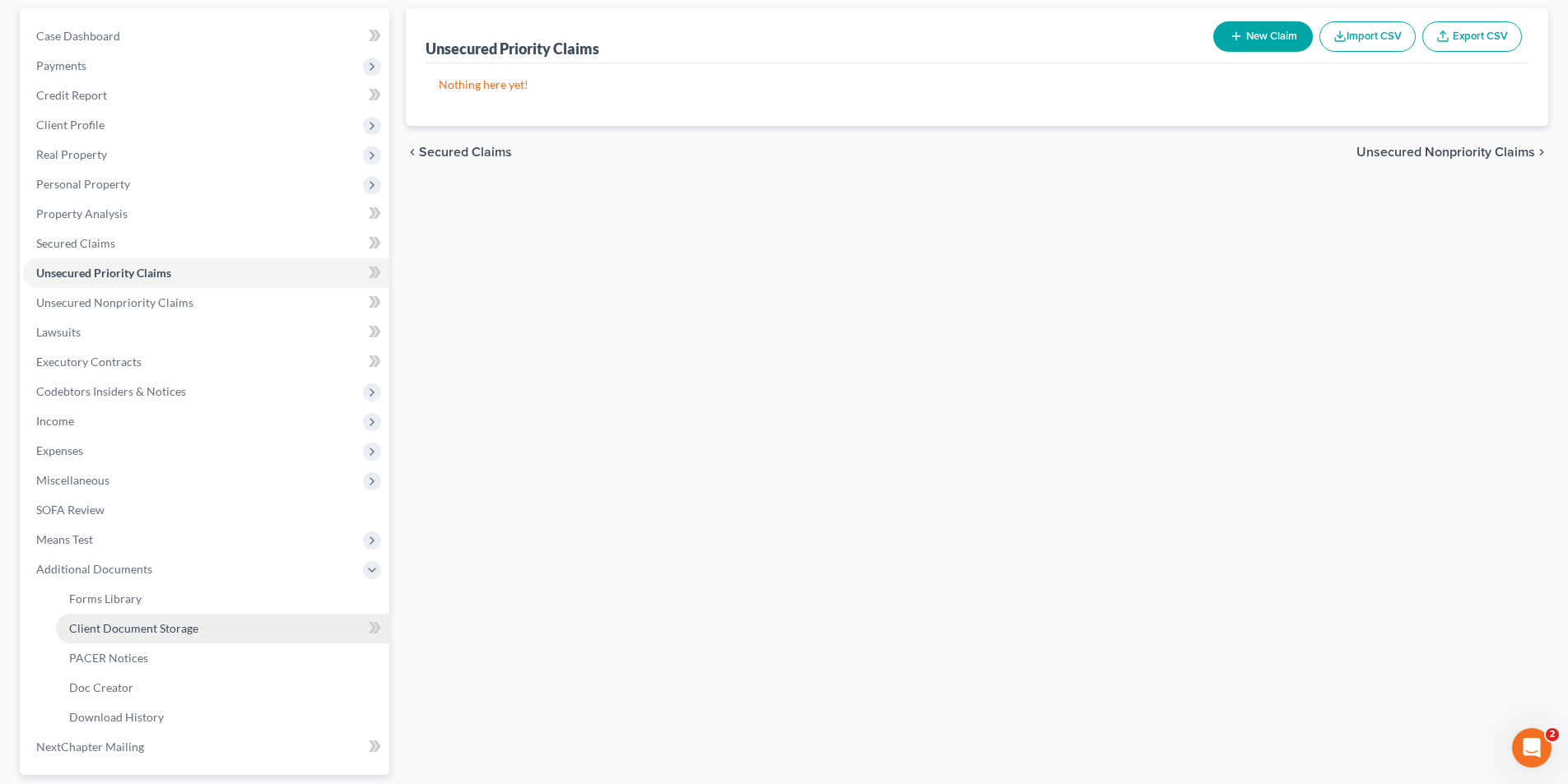
click at [154, 632] on span "Client Document Storage" at bounding box center [133, 628] width 129 height 14
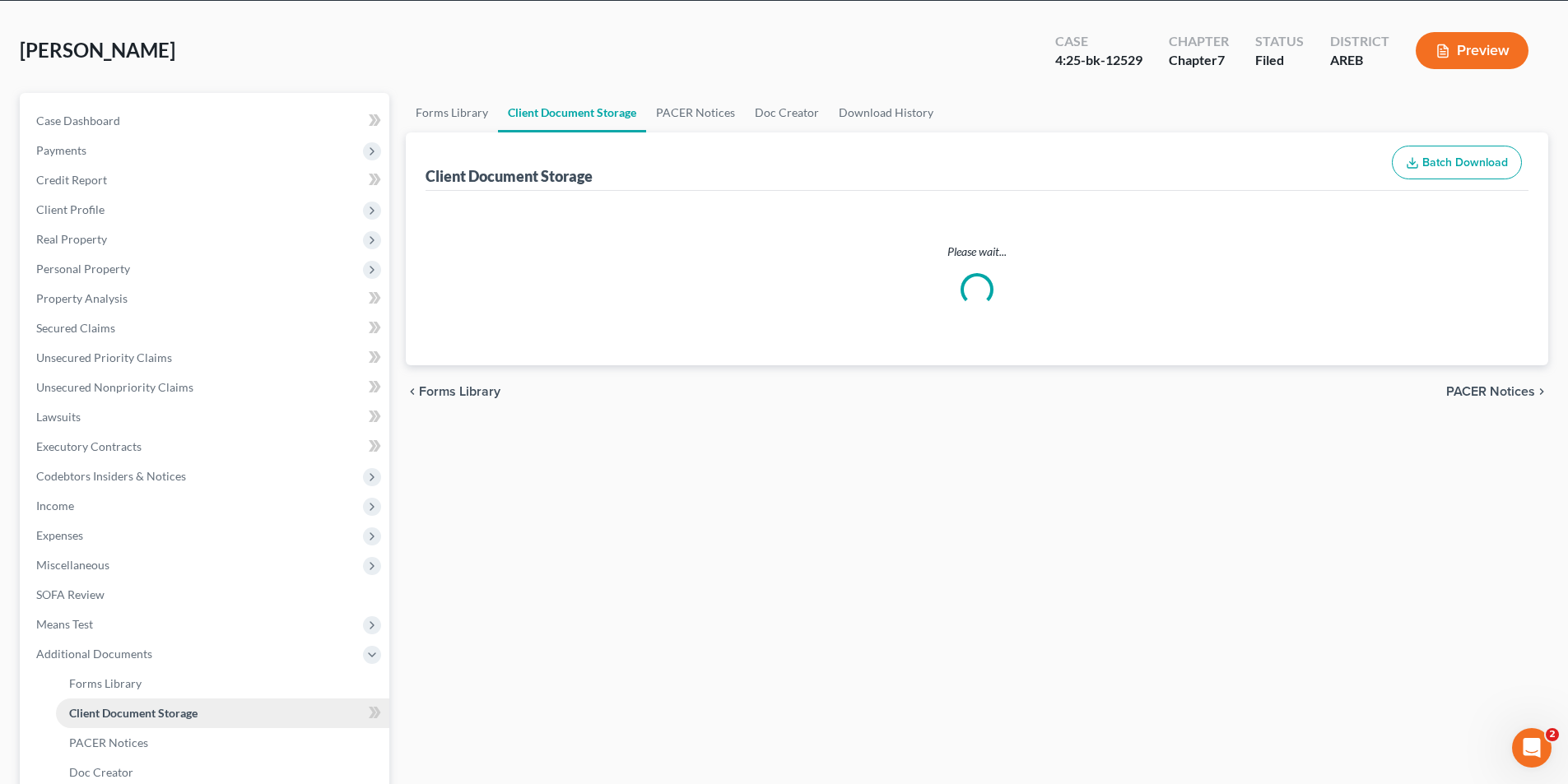
scroll to position [19, 0]
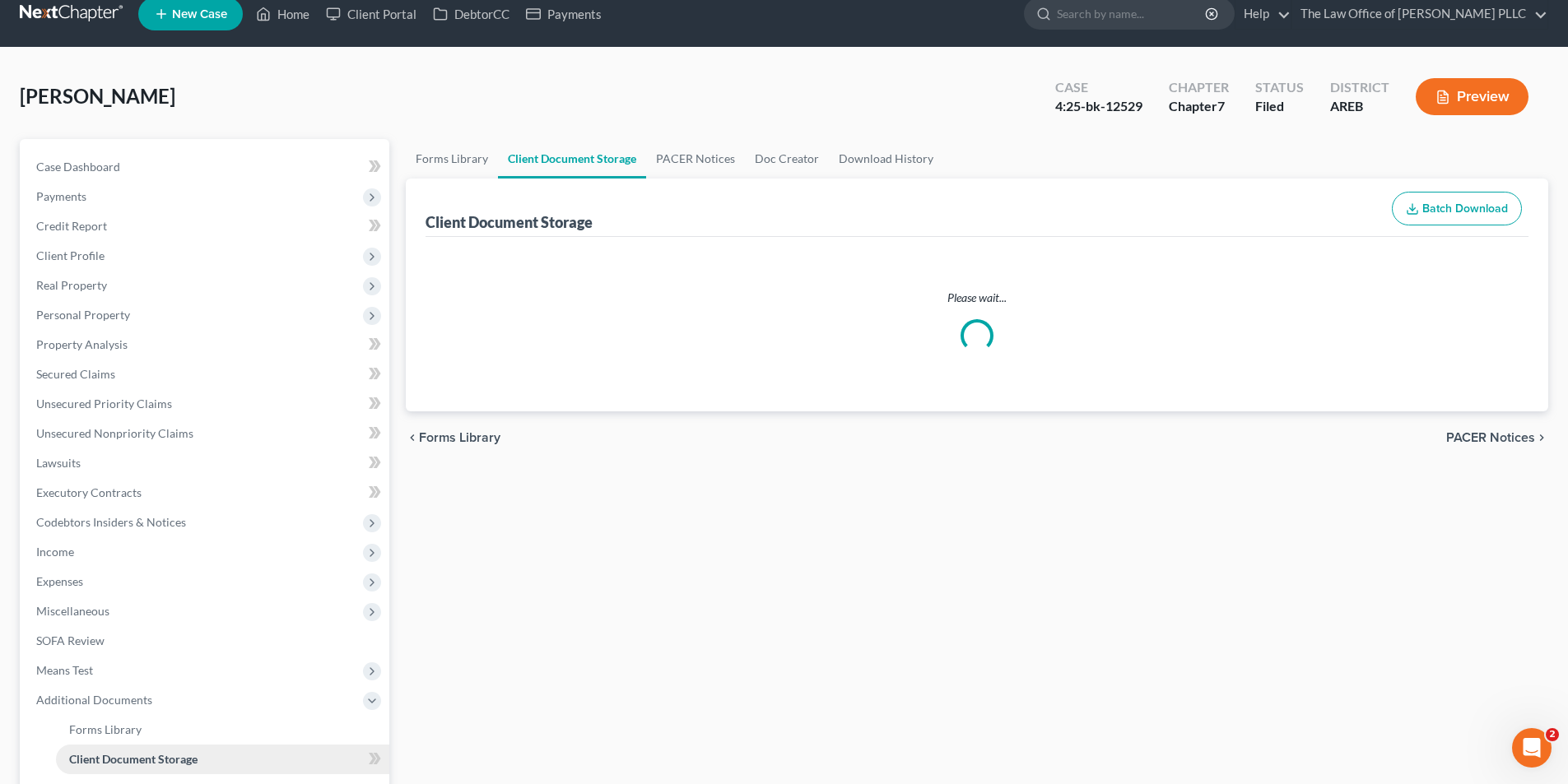
select select "0"
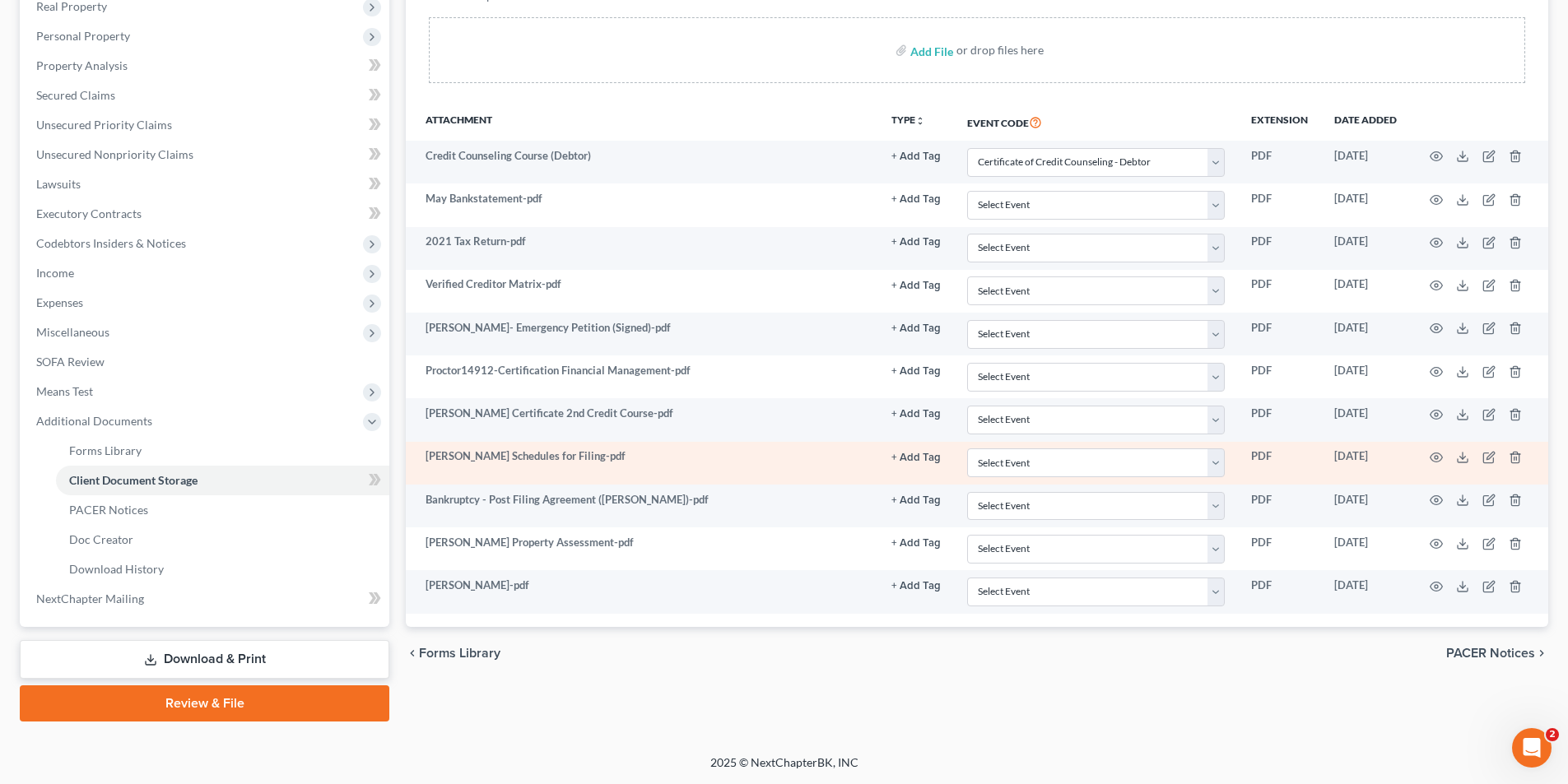
scroll to position [0, 0]
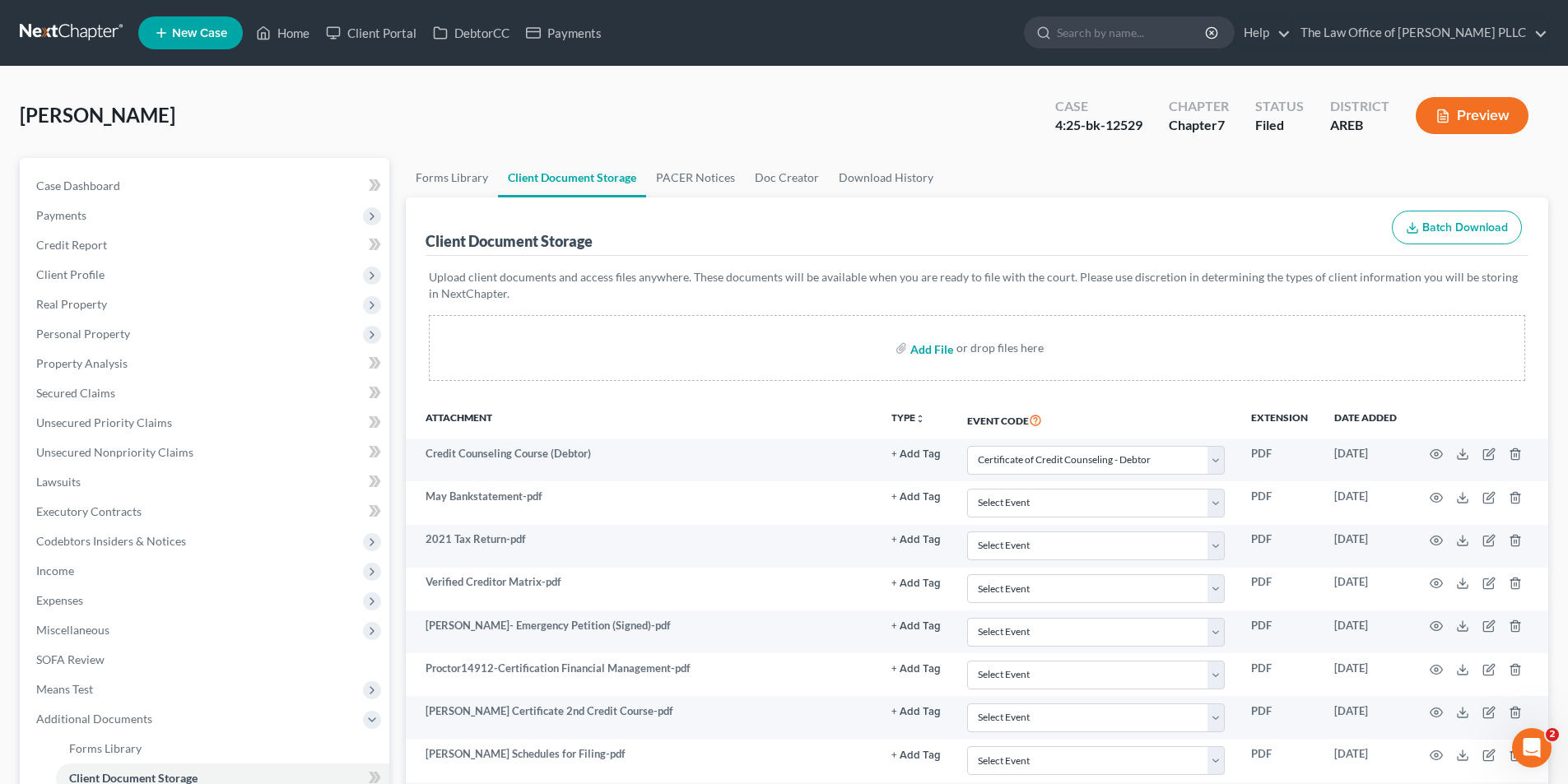
click at [919, 360] on input "file" at bounding box center [929, 348] width 39 height 30
type input "C:\fakepath\[PERSON_NAME] Proposed Reaffirmation Agreement.pdf"
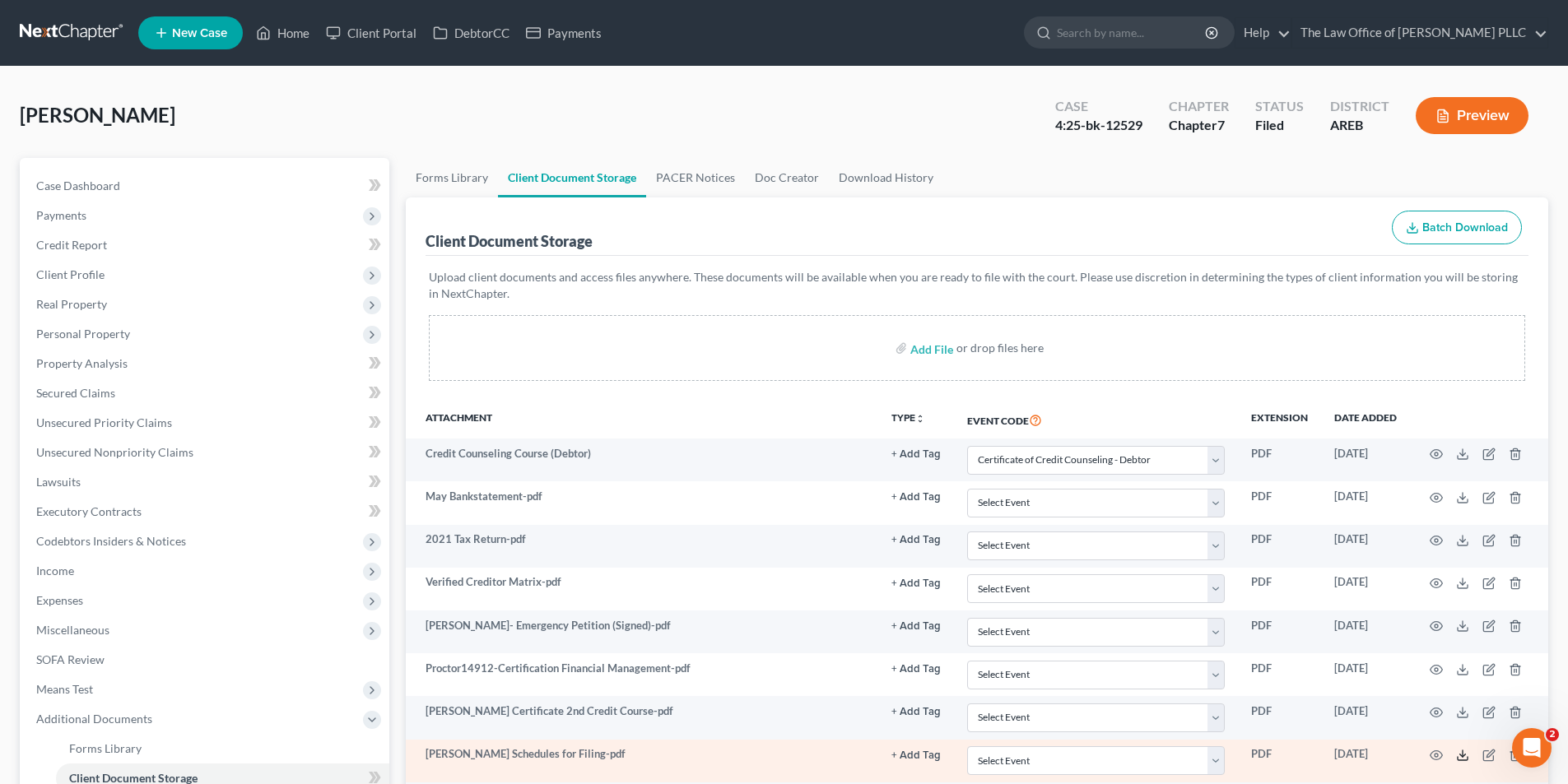
select select "0"
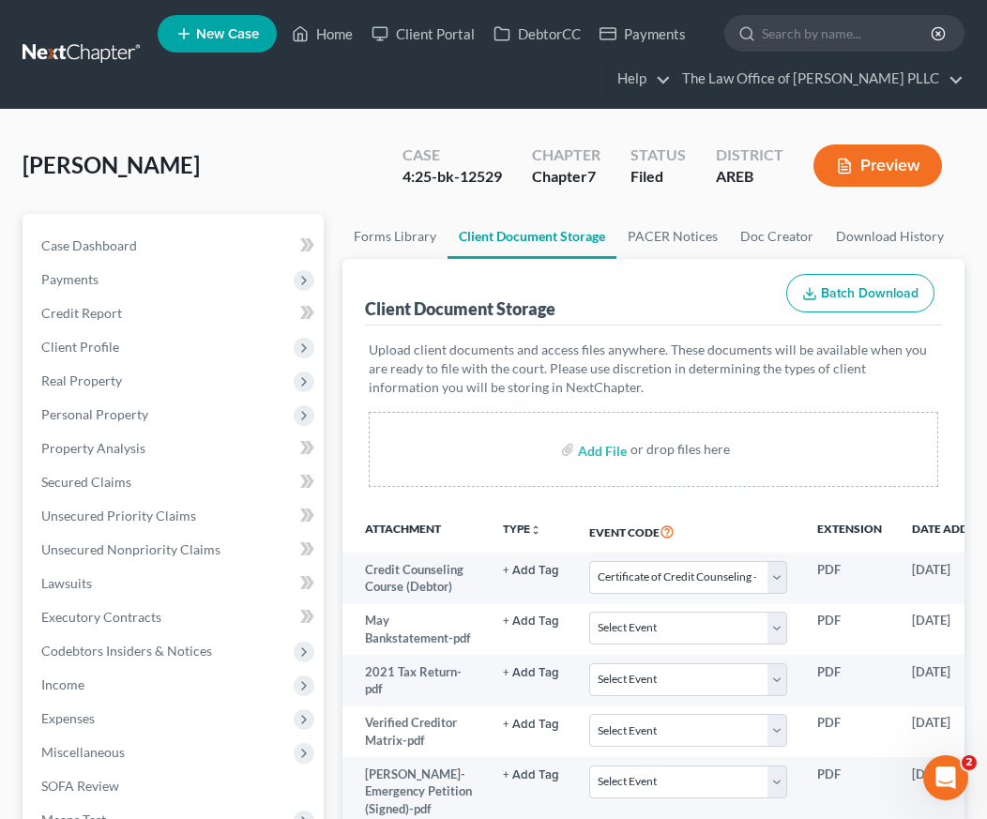
click at [346, 198] on div "[PERSON_NAME] Upgraded Case 4:25-bk-12529 Chapter Chapter 7 Status Filed Distri…" at bounding box center [494, 173] width 942 height 82
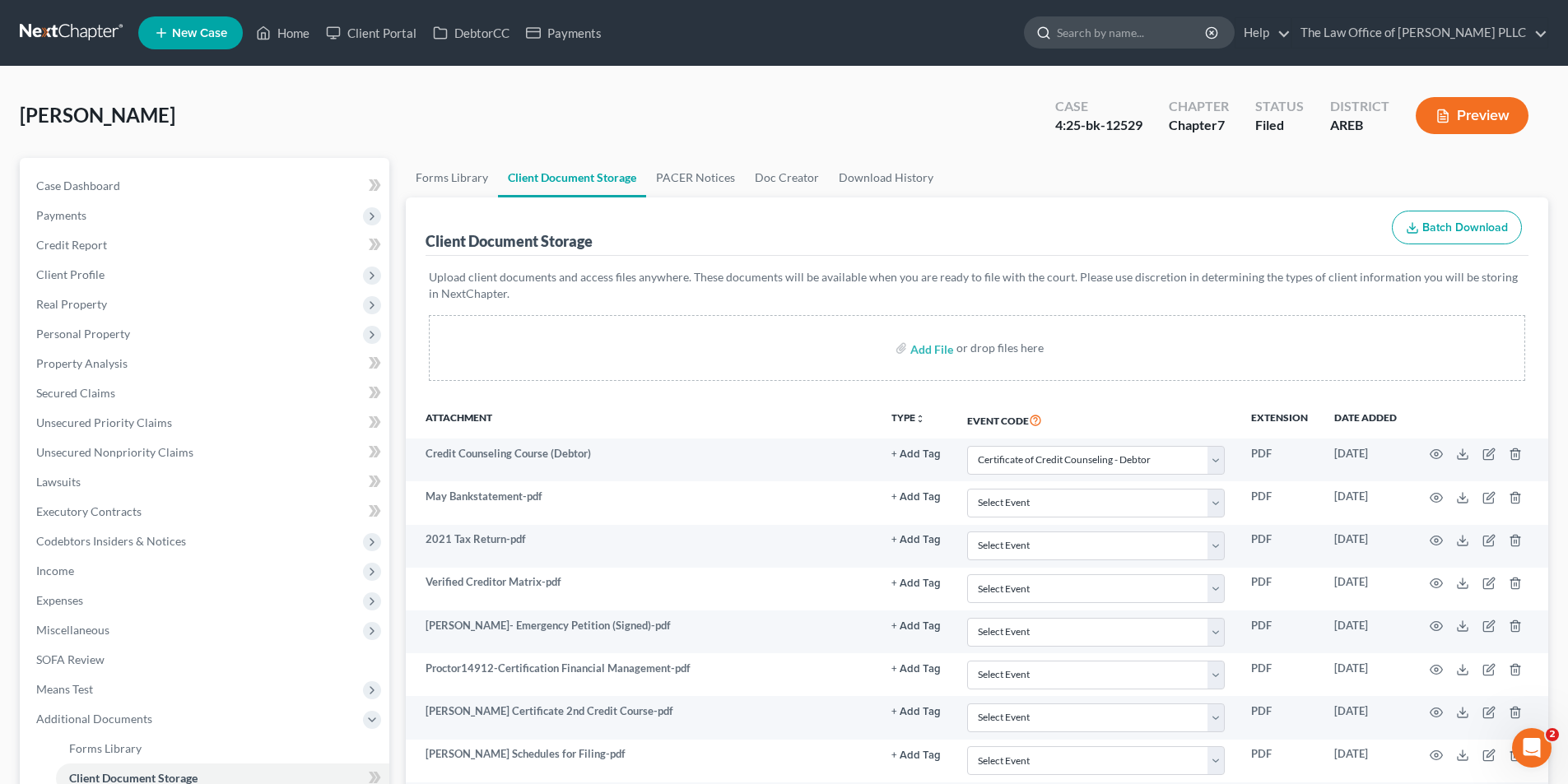
click at [1127, 24] on input "search" at bounding box center [1132, 32] width 151 height 31
type input "L"
type input "[PERSON_NAME]"
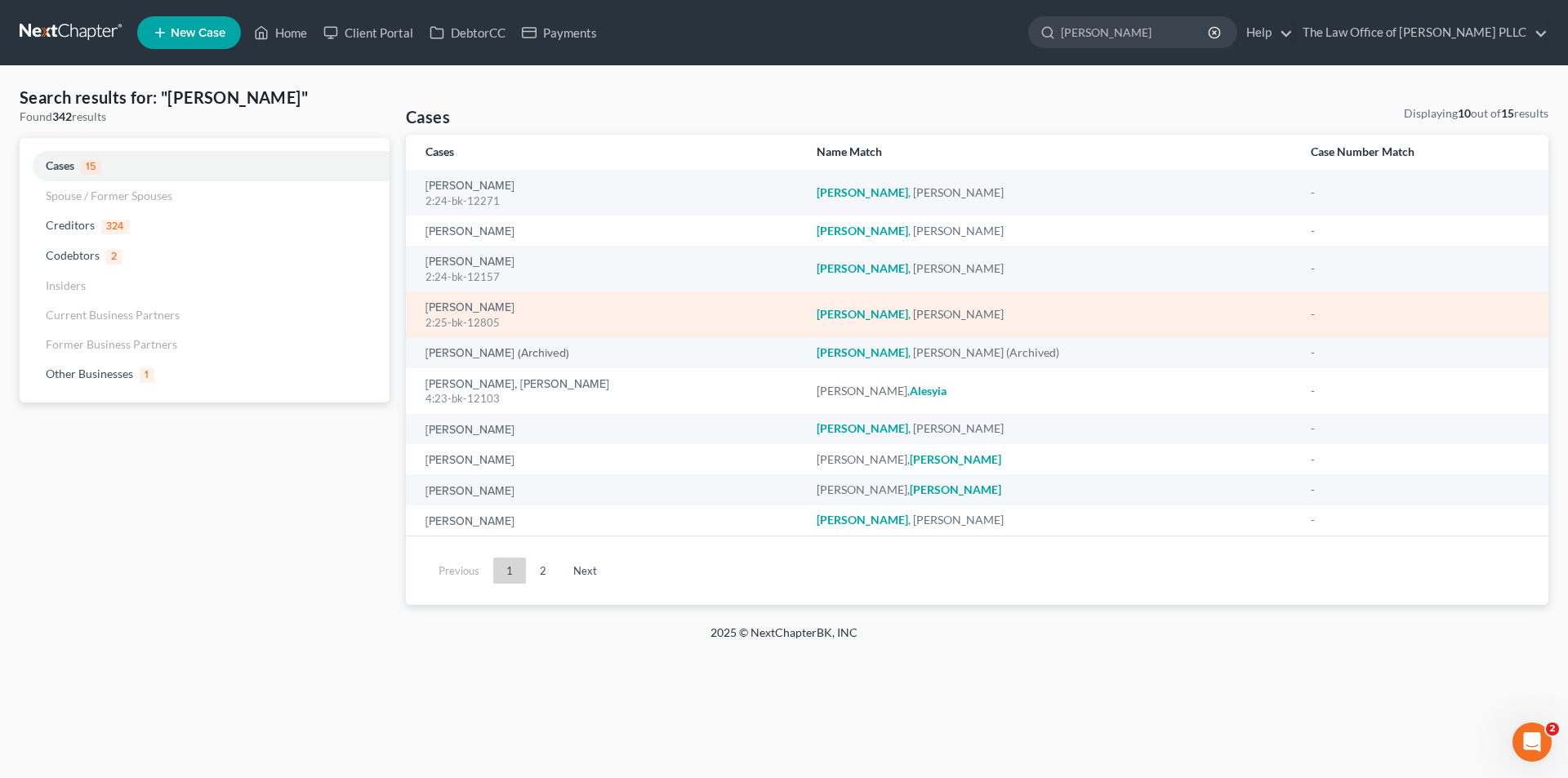
click at [480, 316] on div "2:25-bk-12805" at bounding box center [608, 323] width 365 height 16
click at [462, 304] on link "[PERSON_NAME]" at bounding box center [470, 307] width 89 height 11
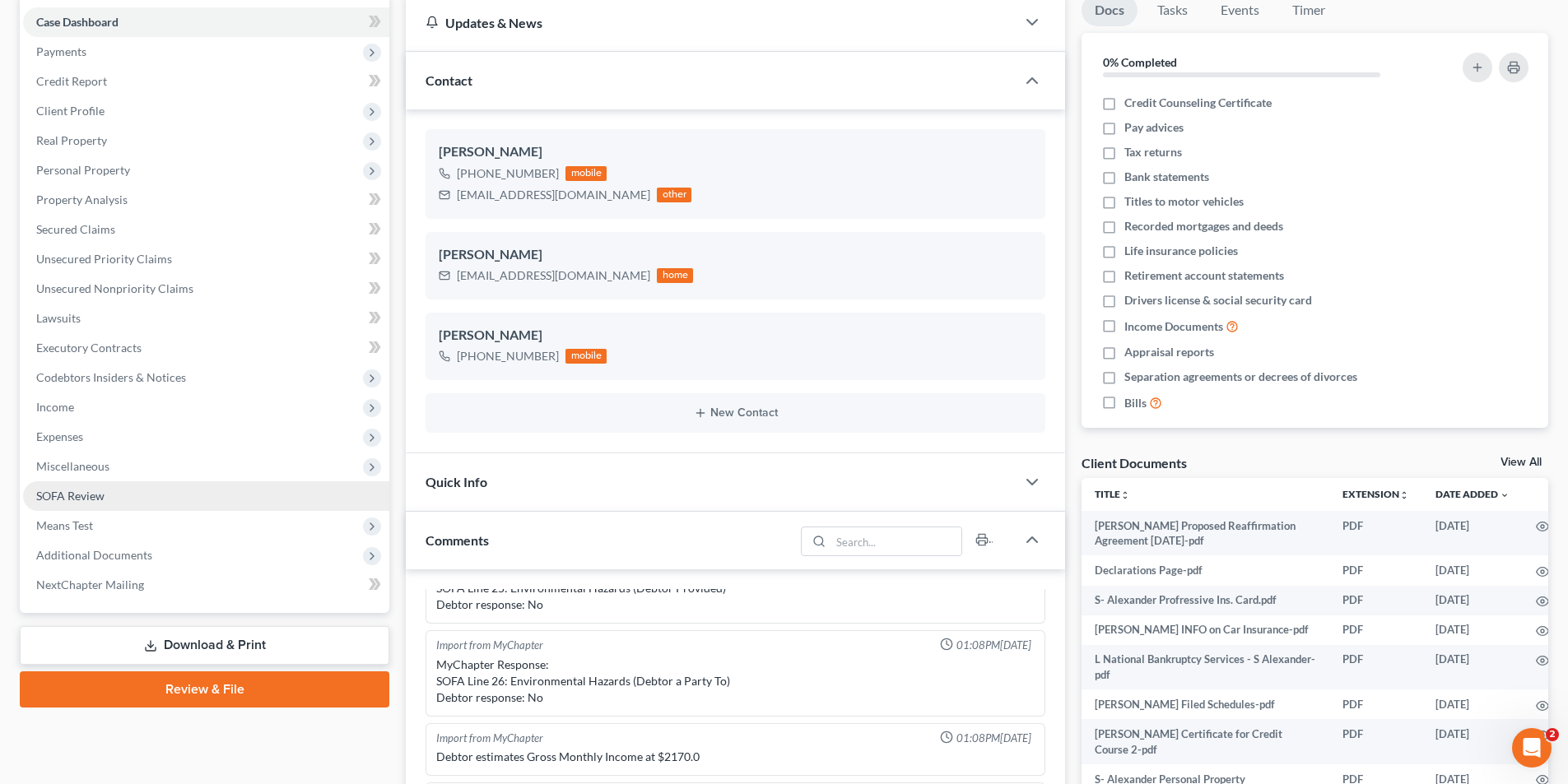
scroll to position [165, 0]
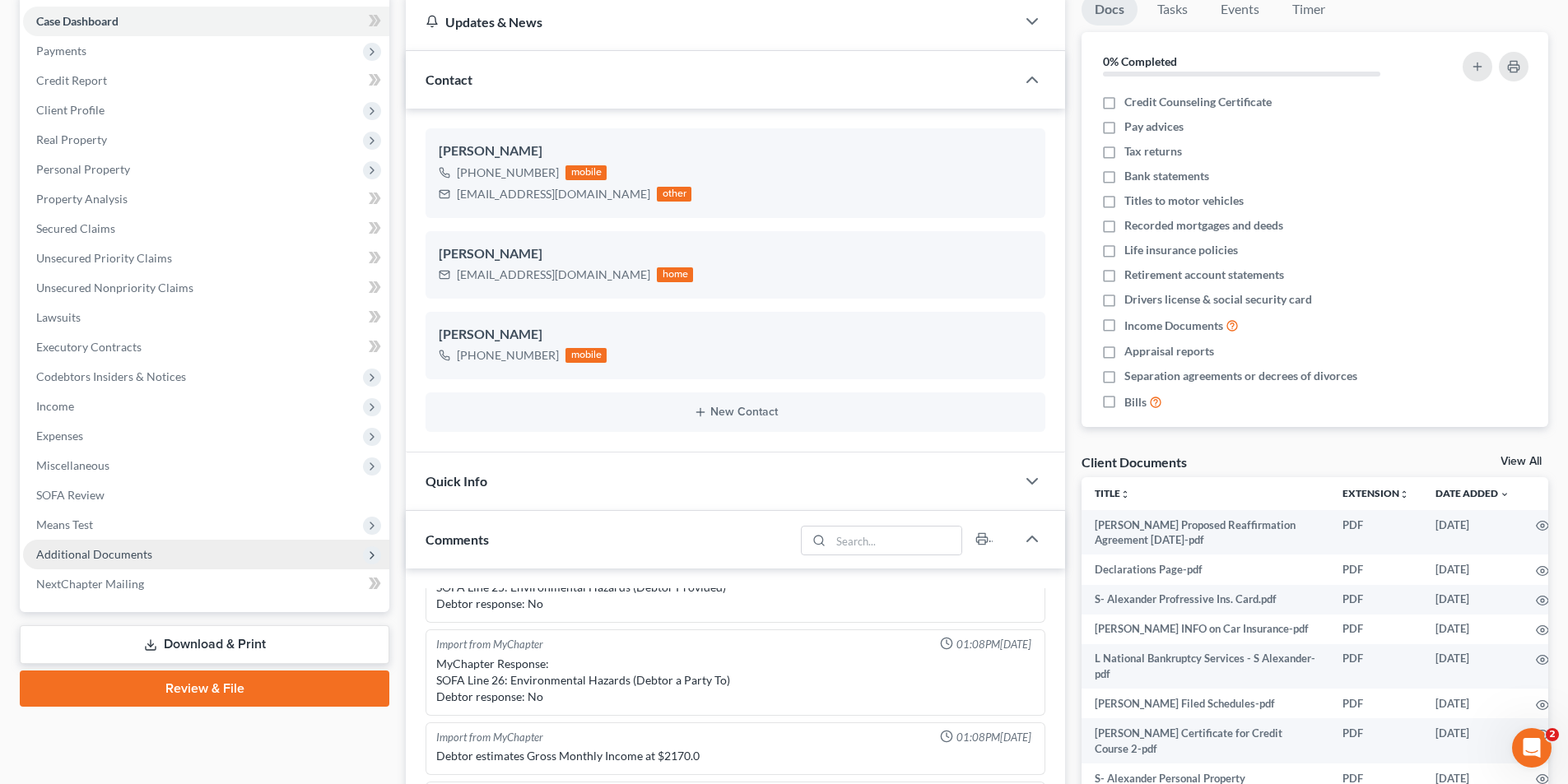
click at [75, 552] on span "Additional Documents" at bounding box center [94, 554] width 116 height 14
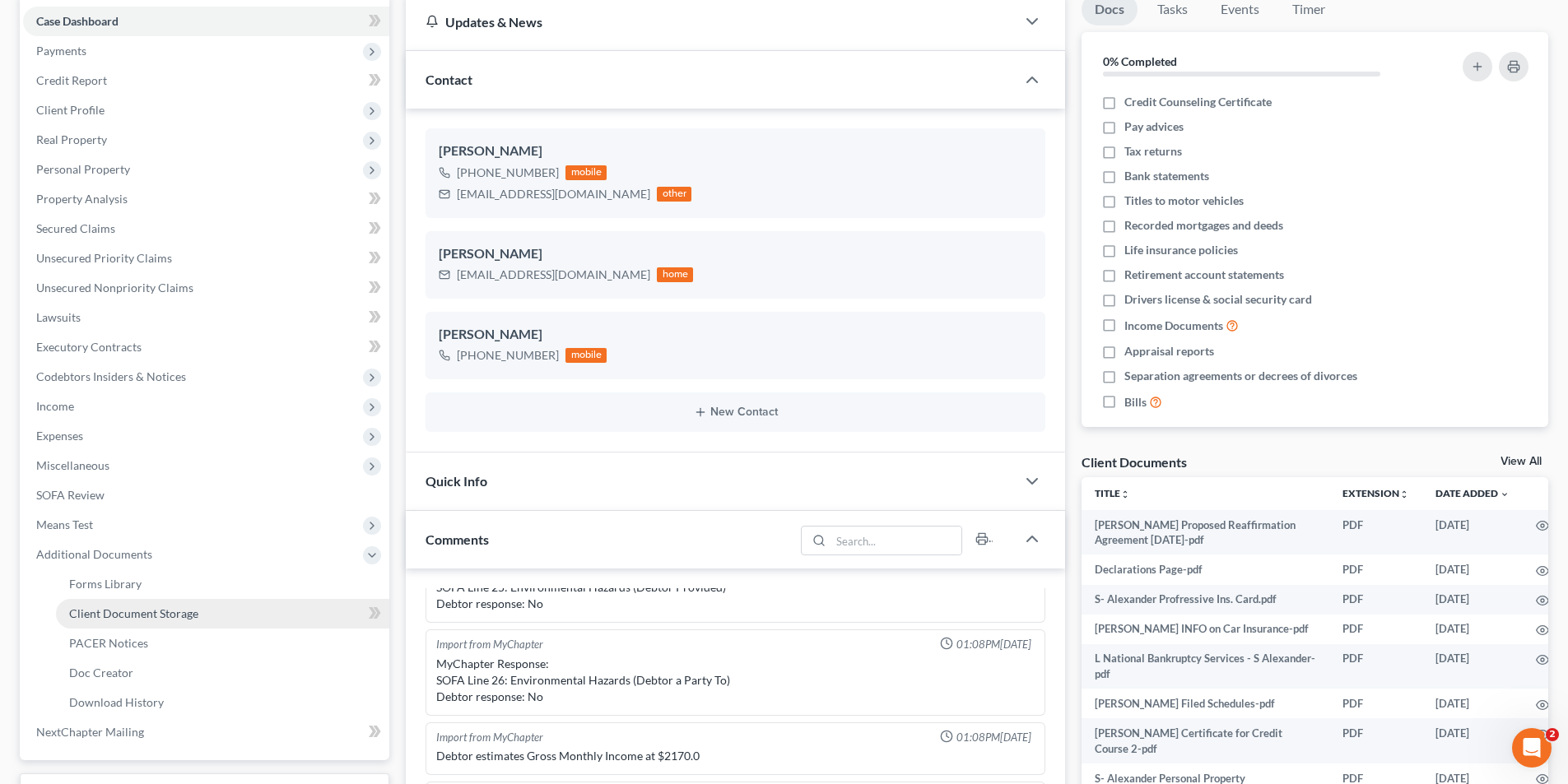
click at [107, 617] on span "Client Document Storage" at bounding box center [133, 613] width 129 height 14
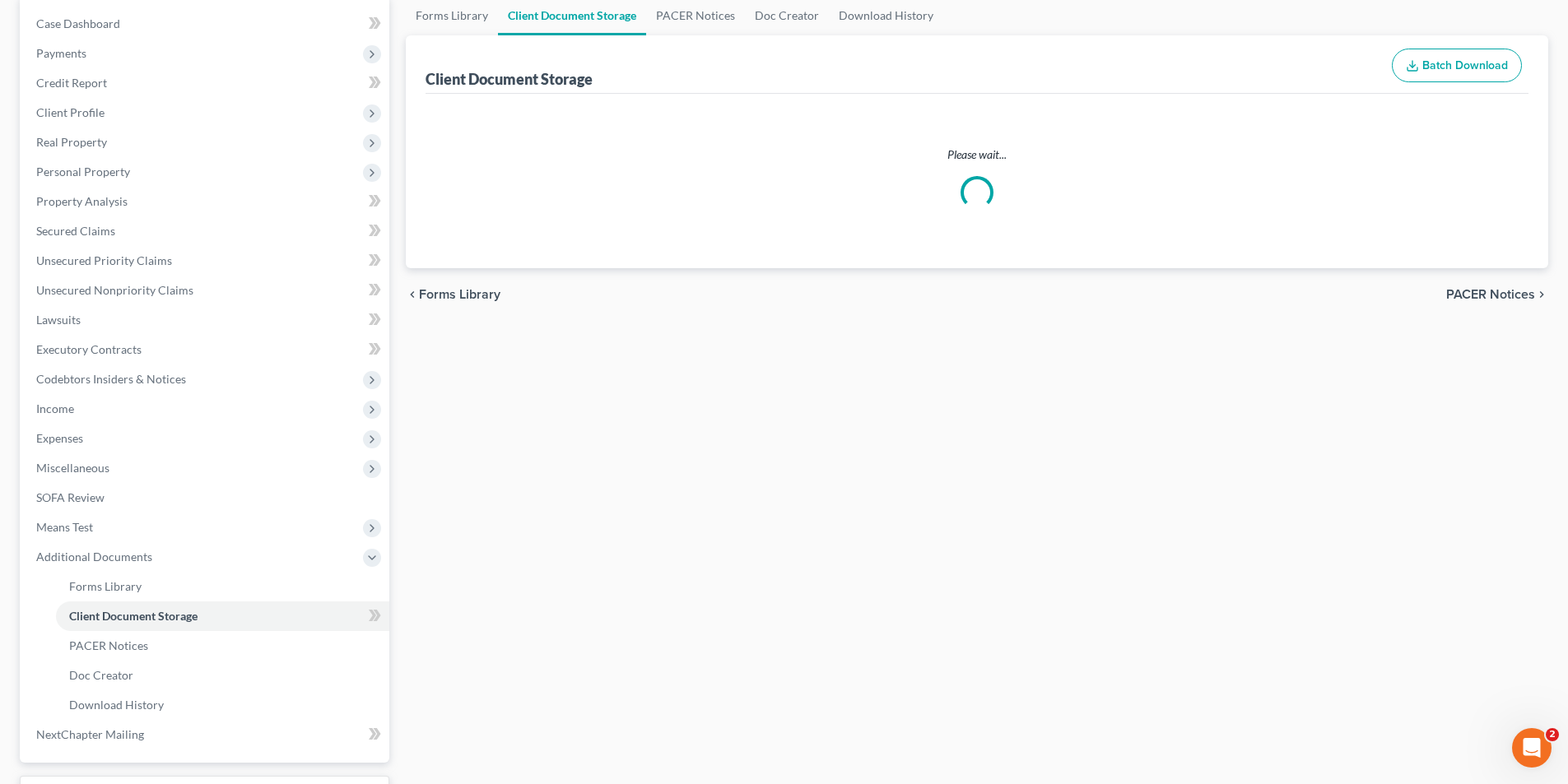
scroll to position [23, 0]
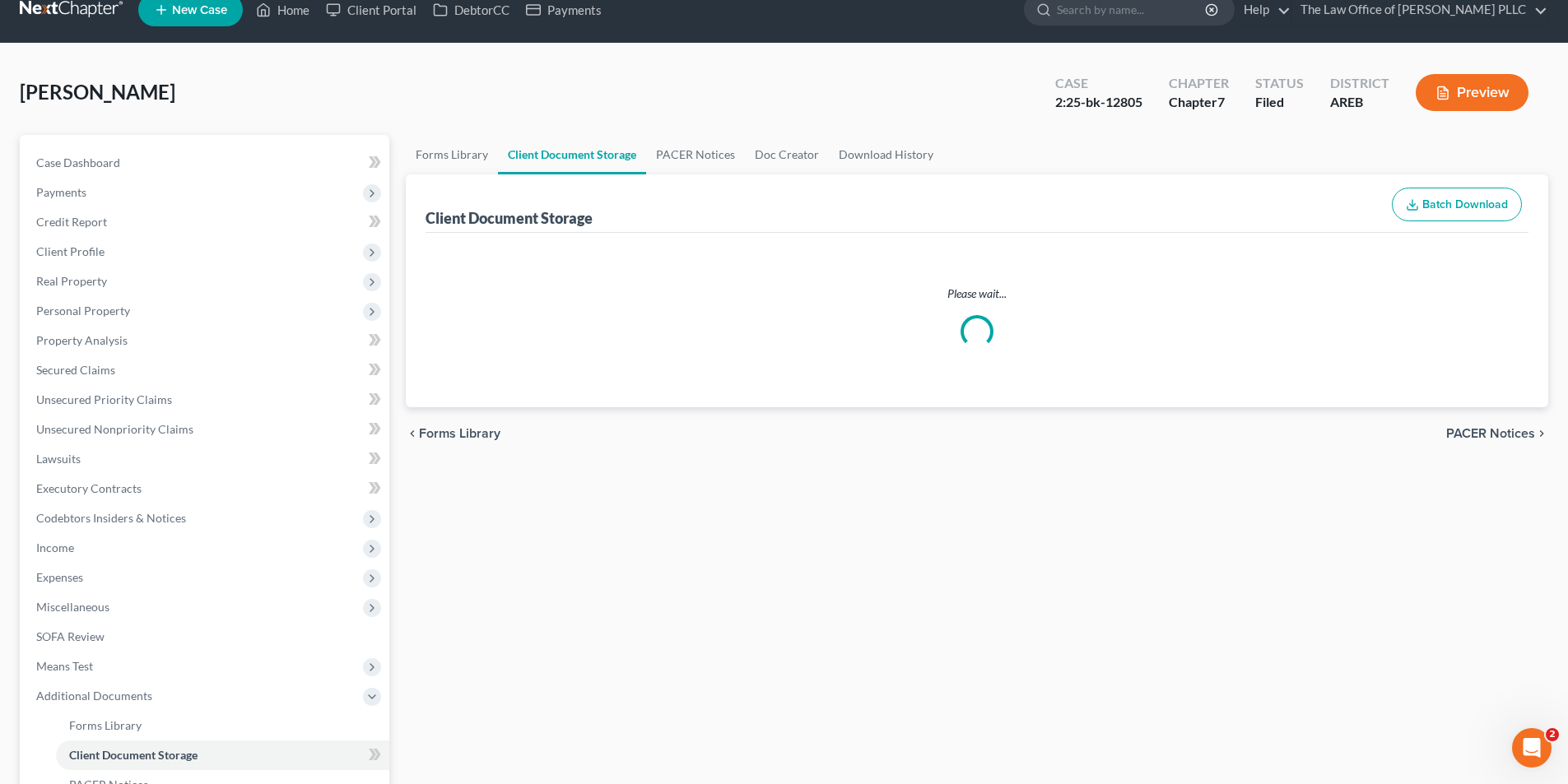
select select "0"
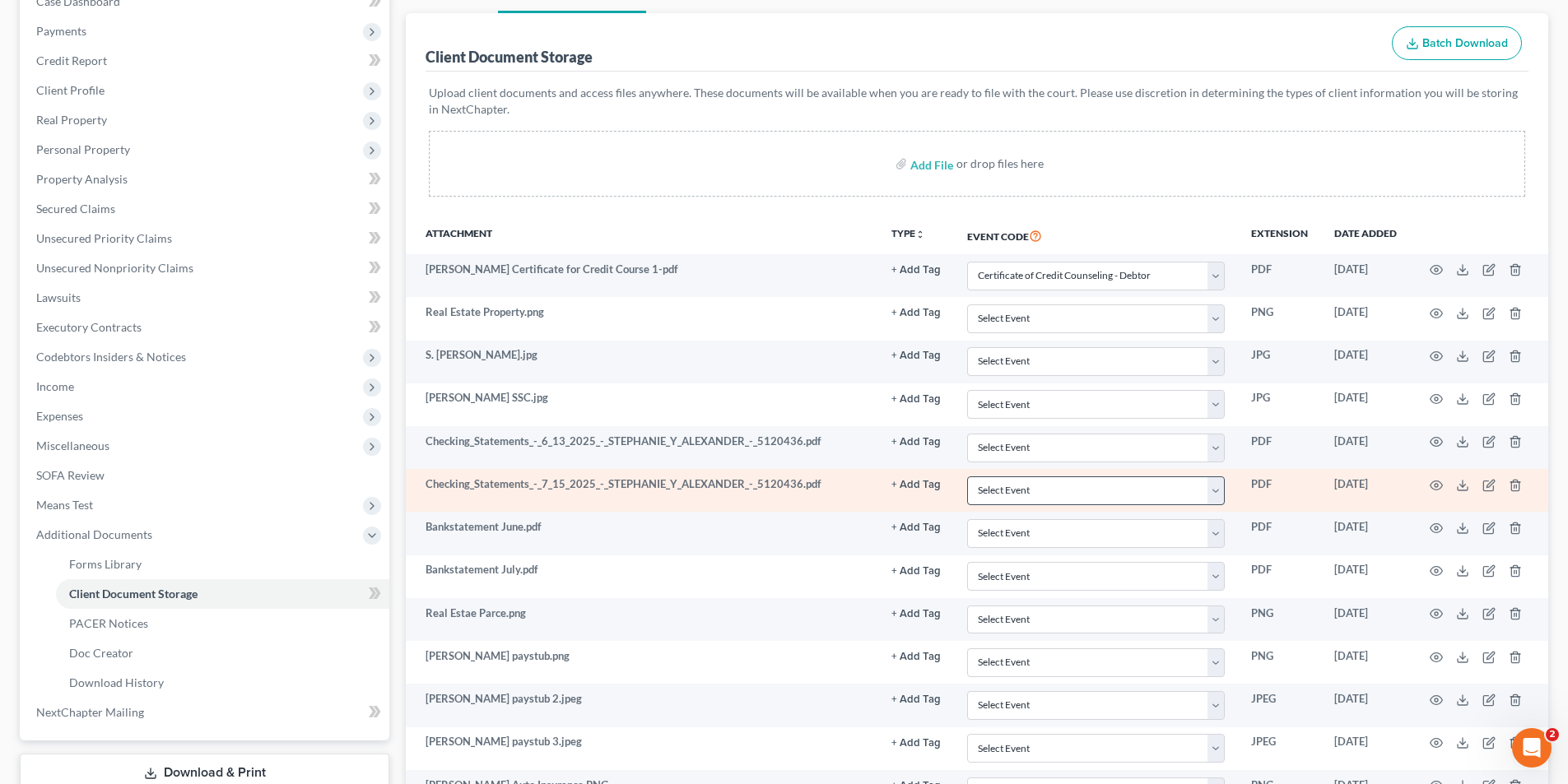
scroll to position [0, 0]
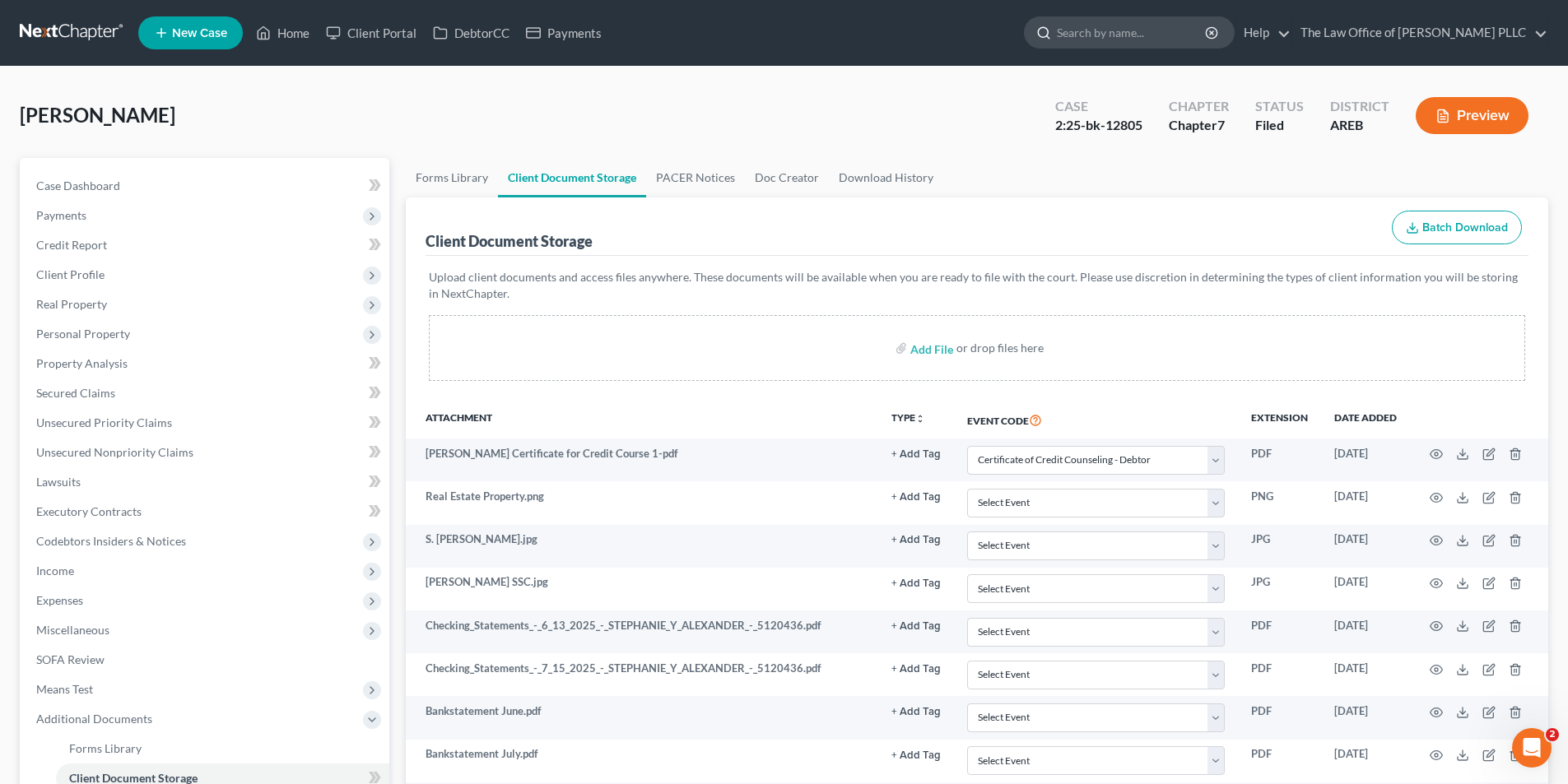
click at [1117, 22] on input "search" at bounding box center [1132, 32] width 151 height 31
type input "[PERSON_NAME]"
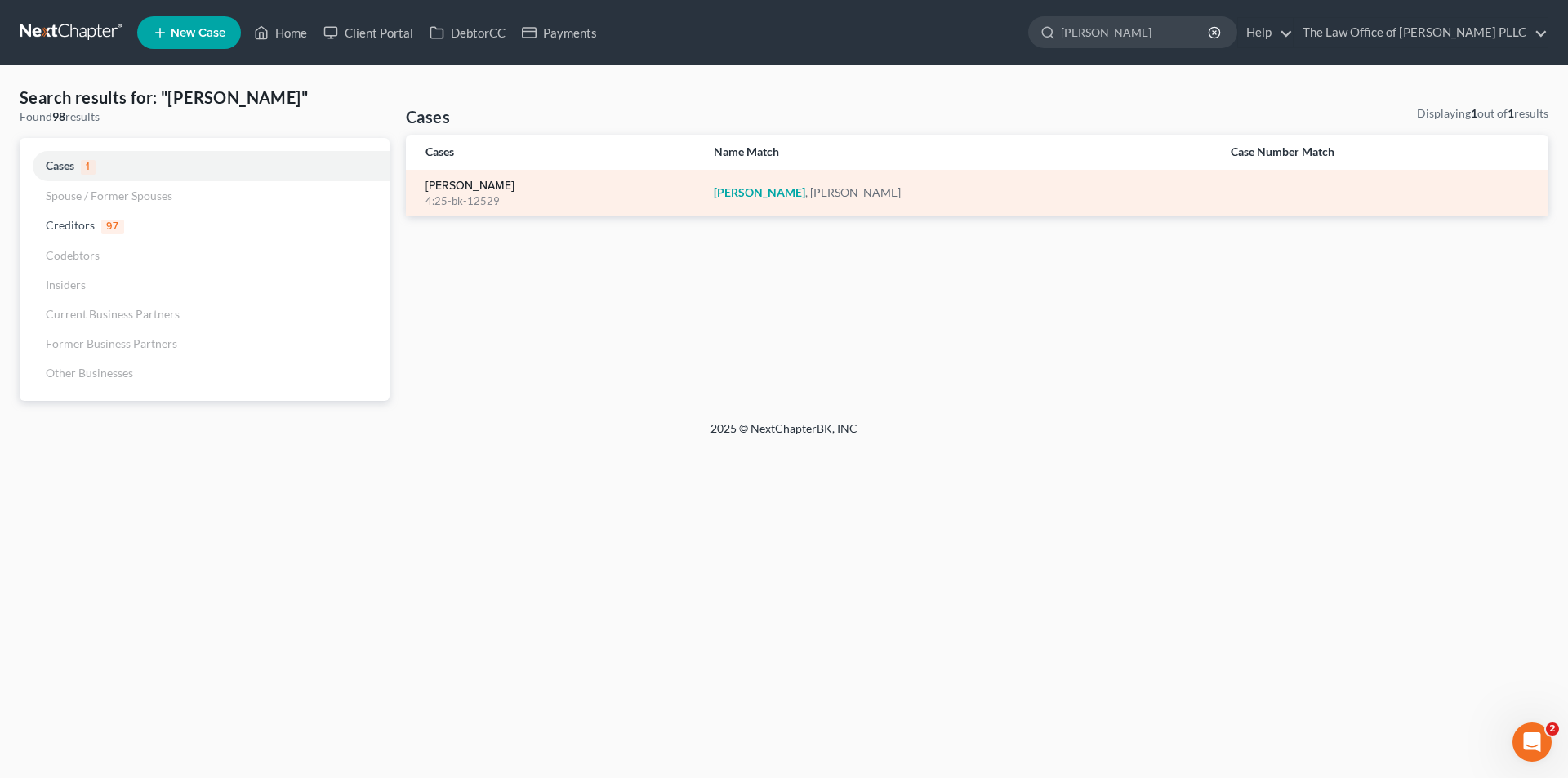
click at [486, 184] on link "[PERSON_NAME]" at bounding box center [470, 185] width 89 height 11
select select "6"
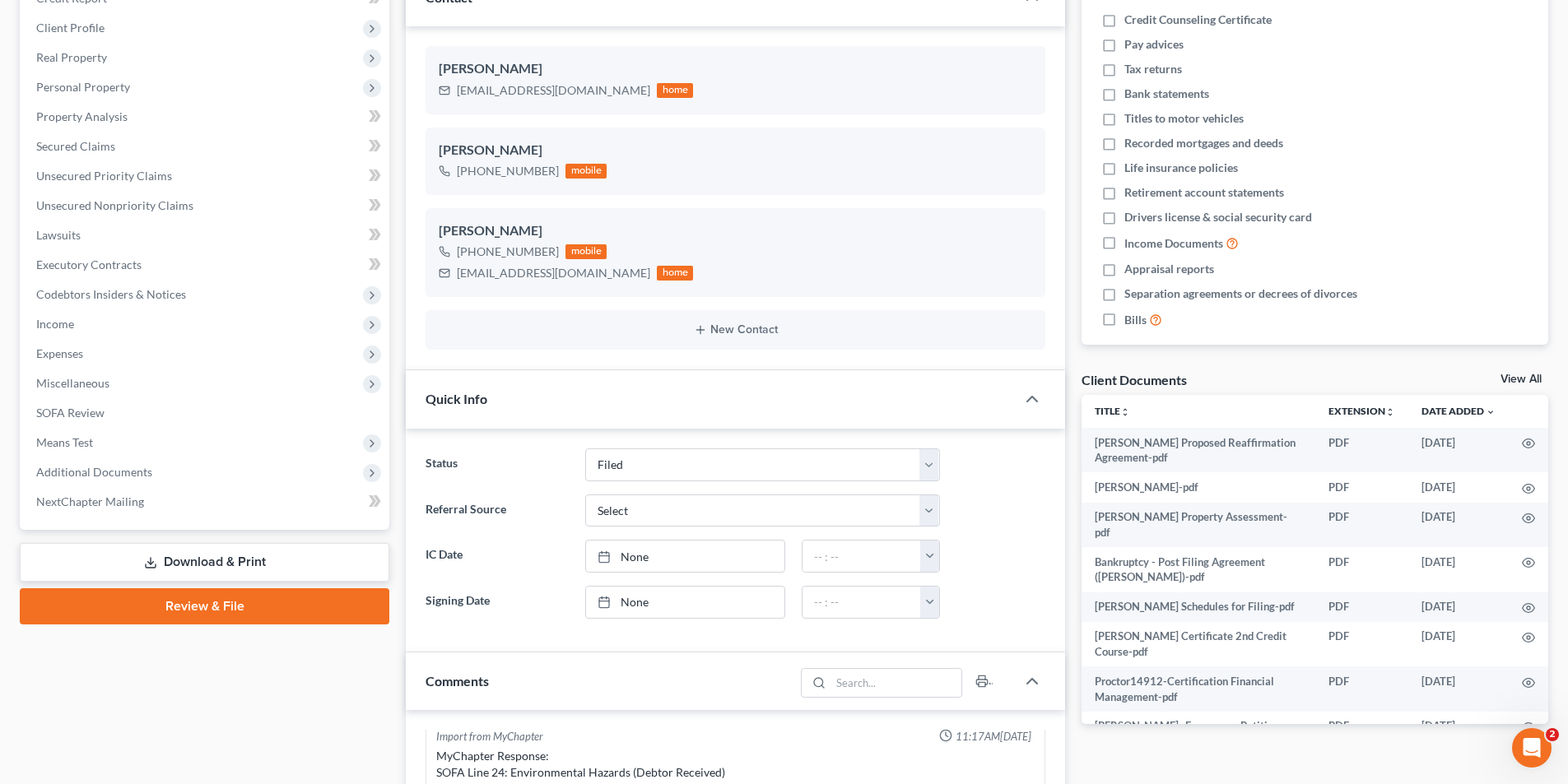
scroll to position [329, 0]
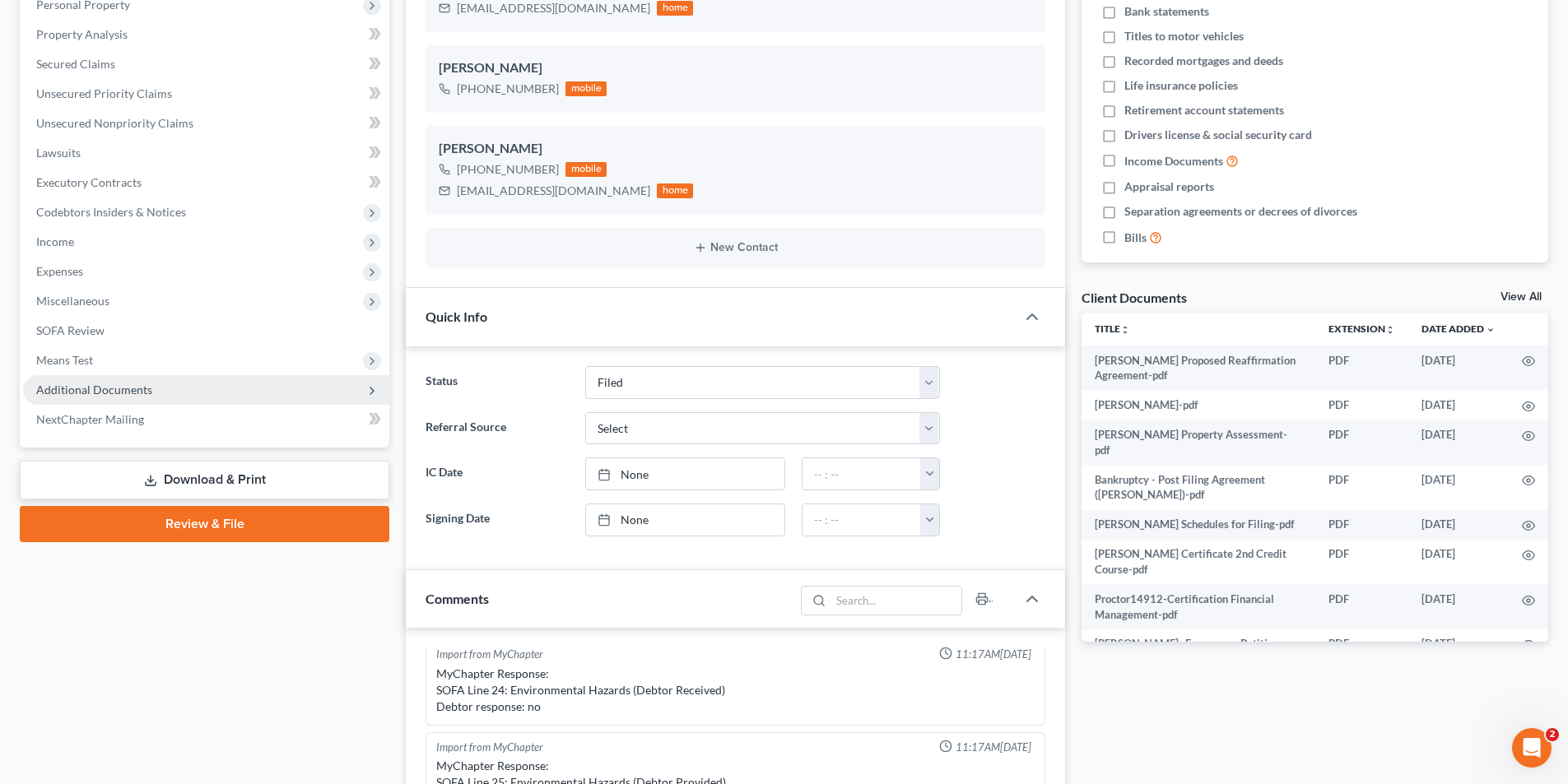
click at [111, 398] on span "Additional Documents" at bounding box center [205, 390] width 366 height 30
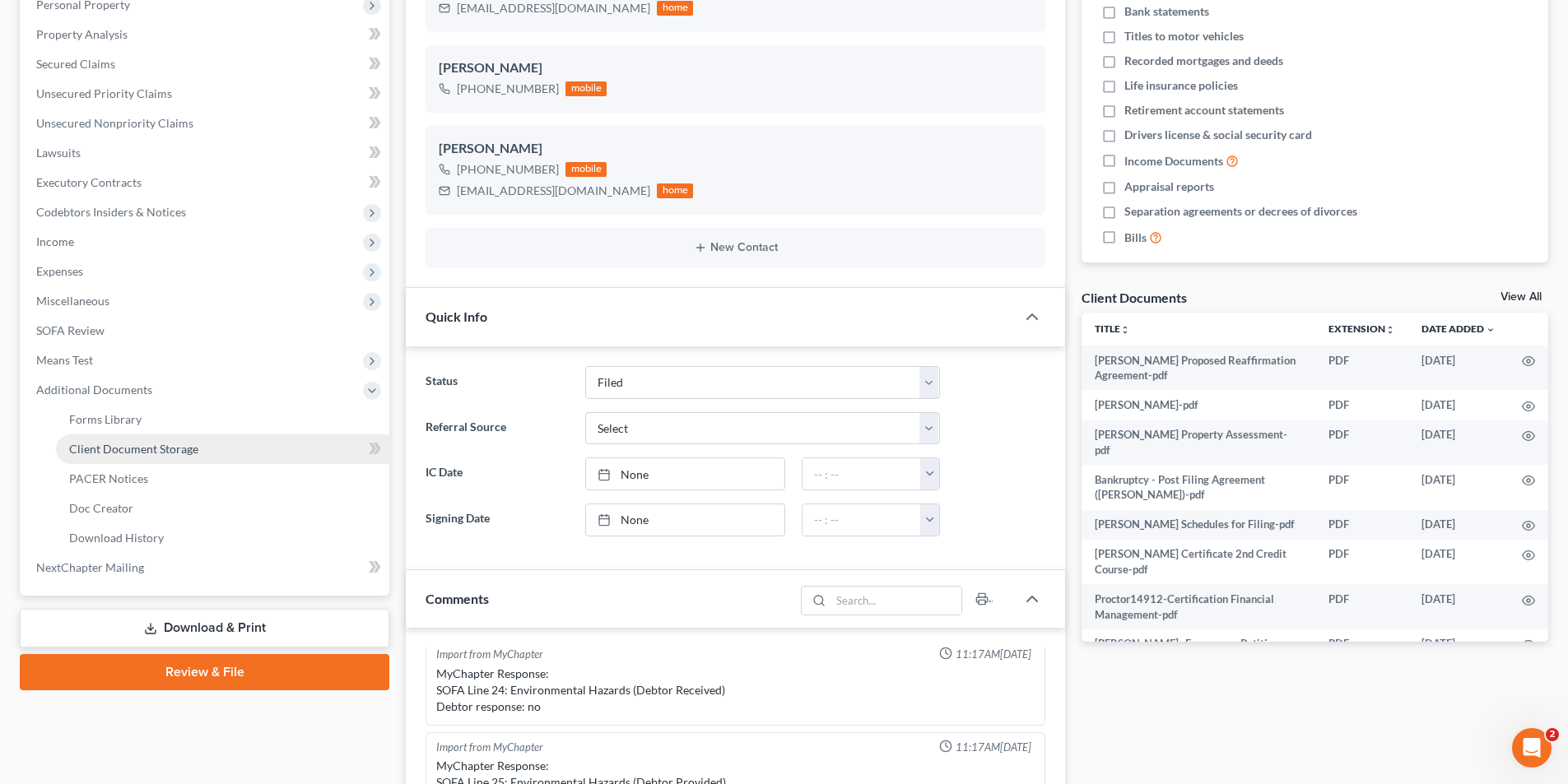
click at [137, 457] on link "Client Document Storage" at bounding box center [223, 449] width 333 height 30
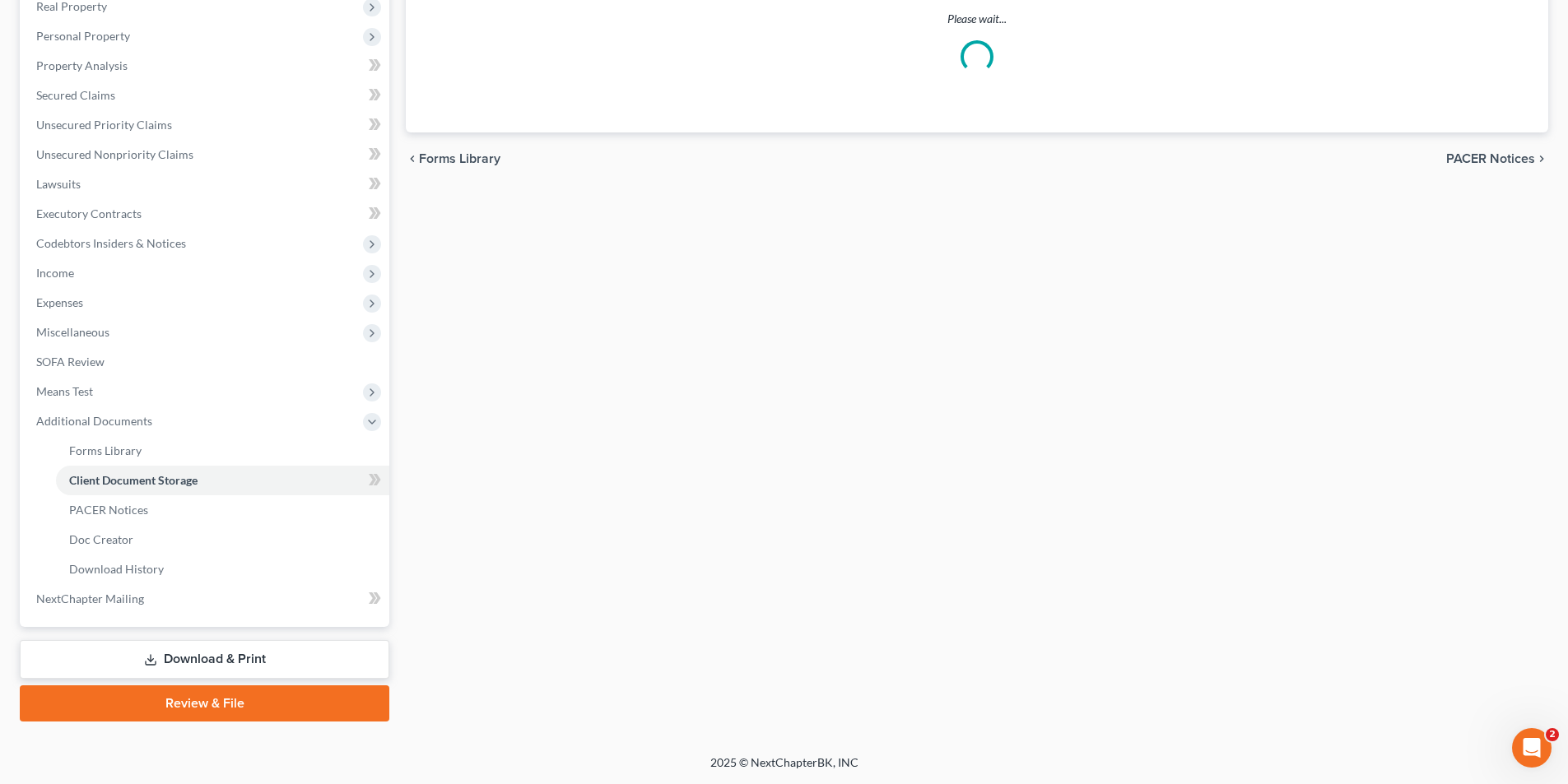
scroll to position [115, 0]
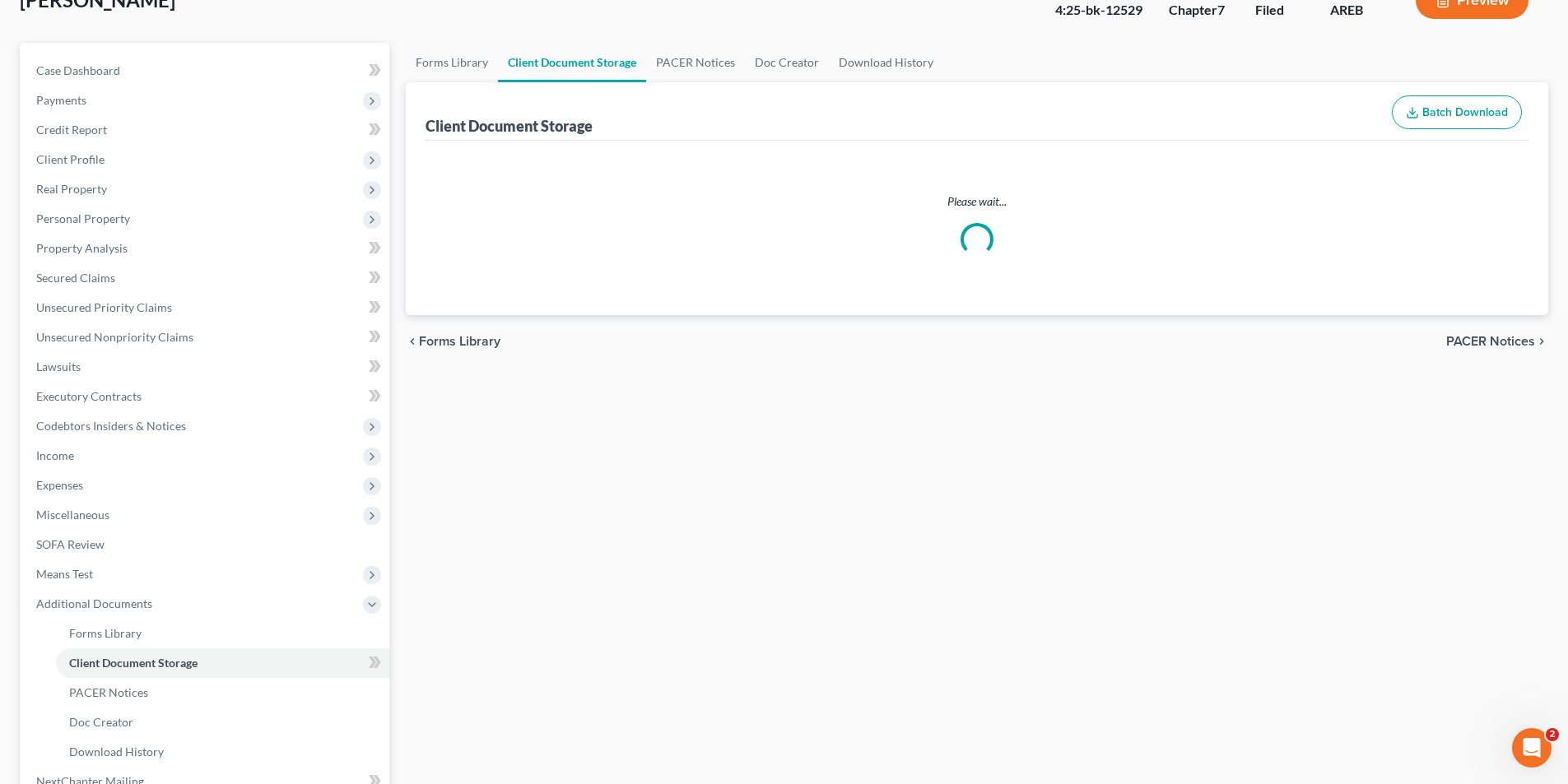
select select "0"
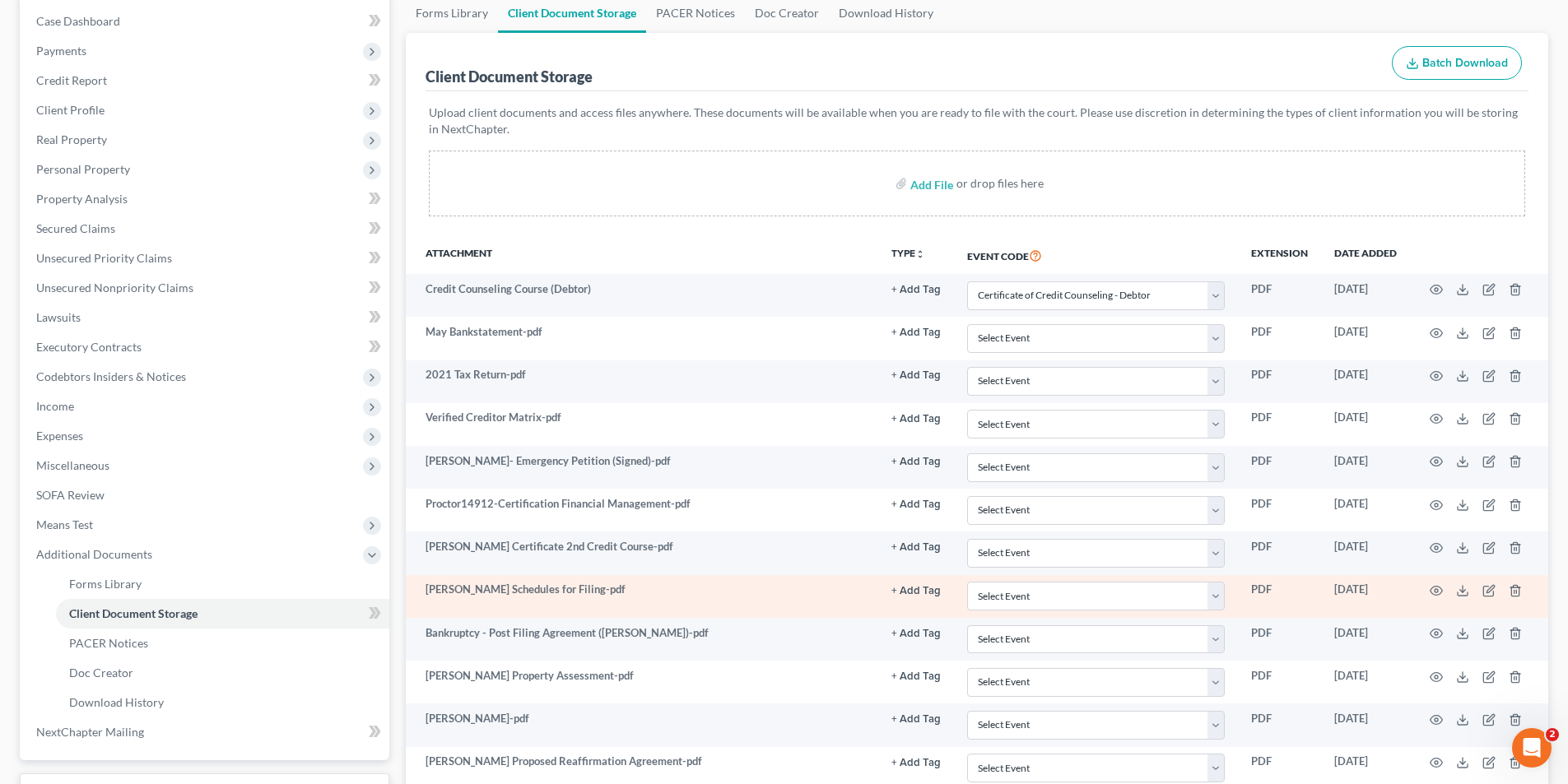
scroll to position [246, 0]
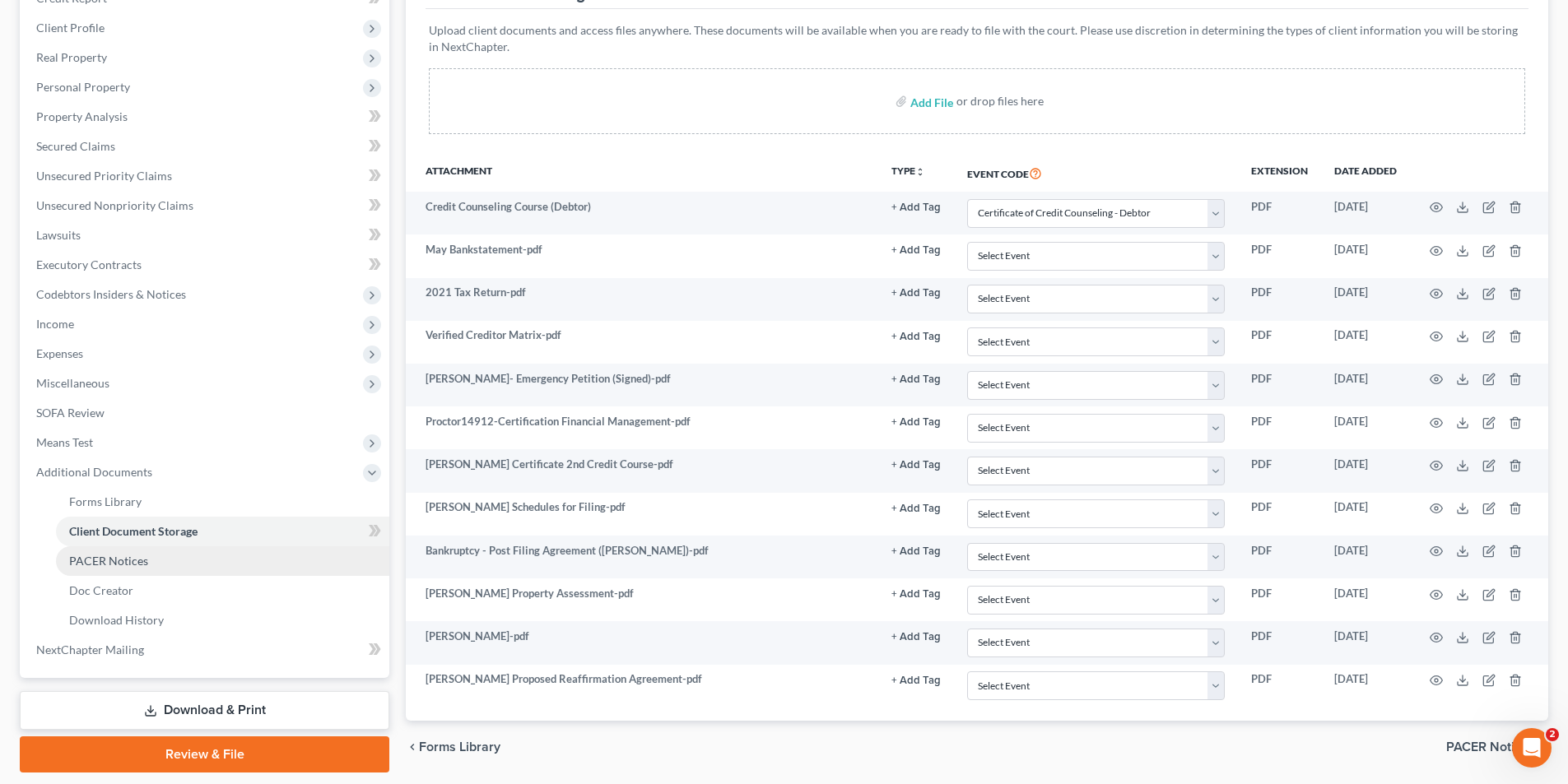
click at [86, 556] on span "PACER Notices" at bounding box center [109, 560] width 79 height 14
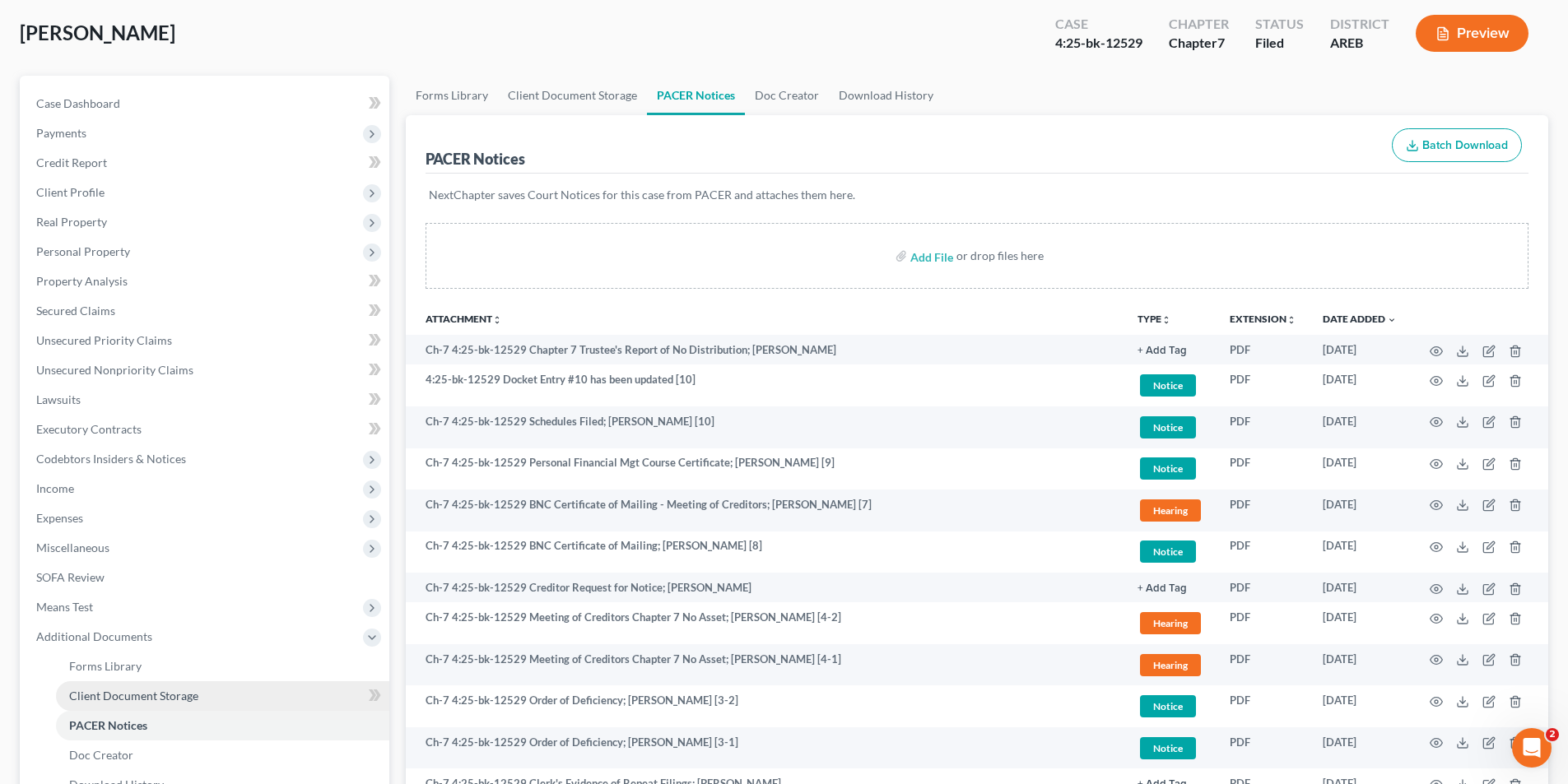
click at [177, 681] on link "Client Document Storage" at bounding box center [223, 696] width 333 height 30
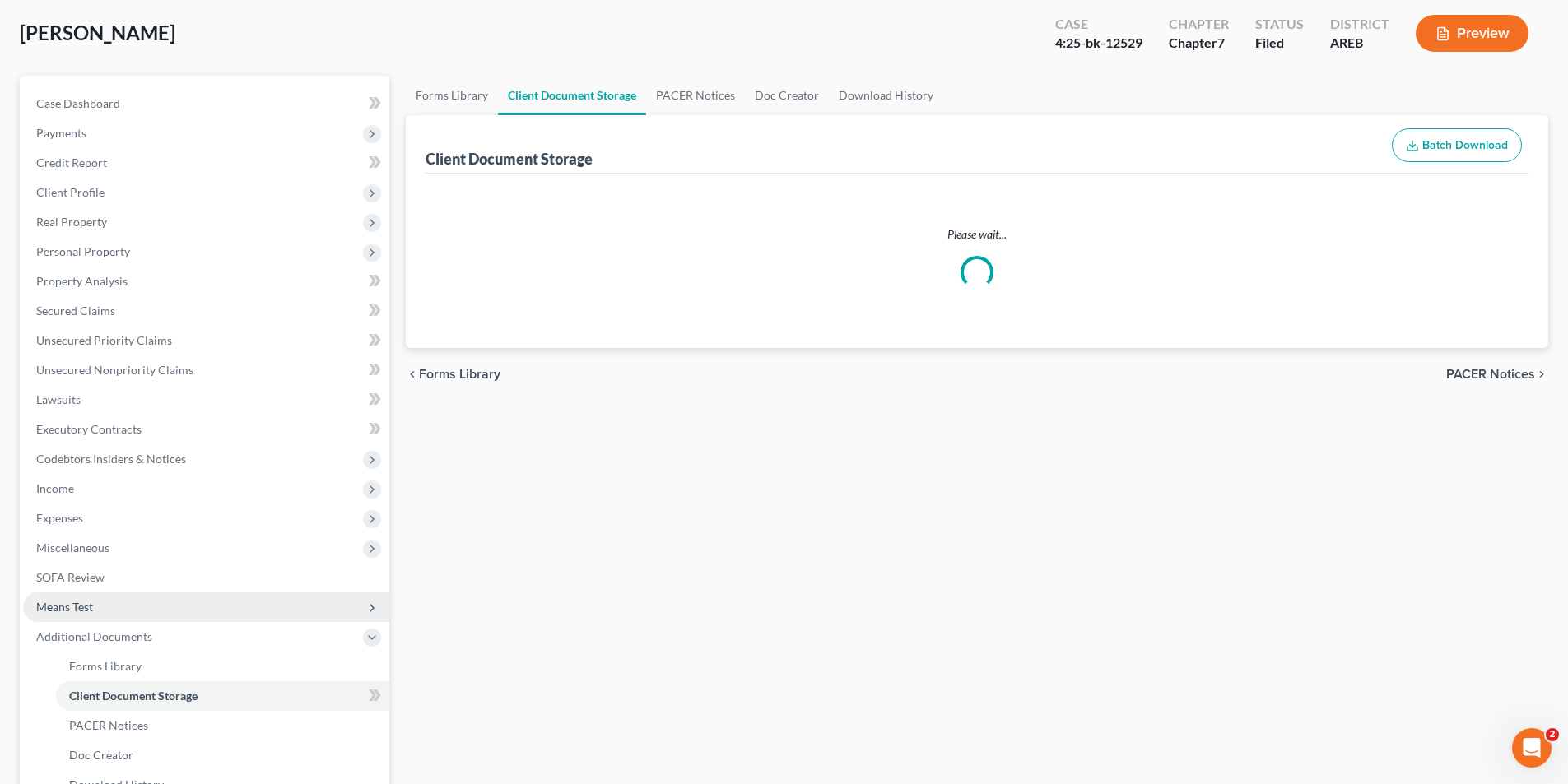
scroll to position [4, 0]
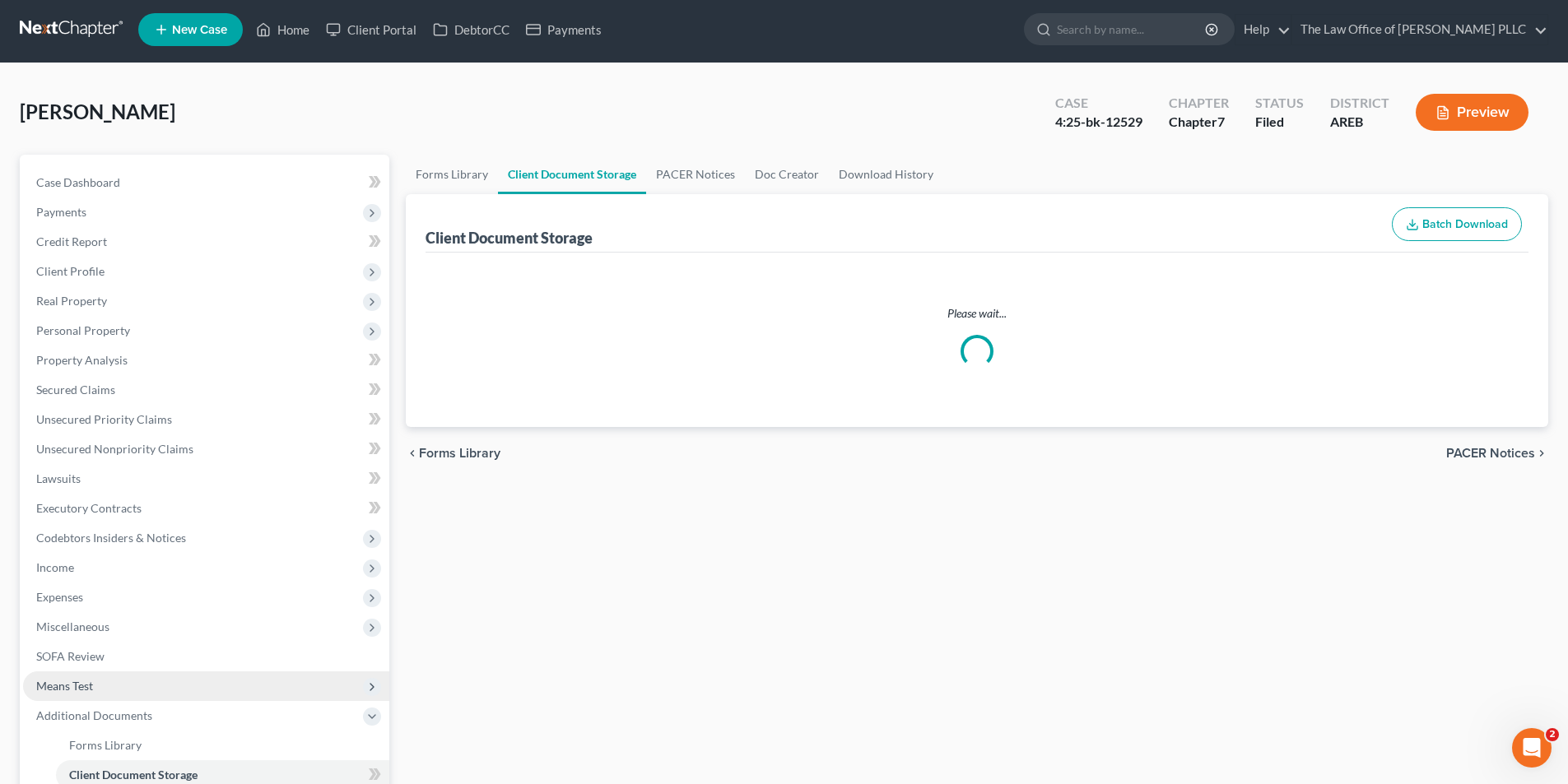
select select "0"
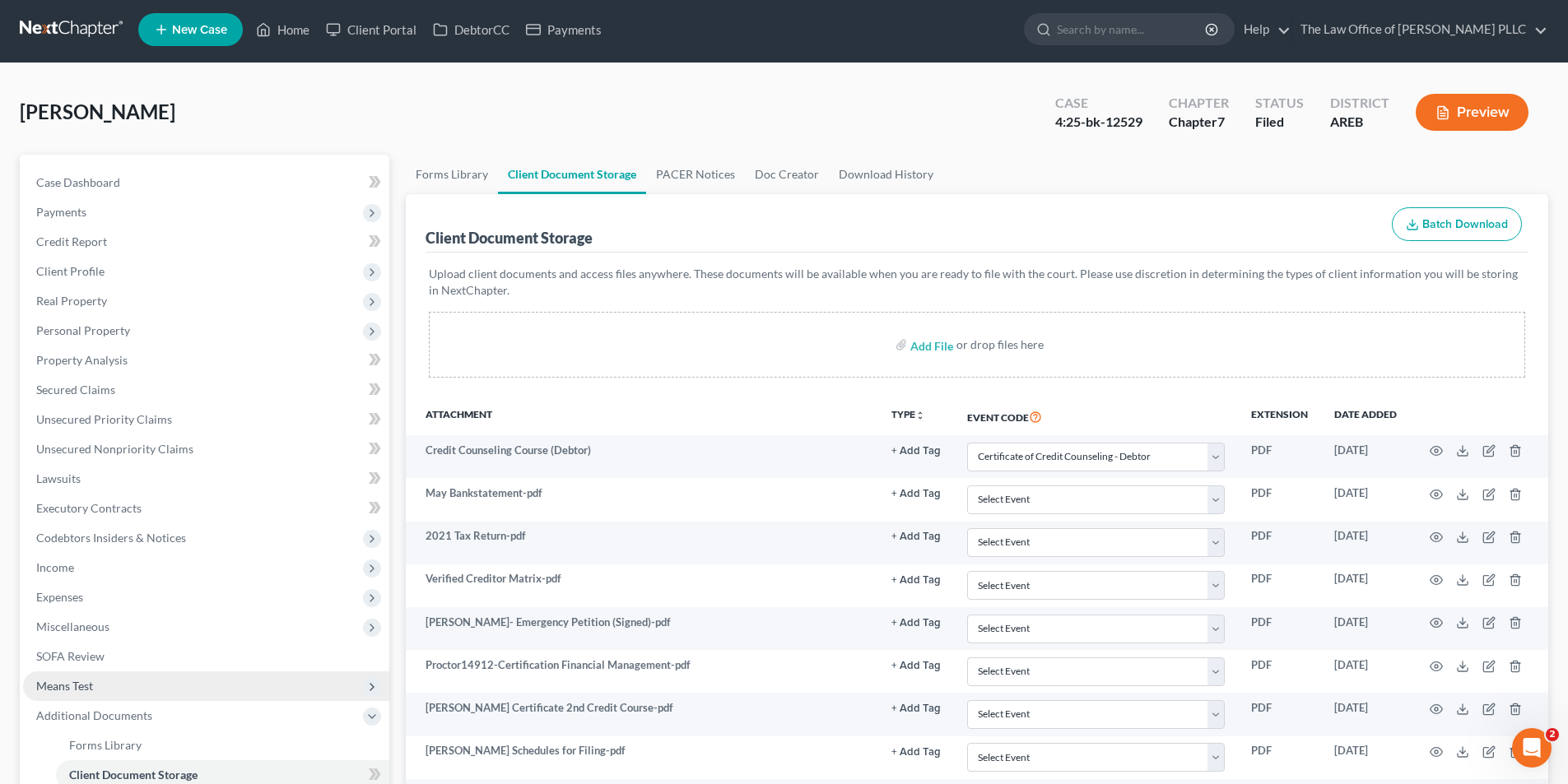
click at [189, 690] on span "Means Test" at bounding box center [205, 686] width 366 height 30
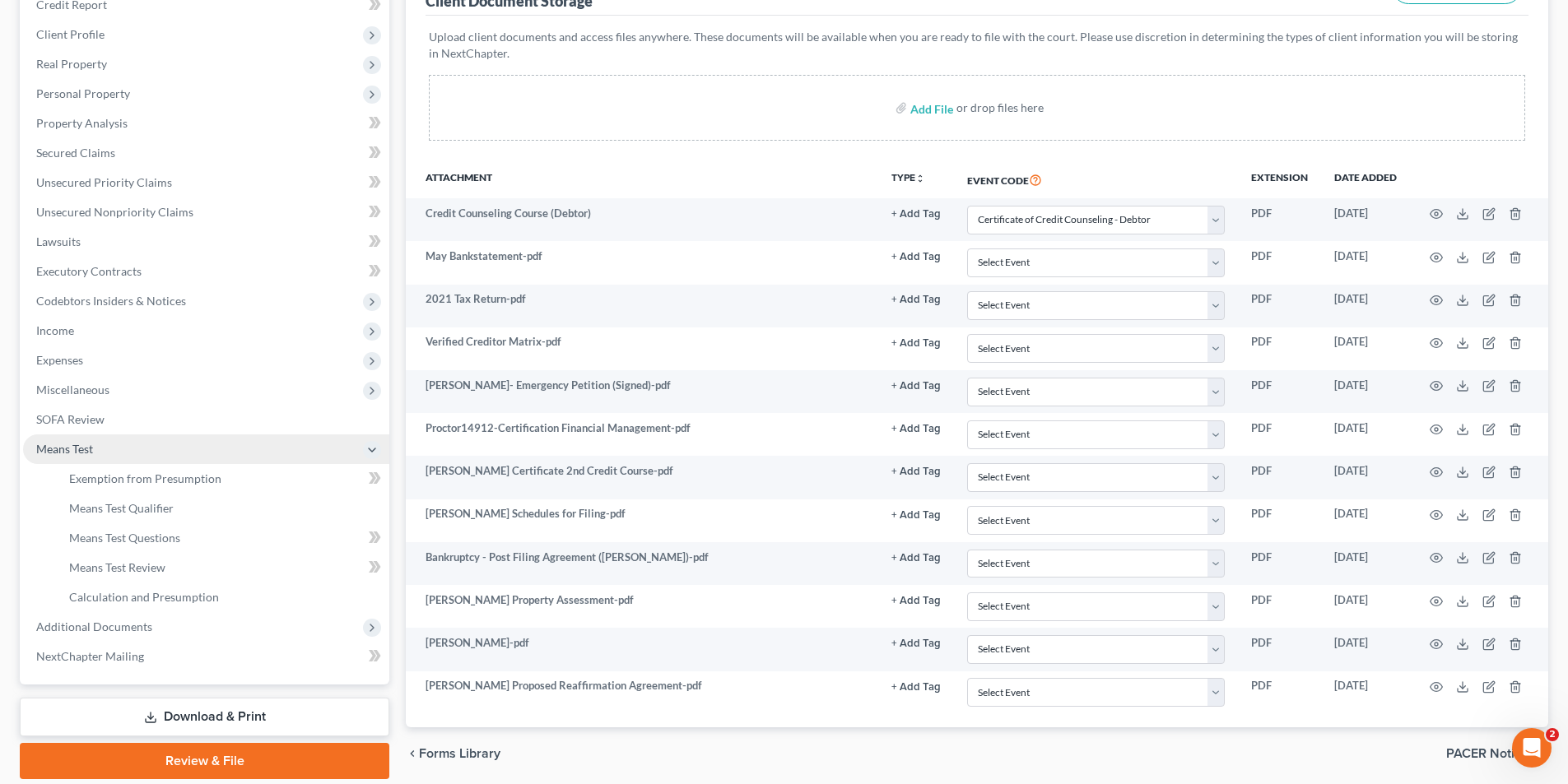
scroll to position [246, 0]
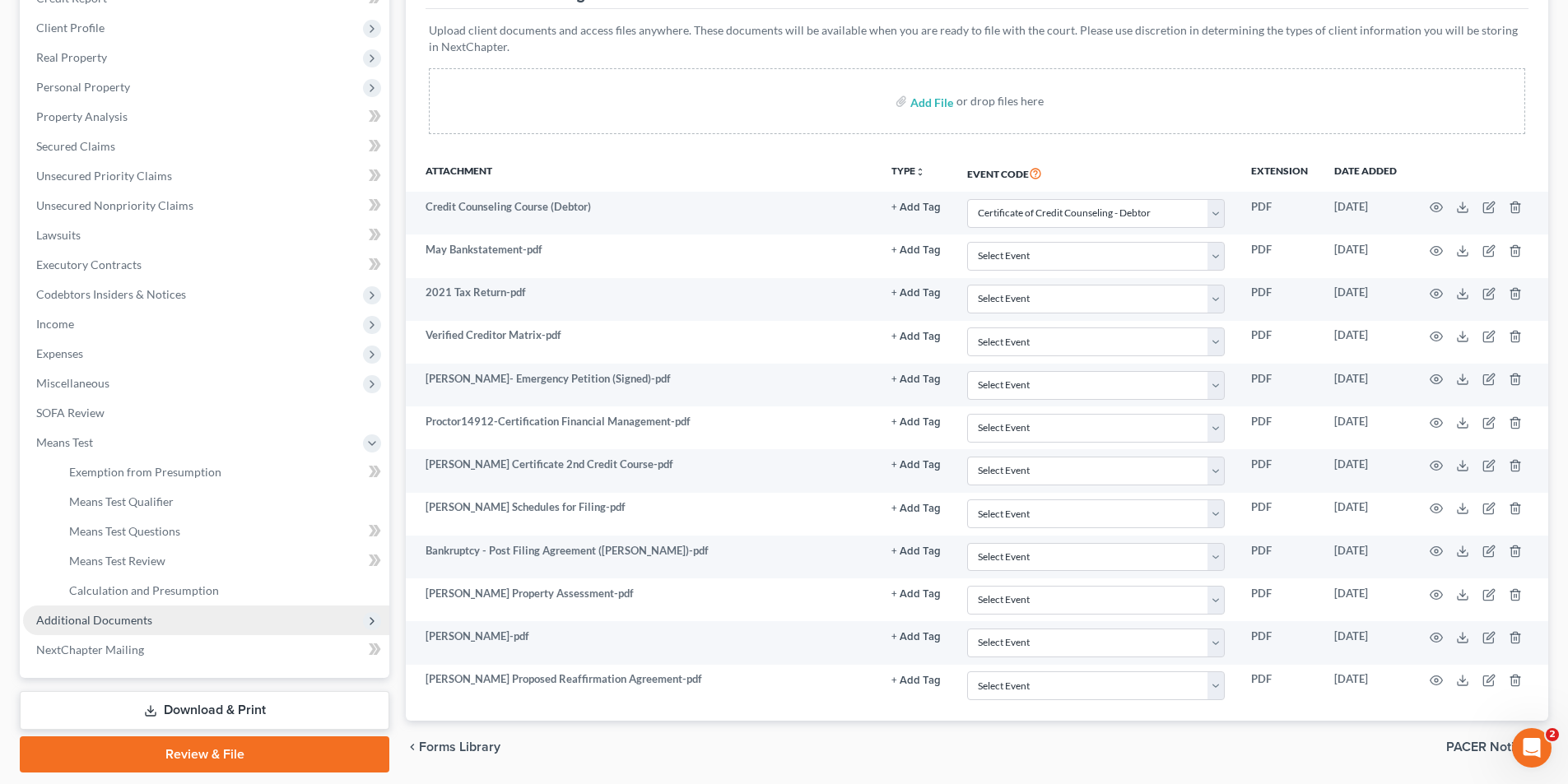
click at [101, 628] on span "Additional Documents" at bounding box center [205, 620] width 366 height 30
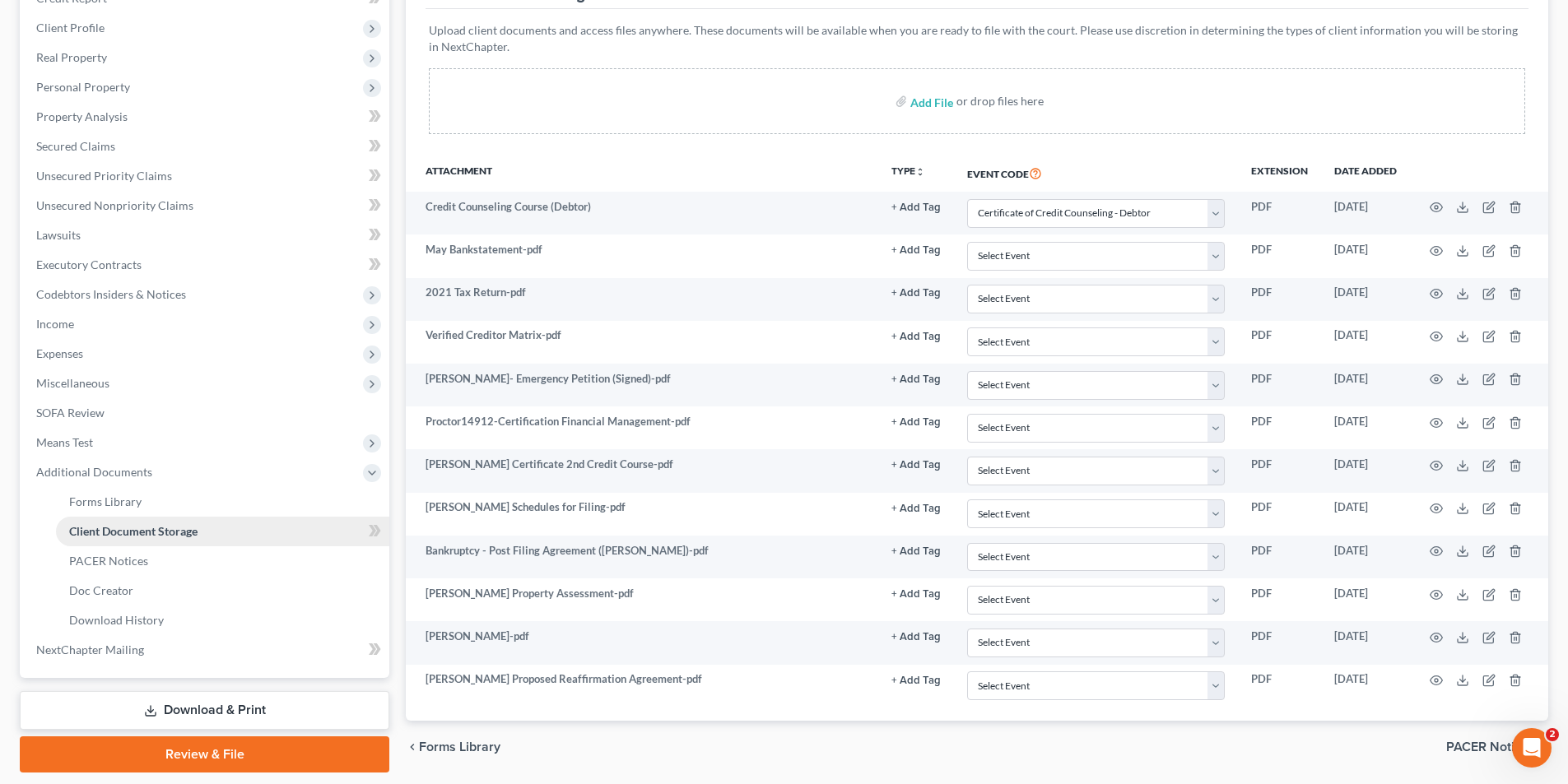
click at [130, 528] on span "Client Document Storage" at bounding box center [133, 531] width 128 height 14
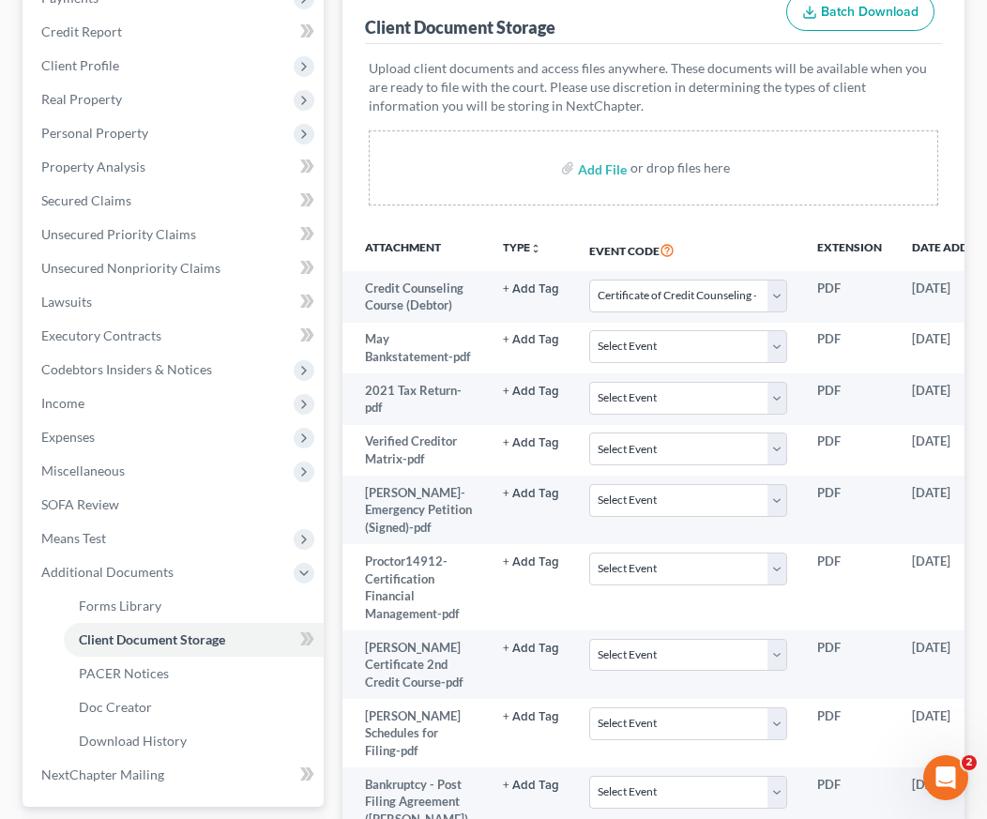
click at [339, 84] on div "Forms Library Client Document Storage PACER Notices Doc Creator Download Histor…" at bounding box center [653, 533] width 641 height 1202
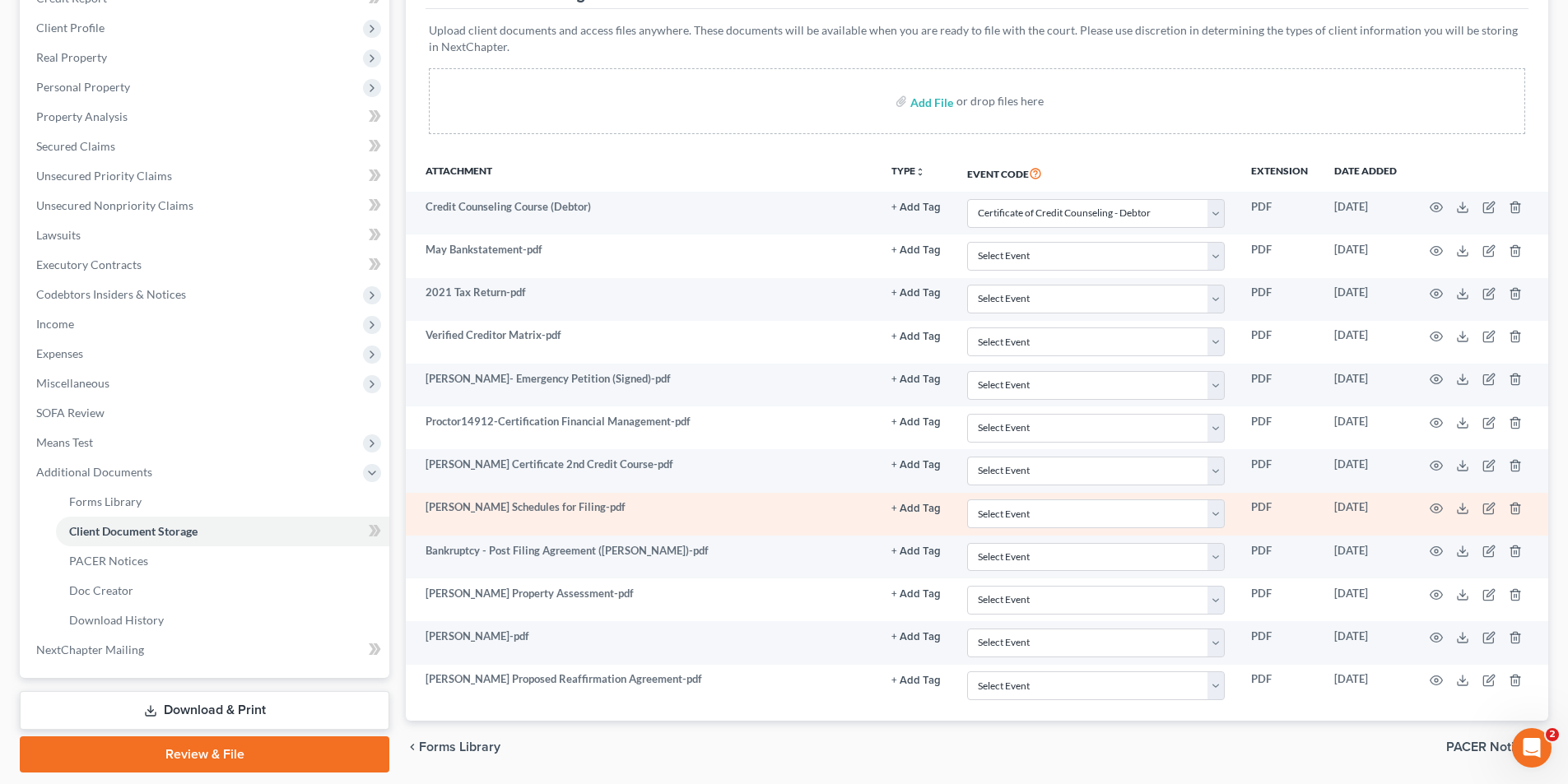
scroll to position [0, 0]
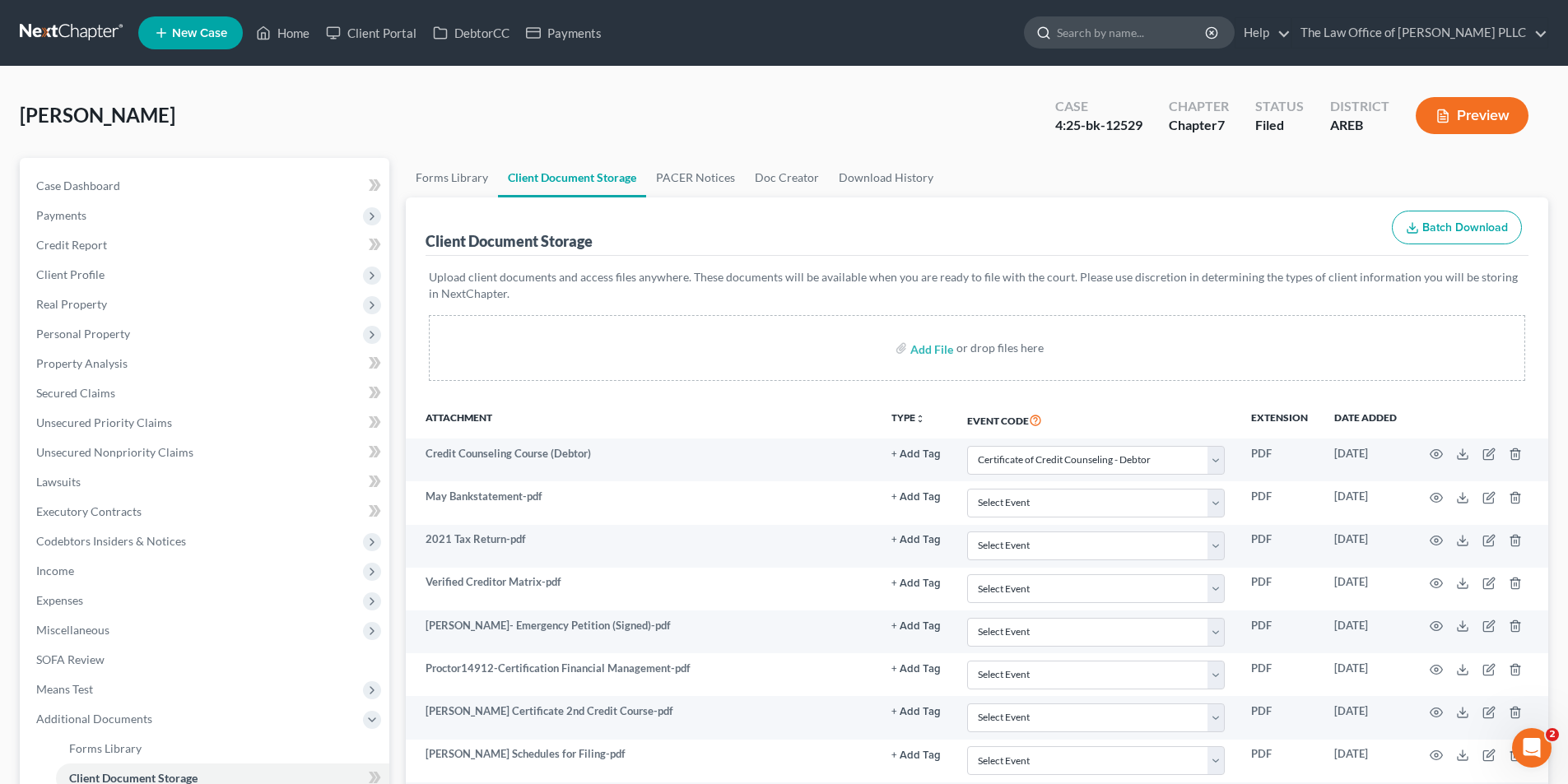
click at [1127, 32] on input "search" at bounding box center [1132, 32] width 151 height 31
type input "[PERSON_NAME]"
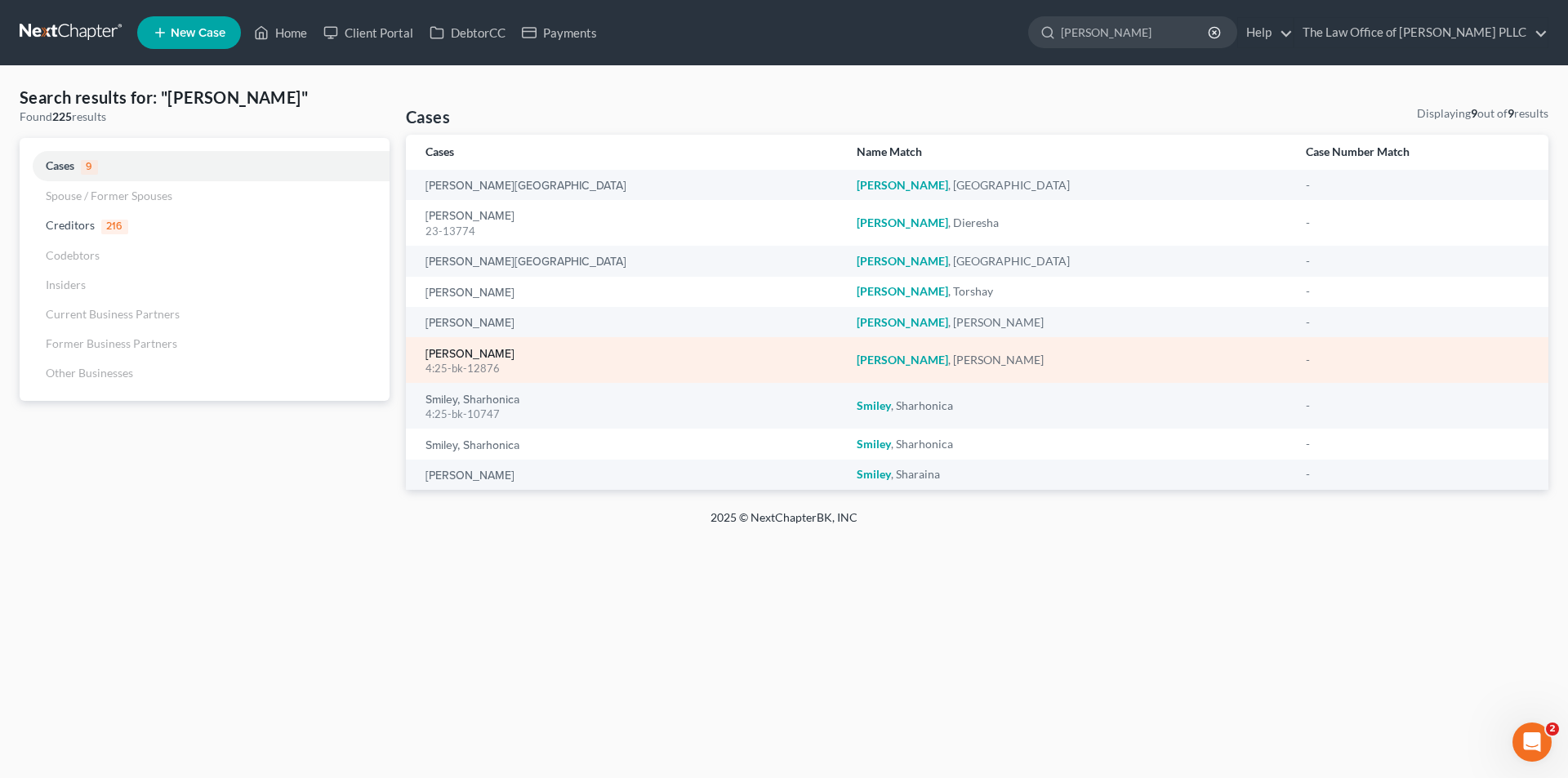
click at [468, 359] on link "[PERSON_NAME]" at bounding box center [470, 354] width 89 height 11
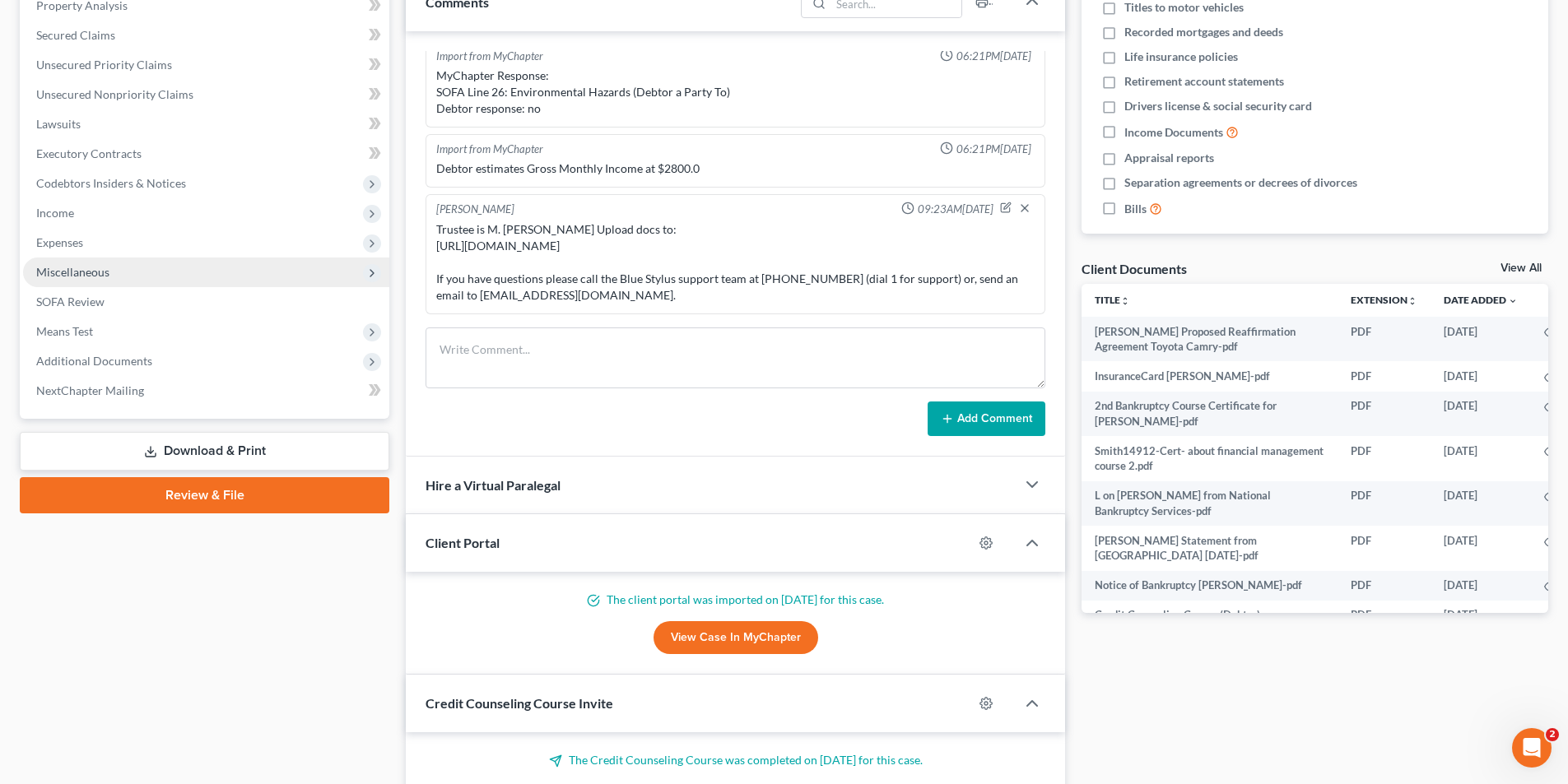
scroll to position [329, 0]
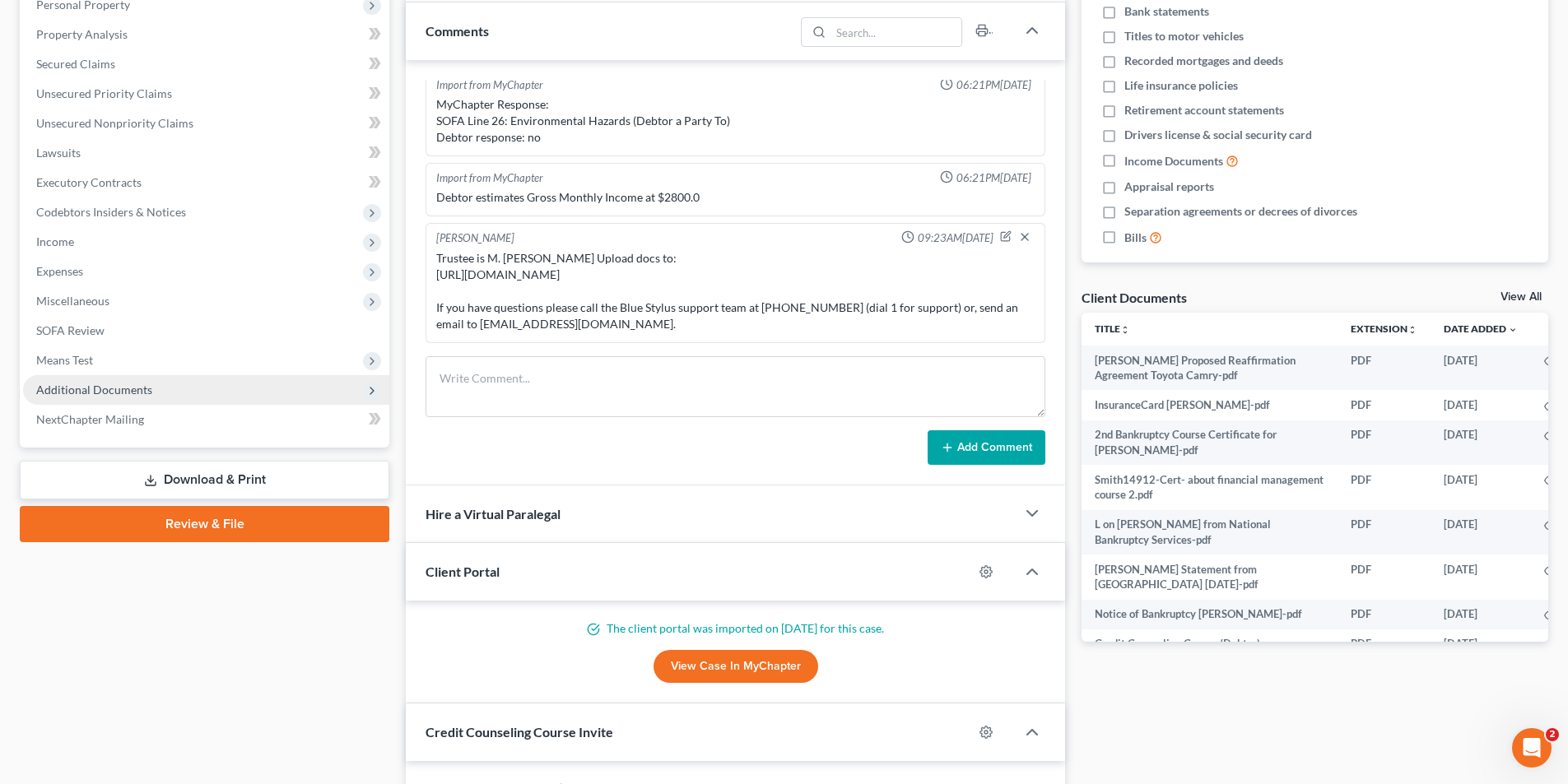
click at [61, 394] on span "Additional Documents" at bounding box center [94, 389] width 116 height 14
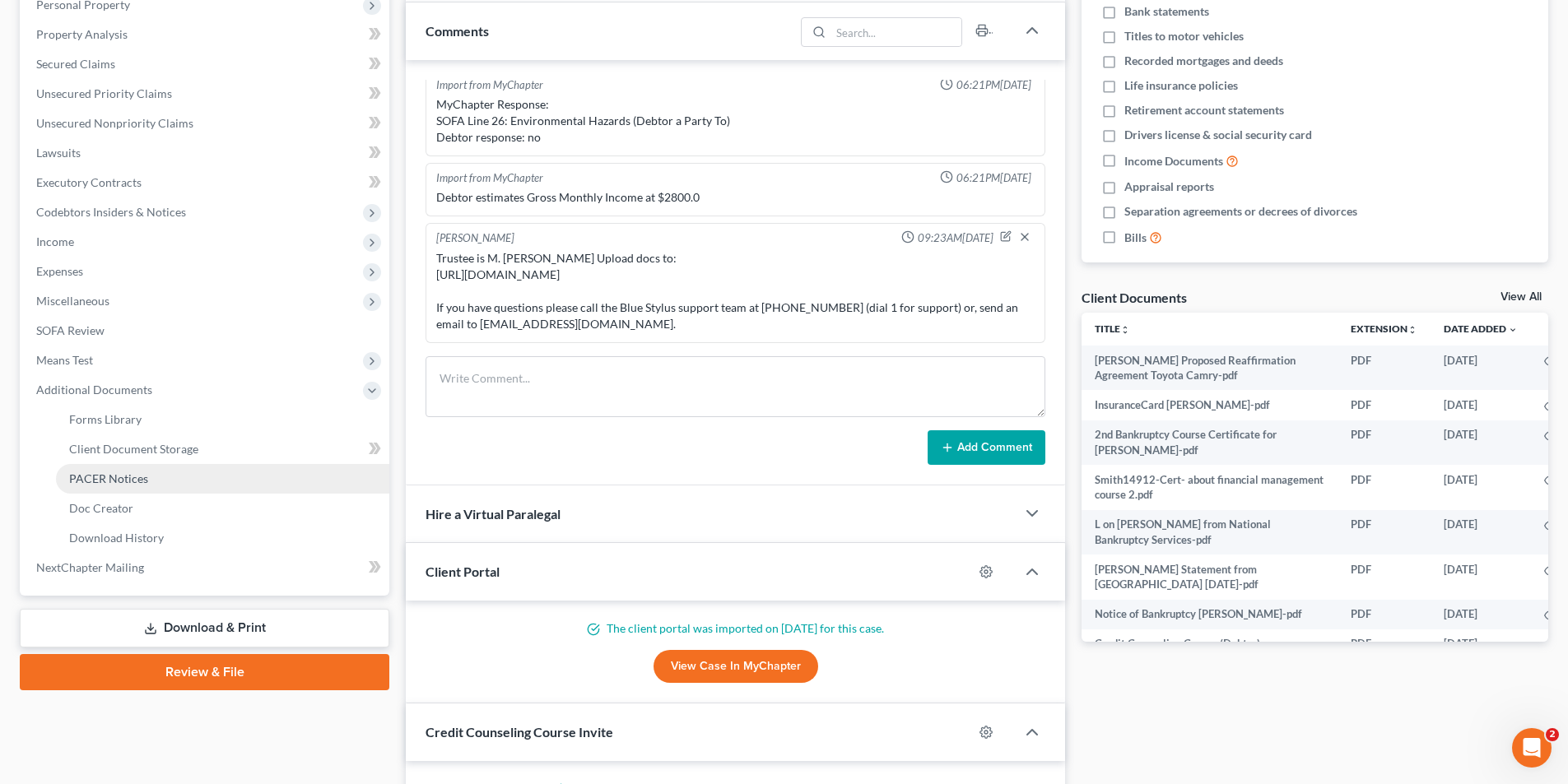
click at [111, 487] on link "PACER Notices" at bounding box center [223, 479] width 333 height 30
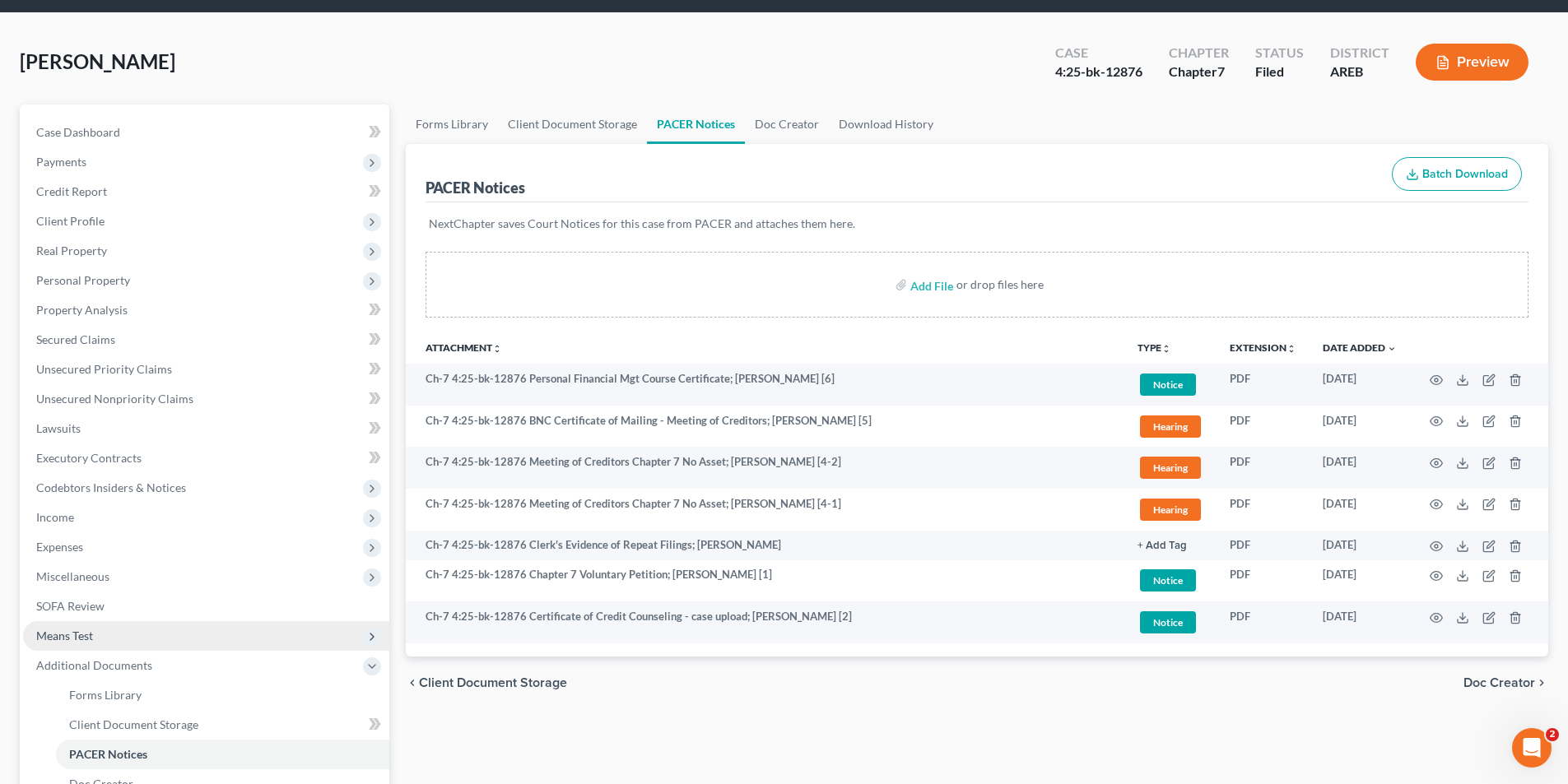
scroll to position [82, 0]
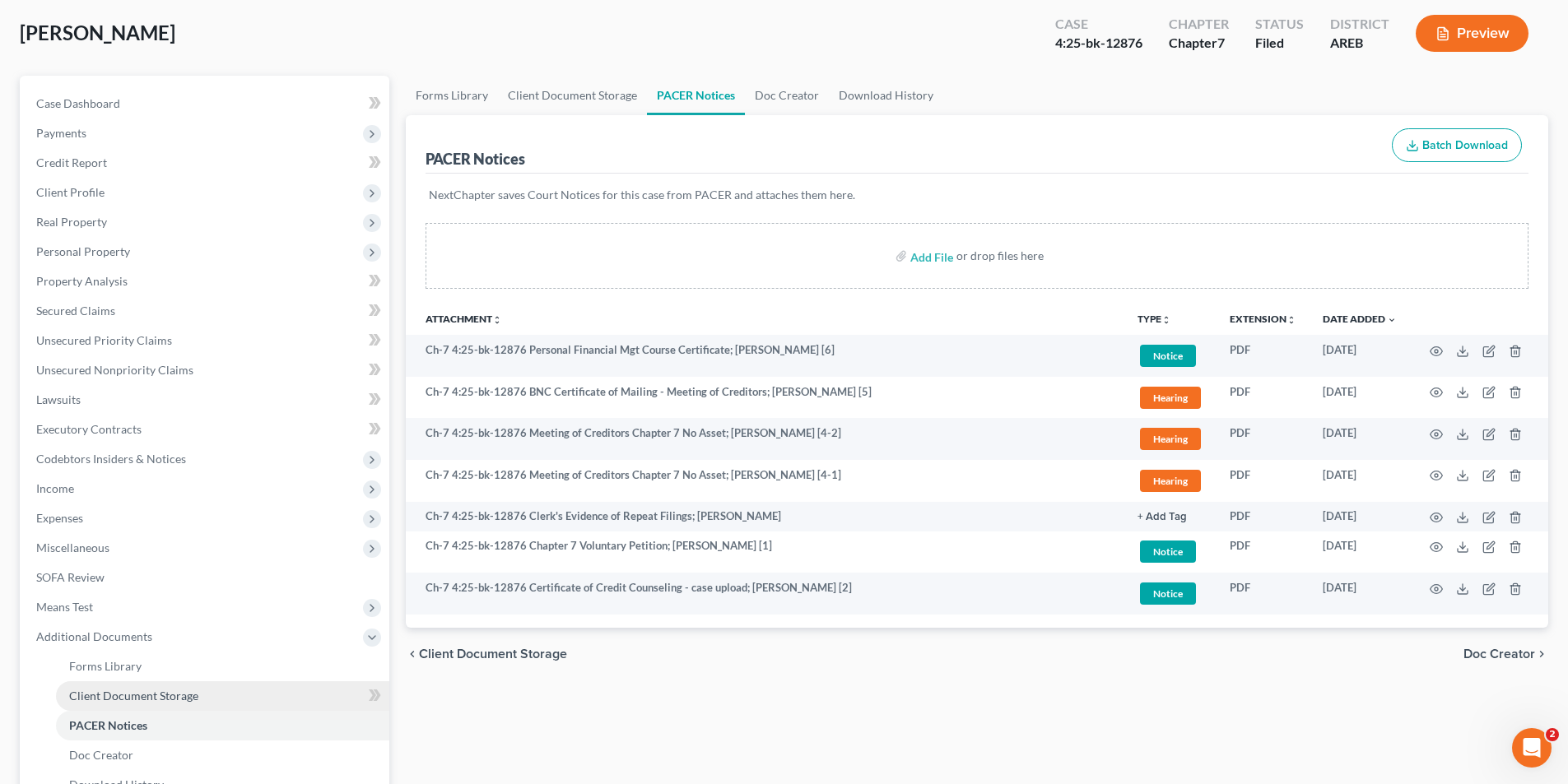
click at [115, 696] on span "Client Document Storage" at bounding box center [133, 695] width 129 height 14
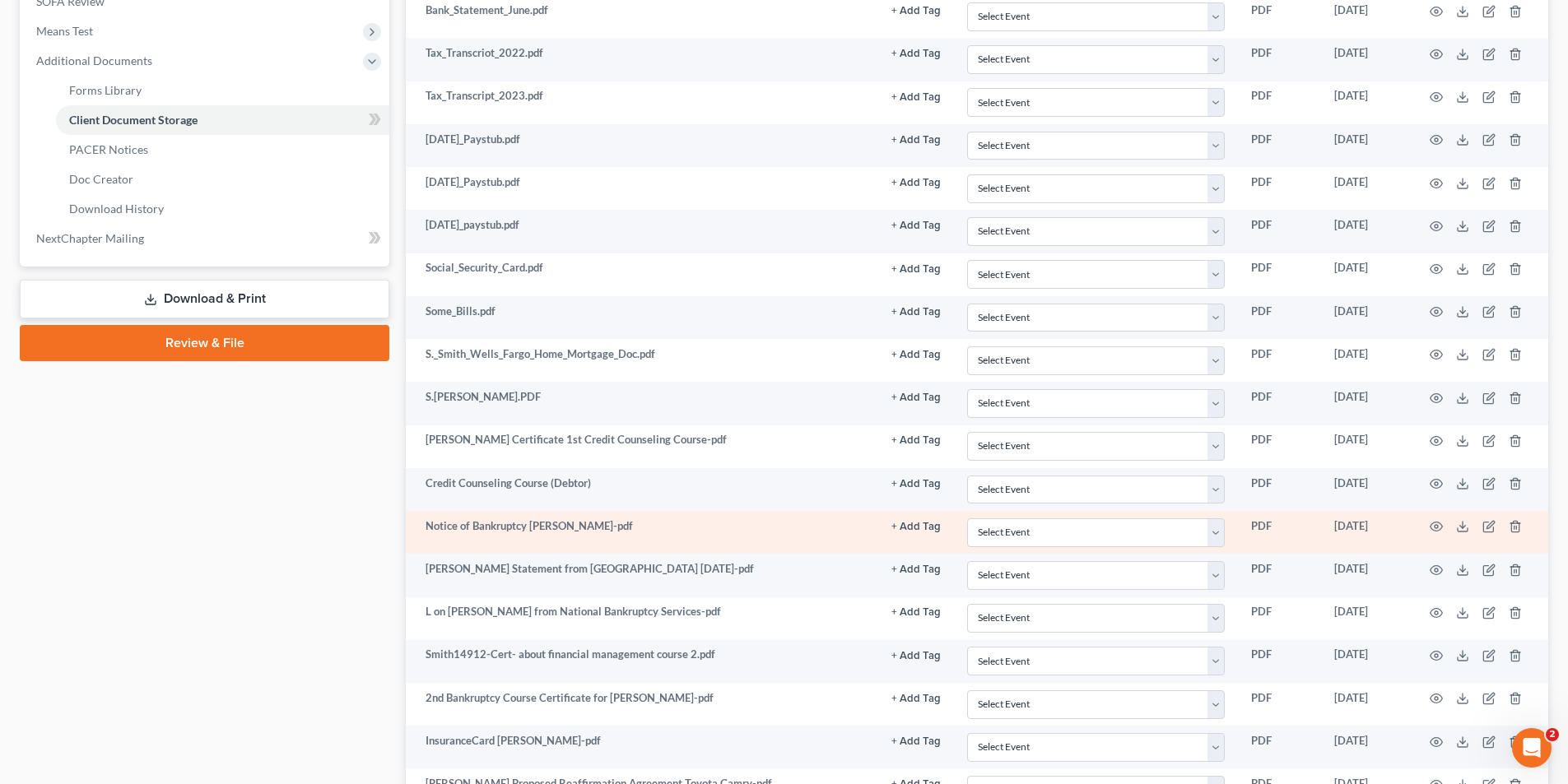
scroll to position [740, 0]
